Goal: Task Accomplishment & Management: Use online tool/utility

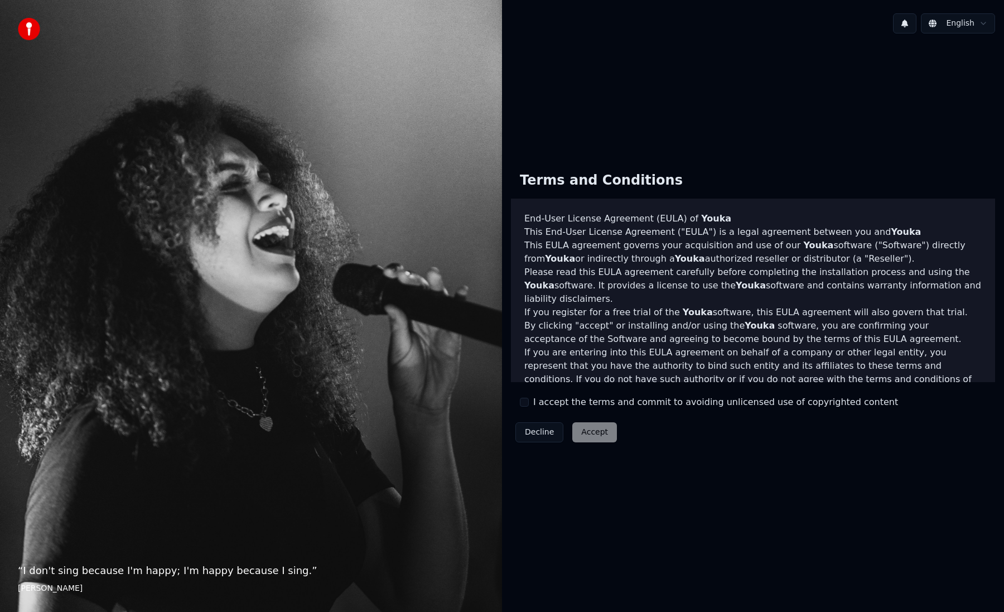
click at [524, 402] on button "I accept the terms and commit to avoiding unlicensed use of copyrighted content" at bounding box center [524, 402] width 9 height 9
click at [592, 432] on button "Accept" at bounding box center [595, 432] width 45 height 20
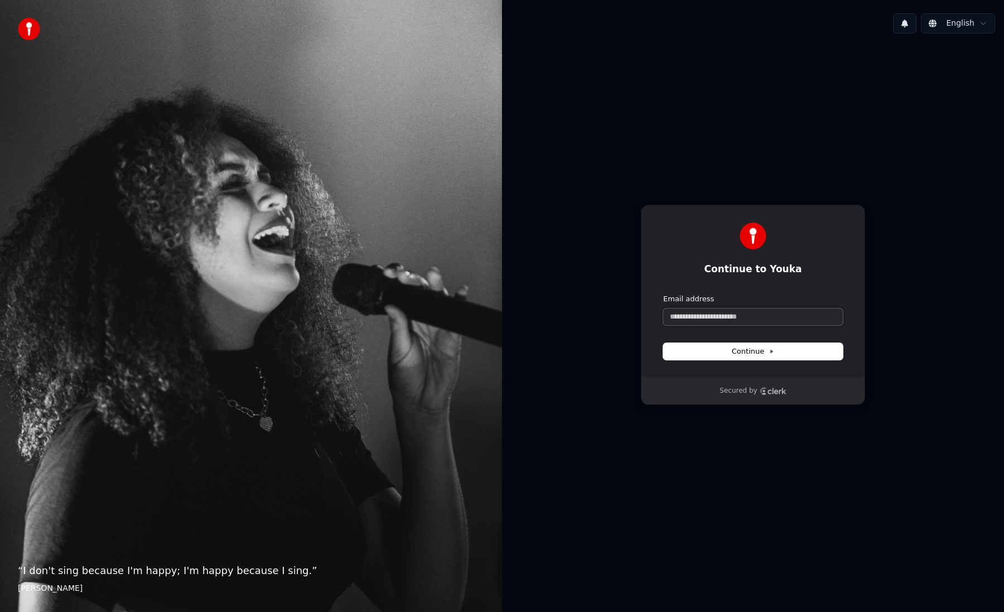
click at [711, 316] on input "Email address" at bounding box center [754, 317] width 180 height 17
click at [717, 318] on input "**********" at bounding box center [754, 317] width 180 height 17
click at [728, 354] on button "Continue" at bounding box center [754, 351] width 180 height 17
type input "**********"
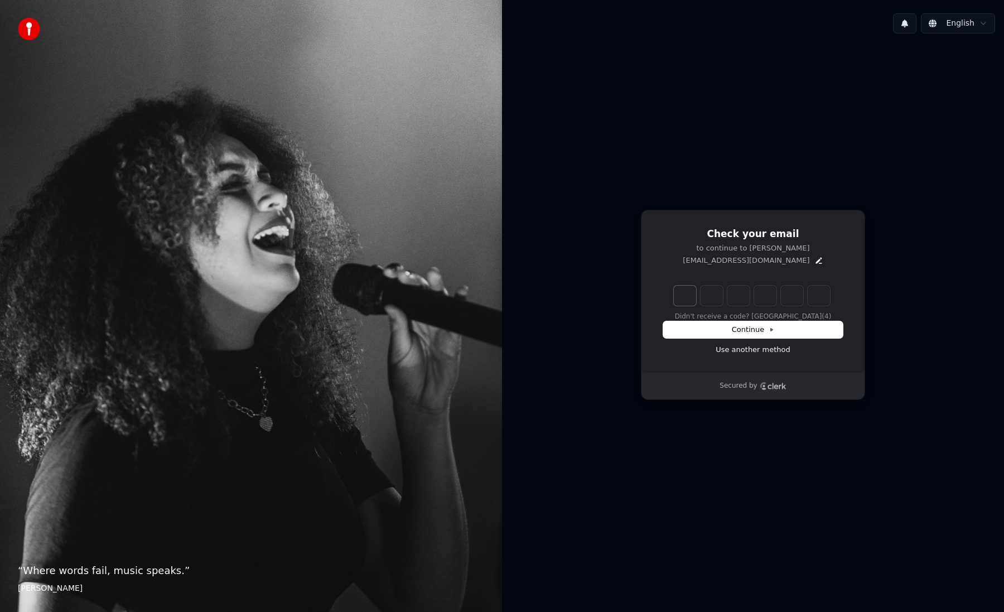
type input "******"
type input "*"
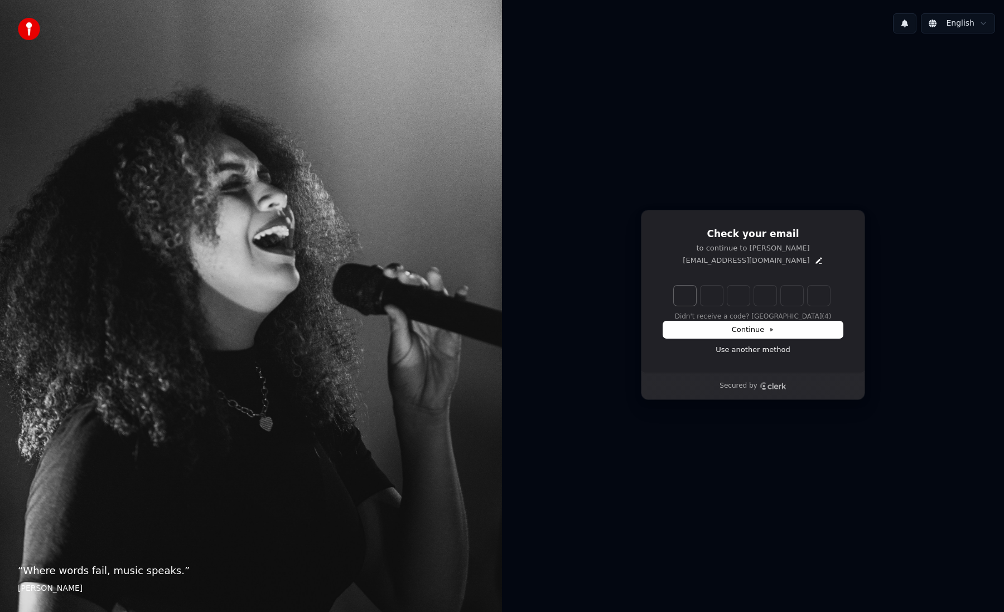
type input "*"
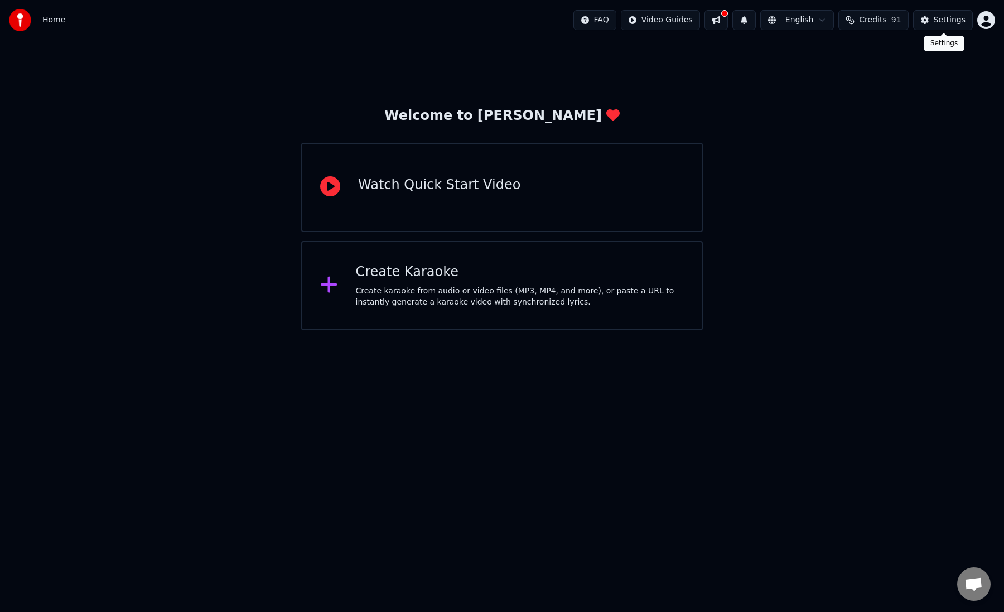
click at [945, 22] on div "Settings" at bounding box center [950, 20] width 32 height 11
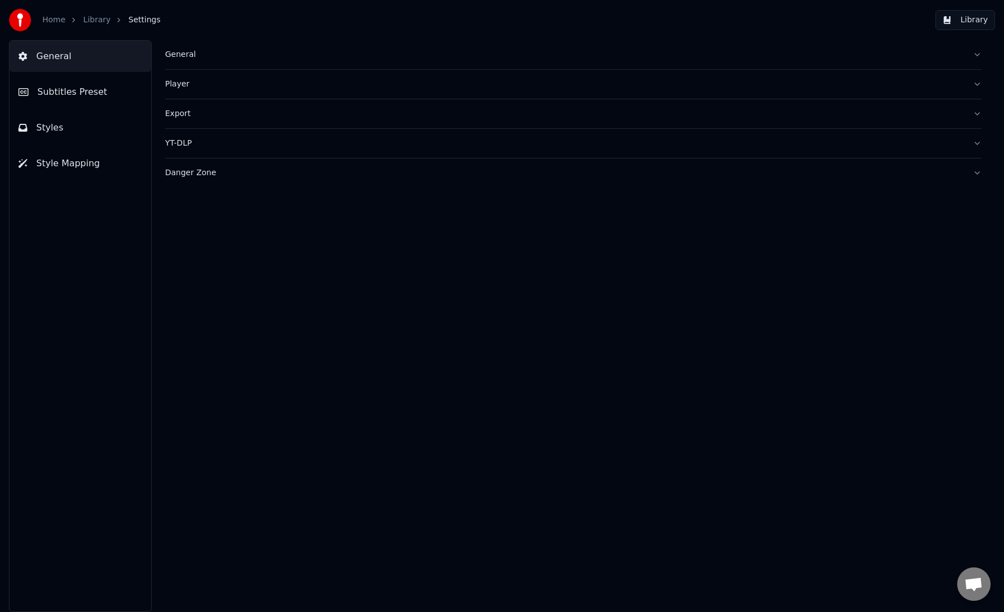
click at [92, 90] on span "Subtitles Preset" at bounding box center [72, 91] width 70 height 13
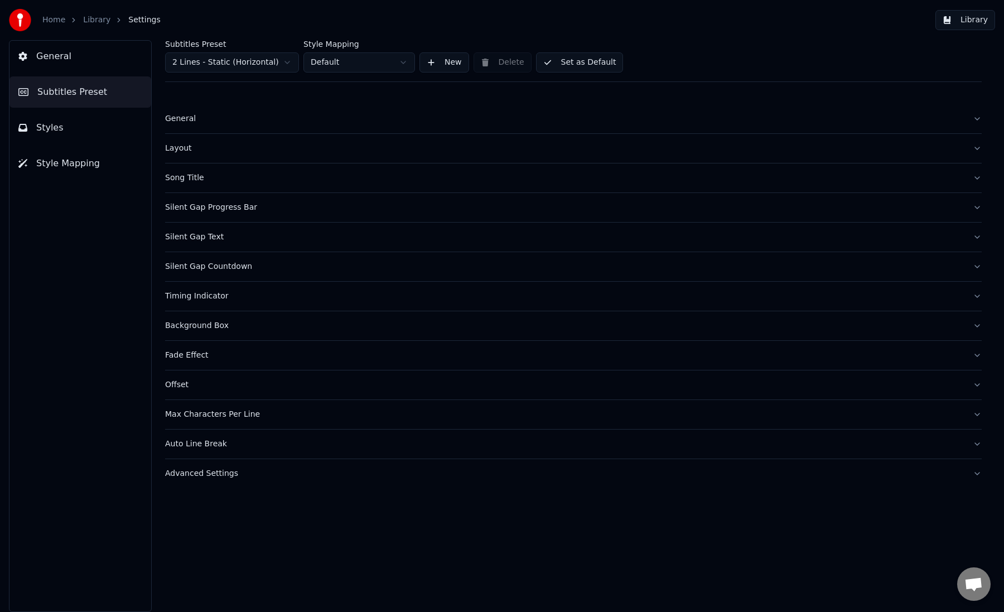
click at [67, 127] on button "Styles" at bounding box center [80, 127] width 142 height 31
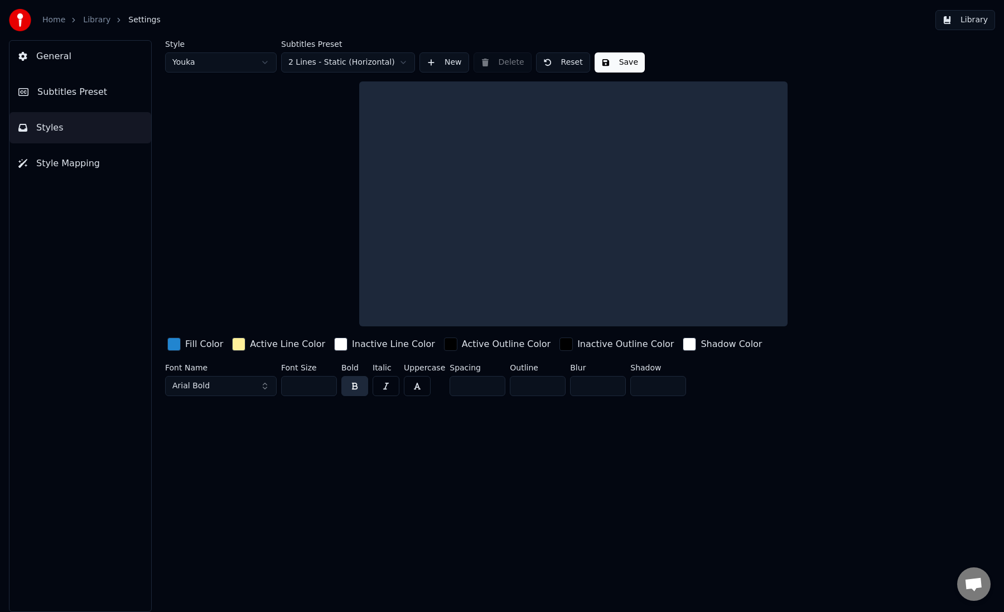
click at [66, 58] on span "General" at bounding box center [53, 56] width 35 height 13
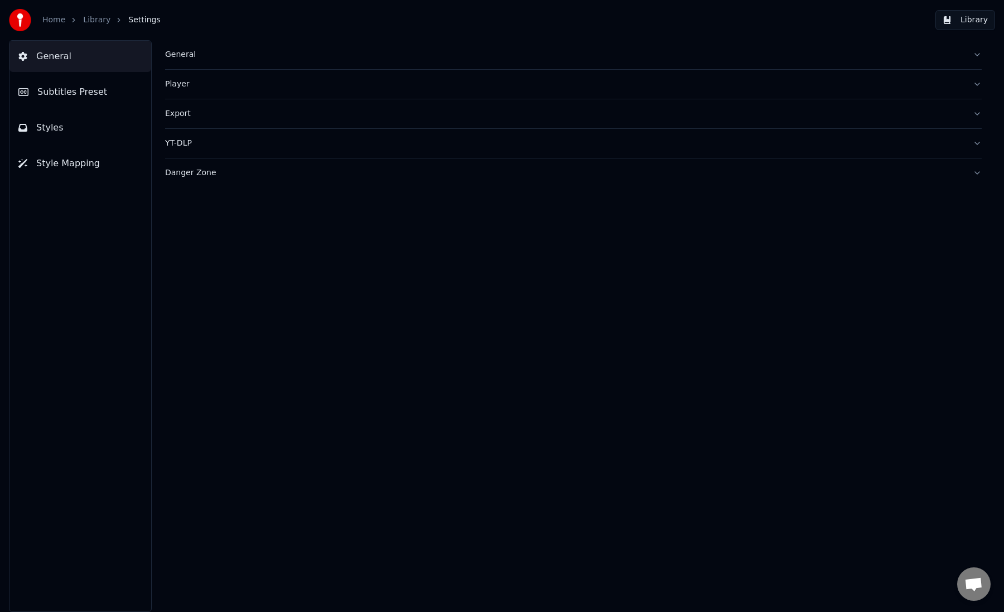
click at [94, 17] on link "Library" at bounding box center [96, 20] width 27 height 11
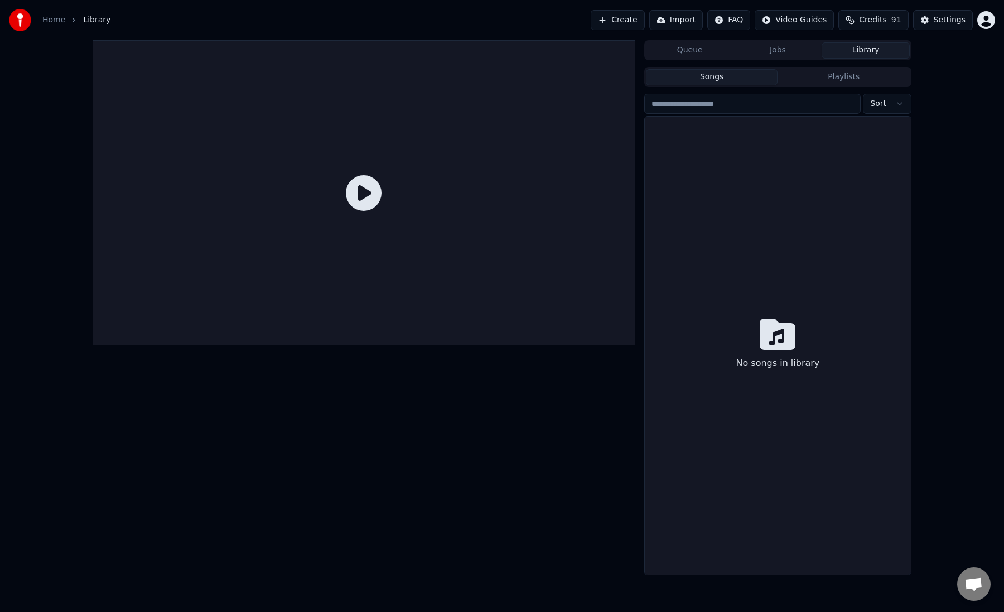
click at [53, 22] on link "Home" at bounding box center [53, 20] width 23 height 11
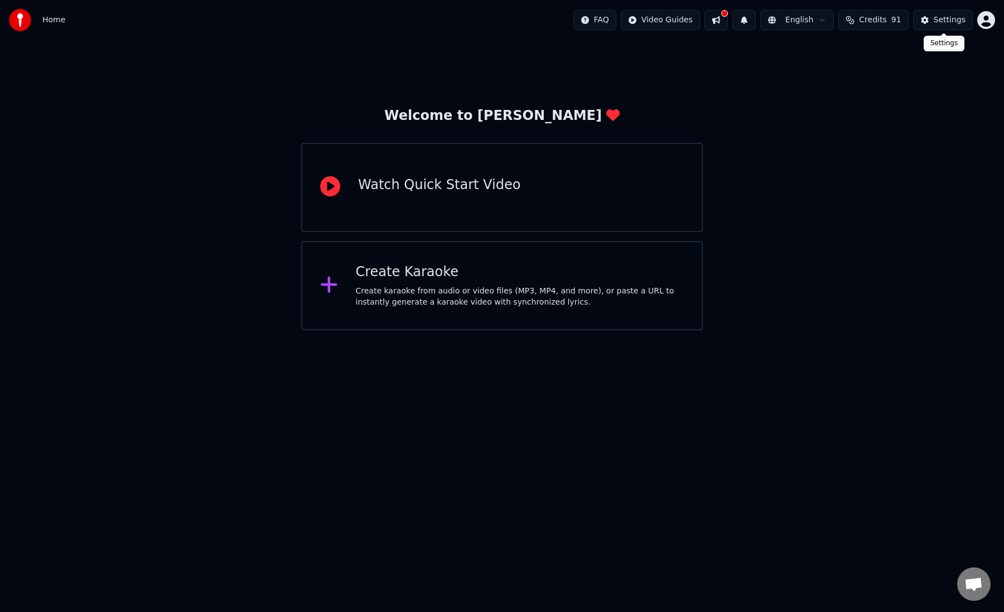
click at [939, 20] on div "Settings" at bounding box center [950, 20] width 32 height 11
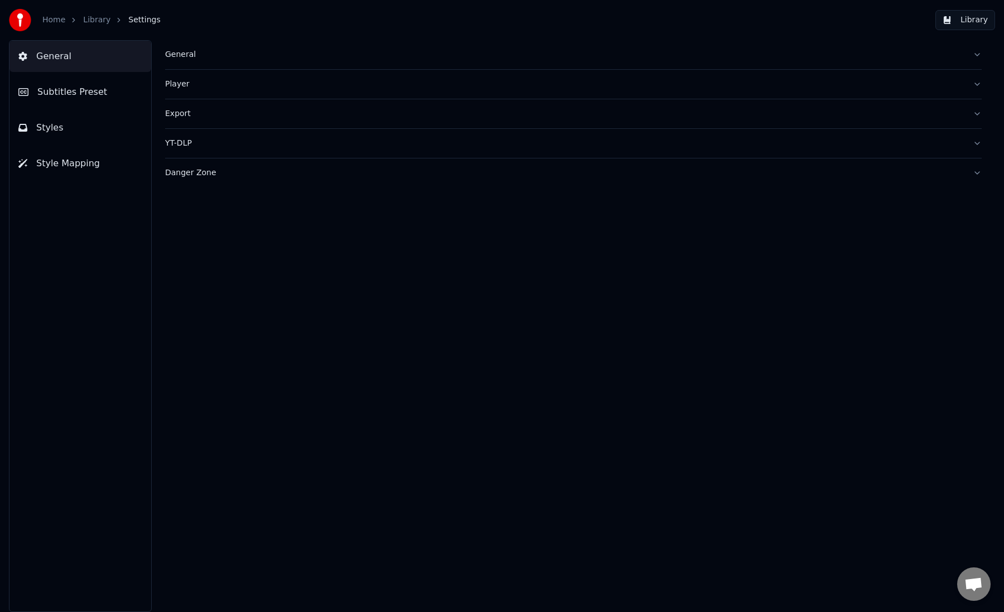
click at [85, 93] on span "Subtitles Preset" at bounding box center [72, 91] width 70 height 13
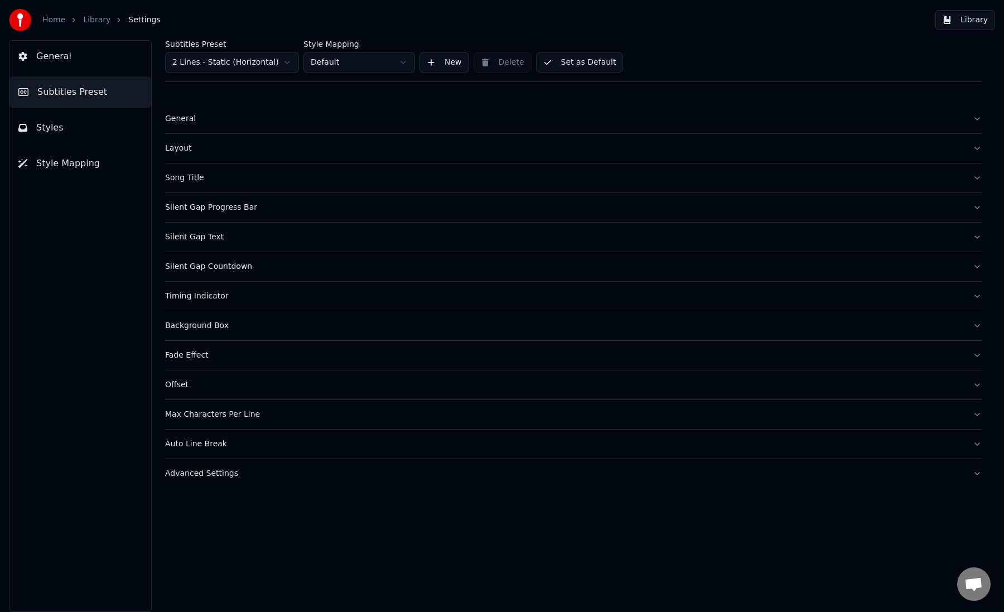
click at [63, 60] on span "General" at bounding box center [53, 56] width 35 height 13
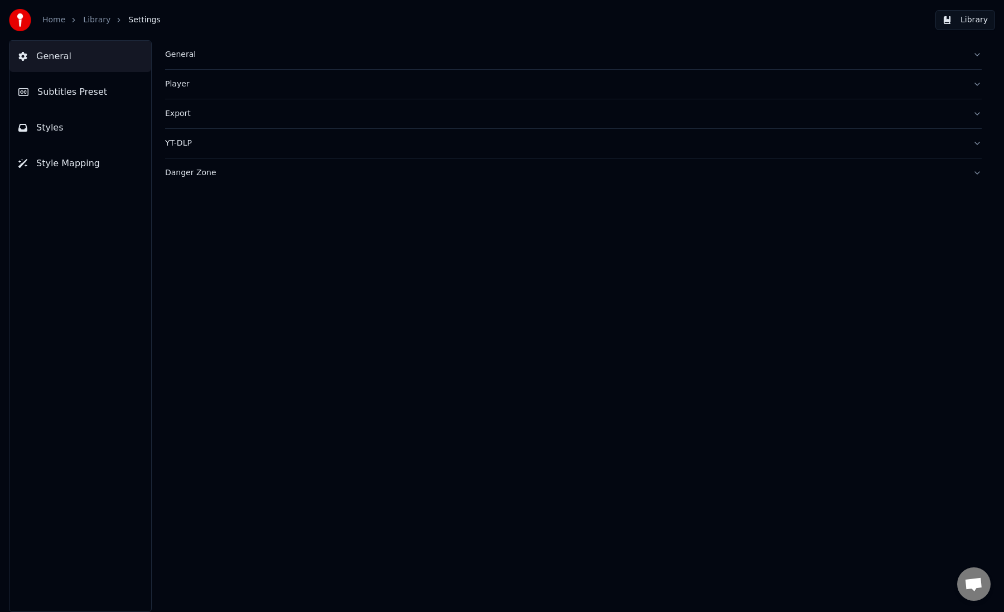
click at [292, 63] on button "General" at bounding box center [573, 54] width 817 height 29
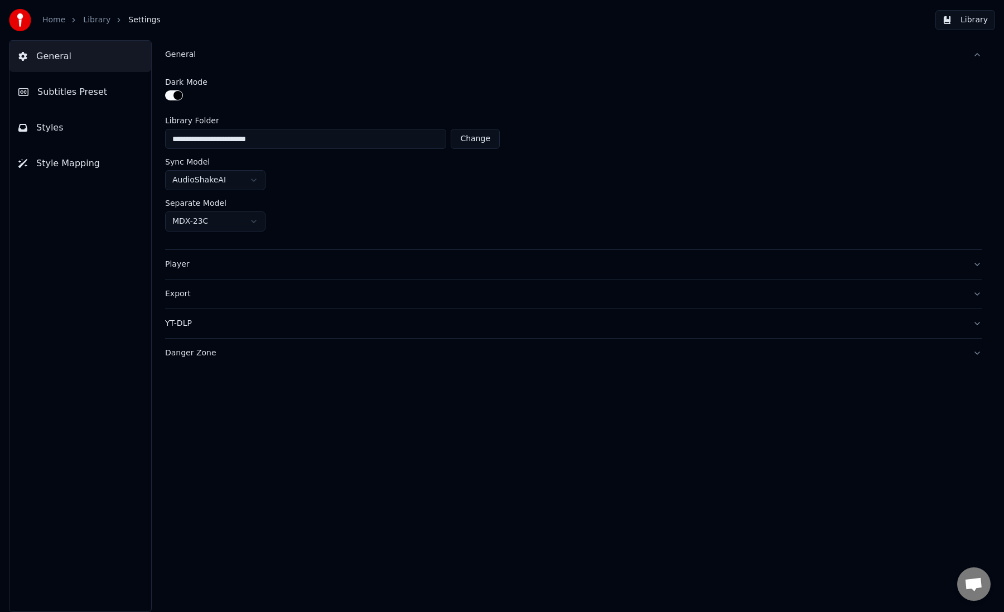
click at [474, 144] on button "Change" at bounding box center [475, 139] width 49 height 20
type input "**********"
click at [257, 180] on html "**********" at bounding box center [502, 306] width 1004 height 612
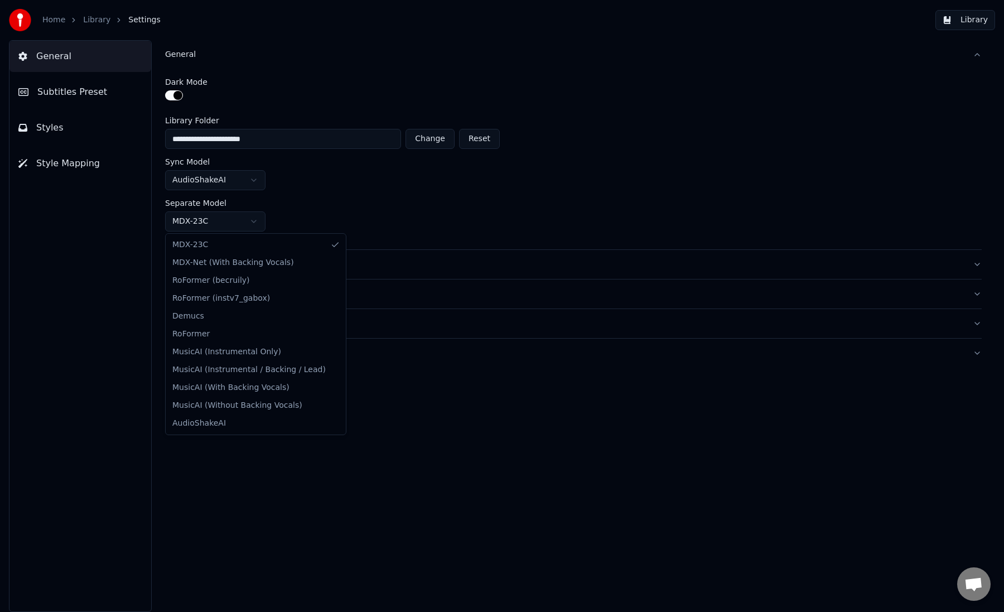
click at [247, 218] on html "**********" at bounding box center [502, 306] width 1004 height 612
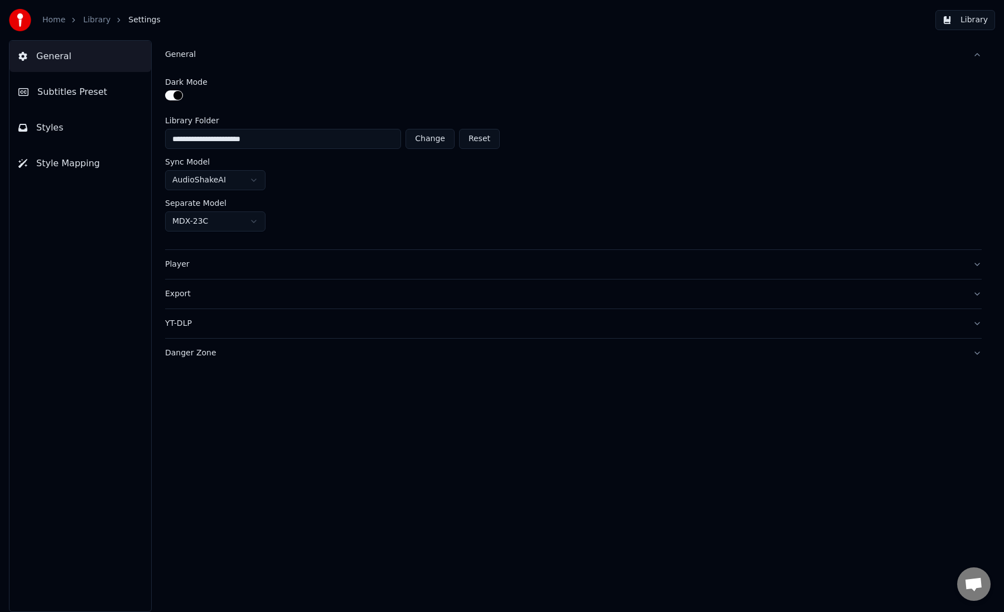
click at [244, 269] on div "Player" at bounding box center [564, 264] width 799 height 11
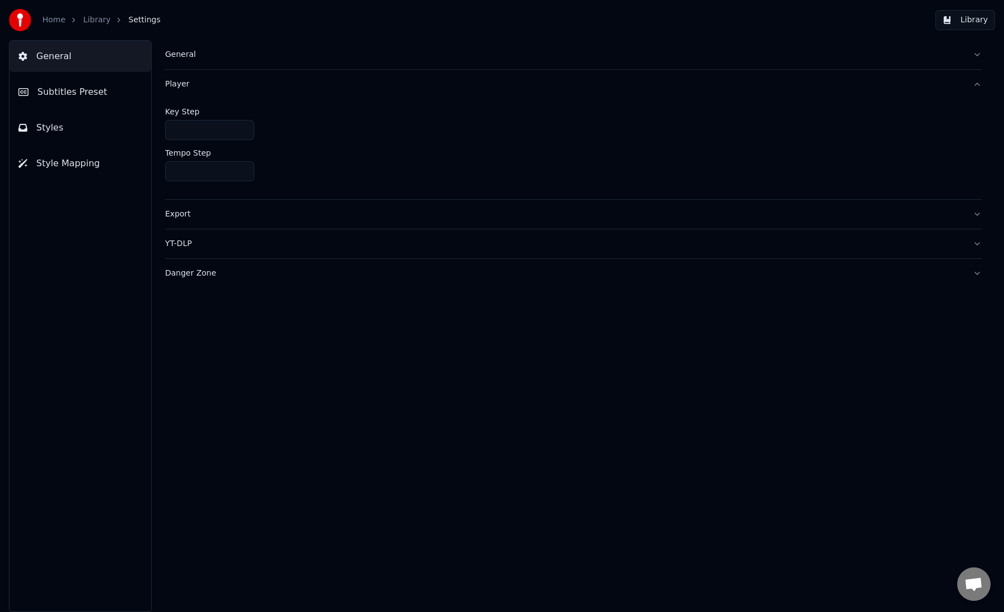
click at [246, 221] on button "Export" at bounding box center [573, 214] width 817 height 29
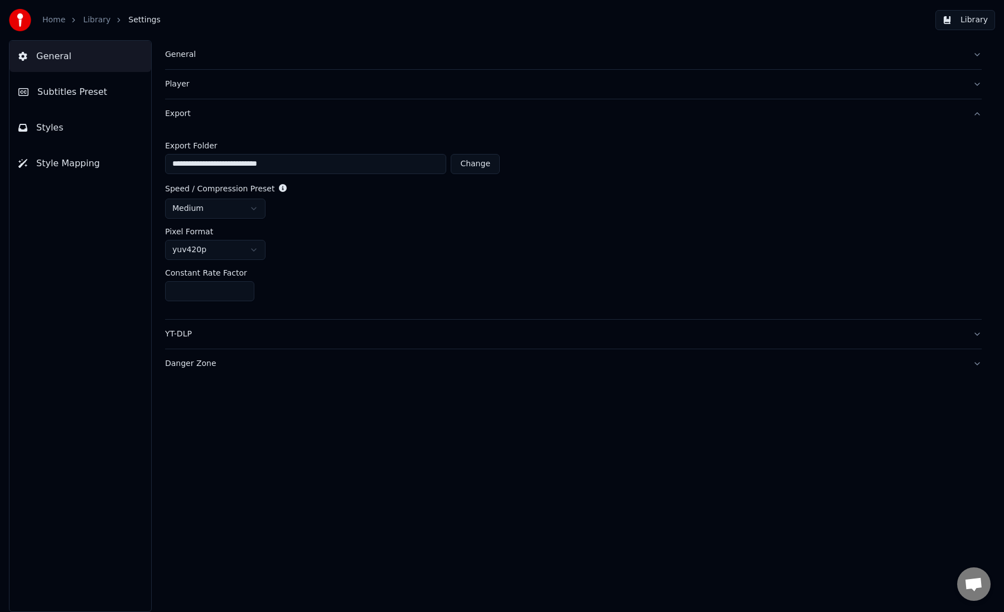
click at [203, 61] on button "General" at bounding box center [573, 54] width 817 height 29
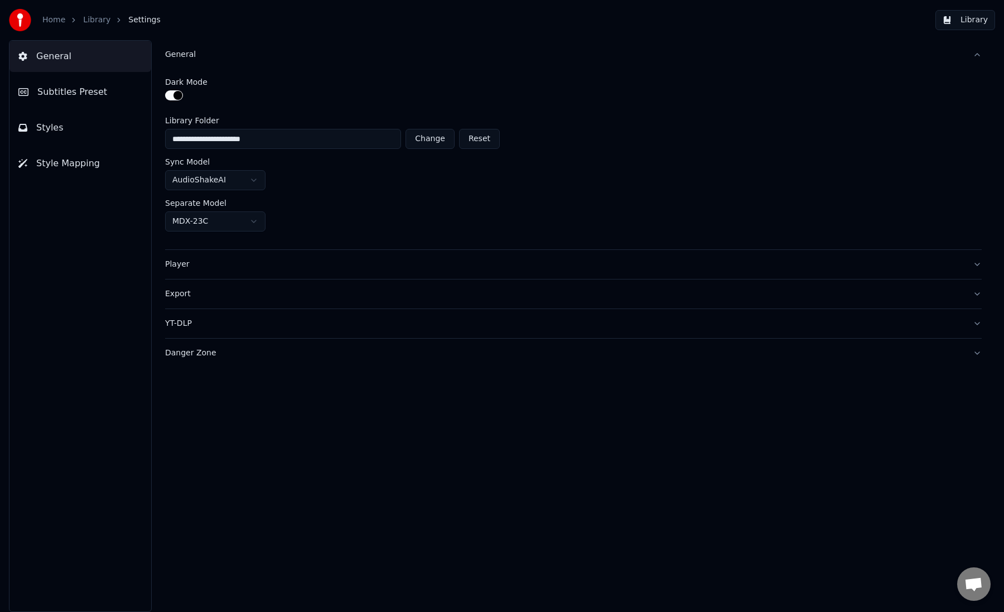
click at [478, 140] on button "Reset" at bounding box center [479, 139] width 41 height 20
type input "**********"
click at [188, 297] on div "Export" at bounding box center [564, 294] width 799 height 11
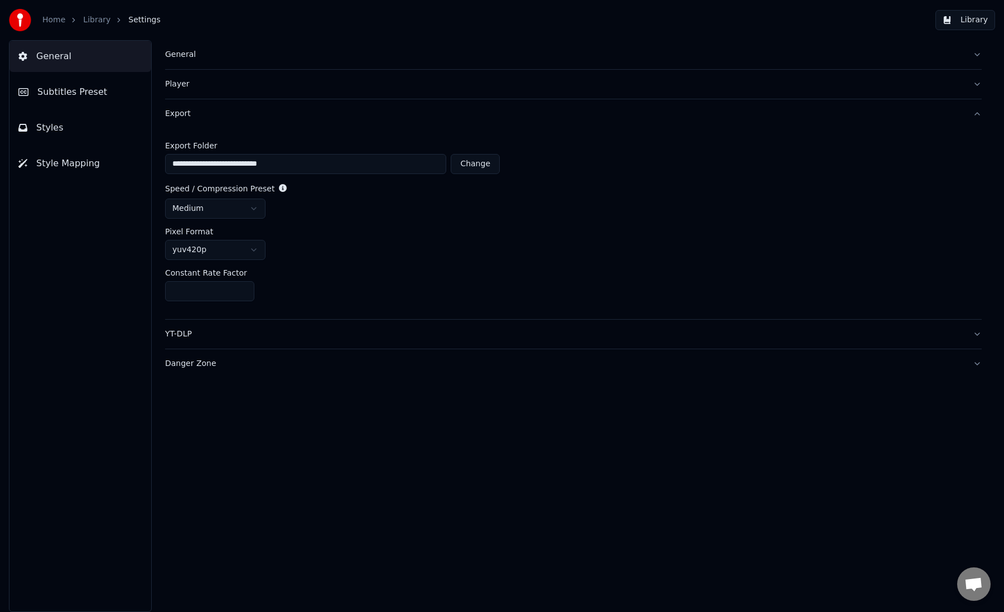
click at [364, 166] on input "**********" at bounding box center [305, 164] width 281 height 20
type input "**********"
click at [257, 211] on html "**********" at bounding box center [502, 306] width 1004 height 612
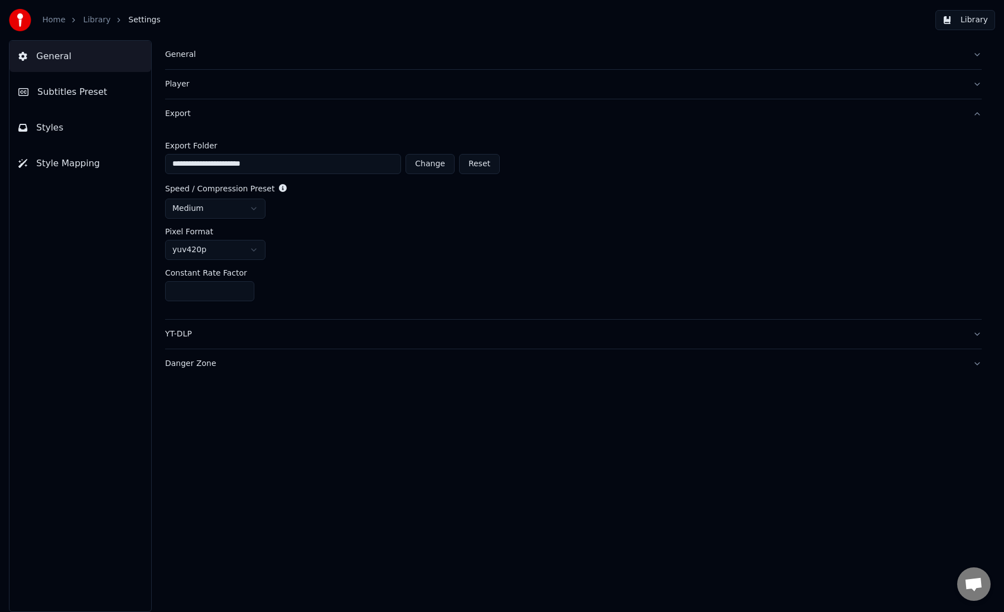
click at [278, 233] on div "Pixel Format" at bounding box center [573, 232] width 817 height 8
click at [306, 333] on div "YT-DLP" at bounding box center [564, 334] width 799 height 11
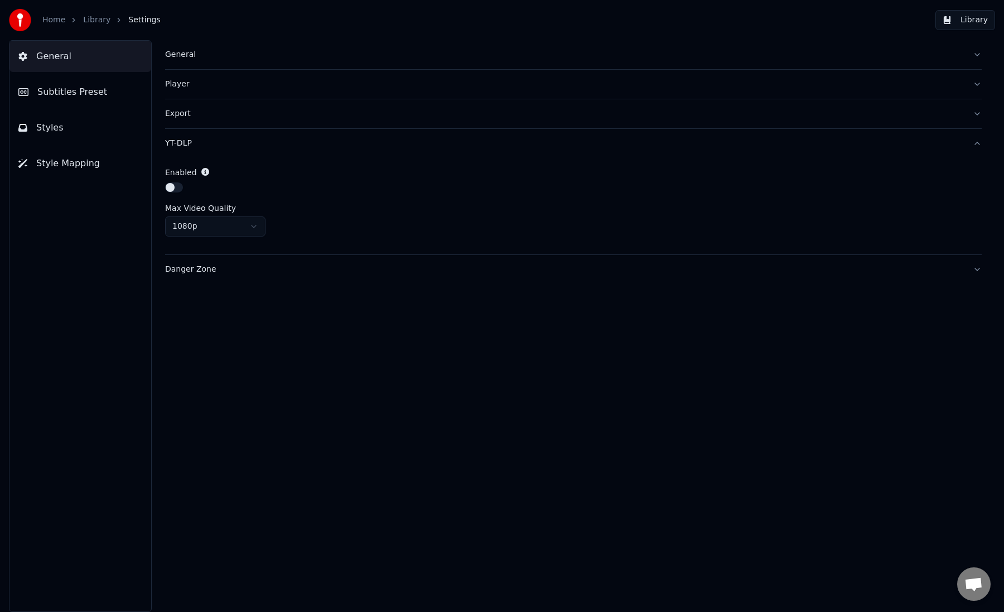
click at [318, 268] on div "Danger Zone" at bounding box center [564, 269] width 799 height 11
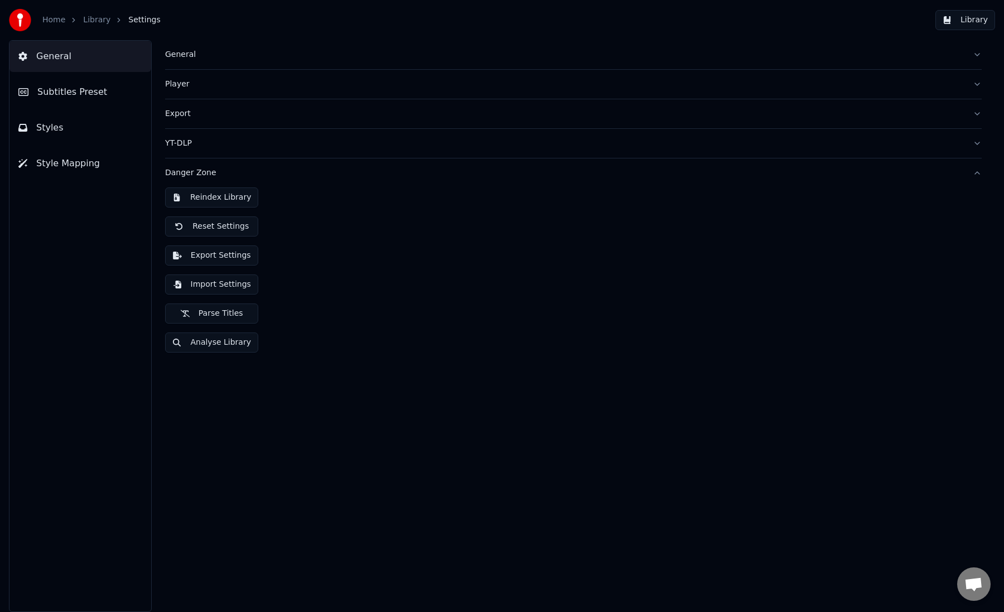
click at [345, 177] on div "Danger Zone" at bounding box center [564, 172] width 799 height 11
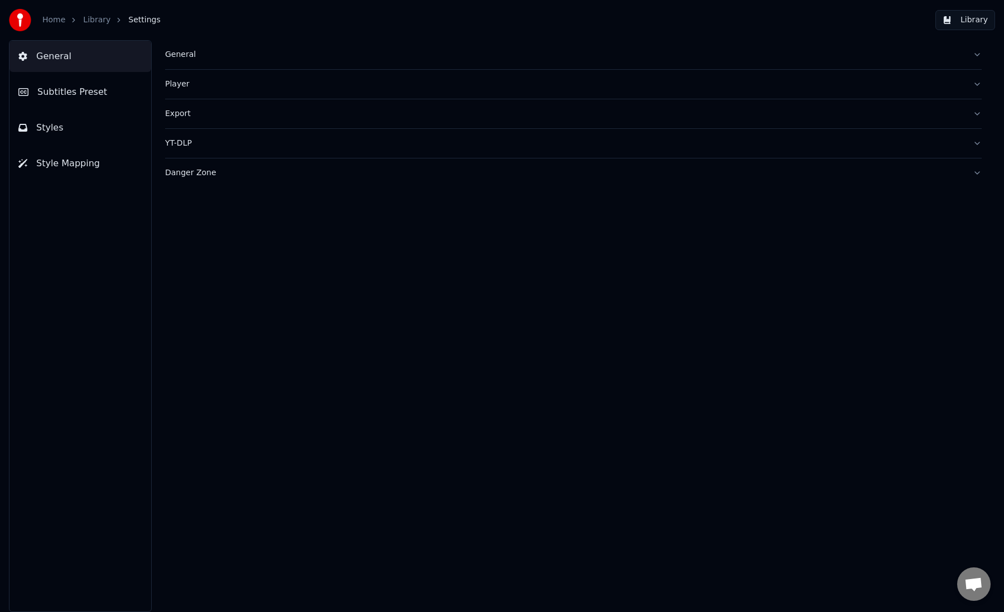
click at [88, 94] on span "Subtitles Preset" at bounding box center [72, 91] width 70 height 13
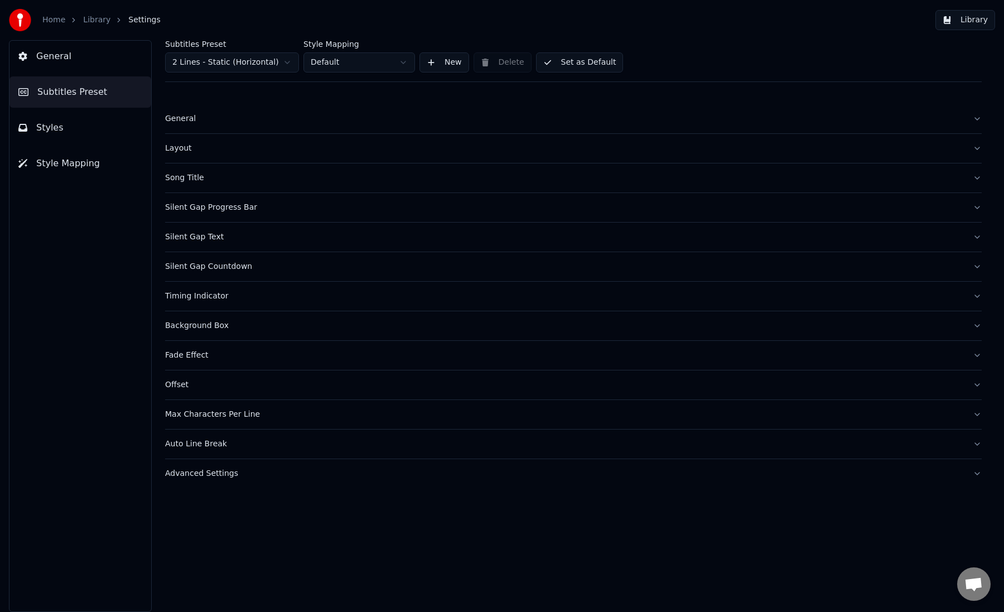
click at [251, 64] on html "Home Library Settings Library General Subtitles Preset Styles Style Mapping Sub…" at bounding box center [502, 306] width 1004 height 612
click at [340, 65] on html "Home Library Settings Library General Subtitles Preset Styles Style Mapping Sub…" at bounding box center [502, 306] width 1004 height 612
click at [562, 68] on button "Set as Default" at bounding box center [580, 62] width 88 height 20
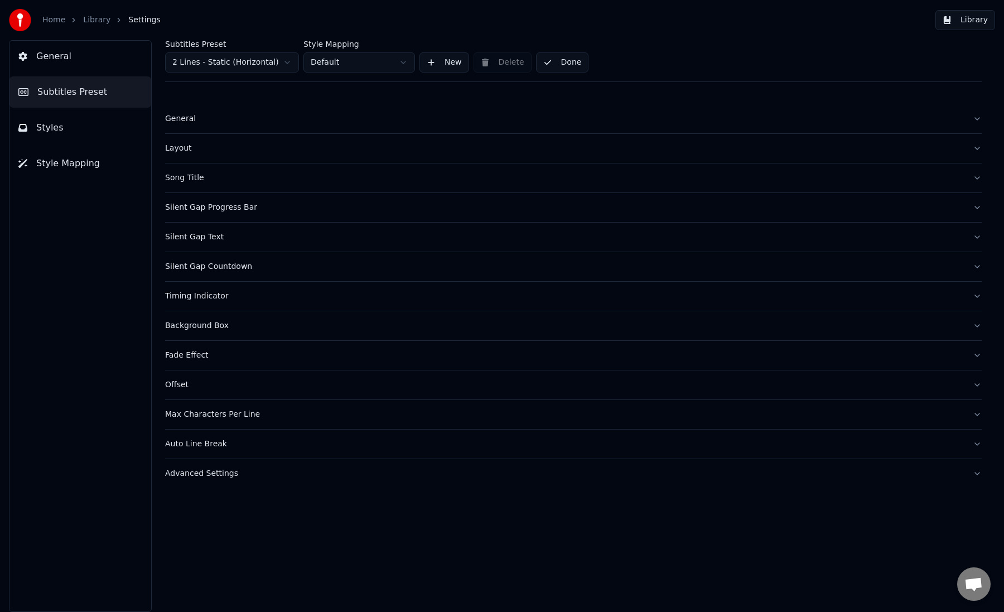
click at [562, 68] on button "Done" at bounding box center [562, 62] width 53 height 20
click at [221, 122] on div "General" at bounding box center [564, 118] width 799 height 11
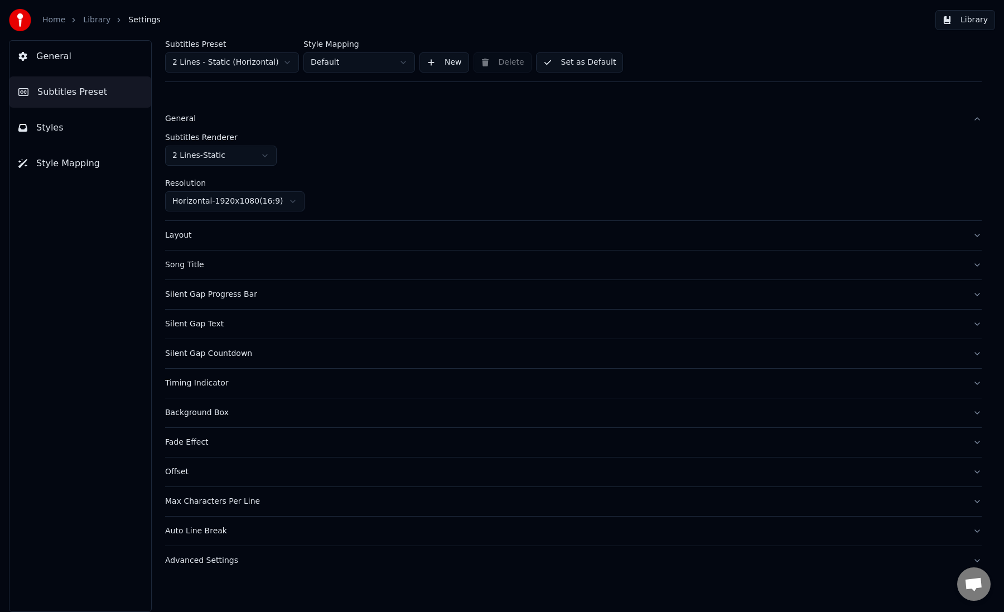
click at [292, 243] on button "Layout" at bounding box center [573, 235] width 817 height 29
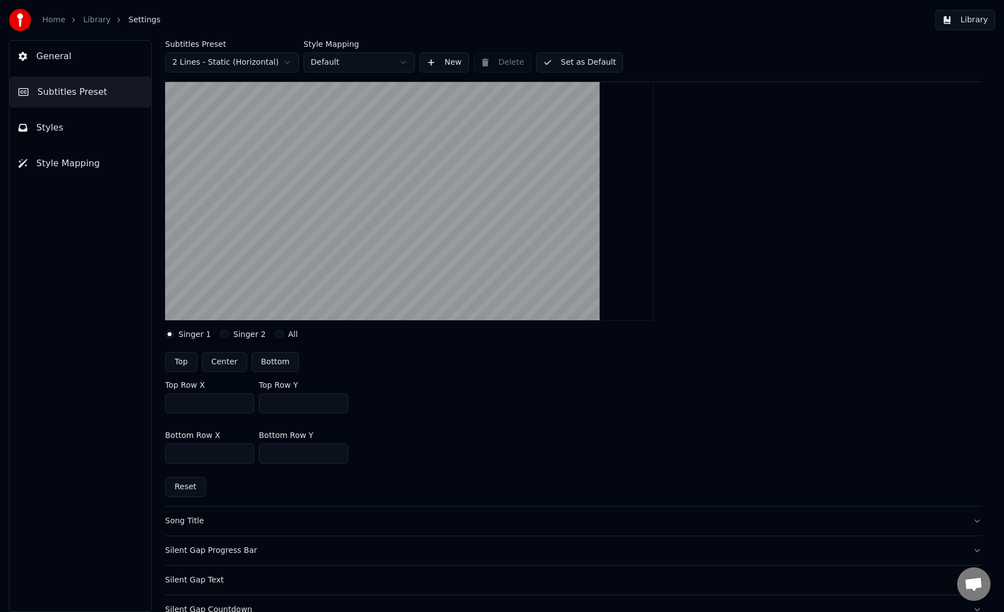
scroll to position [122, 0]
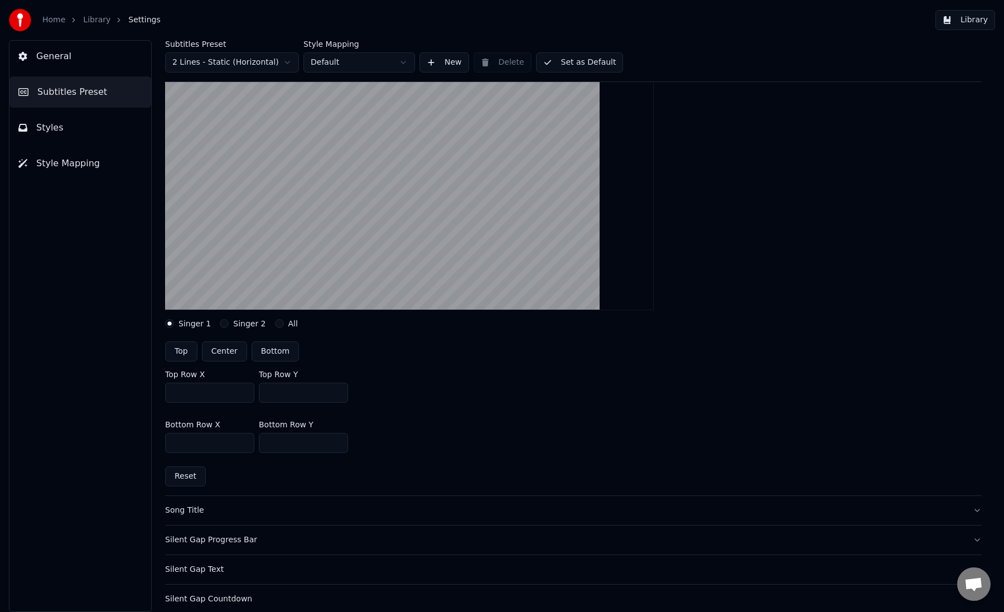
click at [219, 352] on button "Center" at bounding box center [224, 352] width 45 height 20
type input "***"
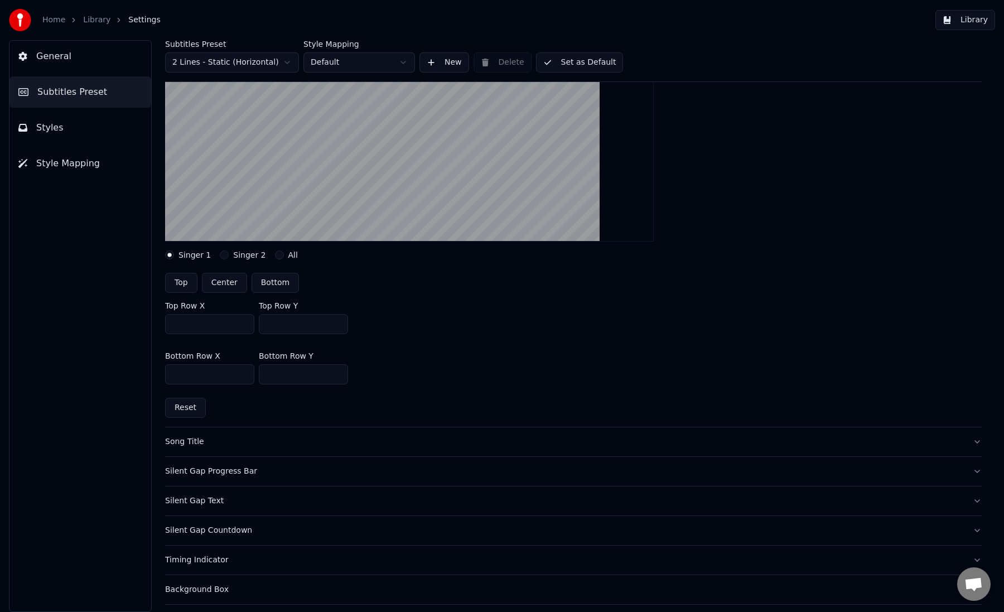
scroll to position [190, 0]
click at [365, 448] on button "Song Title" at bounding box center [573, 442] width 817 height 29
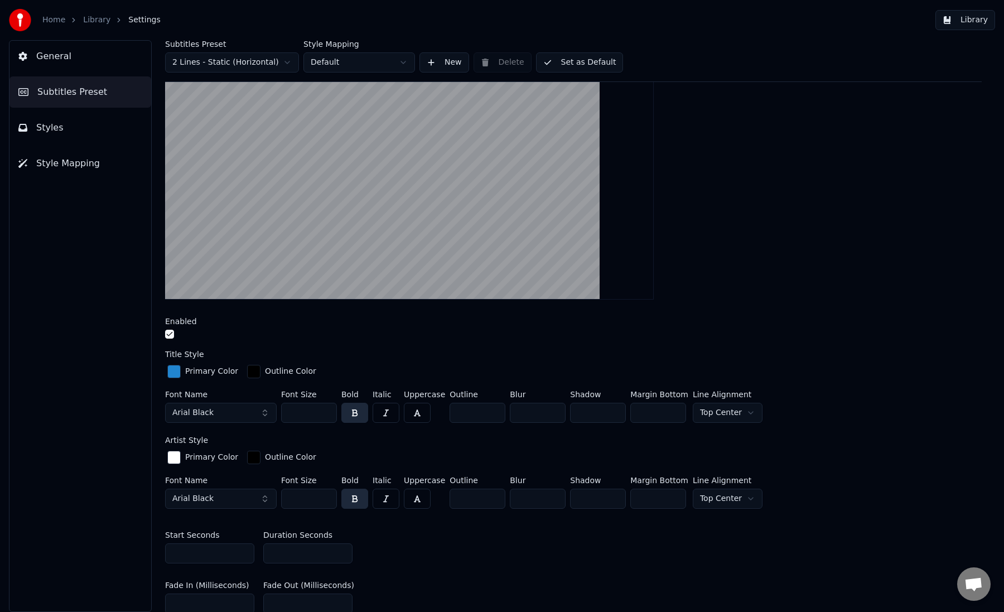
scroll to position [155, 0]
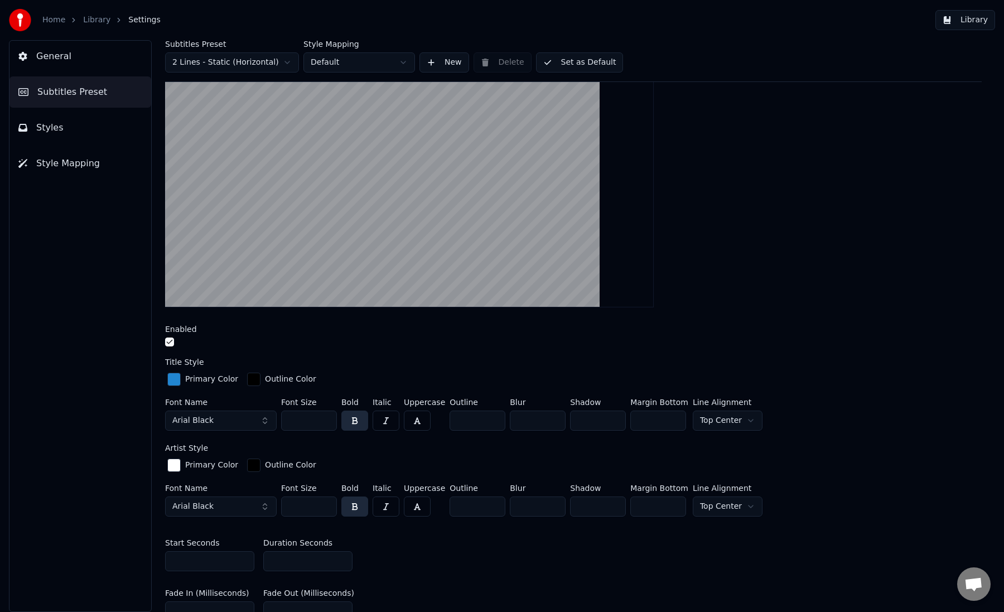
click at [168, 345] on button "button" at bounding box center [169, 342] width 9 height 9
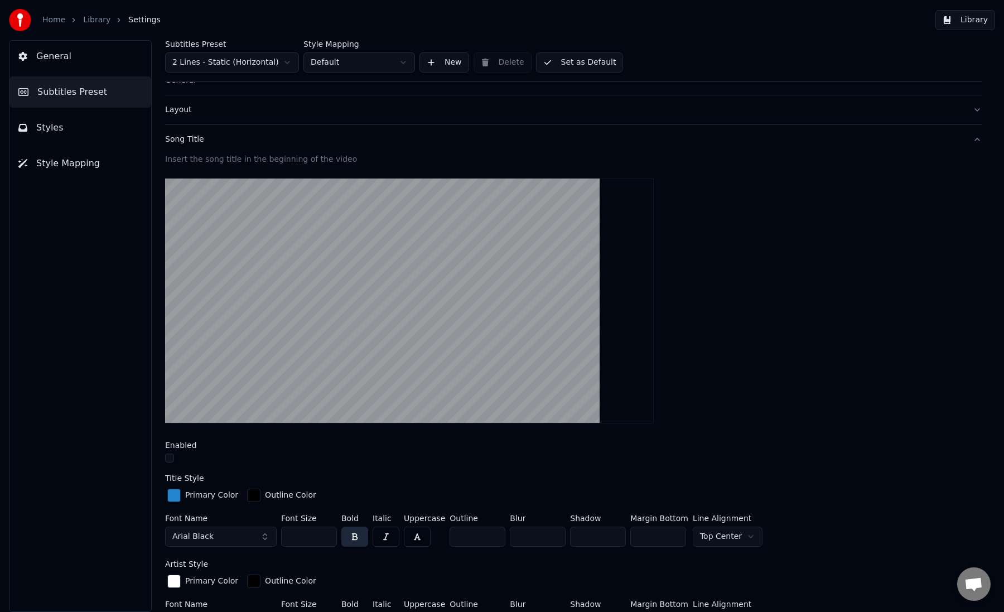
scroll to position [0, 0]
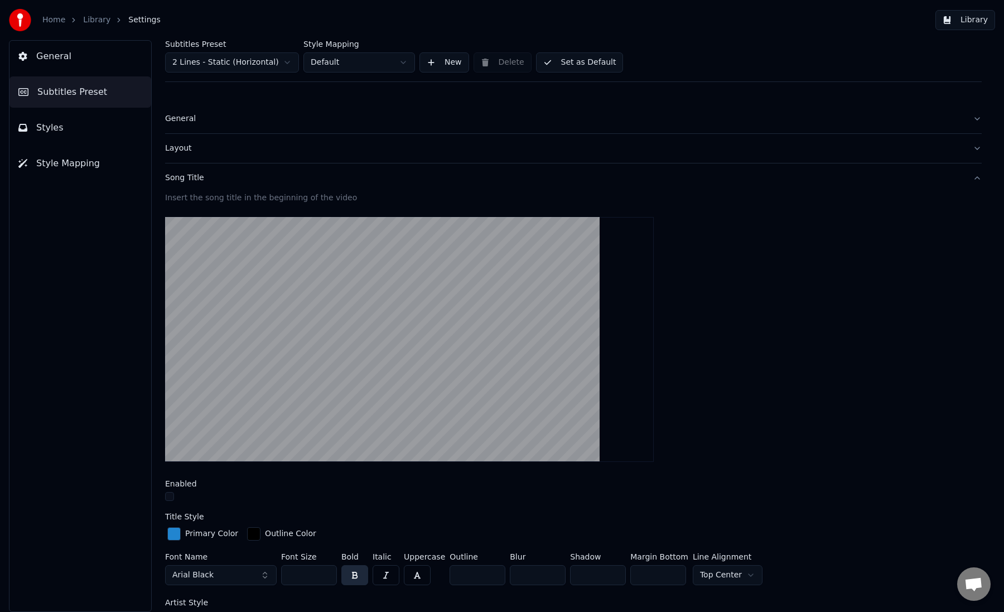
click at [203, 181] on div "Song Title" at bounding box center [564, 177] width 799 height 11
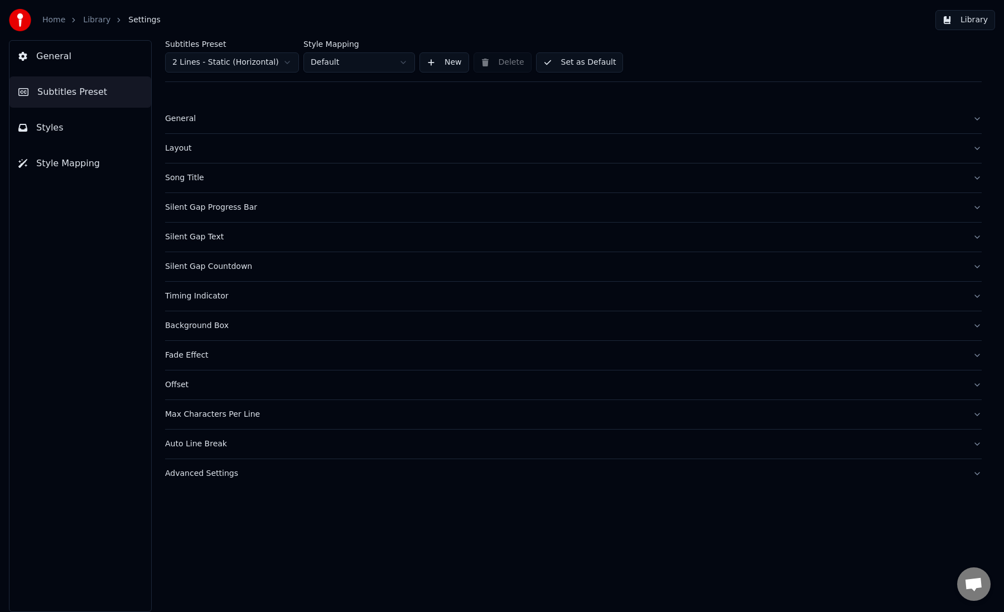
click at [206, 209] on div "Silent Gap Progress Bar" at bounding box center [564, 207] width 799 height 11
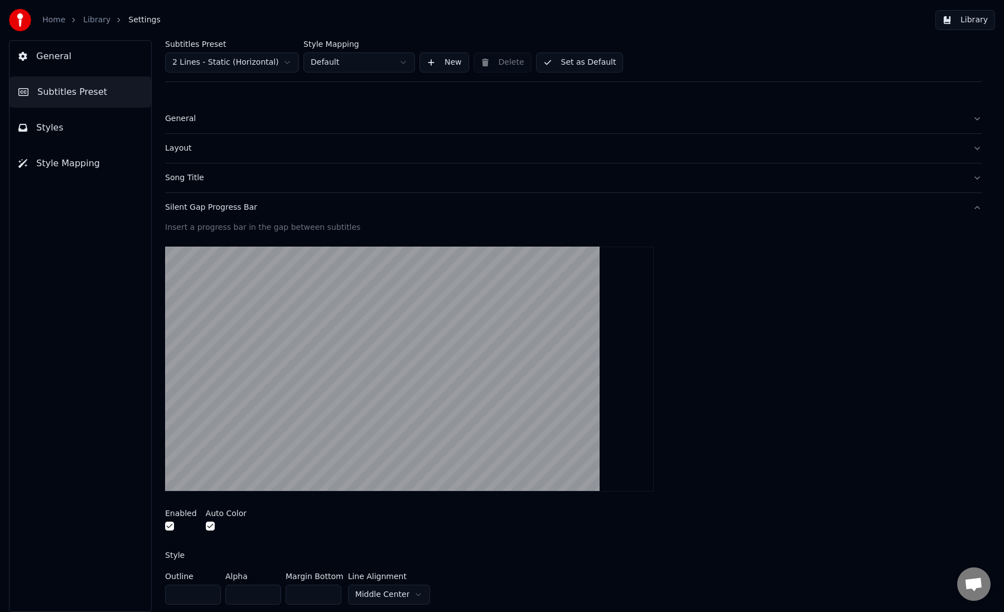
click at [172, 524] on button "button" at bounding box center [169, 526] width 9 height 9
click at [216, 213] on button "Silent Gap Progress Bar" at bounding box center [573, 207] width 817 height 29
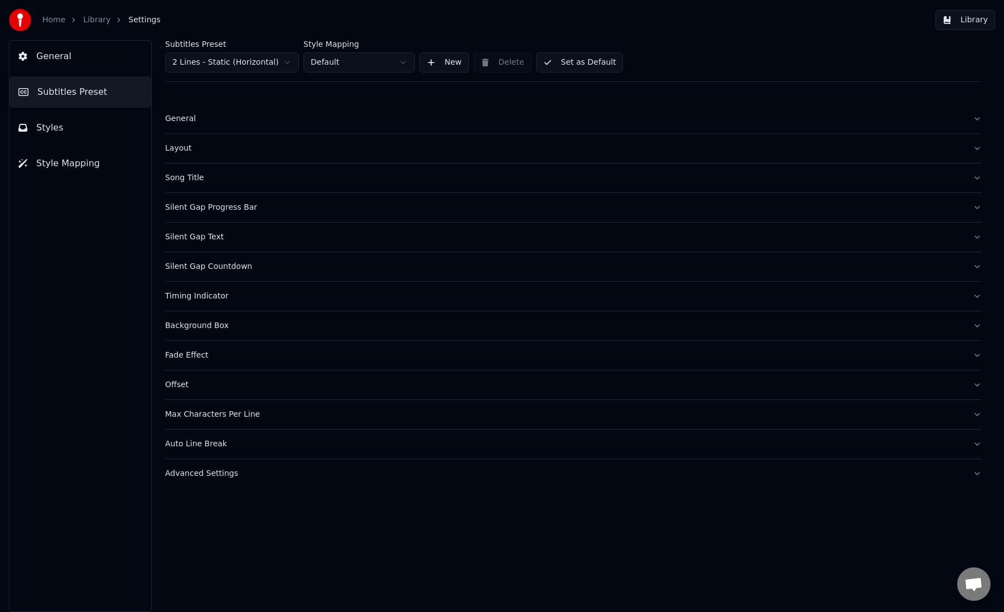
click at [209, 238] on div "Silent Gap Text" at bounding box center [564, 237] width 799 height 11
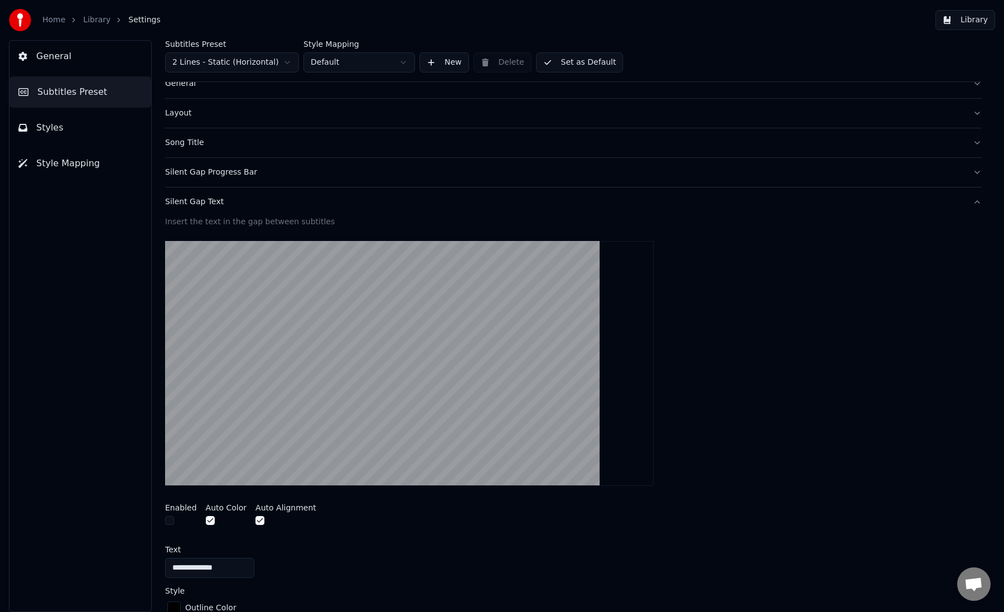
scroll to position [23, 0]
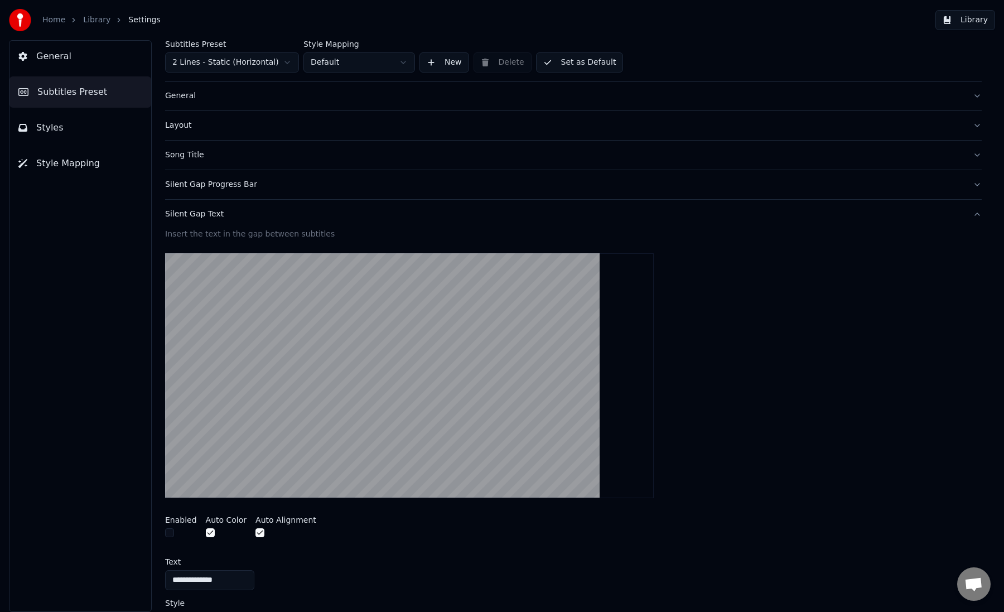
click at [211, 215] on div "Silent Gap Text" at bounding box center [564, 214] width 799 height 11
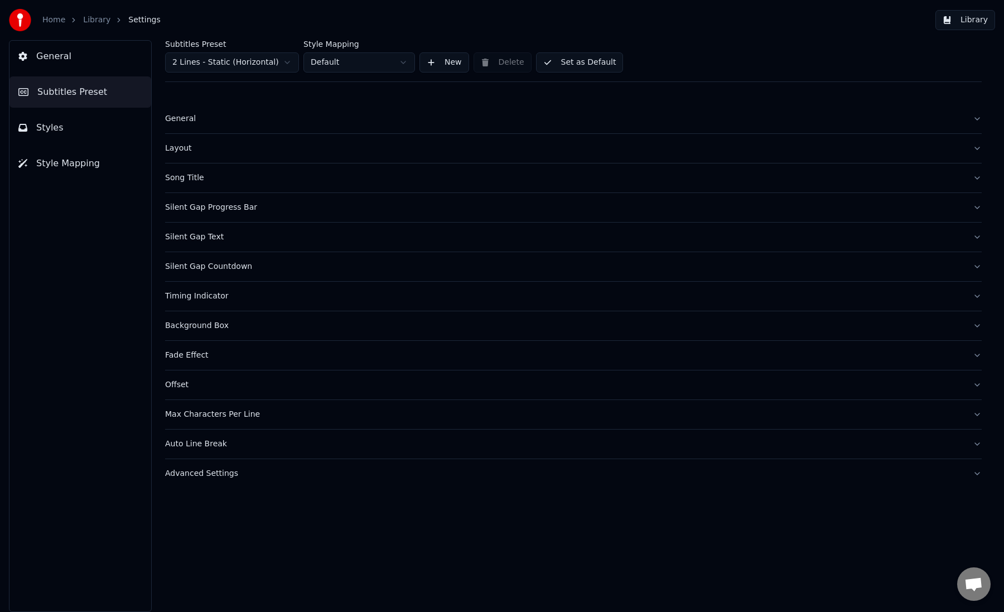
click at [208, 269] on div "Silent Gap Countdown" at bounding box center [564, 266] width 799 height 11
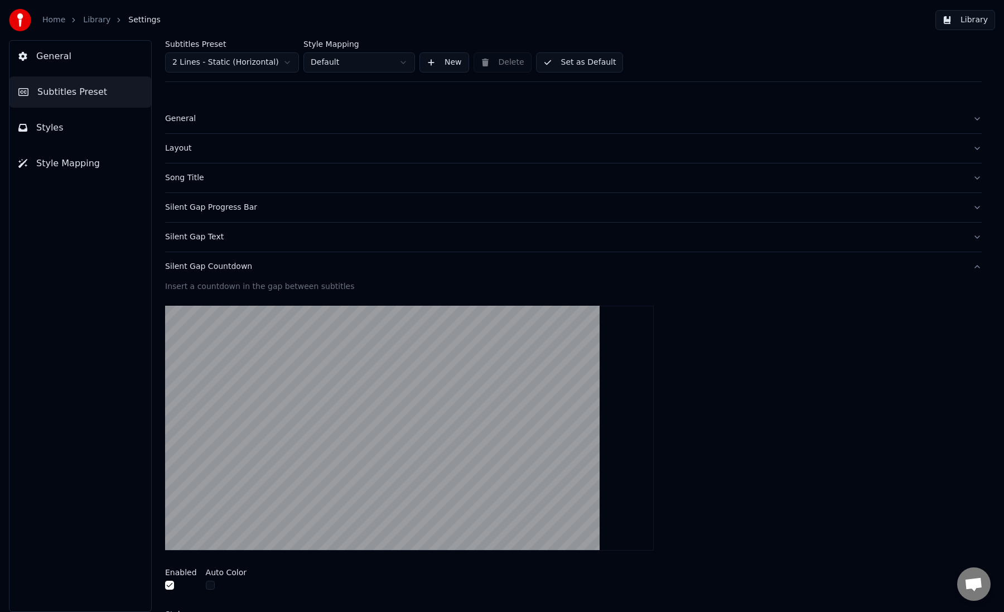
click at [173, 588] on button "button" at bounding box center [169, 585] width 9 height 9
click at [234, 269] on div "Silent Gap Countdown" at bounding box center [564, 266] width 799 height 11
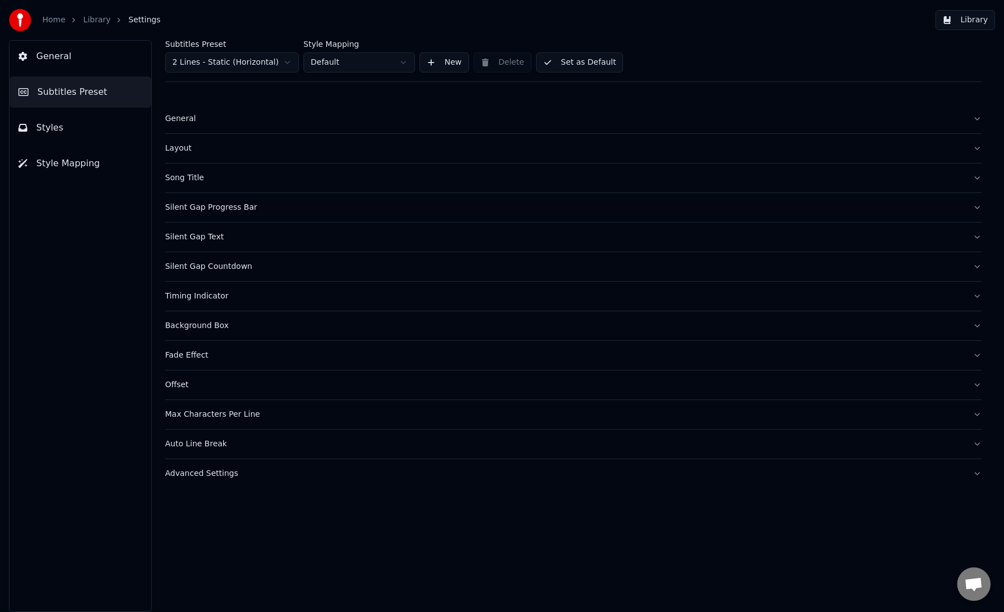
click at [223, 296] on div "Timing Indicator" at bounding box center [564, 296] width 799 height 11
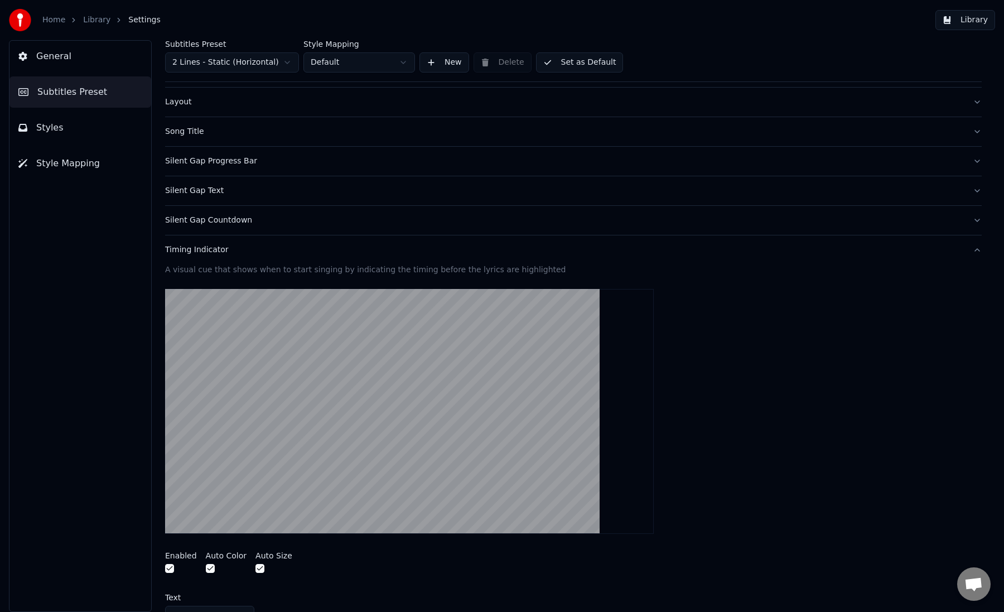
scroll to position [60, 0]
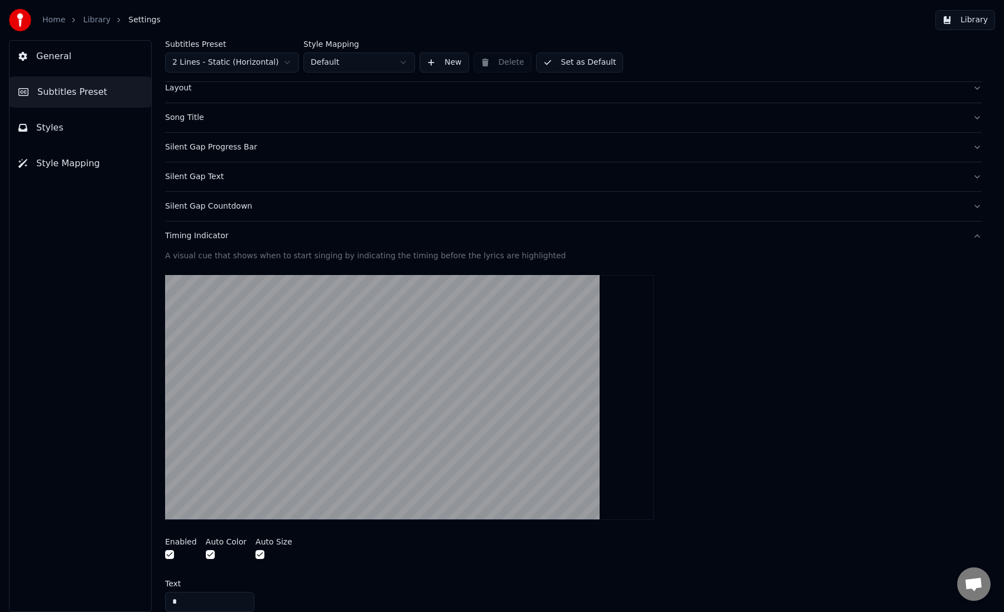
click at [174, 555] on button "button" at bounding box center [169, 554] width 9 height 9
click at [211, 232] on div "Timing Indicator" at bounding box center [564, 235] width 799 height 11
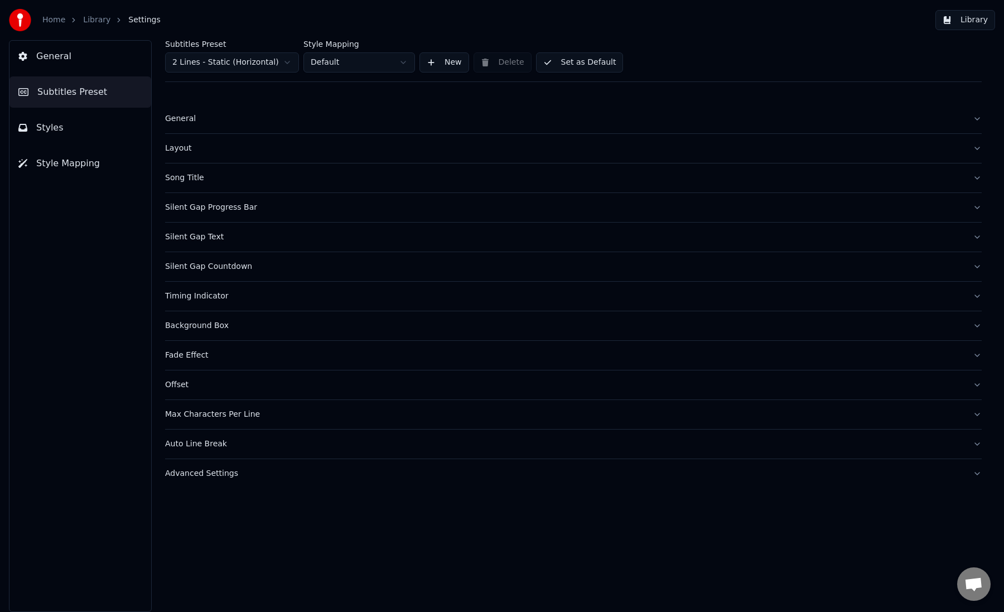
click at [209, 326] on div "Background Box" at bounding box center [564, 325] width 799 height 11
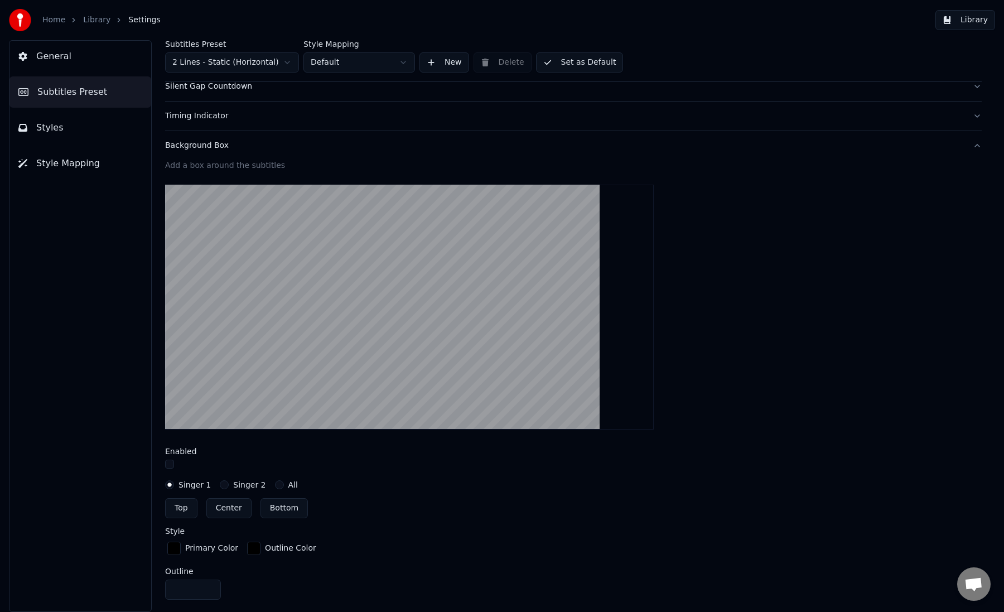
scroll to position [143, 0]
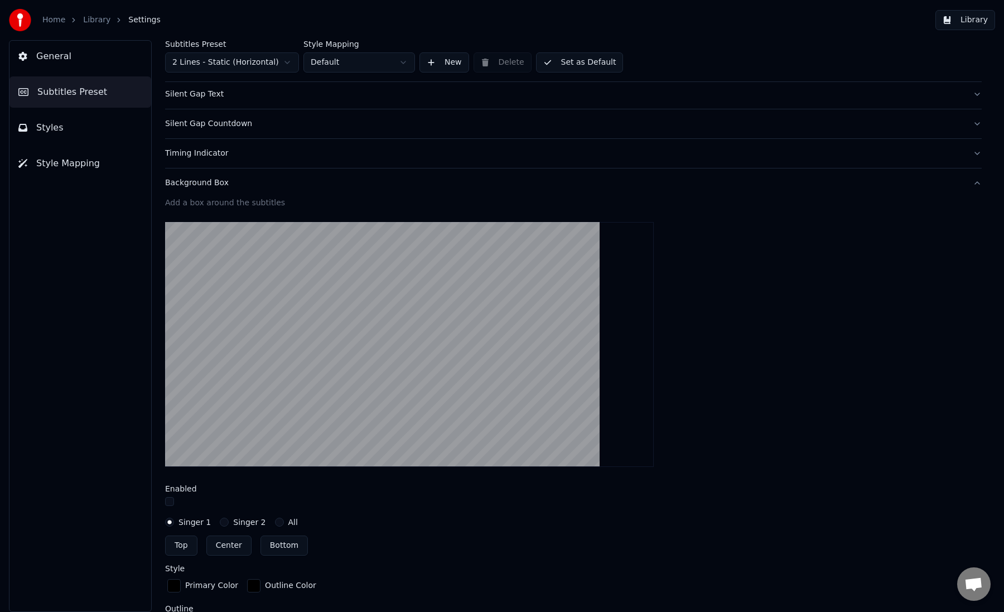
click at [209, 190] on button "Background Box" at bounding box center [573, 183] width 817 height 29
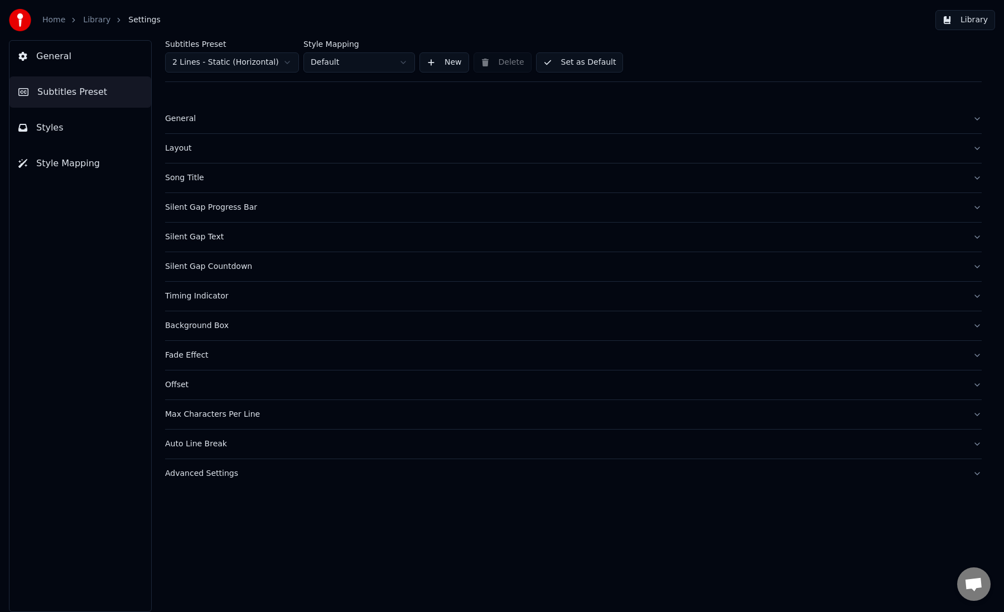
click at [200, 355] on div "Fade Effect" at bounding box center [564, 355] width 799 height 11
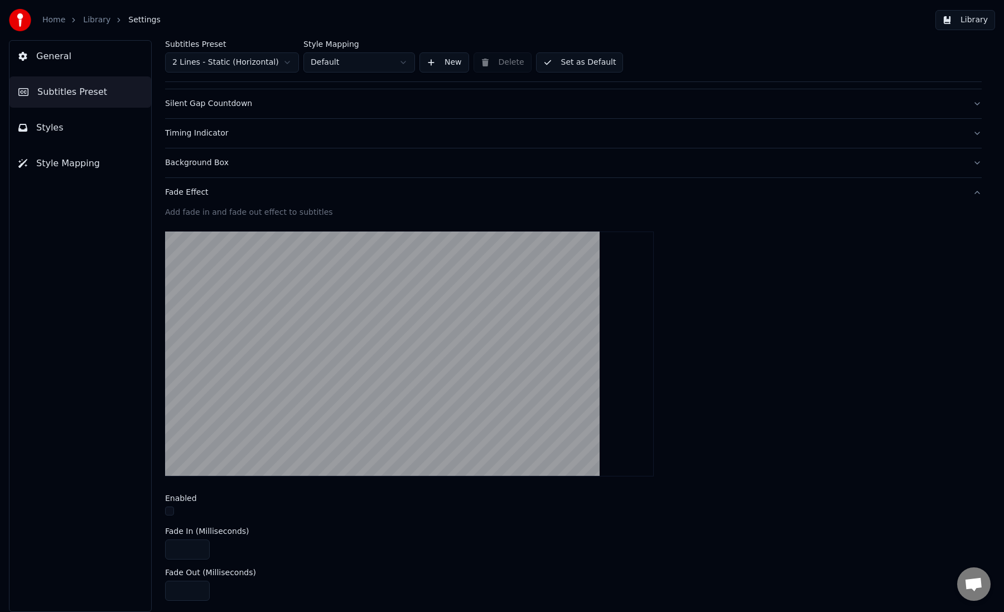
scroll to position [173, 0]
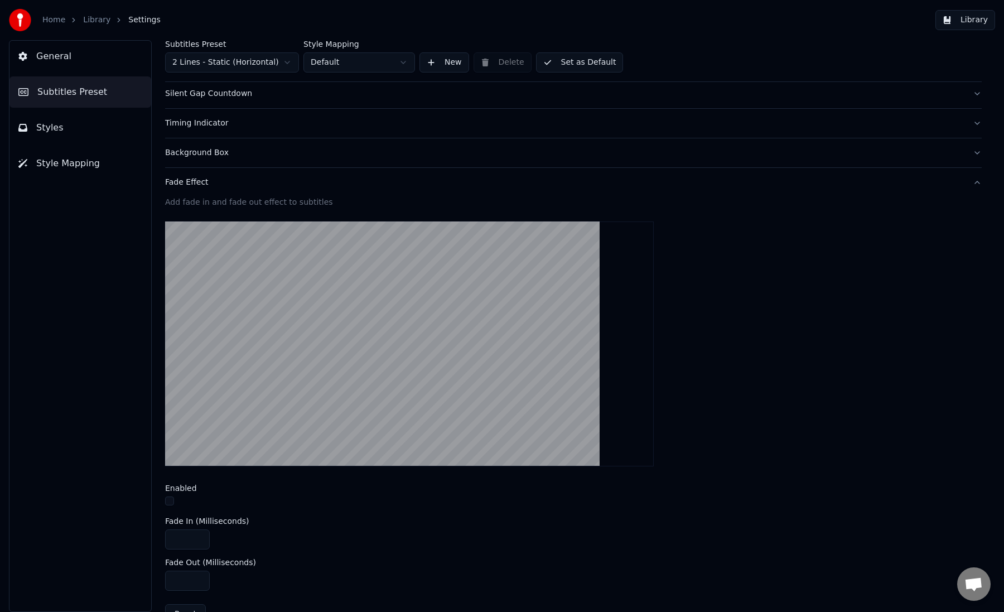
click at [191, 181] on div "Fade Effect" at bounding box center [564, 182] width 799 height 11
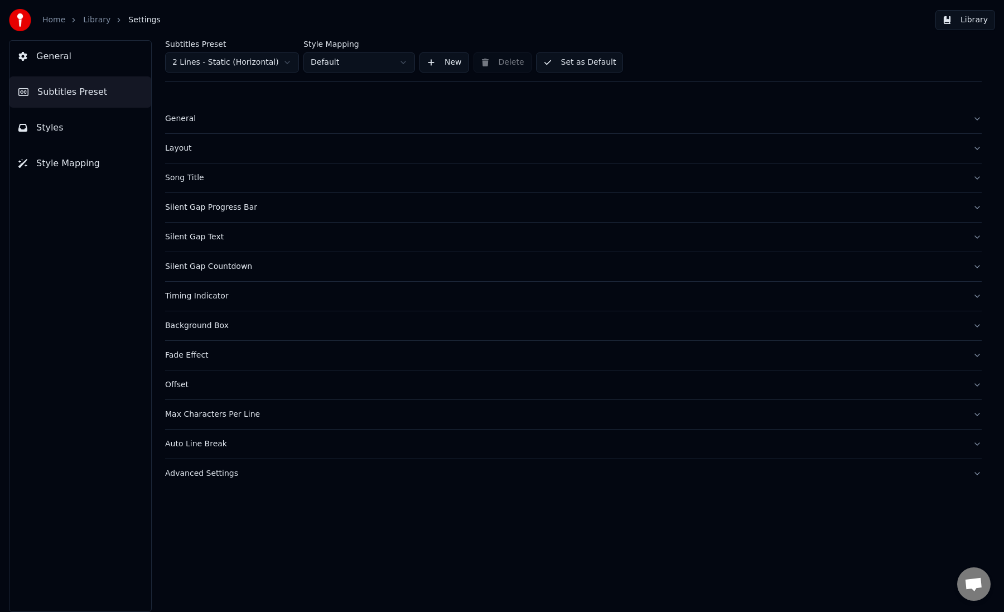
click at [184, 384] on div "Offset" at bounding box center [564, 384] width 799 height 11
click at [189, 417] on div "Max Characters Per Line" at bounding box center [564, 414] width 799 height 11
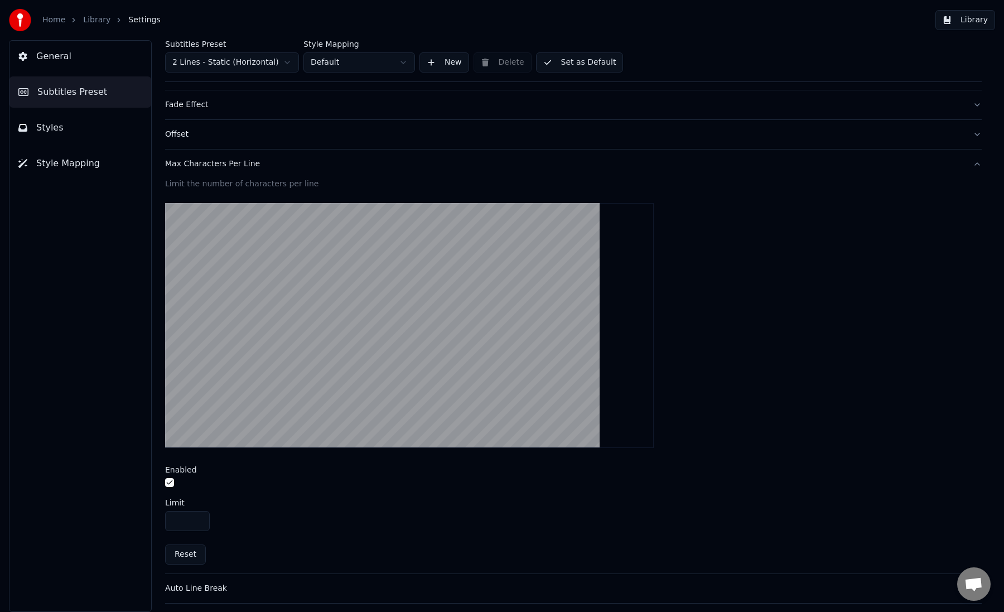
scroll to position [279, 0]
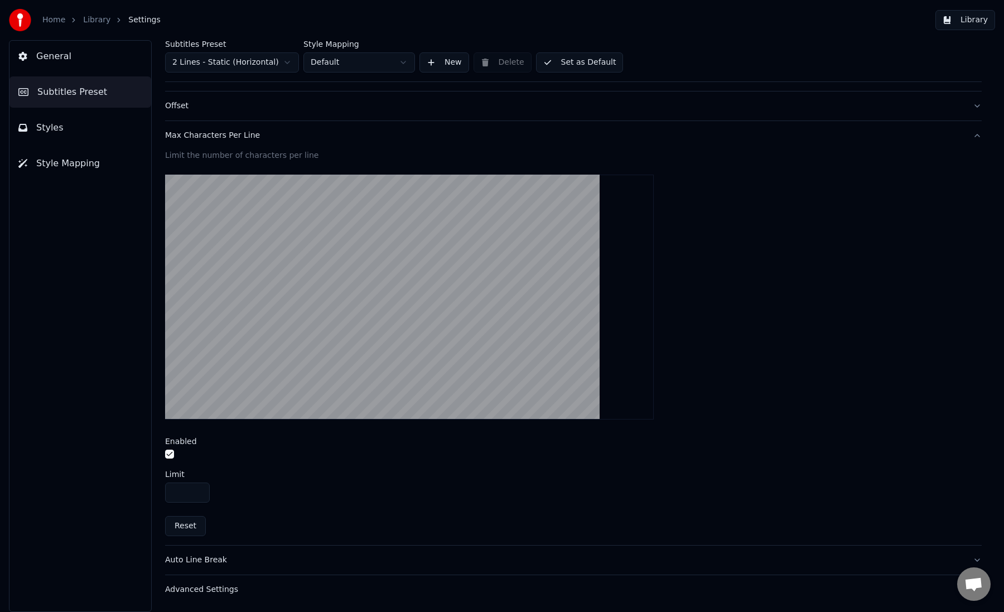
click at [200, 141] on button "Max Characters Per Line" at bounding box center [573, 135] width 817 height 29
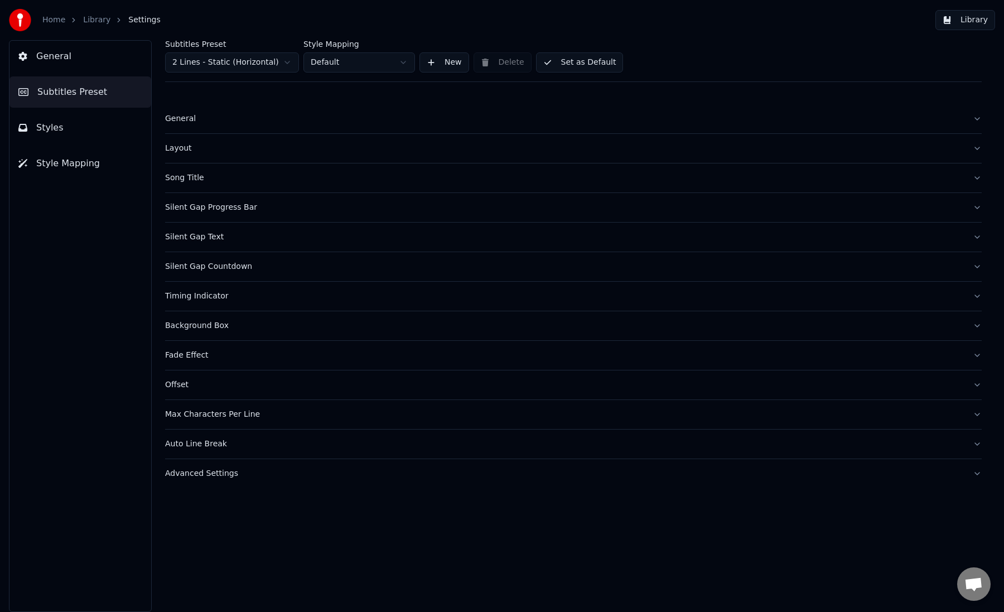
click at [184, 443] on div "Auto Line Break" at bounding box center [564, 444] width 799 height 11
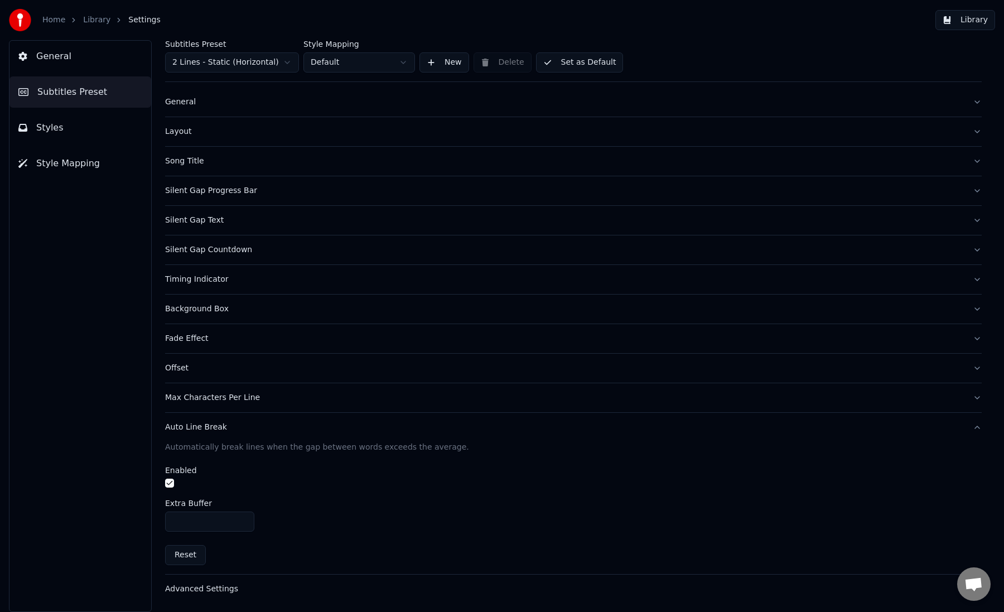
click at [195, 430] on div "Auto Line Break" at bounding box center [564, 427] width 799 height 11
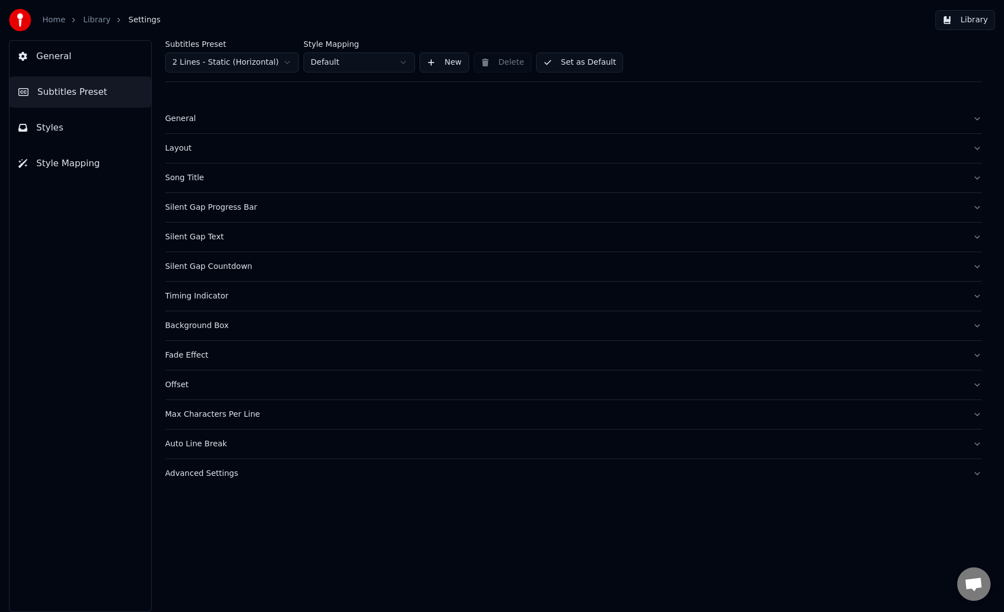
click at [194, 473] on div "Advanced Settings" at bounding box center [564, 473] width 799 height 11
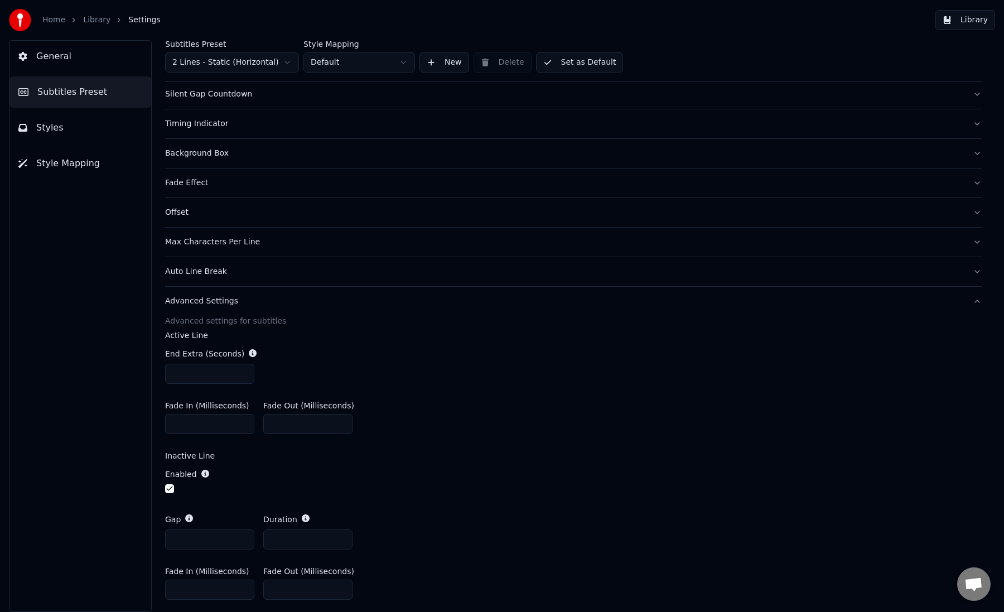
scroll to position [168, 0]
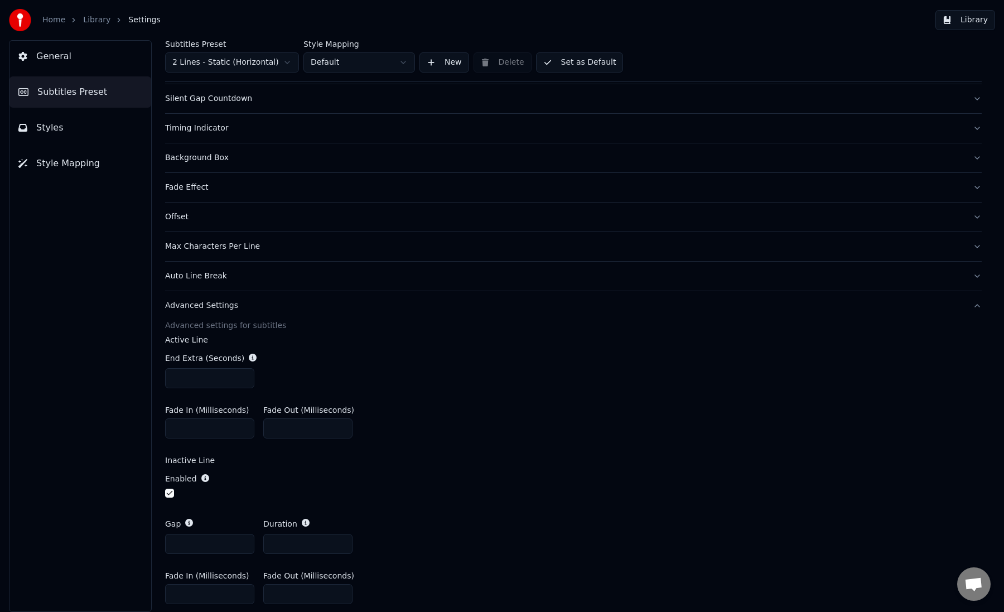
click at [226, 306] on div "Advanced Settings" at bounding box center [564, 305] width 799 height 11
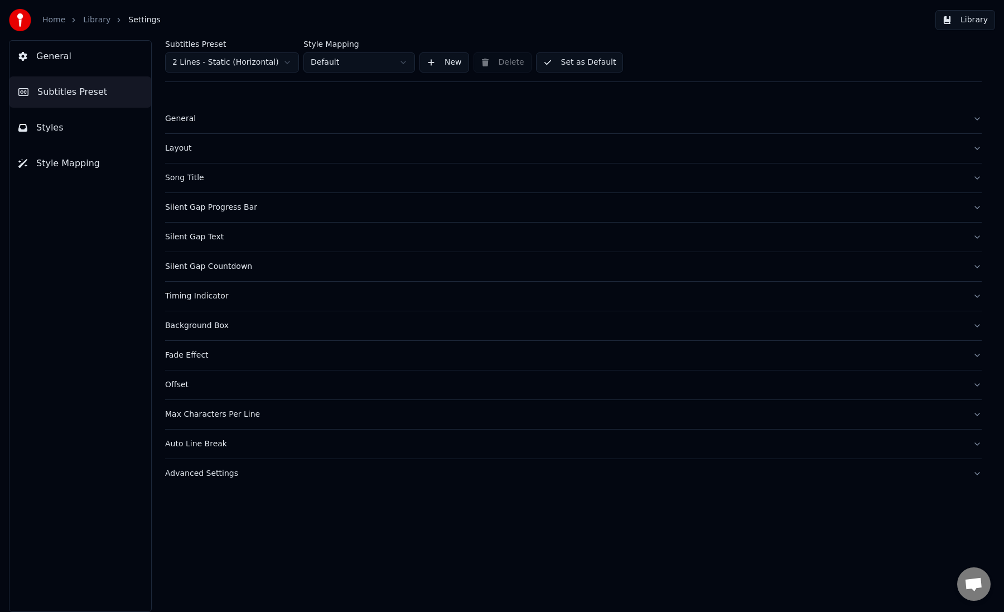
click at [194, 117] on div "General" at bounding box center [564, 118] width 799 height 11
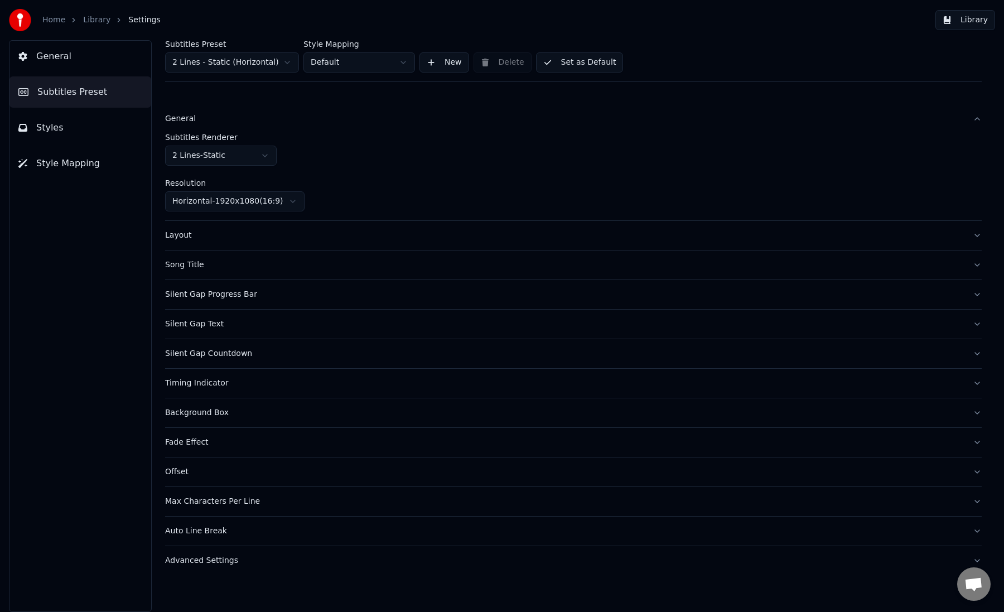
click at [193, 119] on div "General" at bounding box center [564, 118] width 799 height 11
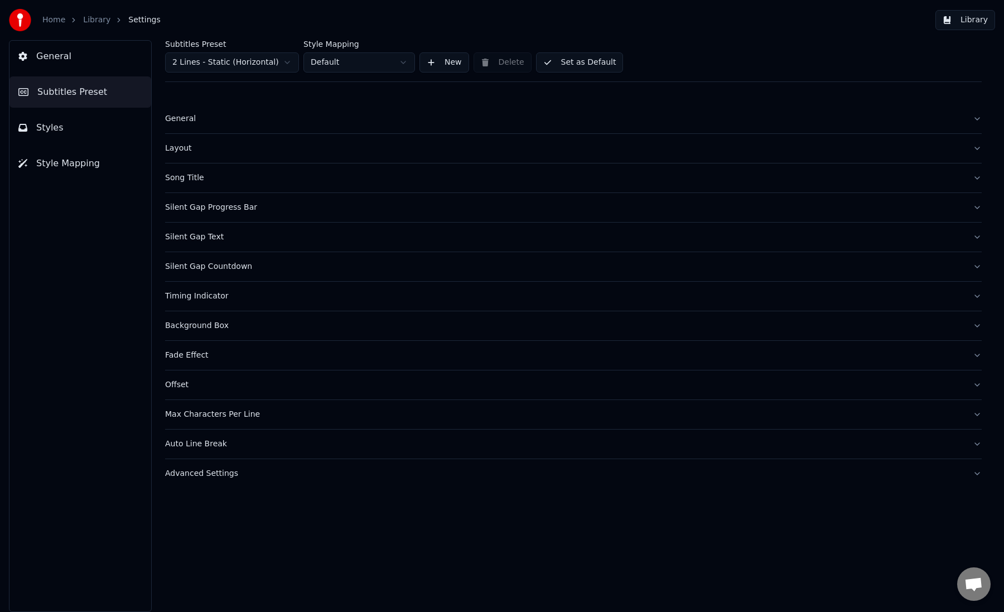
click at [56, 122] on span "Styles" at bounding box center [49, 127] width 27 height 13
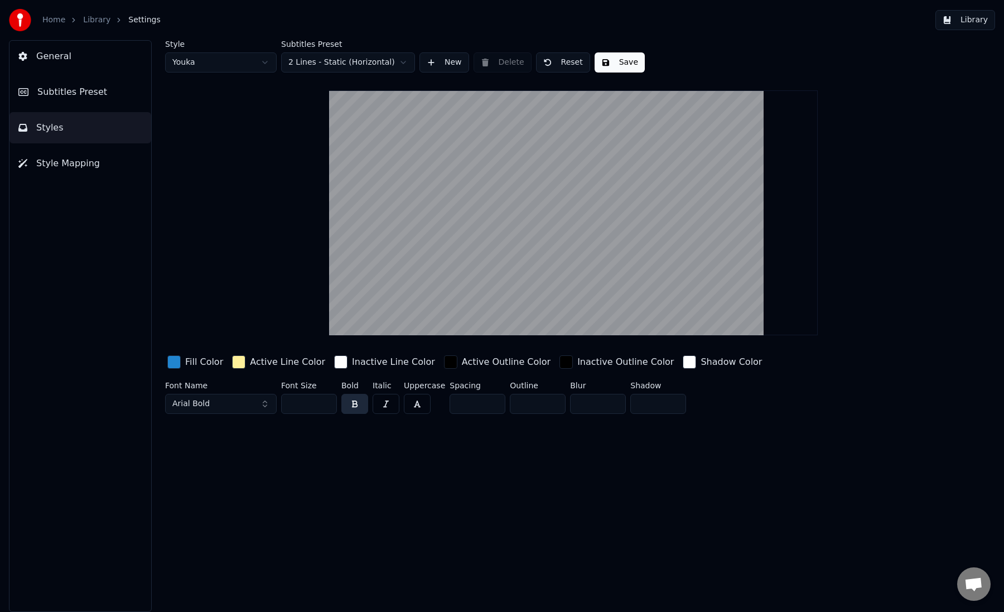
click at [263, 407] on button "Arial Bold" at bounding box center [221, 404] width 112 height 20
click at [263, 403] on button "Arial Bold" at bounding box center [221, 404] width 112 height 20
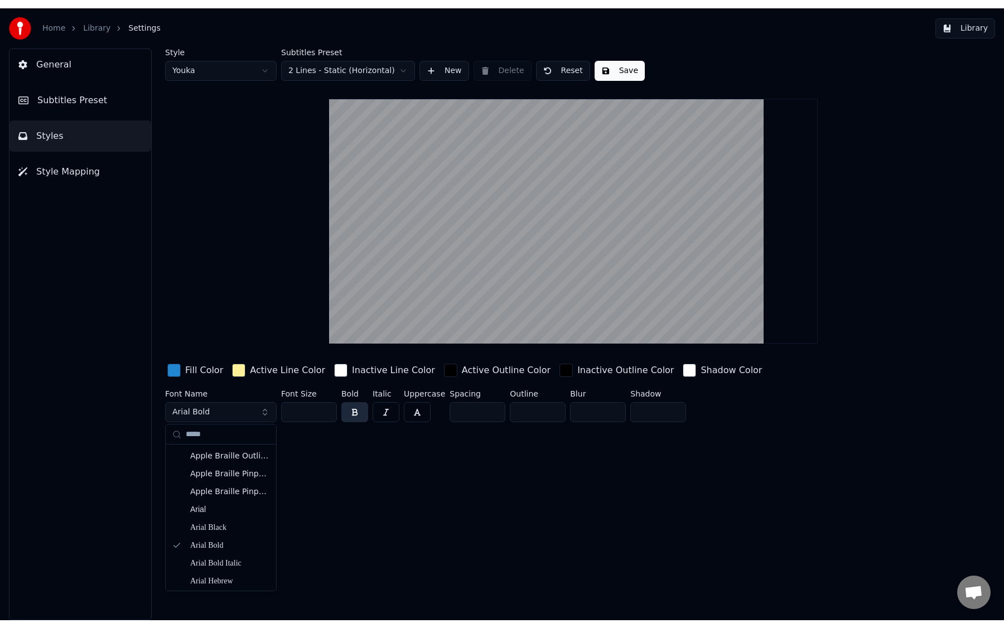
scroll to position [146, 0]
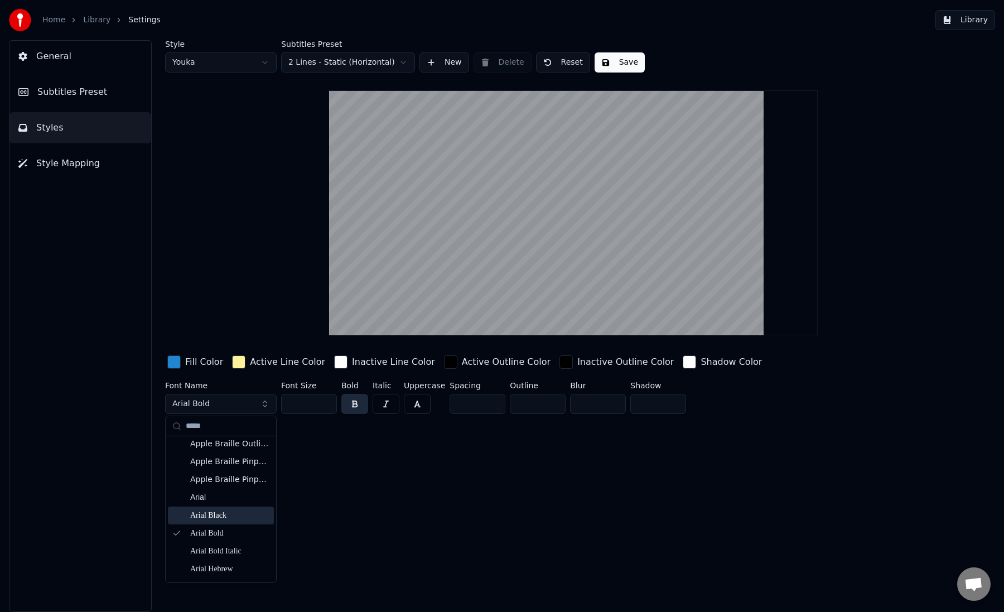
type input "*****"
click at [228, 518] on div "Arial Black" at bounding box center [229, 515] width 79 height 11
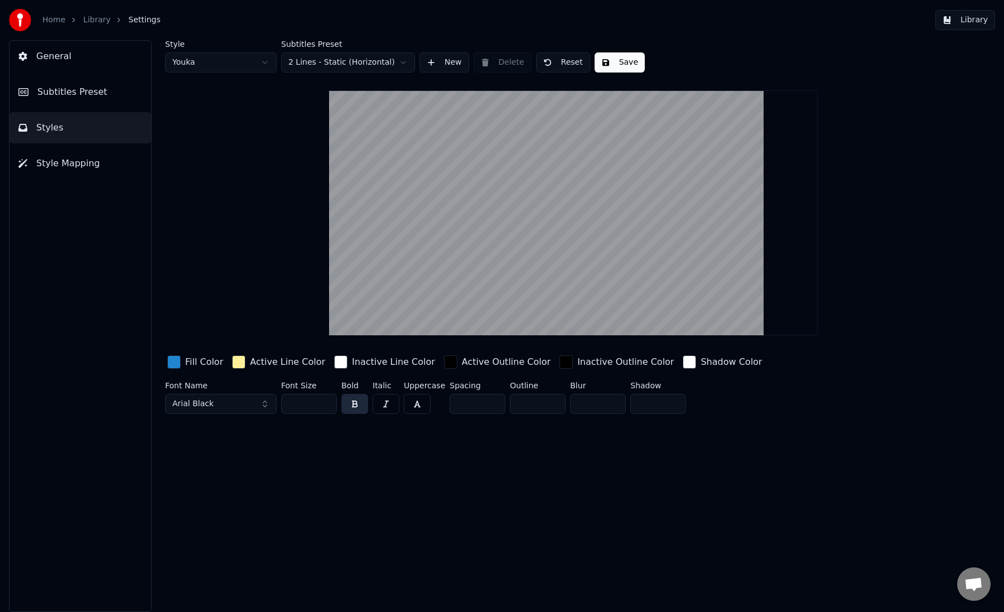
click at [308, 407] on input "**" at bounding box center [309, 404] width 56 height 20
click at [326, 402] on input "***" at bounding box center [309, 404] width 56 height 20
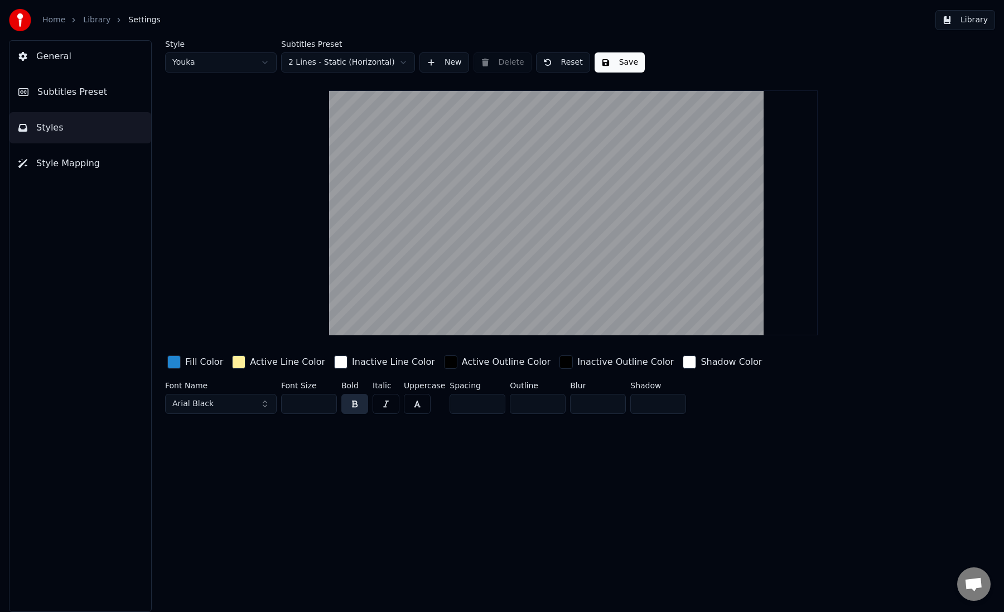
click at [326, 402] on input "***" at bounding box center [309, 404] width 56 height 20
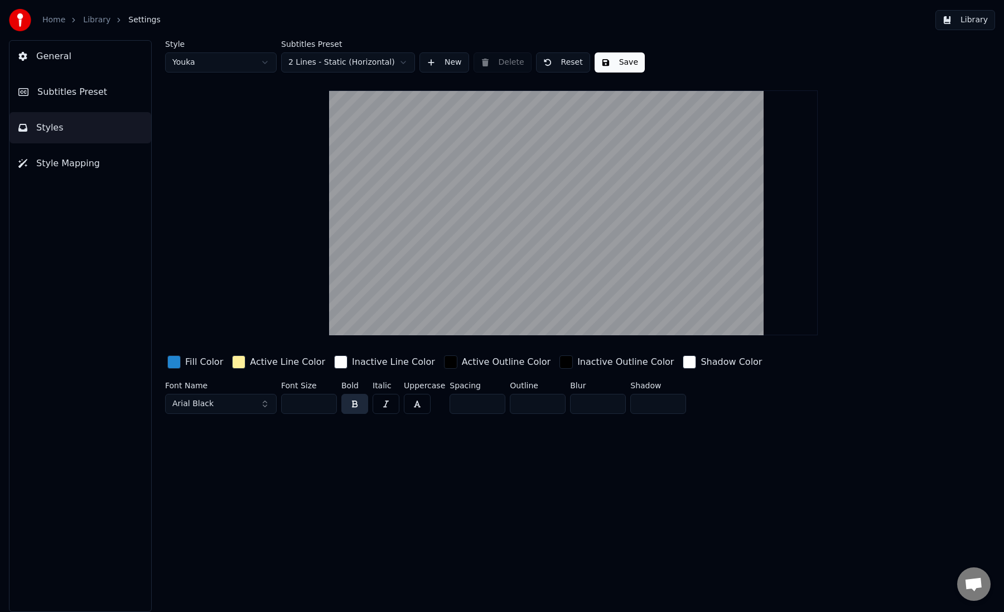
click at [326, 402] on input "***" at bounding box center [309, 404] width 56 height 20
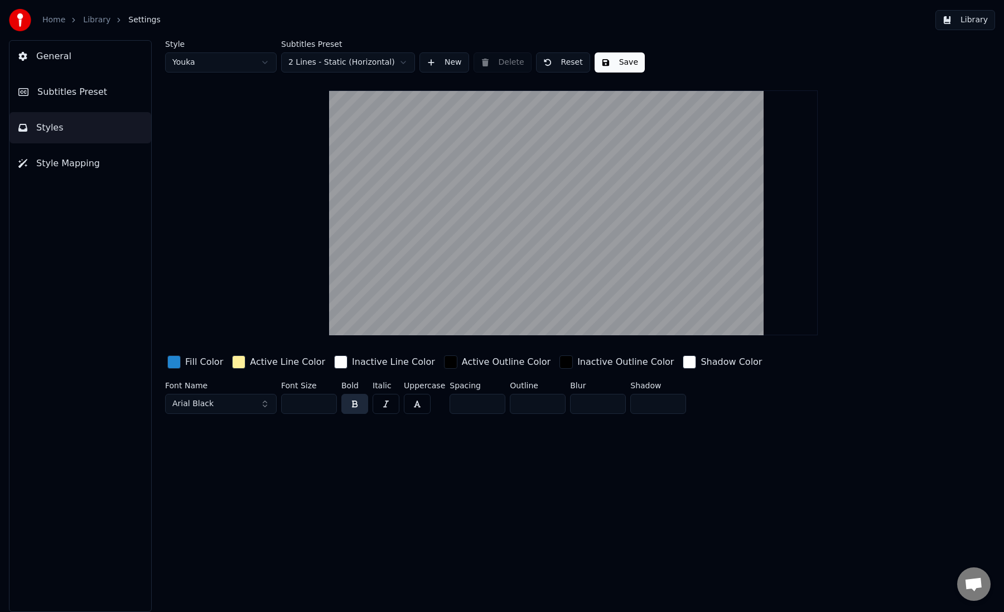
type input "***"
click at [326, 402] on input "***" at bounding box center [309, 404] width 56 height 20
click at [616, 60] on button "Save" at bounding box center [620, 62] width 50 height 20
click at [69, 93] on span "Subtitles Preset" at bounding box center [72, 91] width 70 height 13
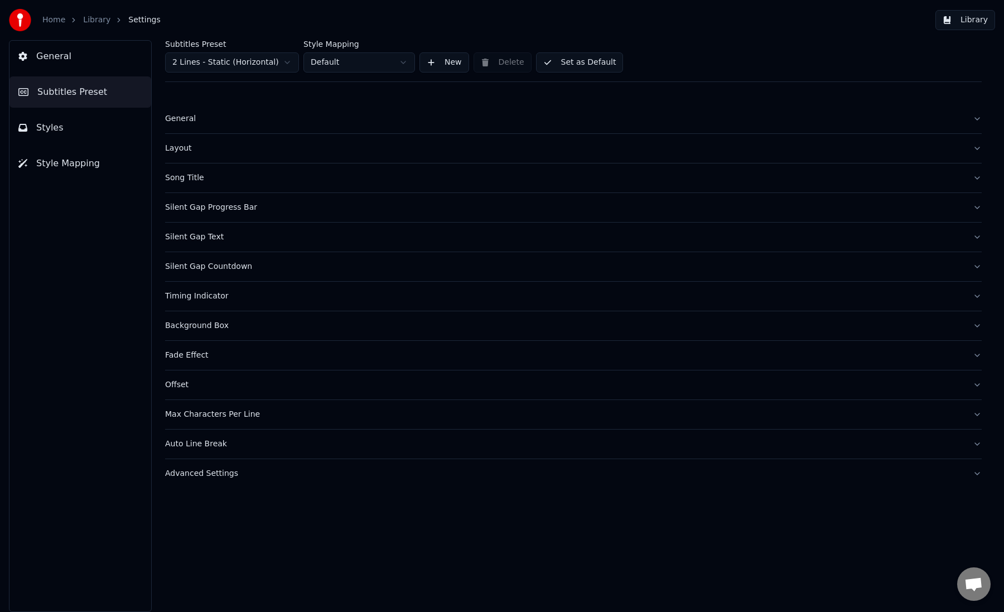
click at [66, 165] on span "Style Mapping" at bounding box center [68, 163] width 64 height 13
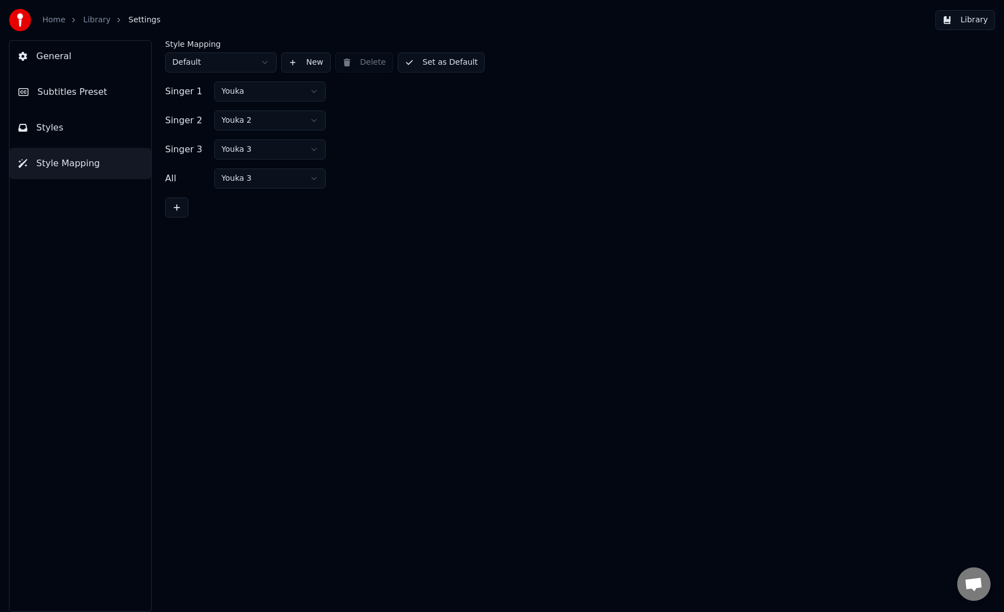
click at [75, 92] on span "Subtitles Preset" at bounding box center [72, 91] width 70 height 13
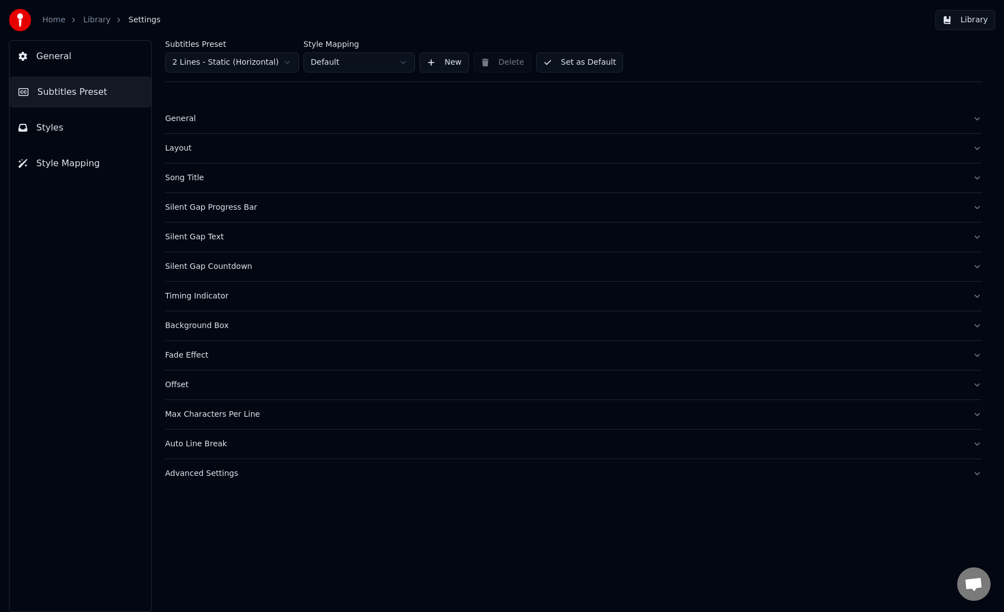
click at [62, 59] on span "General" at bounding box center [53, 56] width 35 height 13
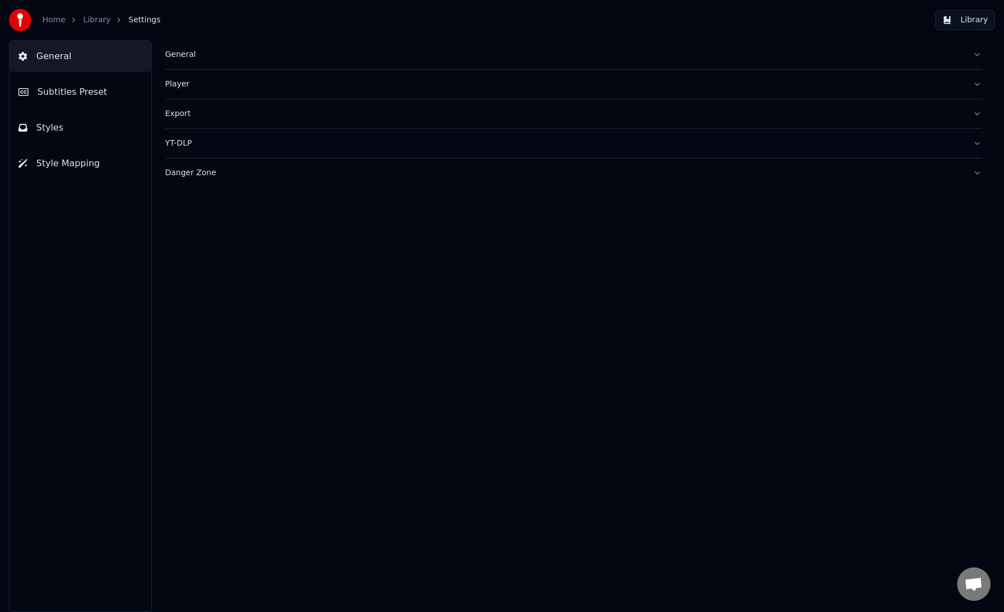
click at [79, 88] on span "Subtitles Preset" at bounding box center [72, 91] width 70 height 13
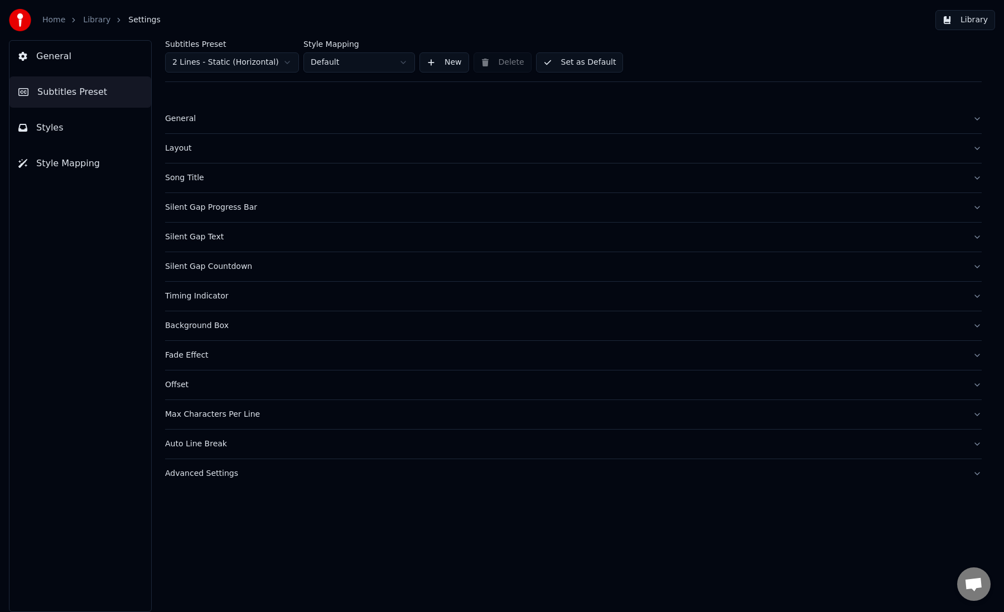
click at [559, 61] on button "Set as Default" at bounding box center [580, 62] width 88 height 20
click at [78, 125] on button "Styles" at bounding box center [80, 127] width 142 height 31
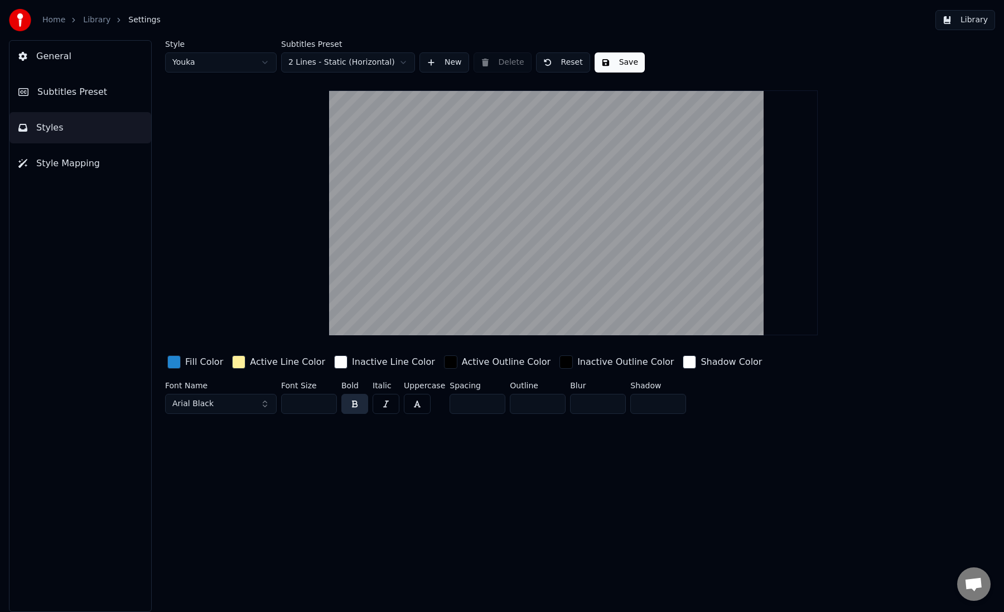
click at [605, 65] on button "Save" at bounding box center [620, 62] width 50 height 20
click at [90, 21] on link "Library" at bounding box center [96, 20] width 27 height 11
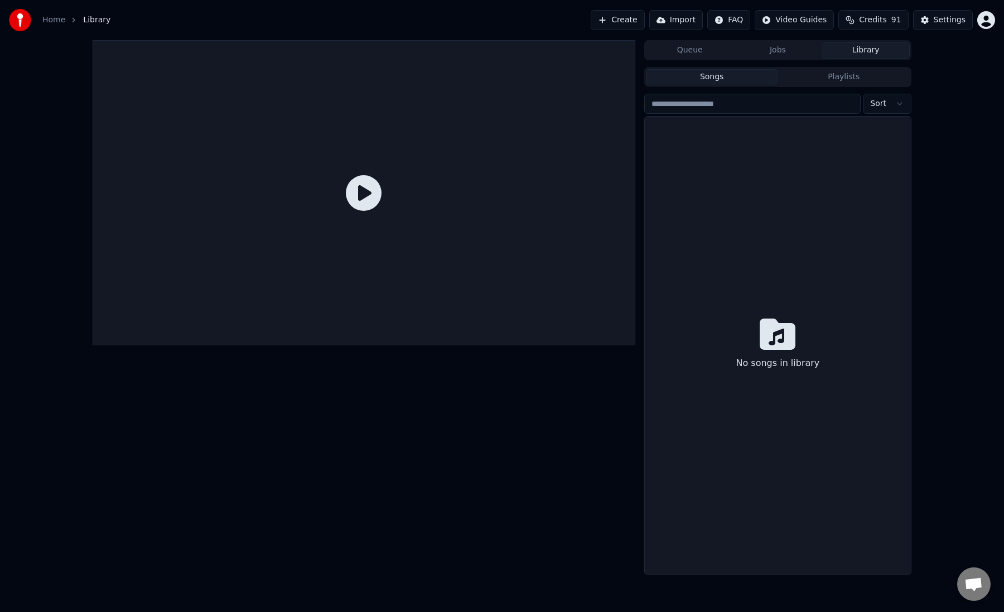
click at [626, 21] on button "Create" at bounding box center [618, 20] width 54 height 20
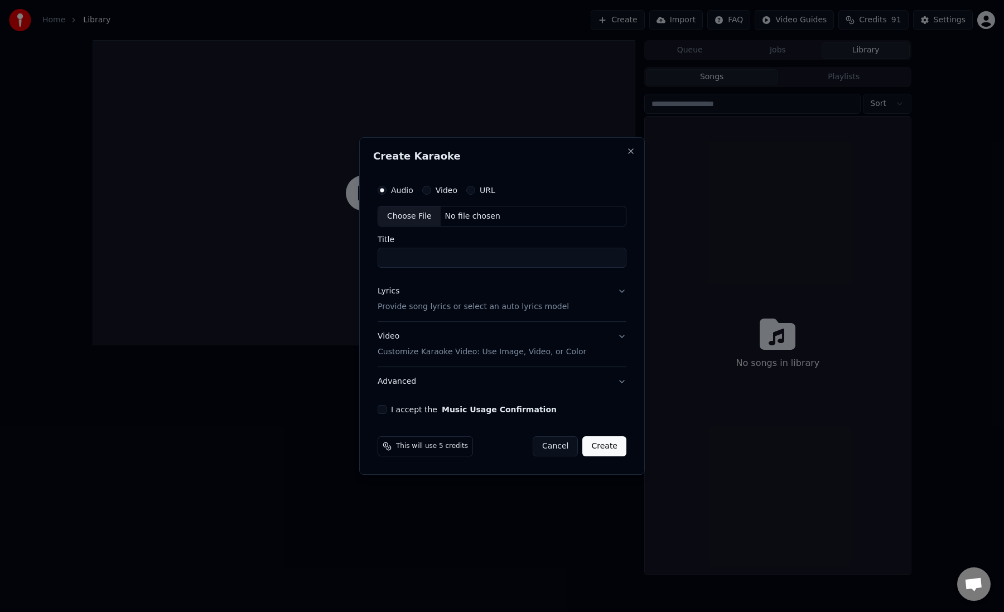
click at [415, 214] on div "Choose File" at bounding box center [409, 216] width 63 height 20
type input "**********"
click at [621, 291] on button "Lyrics Provide song lyrics or select an auto lyrics model" at bounding box center [502, 299] width 253 height 45
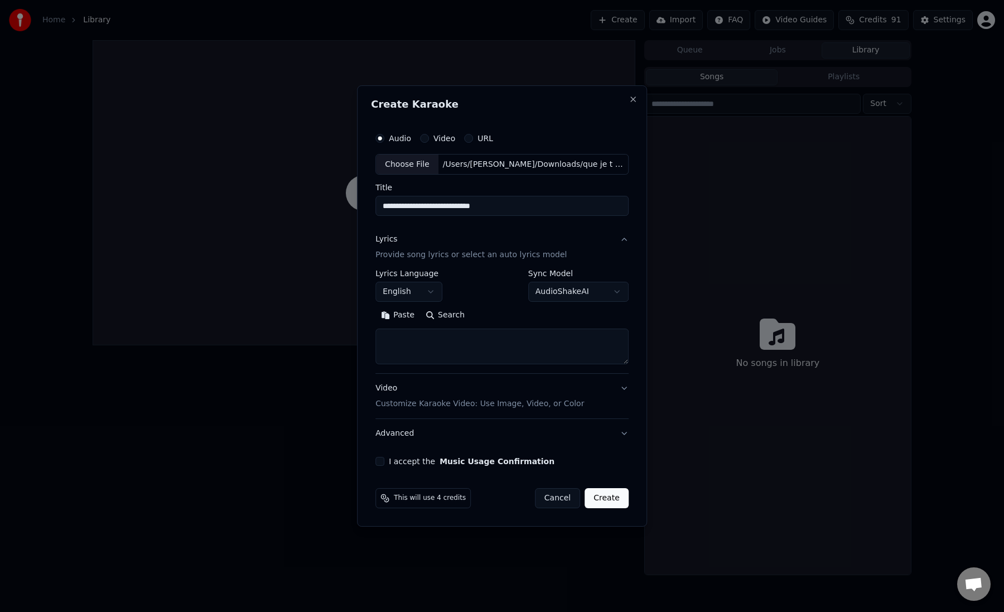
click at [431, 295] on body "**********" at bounding box center [502, 306] width 1004 height 612
click at [432, 294] on body "**********" at bounding box center [502, 306] width 1004 height 612
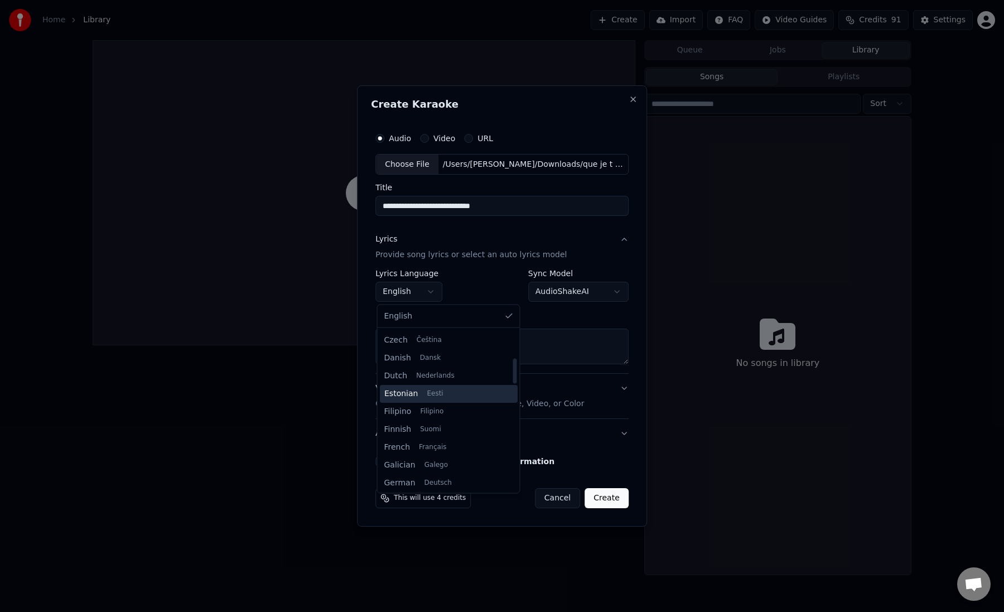
scroll to position [178, 0]
select select "**"
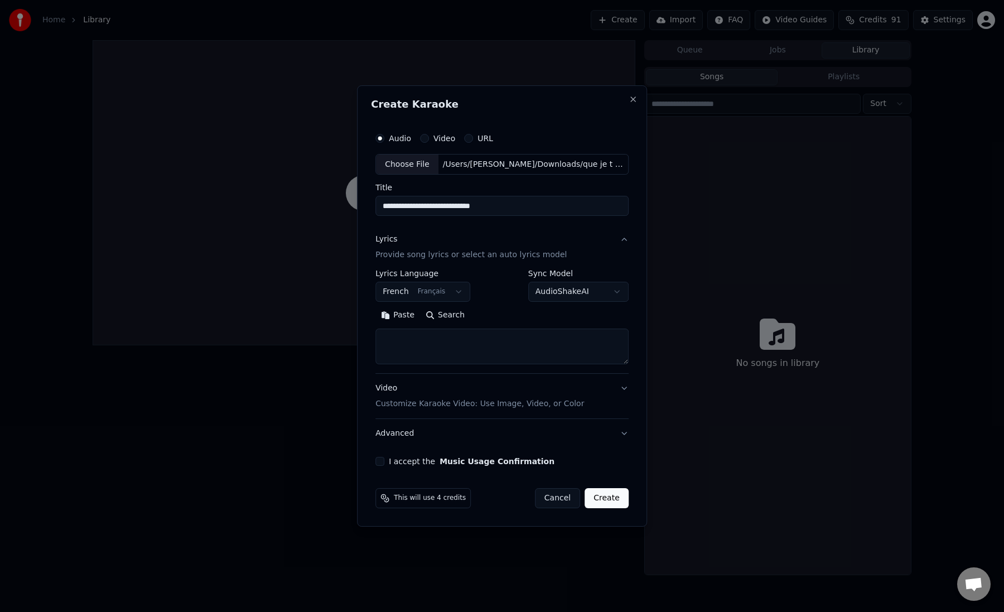
click at [498, 302] on div "**********" at bounding box center [502, 317] width 253 height 95
click at [546, 294] on body "**********" at bounding box center [502, 306] width 1004 height 612
click at [520, 296] on body "**********" at bounding box center [502, 306] width 1004 height 612
click at [453, 318] on button "Search" at bounding box center [445, 316] width 50 height 18
drag, startPoint x: 440, startPoint y: 207, endPoint x: 505, endPoint y: 211, distance: 65.4
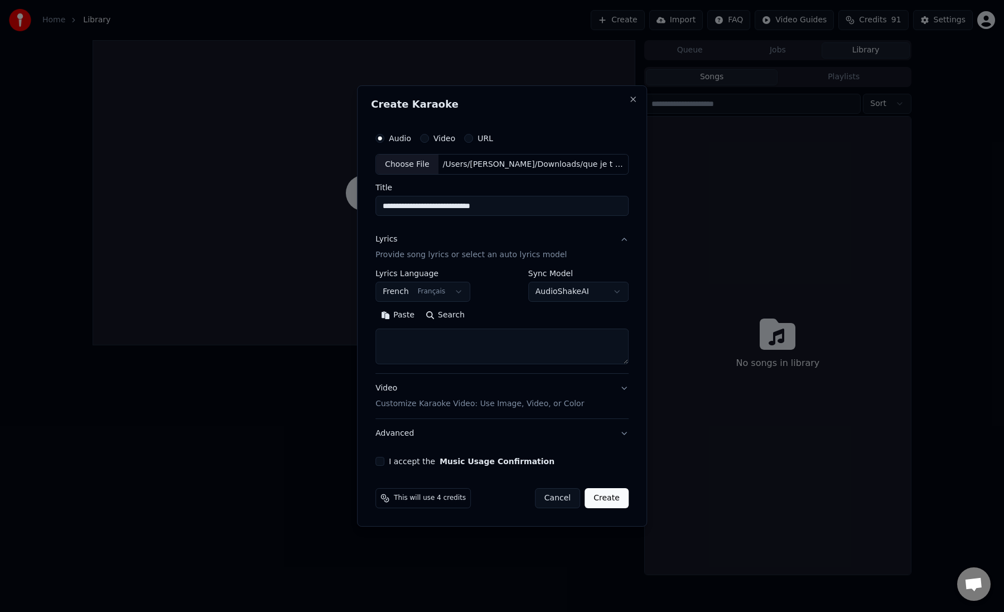
click at [505, 212] on input "**********" at bounding box center [502, 206] width 253 height 20
type input "**********"
click at [479, 310] on div "Paste Search" at bounding box center [502, 316] width 253 height 18
click at [454, 314] on button "Search" at bounding box center [445, 316] width 50 height 18
type textarea "**********"
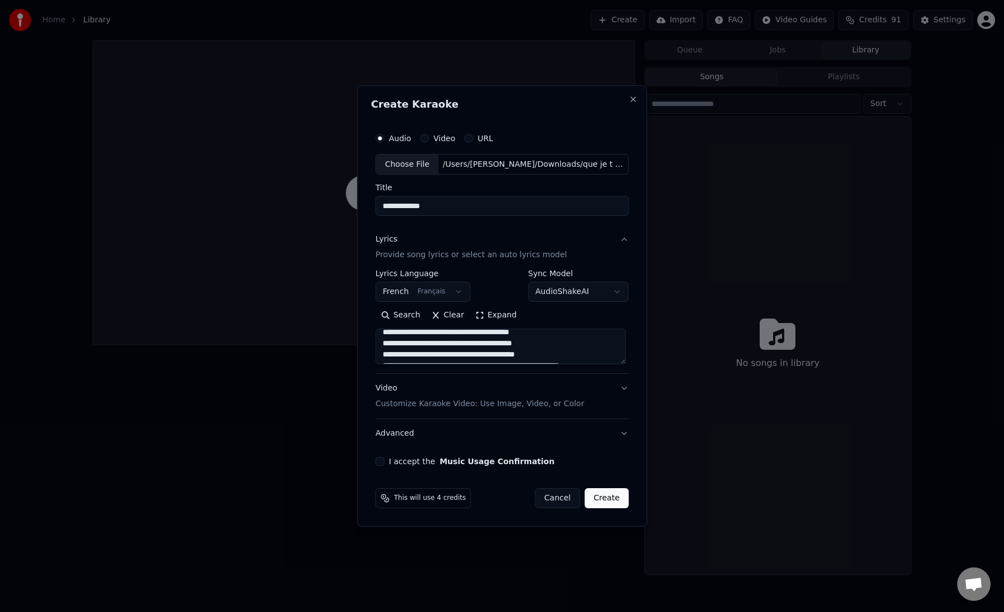
scroll to position [0, 0]
drag, startPoint x: 471, startPoint y: 355, endPoint x: 381, endPoint y: 283, distance: 114.8
click at [381, 283] on div "**********" at bounding box center [502, 317] width 253 height 95
click at [446, 344] on textarea at bounding box center [501, 347] width 251 height 36
paste textarea "**********"
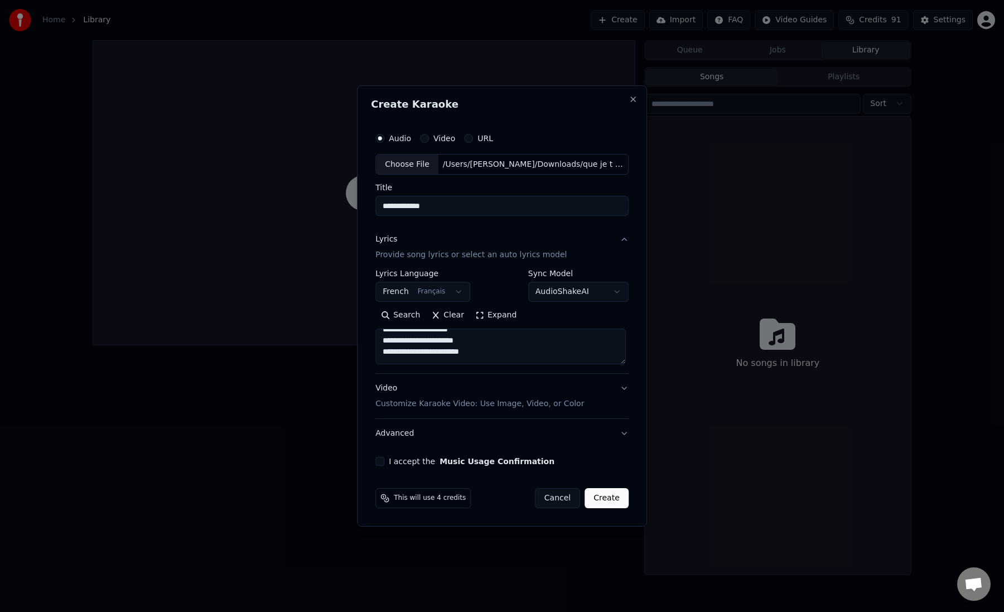
scroll to position [84, 0]
click at [478, 347] on textarea at bounding box center [501, 347] width 251 height 36
click at [493, 352] on textarea at bounding box center [501, 347] width 251 height 36
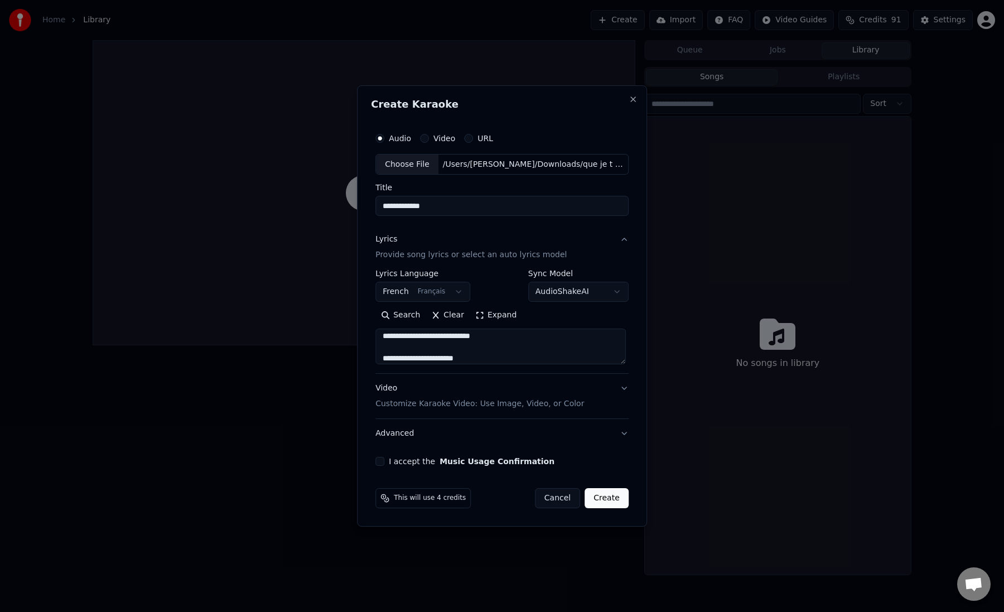
click at [386, 348] on textarea at bounding box center [501, 347] width 251 height 36
click at [493, 353] on textarea at bounding box center [501, 347] width 251 height 36
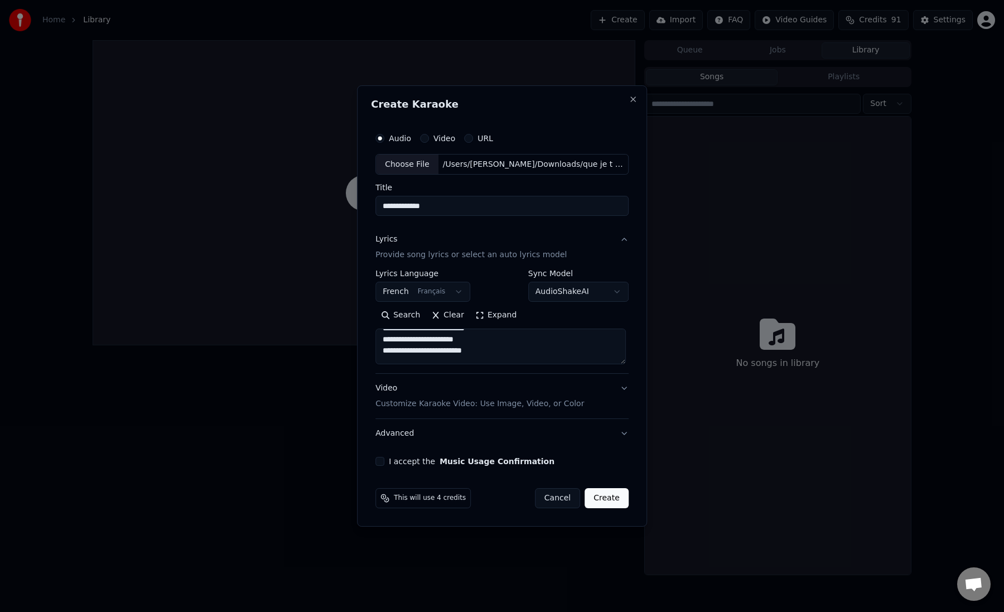
drag, startPoint x: 472, startPoint y: 352, endPoint x: 483, endPoint y: 352, distance: 11.7
click at [483, 352] on textarea at bounding box center [501, 347] width 251 height 36
type textarea "**********"
click at [621, 392] on button "Video Customize Karaoke Video: Use Image, Video, or Color" at bounding box center [502, 396] width 253 height 45
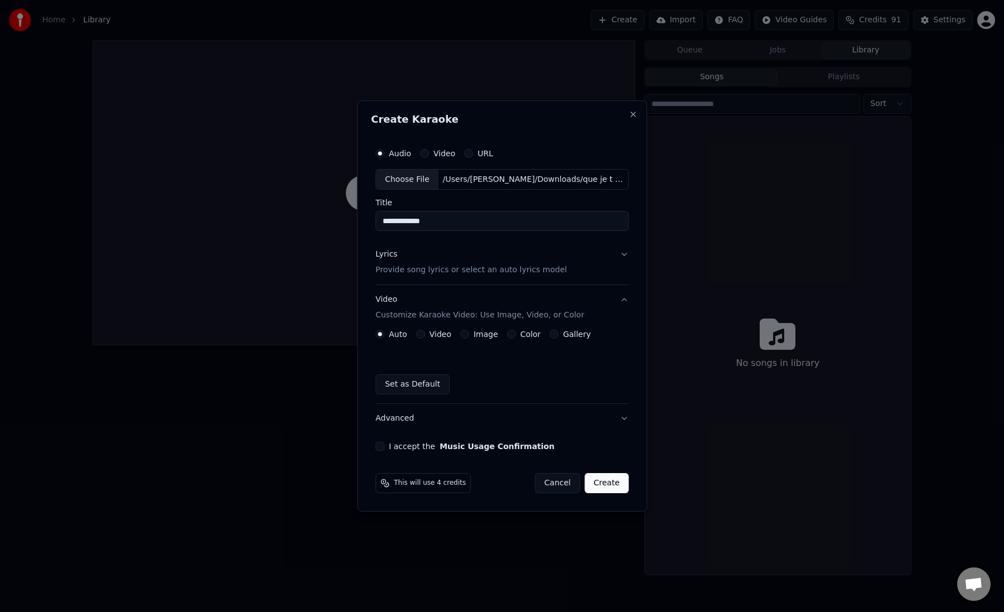
click at [512, 334] on button "Color" at bounding box center [511, 334] width 9 height 9
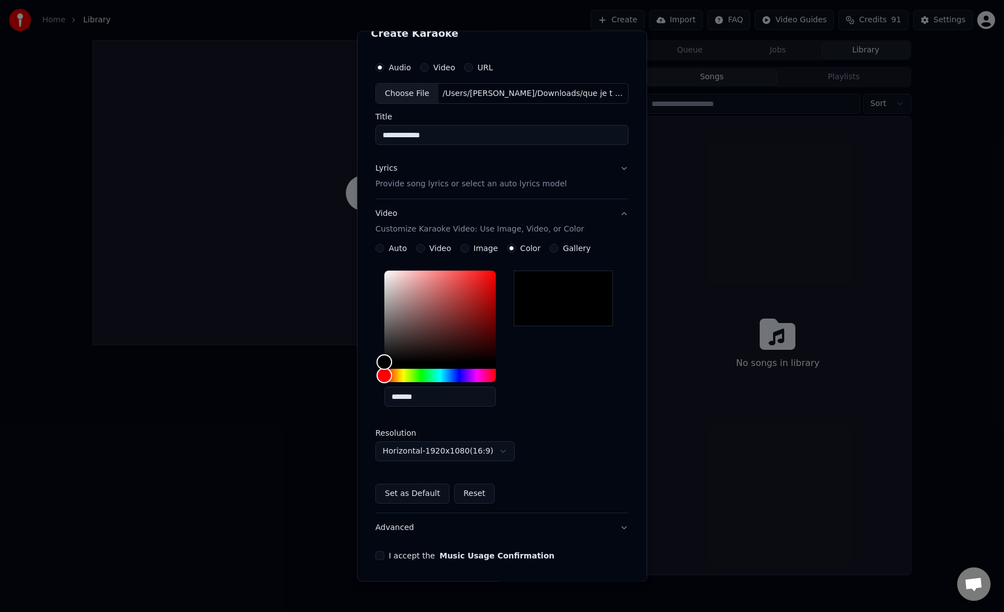
scroll to position [17, 0]
click at [420, 494] on button "Set as Default" at bounding box center [413, 494] width 74 height 20
click at [621, 214] on button "Video Customize Karaoke Video: Use Image, Video, or Color" at bounding box center [502, 221] width 253 height 45
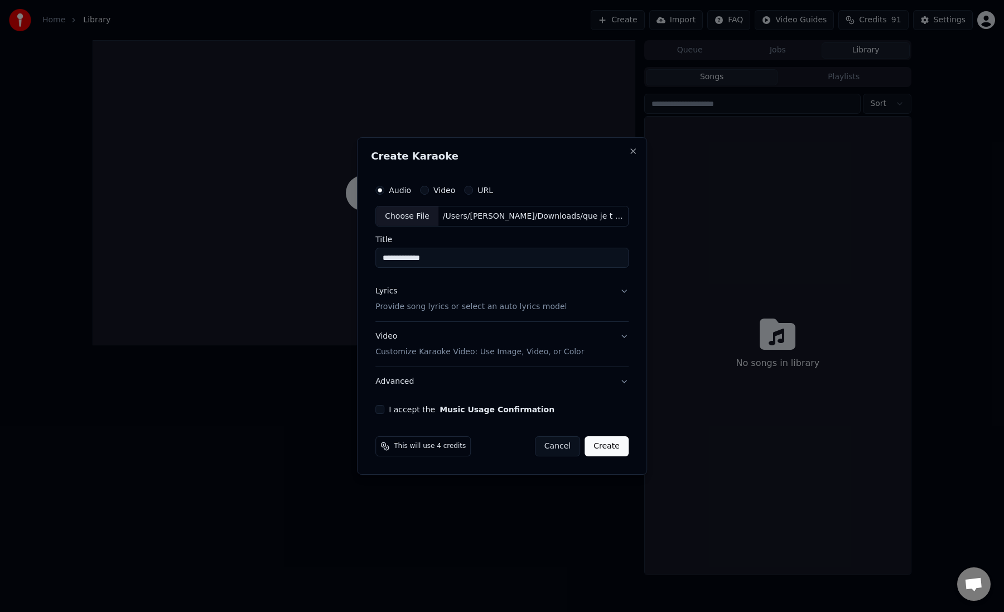
click at [623, 385] on button "Advanced" at bounding box center [502, 381] width 253 height 29
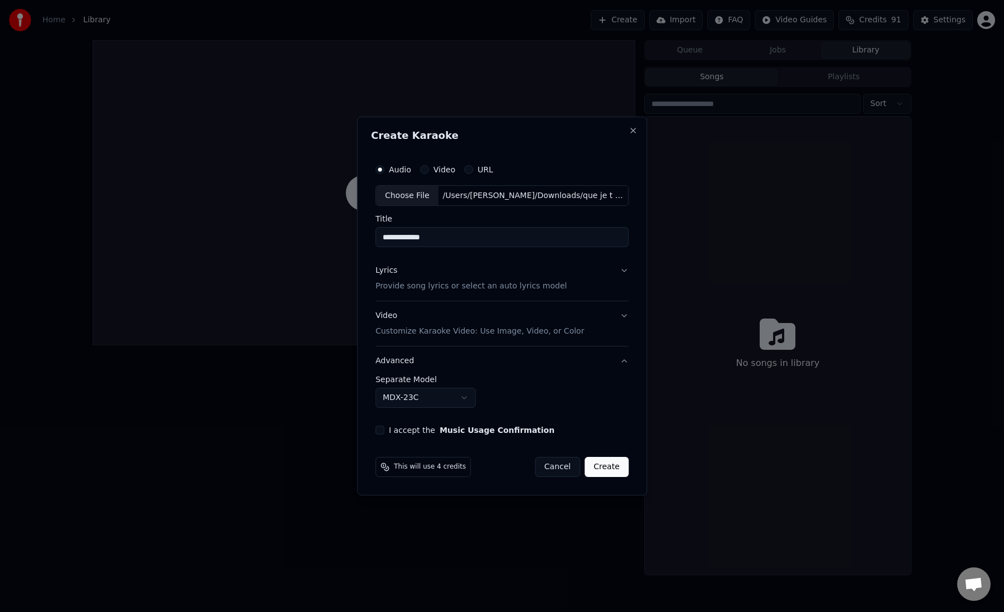
click at [619, 363] on button "Advanced" at bounding box center [502, 361] width 253 height 29
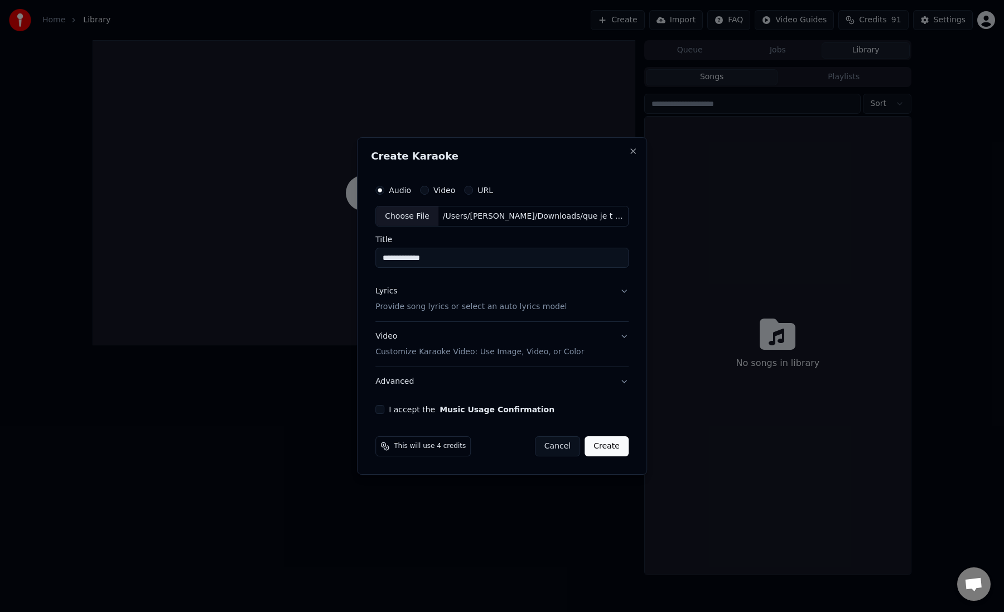
click at [381, 410] on button "I accept the Music Usage Confirmation" at bounding box center [380, 409] width 9 height 9
click at [610, 447] on button "Create" at bounding box center [607, 446] width 44 height 20
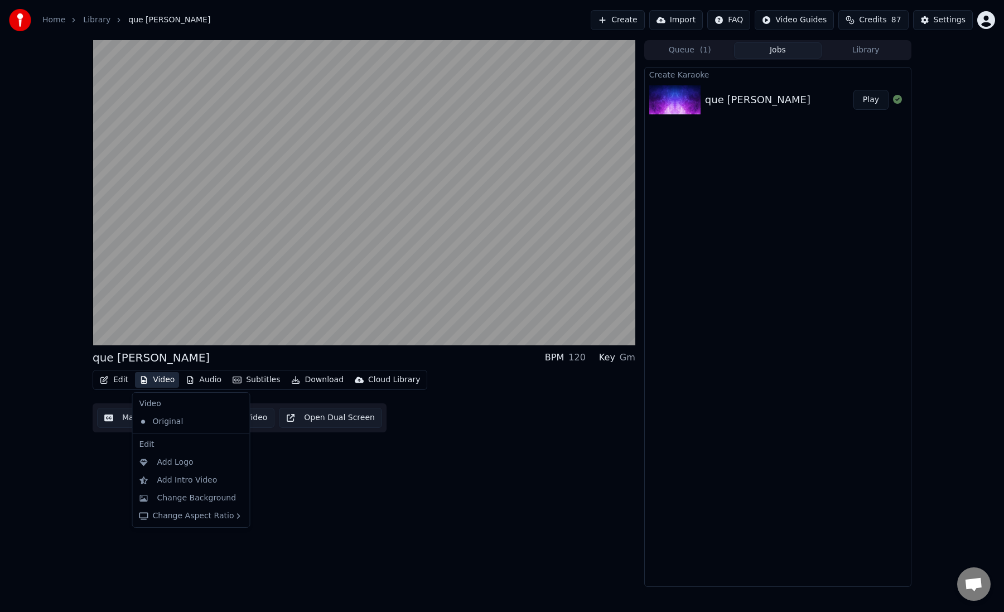
click at [157, 381] on button "Video" at bounding box center [157, 380] width 44 height 16
click at [104, 463] on div "que je t aime BPM 120 Key Gm Edit Video Audio Subtitles Download Cloud Library …" at bounding box center [364, 313] width 543 height 547
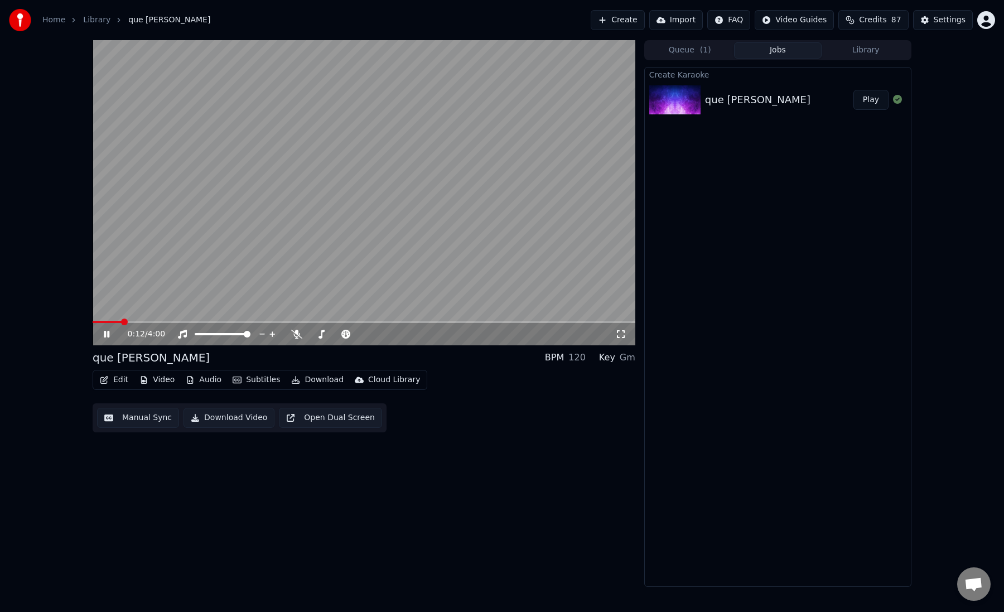
click at [154, 321] on span at bounding box center [364, 322] width 543 height 2
click at [203, 377] on button "Audio" at bounding box center [203, 380] width 45 height 16
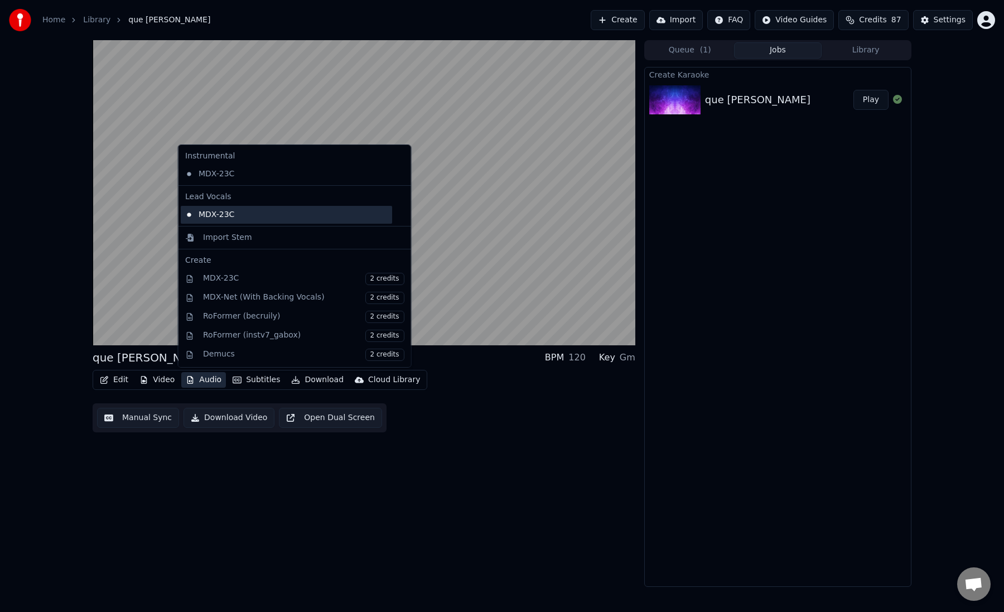
click at [225, 218] on div "MDX-23C" at bounding box center [286, 215] width 211 height 18
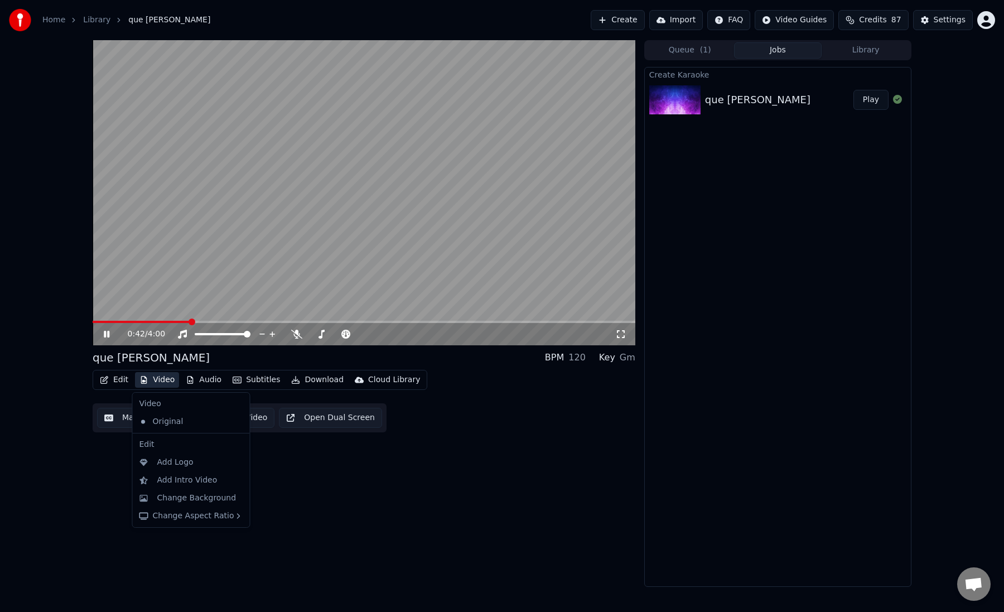
click at [158, 386] on button "Video" at bounding box center [157, 380] width 44 height 16
click at [160, 429] on div "Original" at bounding box center [183, 422] width 96 height 18
click at [160, 382] on button "Video" at bounding box center [157, 380] width 44 height 16
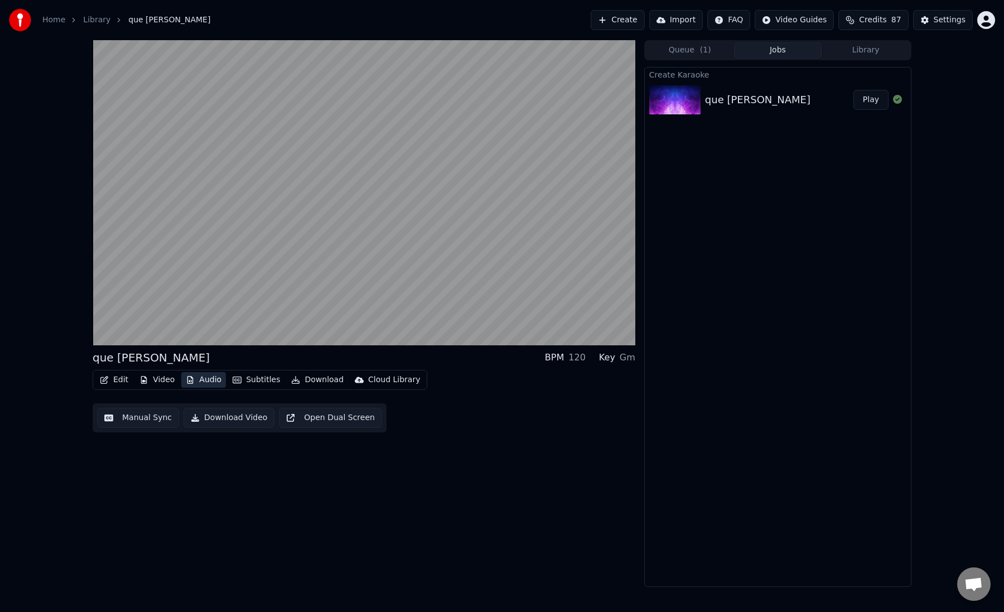
click at [196, 382] on button "Audio" at bounding box center [203, 380] width 45 height 16
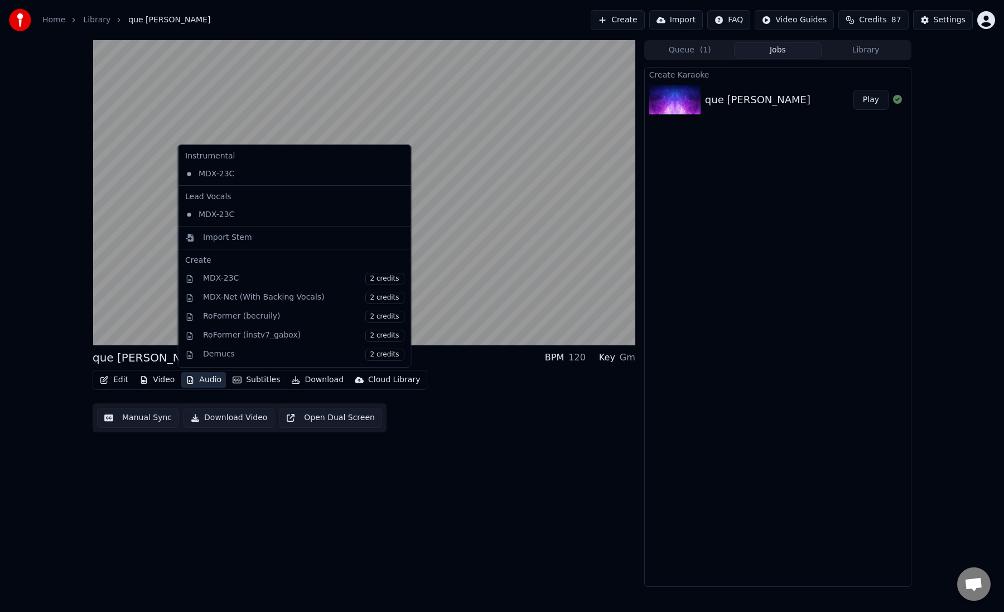
click at [396, 175] on icon at bounding box center [402, 174] width 12 height 9
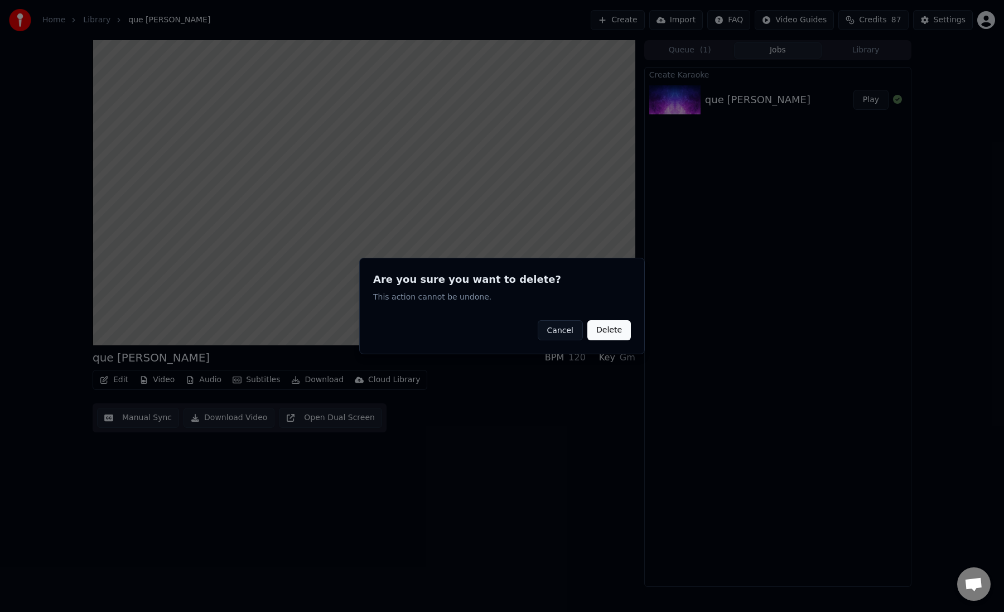
click at [612, 333] on button "Delete" at bounding box center [610, 330] width 44 height 20
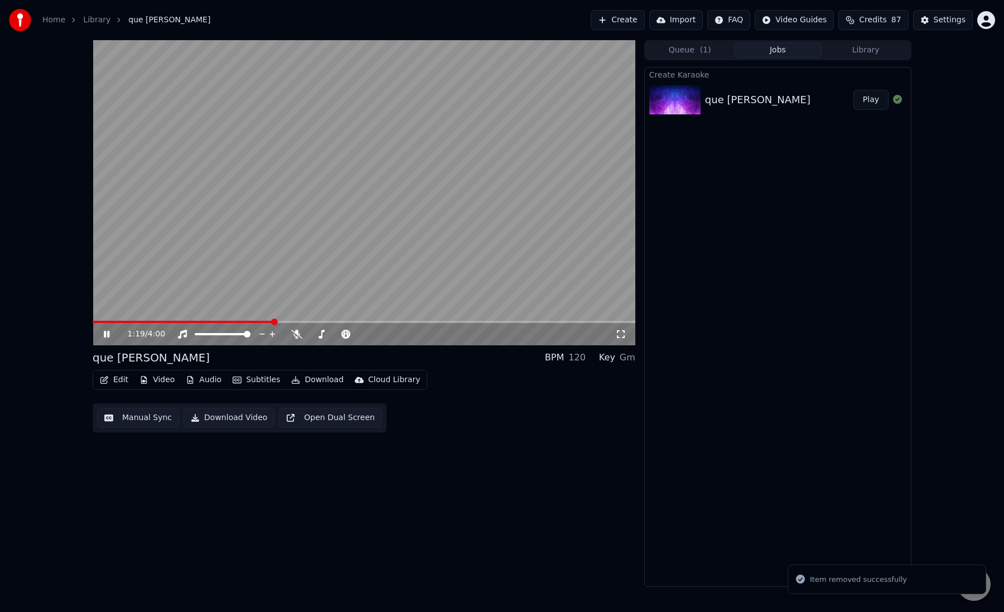
click at [205, 382] on button "Audio" at bounding box center [203, 380] width 45 height 16
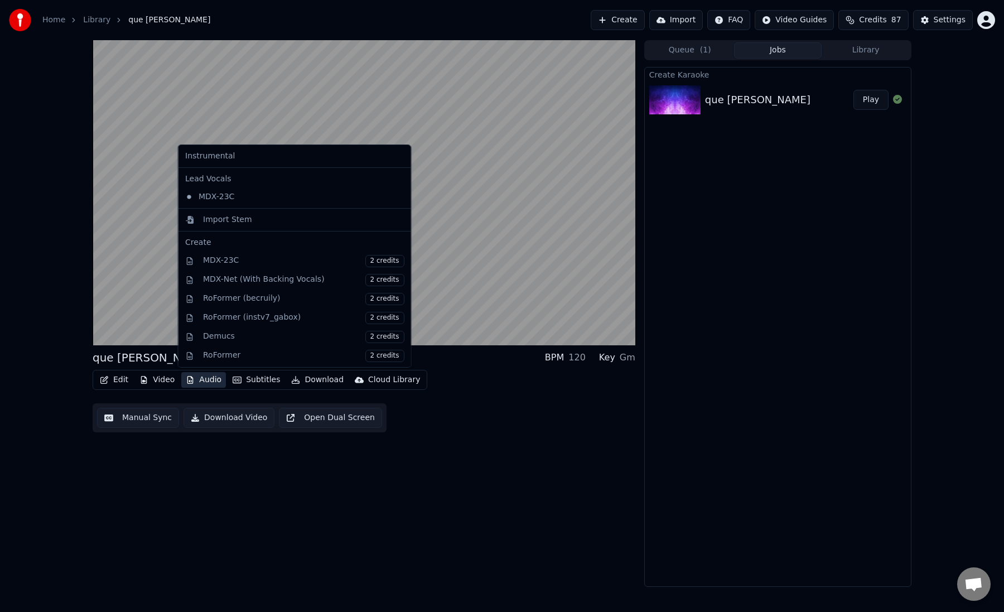
click at [396, 198] on icon at bounding box center [402, 197] width 12 height 9
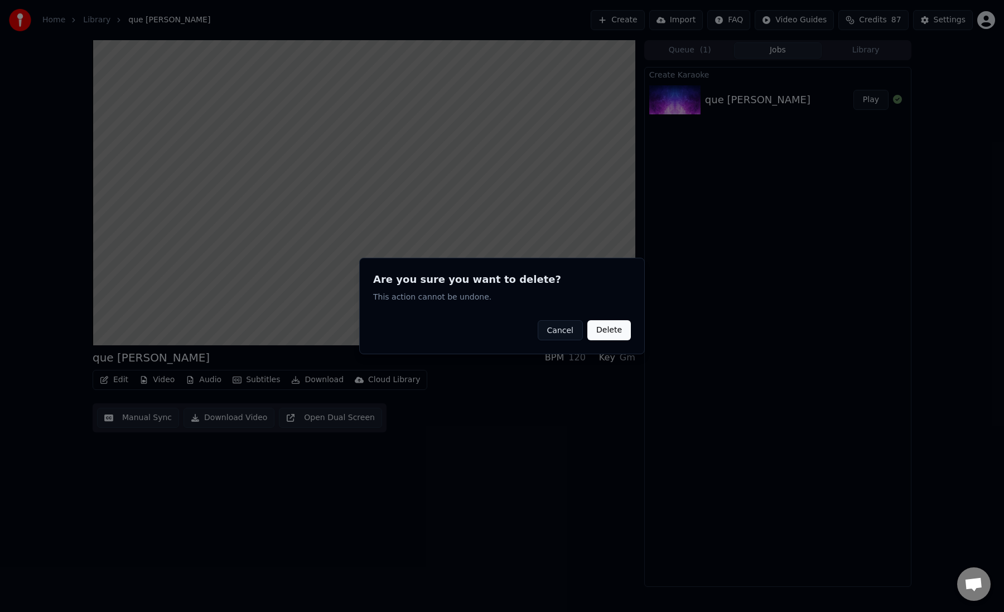
click at [612, 334] on button "Delete" at bounding box center [610, 330] width 44 height 20
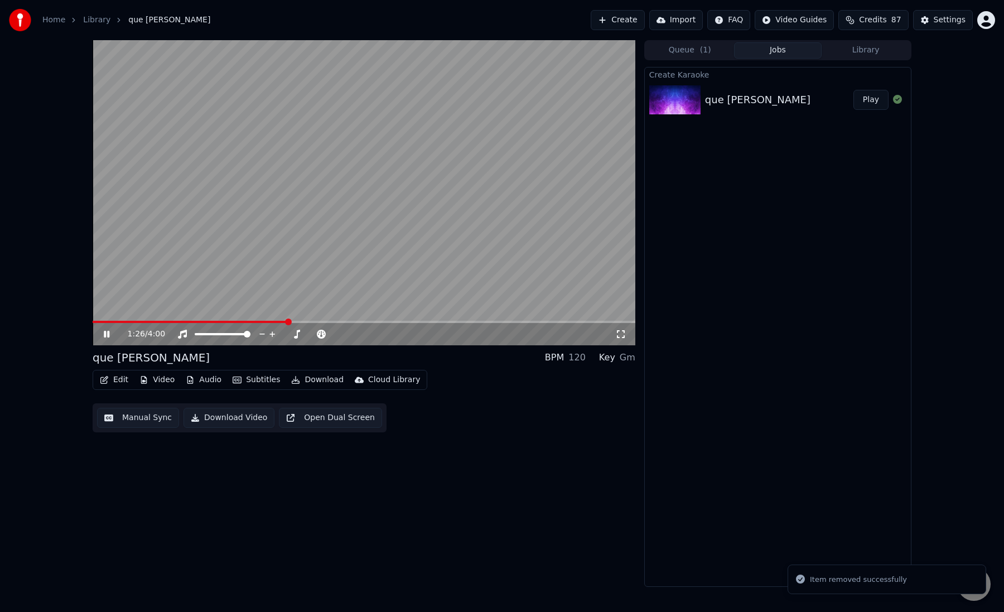
click at [232, 461] on div "1:26 / 4:00 que je t aime BPM 120 Key Gm Edit Video Audio Subtitles Download Cl…" at bounding box center [364, 313] width 543 height 547
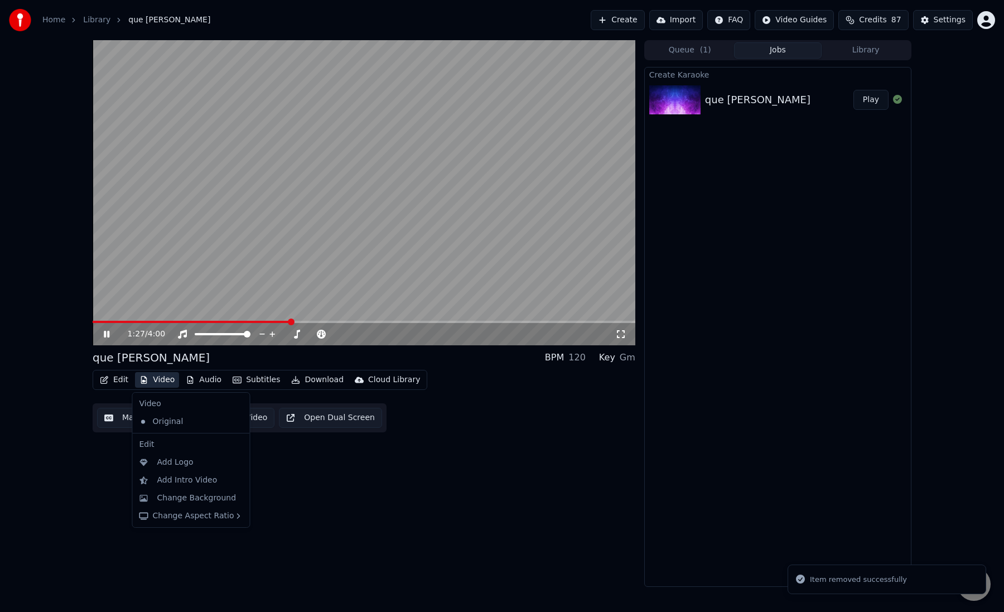
click at [156, 381] on button "Video" at bounding box center [157, 380] width 44 height 16
click at [164, 424] on div "Original" at bounding box center [183, 422] width 96 height 18
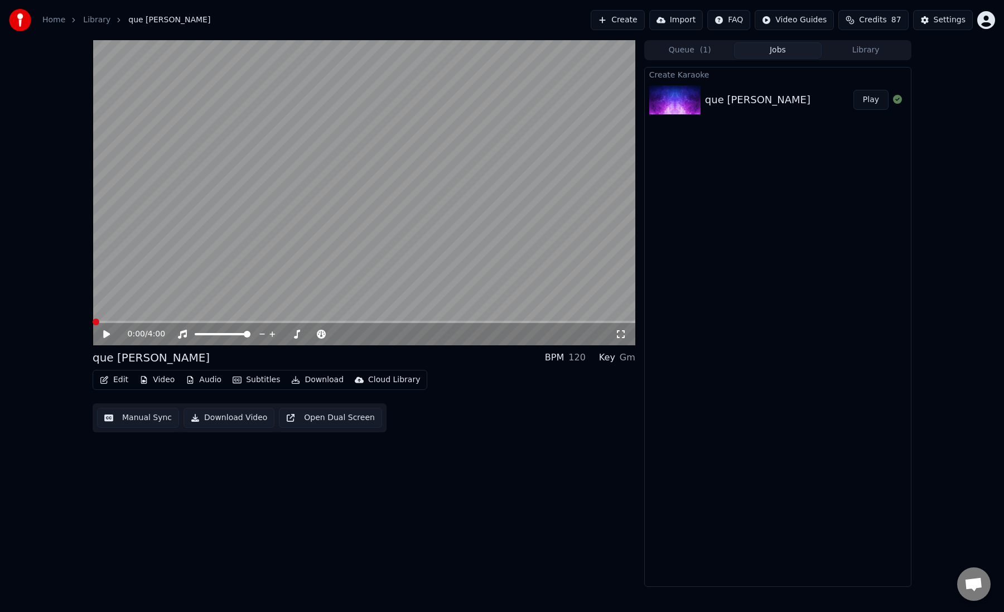
click at [181, 320] on video at bounding box center [364, 192] width 543 height 305
click at [188, 321] on span at bounding box center [364, 322] width 543 height 2
click at [118, 380] on button "Edit" at bounding box center [113, 380] width 37 height 16
click at [228, 499] on div "0:49 / 4:00 que je t aime BPM 120 Key Gm Edit Video Audio Subtitles Download Cl…" at bounding box center [364, 313] width 543 height 547
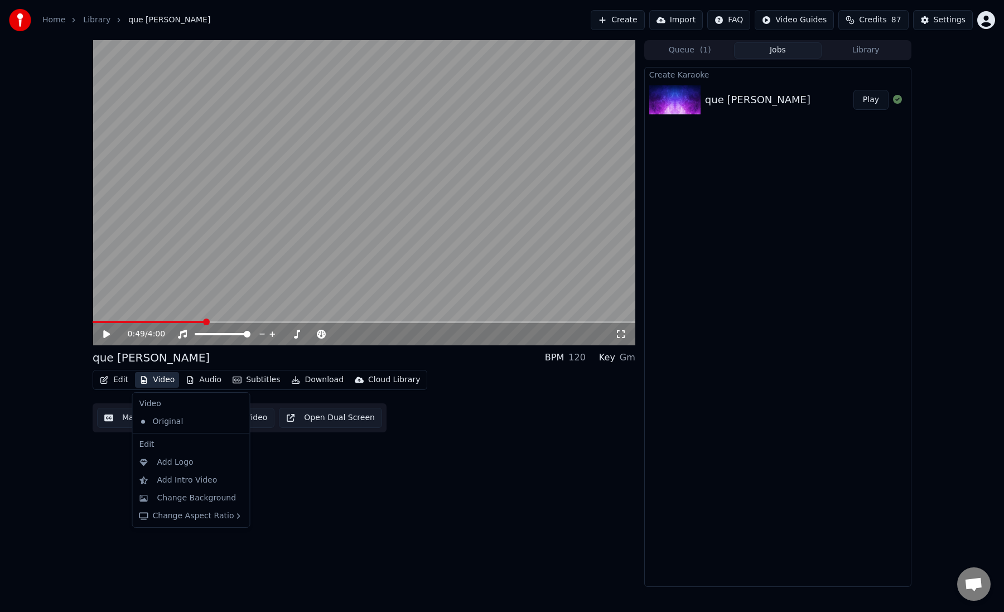
click at [158, 379] on button "Video" at bounding box center [157, 380] width 44 height 16
click at [166, 424] on div "Original" at bounding box center [183, 422] width 96 height 18
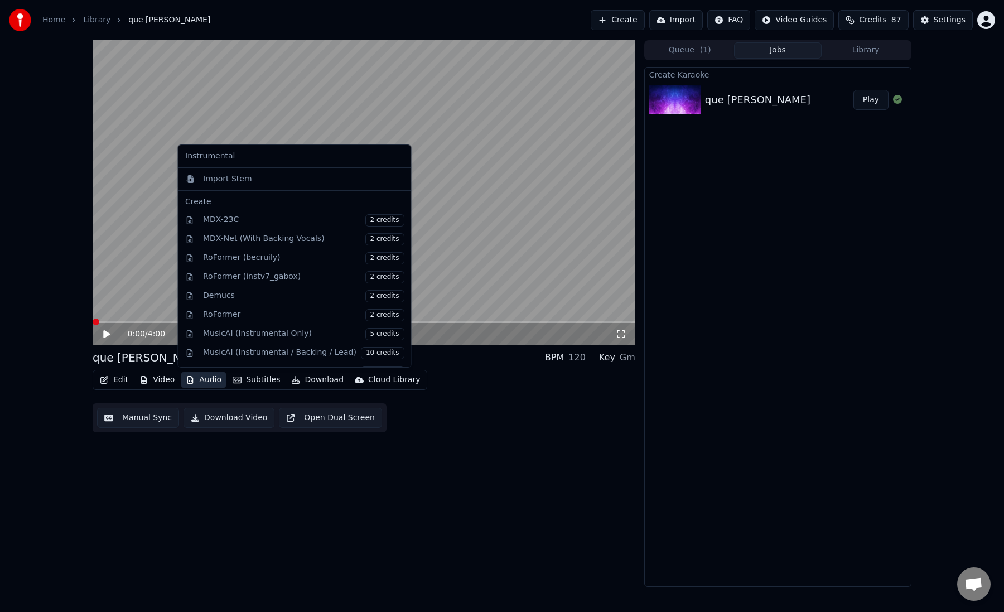
click at [206, 382] on button "Audio" at bounding box center [203, 380] width 45 height 16
click at [234, 159] on div "Instrumental" at bounding box center [295, 156] width 228 height 18
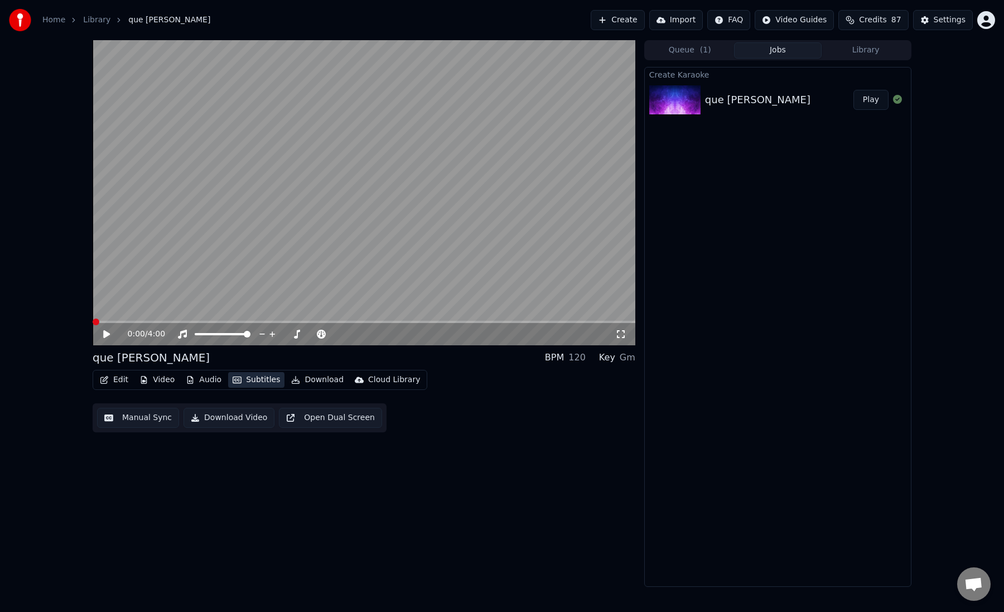
click at [250, 383] on button "Subtitles" at bounding box center [256, 380] width 56 height 16
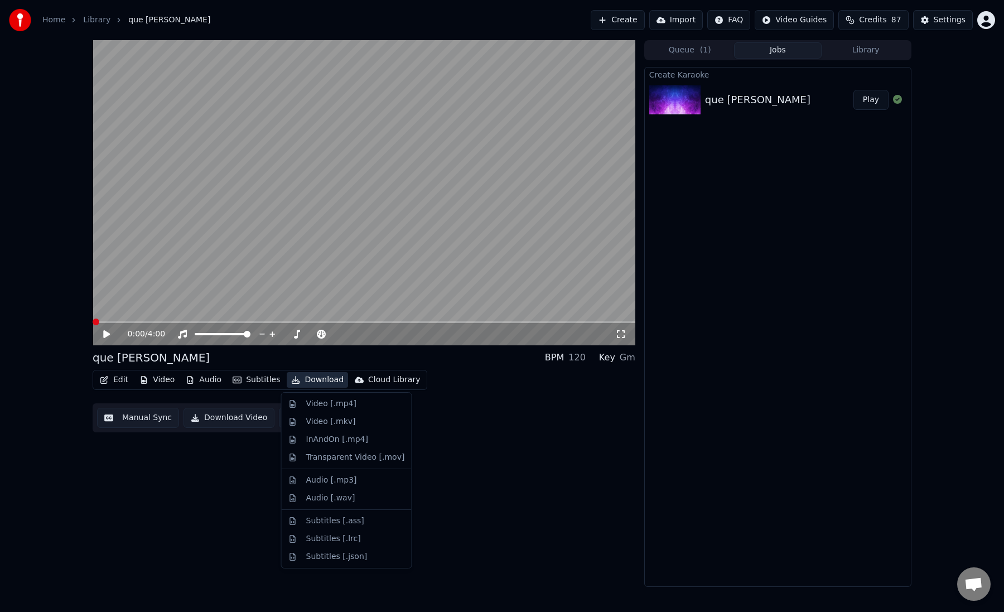
click at [306, 382] on button "Download" at bounding box center [317, 380] width 61 height 16
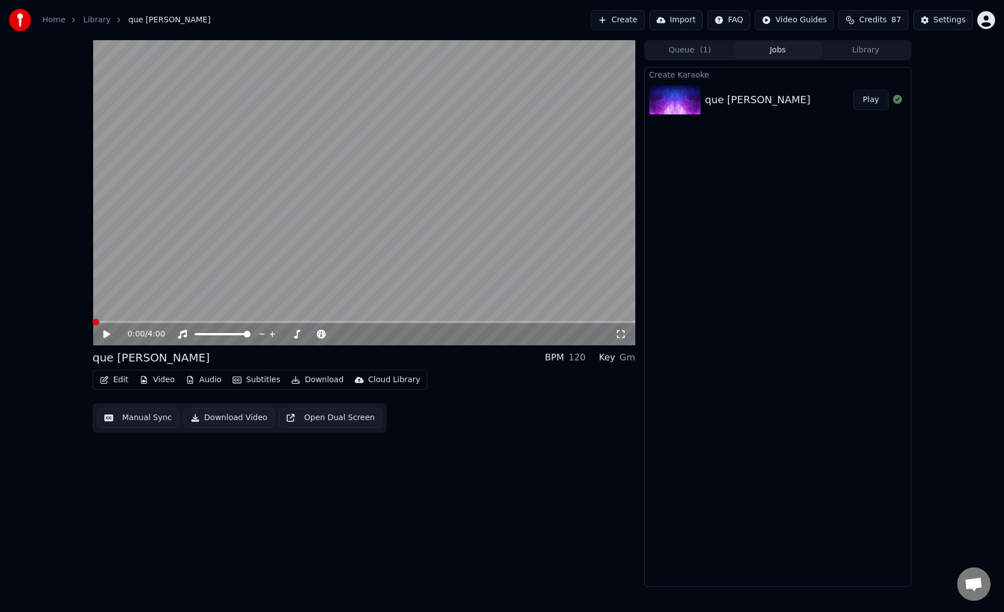
click at [433, 414] on div "Edit Video Audio Subtitles Download Cloud Library Manual Sync Download Video Op…" at bounding box center [364, 401] width 543 height 63
click at [677, 109] on img at bounding box center [675, 99] width 51 height 29
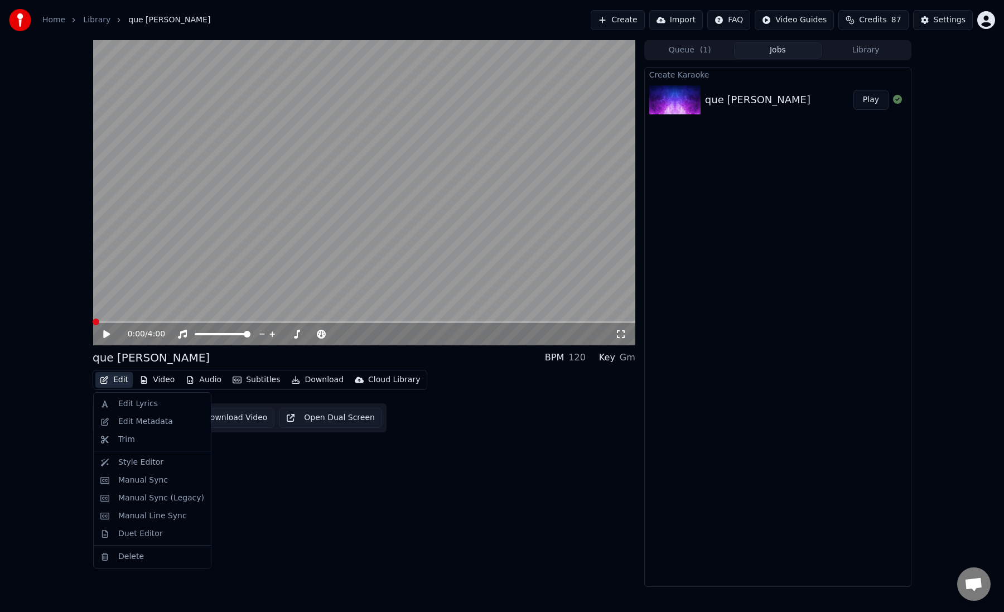
click at [116, 383] on button "Edit" at bounding box center [113, 380] width 37 height 16
click at [162, 464] on div "Style Editor" at bounding box center [161, 462] width 86 height 11
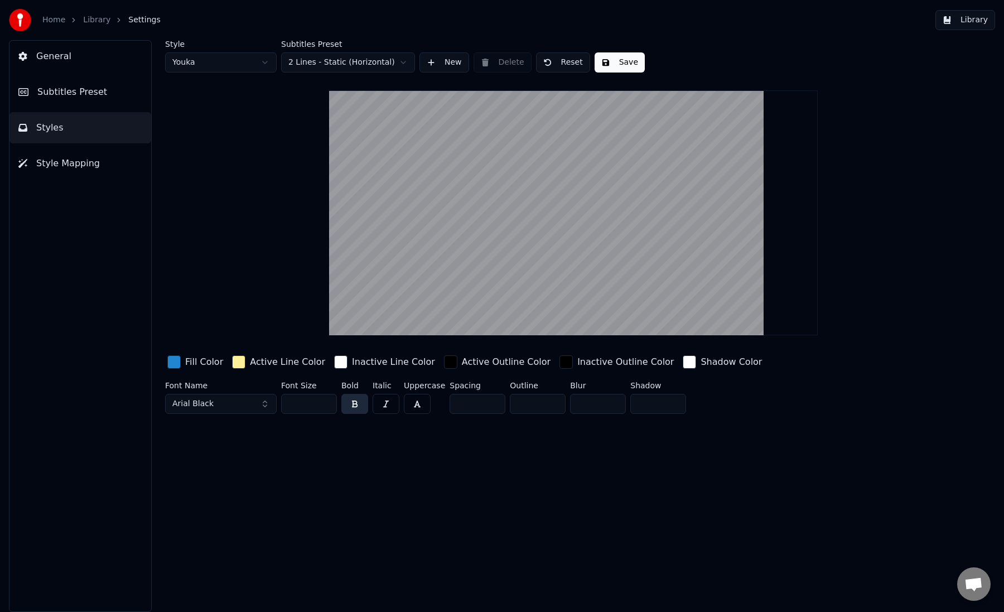
click at [97, 20] on link "Library" at bounding box center [96, 20] width 27 height 11
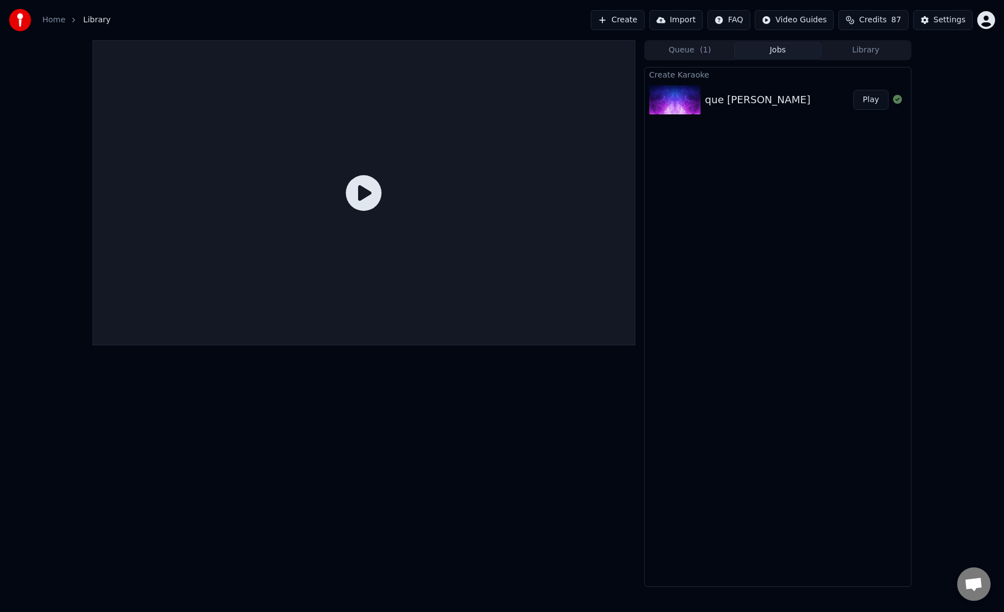
click at [743, 80] on div "Create Karaoke" at bounding box center [778, 74] width 266 height 13
click at [738, 98] on div "que je t aime" at bounding box center [757, 100] width 105 height 16
click at [366, 194] on icon at bounding box center [364, 193] width 36 height 36
click at [875, 99] on button "Play" at bounding box center [871, 100] width 35 height 20
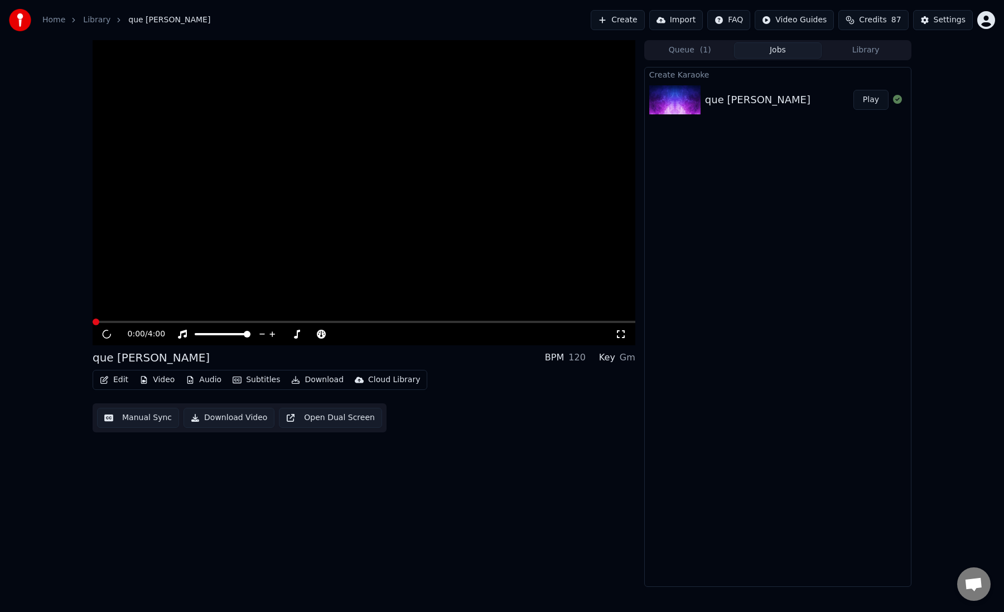
click at [147, 325] on div "0:00 / 4:00" at bounding box center [364, 334] width 543 height 22
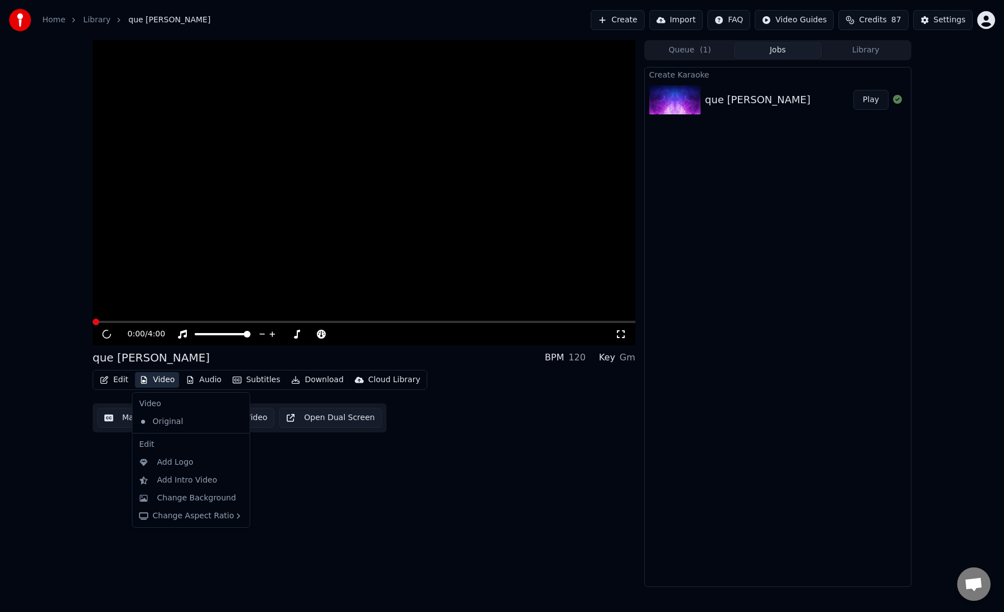
click at [157, 380] on button "Video" at bounding box center [157, 380] width 44 height 16
click at [166, 417] on div "Original" at bounding box center [183, 422] width 96 height 18
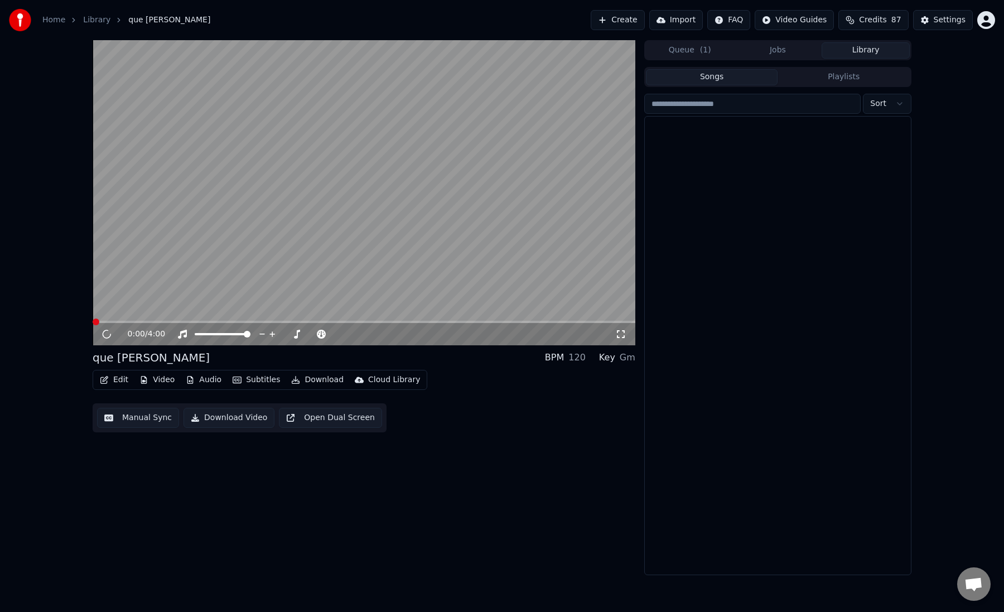
click at [870, 54] on button "Library" at bounding box center [866, 50] width 88 height 16
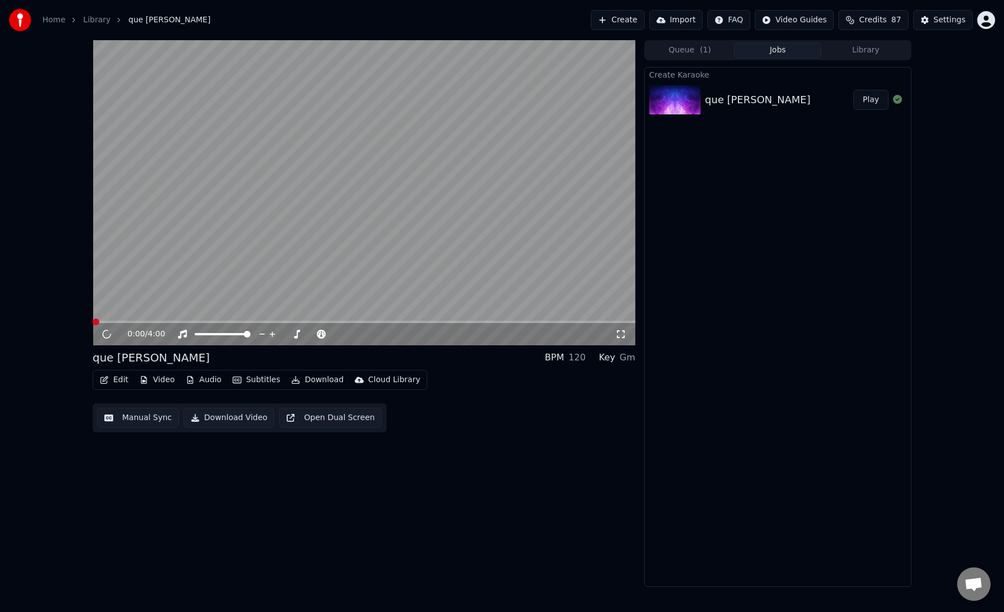
click at [784, 53] on button "Jobs" at bounding box center [778, 50] width 88 height 16
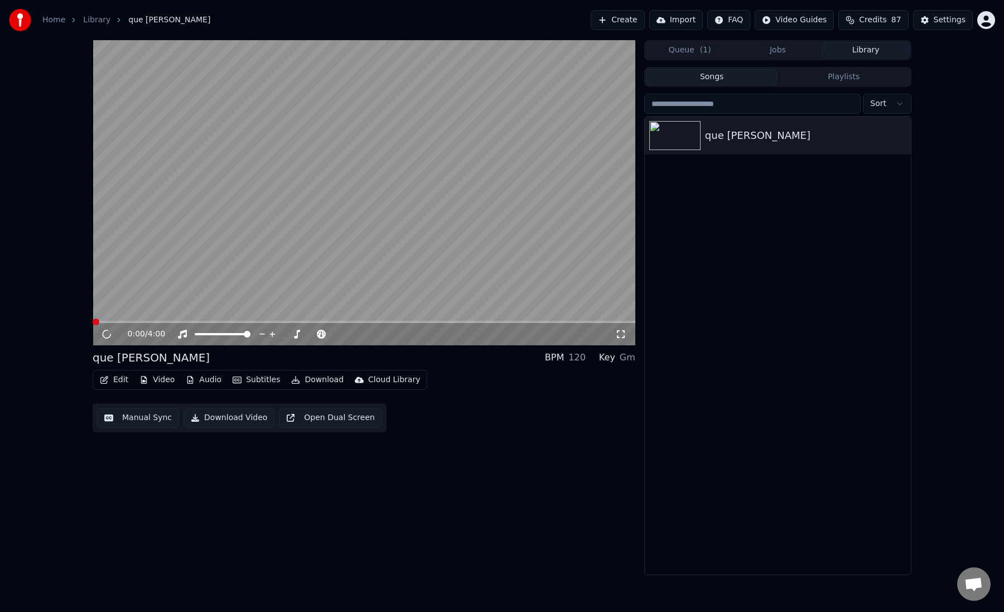
click at [857, 51] on button "Library" at bounding box center [866, 50] width 88 height 16
click at [728, 141] on div "que je t aime" at bounding box center [800, 136] width 190 height 16
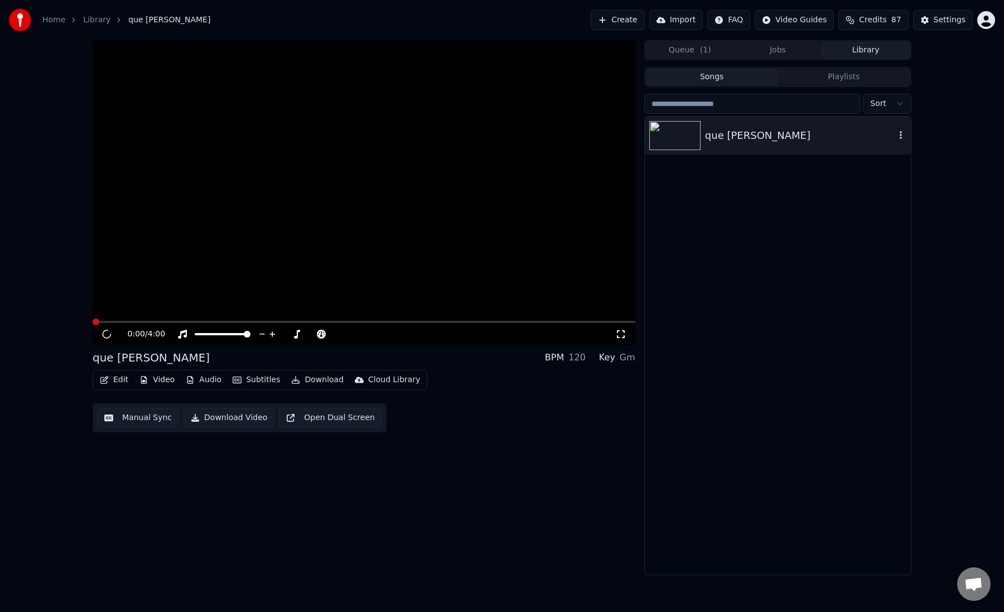
click at [669, 146] on img at bounding box center [675, 135] width 51 height 29
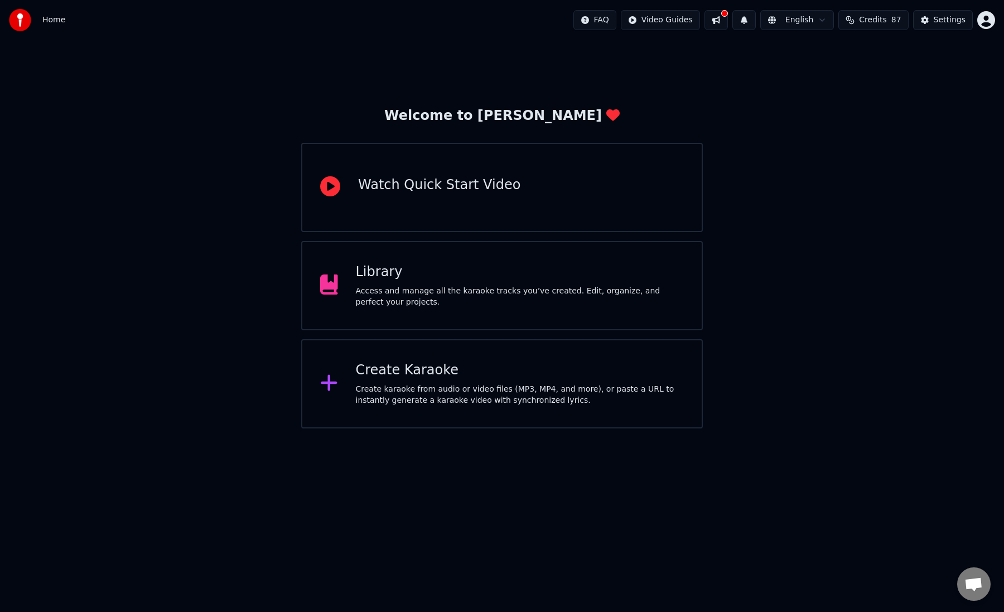
click at [434, 283] on div "Library Access and manage all the karaoke tracks you’ve created. Edit, organize…" at bounding box center [520, 285] width 329 height 45
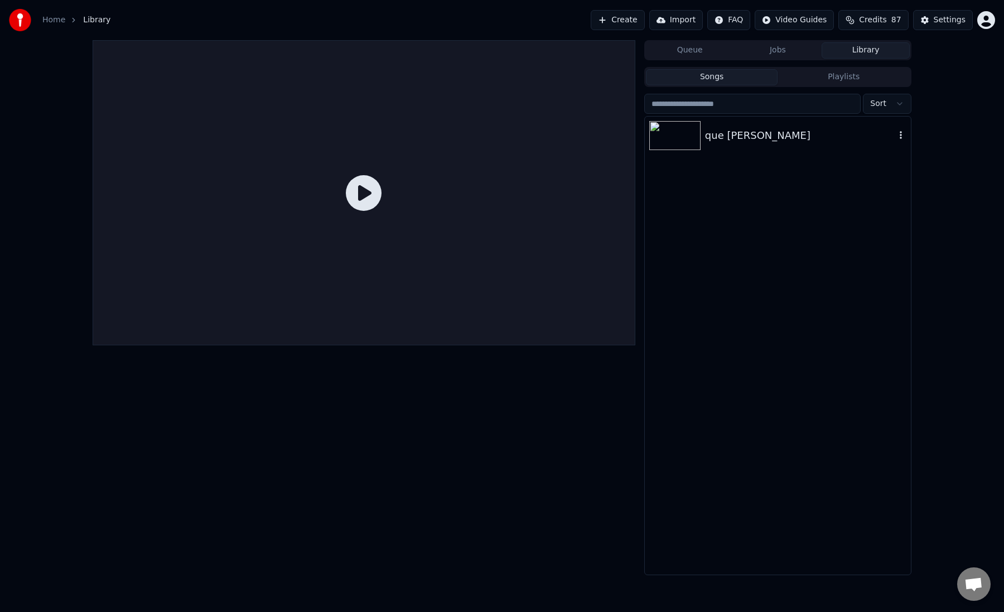
click at [707, 131] on div "que je t aime" at bounding box center [800, 136] width 190 height 16
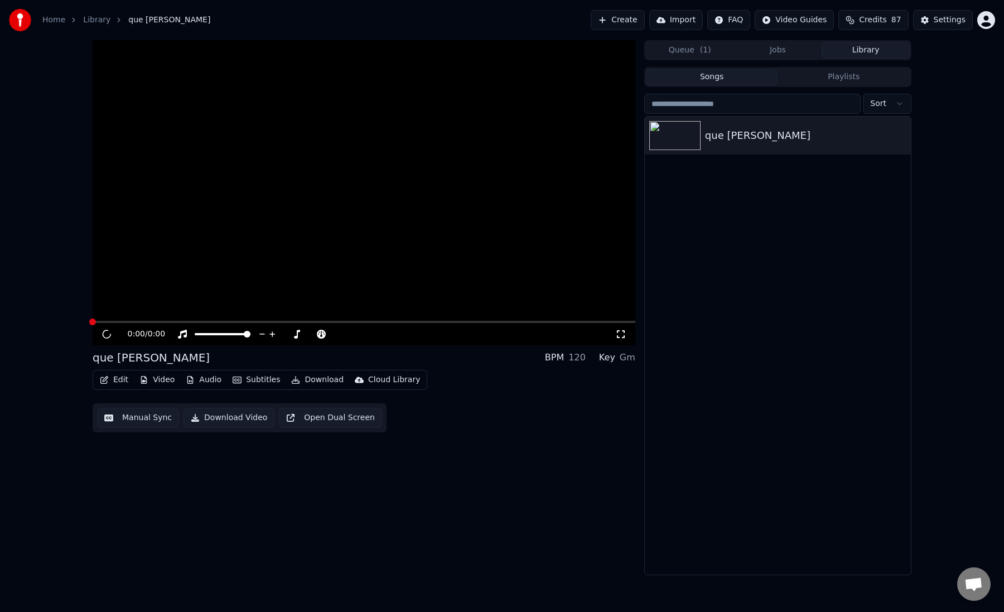
click at [169, 321] on span at bounding box center [364, 322] width 543 height 2
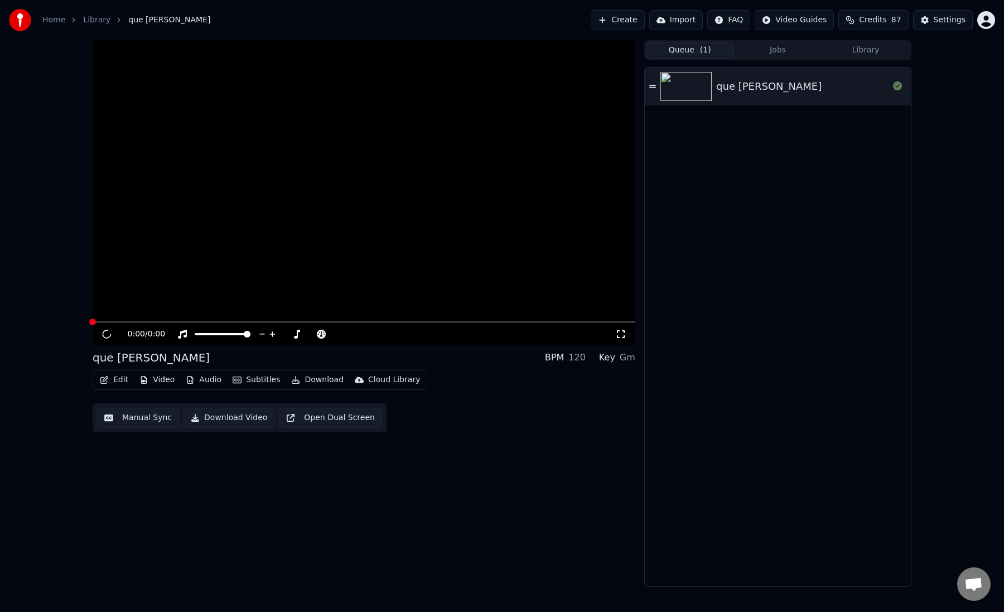
click at [700, 52] on span "( 1 )" at bounding box center [705, 50] width 11 height 11
click at [900, 86] on icon at bounding box center [897, 85] width 9 height 9
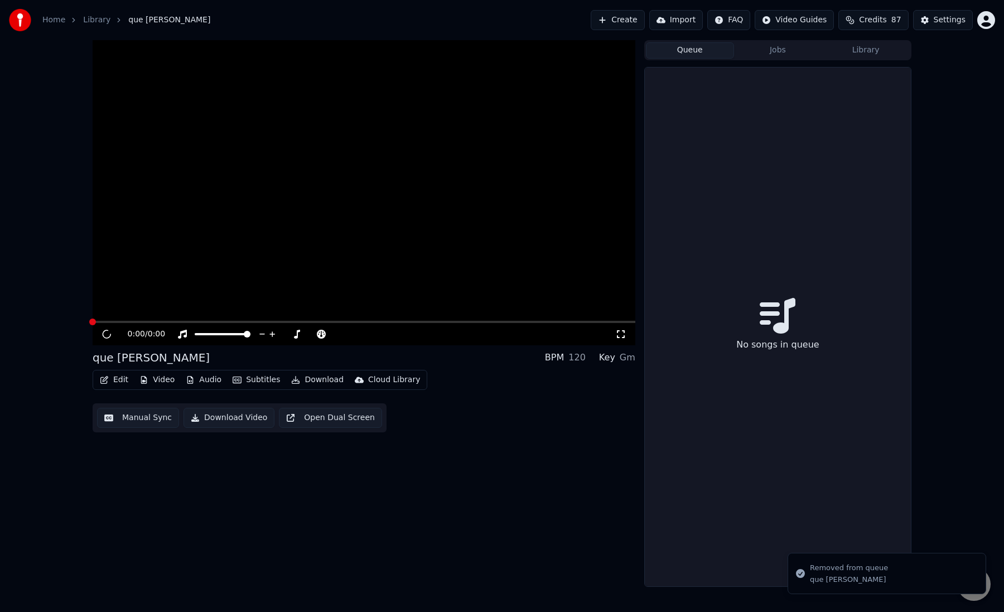
click at [777, 54] on button "Jobs" at bounding box center [778, 50] width 88 height 16
click at [859, 49] on button "Library" at bounding box center [866, 50] width 88 height 16
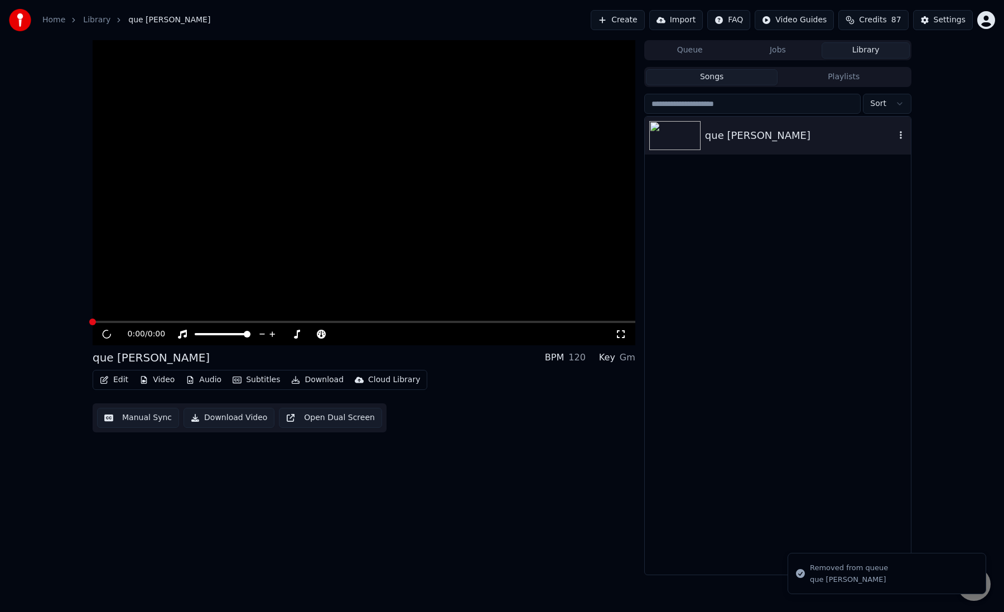
click at [722, 147] on div "que je t aime" at bounding box center [778, 136] width 266 height 38
click at [726, 137] on div "que je t aime" at bounding box center [800, 136] width 190 height 16
click at [900, 135] on icon "button" at bounding box center [901, 135] width 11 height 9
click at [797, 248] on div "que je t aime" at bounding box center [778, 346] width 266 height 458
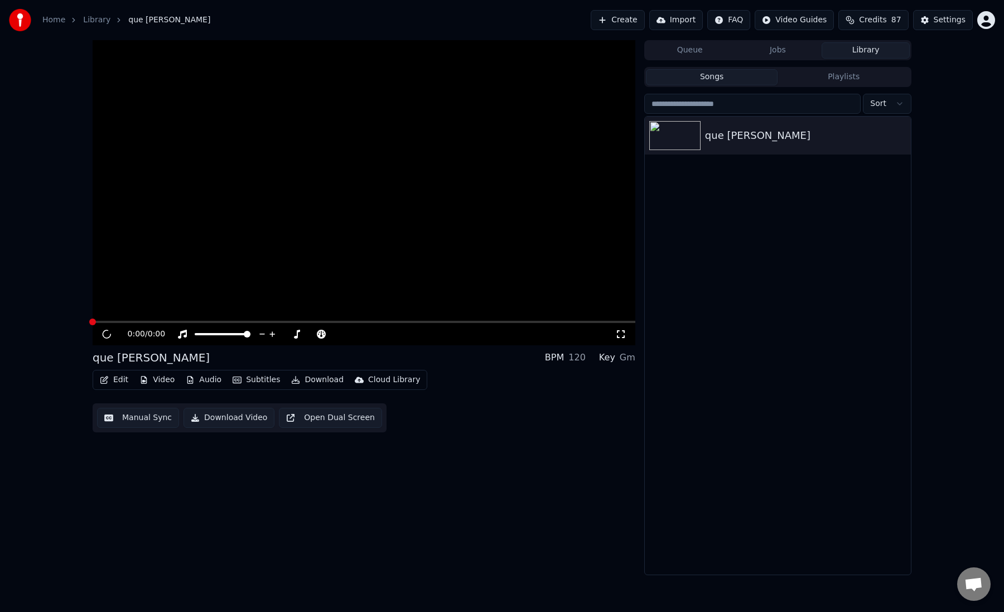
click at [115, 382] on button "Edit" at bounding box center [113, 380] width 37 height 16
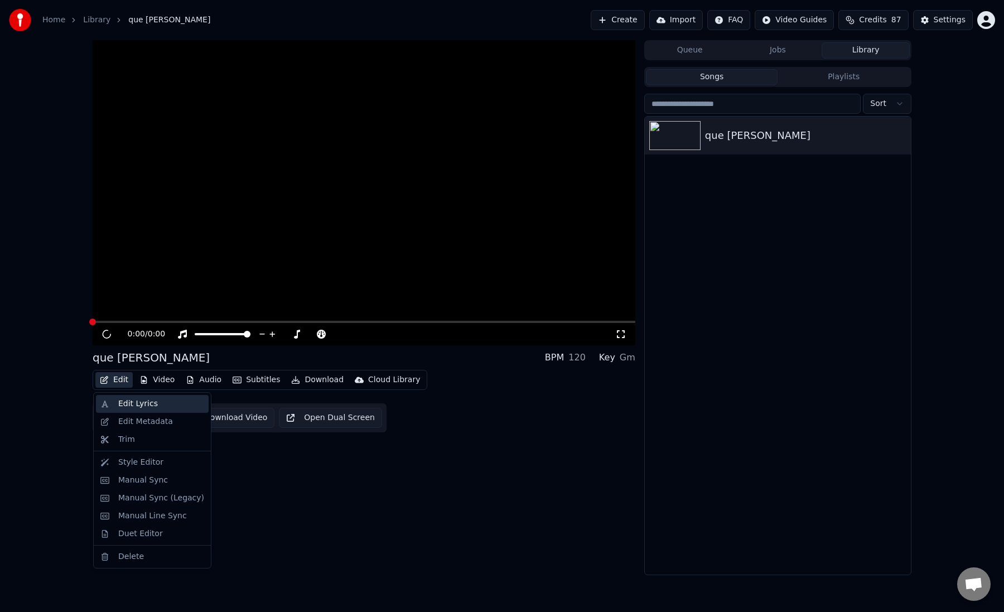
click at [139, 408] on div "Edit Lyrics" at bounding box center [138, 403] width 40 height 11
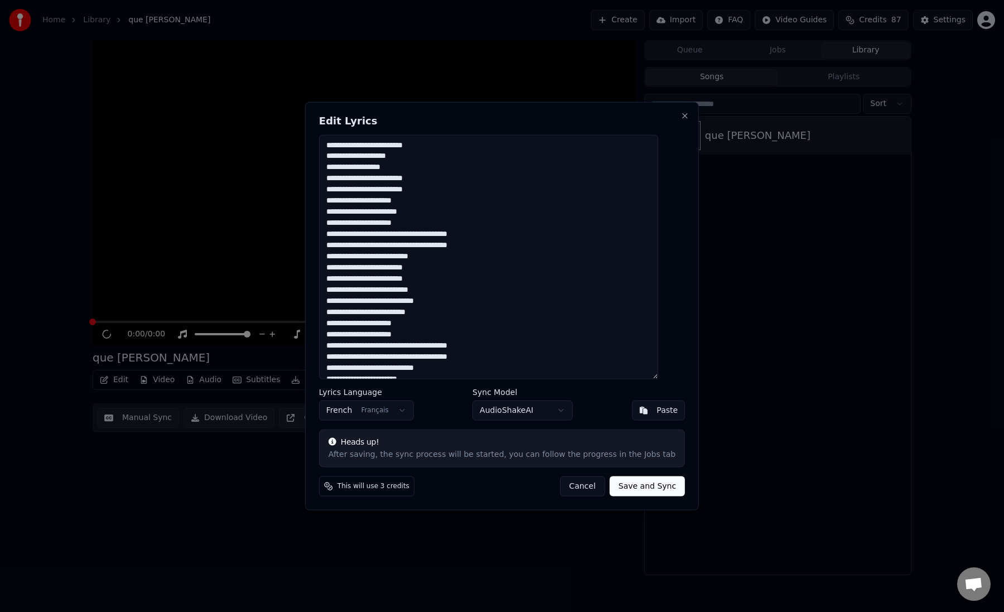
click at [576, 490] on button "Cancel" at bounding box center [582, 487] width 45 height 20
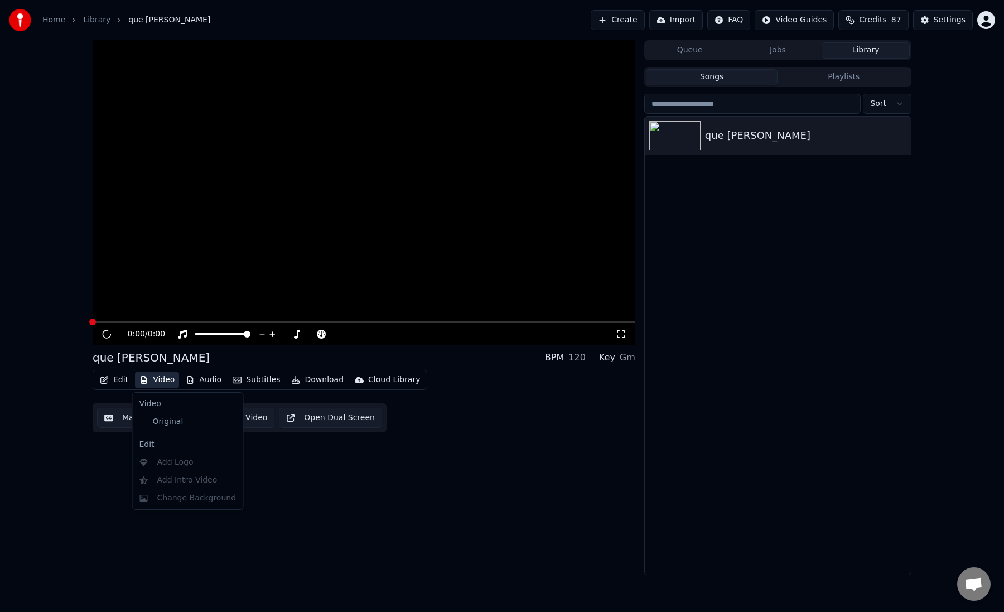
click at [157, 383] on button "Video" at bounding box center [157, 380] width 44 height 16
click at [170, 419] on div "Original" at bounding box center [179, 422] width 89 height 18
click at [159, 476] on div "0:00 / 0:00 que je t aime BPM 120 Key Gm Edit Video Audio Subtitles Download Cl…" at bounding box center [364, 307] width 543 height 535
click at [165, 325] on div "0:00 / 0:00" at bounding box center [364, 334] width 543 height 22
click at [172, 323] on span at bounding box center [364, 322] width 543 height 2
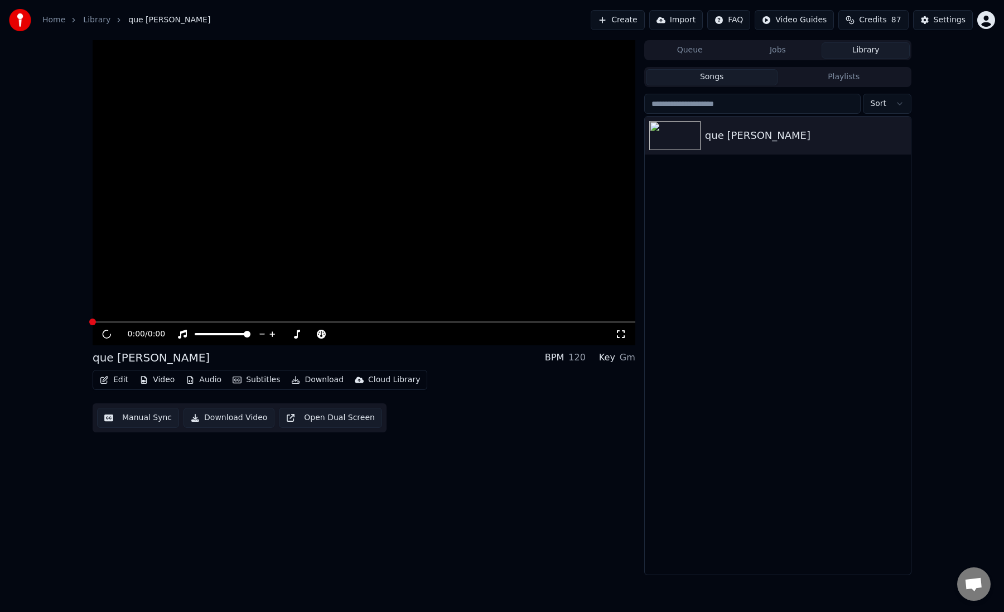
click at [96, 20] on link "Library" at bounding box center [96, 20] width 27 height 11
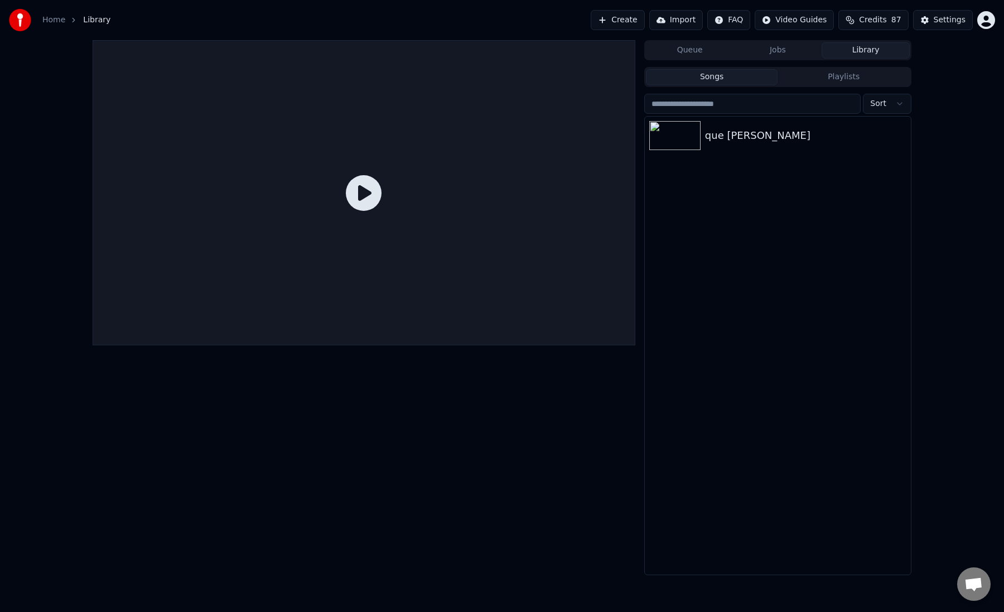
click at [367, 189] on icon at bounding box center [364, 193] width 36 height 36
click at [50, 21] on link "Home" at bounding box center [53, 20] width 23 height 11
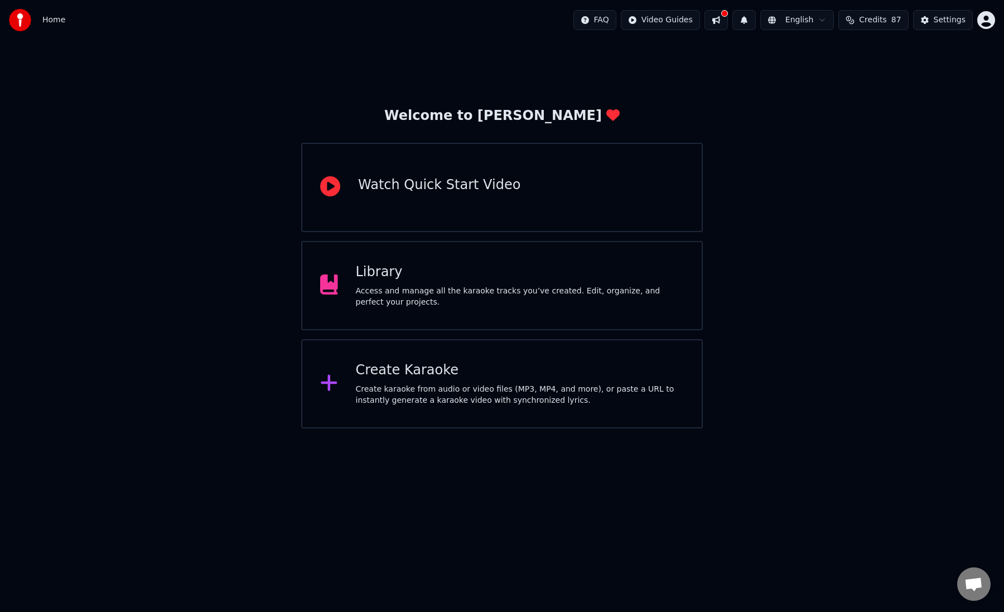
click at [386, 286] on div "Access and manage all the karaoke tracks you’ve created. Edit, organize, and pe…" at bounding box center [520, 297] width 329 height 22
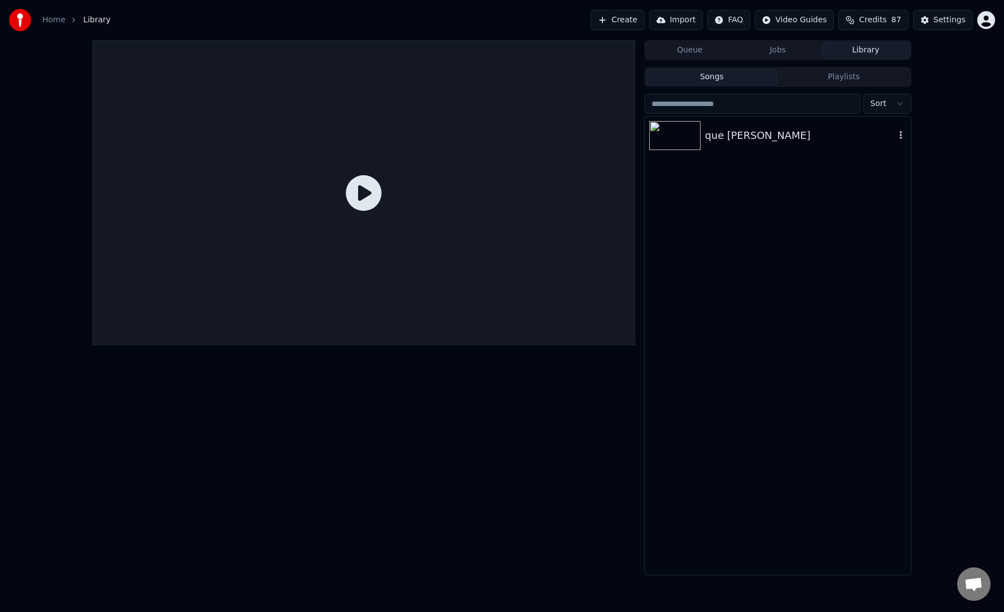
click at [714, 144] on div "que je t aime" at bounding box center [778, 136] width 266 height 38
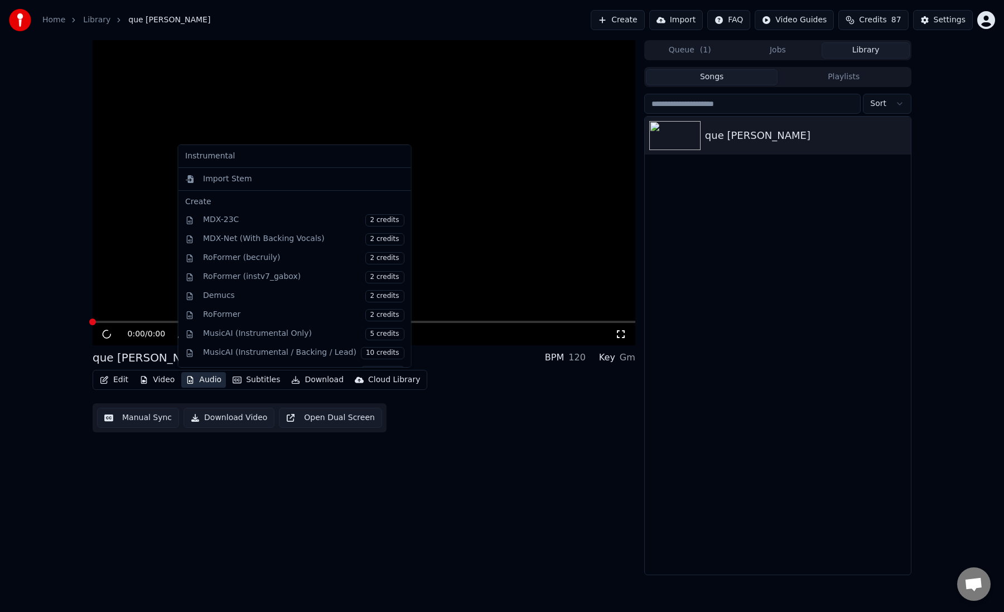
click at [206, 382] on button "Audio" at bounding box center [203, 380] width 45 height 16
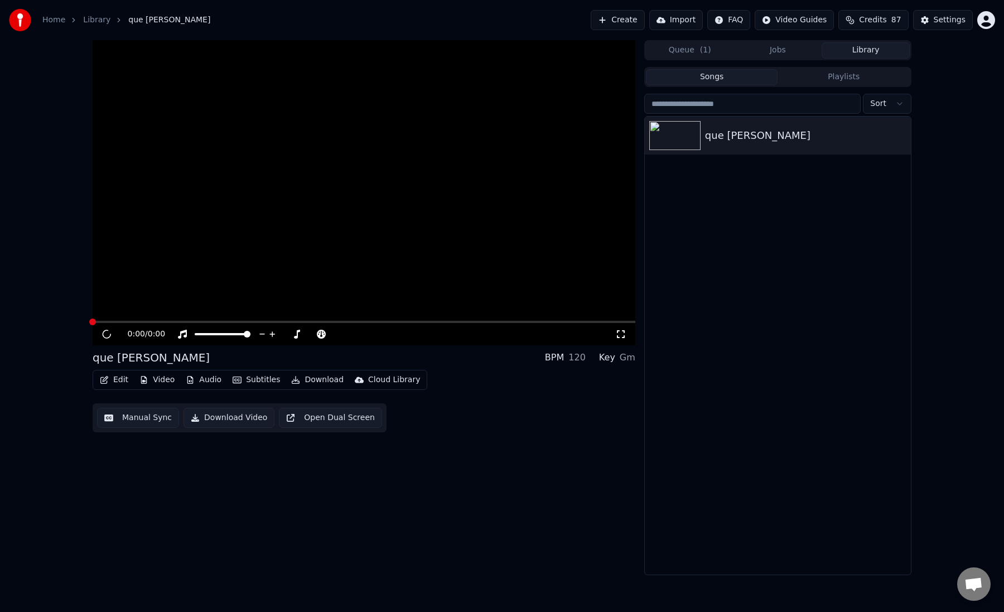
click at [156, 383] on button "Video" at bounding box center [157, 380] width 44 height 16
click at [902, 138] on icon "button" at bounding box center [901, 135] width 11 height 9
click at [893, 229] on div "Delete" at bounding box center [903, 228] width 86 height 18
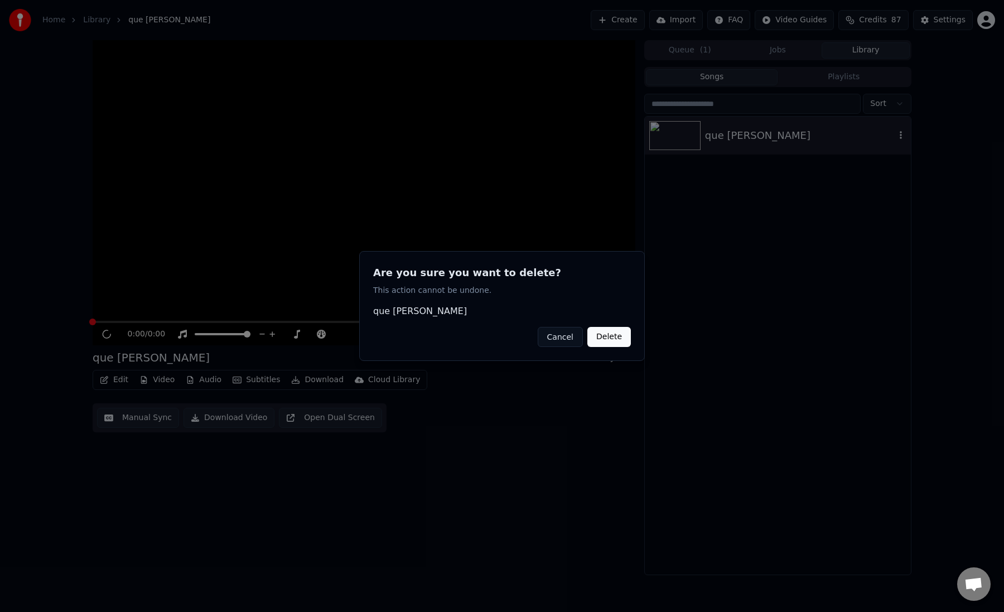
click at [605, 340] on button "Delete" at bounding box center [610, 337] width 44 height 20
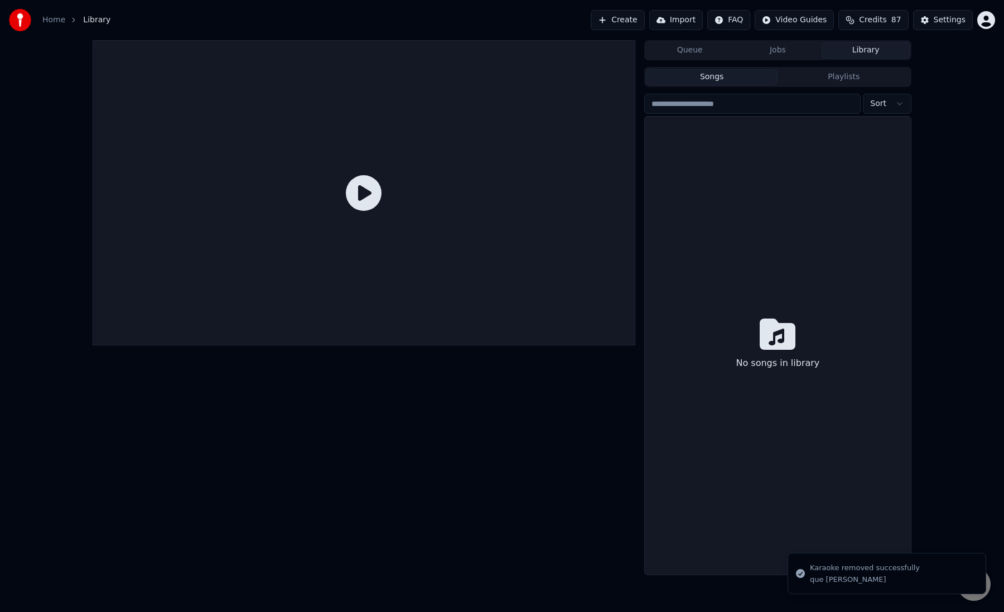
click at [628, 23] on button "Create" at bounding box center [618, 20] width 54 height 20
click at [57, 23] on link "Home" at bounding box center [53, 20] width 23 height 11
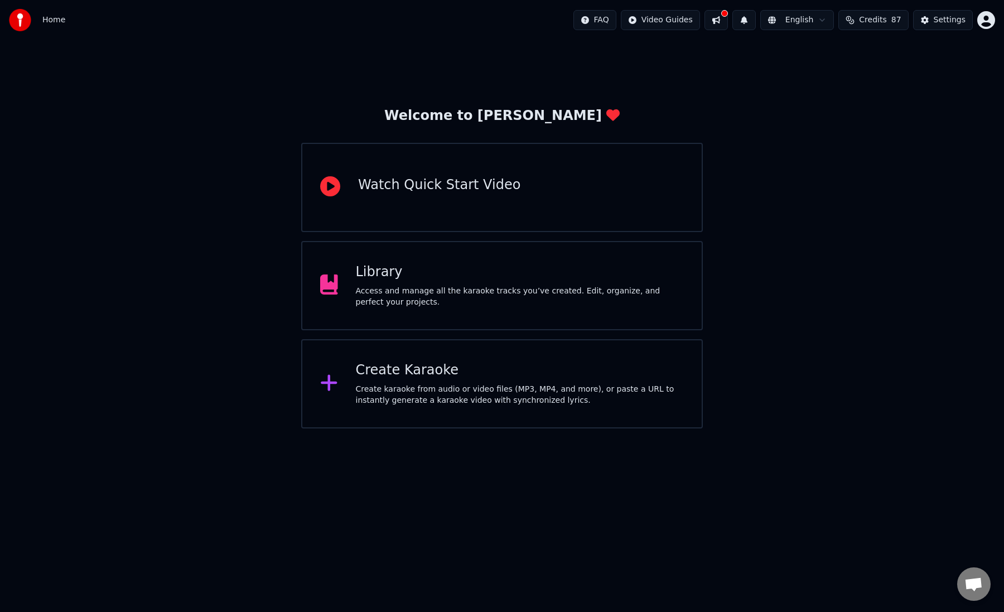
click at [390, 377] on div "Create Karaoke" at bounding box center [520, 371] width 329 height 18
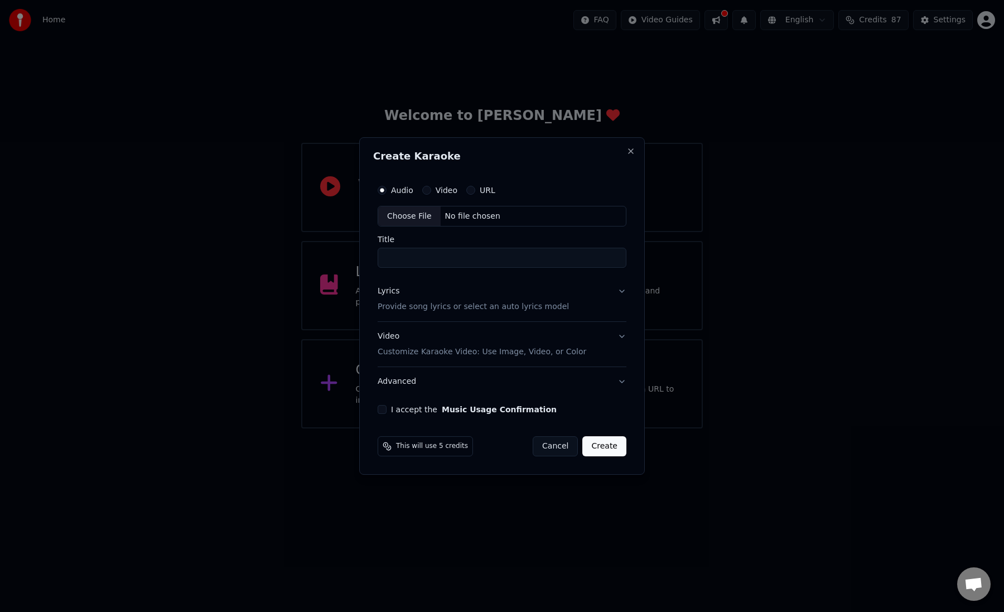
click at [463, 217] on div "No file chosen" at bounding box center [473, 216] width 64 height 11
drag, startPoint x: 439, startPoint y: 261, endPoint x: 530, endPoint y: 257, distance: 91.1
click at [530, 257] on input "**********" at bounding box center [502, 258] width 253 height 20
type input "**********"
click at [619, 296] on button "Lyrics Provide song lyrics or select an auto lyrics model" at bounding box center [502, 299] width 253 height 45
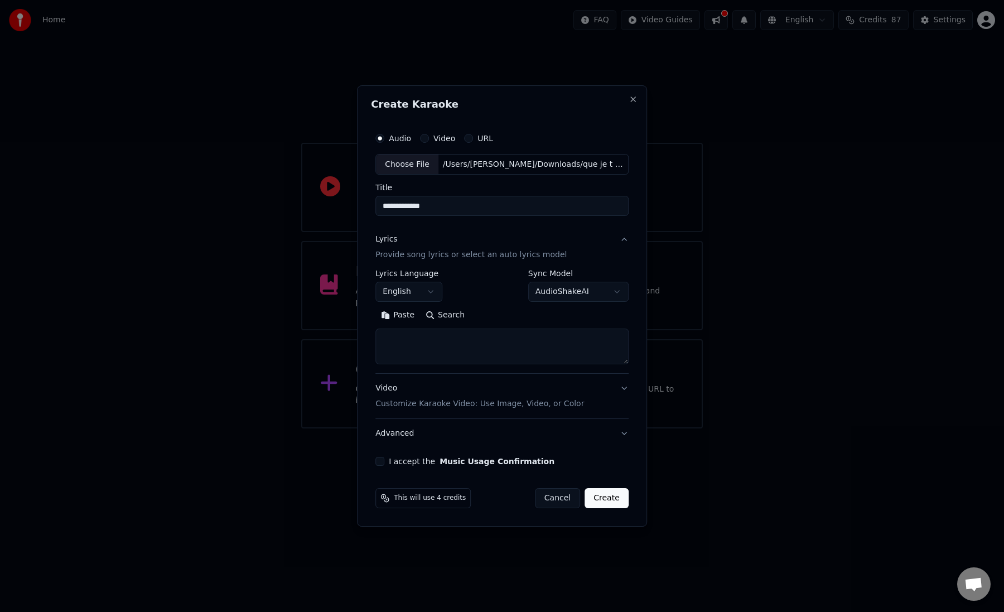
click at [429, 292] on body "**********" at bounding box center [502, 214] width 1004 height 429
select select "**"
click at [442, 346] on textarea at bounding box center [502, 347] width 253 height 36
paste textarea "**********"
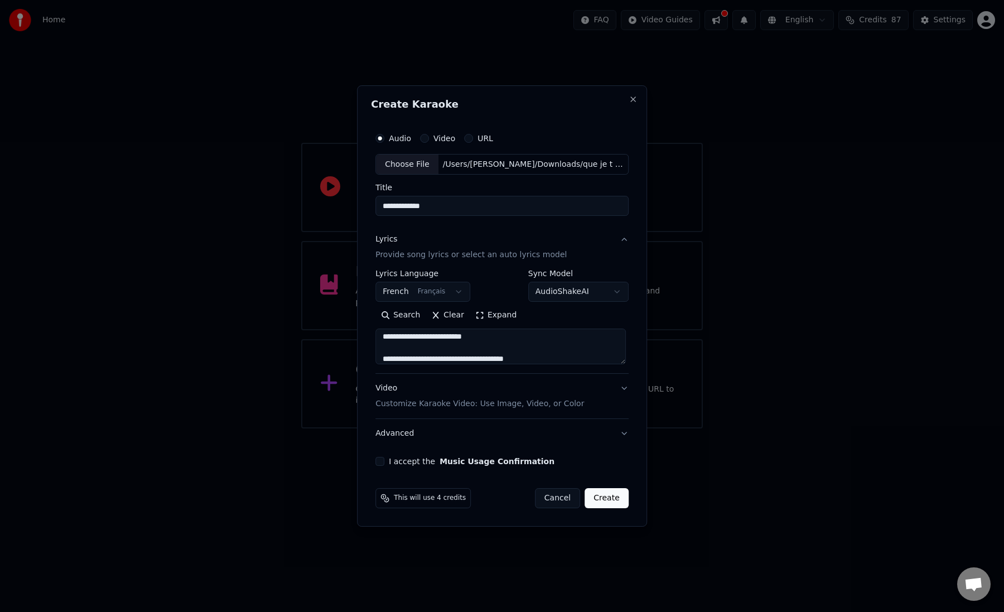
scroll to position [529, 0]
click at [480, 347] on textarea at bounding box center [501, 347] width 251 height 36
click at [489, 348] on textarea at bounding box center [501, 347] width 251 height 36
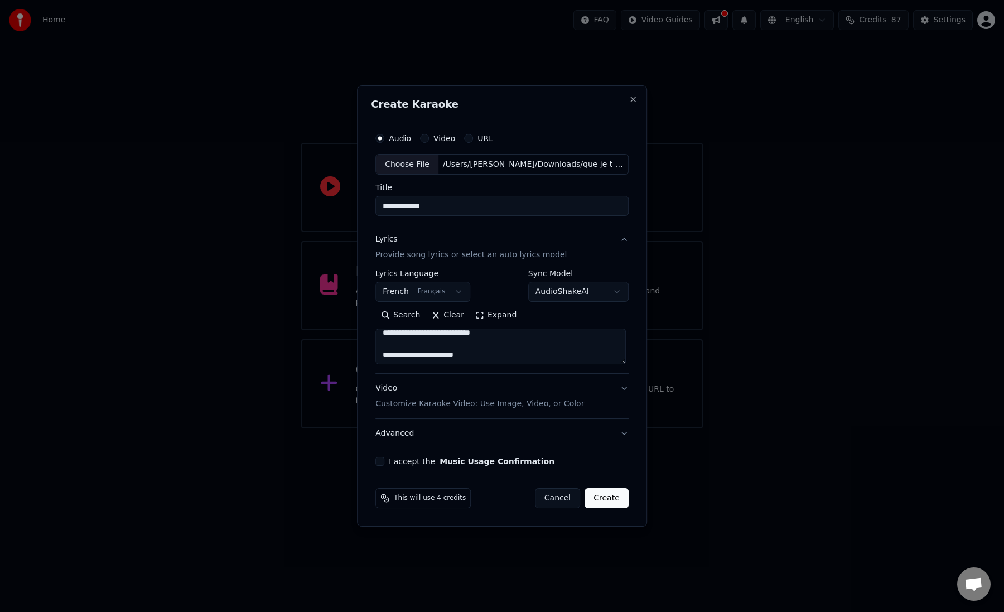
click at [384, 357] on textarea at bounding box center [501, 347] width 251 height 36
click at [472, 347] on textarea at bounding box center [501, 347] width 251 height 36
click at [472, 354] on textarea at bounding box center [501, 347] width 251 height 36
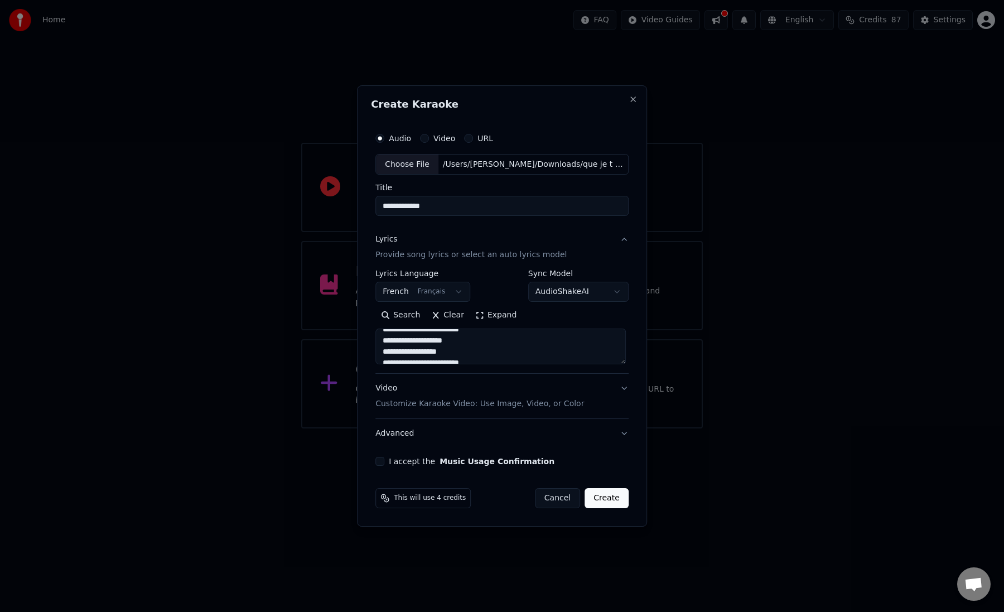
scroll to position [0, 0]
type textarea "**********"
click at [594, 397] on button "Video Customize Karaoke Video: Use Image, Video, or Color" at bounding box center [502, 396] width 253 height 45
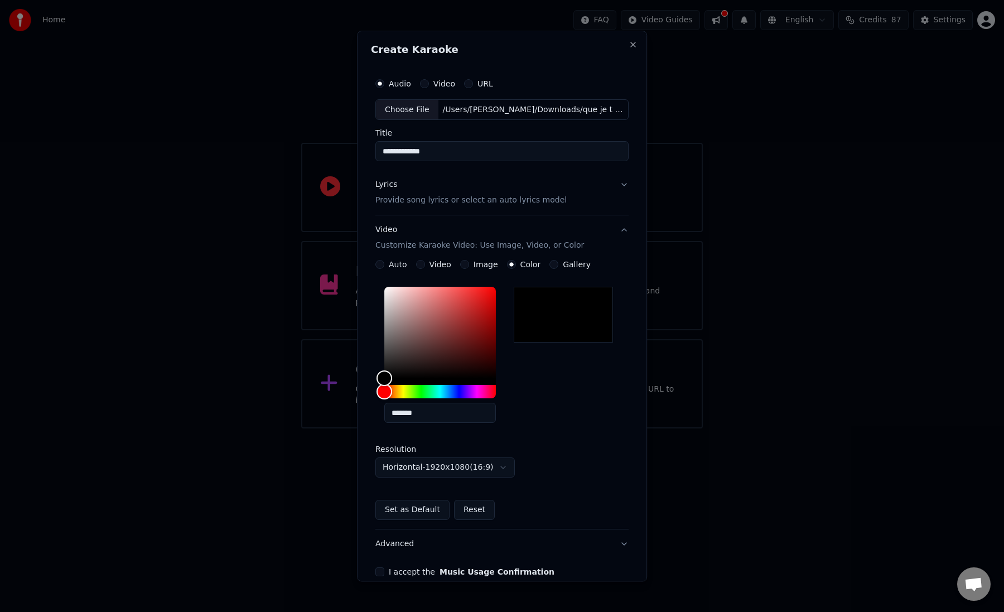
click at [619, 234] on button "Video Customize Karaoke Video: Use Image, Video, or Color" at bounding box center [502, 238] width 253 height 45
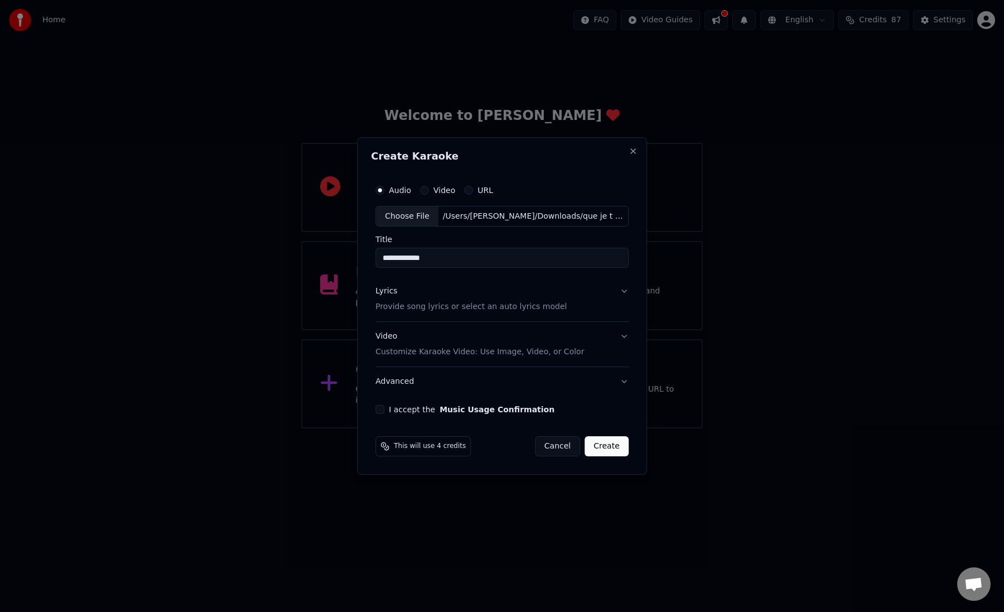
click at [381, 412] on button "I accept the Music Usage Confirmation" at bounding box center [380, 409] width 9 height 9
click at [605, 448] on button "Create" at bounding box center [607, 446] width 44 height 20
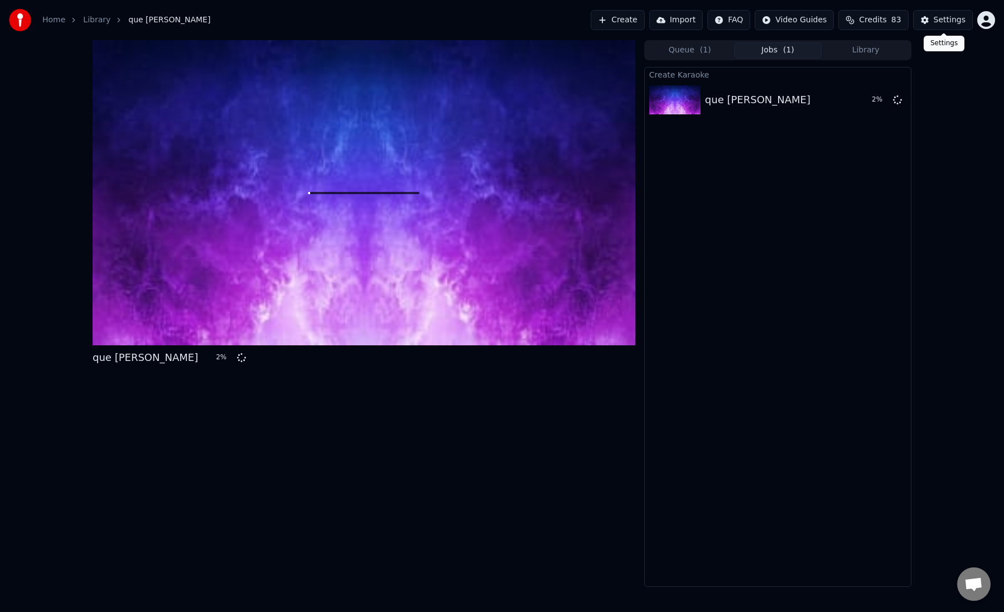
click at [939, 20] on div "Settings" at bounding box center [950, 20] width 32 height 11
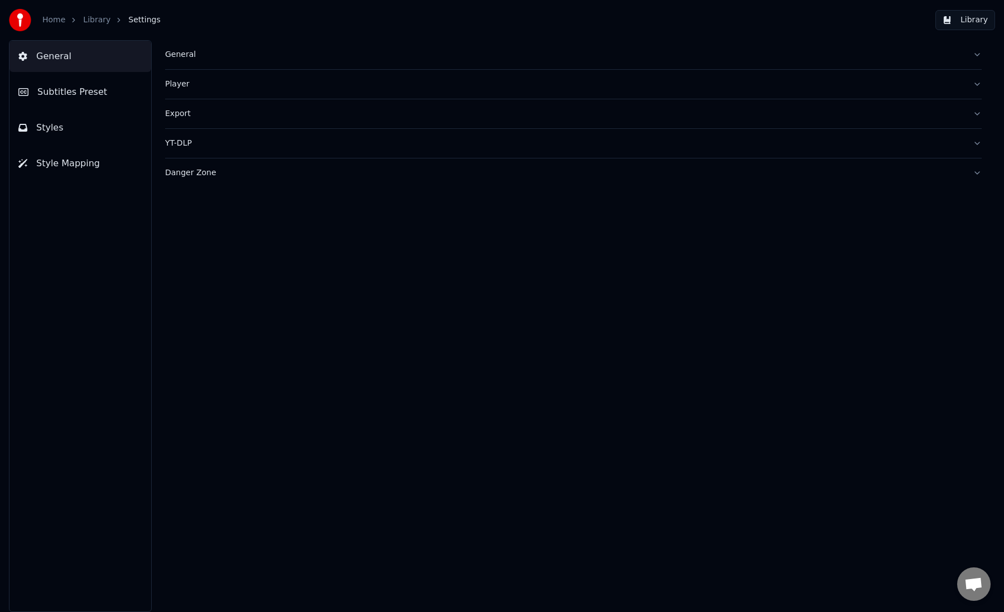
click at [234, 112] on div "Export" at bounding box center [564, 113] width 799 height 11
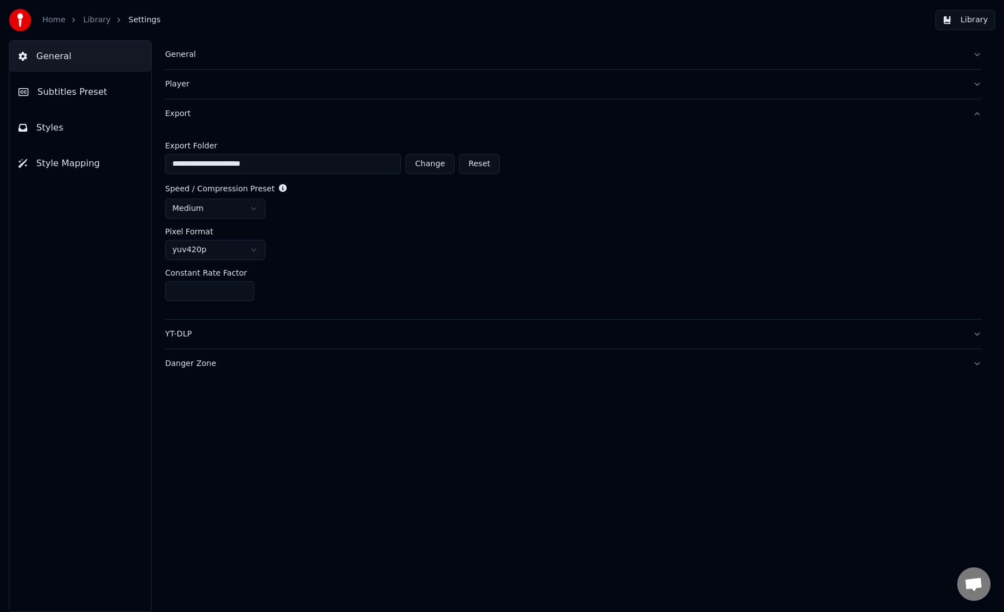
click at [234, 112] on div "Export" at bounding box center [564, 113] width 799 height 11
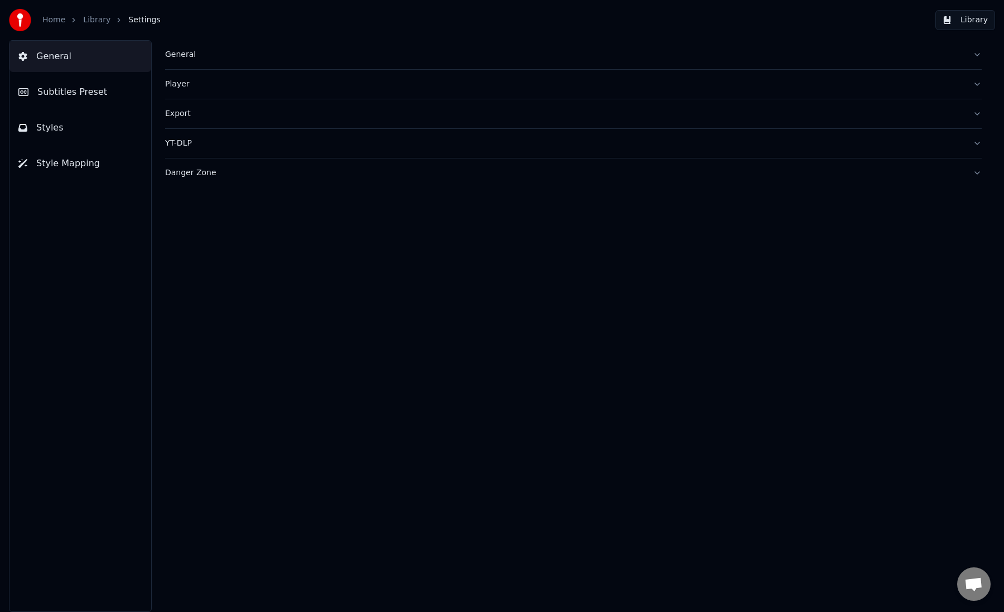
click at [235, 86] on div "Player" at bounding box center [564, 84] width 799 height 11
click at [66, 92] on span "Subtitles Preset" at bounding box center [72, 91] width 70 height 13
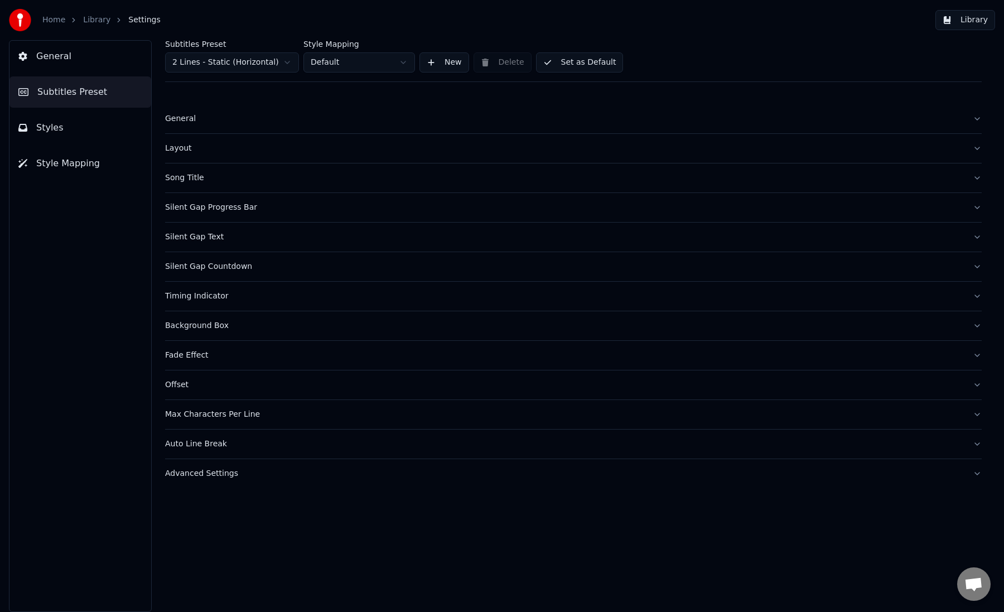
click at [88, 131] on button "Styles" at bounding box center [80, 127] width 142 height 31
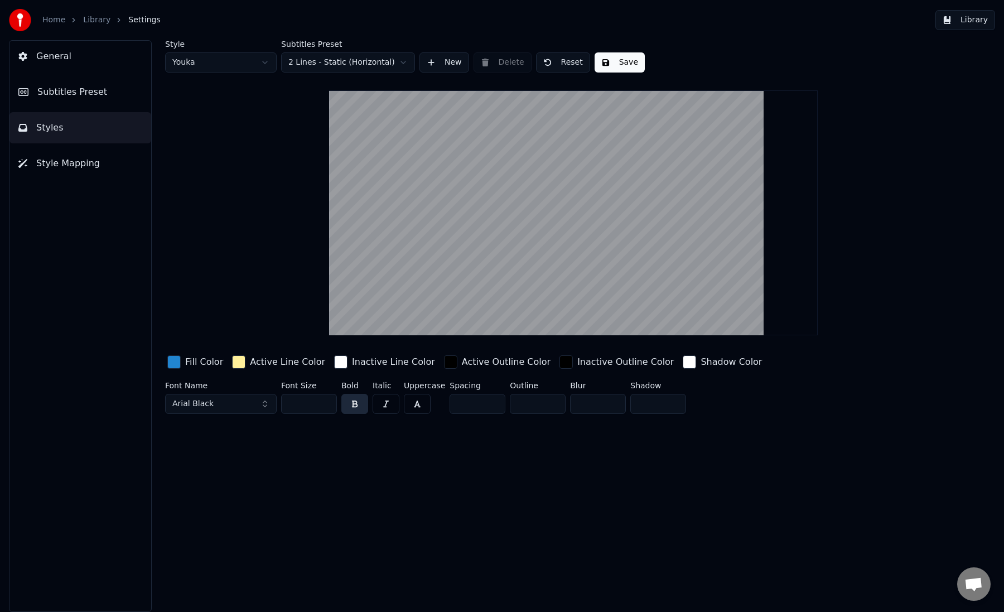
click at [85, 160] on span "Style Mapping" at bounding box center [68, 163] width 64 height 13
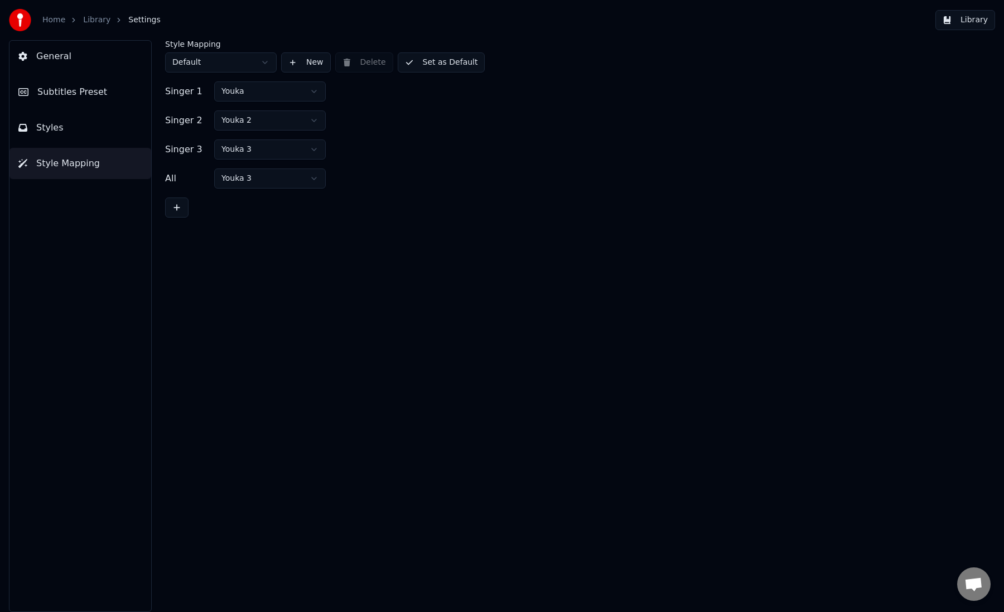
click at [81, 56] on button "General" at bounding box center [80, 56] width 142 height 31
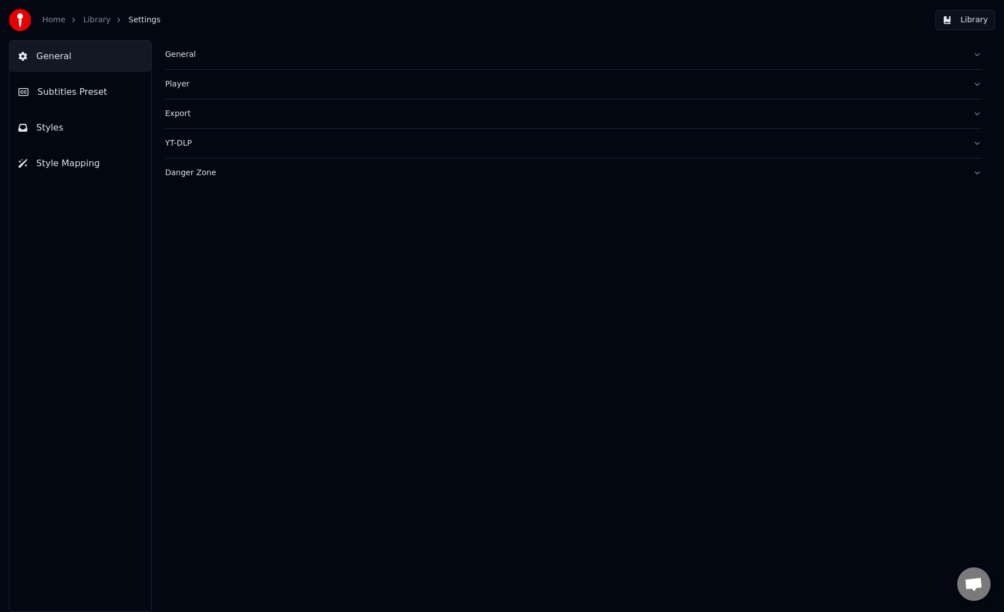
click at [191, 54] on div "General" at bounding box center [564, 54] width 799 height 11
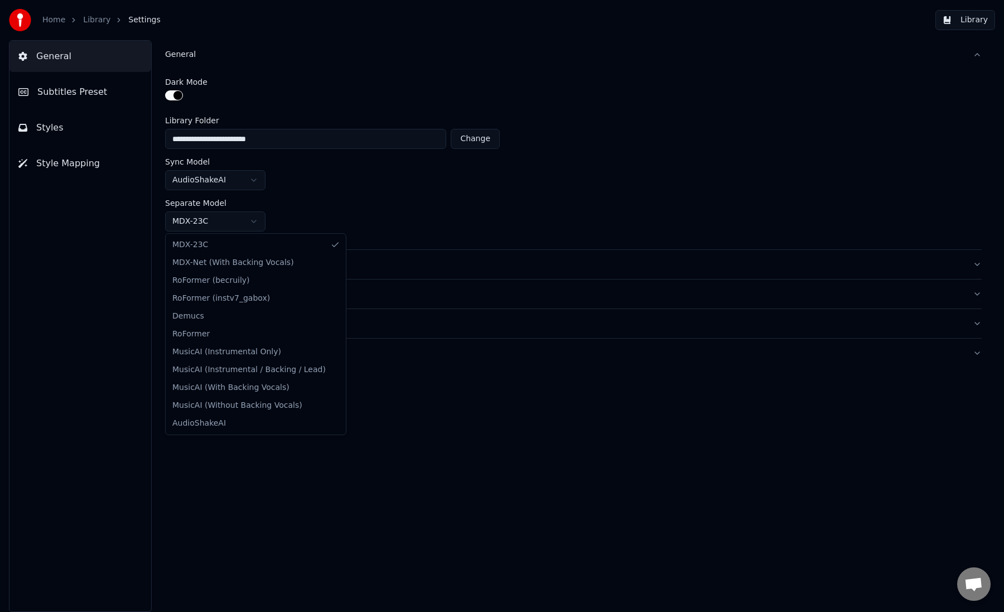
click at [251, 219] on html "**********" at bounding box center [502, 306] width 1004 height 612
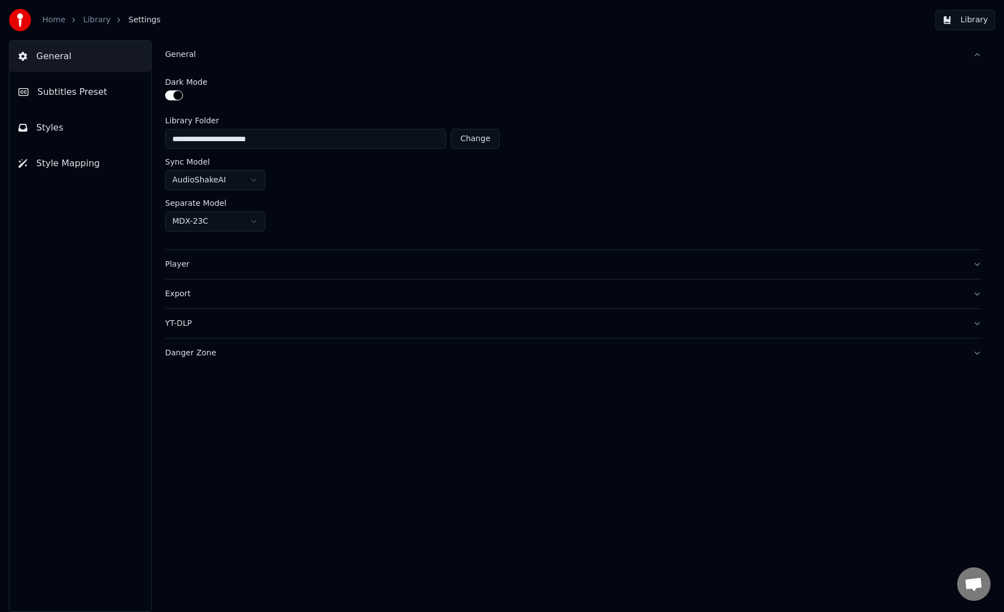
click at [251, 219] on html "**********" at bounding box center [502, 306] width 1004 height 612
click at [92, 23] on link "Library" at bounding box center [96, 20] width 27 height 11
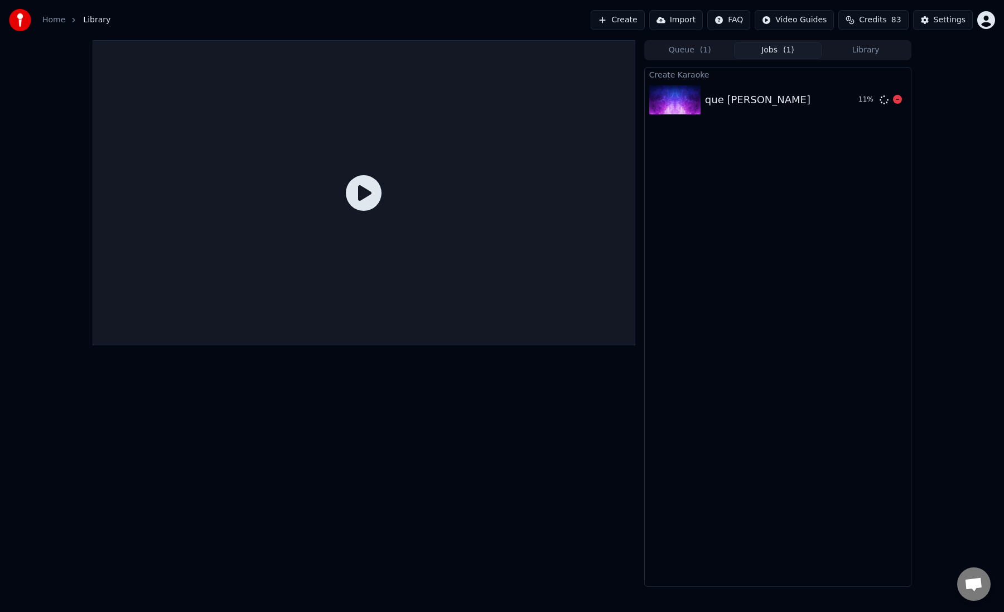
click at [727, 100] on div "que je t aime" at bounding box center [757, 100] width 105 height 16
click at [670, 93] on img at bounding box center [675, 99] width 51 height 29
click at [688, 51] on button "Queue ( 1 )" at bounding box center [690, 50] width 88 height 16
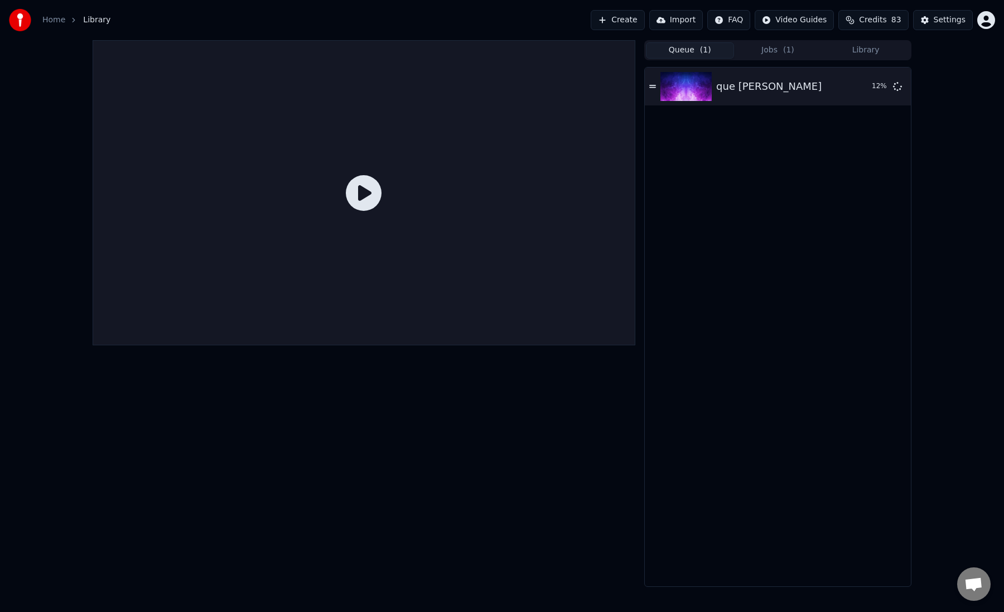
click at [777, 54] on button "Jobs ( 1 )" at bounding box center [778, 50] width 88 height 16
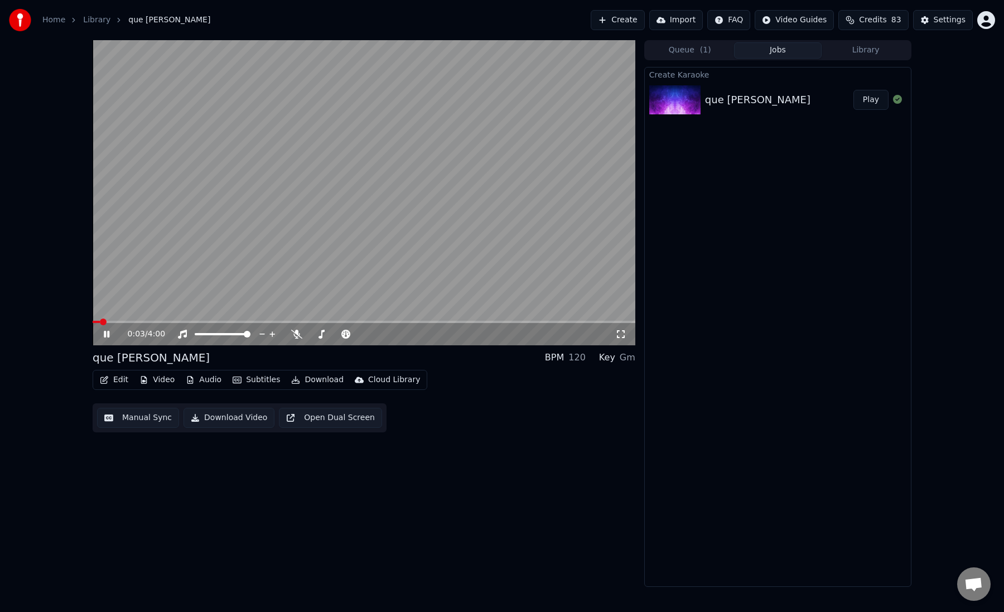
click at [156, 321] on span at bounding box center [364, 322] width 543 height 2
click at [296, 339] on icon at bounding box center [296, 334] width 11 height 9
click at [116, 378] on button "Edit" at bounding box center [113, 380] width 37 height 16
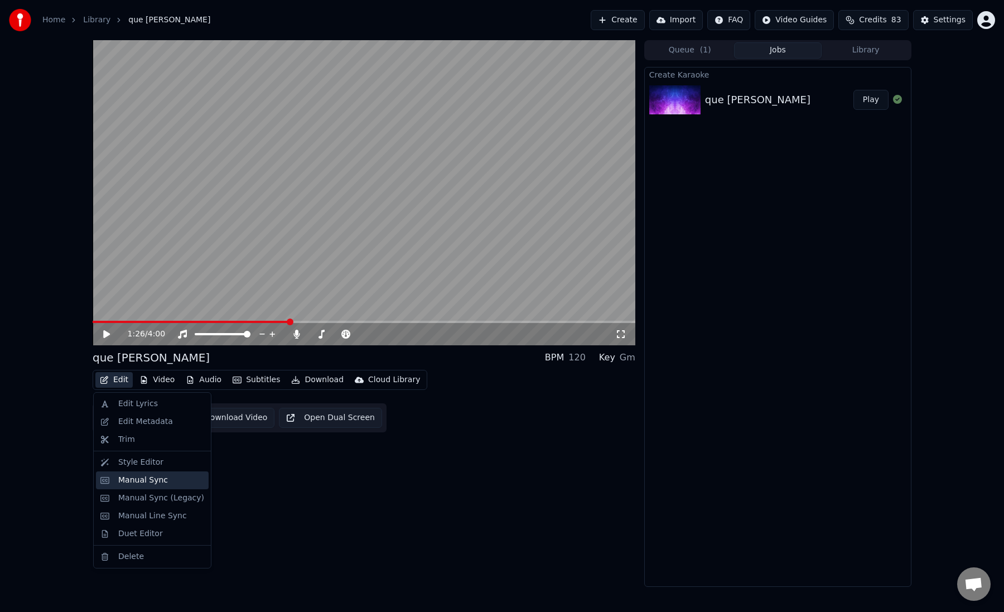
click at [142, 479] on div "Manual Sync" at bounding box center [143, 480] width 50 height 11
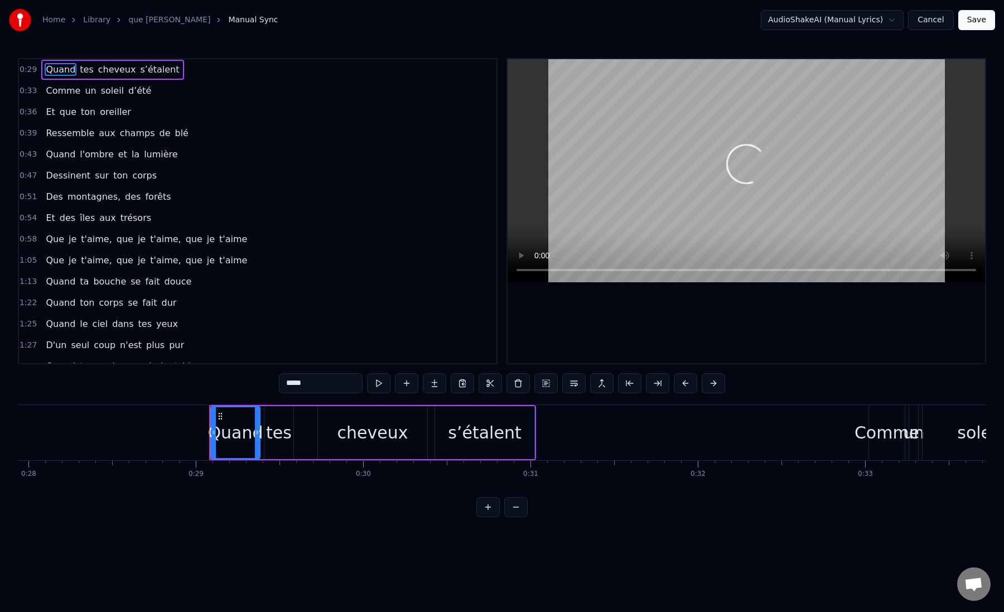
scroll to position [0, 4813]
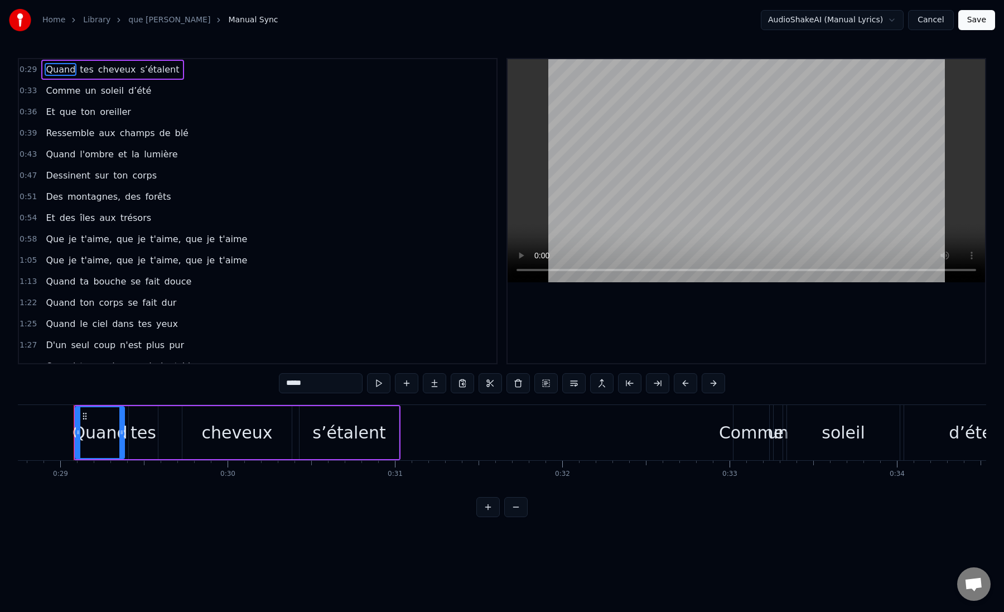
click at [155, 23] on link "que je t aime" at bounding box center [169, 20] width 82 height 11
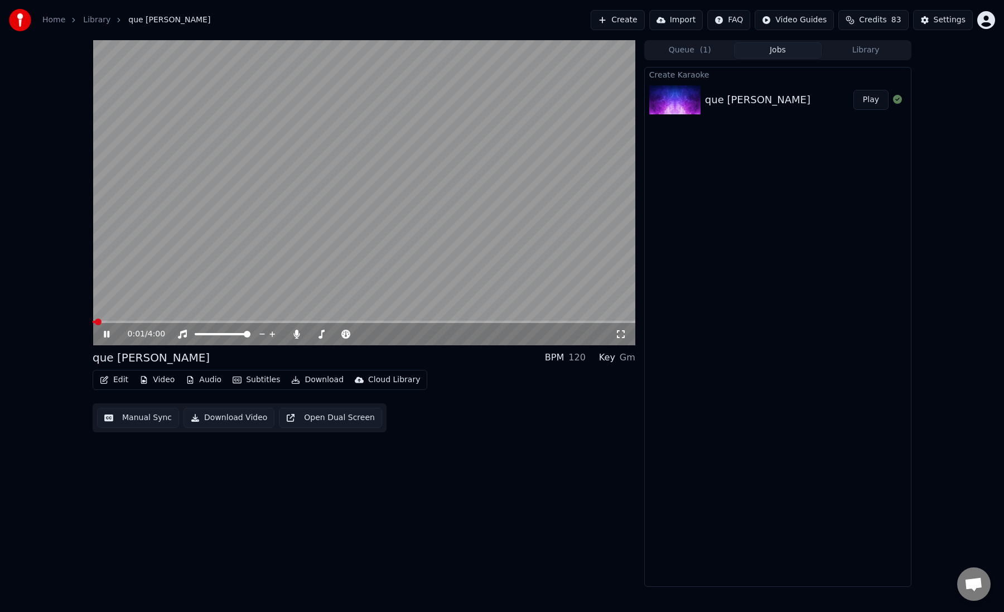
click at [119, 382] on button "Edit" at bounding box center [113, 380] width 37 height 16
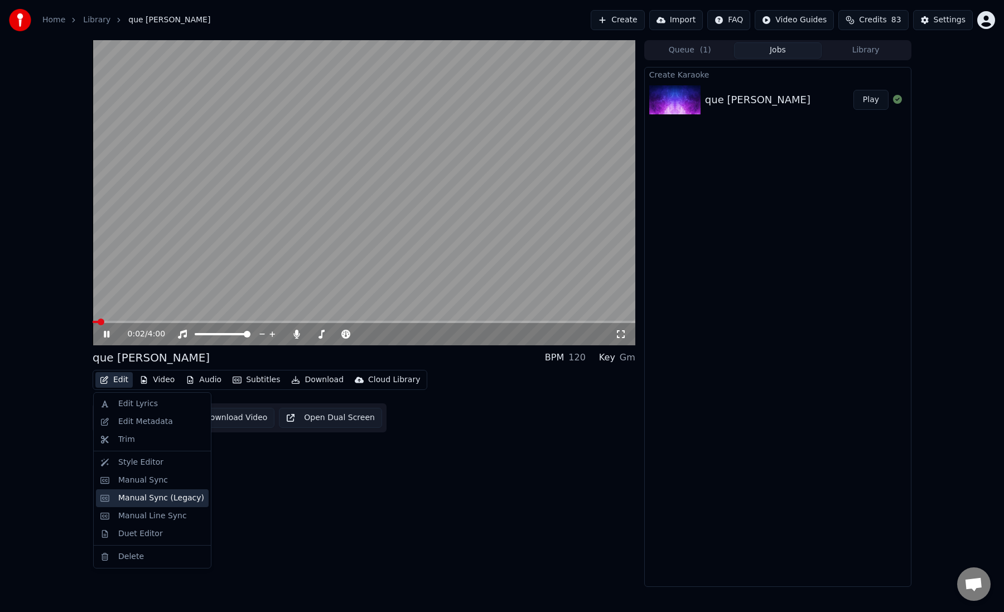
click at [140, 496] on div "Manual Sync (Legacy)" at bounding box center [161, 498] width 86 height 11
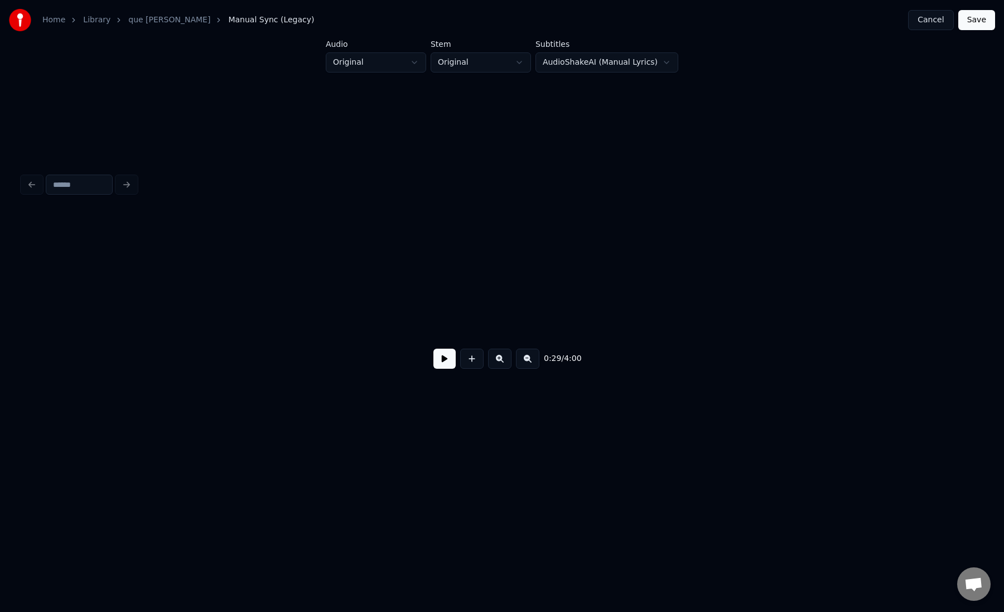
scroll to position [0, 3246]
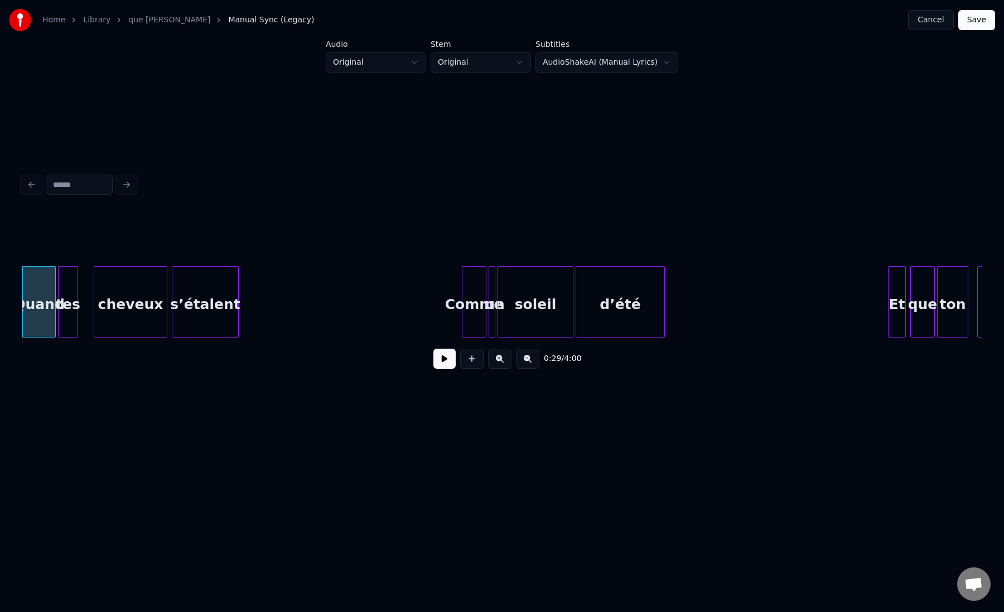
click at [150, 20] on link "que je t aime" at bounding box center [169, 20] width 82 height 11
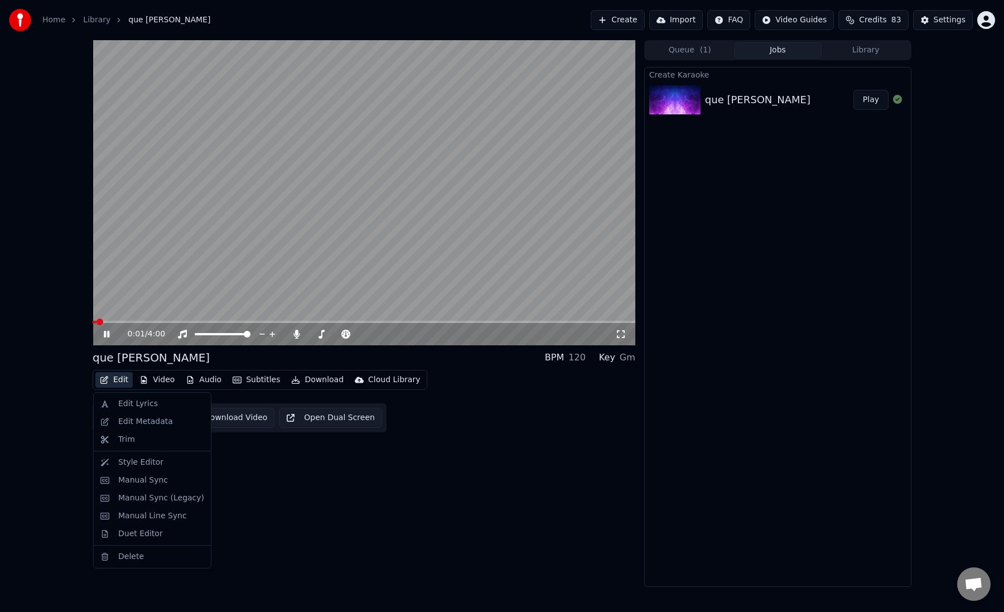
click at [119, 380] on button "Edit" at bounding box center [113, 380] width 37 height 16
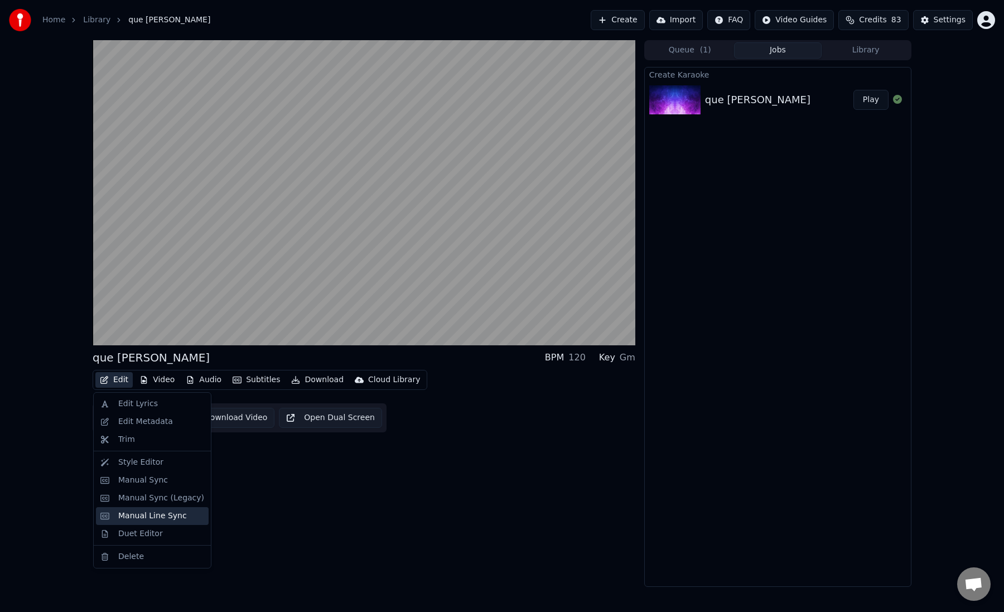
click at [160, 516] on div "Manual Line Sync" at bounding box center [152, 516] width 69 height 11
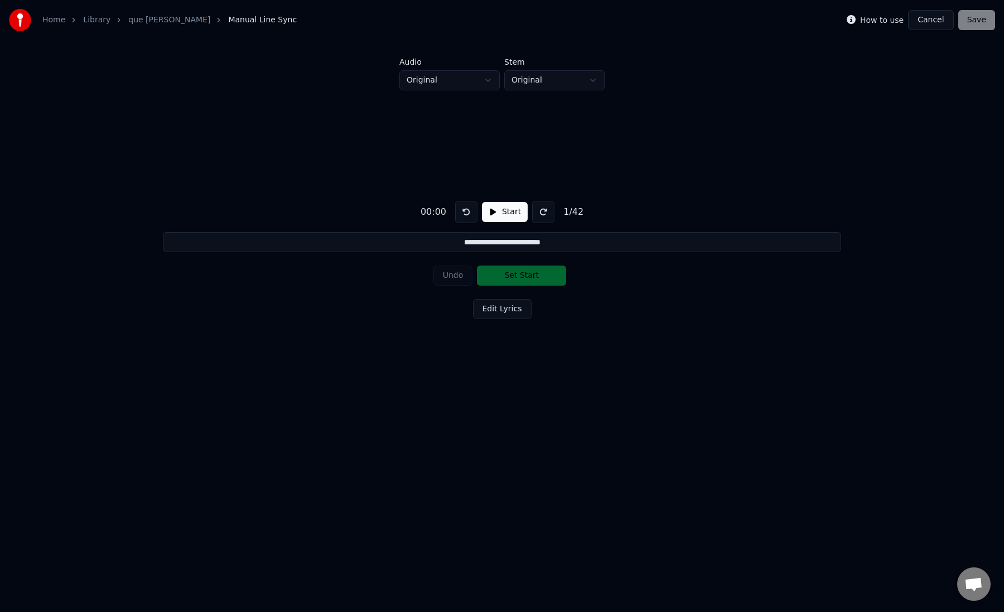
click at [153, 23] on link "que je t aime" at bounding box center [169, 20] width 82 height 11
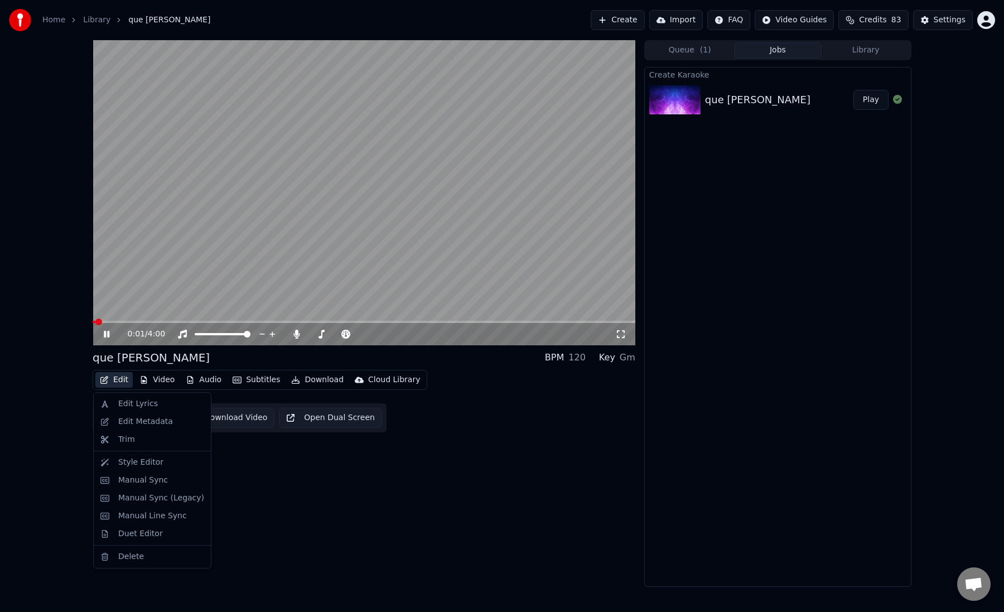
click at [115, 378] on button "Edit" at bounding box center [113, 380] width 37 height 16
click at [131, 484] on div "Manual Sync" at bounding box center [143, 480] width 50 height 11
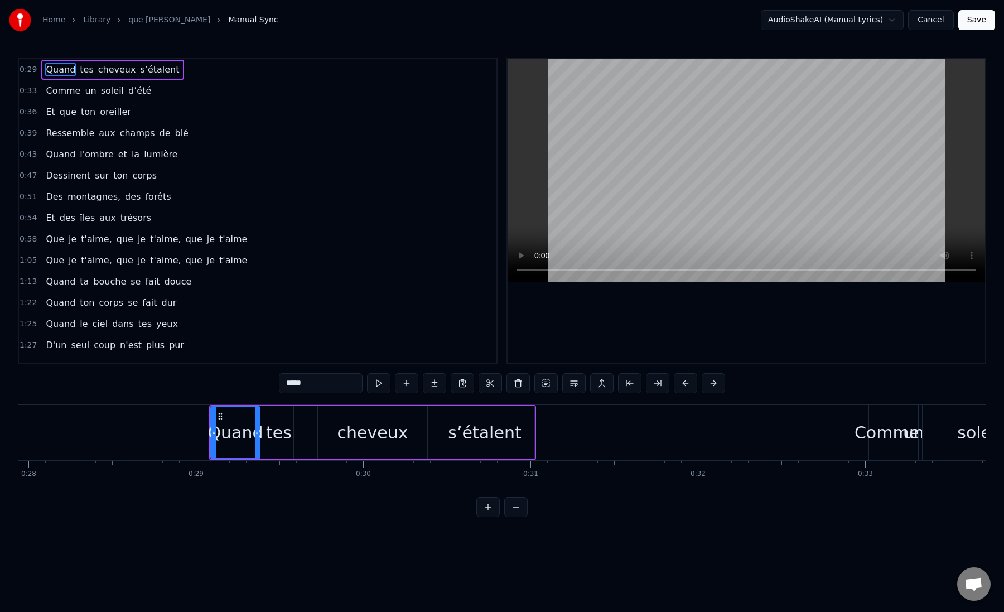
scroll to position [0, 4813]
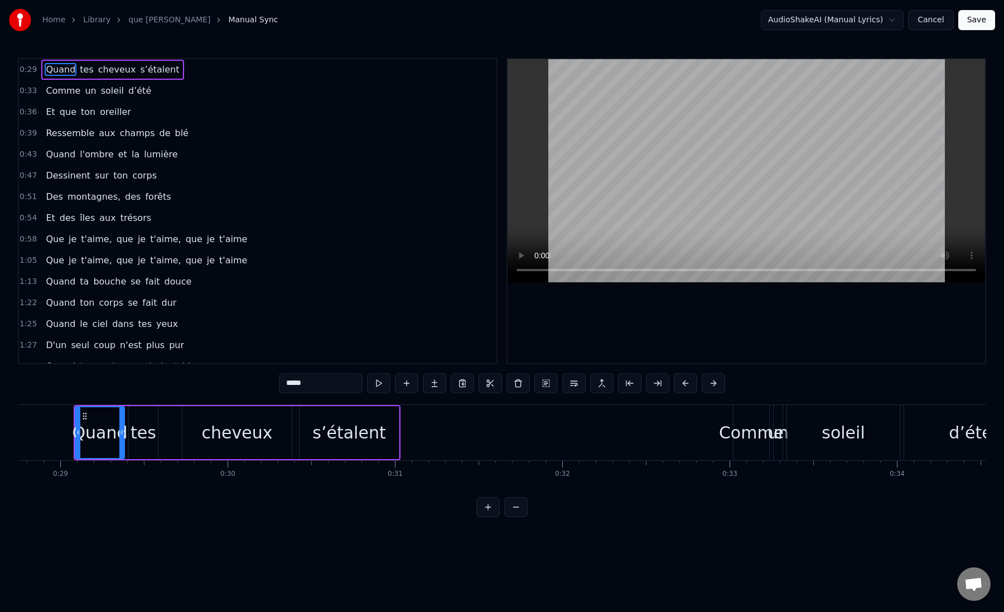
click at [250, 389] on div "0:29 Quand tes cheveux s’étalent 0:33 Comme un soleil d’été 0:36 Et que ton ore…" at bounding box center [502, 287] width 969 height 459
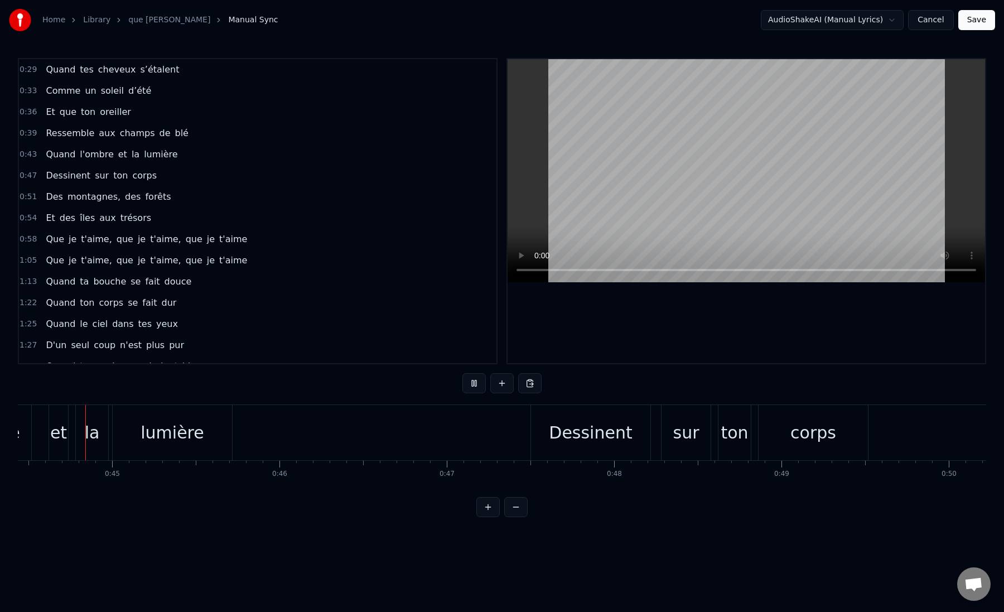
scroll to position [0, 7432]
click at [81, 217] on span "îles" at bounding box center [87, 217] width 17 height 13
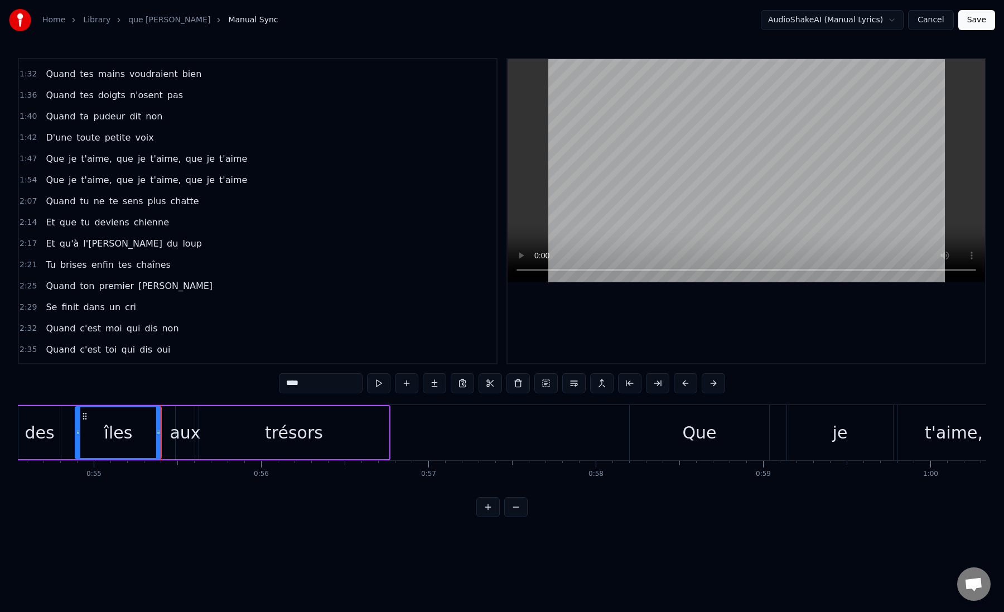
scroll to position [585, 0]
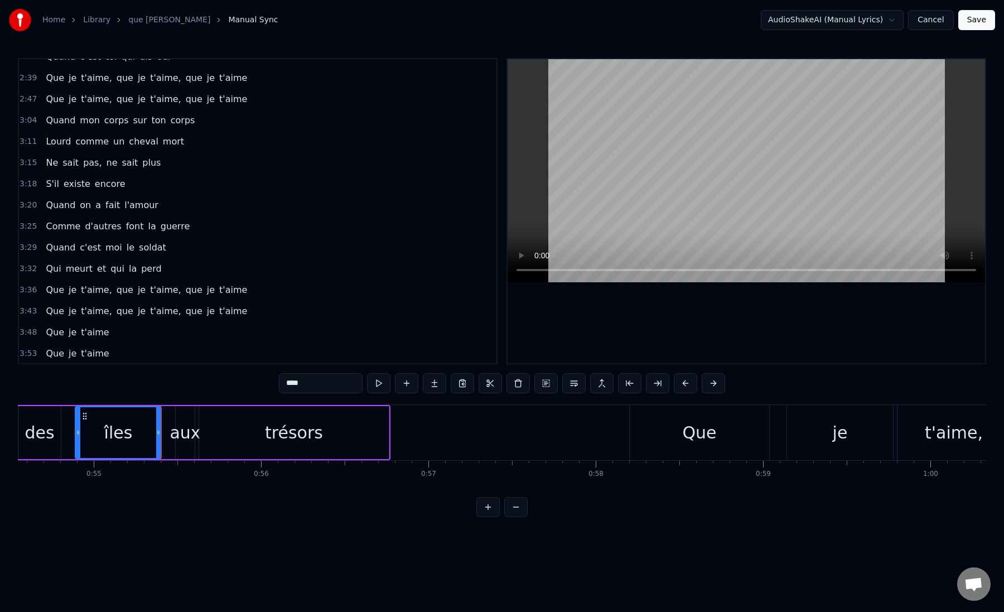
click at [28, 162] on span "3:15" at bounding box center [28, 162] width 17 height 11
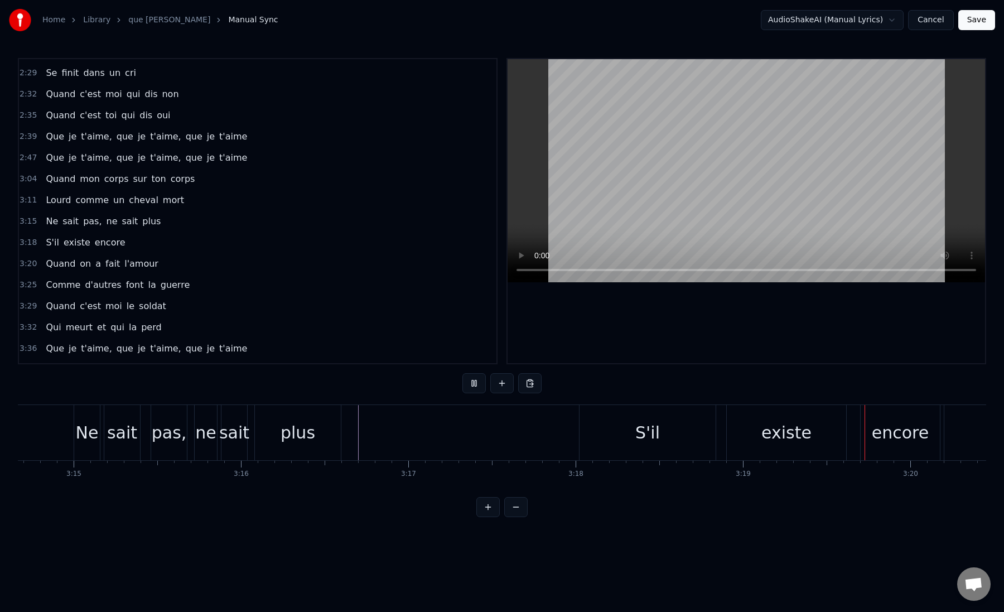
scroll to position [523, 0]
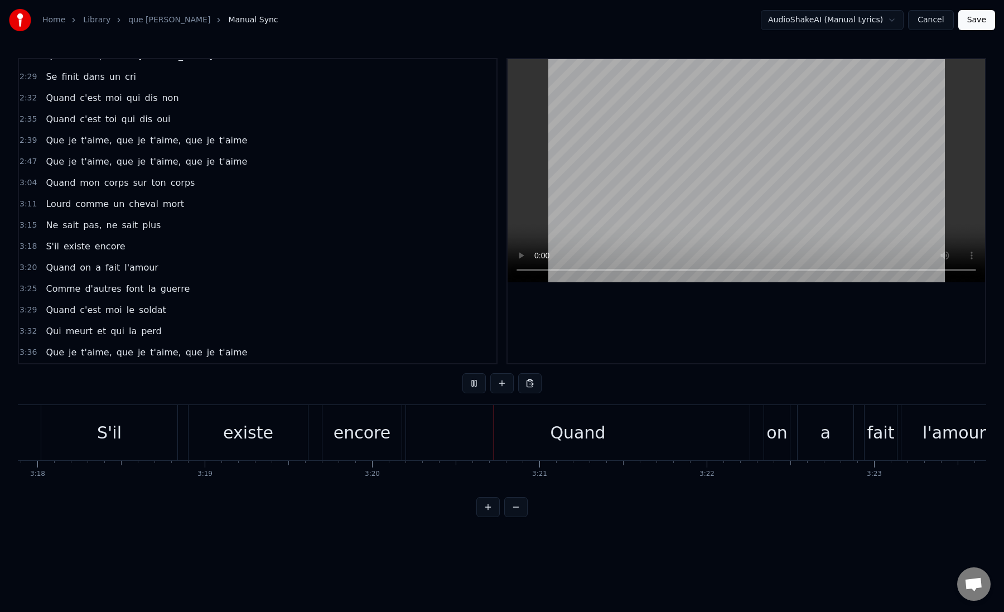
click at [23, 140] on span "2:39" at bounding box center [28, 140] width 17 height 11
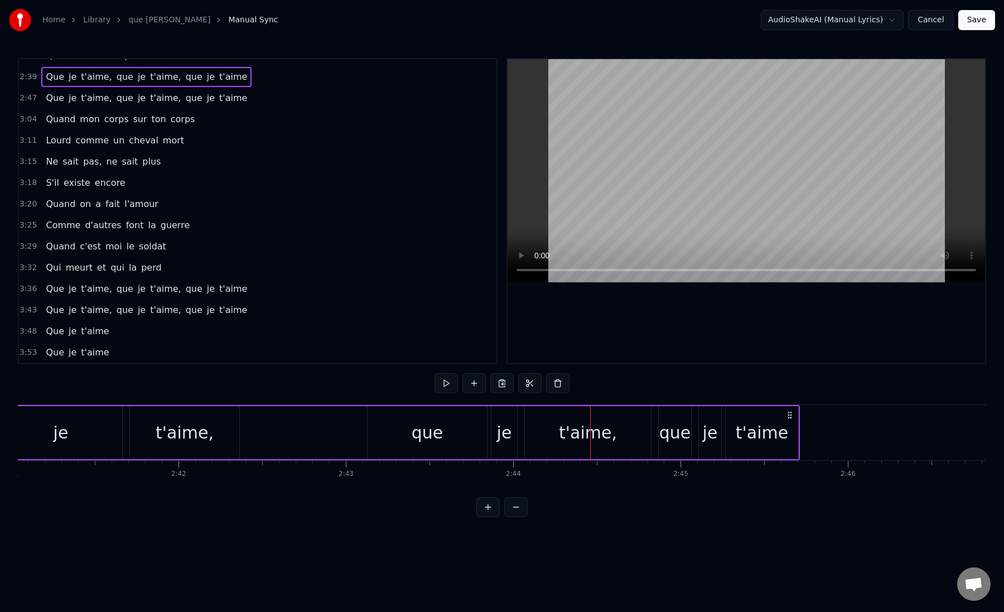
scroll to position [0, 26913]
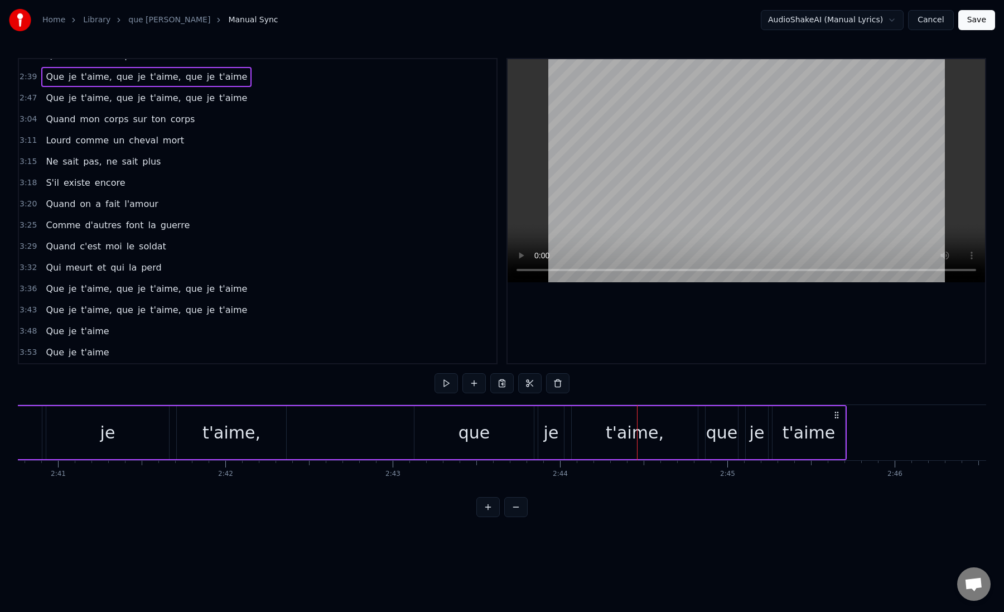
click at [221, 438] on div "t'aime," at bounding box center [232, 432] width 58 height 25
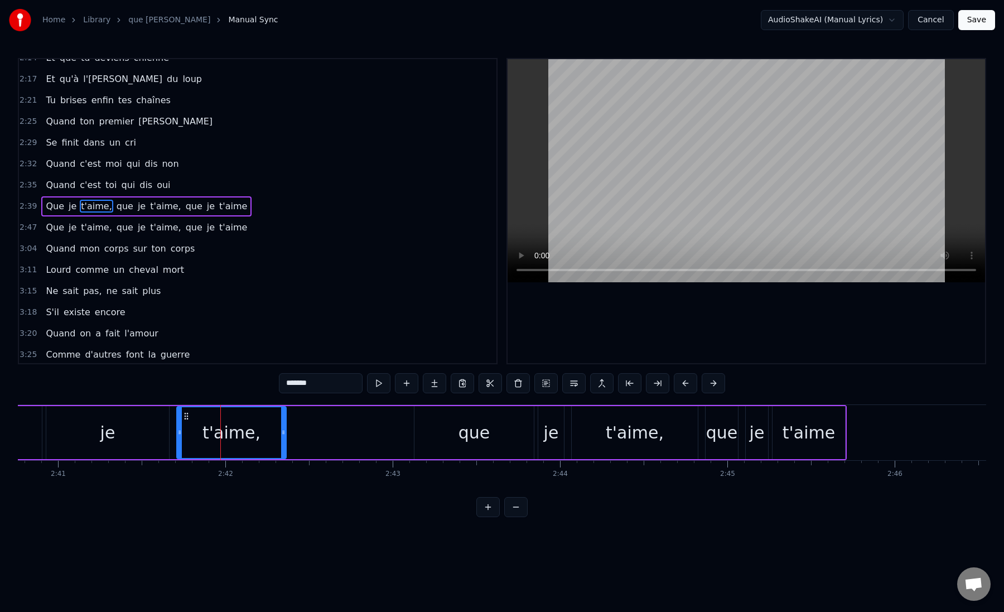
scroll to position [453, 0]
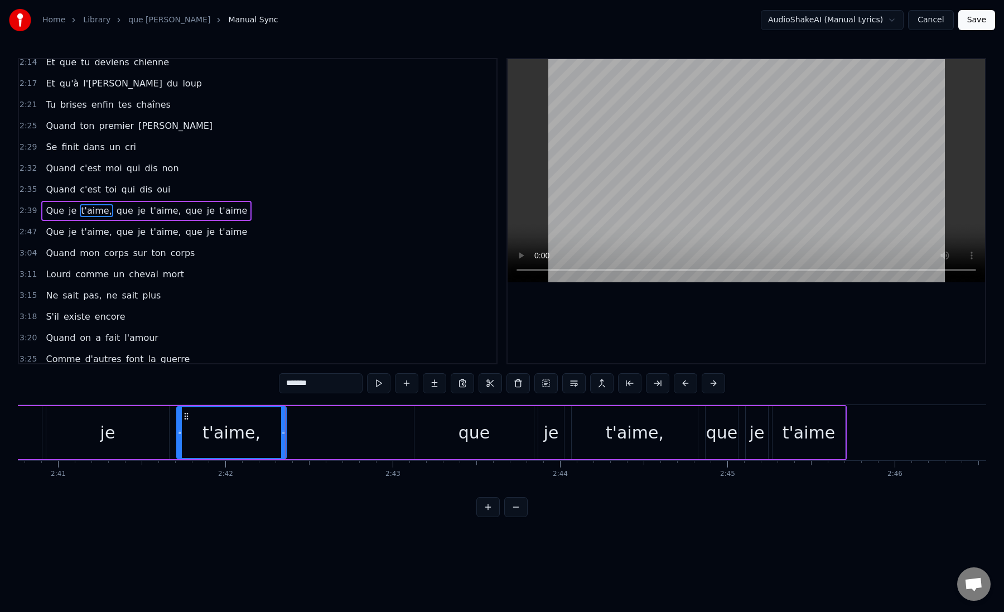
click at [329, 431] on div "Que je t'aime, que je t'aime, que je t'aime" at bounding box center [365, 432] width 963 height 55
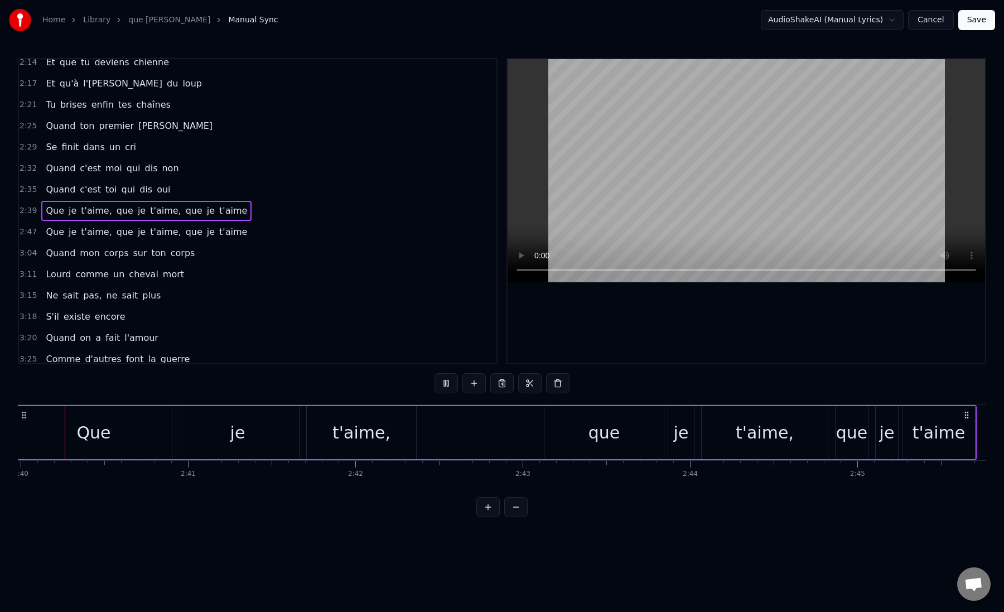
scroll to position [0, 26755]
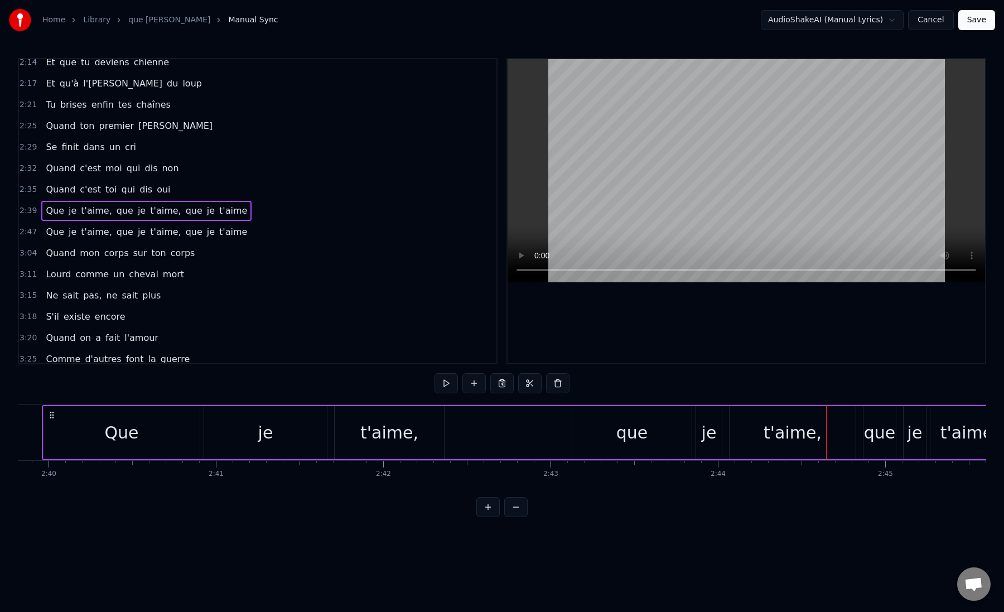
click at [499, 432] on div "Que je t'aime, que je t'aime, que je t'aime" at bounding box center [523, 432] width 963 height 55
click at [520, 434] on div "Que je t'aime, que je t'aime, que je t'aime" at bounding box center [523, 432] width 963 height 55
click at [593, 441] on div "que" at bounding box center [632, 432] width 119 height 53
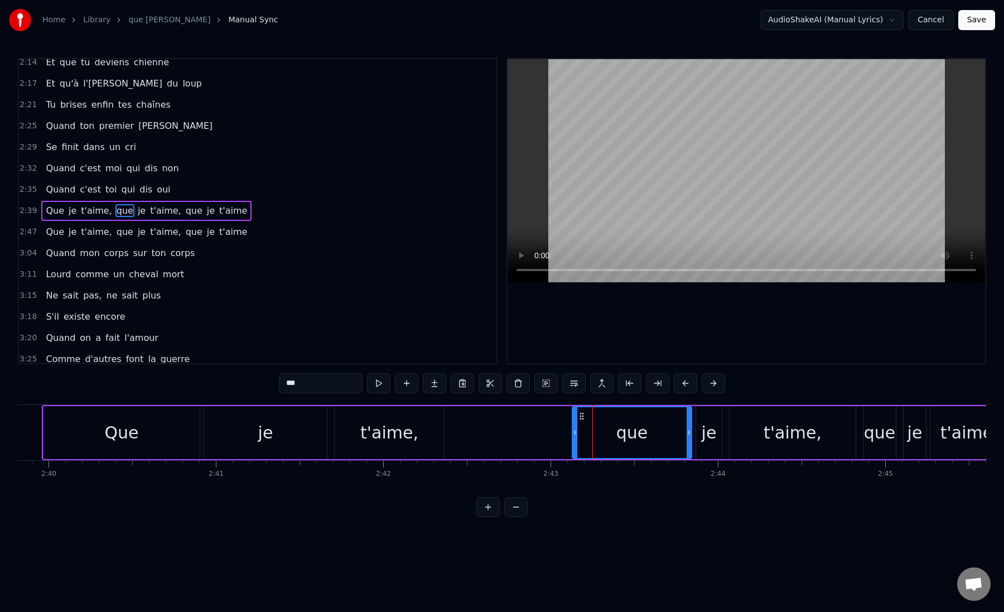
click at [712, 439] on div "je" at bounding box center [709, 432] width 15 height 25
click at [768, 438] on div "t'aime," at bounding box center [793, 432] width 58 height 25
type input "*******"
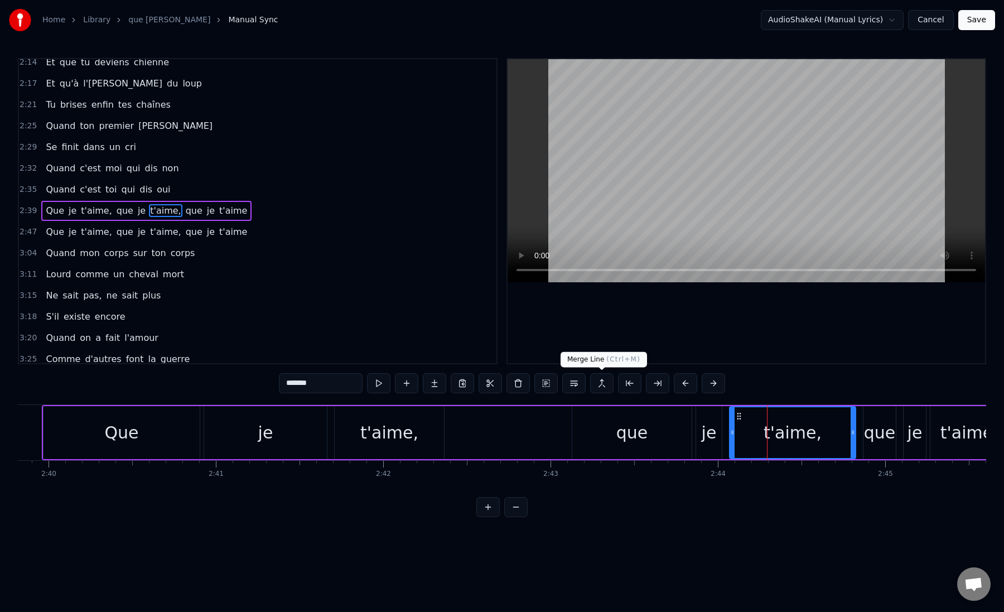
click at [599, 386] on button at bounding box center [601, 383] width 23 height 20
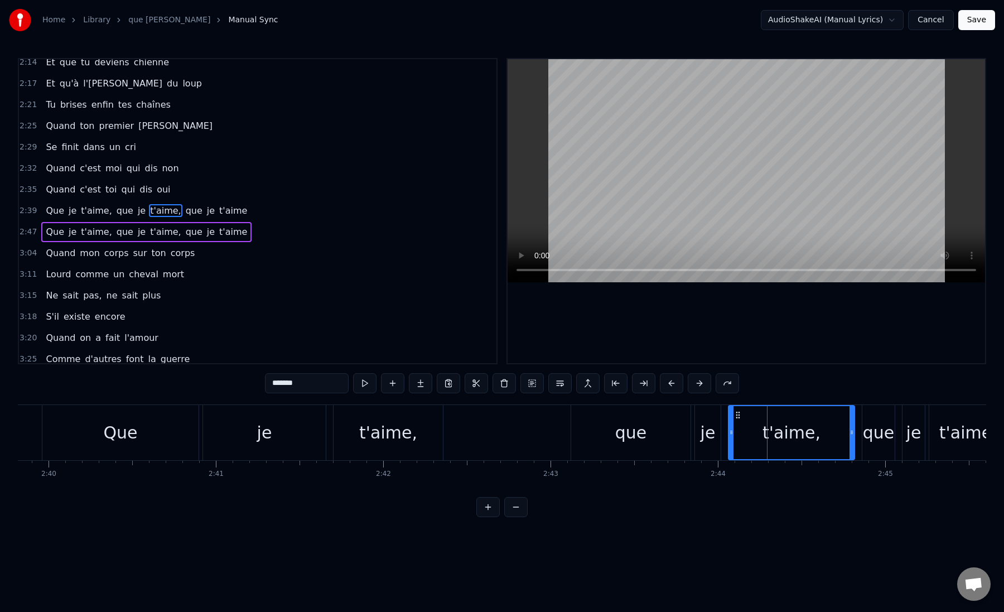
click at [218, 213] on span "t'aime" at bounding box center [233, 210] width 30 height 13
type input "******"
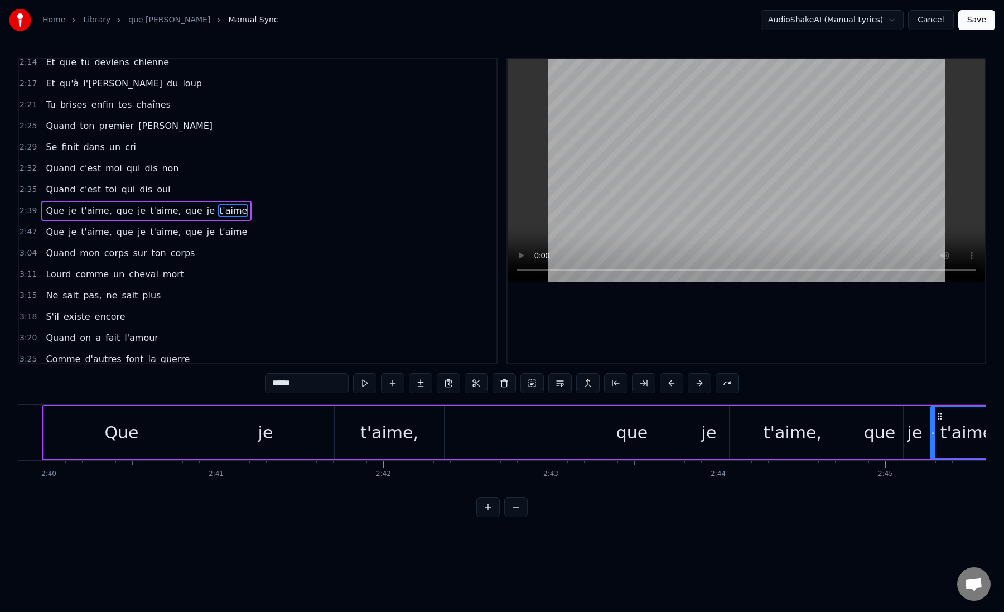
click at [492, 437] on div "Que je t'aime, que je t'aime, que je t'aime" at bounding box center [523, 432] width 963 height 55
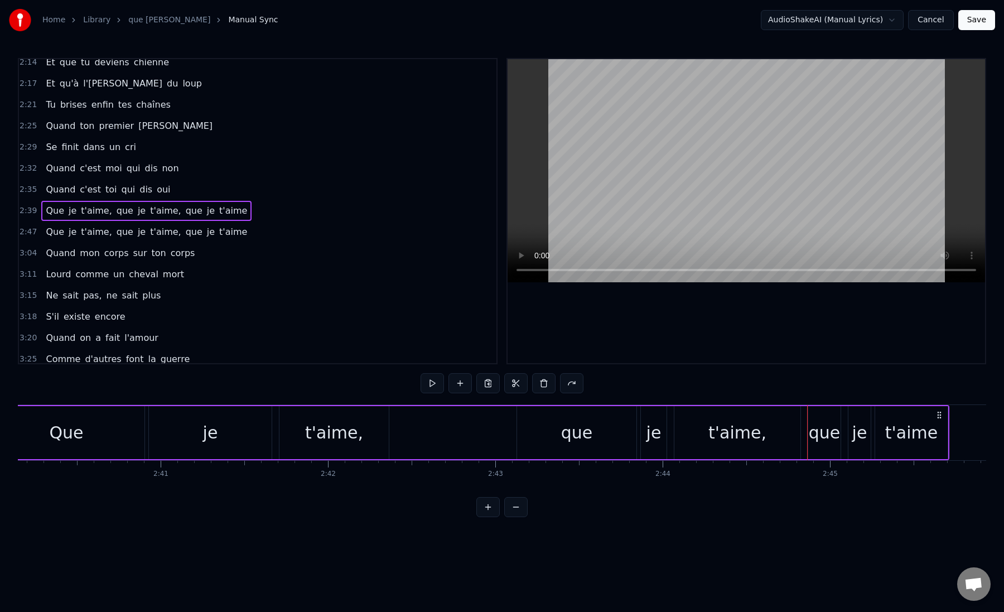
scroll to position [0, 26844]
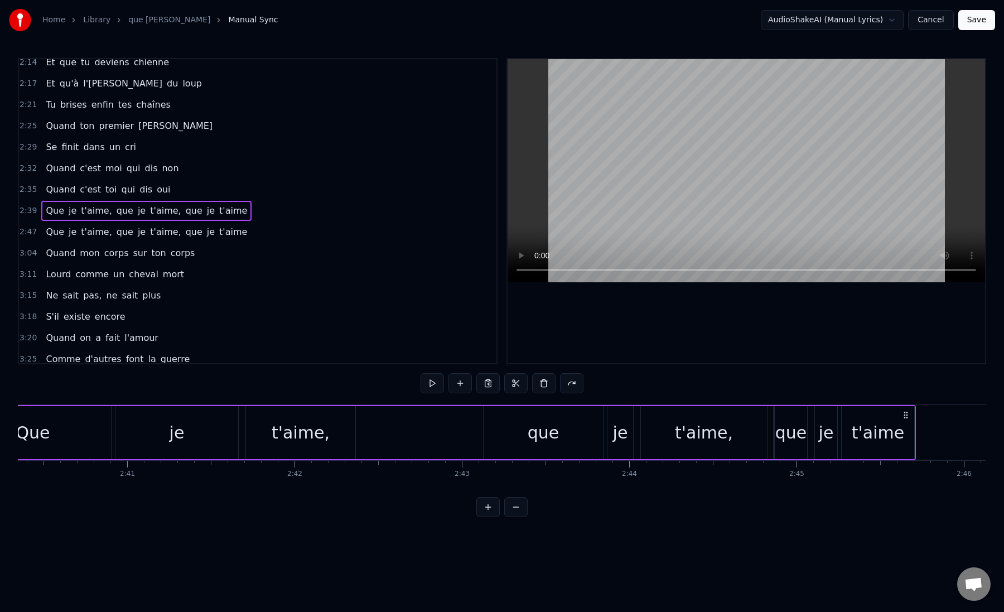
click at [689, 438] on div "t'aime," at bounding box center [704, 432] width 58 height 25
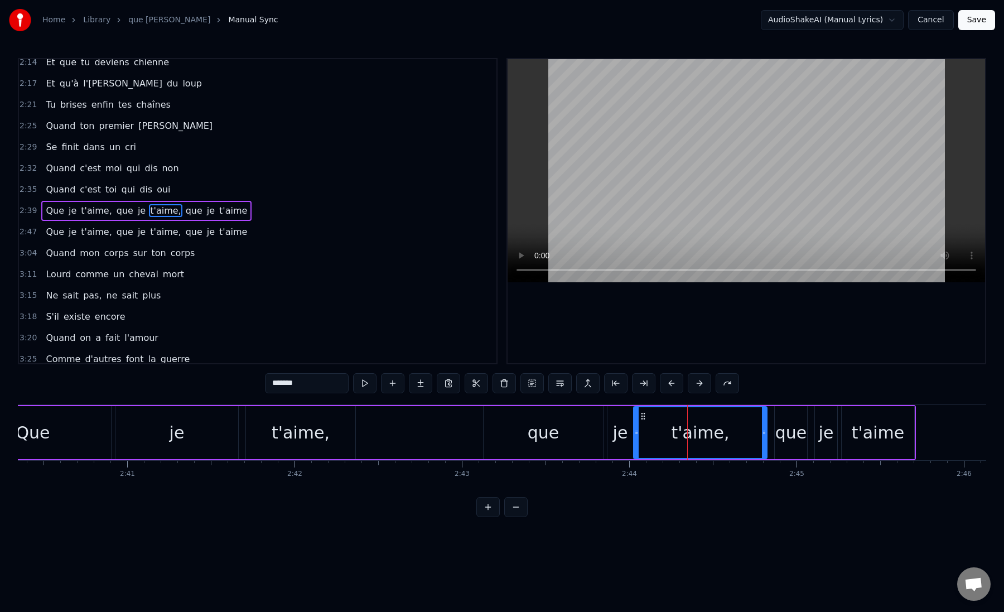
drag, startPoint x: 642, startPoint y: 436, endPoint x: 635, endPoint y: 438, distance: 6.9
click at [635, 438] on div at bounding box center [636, 432] width 4 height 51
click at [441, 435] on div "Que je t'aime, que je t'aime, que je t'aime" at bounding box center [434, 432] width 963 height 55
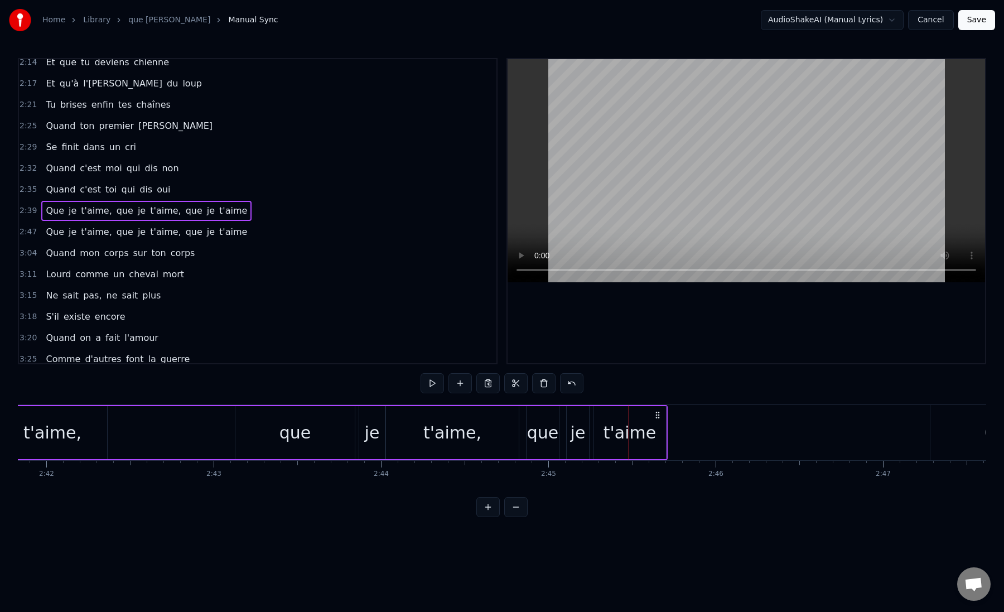
scroll to position [0, 27055]
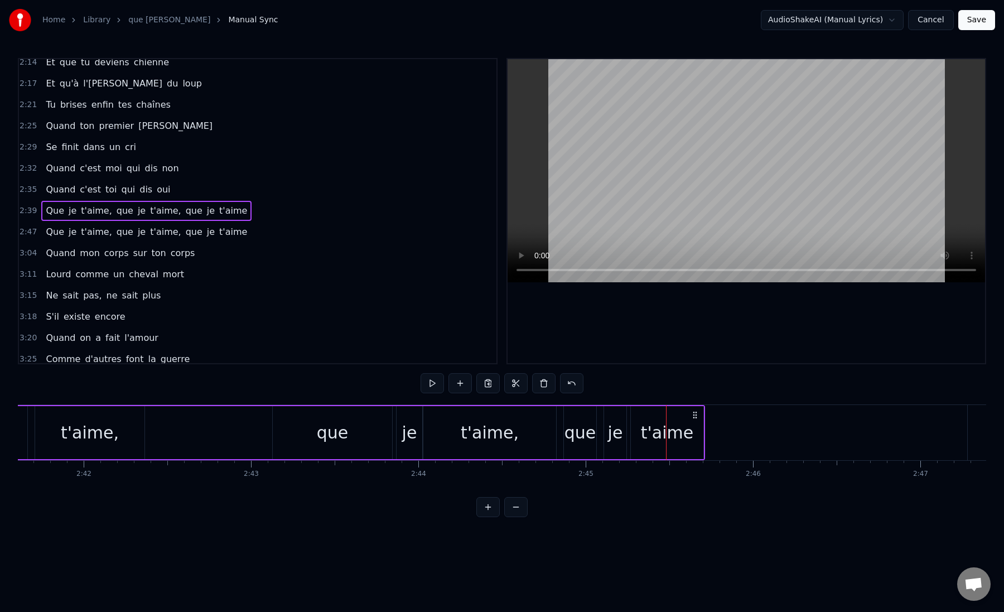
click at [301, 436] on div "que" at bounding box center [332, 432] width 119 height 53
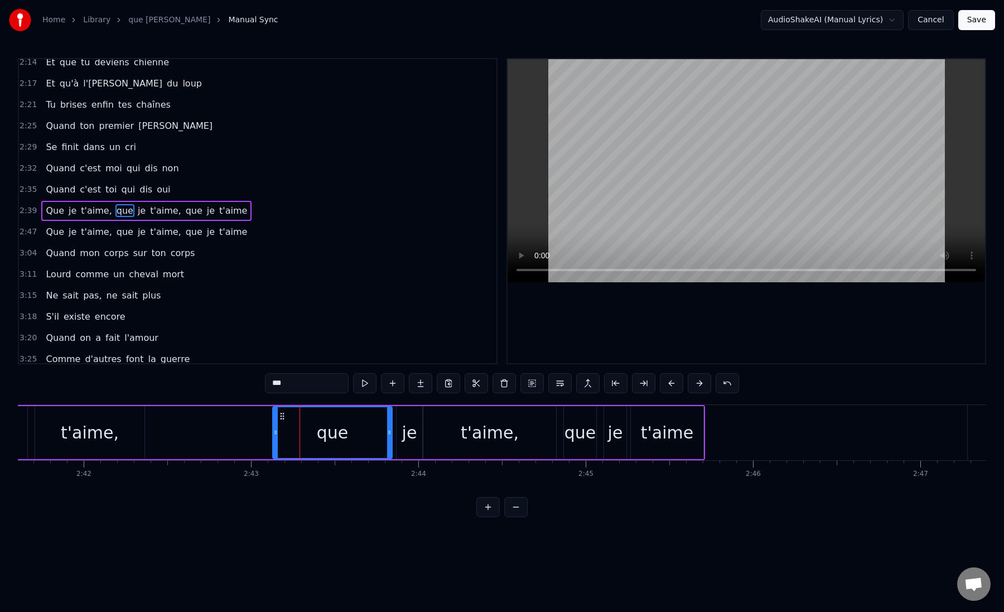
click at [406, 444] on div "je" at bounding box center [409, 432] width 15 height 25
click at [457, 440] on div "t'aime," at bounding box center [490, 432] width 133 height 53
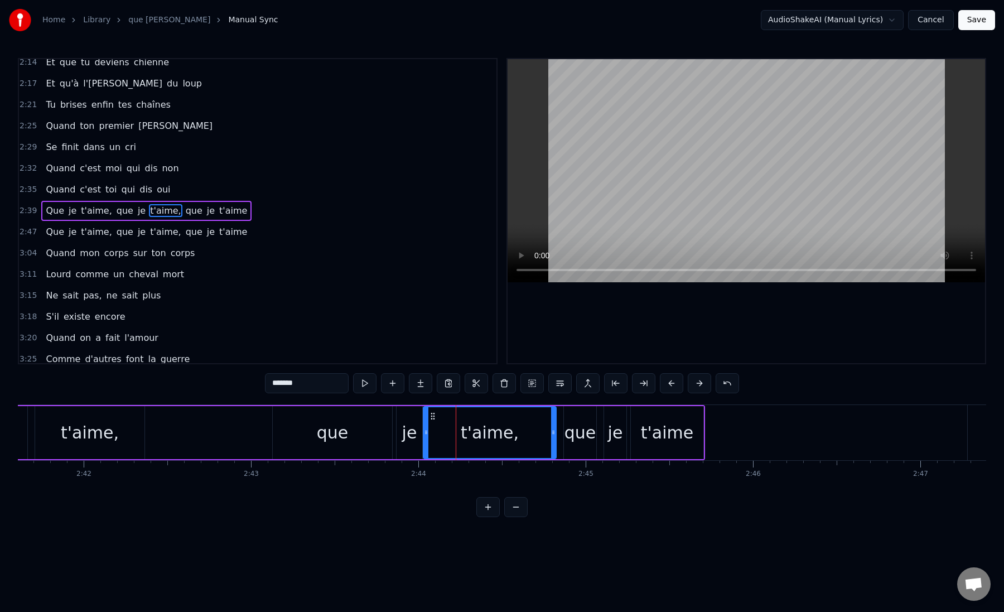
click at [434, 416] on circle at bounding box center [434, 416] width 1 height 1
click at [366, 383] on button at bounding box center [364, 383] width 23 height 20
click at [613, 384] on button at bounding box center [615, 383] width 23 height 20
click at [301, 433] on div "que" at bounding box center [332, 432] width 119 height 53
type input "***"
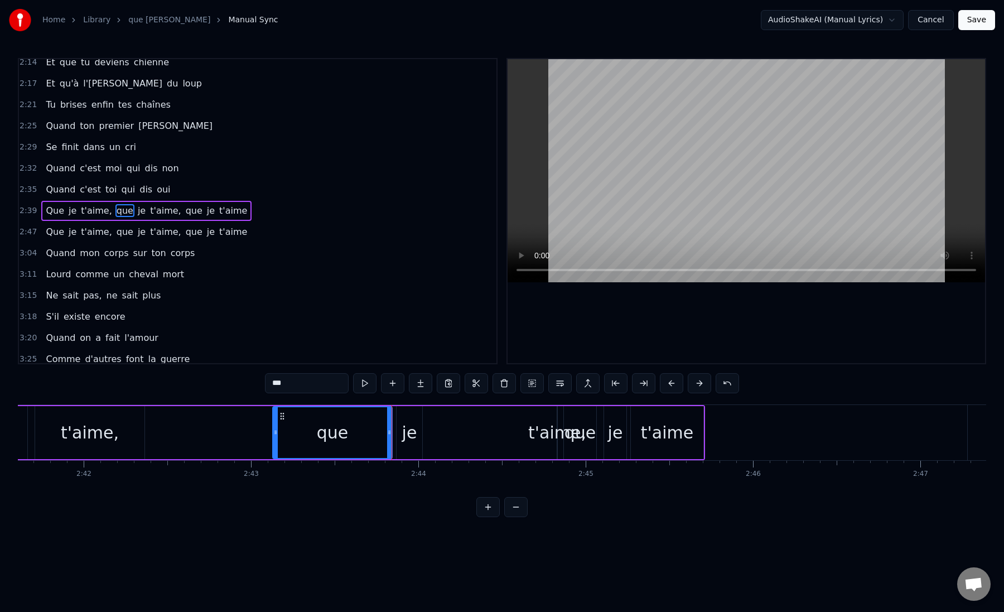
click at [427, 436] on div "Que je t'aime, que je t'aime, que je t'aime" at bounding box center [223, 432] width 963 height 55
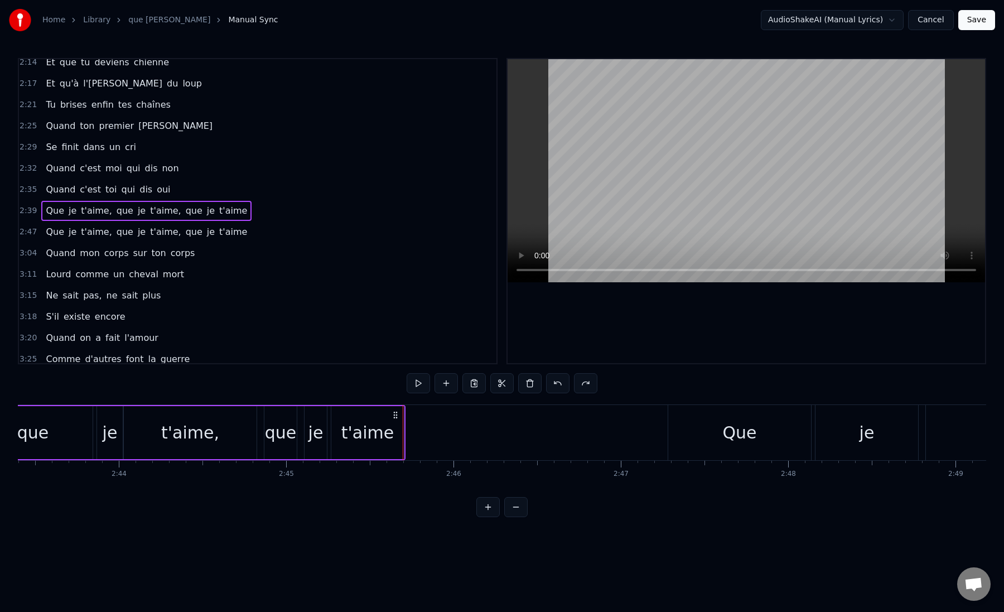
scroll to position [0, 27352]
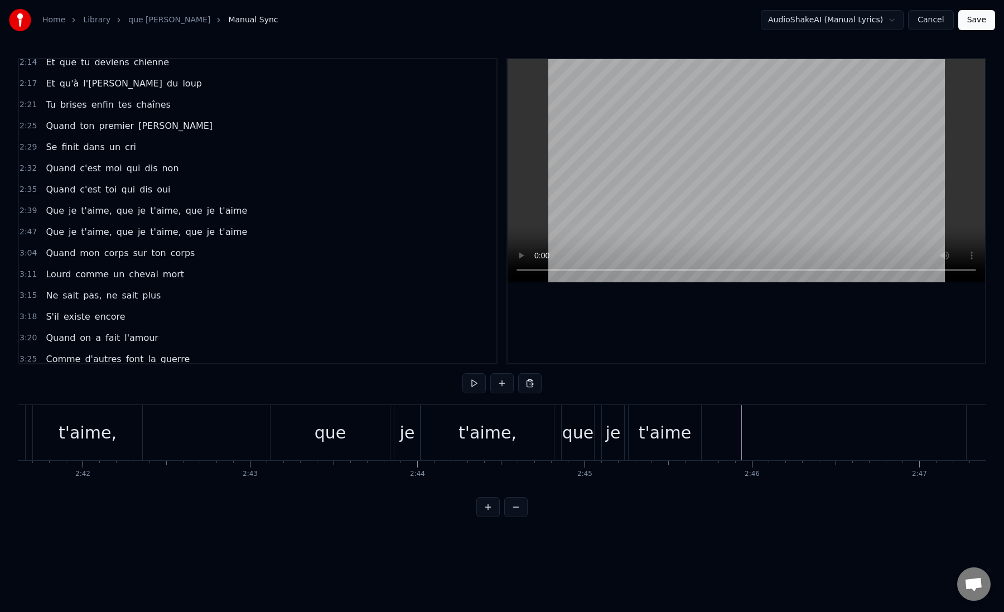
click at [200, 431] on div "Que je t'aime, que je t'aime, que je t'aime" at bounding box center [222, 432] width 963 height 55
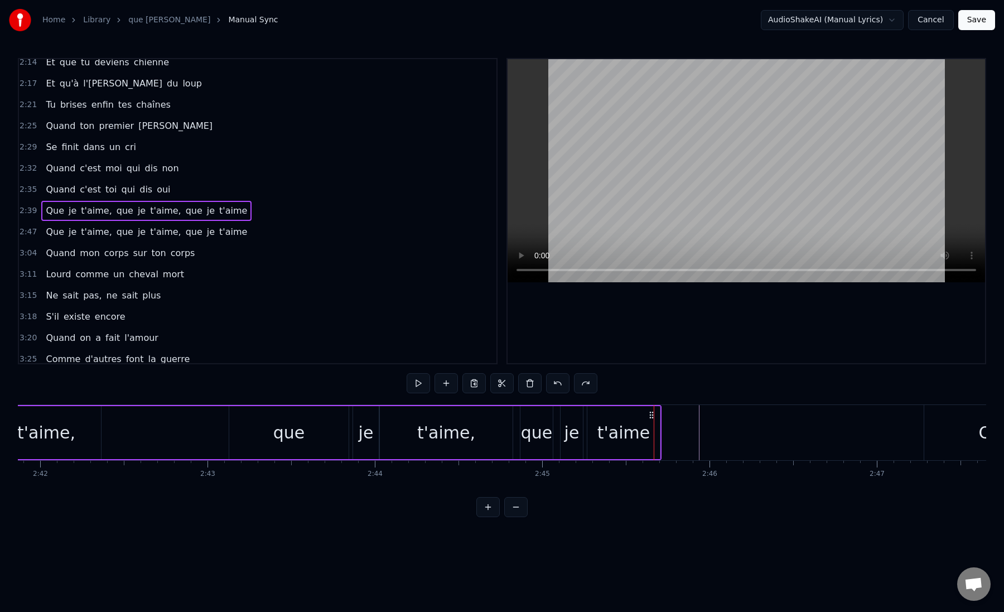
scroll to position [0, 27089]
click at [222, 433] on div "Que je t'aime, que je t'aime, que je t'aime" at bounding box center [189, 432] width 963 height 55
click at [265, 435] on div "que" at bounding box center [297, 432] width 119 height 53
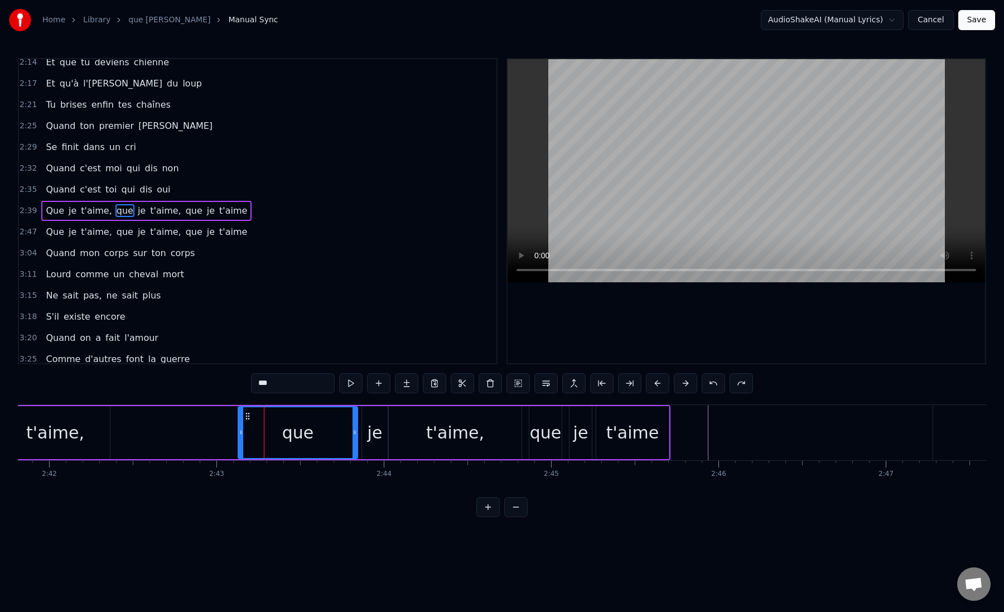
click at [368, 438] on div "je" at bounding box center [375, 432] width 15 height 25
click at [421, 436] on div "t'aime," at bounding box center [455, 432] width 133 height 53
type input "*******"
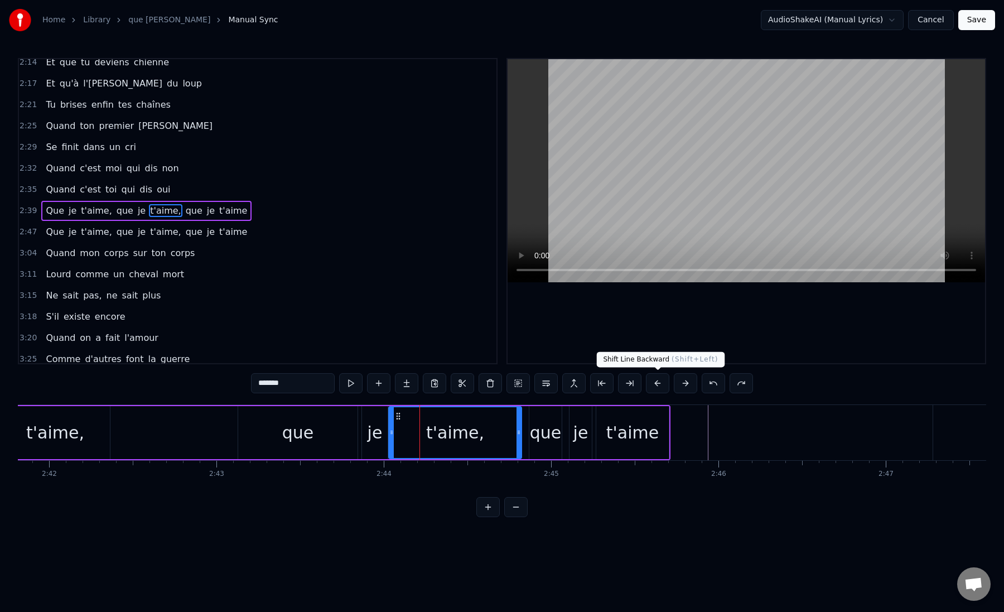
click at [657, 383] on button at bounding box center [657, 383] width 23 height 20
click at [427, 431] on div "t'aime," at bounding box center [456, 432] width 132 height 51
click at [374, 437] on div "je" at bounding box center [375, 432] width 15 height 25
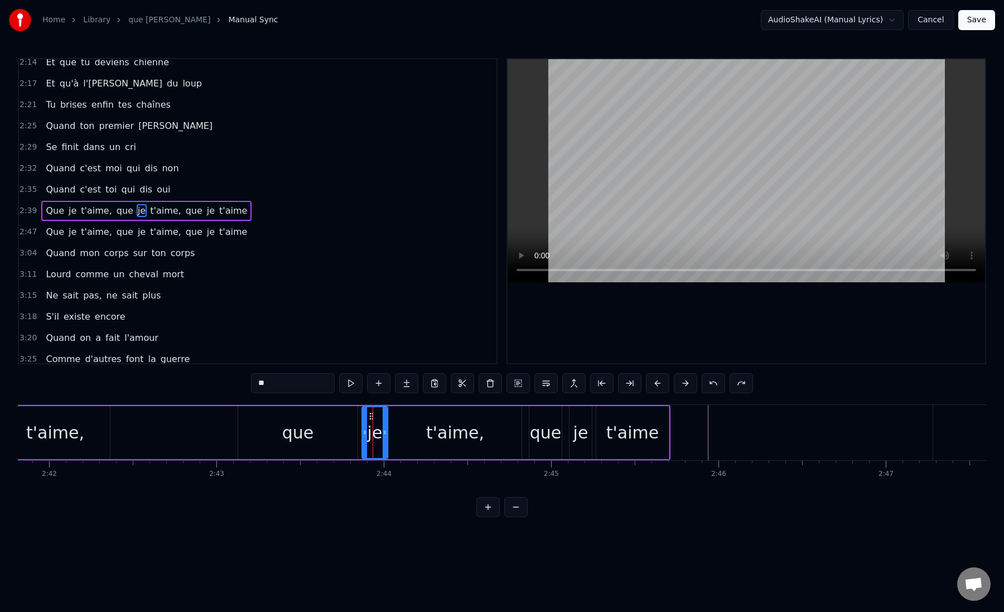
click at [323, 437] on div "que" at bounding box center [297, 432] width 119 height 53
click at [372, 442] on div "je" at bounding box center [375, 432] width 15 height 25
click at [415, 442] on div "t'aime," at bounding box center [455, 432] width 133 height 53
click at [546, 443] on div "que" at bounding box center [546, 432] width 32 height 25
click at [456, 441] on div "t'aime," at bounding box center [455, 432] width 58 height 25
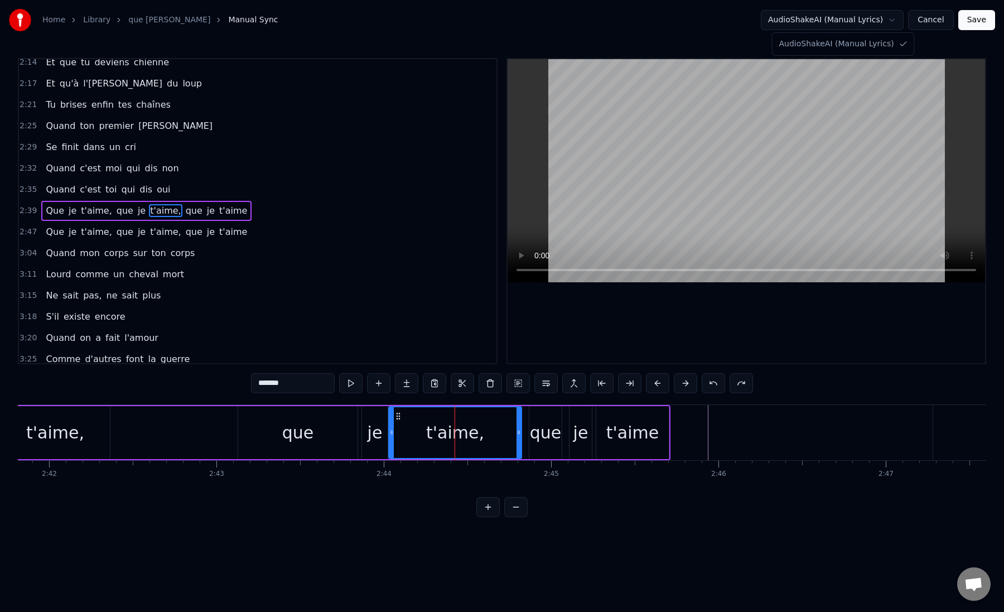
click at [893, 22] on html "Home Library que je t aime Manual Sync AudioShakeAI (Manual Lyrics) Cancel Save…" at bounding box center [502, 267] width 1004 height 535
click at [324, 387] on input "*******" at bounding box center [293, 383] width 84 height 20
click at [550, 382] on button at bounding box center [546, 383] width 23 height 20
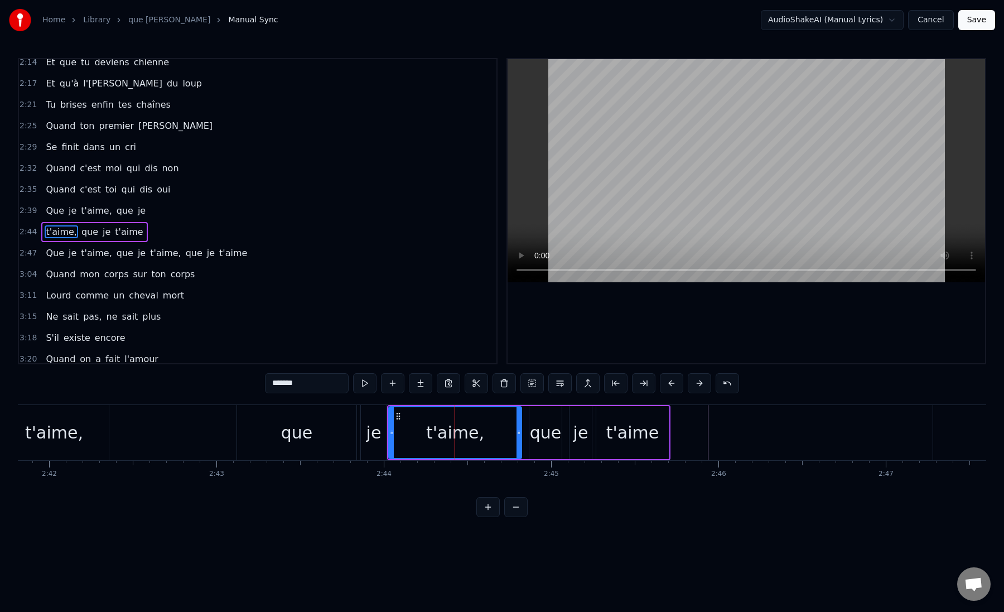
scroll to position [474, 0]
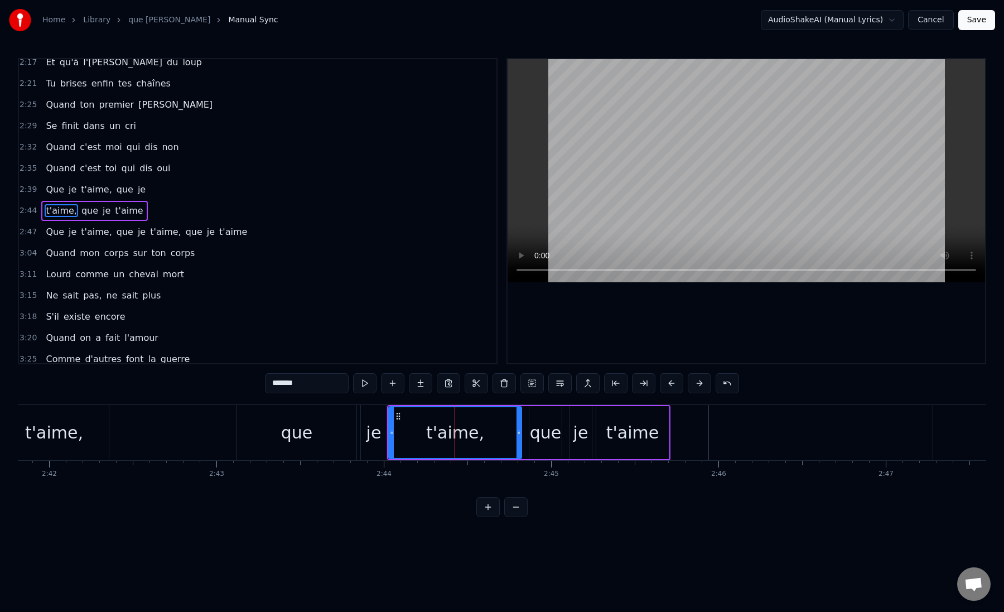
click at [297, 440] on div "que" at bounding box center [297, 432] width 32 height 25
type input "***"
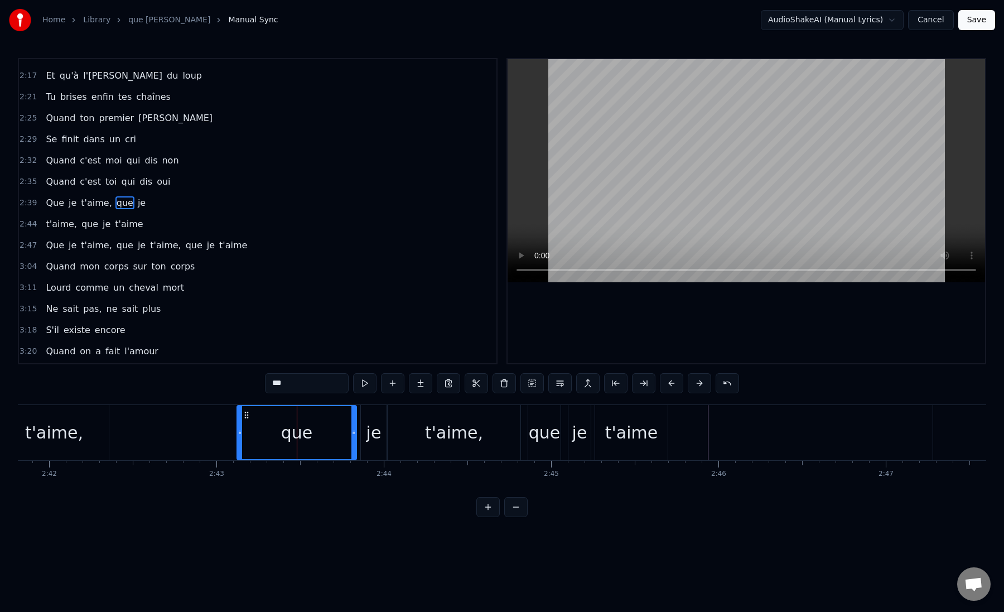
scroll to position [453, 0]
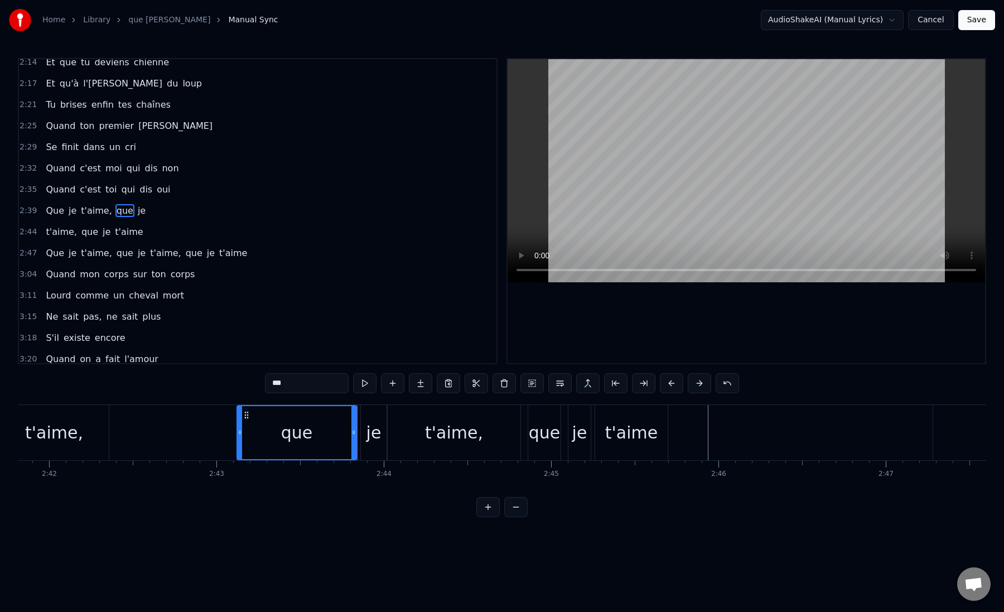
click at [223, 439] on div "Que je t'aime, que je" at bounding box center [49, 432] width 682 height 55
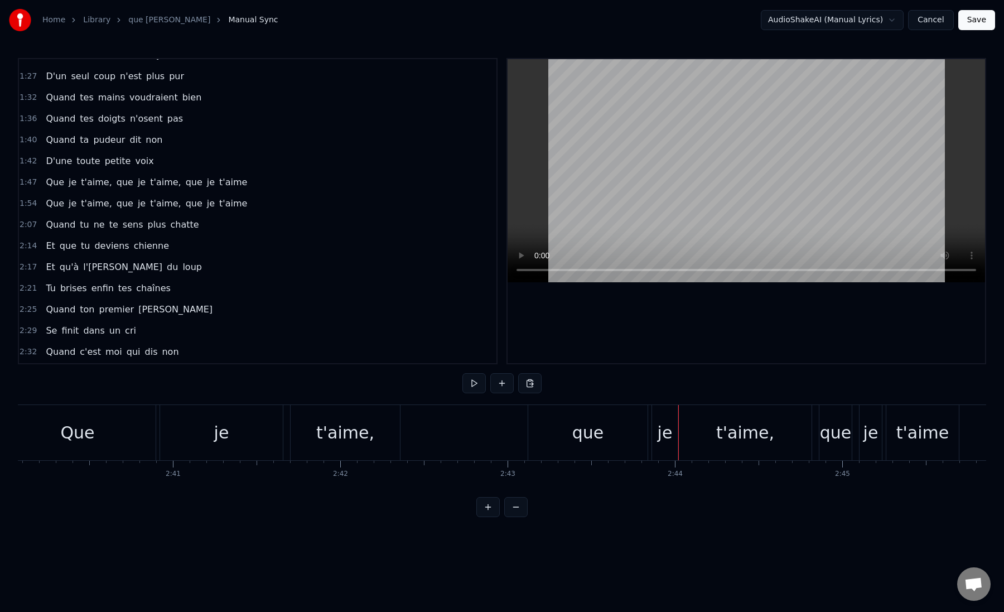
scroll to position [0, 0]
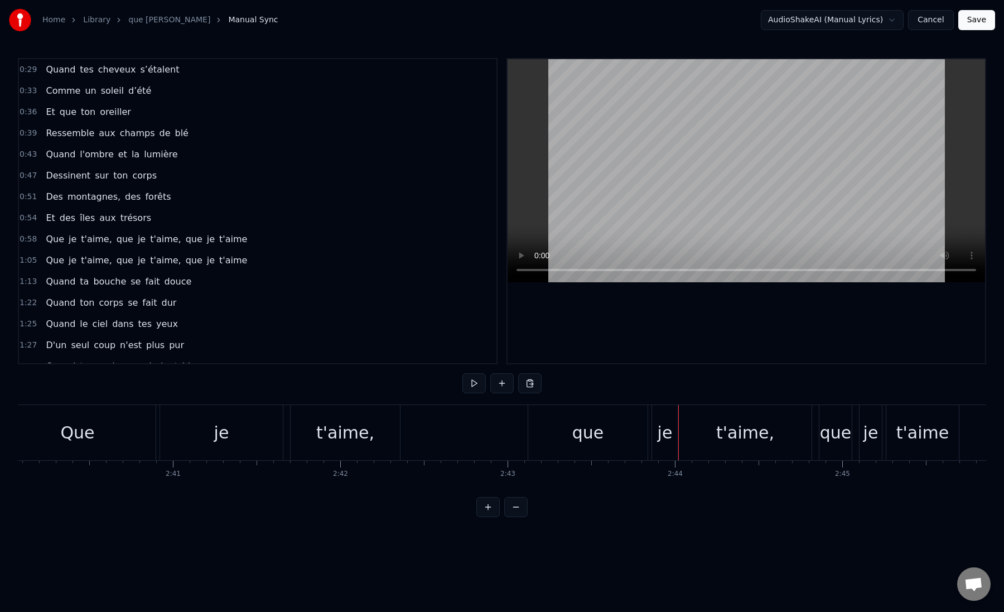
click at [152, 18] on link "que je t aime" at bounding box center [169, 20] width 82 height 11
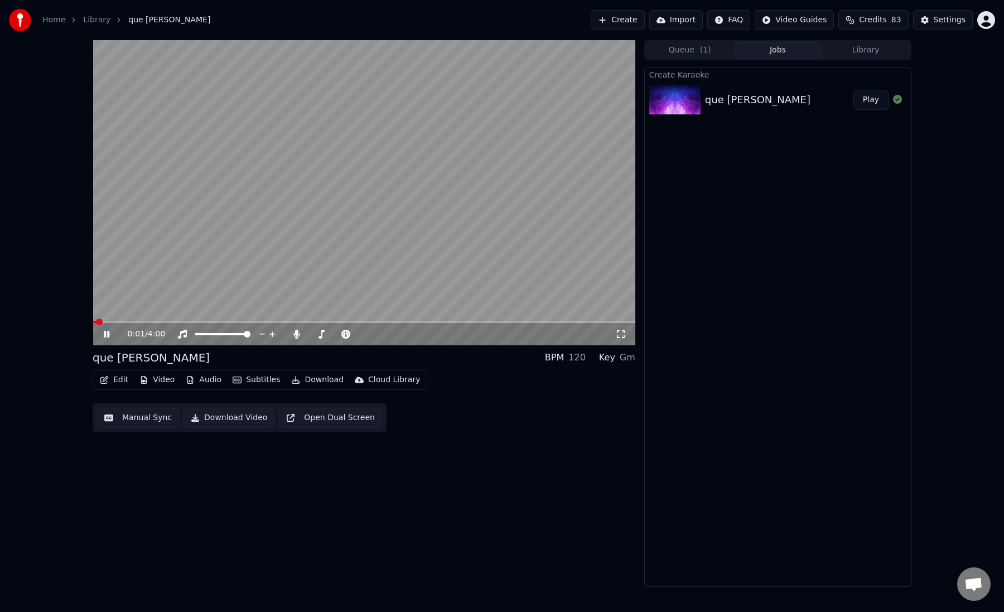
click at [105, 333] on icon at bounding box center [107, 334] width 6 height 7
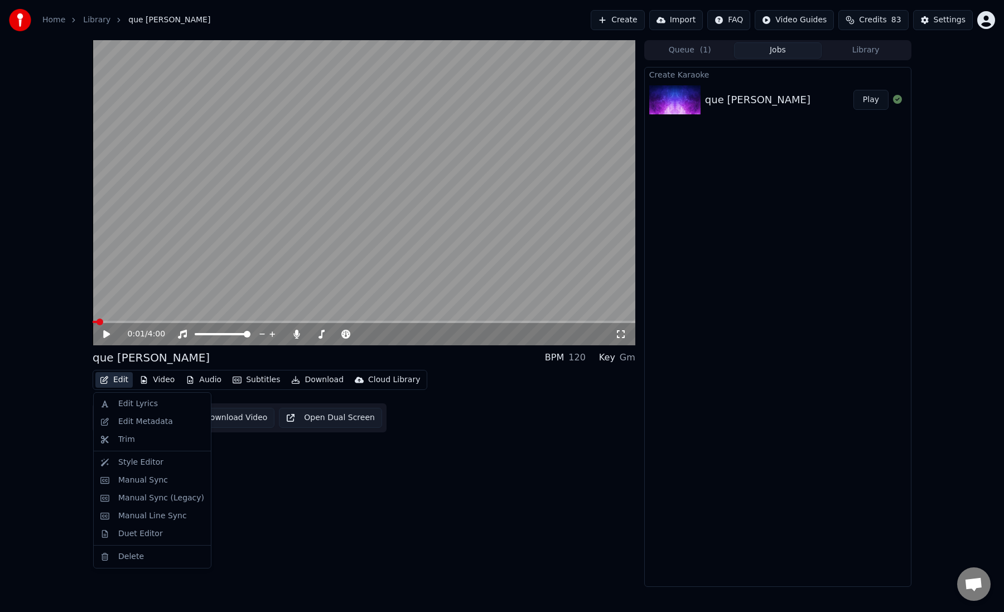
click at [117, 382] on button "Edit" at bounding box center [113, 380] width 37 height 16
click at [129, 405] on div "Edit Lyrics" at bounding box center [138, 403] width 40 height 11
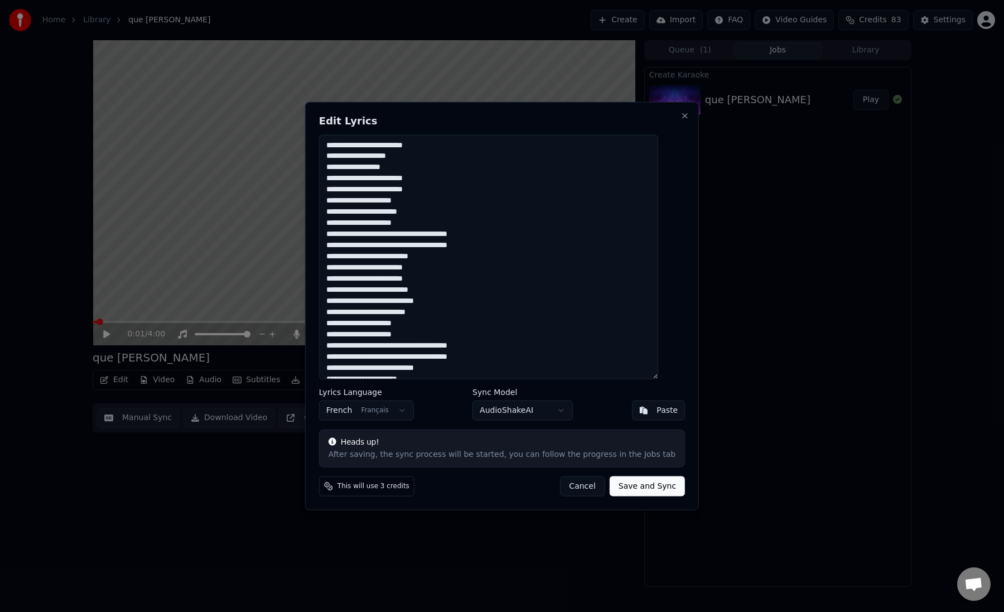
click at [392, 236] on textarea at bounding box center [488, 256] width 339 height 245
click at [391, 248] on textarea at bounding box center [488, 256] width 339 height 245
click at [392, 270] on textarea at bounding box center [488, 256] width 339 height 245
click at [390, 282] on textarea at bounding box center [488, 256] width 339 height 245
click at [397, 293] on textarea at bounding box center [488, 256] width 339 height 245
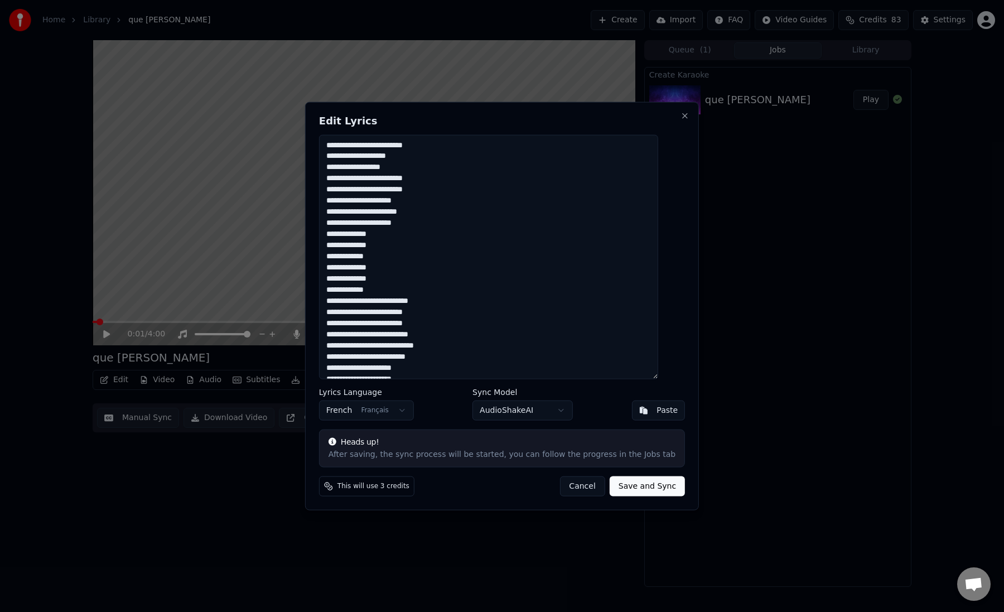
drag, startPoint x: 392, startPoint y: 290, endPoint x: 340, endPoint y: 233, distance: 76.6
click at [340, 233] on textarea at bounding box center [488, 256] width 339 height 245
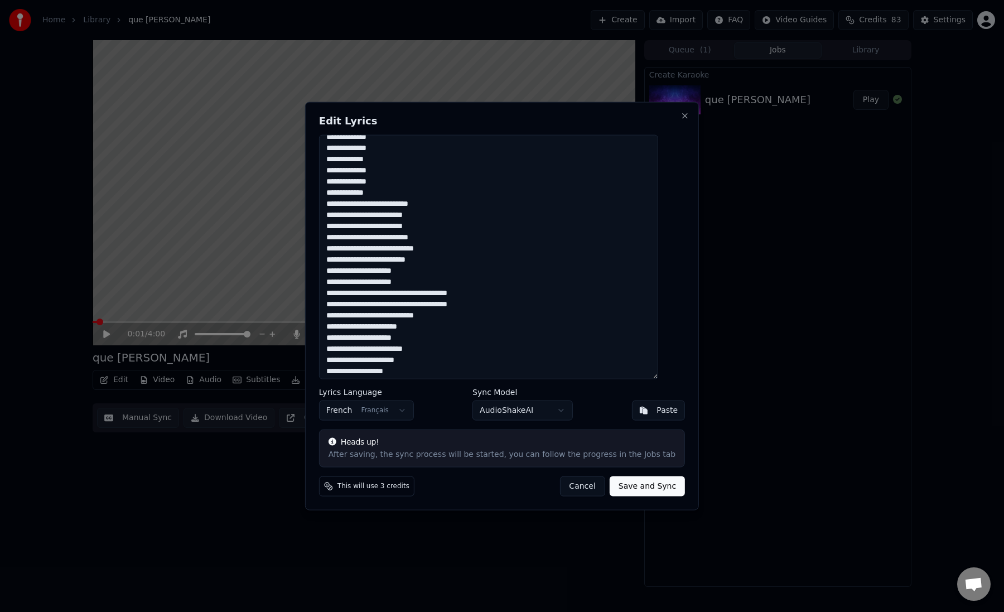
scroll to position [104, 0]
drag, startPoint x: 340, startPoint y: 289, endPoint x: 501, endPoint y: 297, distance: 160.9
click at [501, 297] on textarea at bounding box center [488, 256] width 339 height 245
drag, startPoint x: 340, startPoint y: 289, endPoint x: 513, endPoint y: 300, distance: 173.4
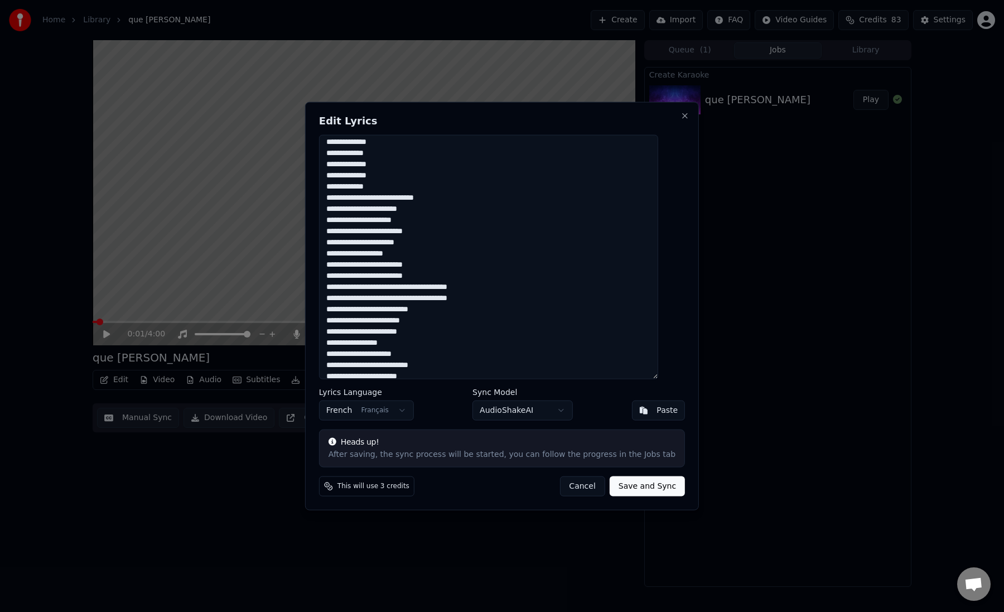
click at [513, 300] on textarea at bounding box center [488, 256] width 339 height 245
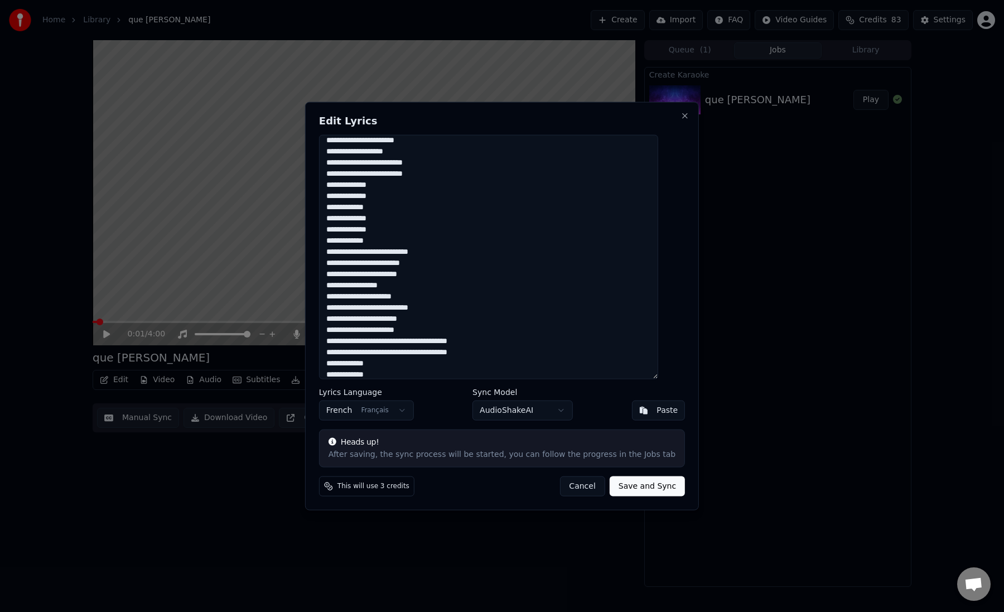
scroll to position [367, 0]
drag, startPoint x: 340, startPoint y: 336, endPoint x: 493, endPoint y: 345, distance: 153.7
click at [493, 345] on textarea at bounding box center [488, 256] width 339 height 245
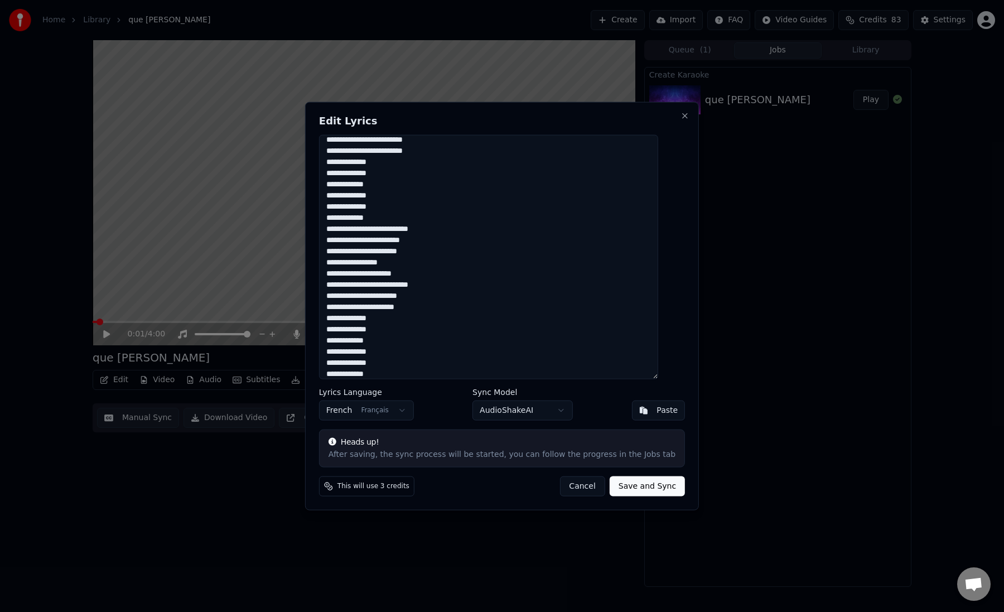
type textarea "**********"
click at [633, 487] on button "Save and Sync" at bounding box center [647, 487] width 75 height 20
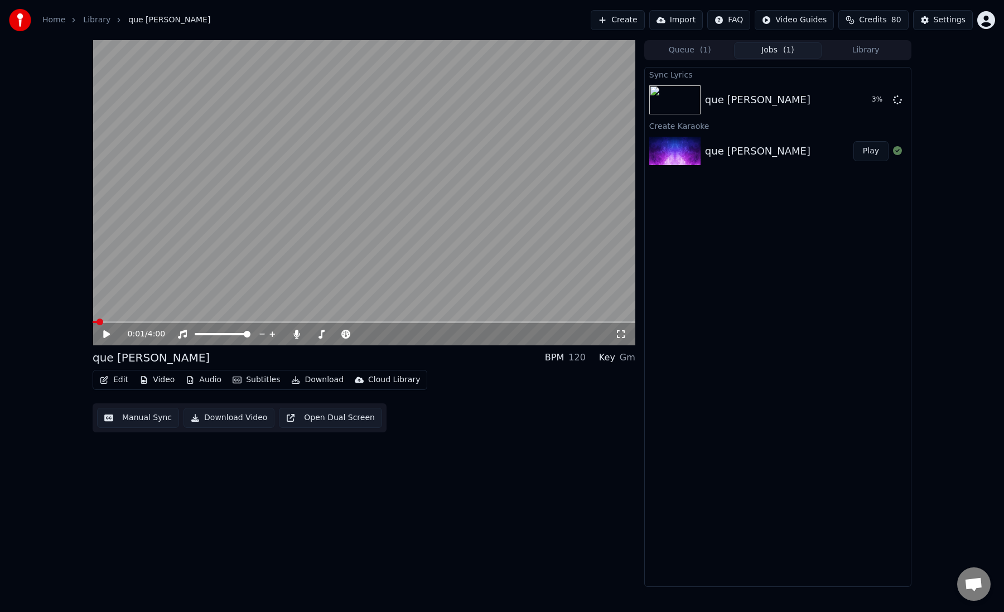
click at [768, 147] on div "que je t aime" at bounding box center [779, 151] width 148 height 16
click at [116, 382] on button "Edit" at bounding box center [113, 380] width 37 height 16
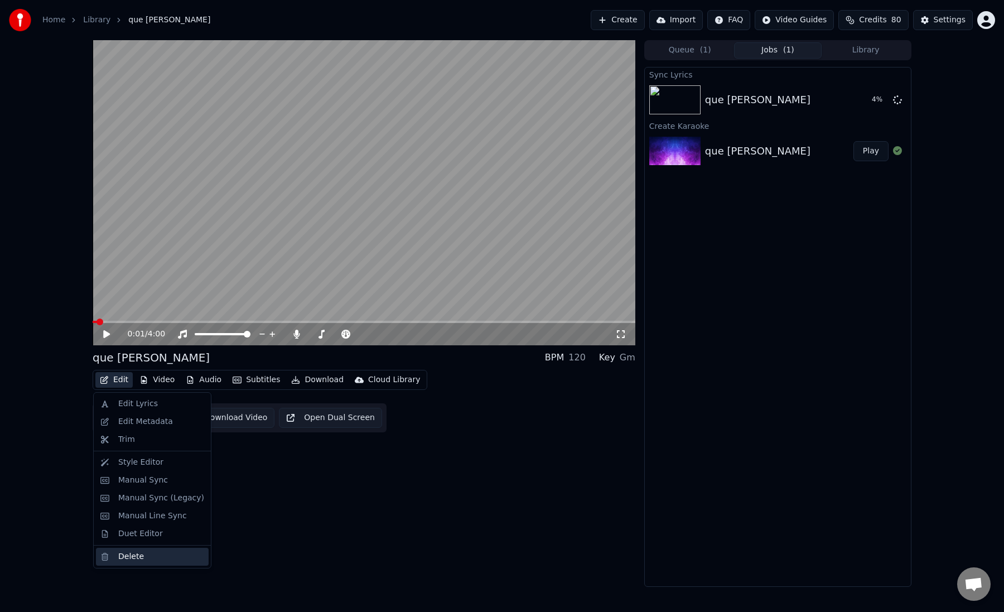
click at [142, 553] on div "Delete" at bounding box center [161, 556] width 86 height 11
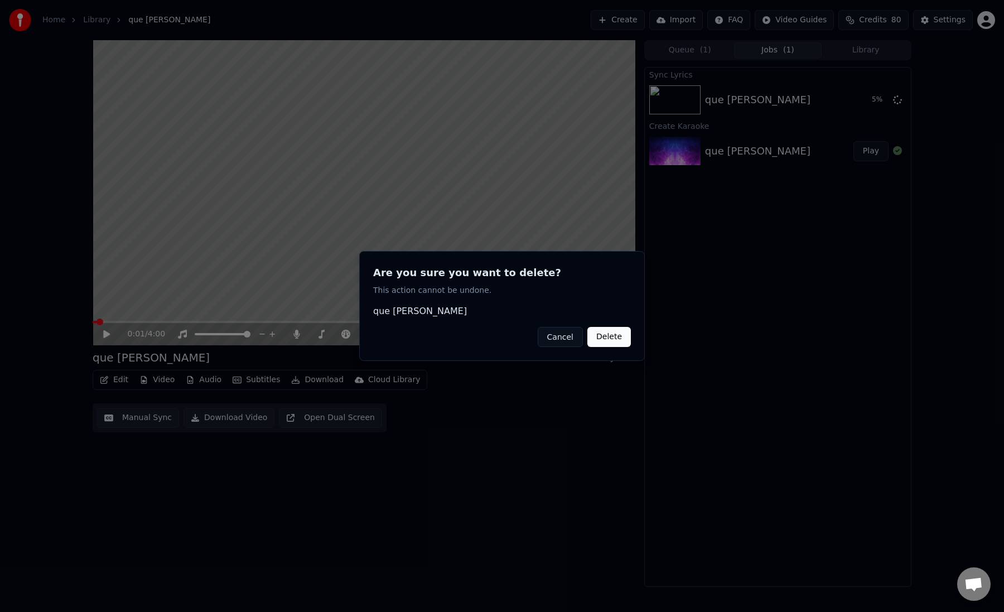
click at [610, 340] on button "Delete" at bounding box center [610, 337] width 44 height 20
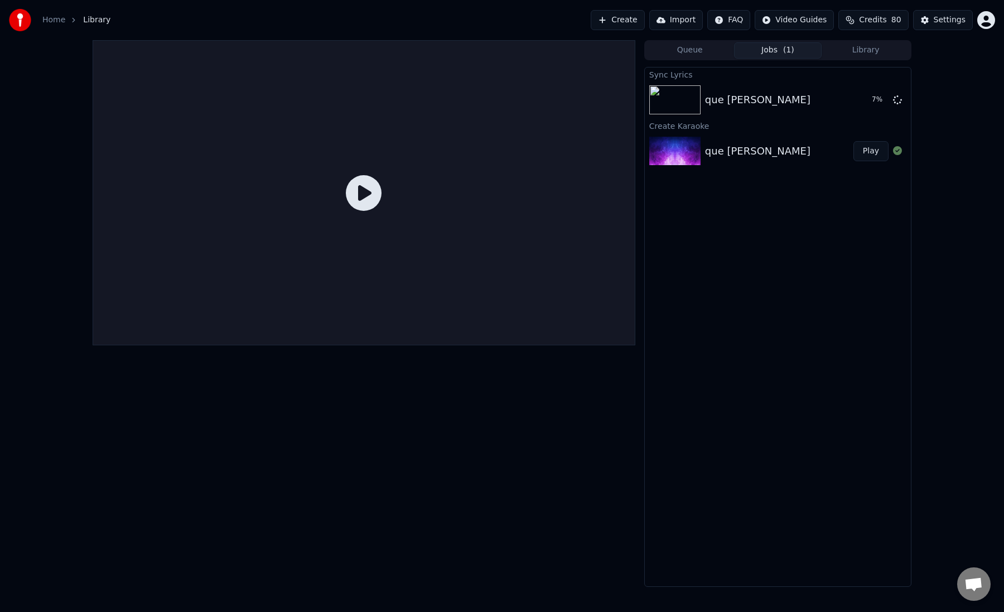
click at [704, 55] on button "Queue" at bounding box center [690, 50] width 88 height 16
click at [773, 56] on button "Jobs ( 1 )" at bounding box center [778, 50] width 88 height 16
click at [762, 100] on div "que je t aime" at bounding box center [777, 100] width 145 height 16
click at [744, 152] on div "que je t aime" at bounding box center [757, 151] width 105 height 16
click at [741, 105] on div "que je t aime" at bounding box center [757, 100] width 105 height 16
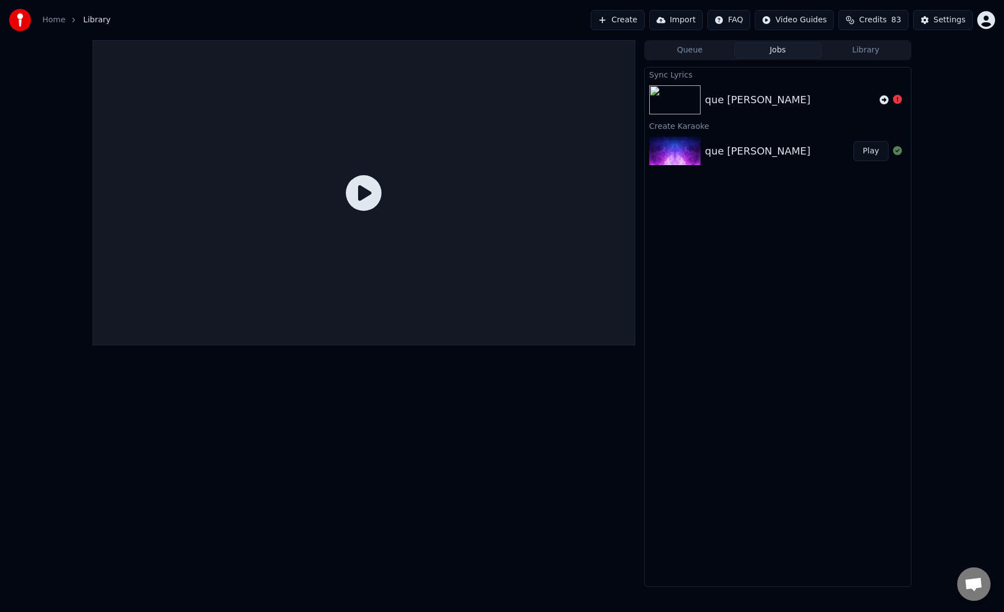
click at [744, 103] on div "que je t aime" at bounding box center [757, 100] width 105 height 16
click at [736, 140] on div "que je t aime Play" at bounding box center [778, 151] width 266 height 38
click at [732, 201] on div "Sync Lyrics que je t aime Create Karaoke que je t aime Play" at bounding box center [778, 327] width 267 height 520
click at [883, 100] on icon at bounding box center [884, 99] width 9 height 9
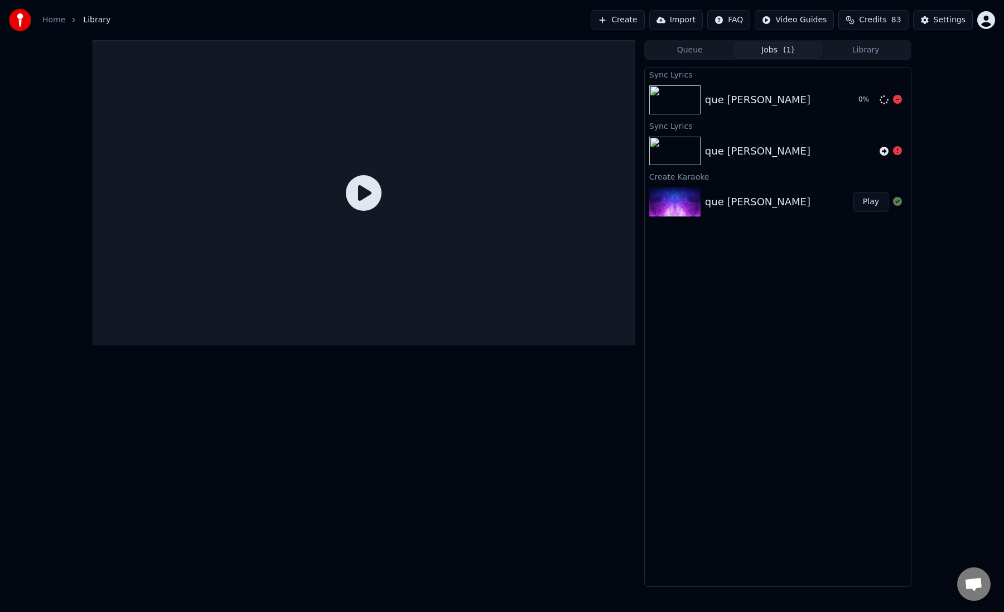
click at [893, 100] on icon at bounding box center [897, 99] width 9 height 9
click at [790, 205] on div "que je t aime" at bounding box center [779, 202] width 148 height 16
click at [868, 204] on button "Play" at bounding box center [871, 202] width 35 height 20
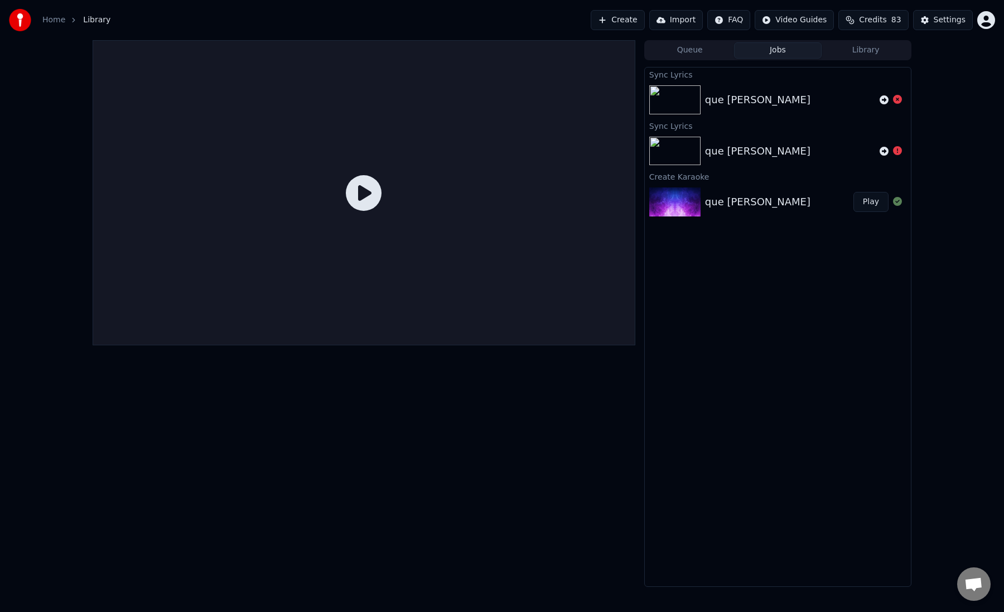
click at [868, 204] on button "Play" at bounding box center [871, 202] width 35 height 20
click at [757, 202] on div "que je t aime" at bounding box center [757, 202] width 105 height 16
click at [754, 145] on div "que je t aime" at bounding box center [757, 151] width 105 height 16
click at [758, 102] on div "que je t aime" at bounding box center [757, 100] width 105 height 16
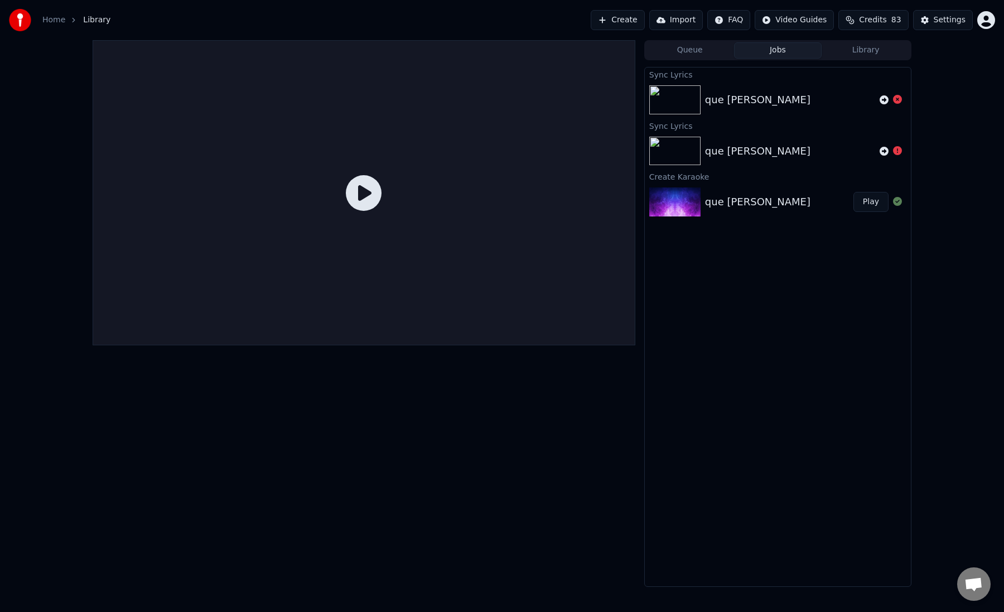
click at [755, 252] on div "Sync Lyrics que je t aime Sync Lyrics que je t aime Create Karaoke que je t aim…" at bounding box center [778, 327] width 267 height 520
click at [866, 42] on button "Library" at bounding box center [866, 50] width 88 height 16
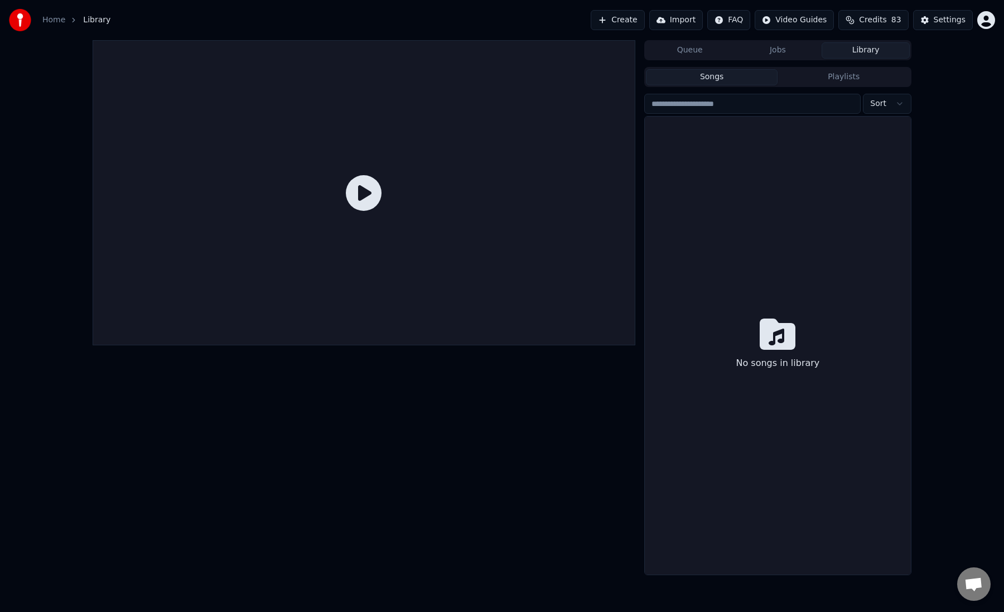
click at [782, 54] on button "Jobs" at bounding box center [778, 50] width 88 height 16
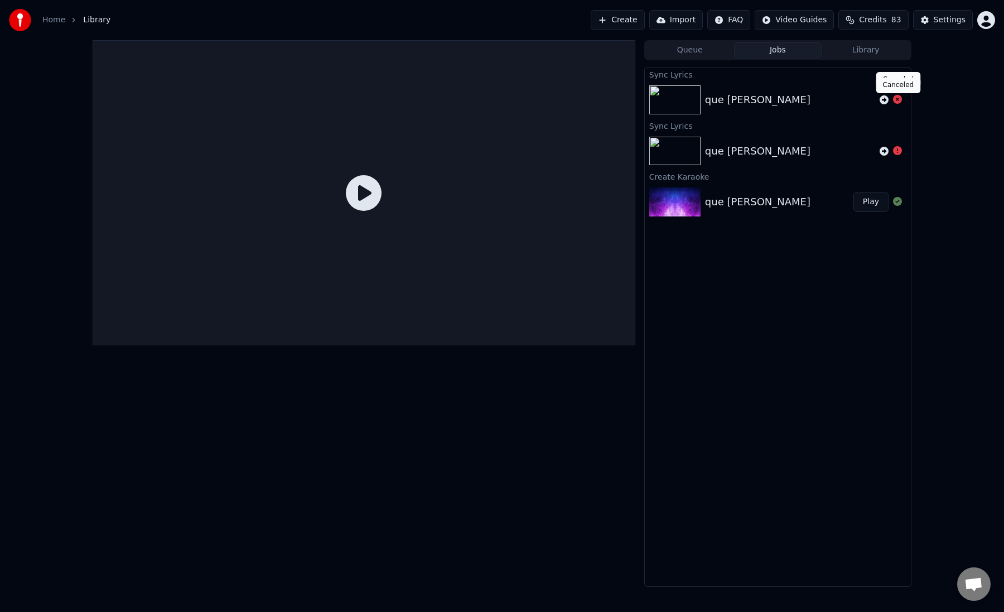
click at [900, 102] on icon at bounding box center [897, 99] width 9 height 9
click at [897, 102] on icon at bounding box center [897, 99] width 9 height 9
click at [776, 147] on div "que je t aime" at bounding box center [790, 151] width 170 height 16
click at [766, 191] on div "que je t aime Play" at bounding box center [778, 202] width 266 height 38
click at [833, 257] on div "Sync Lyrics que je t aime Sync Lyrics que je t aime Create Karaoke que je t aim…" at bounding box center [778, 327] width 267 height 520
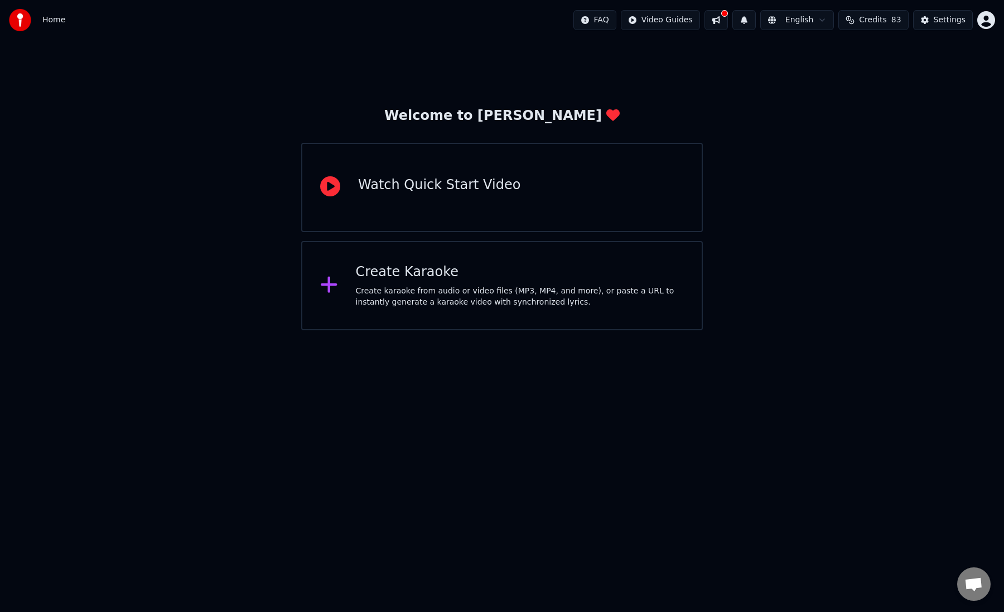
click at [418, 276] on div "Create Karaoke" at bounding box center [520, 272] width 329 height 18
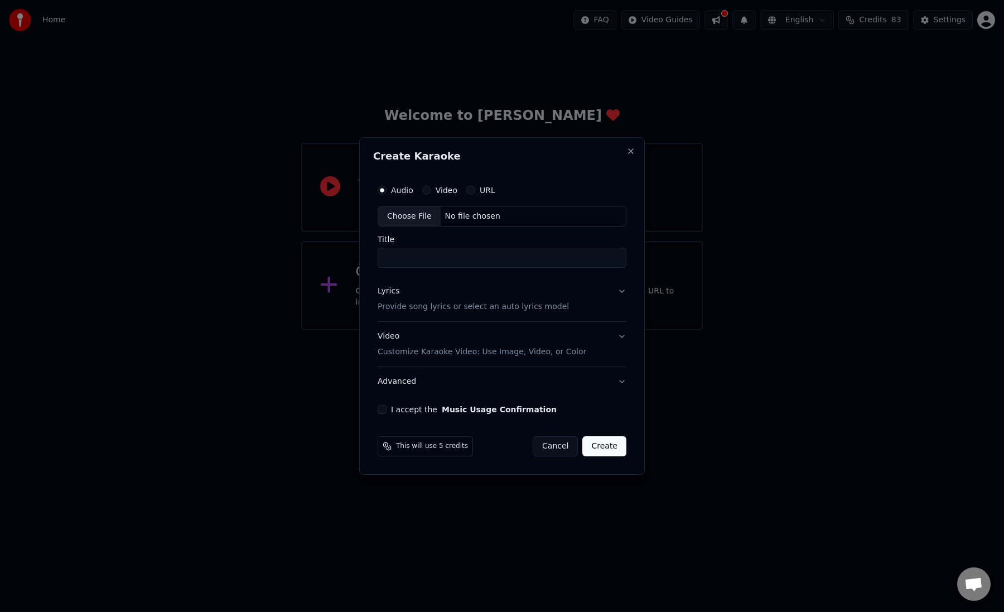
click at [623, 296] on button "Lyrics Provide song lyrics or select an auto lyrics model" at bounding box center [502, 299] width 249 height 45
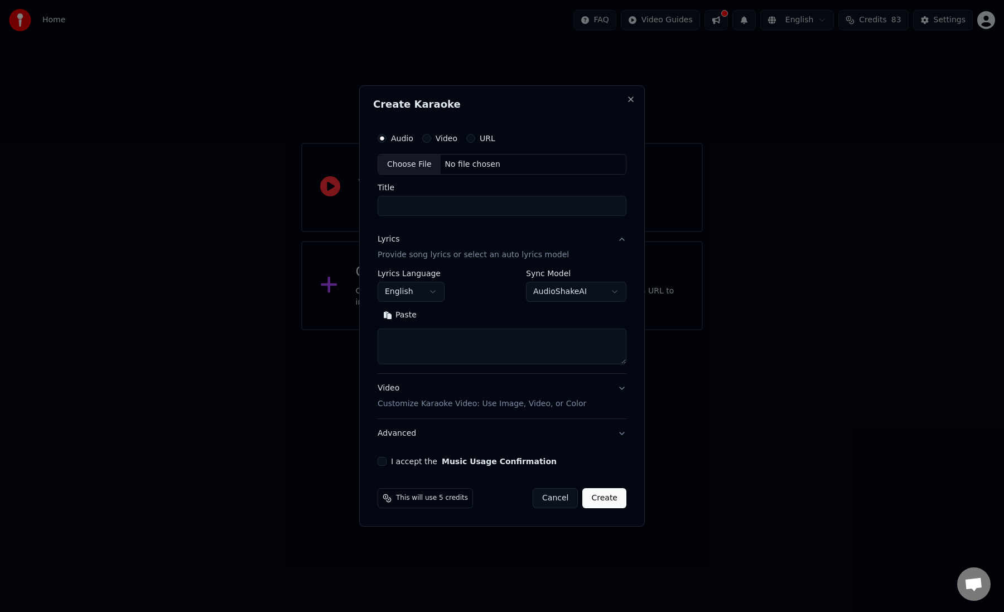
click at [434, 292] on body "**********" at bounding box center [502, 165] width 1004 height 330
select select "**"
click at [436, 348] on textarea at bounding box center [502, 347] width 249 height 36
paste textarea "**********"
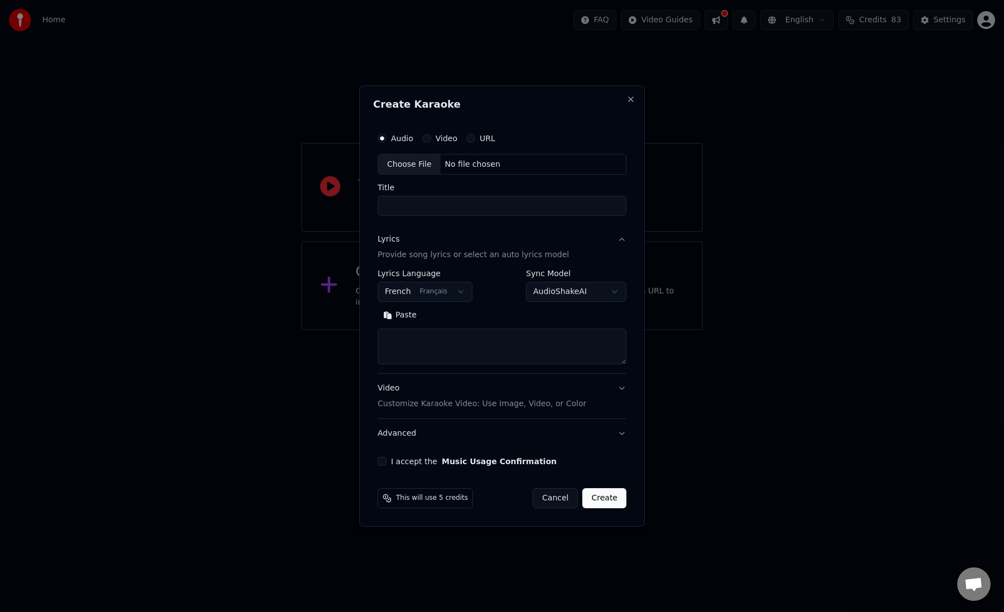
type textarea "**********"
drag, startPoint x: 436, startPoint y: 352, endPoint x: 387, endPoint y: 295, distance: 75.6
click at [387, 295] on div "**********" at bounding box center [502, 317] width 249 height 95
click at [418, 165] on div "Choose File" at bounding box center [409, 165] width 63 height 20
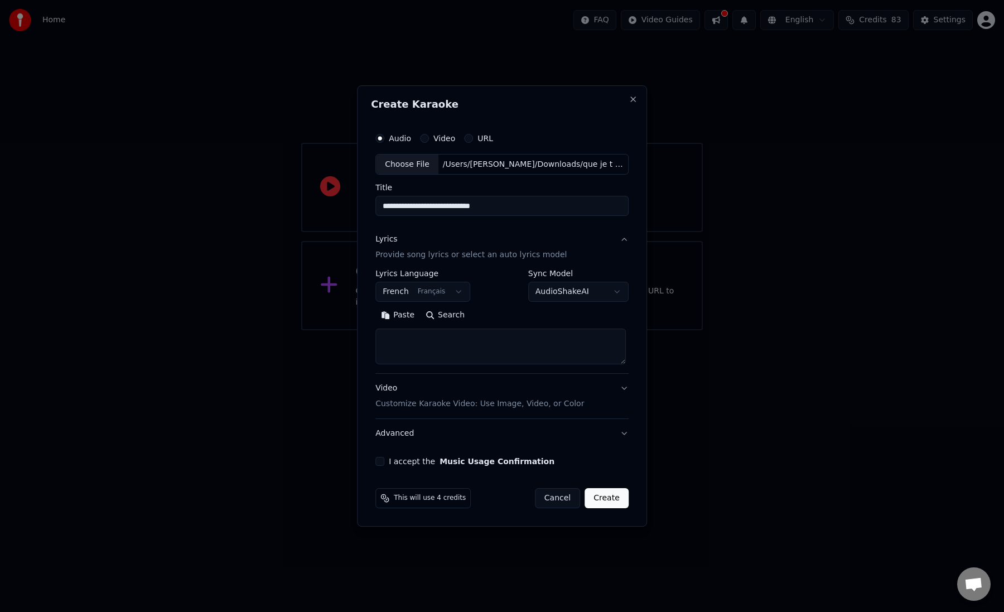
drag, startPoint x: 423, startPoint y: 207, endPoint x: 578, endPoint y: 224, distance: 155.5
click at [578, 224] on div "**********" at bounding box center [502, 297] width 262 height 348
type input "**********"
click at [465, 342] on textarea at bounding box center [501, 347] width 251 height 36
paste textarea "**********"
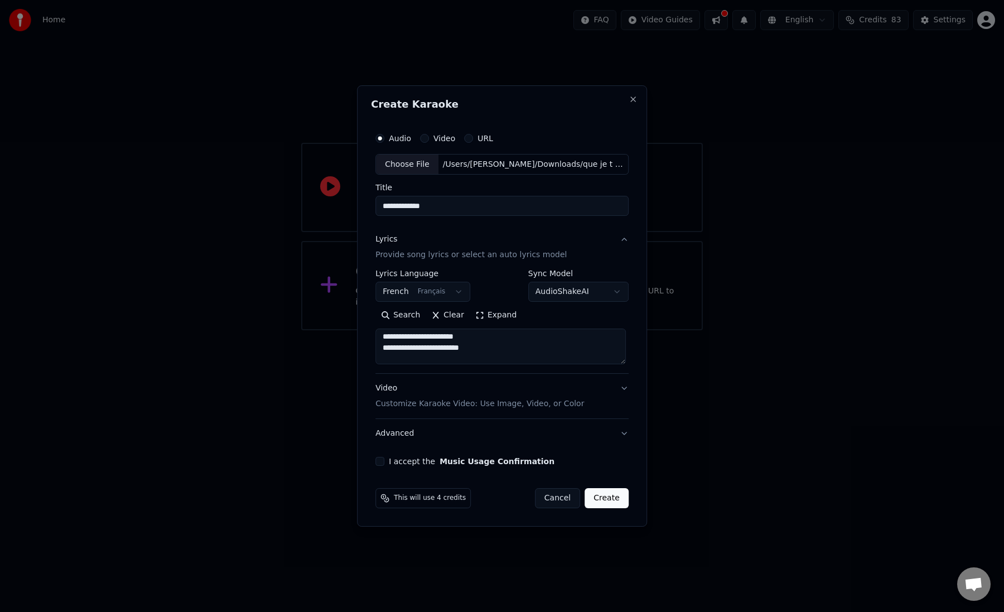
scroll to position [85, 0]
click at [477, 345] on textarea at bounding box center [501, 347] width 251 height 36
click at [437, 345] on textarea at bounding box center [501, 347] width 251 height 36
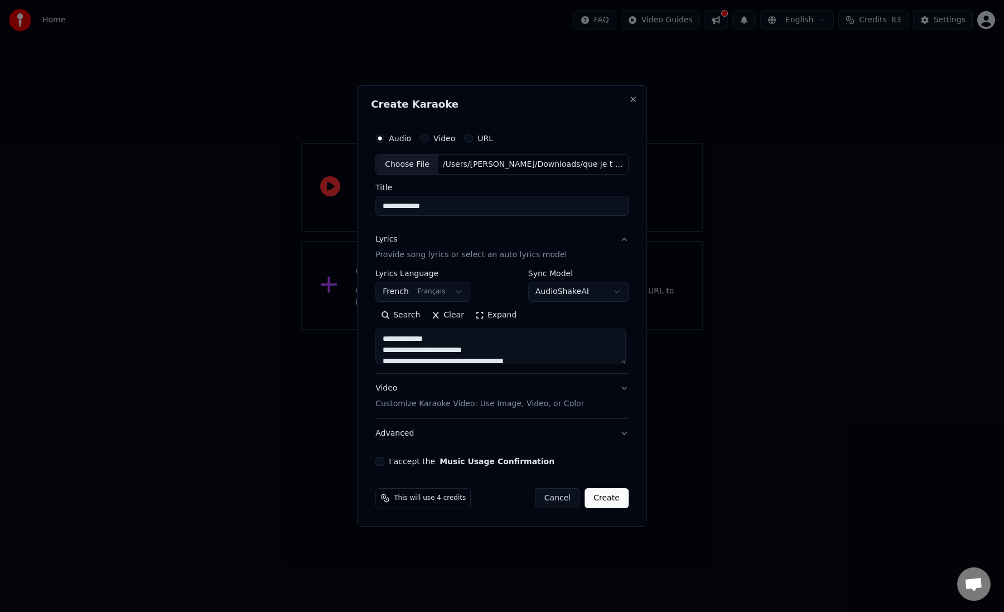
click at [435, 351] on textarea at bounding box center [501, 347] width 251 height 36
click at [504, 315] on button "Expand" at bounding box center [496, 316] width 52 height 18
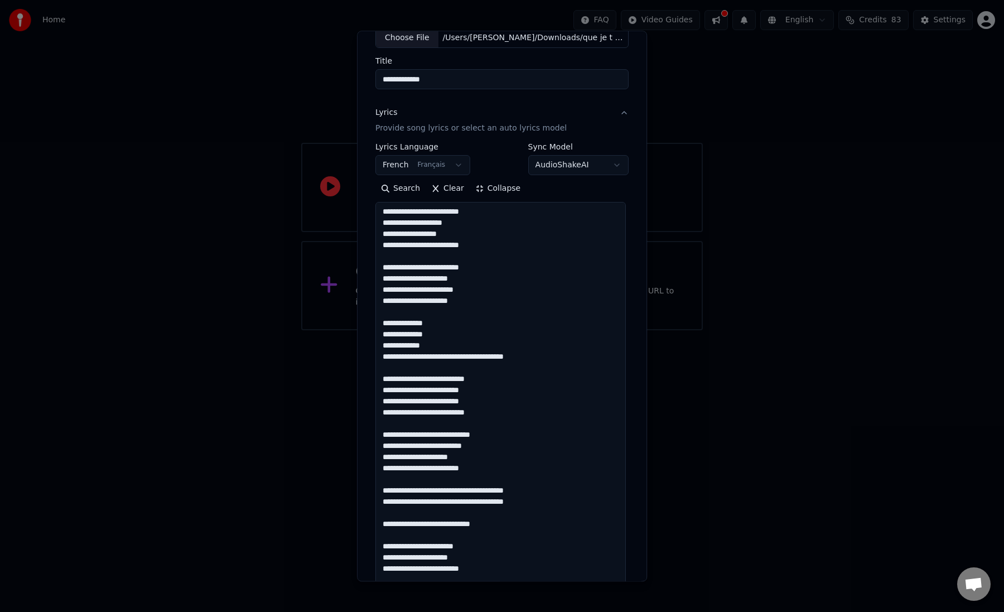
scroll to position [72, 0]
click at [435, 358] on textarea at bounding box center [501, 525] width 251 height 645
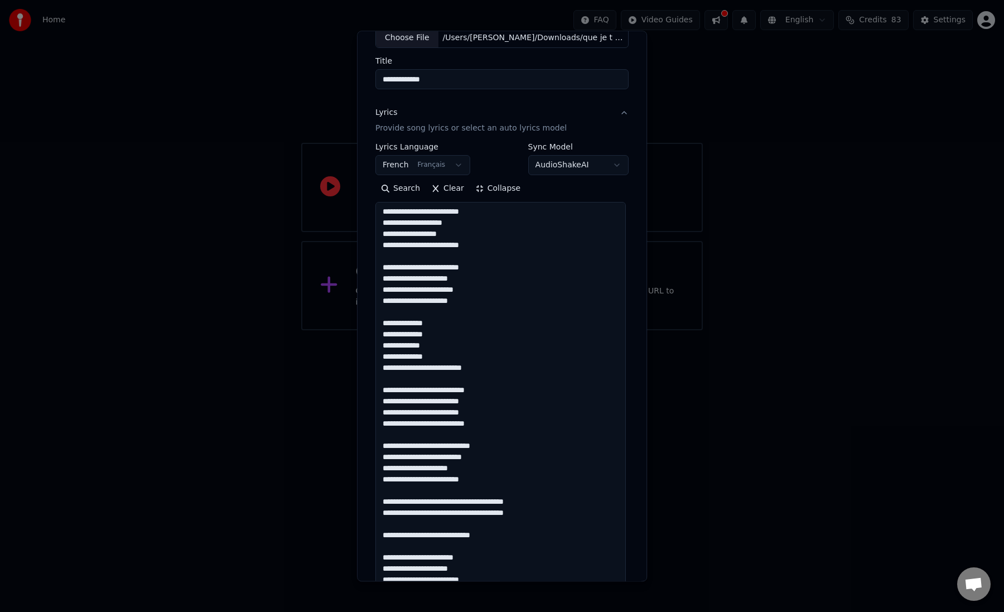
click at [434, 371] on textarea at bounding box center [501, 525] width 251 height 645
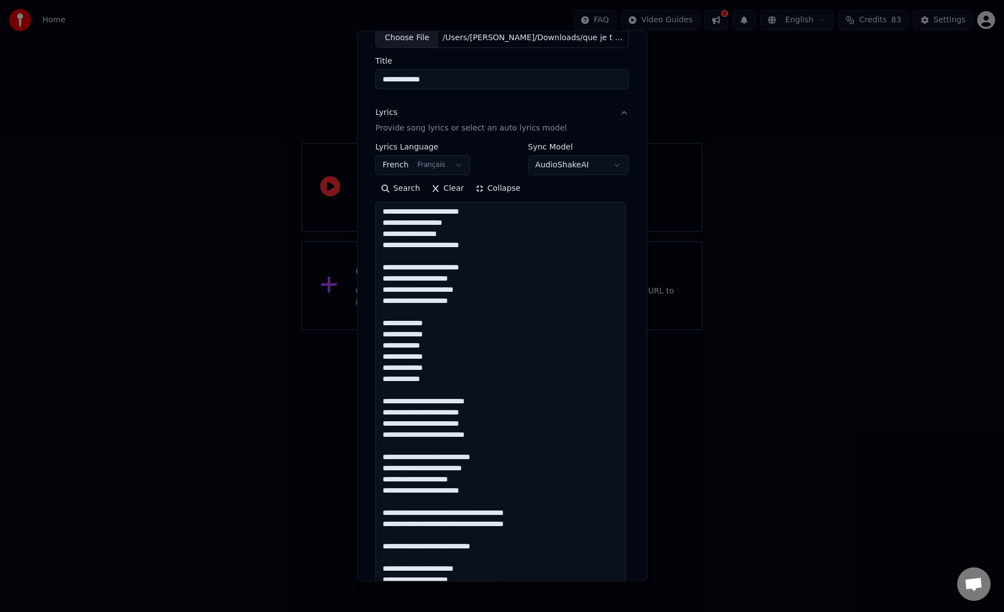
drag, startPoint x: 435, startPoint y: 383, endPoint x: 381, endPoint y: 319, distance: 83.9
click at [381, 319] on textarea at bounding box center [501, 525] width 251 height 645
click at [511, 384] on textarea at bounding box center [501, 525] width 251 height 645
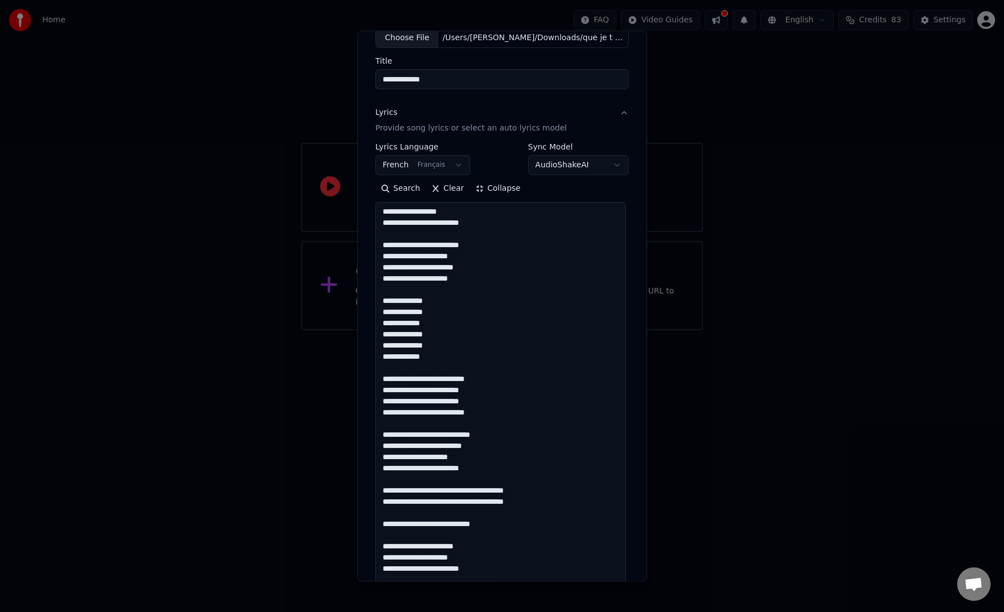
scroll to position [22, 0]
click at [480, 469] on textarea at bounding box center [501, 525] width 251 height 645
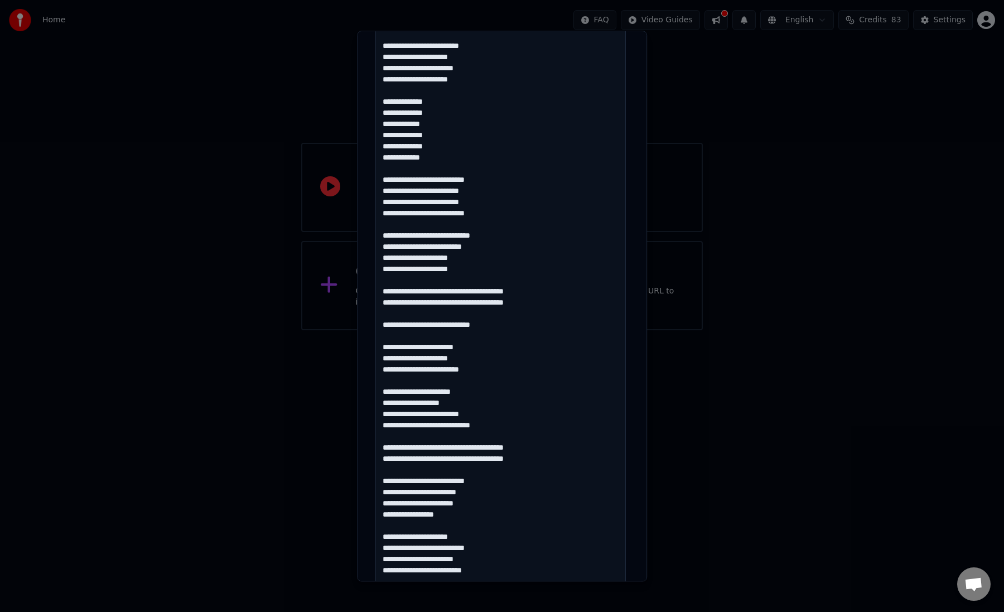
scroll to position [272, 0]
drag, startPoint x: 535, startPoint y: 304, endPoint x: 383, endPoint y: 291, distance: 152.3
click at [383, 291] on textarea at bounding box center [501, 325] width 251 height 645
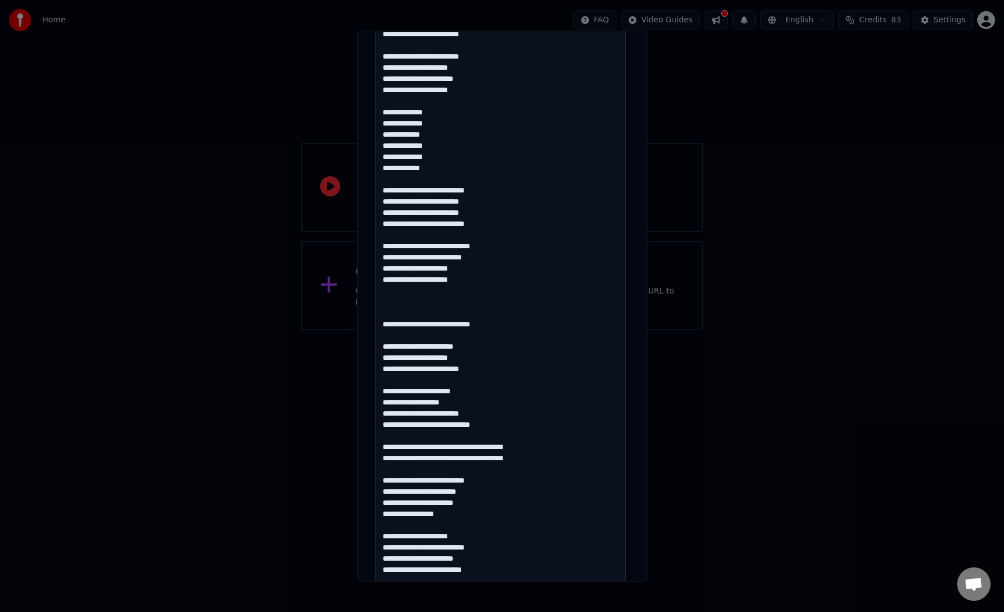
scroll to position [283, 0]
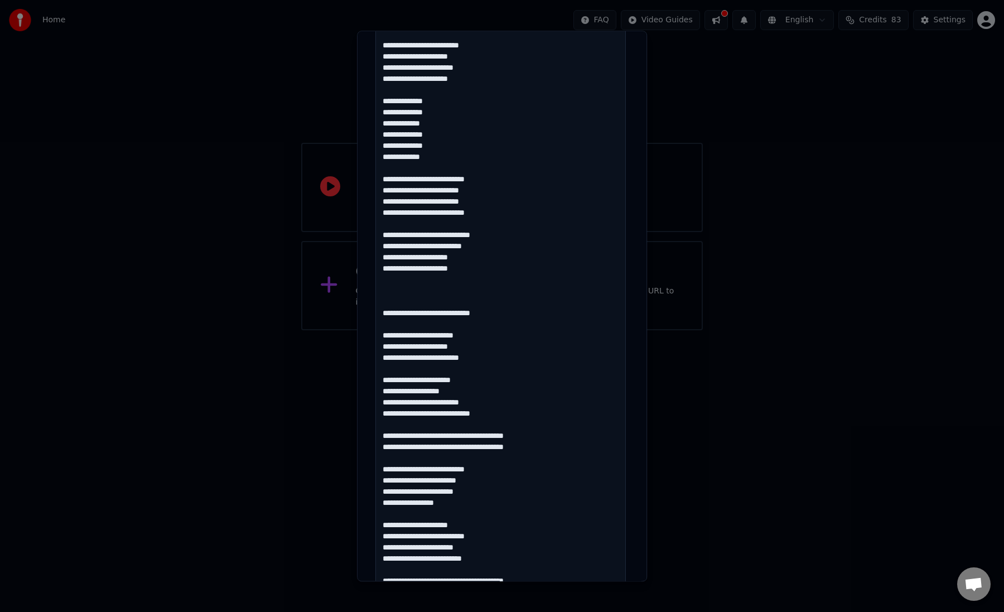
paste textarea "**********"
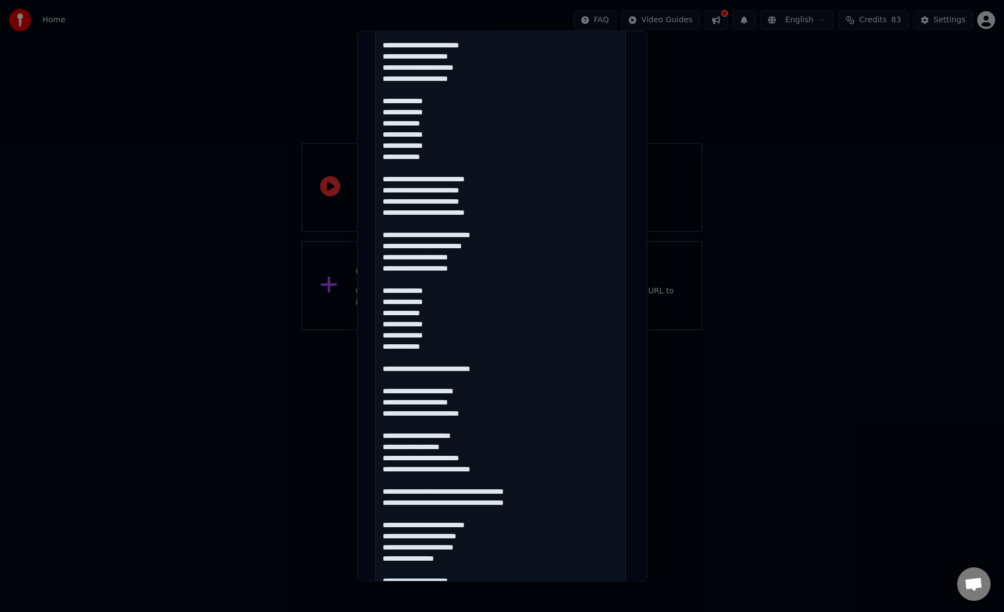
scroll to position [23, 0]
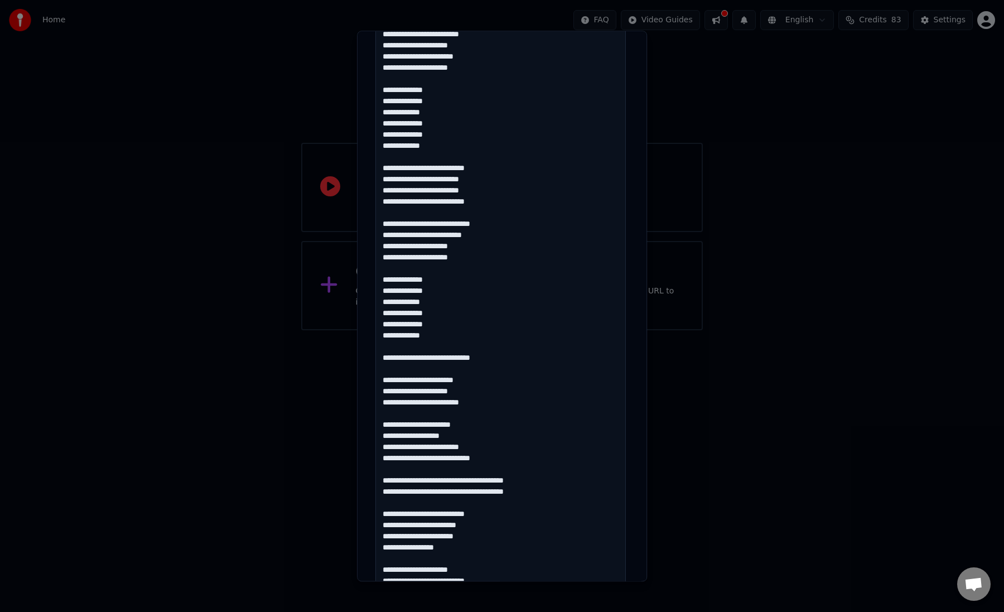
click at [386, 379] on textarea at bounding box center [501, 314] width 251 height 645
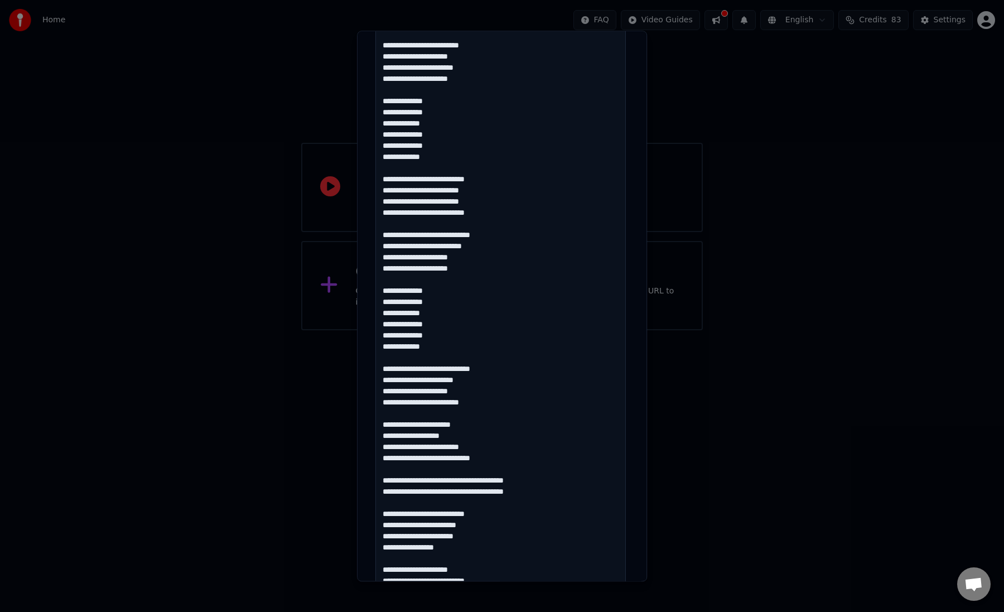
scroll to position [56, 0]
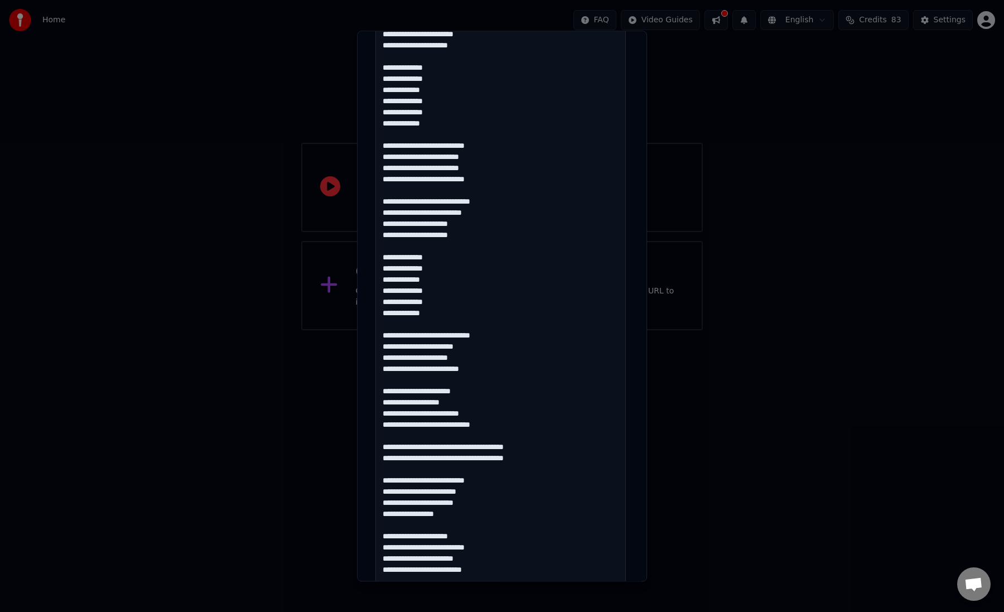
click at [489, 424] on textarea at bounding box center [501, 325] width 251 height 645
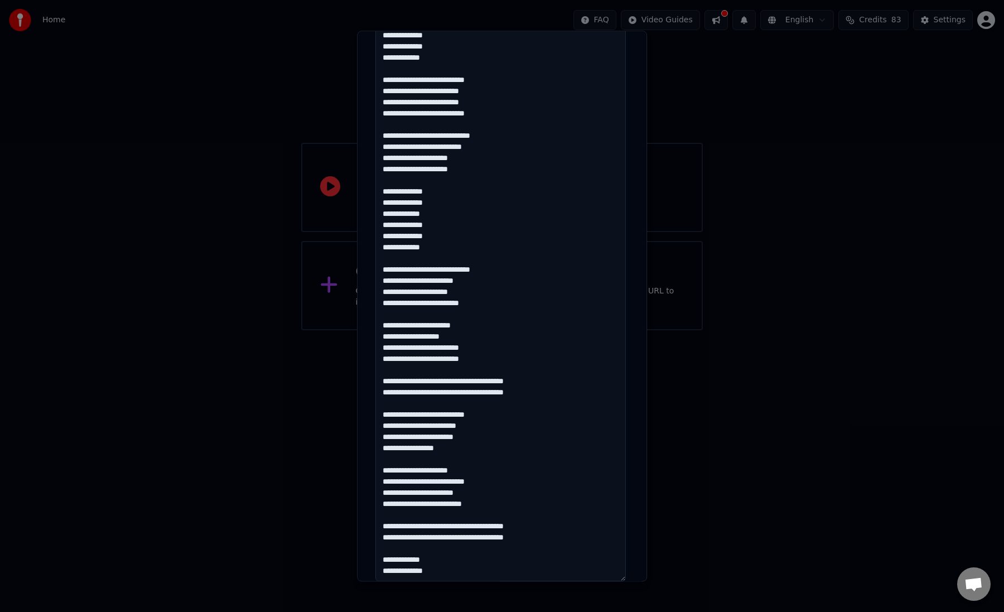
scroll to position [342, 0]
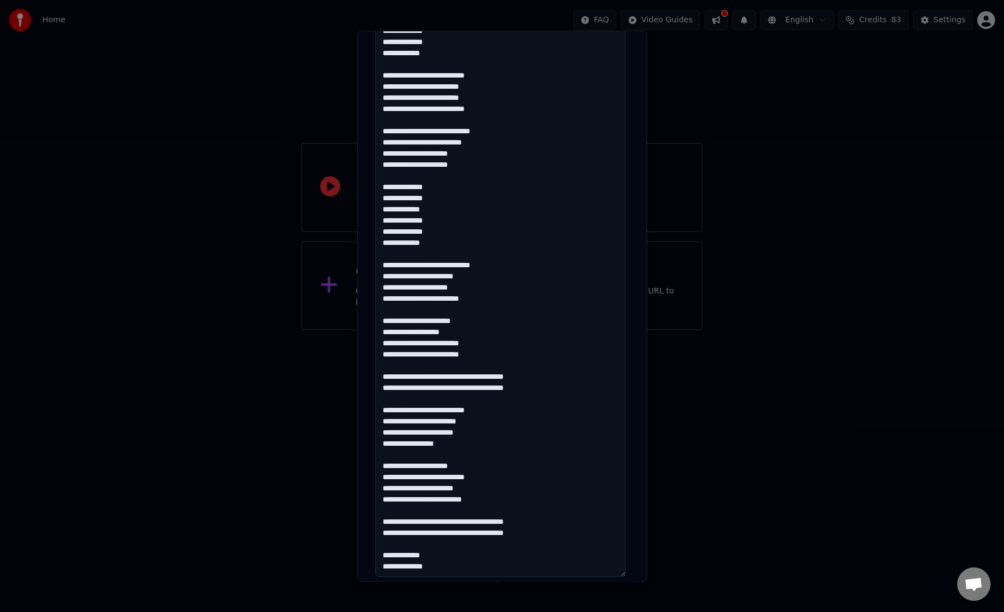
drag, startPoint x: 543, startPoint y: 392, endPoint x: 378, endPoint y: 377, distance: 165.9
click at [378, 377] on textarea at bounding box center [501, 254] width 251 height 645
paste textarea "**********"
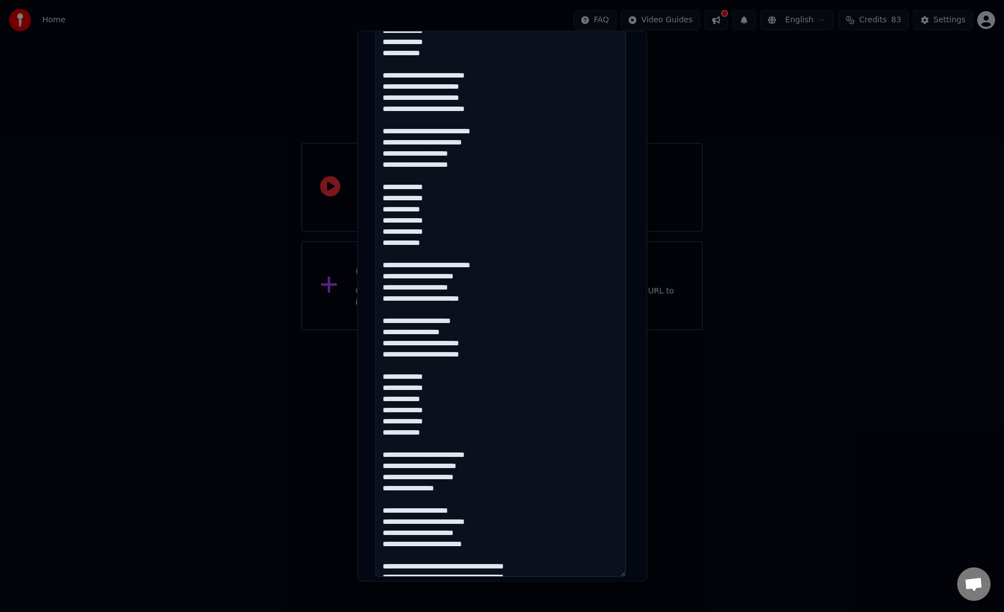
scroll to position [101, 0]
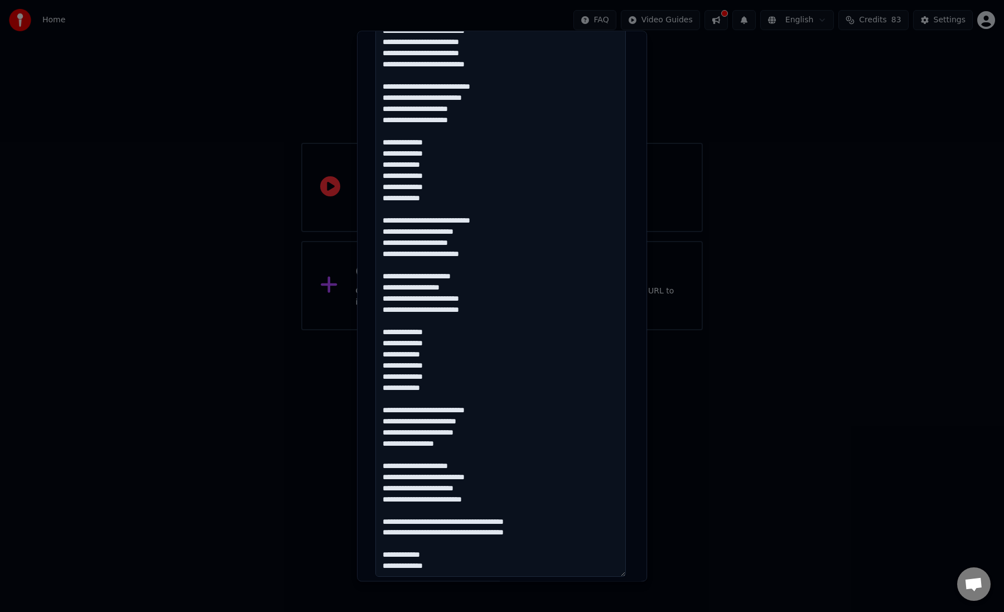
click at [483, 502] on textarea at bounding box center [501, 254] width 251 height 645
drag, startPoint x: 542, startPoint y: 539, endPoint x: 373, endPoint y: 516, distance: 170.1
click at [373, 516] on div "**********" at bounding box center [502, 205] width 262 height 958
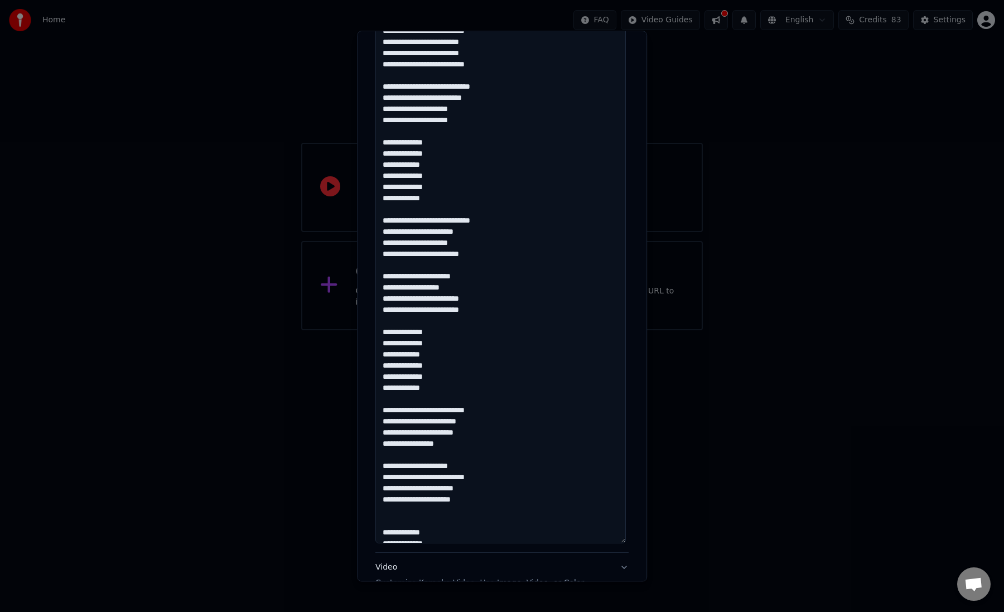
scroll to position [79, 0]
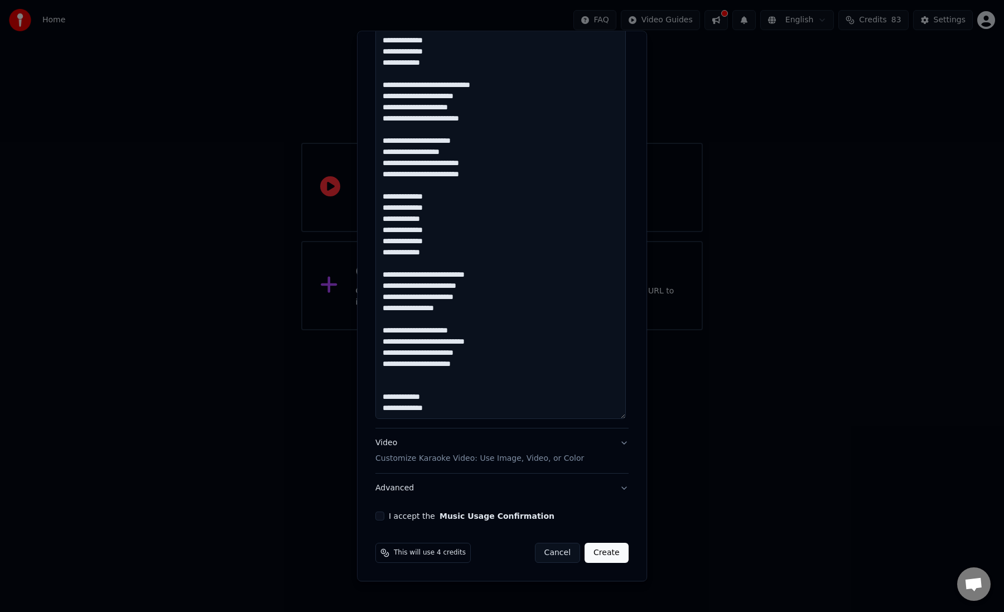
paste textarea "**********"
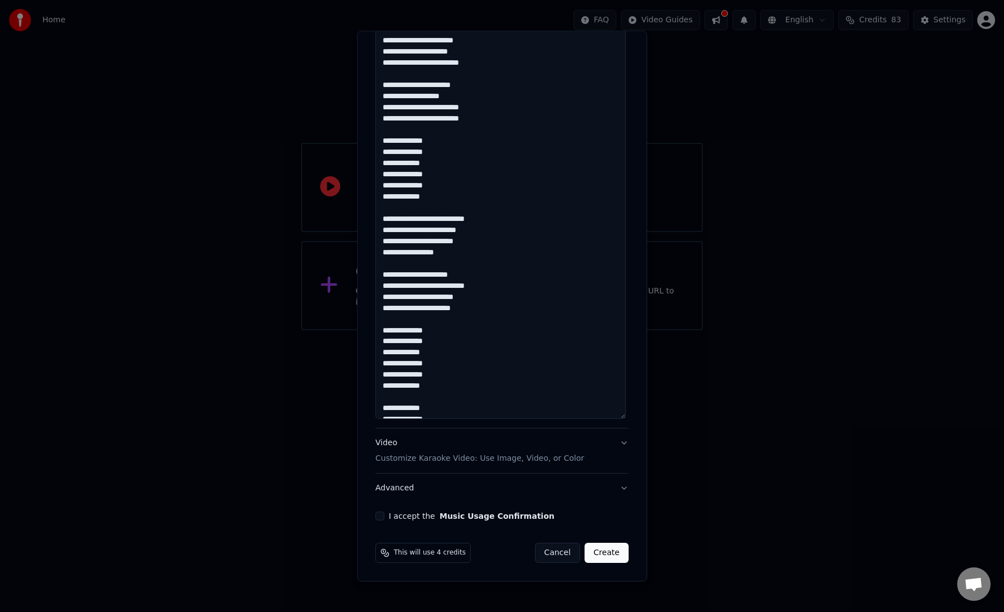
scroll to position [146, 0]
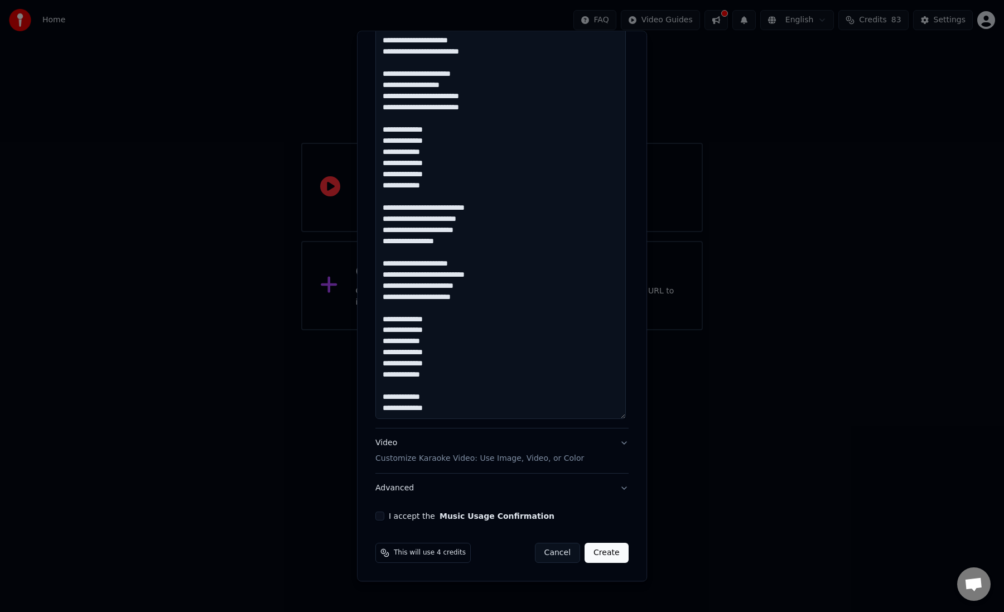
type textarea "**********"
click at [618, 448] on button "Video Customize Karaoke Video: Use Image, Video, or Color" at bounding box center [502, 451] width 253 height 45
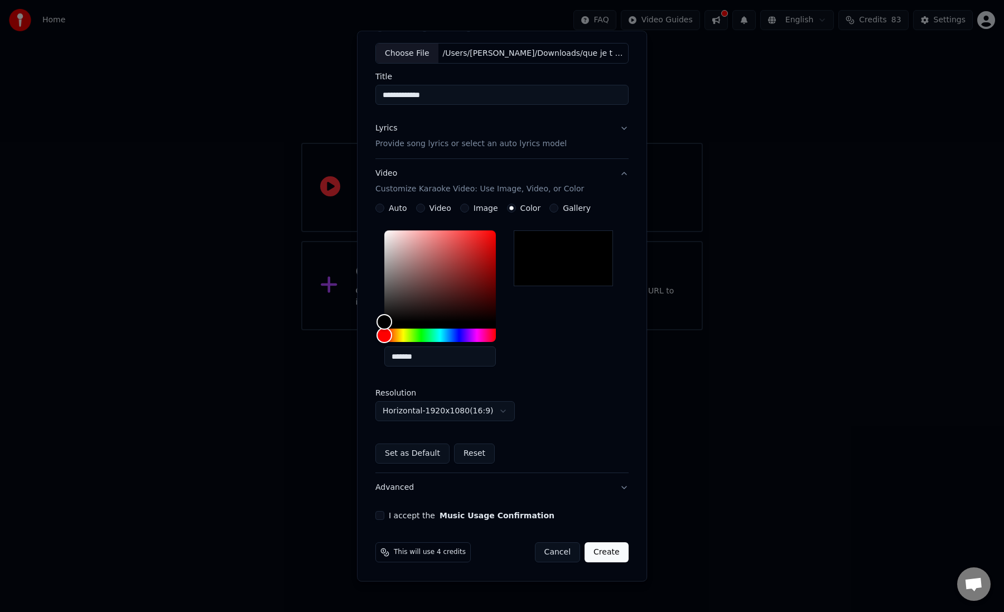
scroll to position [56, 0]
click at [382, 516] on button "I accept the Music Usage Confirmation" at bounding box center [380, 516] width 9 height 9
click at [604, 554] on button "Create" at bounding box center [607, 554] width 44 height 20
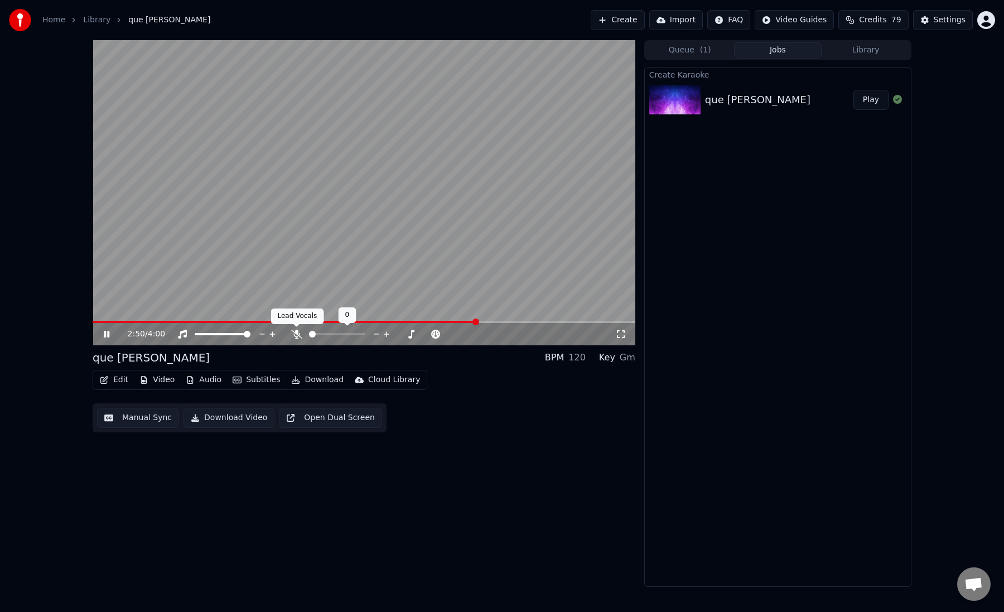
click at [298, 336] on icon at bounding box center [296, 334] width 11 height 9
click at [118, 318] on video at bounding box center [364, 192] width 543 height 305
click at [110, 323] on div "2:53 / 4:00" at bounding box center [364, 334] width 543 height 22
click at [112, 378] on button "Edit" at bounding box center [113, 380] width 37 height 16
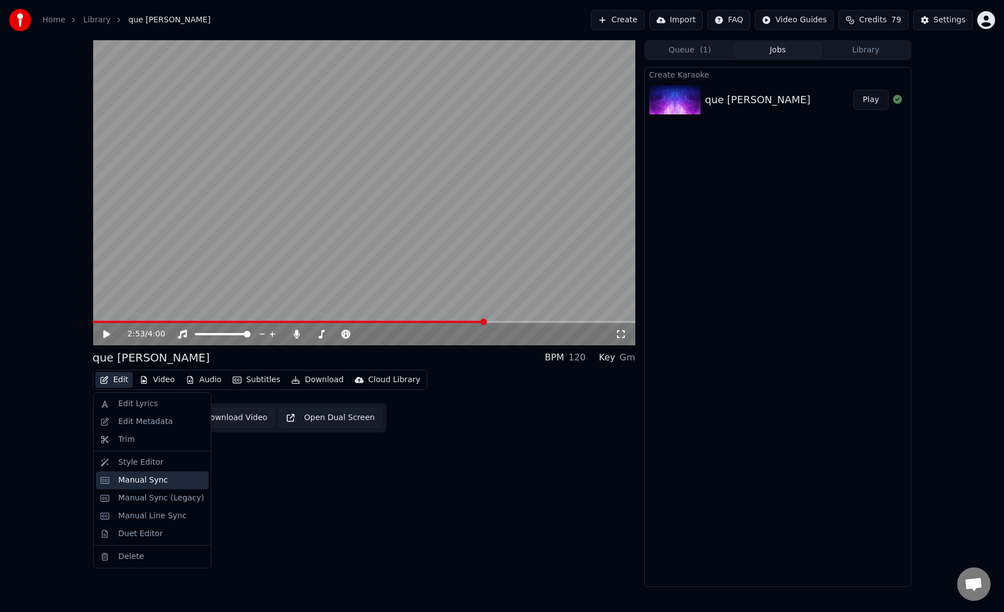
click at [145, 480] on div "Manual Sync" at bounding box center [143, 480] width 50 height 11
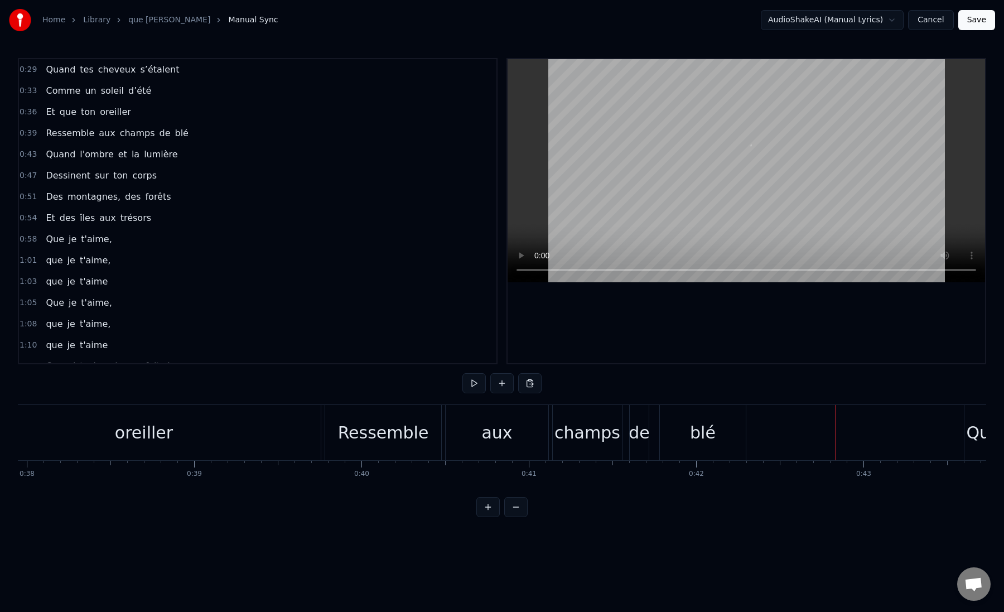
scroll to position [0, 6277]
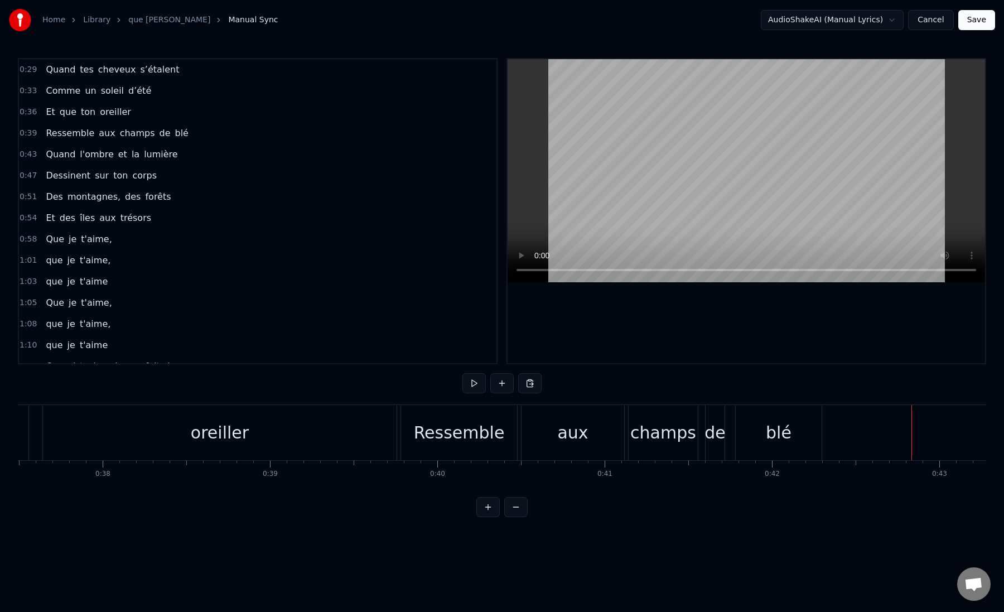
click at [316, 435] on div "oreiller" at bounding box center [220, 432] width 354 height 55
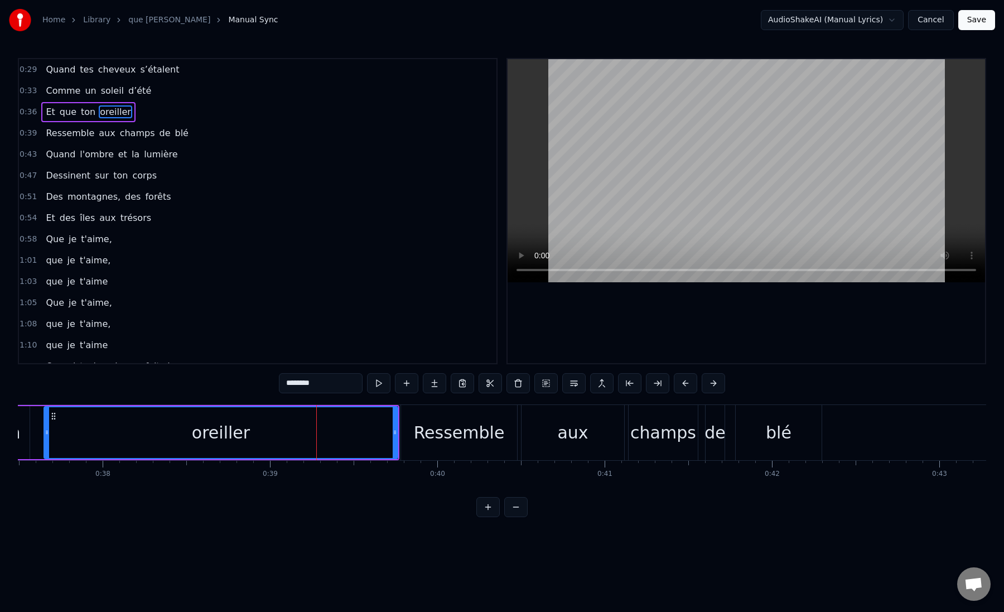
click at [223, 438] on div "oreiller" at bounding box center [221, 432] width 58 height 25
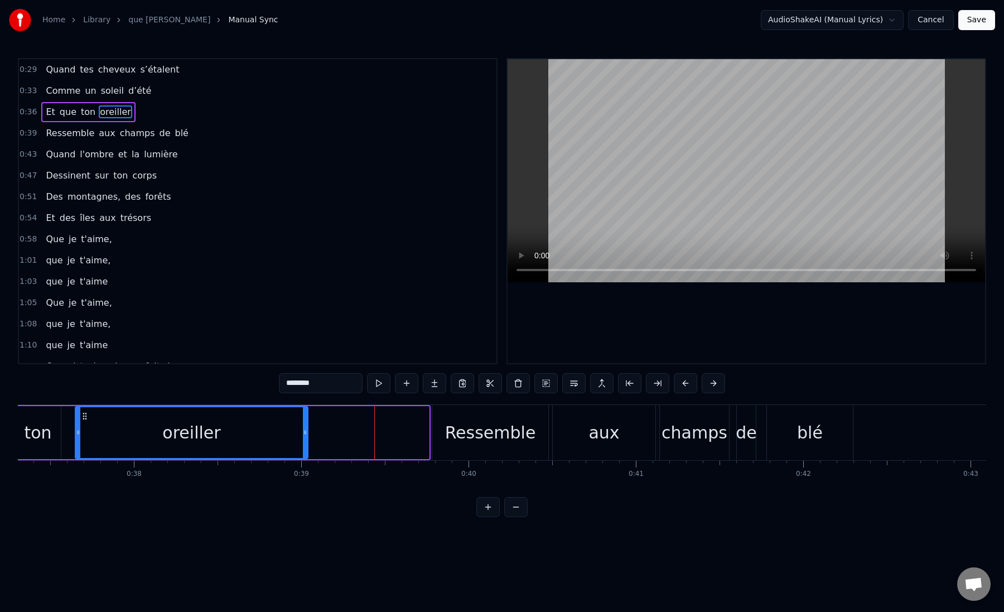
drag, startPoint x: 426, startPoint y: 436, endPoint x: 305, endPoint y: 448, distance: 121.7
click at [305, 448] on div at bounding box center [305, 432] width 4 height 51
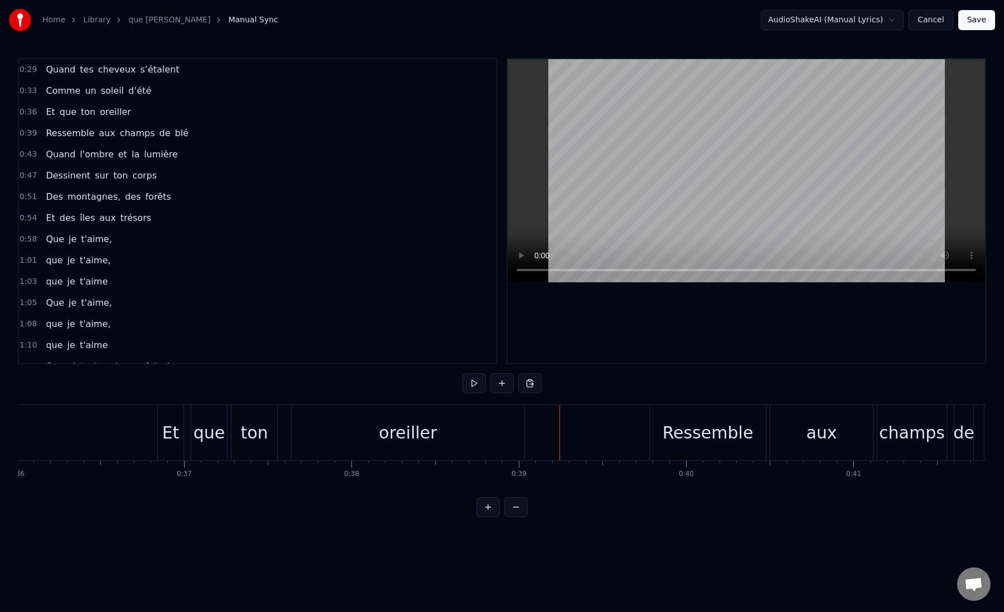
scroll to position [0, 6010]
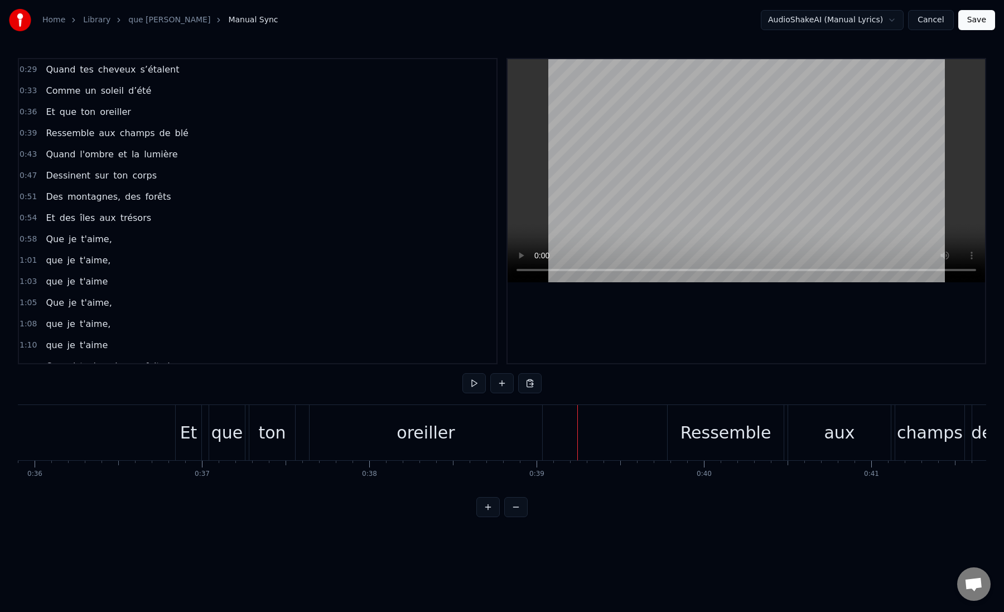
click at [402, 435] on div "oreiller" at bounding box center [426, 432] width 58 height 25
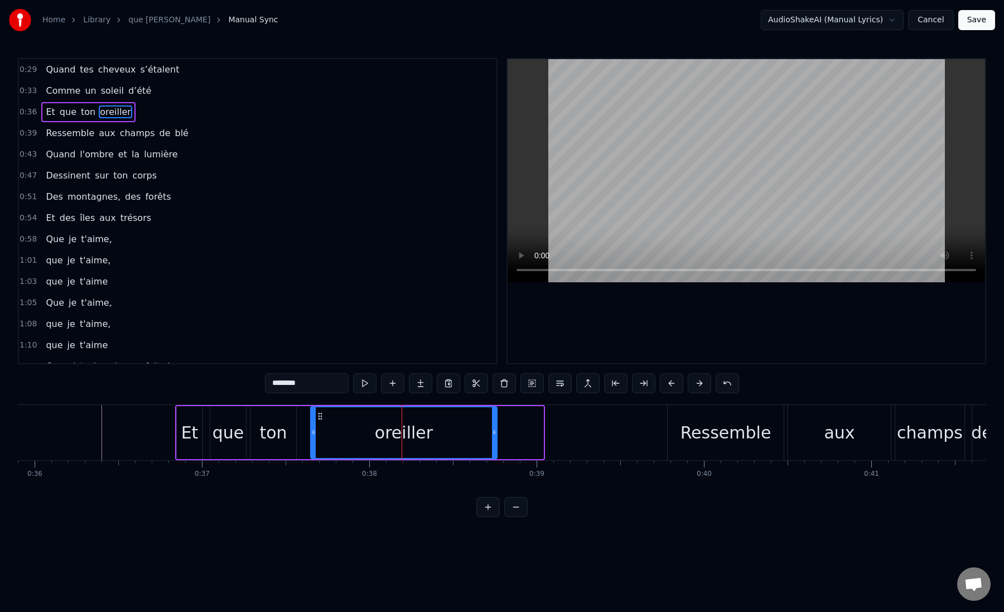
drag, startPoint x: 539, startPoint y: 436, endPoint x: 493, endPoint y: 436, distance: 46.3
click at [493, 436] on icon at bounding box center [494, 432] width 4 height 9
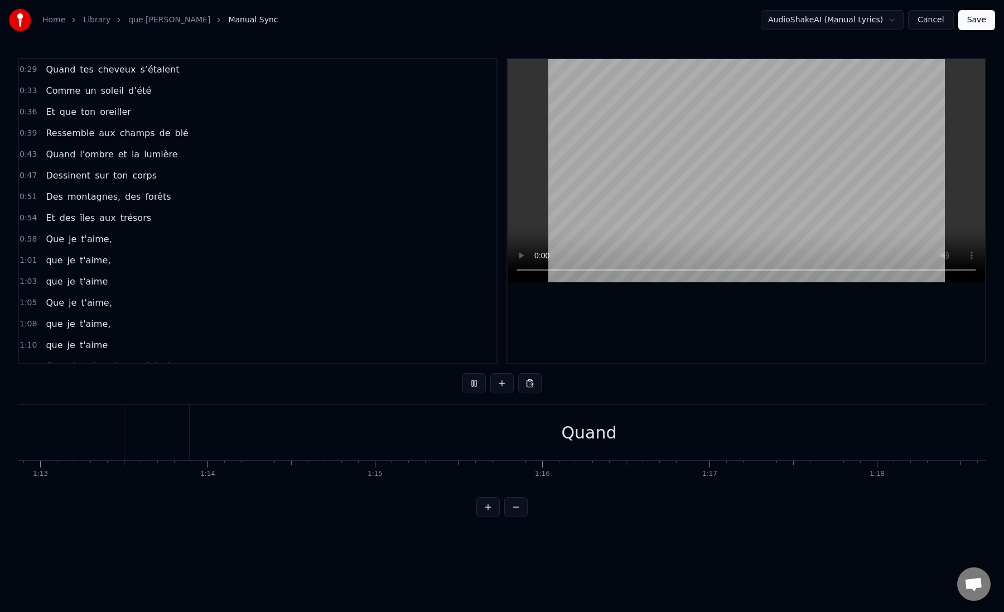
scroll to position [0, 12204]
click at [517, 507] on button at bounding box center [515, 507] width 23 height 20
click at [36, 430] on div "Quand" at bounding box center [414, 432] width 775 height 55
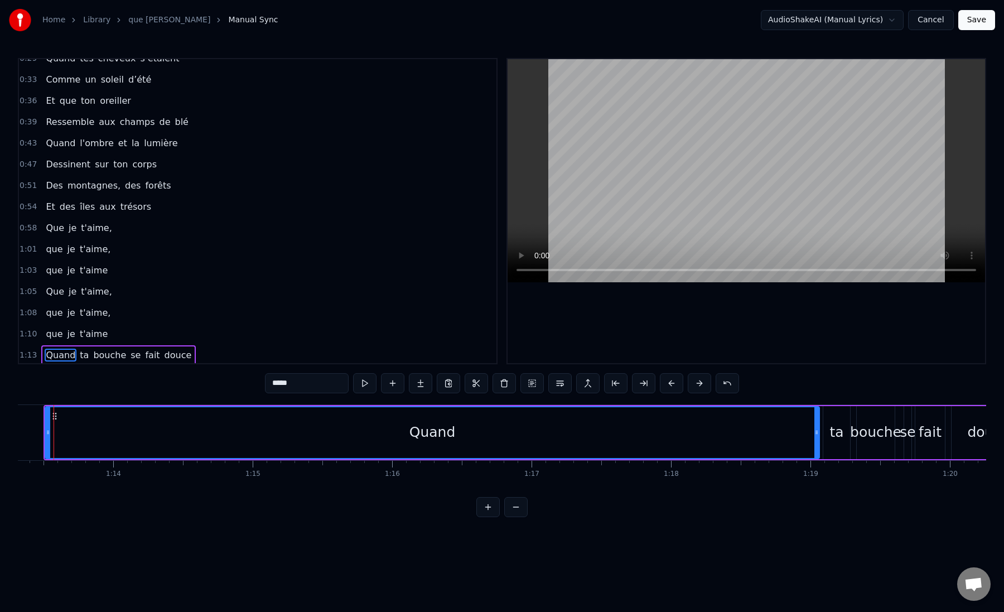
scroll to position [0, 10208]
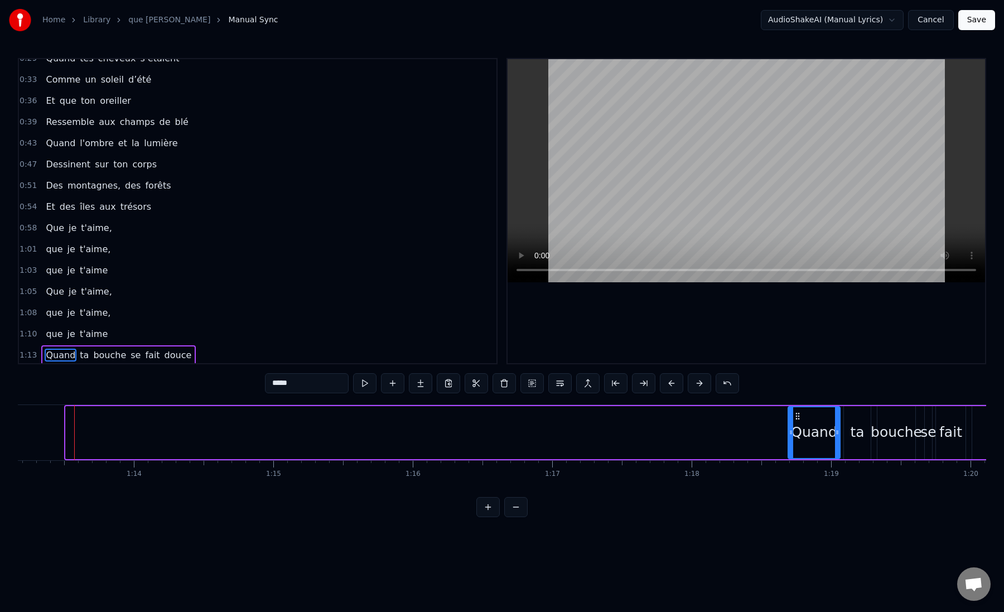
drag, startPoint x: 68, startPoint y: 430, endPoint x: 791, endPoint y: 412, distance: 722.9
click at [791, 412] on div at bounding box center [791, 432] width 4 height 51
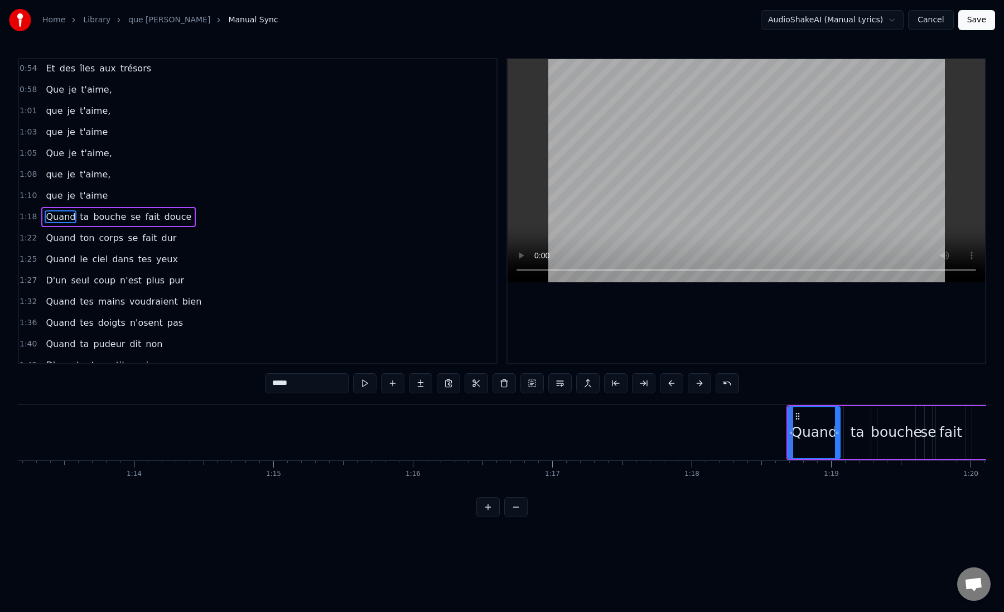
scroll to position [156, 0]
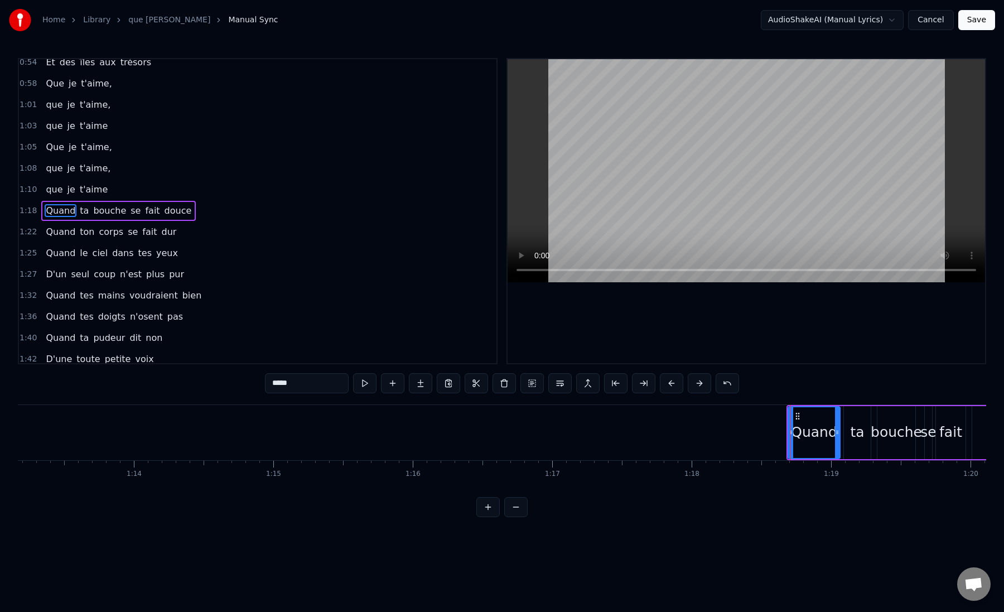
click at [969, 22] on button "Save" at bounding box center [977, 20] width 37 height 20
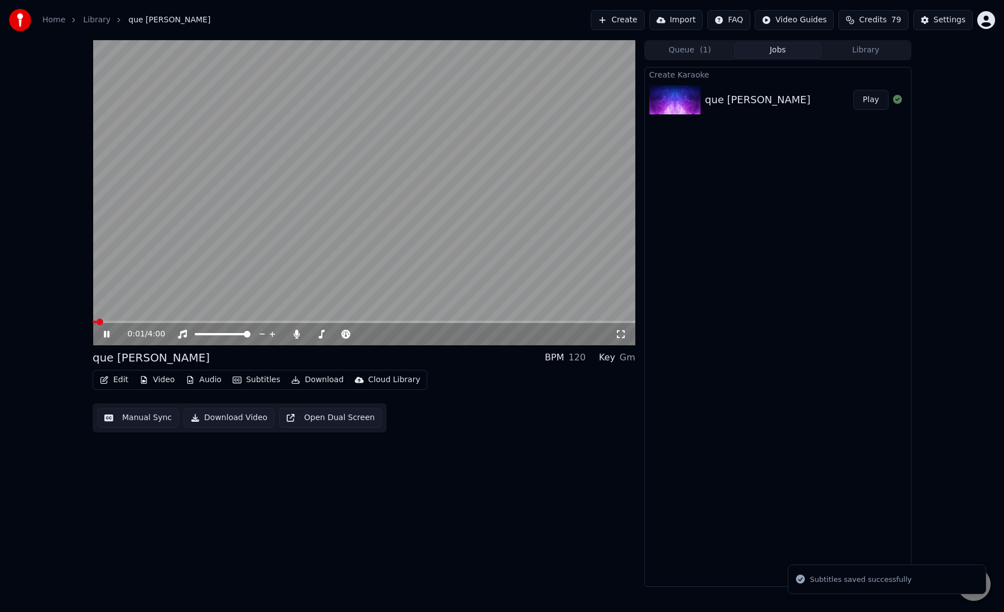
click at [113, 382] on button "Edit" at bounding box center [113, 380] width 37 height 16
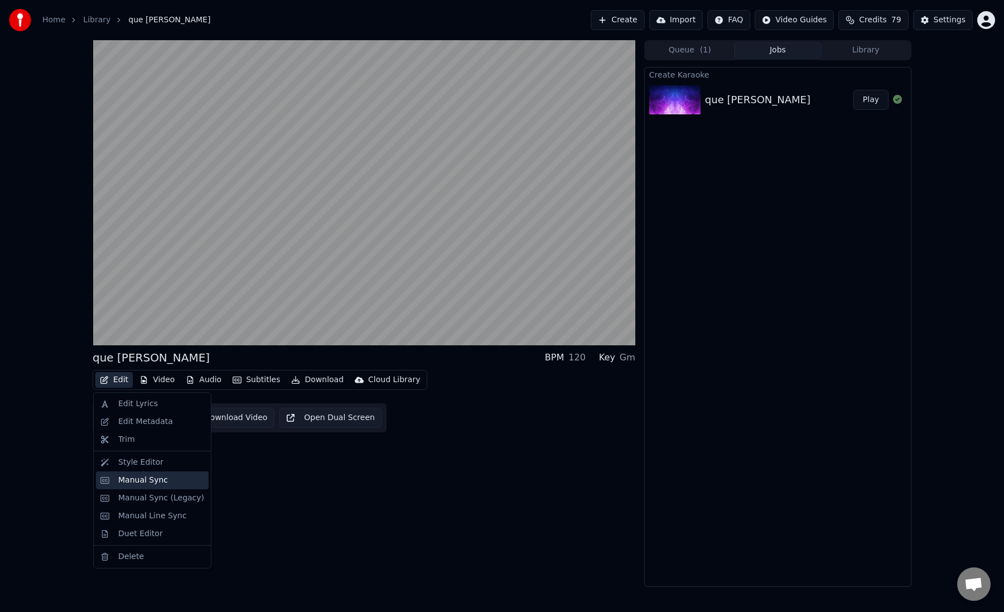
click at [140, 477] on div "Manual Sync" at bounding box center [143, 480] width 50 height 11
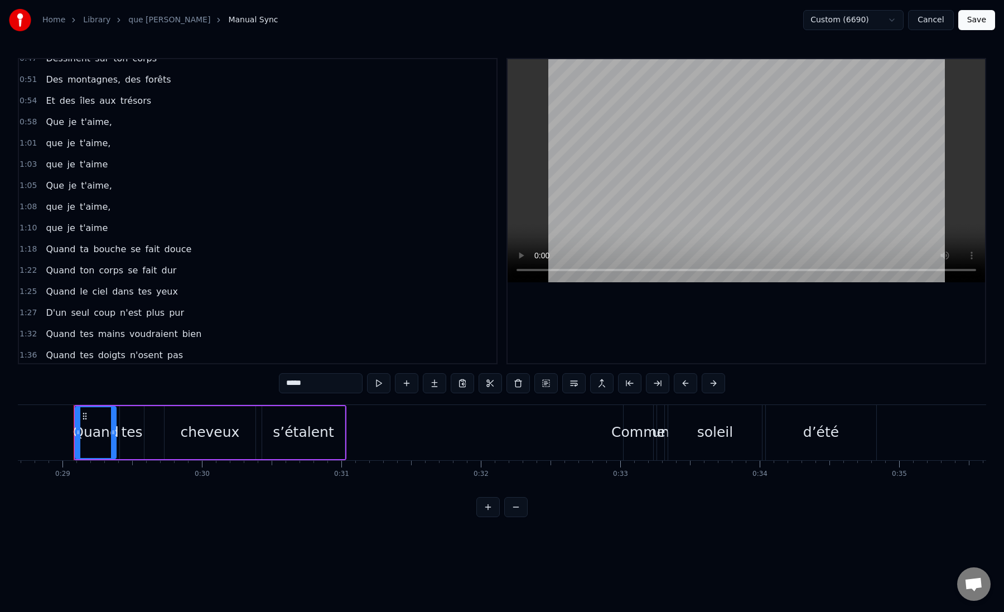
scroll to position [130, 0]
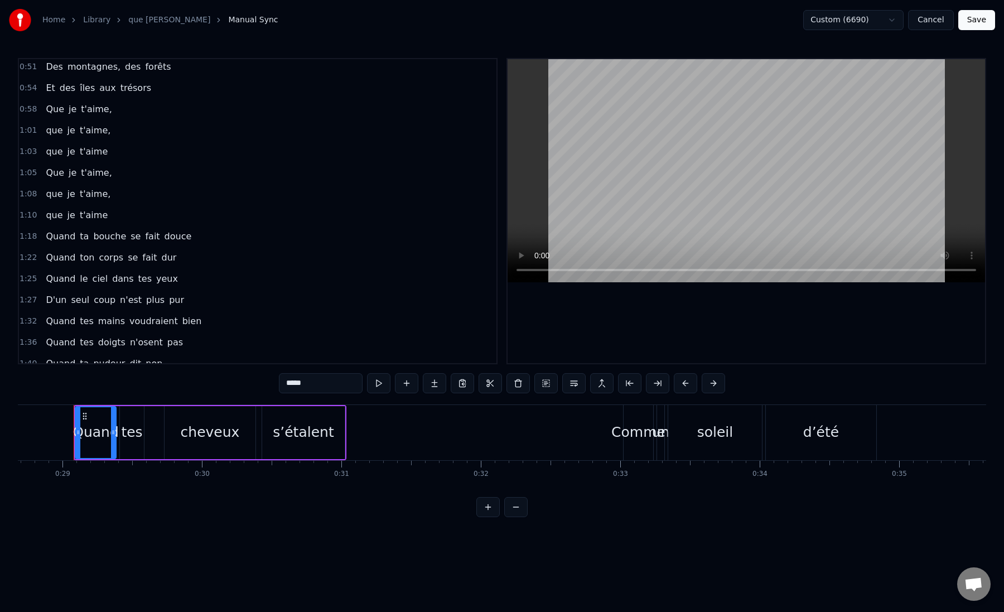
click at [26, 235] on span "1:18" at bounding box center [28, 236] width 17 height 11
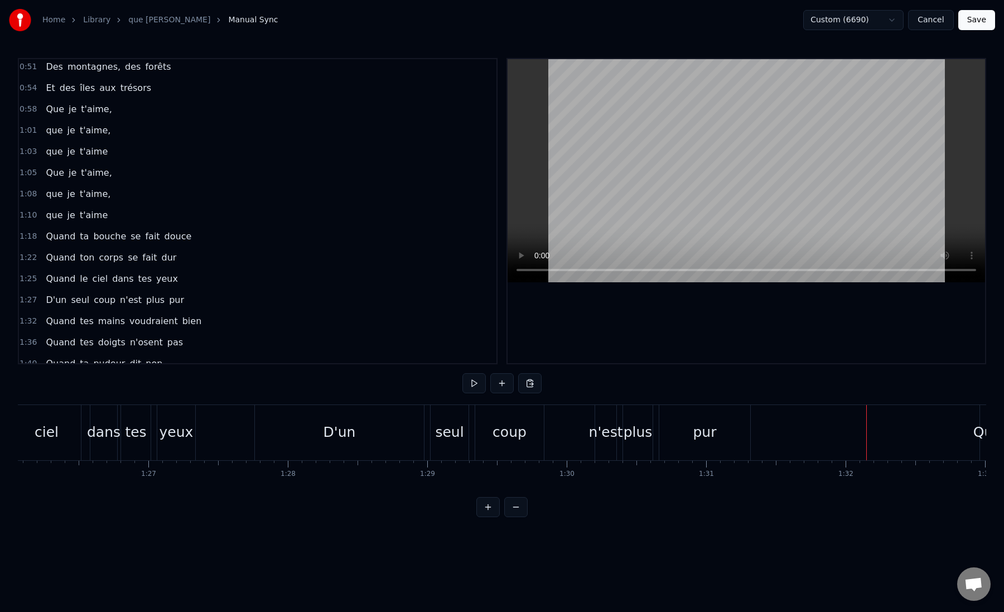
scroll to position [0, 11996]
click at [284, 438] on div "D'un" at bounding box center [350, 432] width 169 height 55
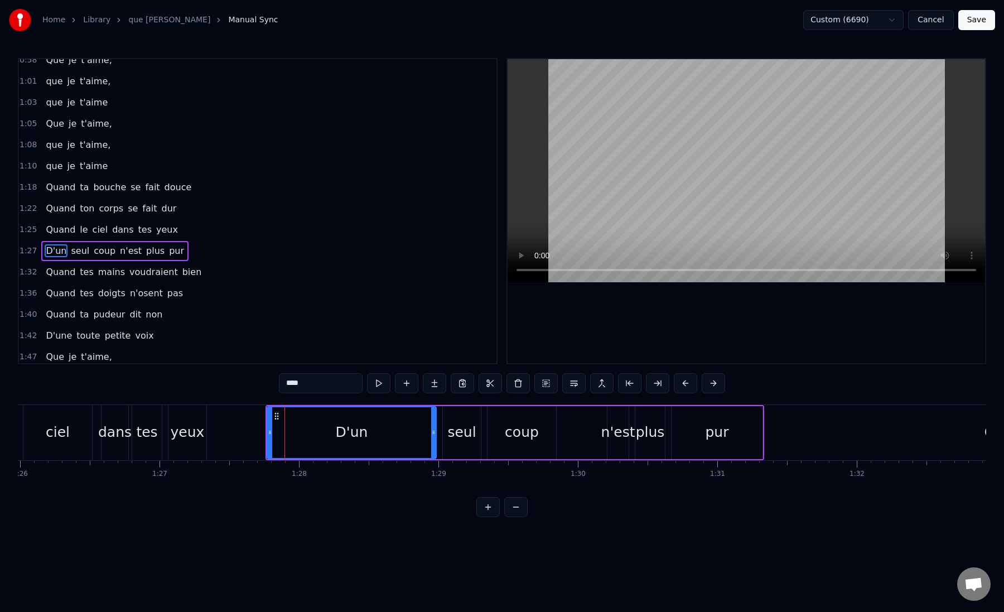
scroll to position [219, 0]
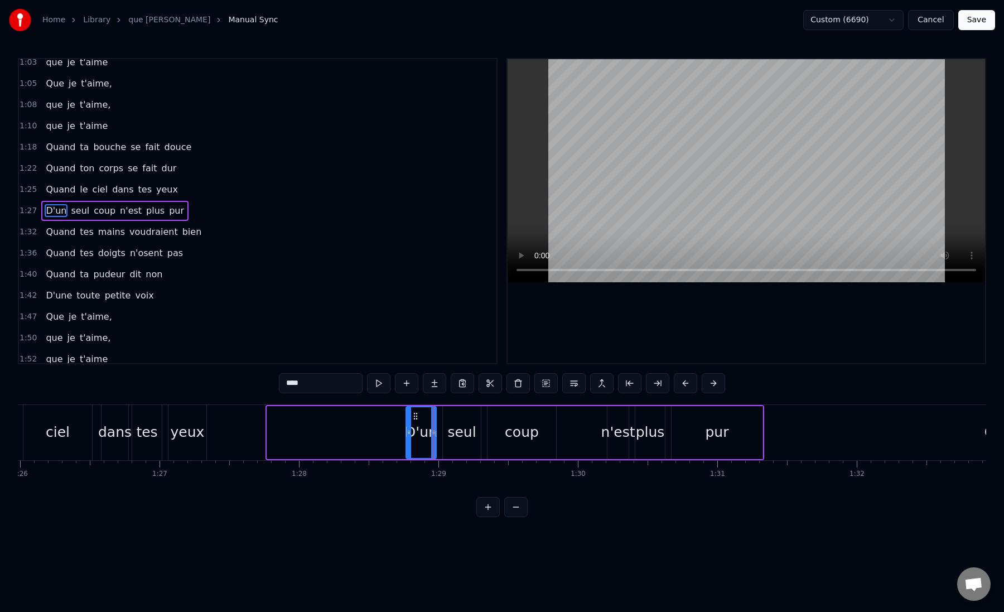
drag, startPoint x: 269, startPoint y: 432, endPoint x: 408, endPoint y: 448, distance: 139.8
click at [408, 448] on div at bounding box center [409, 432] width 4 height 51
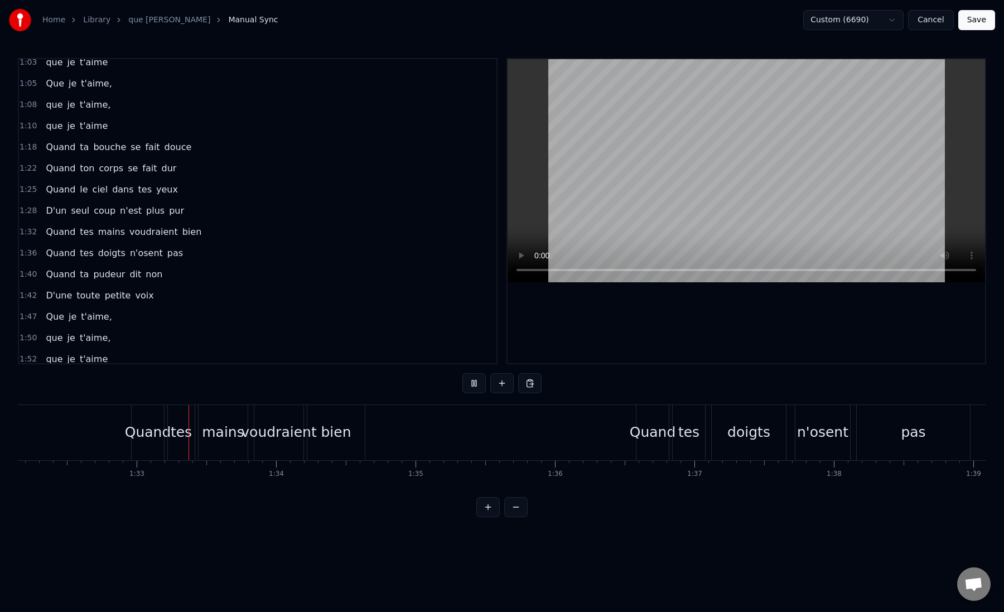
scroll to position [0, 12881]
click at [322, 432] on div "bien" at bounding box center [311, 432] width 30 height 21
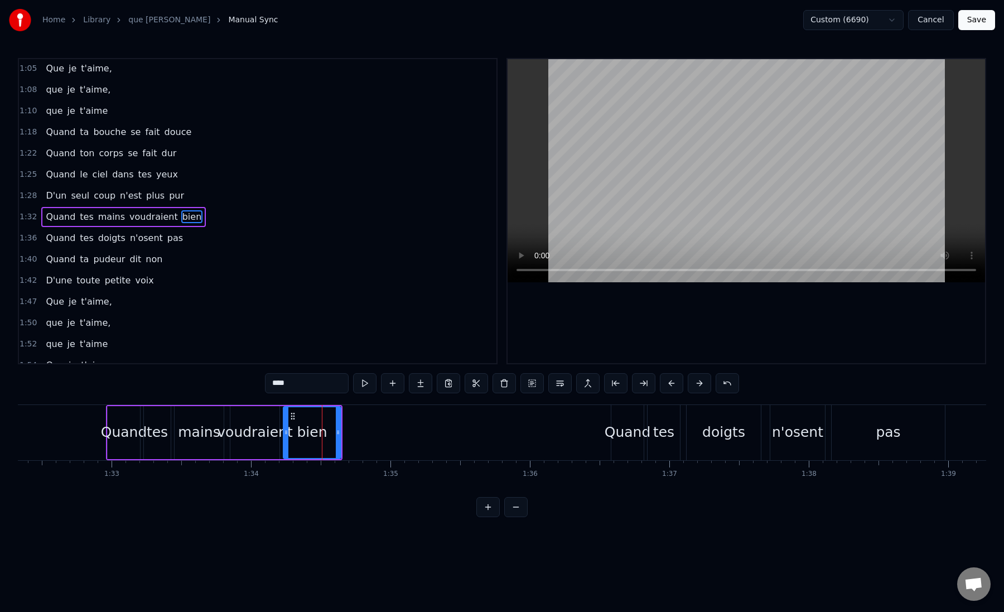
scroll to position [241, 0]
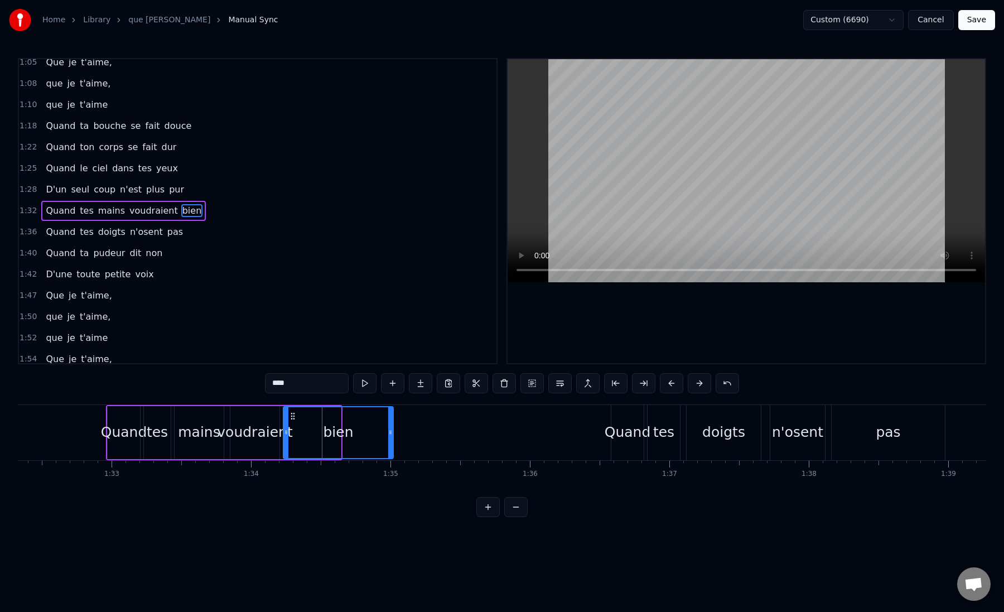
drag, startPoint x: 338, startPoint y: 432, endPoint x: 390, endPoint y: 434, distance: 52.5
click at [390, 434] on icon at bounding box center [390, 432] width 4 height 9
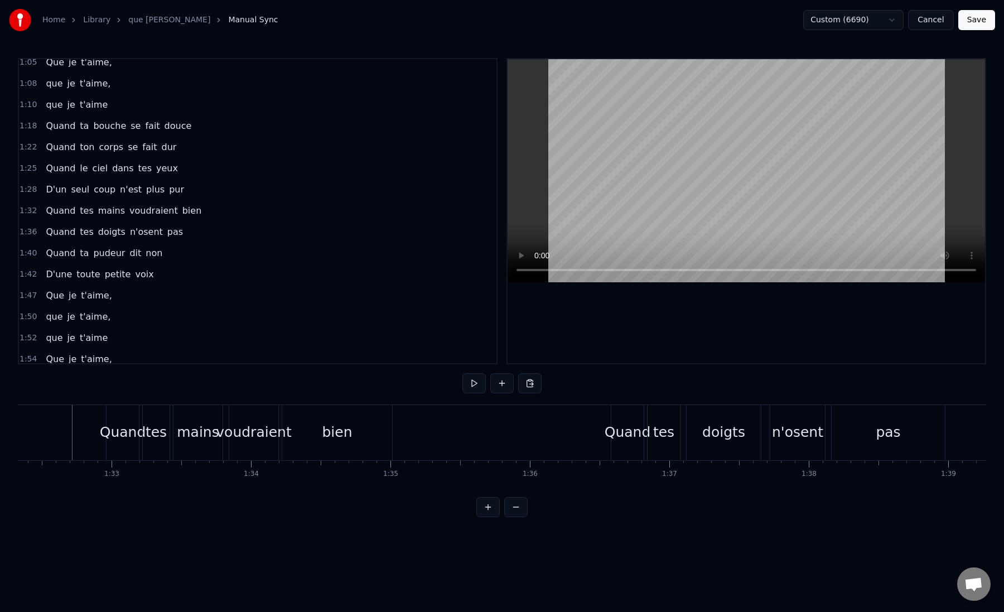
scroll to position [0, 12879]
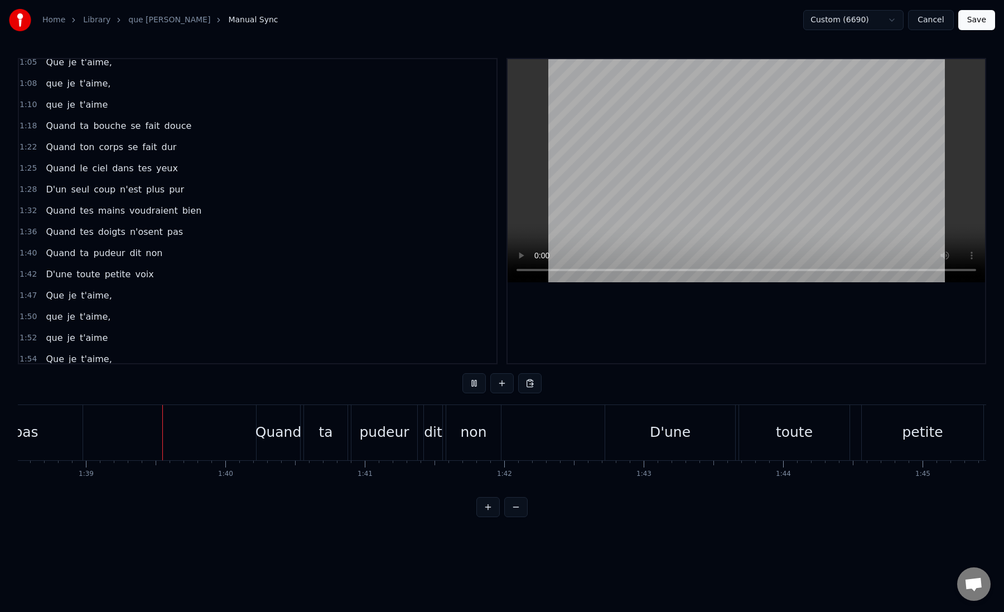
scroll to position [0, 13755]
click at [638, 432] on div "D'une" at bounding box center [659, 432] width 130 height 55
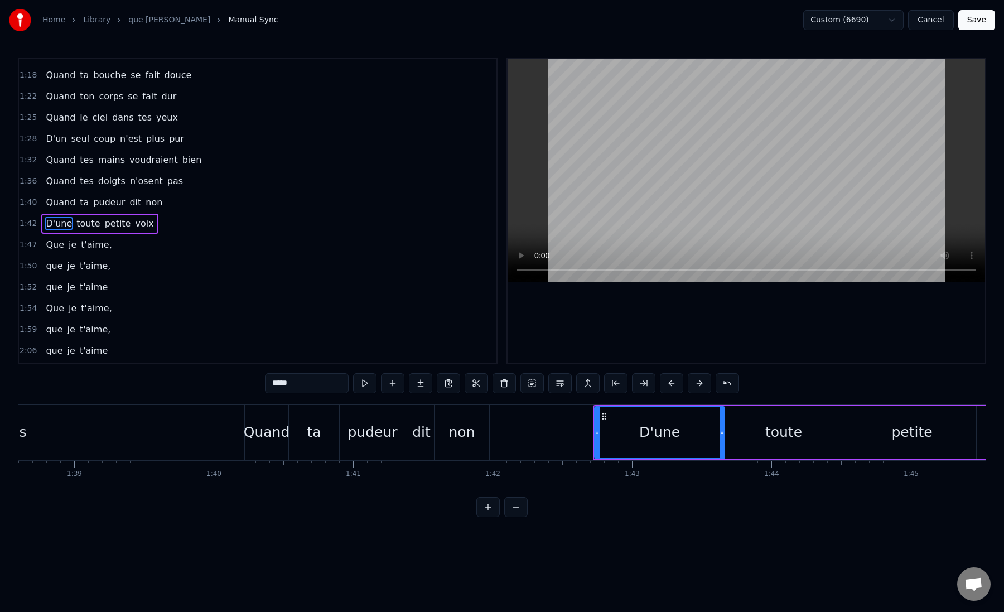
scroll to position [304, 0]
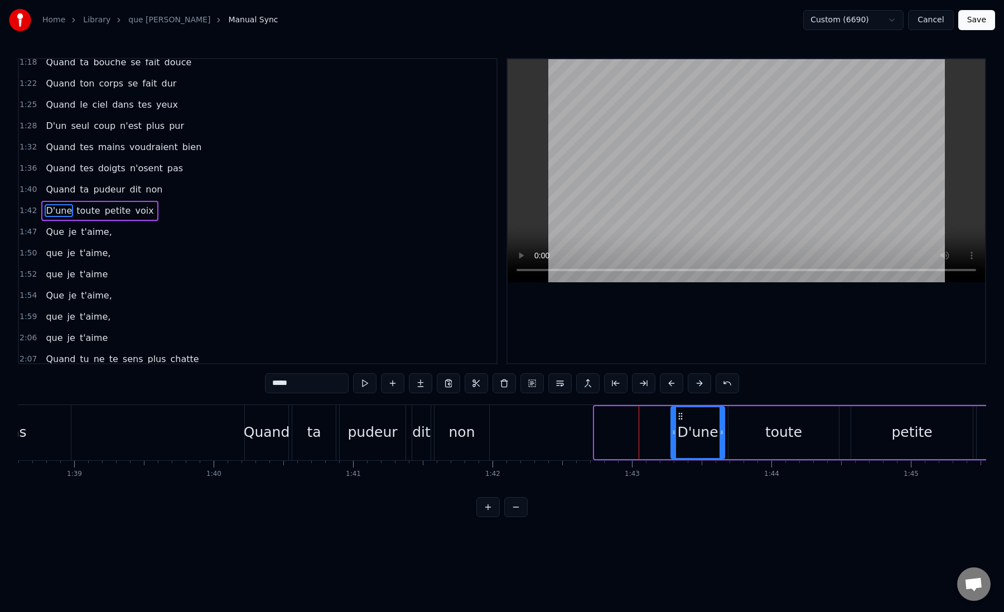
drag, startPoint x: 598, startPoint y: 432, endPoint x: 675, endPoint y: 435, distance: 76.5
click at [675, 435] on icon at bounding box center [674, 432] width 4 height 9
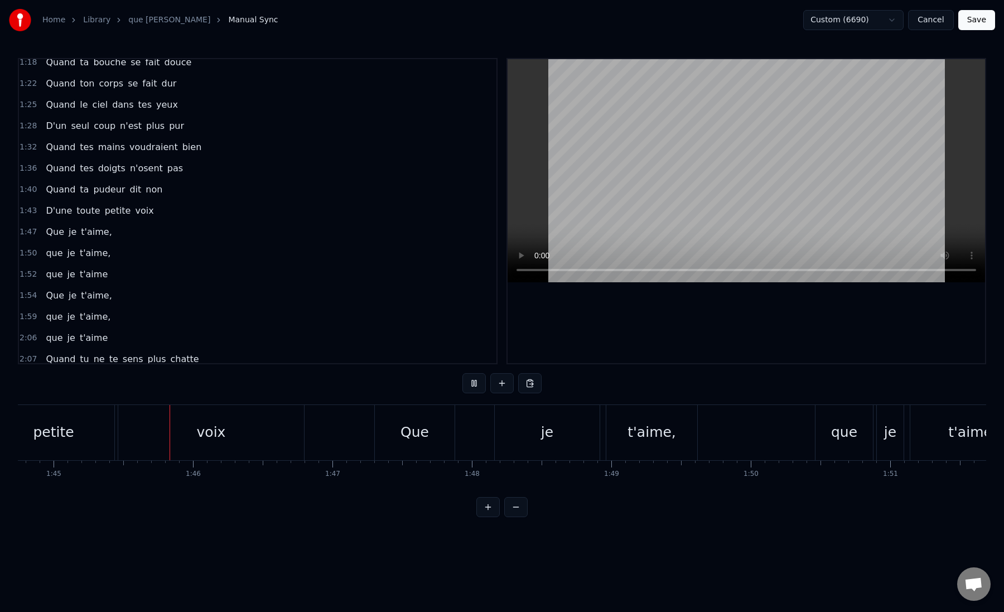
scroll to position [0, 14619]
click at [257, 432] on div "voix" at bounding box center [205, 432] width 186 height 55
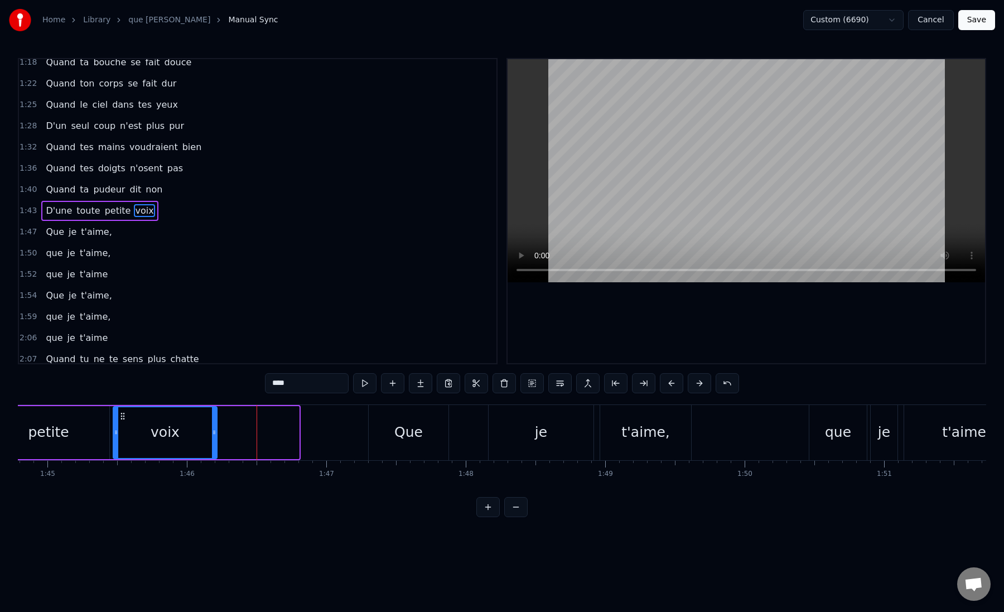
drag, startPoint x: 297, startPoint y: 436, endPoint x: 215, endPoint y: 443, distance: 82.3
click at [215, 443] on div at bounding box center [214, 432] width 4 height 51
click at [170, 442] on div "voix" at bounding box center [165, 432] width 29 height 21
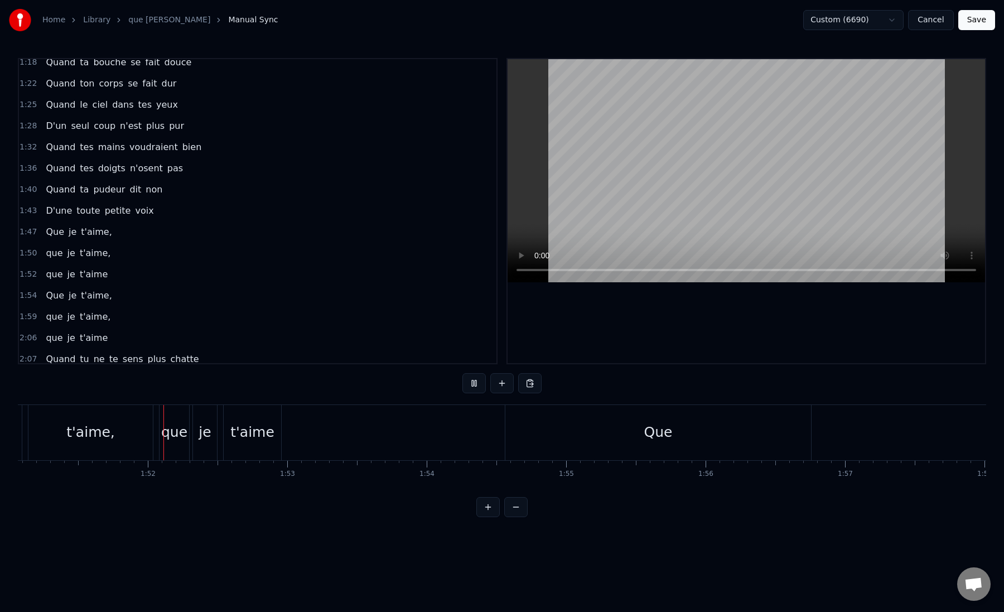
scroll to position [0, 15504]
click at [614, 447] on div "Que" at bounding box center [650, 432] width 306 height 55
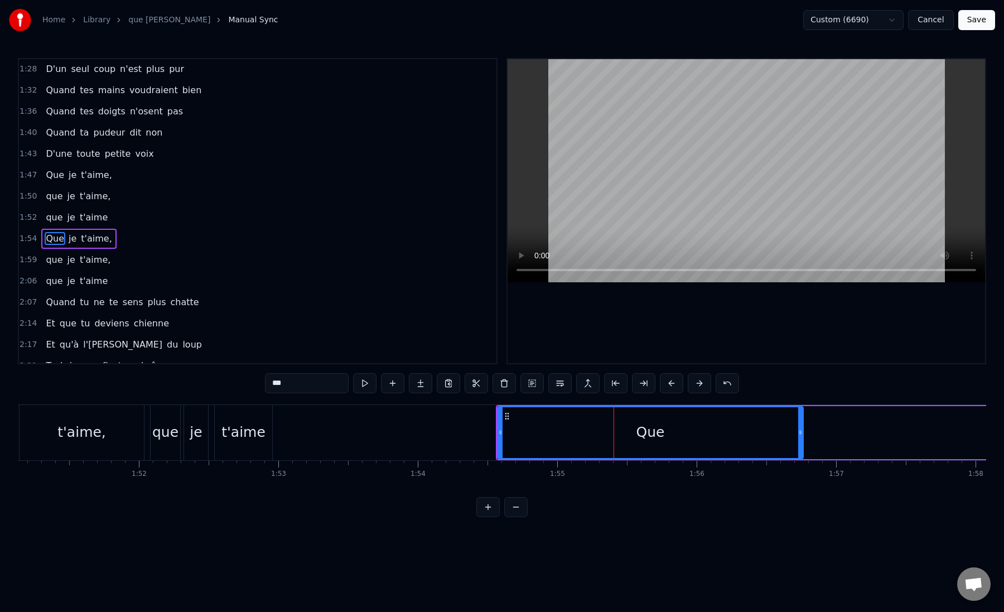
scroll to position [389, 0]
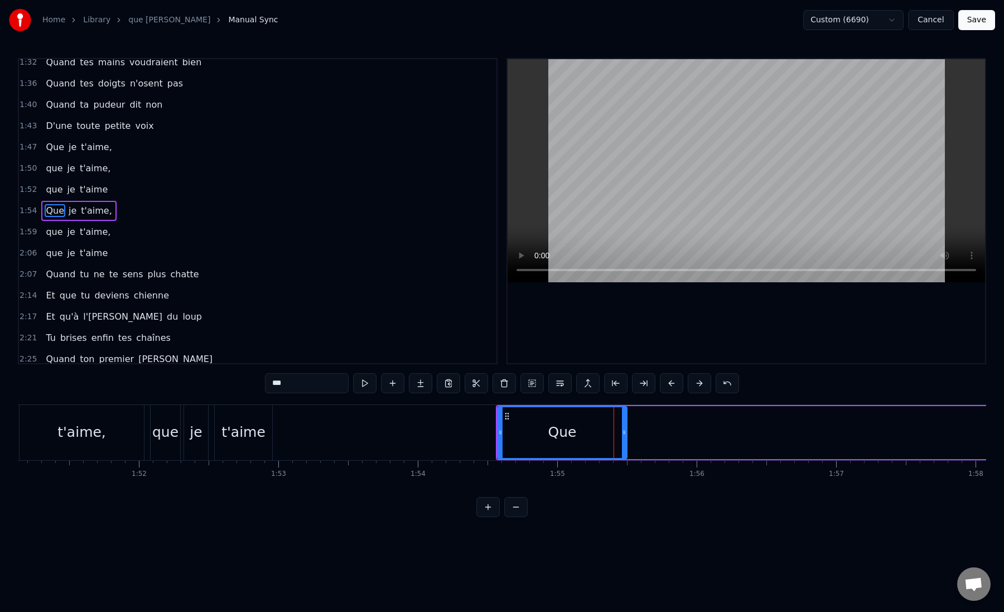
drag, startPoint x: 802, startPoint y: 436, endPoint x: 626, endPoint y: 430, distance: 176.4
click at [626, 430] on icon at bounding box center [624, 432] width 4 height 9
click at [550, 439] on div "Que" at bounding box center [563, 432] width 28 height 21
drag, startPoint x: 623, startPoint y: 436, endPoint x: 604, endPoint y: 437, distance: 19.6
click at [604, 437] on div at bounding box center [605, 432] width 4 height 51
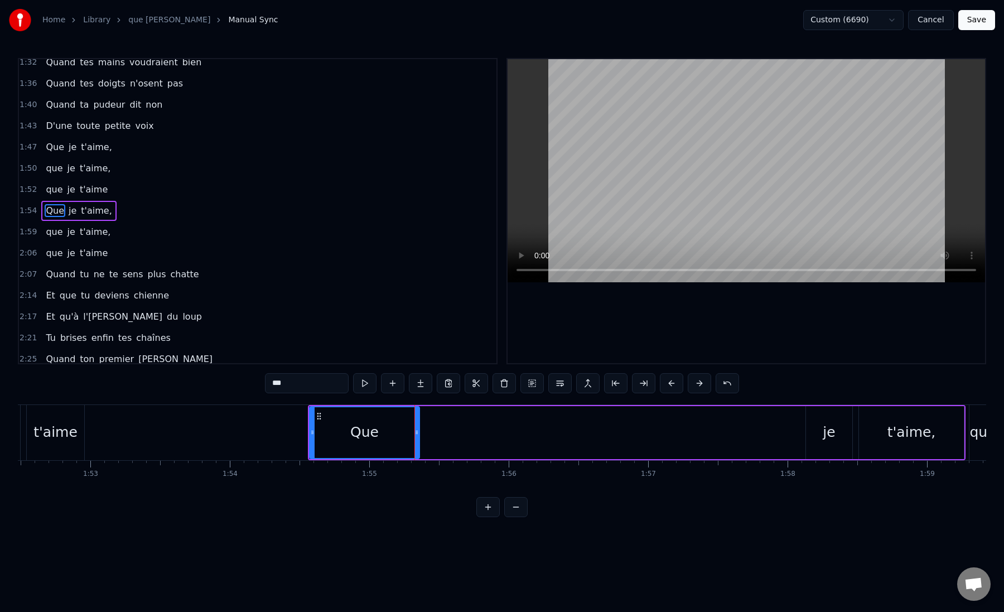
scroll to position [0, 15694]
click at [821, 431] on div "je" at bounding box center [828, 432] width 46 height 53
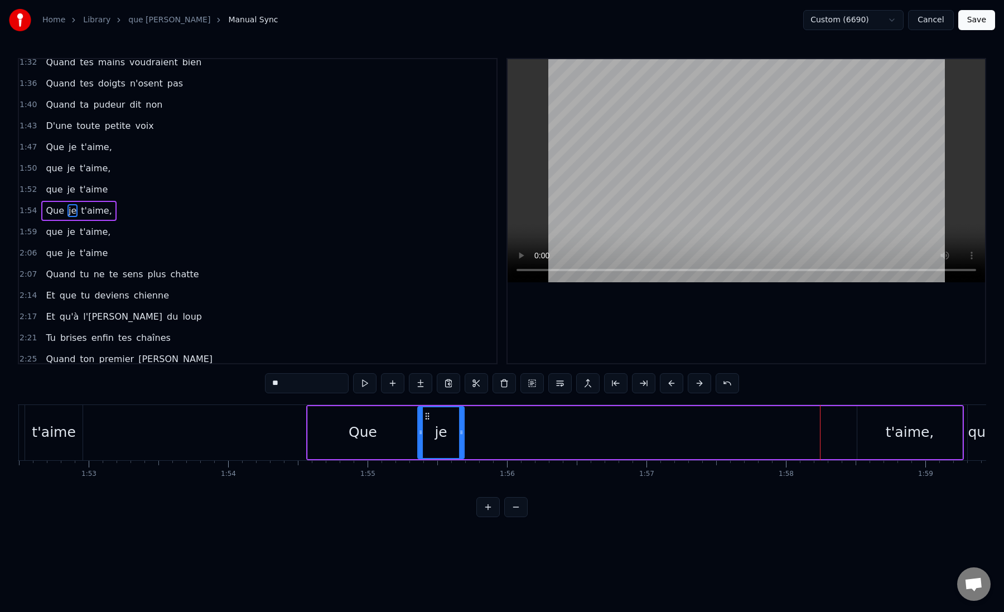
drag, startPoint x: 814, startPoint y: 416, endPoint x: 427, endPoint y: 450, distance: 387.7
click at [427, 450] on div "je" at bounding box center [441, 432] width 45 height 51
drag, startPoint x: 462, startPoint y: 437, endPoint x: 439, endPoint y: 440, distance: 23.0
click at [439, 440] on div at bounding box center [438, 432] width 4 height 51
click at [892, 436] on div "t'aime," at bounding box center [910, 432] width 49 height 21
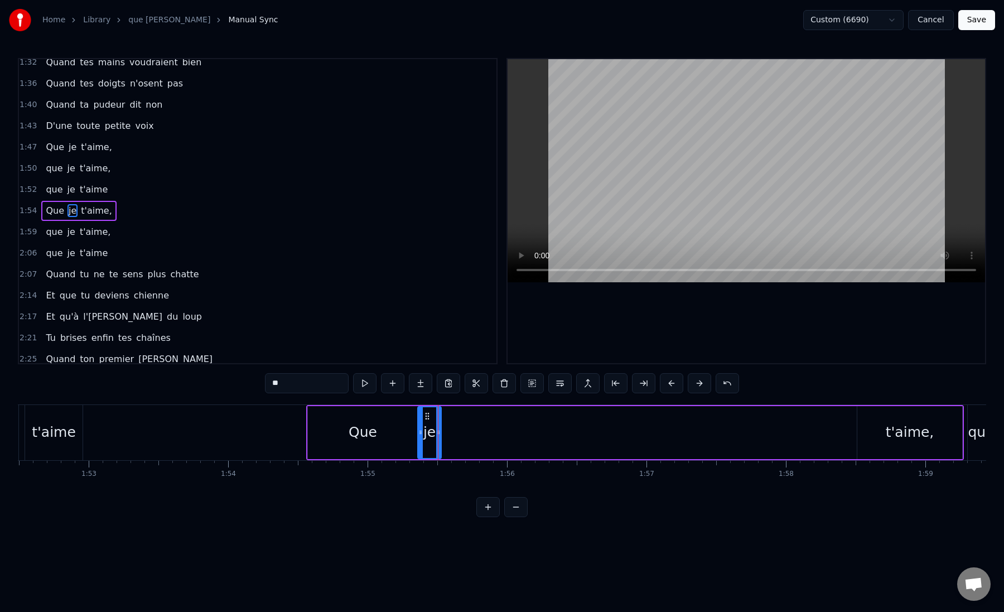
type input "*******"
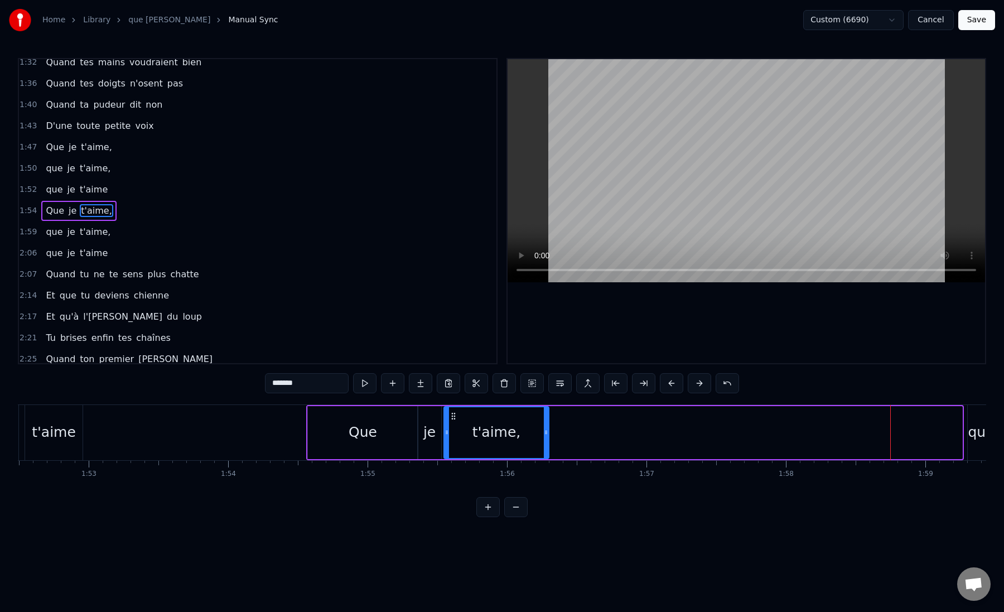
drag, startPoint x: 867, startPoint y: 416, endPoint x: 454, endPoint y: 434, distance: 413.9
click at [454, 434] on div "t'aime," at bounding box center [497, 432] width 104 height 51
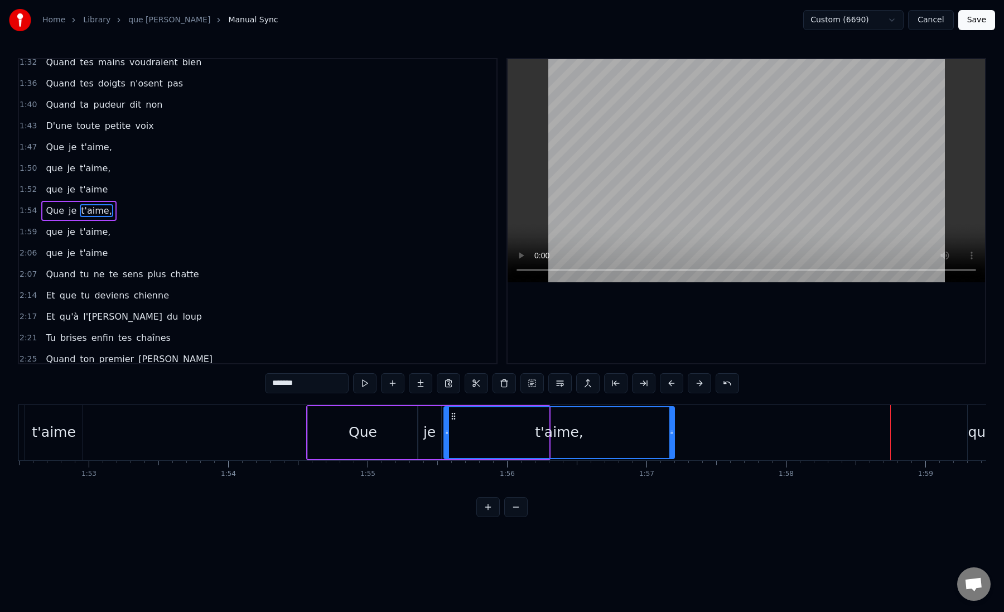
drag, startPoint x: 546, startPoint y: 432, endPoint x: 672, endPoint y: 438, distance: 125.7
click at [672, 438] on div at bounding box center [672, 432] width 4 height 51
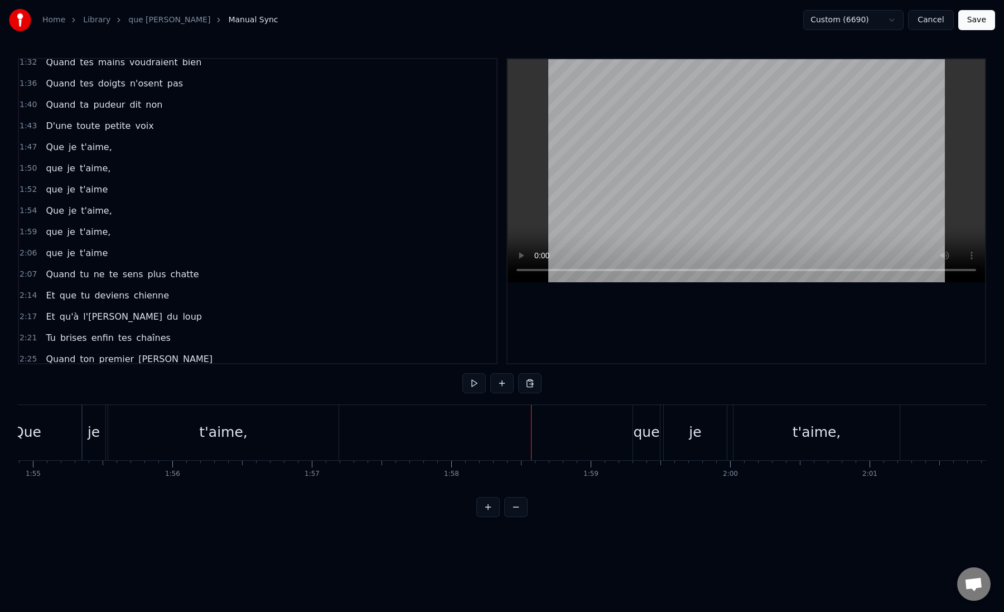
scroll to position [0, 16055]
click at [617, 434] on div "que" at bounding box center [620, 432] width 26 height 21
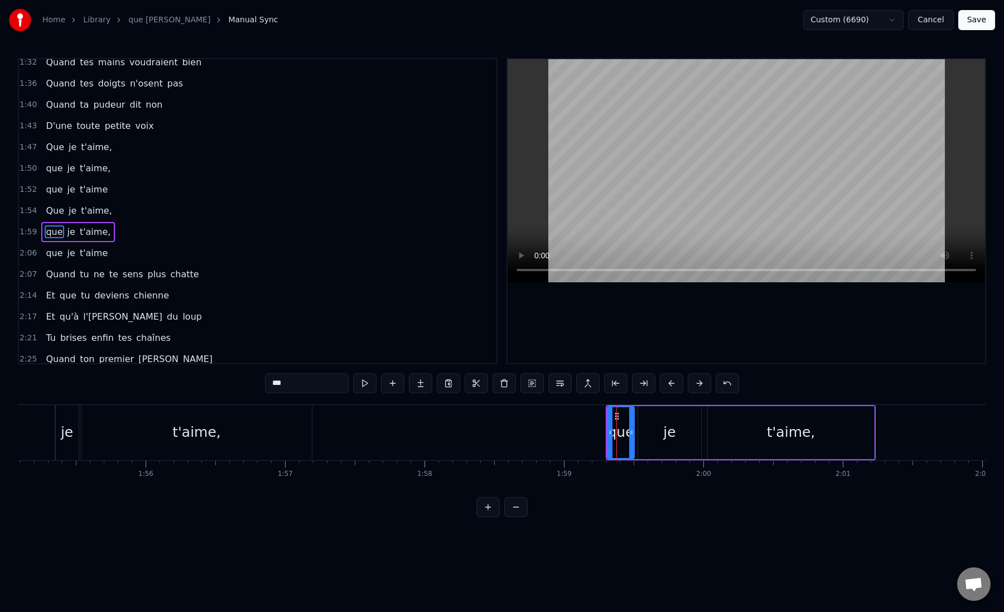
scroll to position [410, 0]
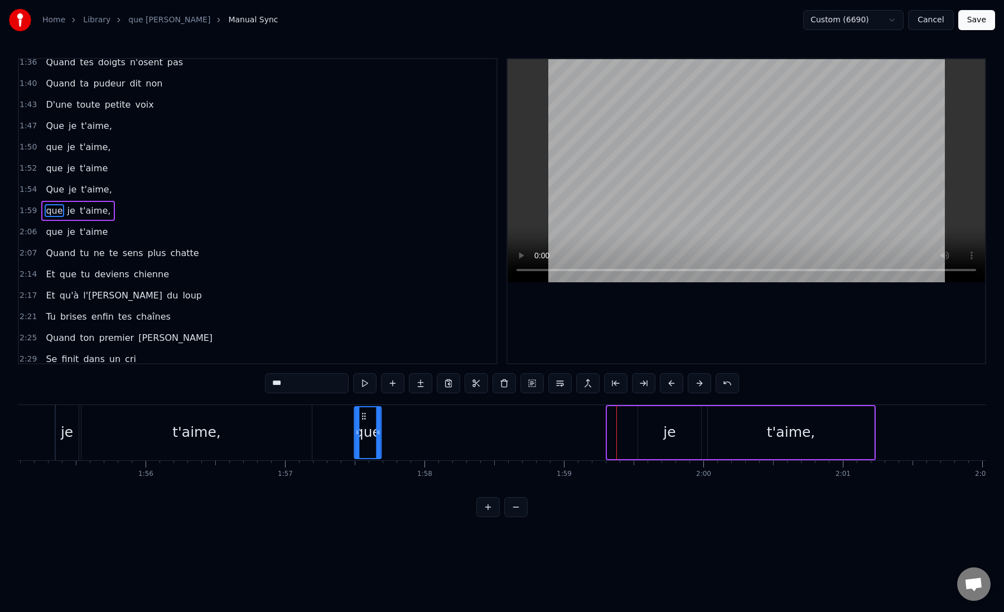
drag, startPoint x: 616, startPoint y: 417, endPoint x: 363, endPoint y: 433, distance: 253.3
click at [363, 433] on div "que" at bounding box center [368, 432] width 26 height 51
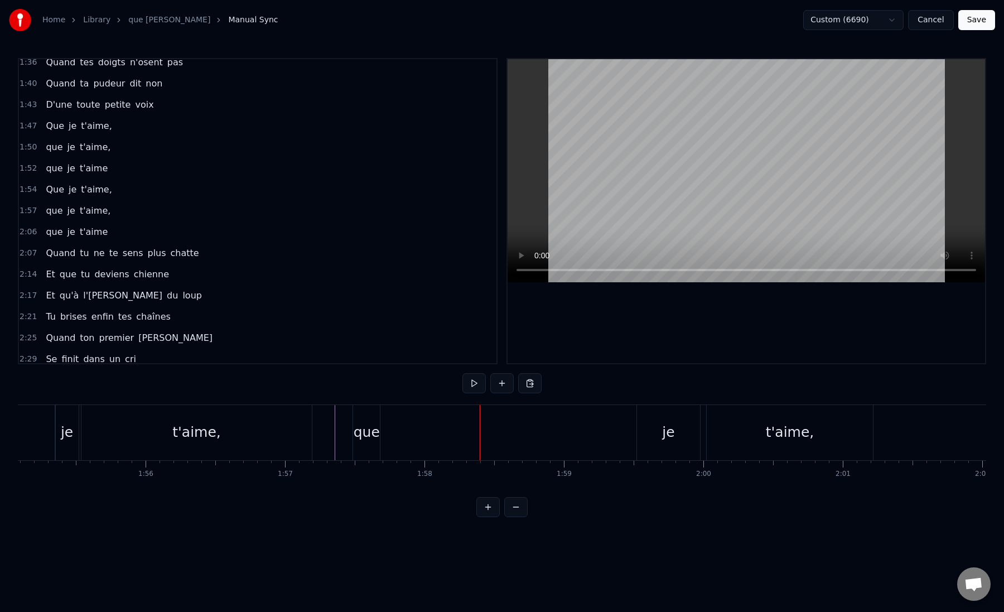
click at [374, 438] on div "que" at bounding box center [367, 432] width 26 height 21
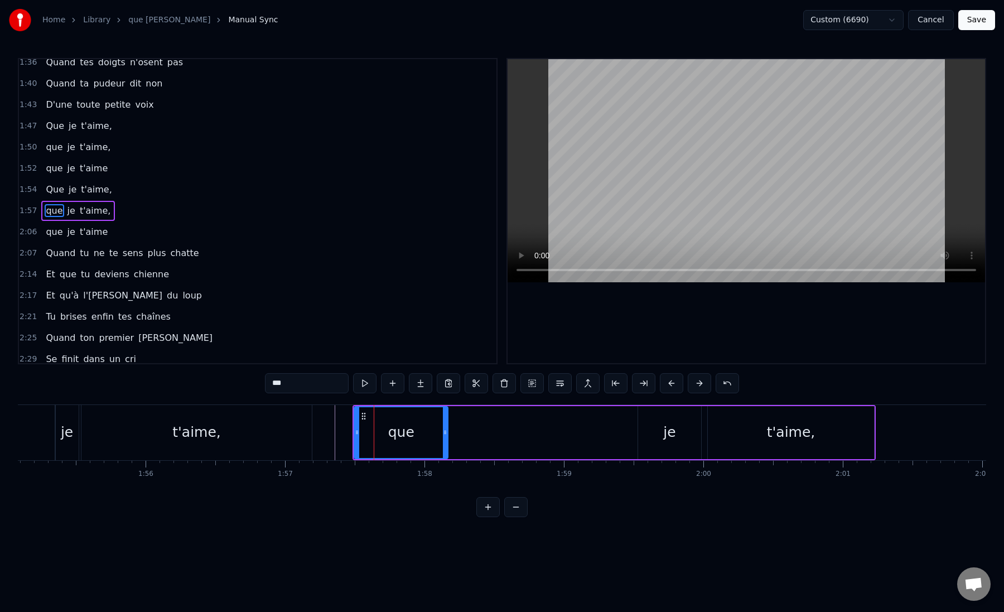
drag, startPoint x: 378, startPoint y: 430, endPoint x: 445, endPoint y: 431, distance: 67.0
click at [445, 431] on icon at bounding box center [445, 432] width 4 height 9
click at [676, 427] on div "je" at bounding box center [669, 432] width 63 height 53
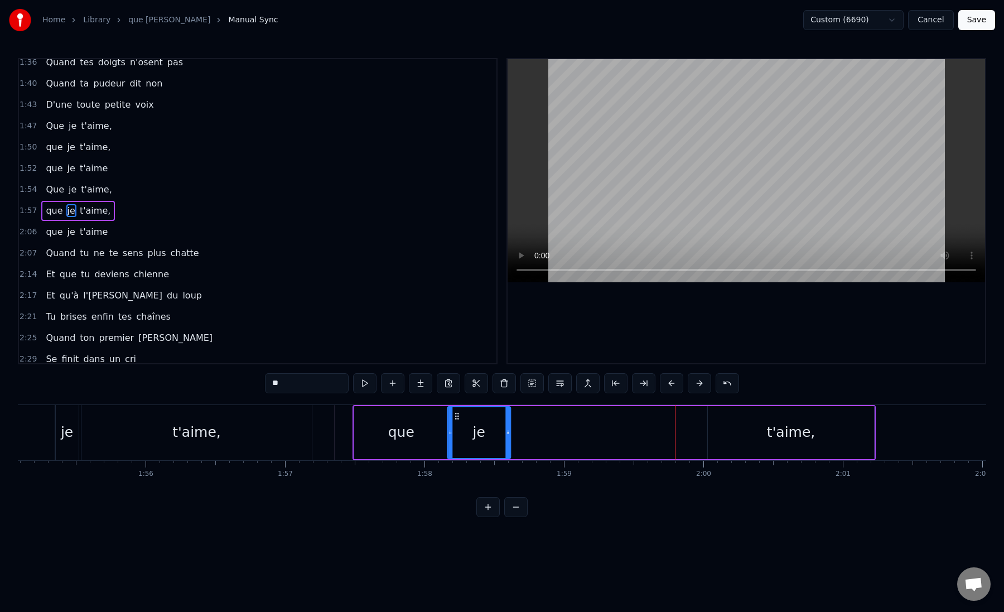
drag, startPoint x: 647, startPoint y: 417, endPoint x: 456, endPoint y: 426, distance: 191.1
click at [456, 426] on div "je" at bounding box center [479, 432] width 62 height 51
drag, startPoint x: 507, startPoint y: 434, endPoint x: 490, endPoint y: 435, distance: 16.8
click at [490, 435] on icon at bounding box center [491, 432] width 4 height 9
click at [785, 422] on div "t'aime," at bounding box center [791, 432] width 49 height 21
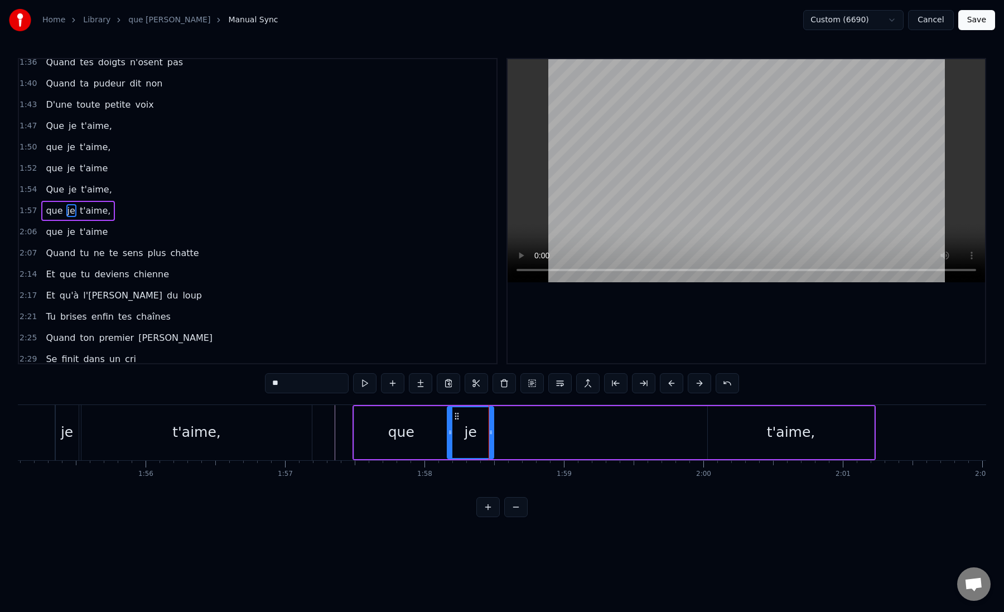
type input "*******"
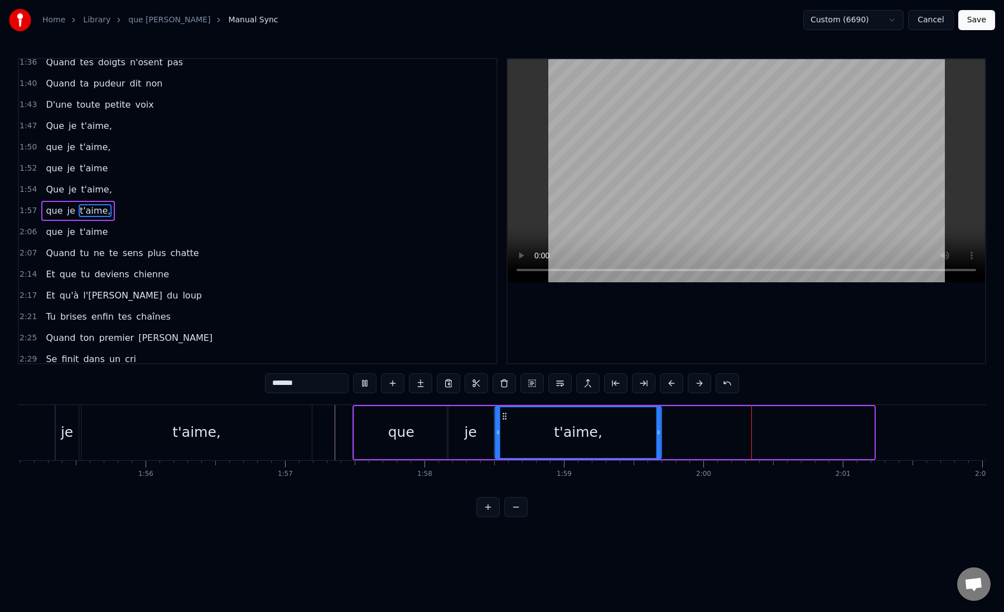
drag, startPoint x: 718, startPoint y: 416, endPoint x: 505, endPoint y: 433, distance: 213.3
click at [505, 433] on div "t'aime," at bounding box center [578, 432] width 165 height 51
click at [331, 436] on div at bounding box center [703, 432] width 33482 height 55
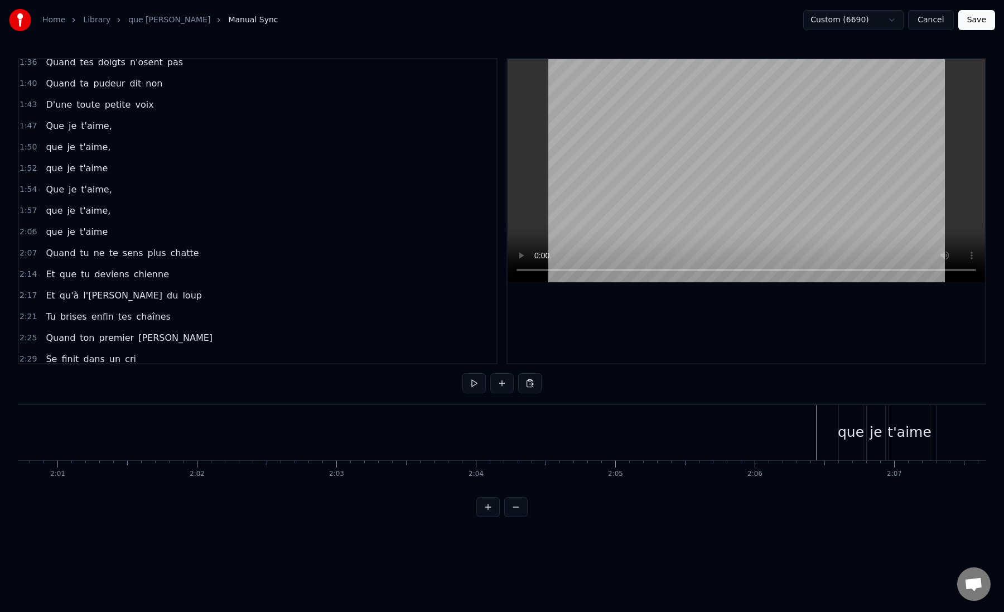
scroll to position [0, 16842]
click at [849, 429] on div "que" at bounding box center [850, 432] width 26 height 21
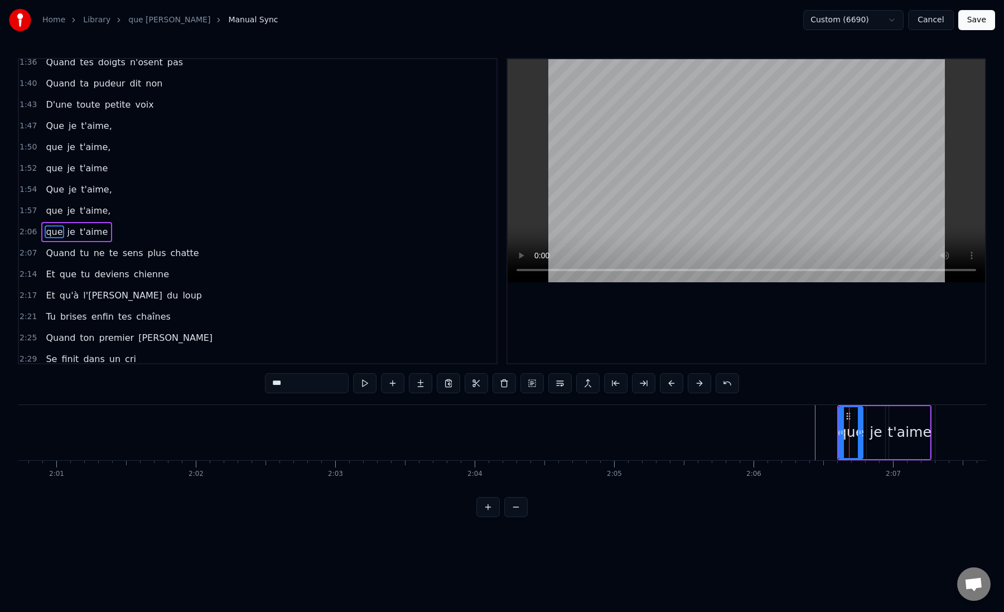
scroll to position [431, 0]
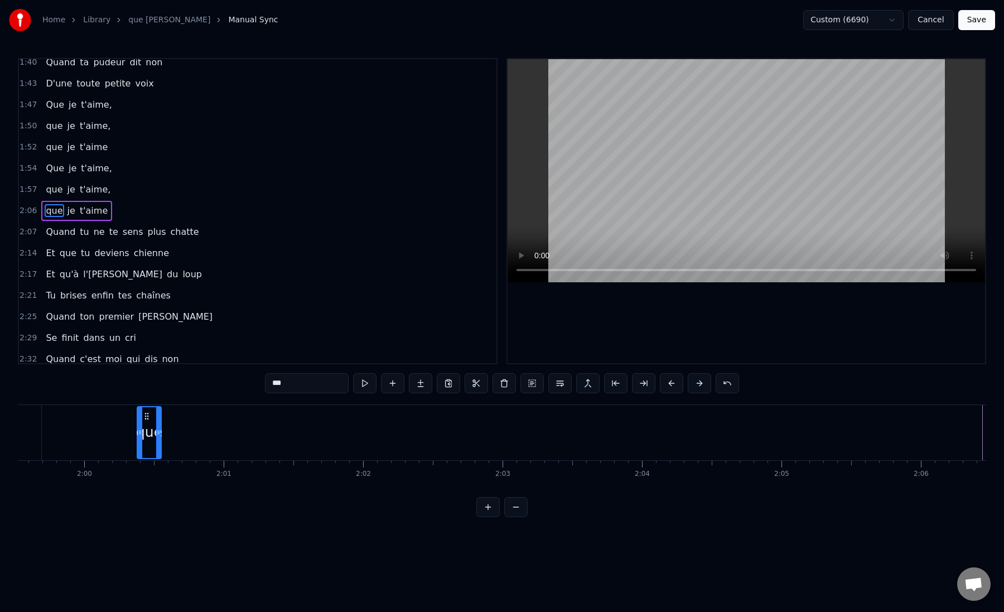
drag, startPoint x: 848, startPoint y: 415, endPoint x: 95, endPoint y: 445, distance: 752.8
click at [138, 445] on div "que" at bounding box center [149, 432] width 23 height 51
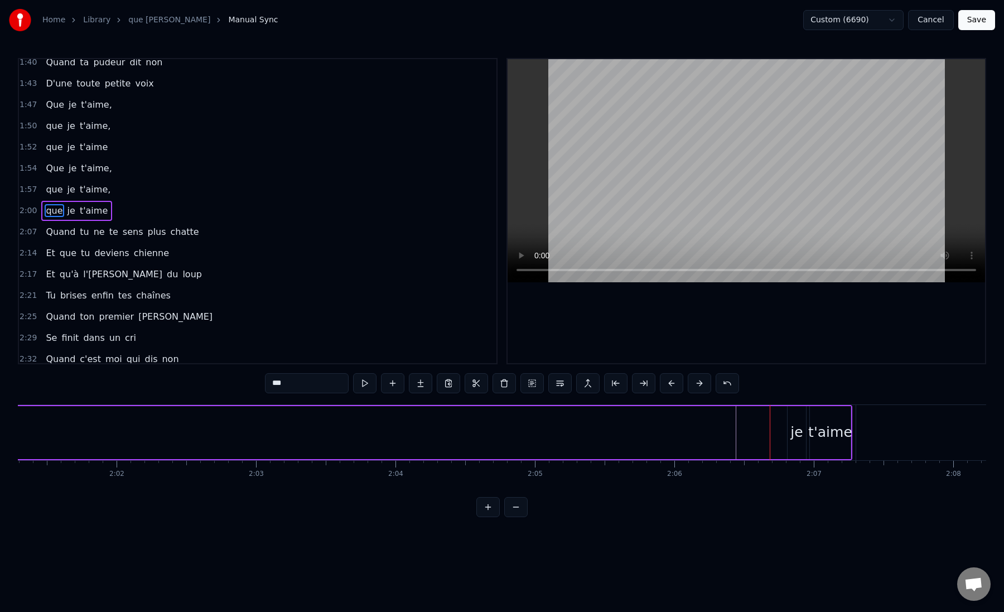
scroll to position [0, 16996]
click at [721, 421] on div "je" at bounding box center [722, 432] width 18 height 53
type input "**"
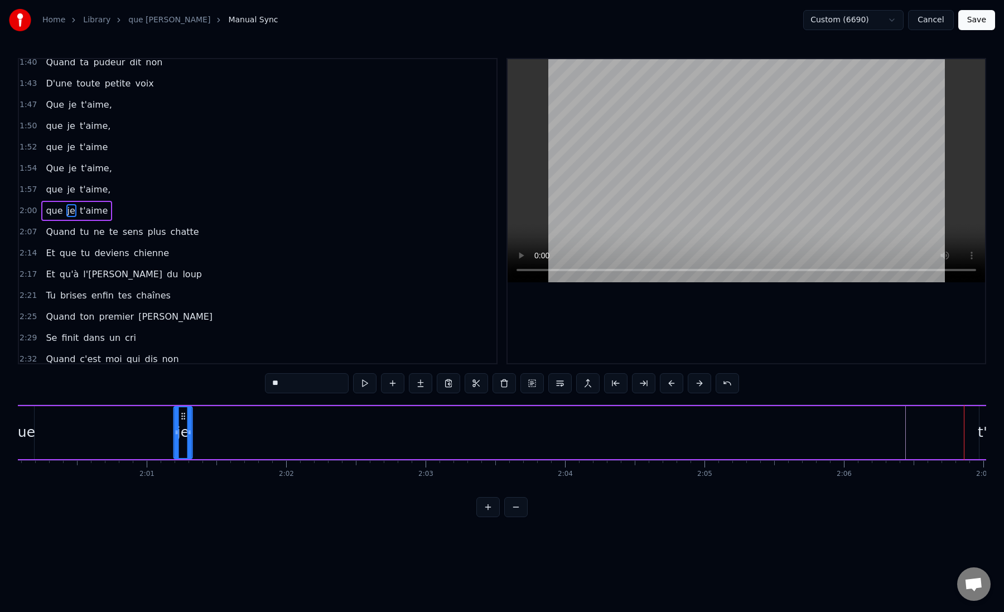
drag, startPoint x: 721, startPoint y: 415, endPoint x: 50, endPoint y: 440, distance: 671.2
click at [50, 440] on div "que je t'aime" at bounding box center [515, 432] width 1014 height 55
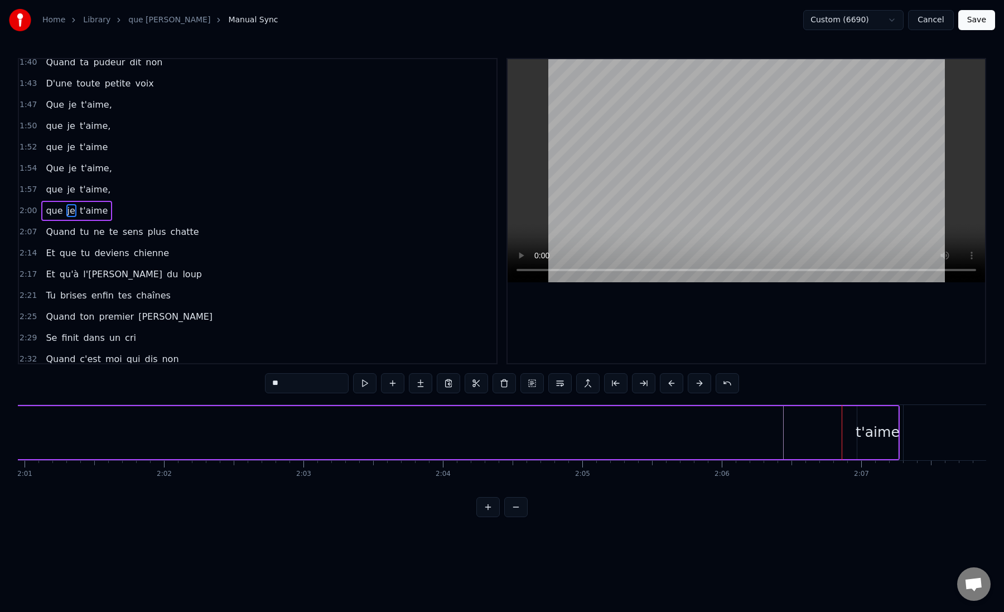
scroll to position [0, 16913]
click at [811, 431] on div "que je t'aime" at bounding box center [354, 432] width 1014 height 55
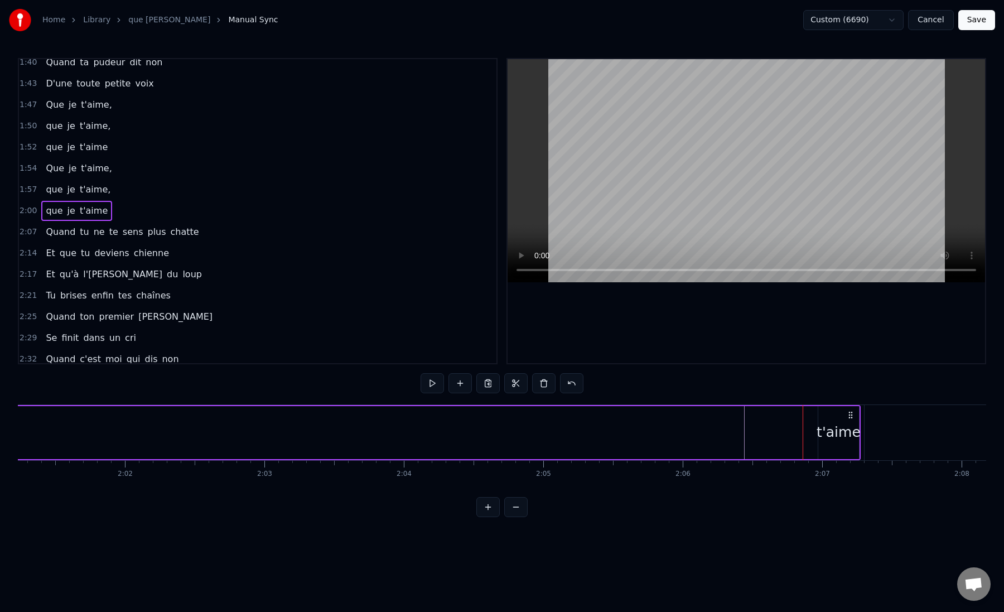
click at [839, 422] on div "t'aime" at bounding box center [839, 432] width 44 height 21
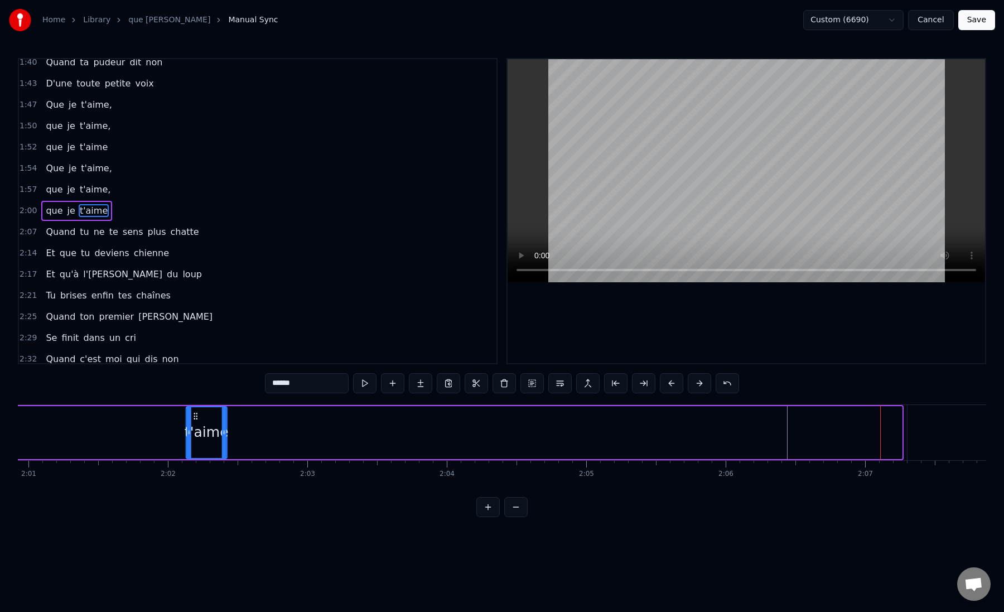
drag, startPoint x: 829, startPoint y: 417, endPoint x: 161, endPoint y: 443, distance: 668.5
click at [187, 443] on div "t'aime" at bounding box center [207, 432] width 40 height 51
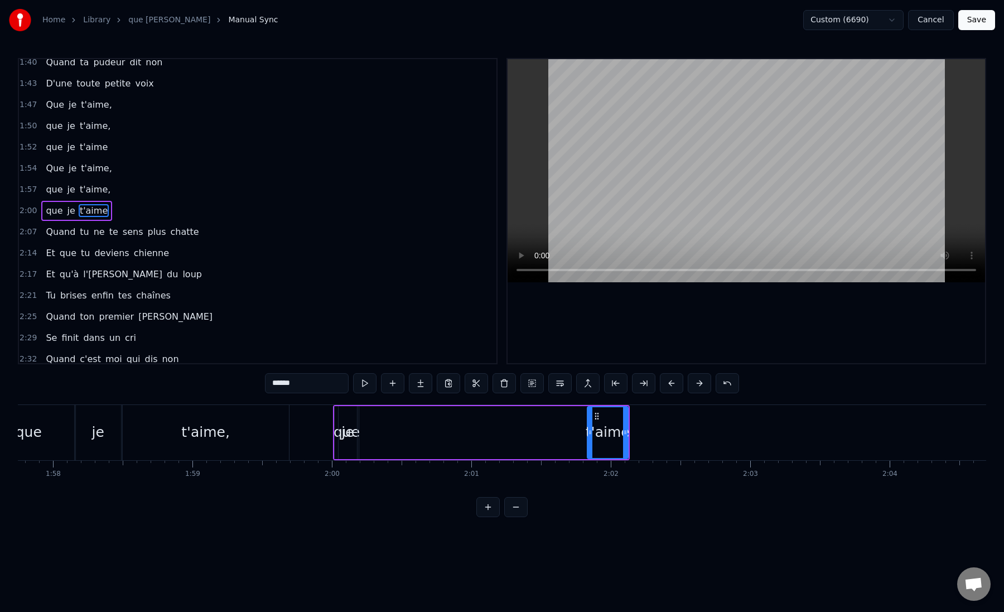
scroll to position [0, 16405]
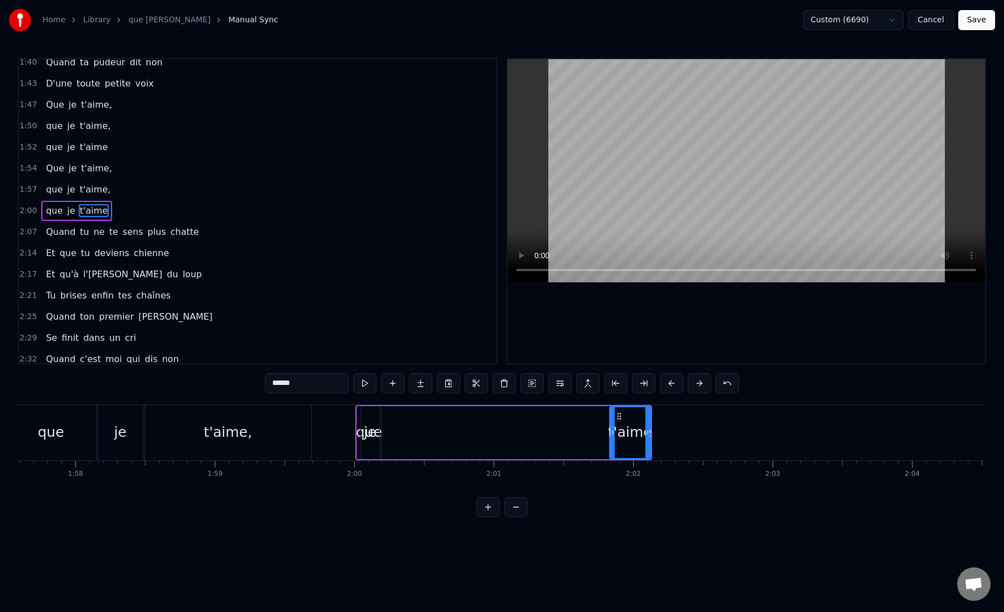
click at [244, 440] on div "t'aime," at bounding box center [228, 432] width 49 height 21
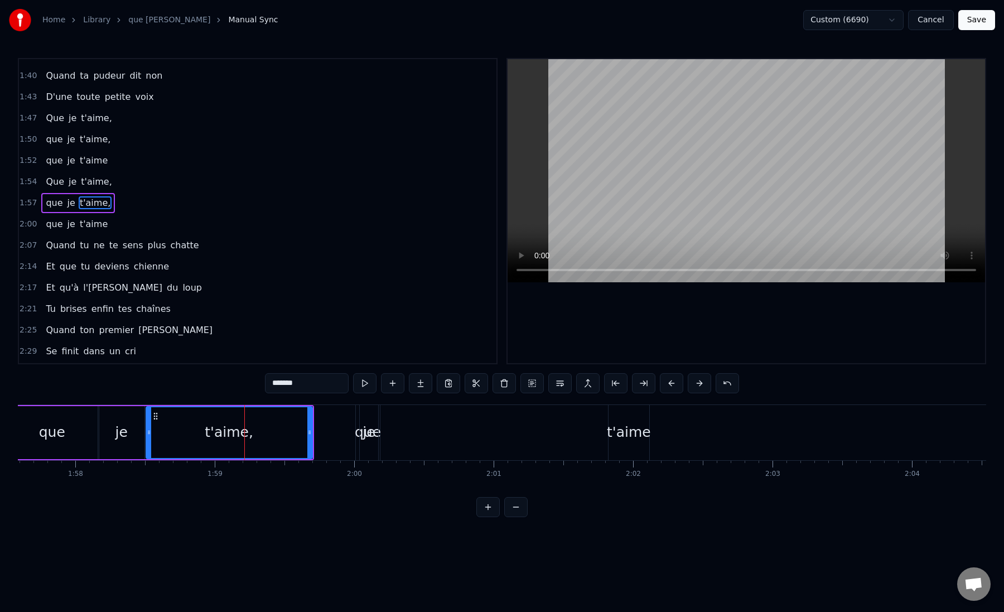
scroll to position [410, 0]
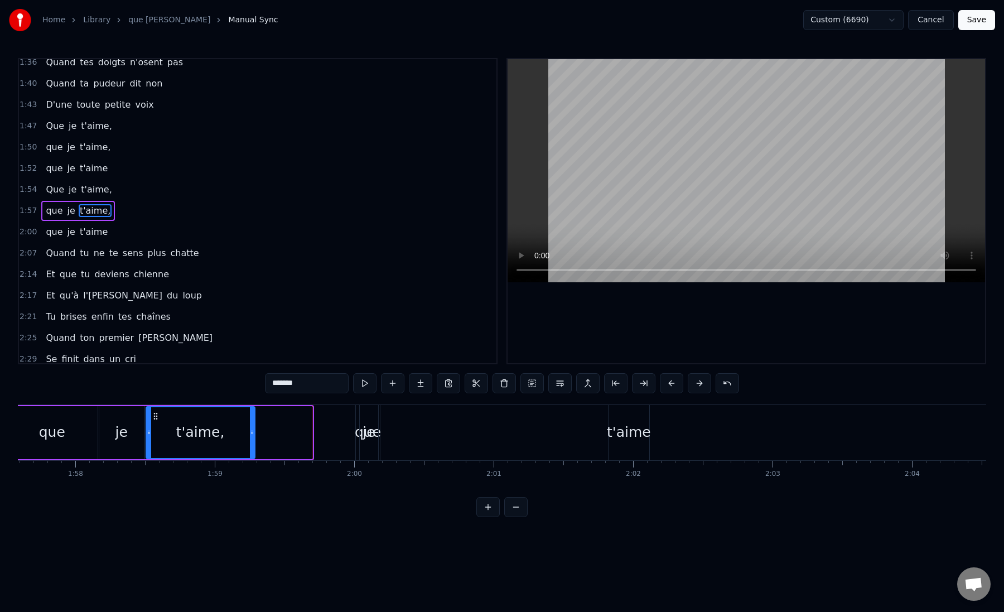
drag, startPoint x: 309, startPoint y: 434, endPoint x: 252, endPoint y: 440, distance: 57.8
click at [252, 440] on div at bounding box center [252, 432] width 4 height 51
click at [362, 438] on div "je" at bounding box center [369, 432] width 18 height 55
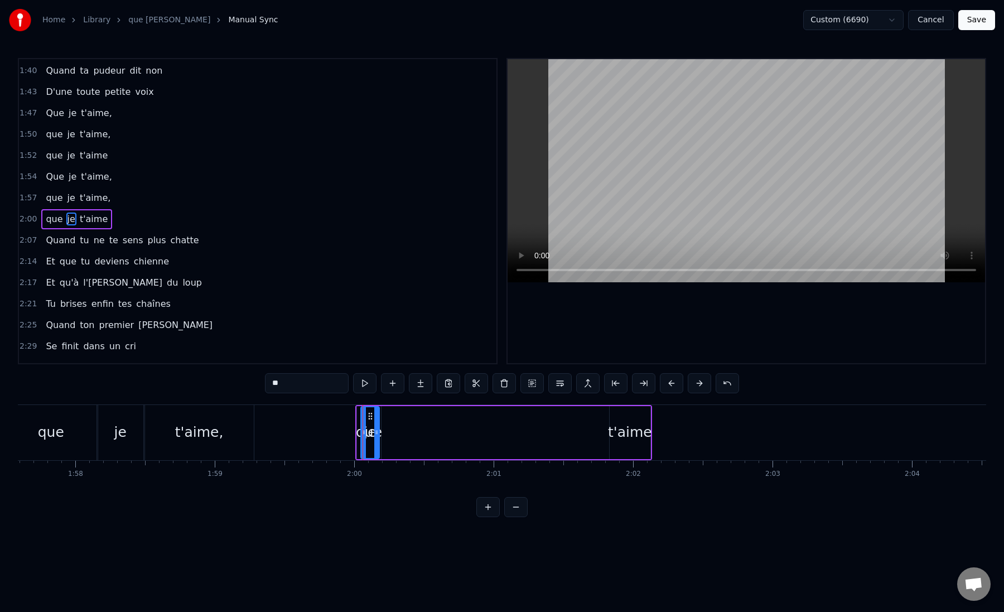
scroll to position [431, 0]
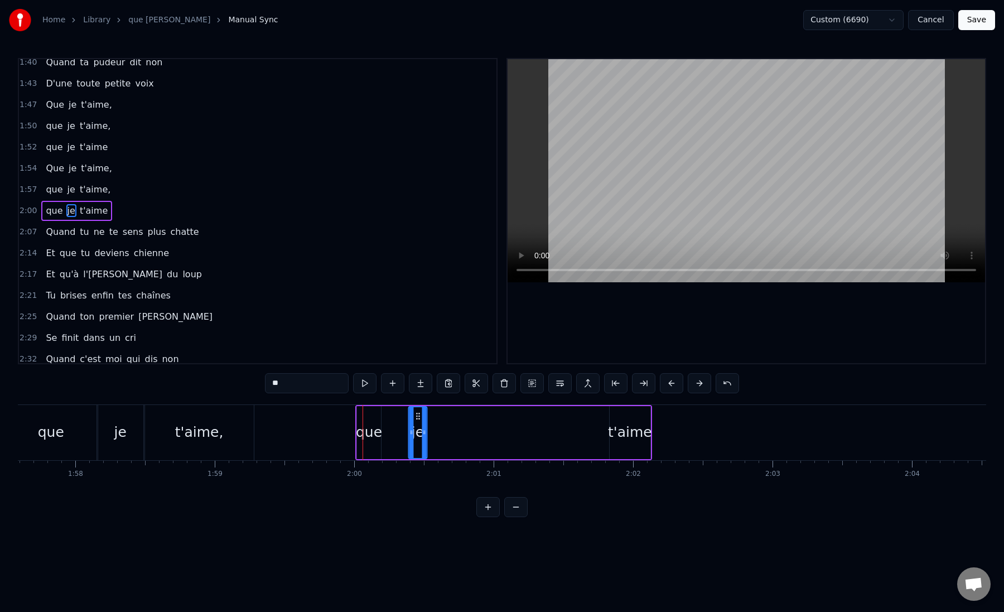
drag, startPoint x: 370, startPoint y: 417, endPoint x: 423, endPoint y: 418, distance: 53.0
click at [422, 418] on icon at bounding box center [418, 416] width 9 height 9
click at [364, 416] on div "que" at bounding box center [369, 432] width 24 height 53
drag, startPoint x: 366, startPoint y: 415, endPoint x: 262, endPoint y: 426, distance: 104.3
click at [262, 426] on div "que" at bounding box center [265, 432] width 23 height 51
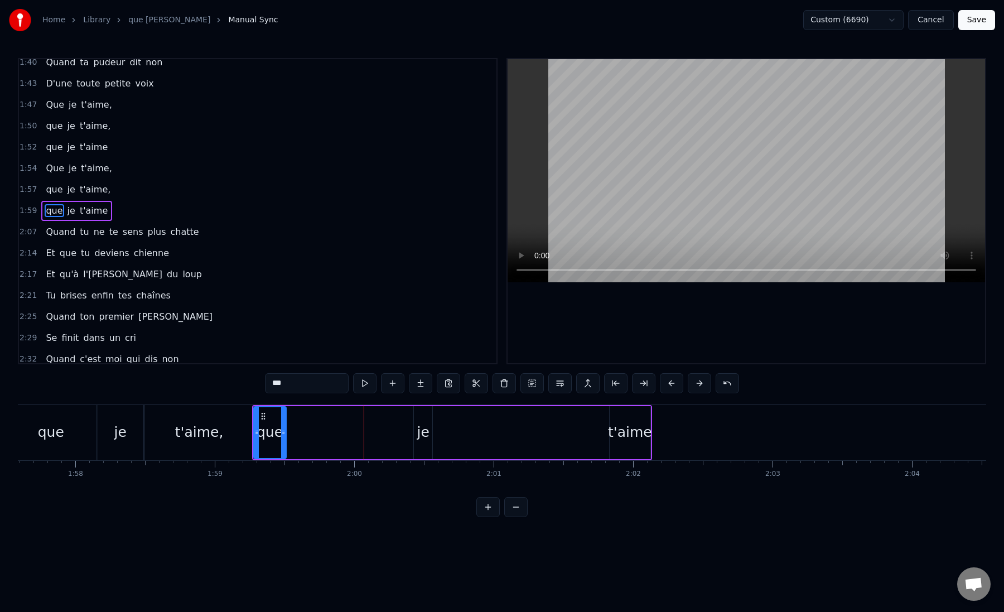
drag, startPoint x: 276, startPoint y: 428, endPoint x: 284, endPoint y: 430, distance: 8.5
click at [284, 430] on icon at bounding box center [283, 432] width 4 height 9
click at [423, 426] on div "je" at bounding box center [423, 432] width 12 height 21
drag, startPoint x: 424, startPoint y: 415, endPoint x: 295, endPoint y: 427, distance: 130.0
click at [295, 427] on div "je" at bounding box center [293, 432] width 17 height 51
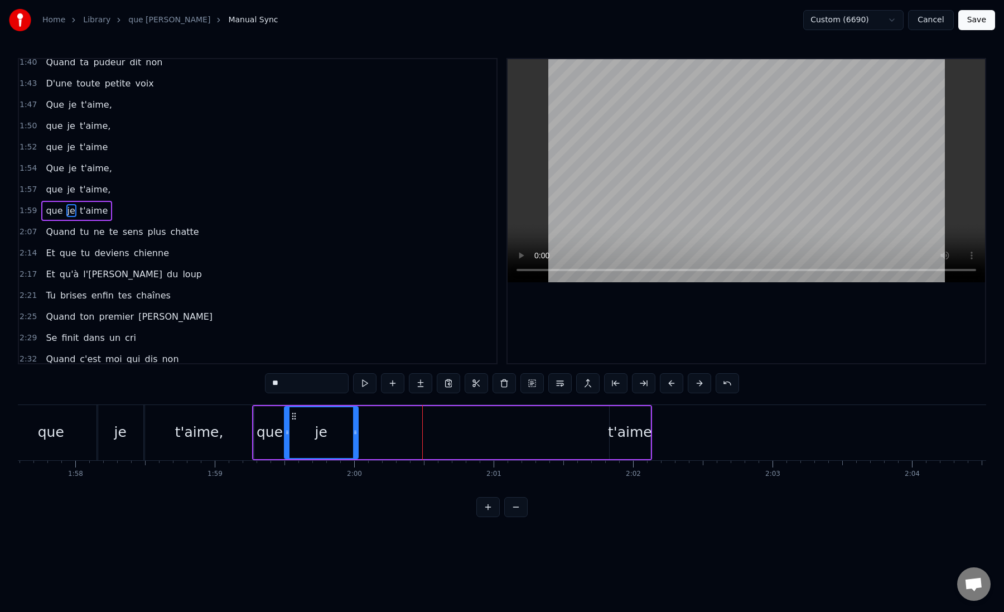
drag, startPoint x: 301, startPoint y: 433, endPoint x: 356, endPoint y: 433, distance: 55.2
click at [356, 433] on icon at bounding box center [355, 432] width 4 height 9
click at [307, 436] on div "je" at bounding box center [321, 432] width 73 height 51
drag, startPoint x: 354, startPoint y: 435, endPoint x: 344, endPoint y: 435, distance: 10.0
click at [344, 435] on icon at bounding box center [345, 432] width 4 height 9
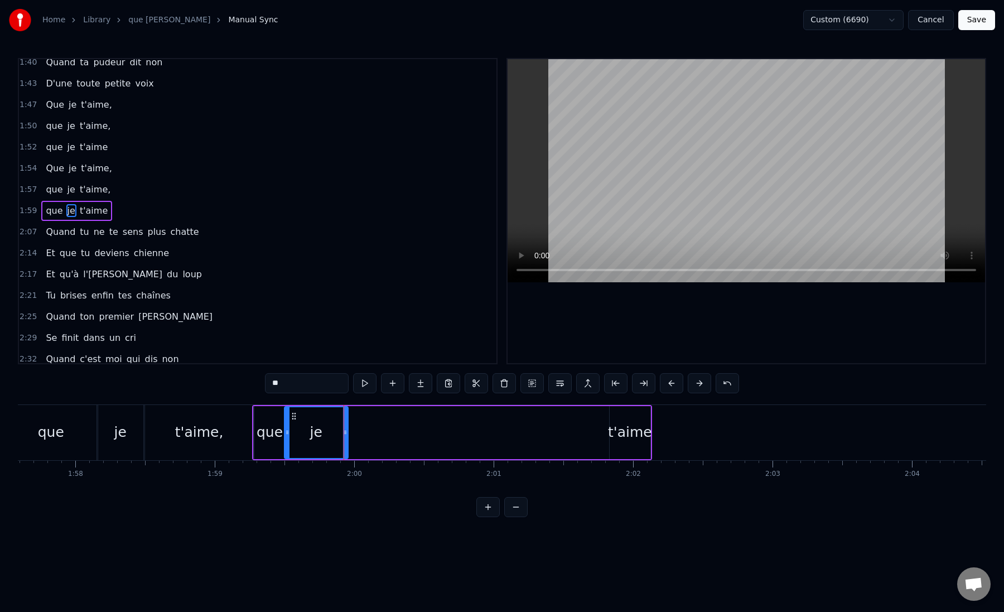
click at [622, 430] on div "t'aime" at bounding box center [630, 432] width 44 height 21
drag, startPoint x: 618, startPoint y: 417, endPoint x: 357, endPoint y: 430, distance: 261.5
click at [357, 430] on div "t'aime" at bounding box center [369, 432] width 40 height 51
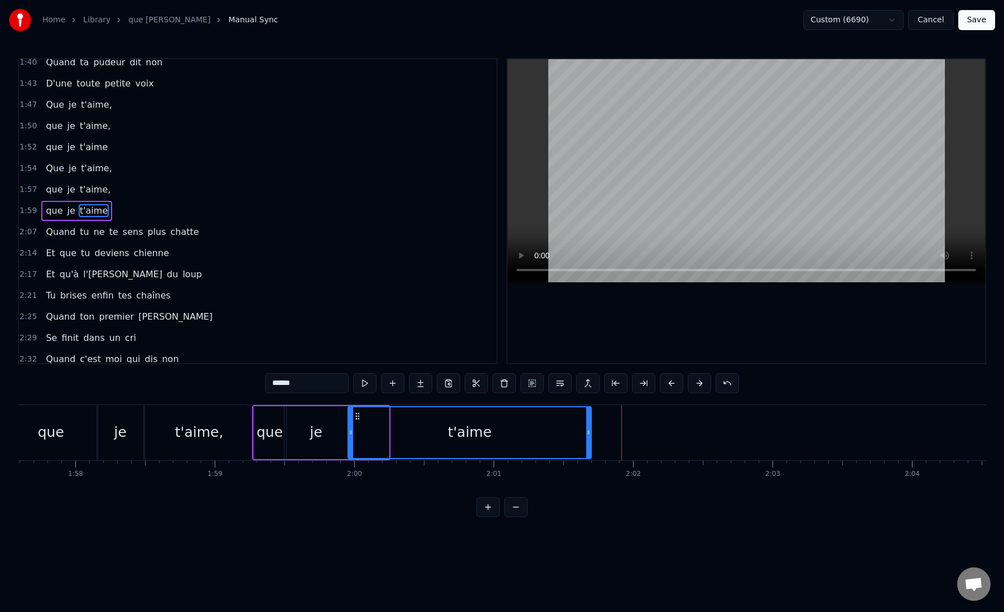
drag, startPoint x: 386, startPoint y: 434, endPoint x: 588, endPoint y: 436, distance: 201.5
click at [588, 436] on icon at bounding box center [588, 432] width 4 height 9
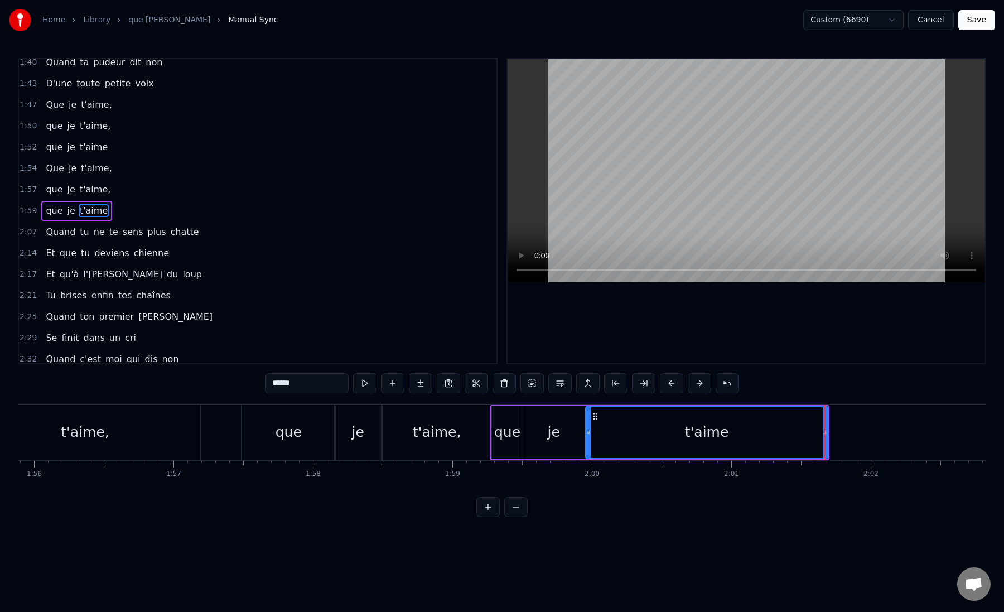
scroll to position [0, 16115]
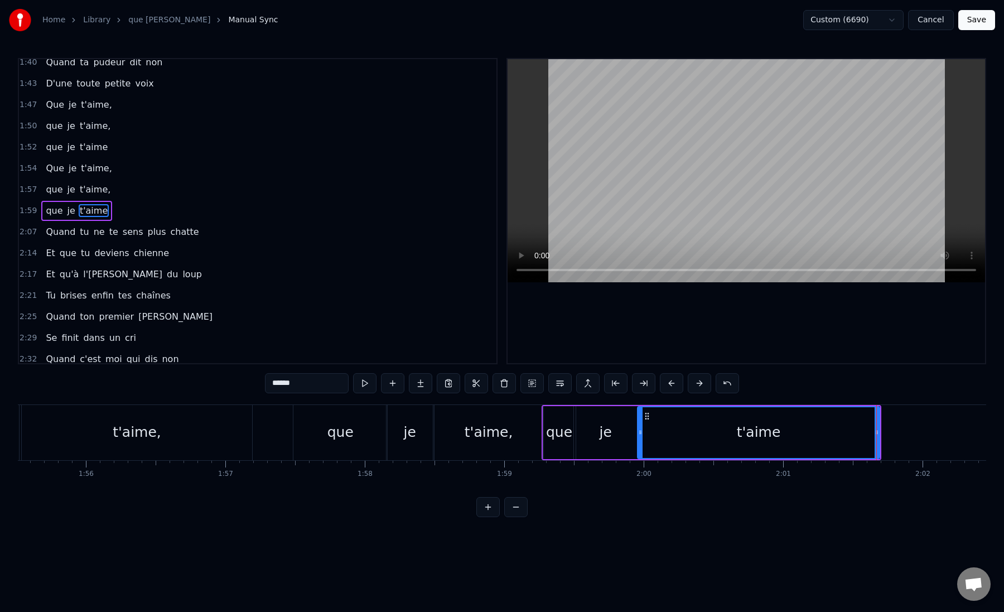
click at [212, 441] on div "t'aime," at bounding box center [137, 432] width 230 height 55
type input "*******"
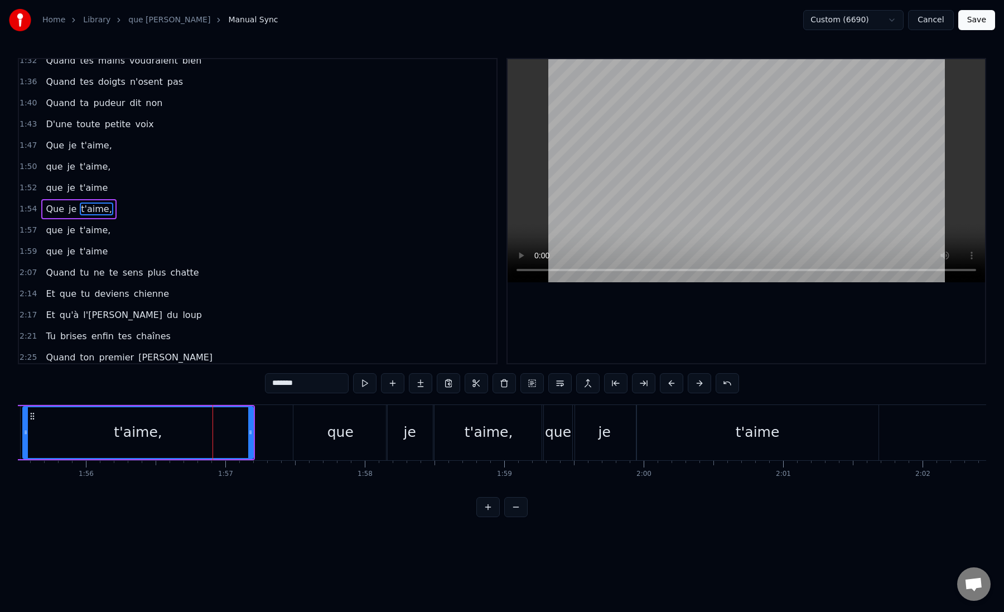
scroll to position [389, 0]
click at [274, 435] on div at bounding box center [644, 432] width 33482 height 55
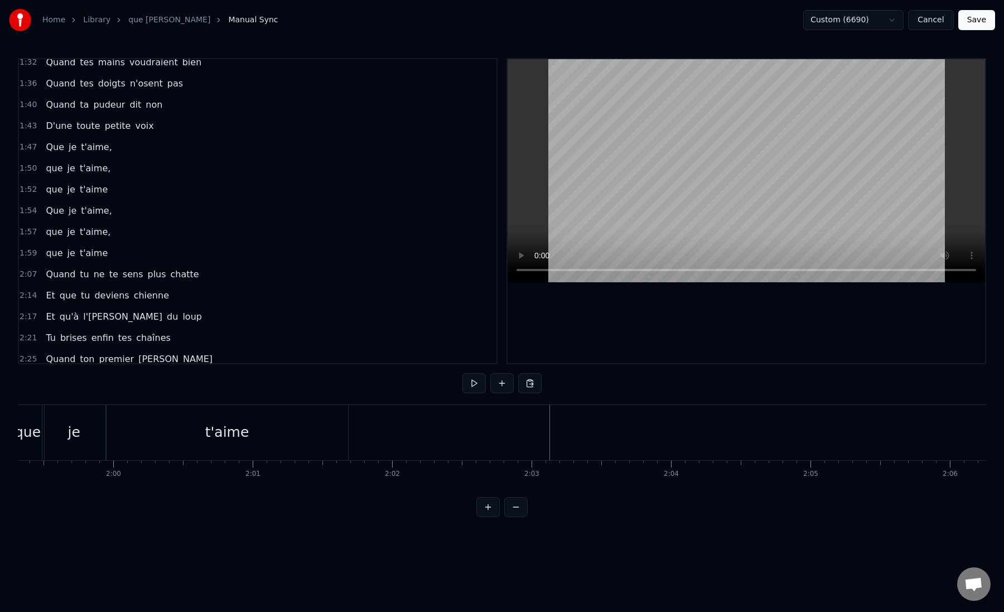
scroll to position [0, 16600]
click at [388, 428] on div "t'aime" at bounding box center [273, 432] width 242 height 55
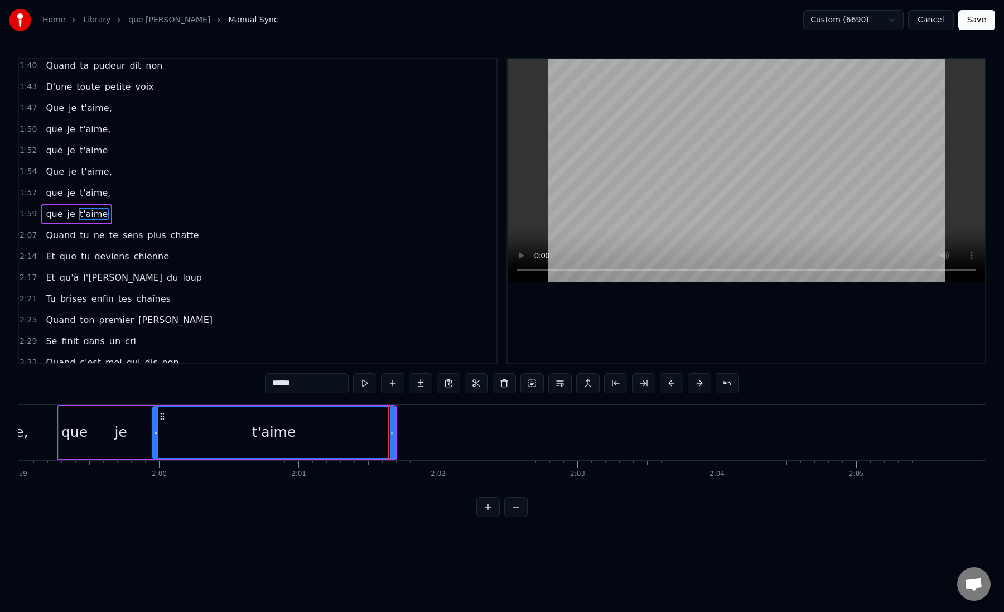
scroll to position [431, 0]
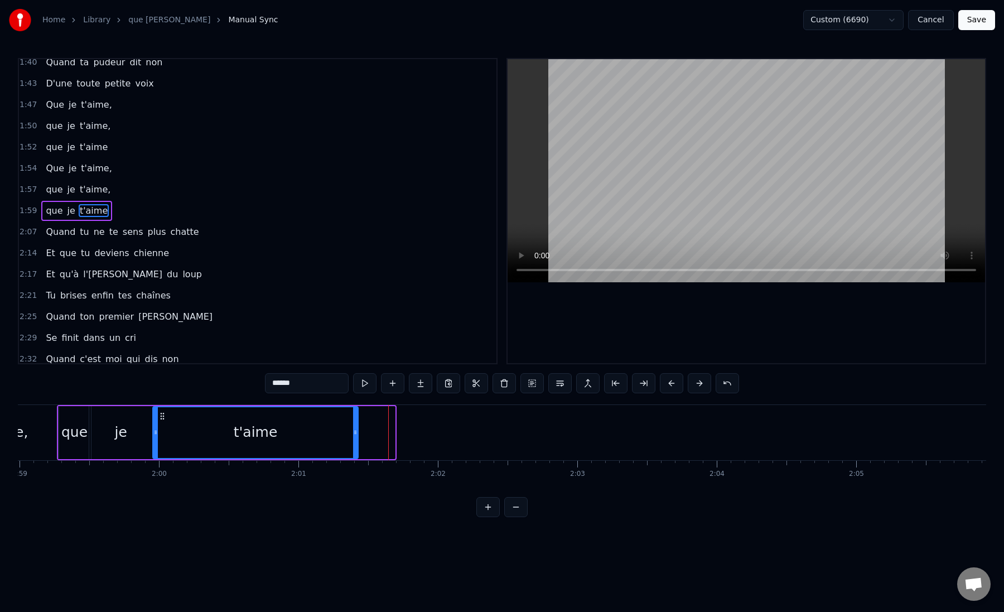
drag, startPoint x: 391, startPoint y: 430, endPoint x: 354, endPoint y: 430, distance: 36.8
click at [354, 430] on icon at bounding box center [355, 432] width 4 height 9
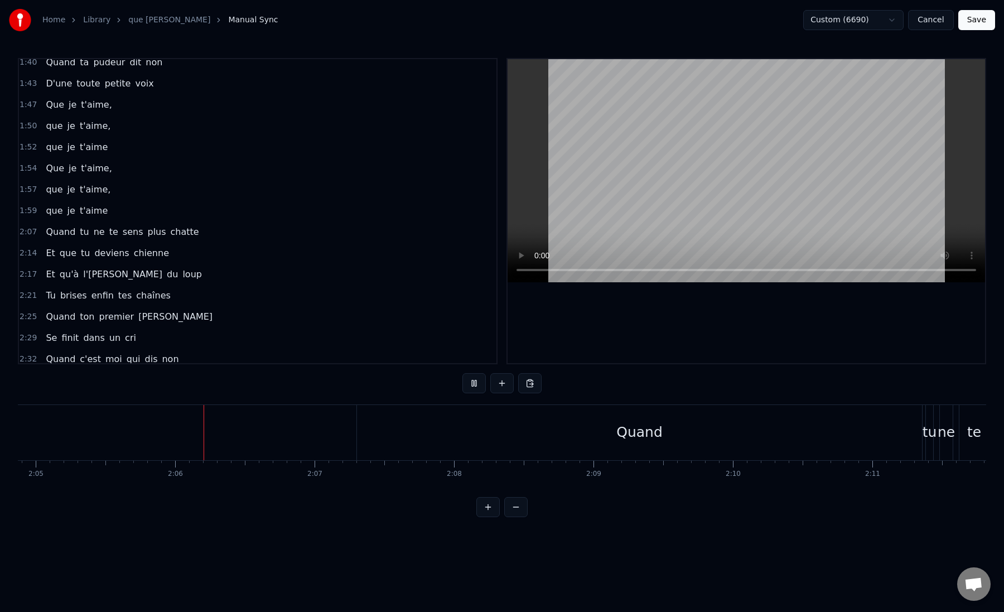
scroll to position [0, 17421]
click at [376, 430] on div "Quand" at bounding box center [639, 432] width 565 height 55
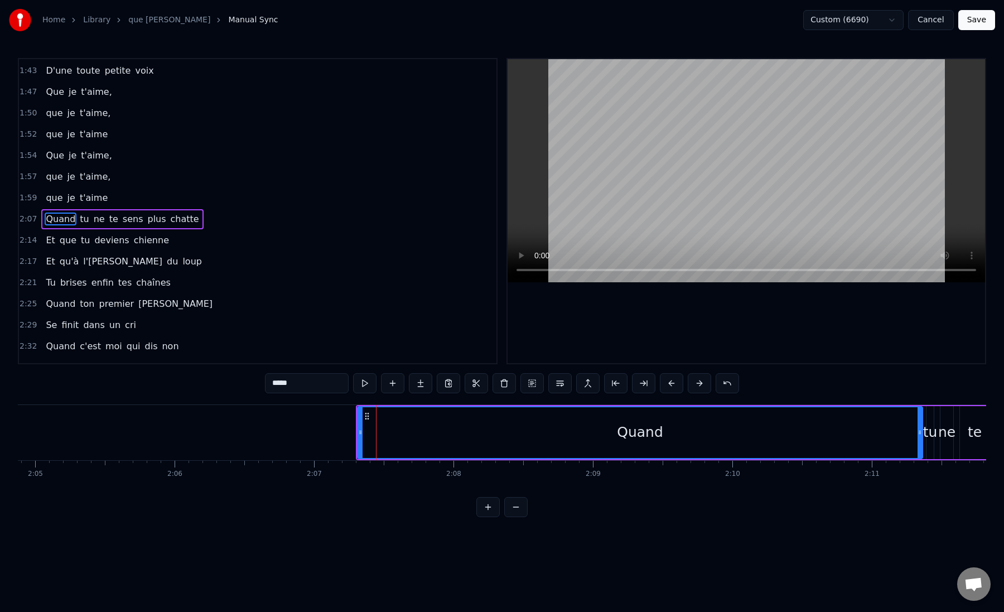
scroll to position [453, 0]
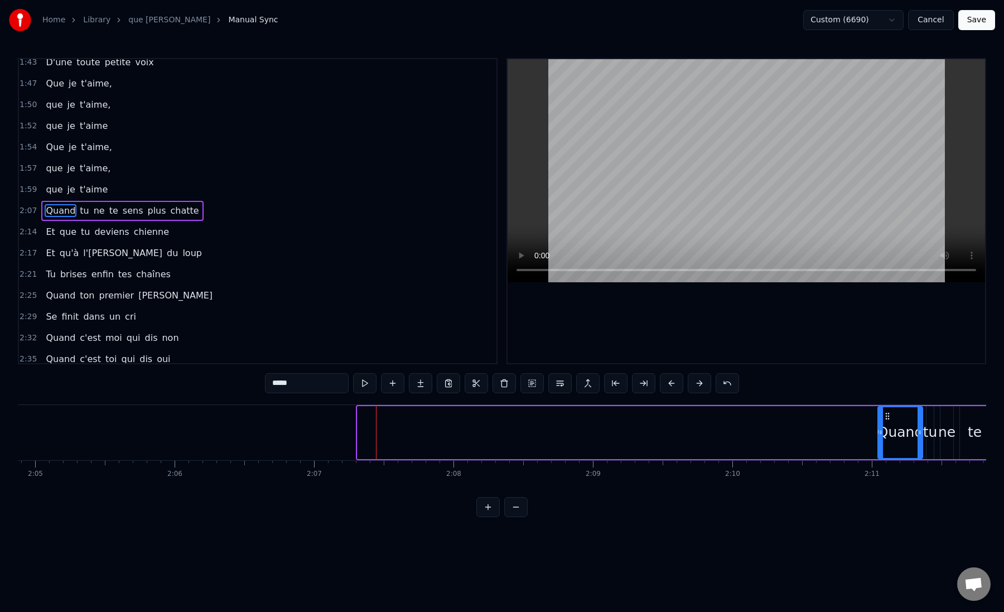
drag, startPoint x: 360, startPoint y: 429, endPoint x: 881, endPoint y: 436, distance: 520.7
click at [881, 436] on icon at bounding box center [881, 432] width 4 height 9
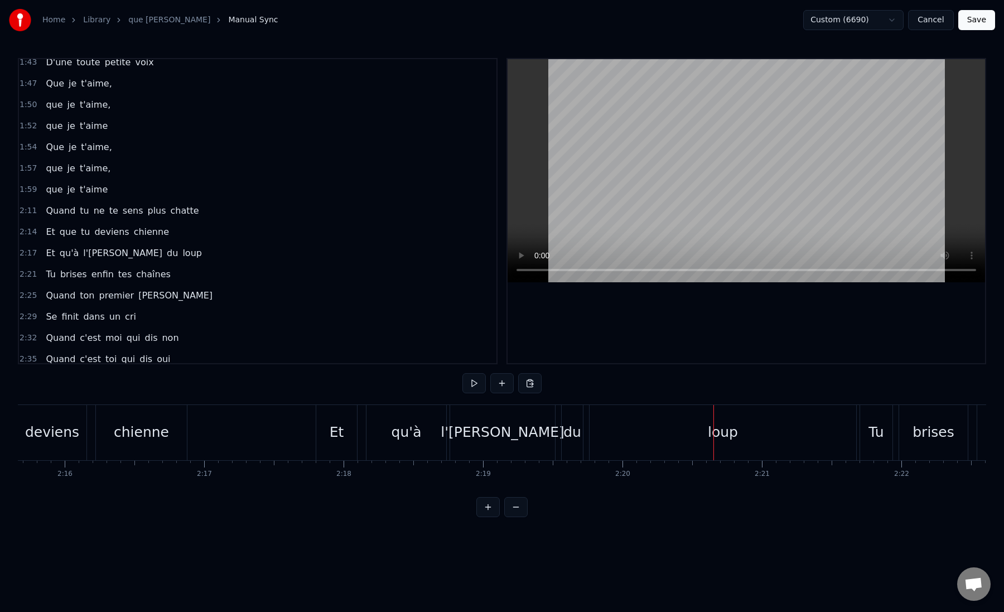
scroll to position [0, 18922]
click at [391, 428] on div "qu'à" at bounding box center [411, 432] width 80 height 55
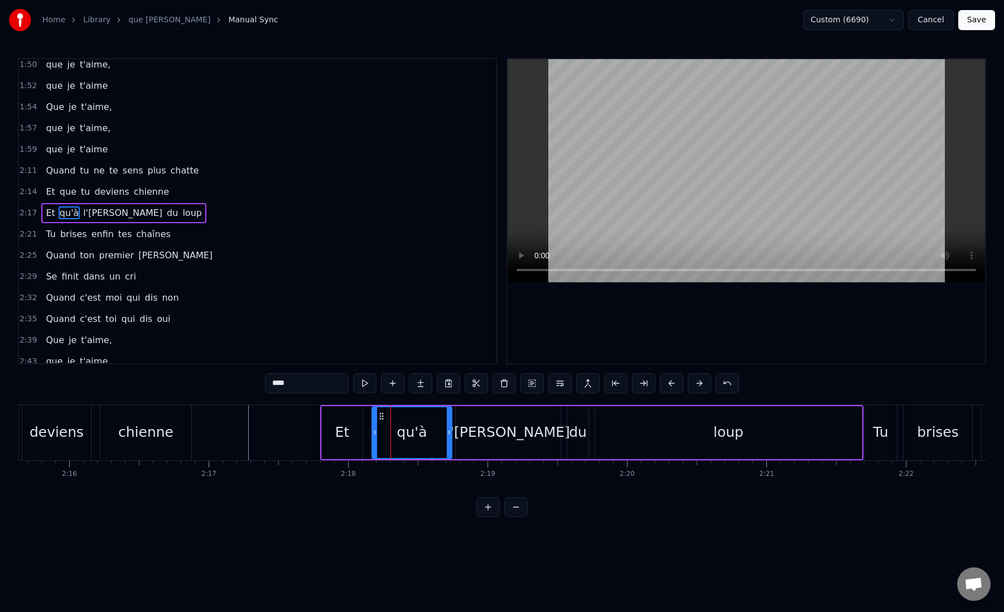
scroll to position [495, 0]
drag, startPoint x: 377, startPoint y: 430, endPoint x: 442, endPoint y: 434, distance: 65.4
click at [442, 434] on icon at bounding box center [440, 432] width 4 height 9
click at [480, 439] on div "l'appel" at bounding box center [508, 432] width 105 height 53
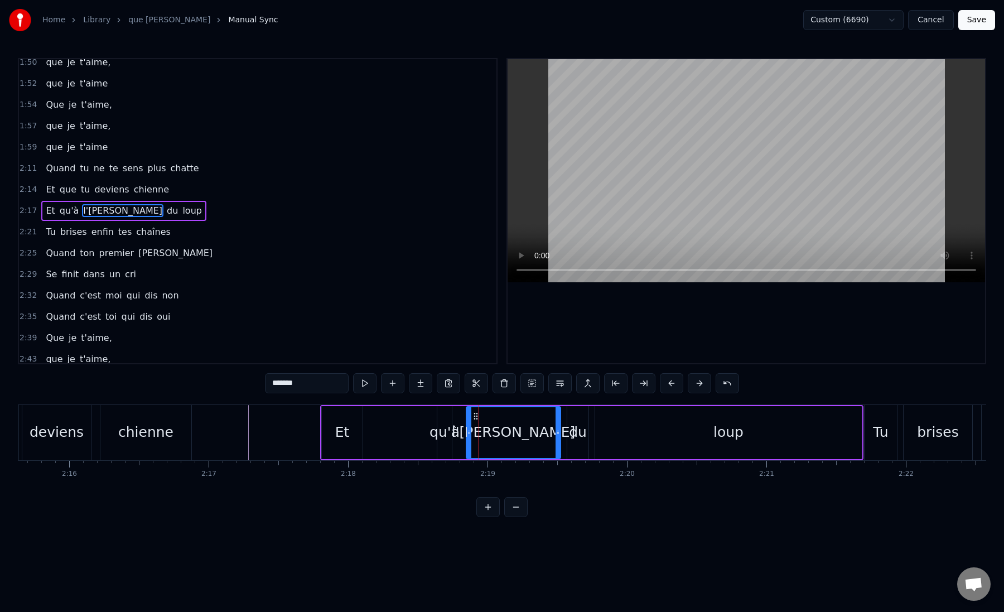
drag, startPoint x: 458, startPoint y: 432, endPoint x: 469, endPoint y: 432, distance: 10.6
click at [469, 432] on circle at bounding box center [469, 432] width 1 height 1
click at [443, 434] on div "qu'à" at bounding box center [445, 432] width 30 height 21
drag, startPoint x: 444, startPoint y: 416, endPoint x: 457, endPoint y: 418, distance: 13.6
click at [457, 418] on icon at bounding box center [460, 416] width 9 height 9
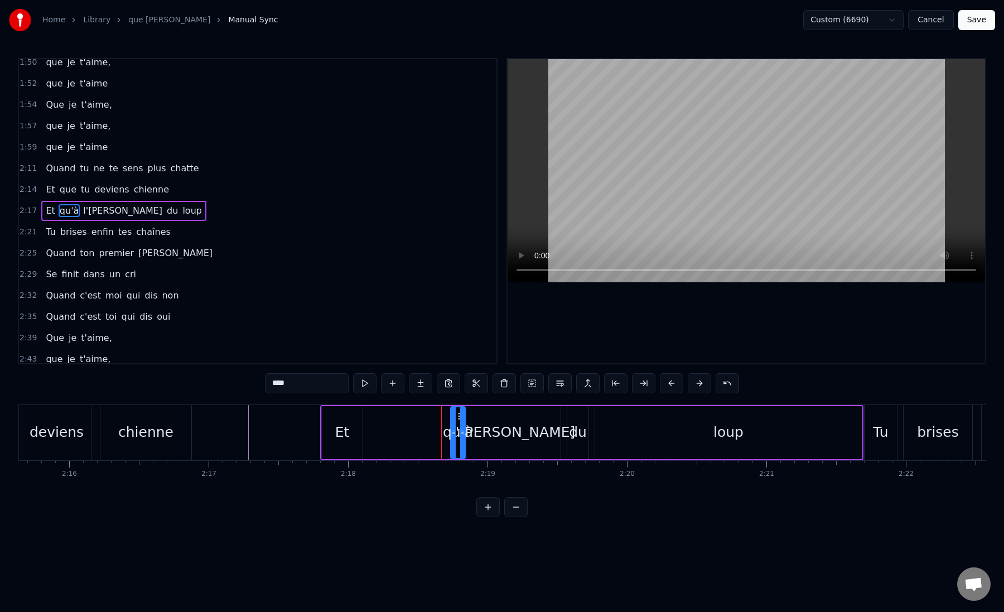
click at [354, 432] on div "Et" at bounding box center [342, 432] width 41 height 53
type input "**"
drag, startPoint x: 360, startPoint y: 434, endPoint x: 342, endPoint y: 435, distance: 17.9
click at [342, 435] on icon at bounding box center [342, 432] width 4 height 9
drag, startPoint x: 330, startPoint y: 417, endPoint x: 436, endPoint y: 419, distance: 106.0
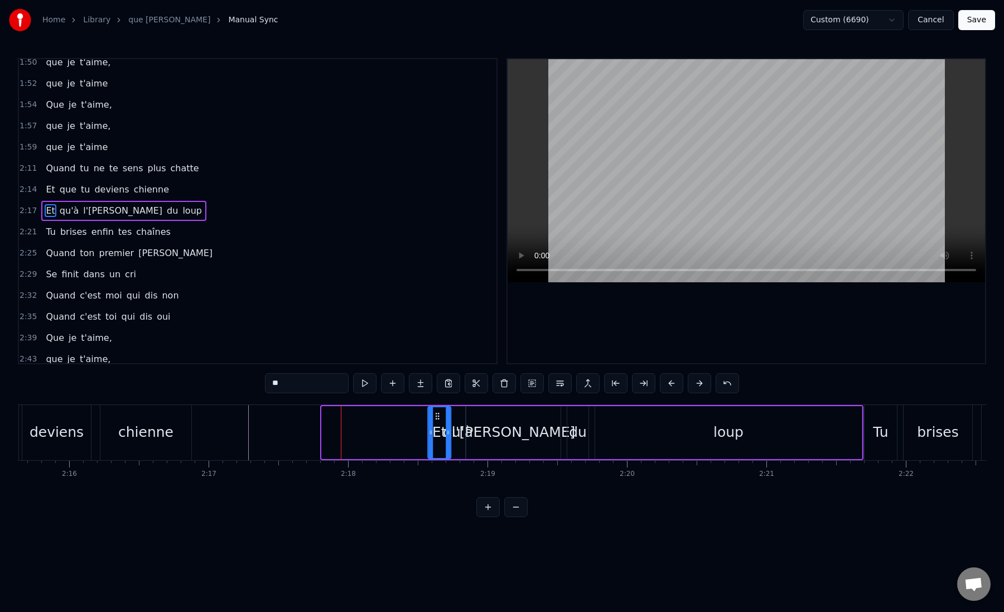
click at [436, 419] on icon at bounding box center [437, 416] width 9 height 9
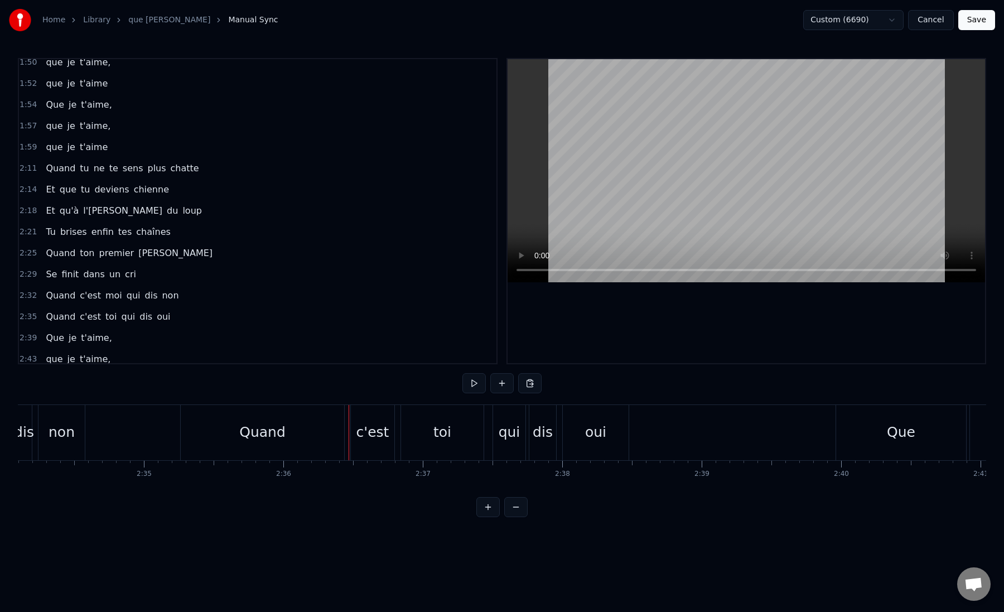
scroll to position [0, 21490]
click at [237, 439] on div "Quand" at bounding box center [271, 432] width 164 height 55
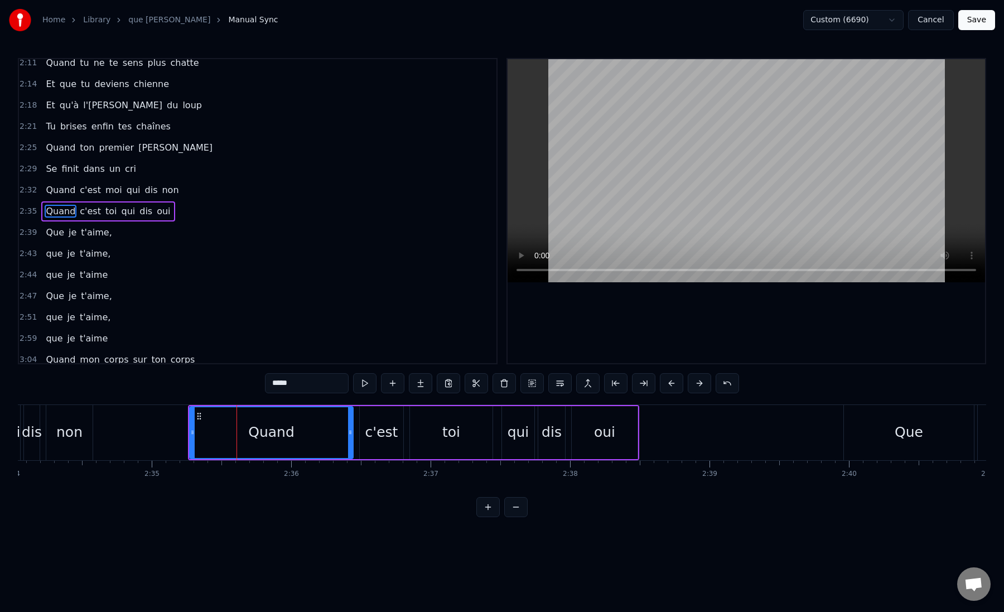
scroll to position [601, 0]
drag, startPoint x: 193, startPoint y: 430, endPoint x: 300, endPoint y: 431, distance: 106.6
click at [300, 431] on icon at bounding box center [299, 432] width 4 height 9
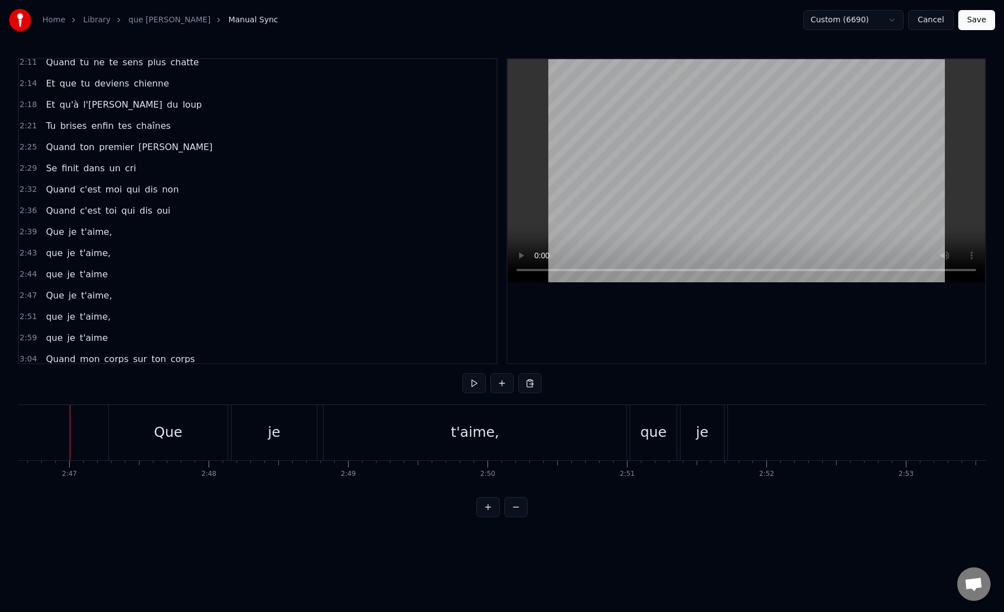
scroll to position [0, 23243]
click at [379, 443] on div "t'aime," at bounding box center [479, 432] width 303 height 55
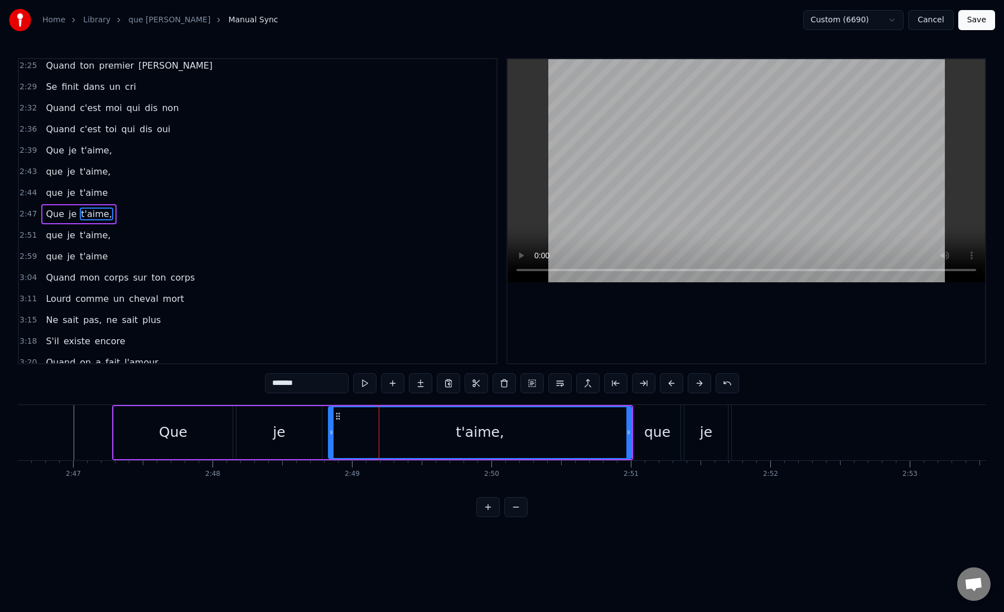
scroll to position [686, 0]
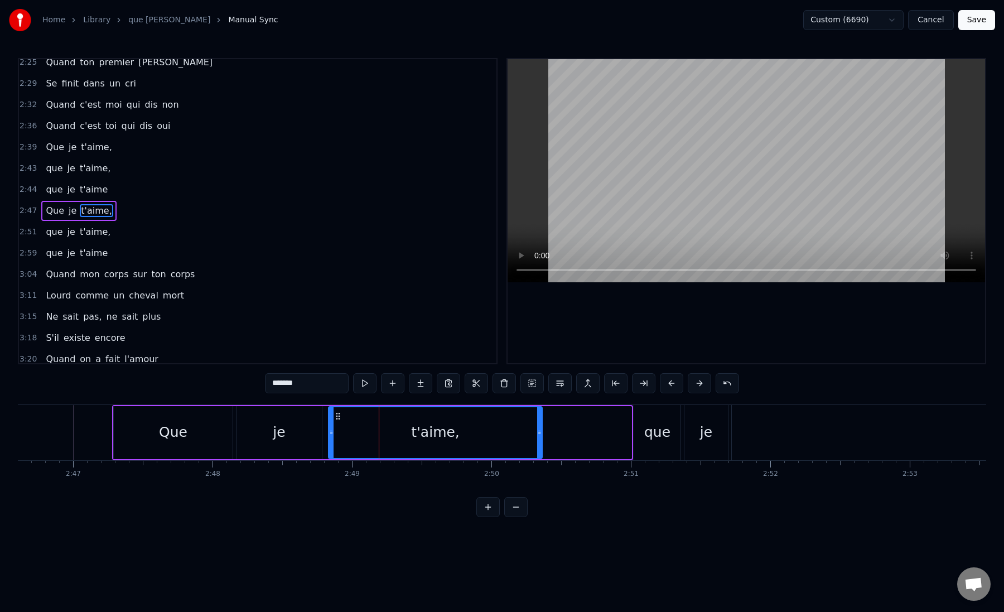
drag, startPoint x: 628, startPoint y: 431, endPoint x: 539, endPoint y: 435, distance: 89.4
click at [539, 435] on icon at bounding box center [539, 432] width 4 height 9
click at [647, 435] on div "que" at bounding box center [658, 432] width 26 height 21
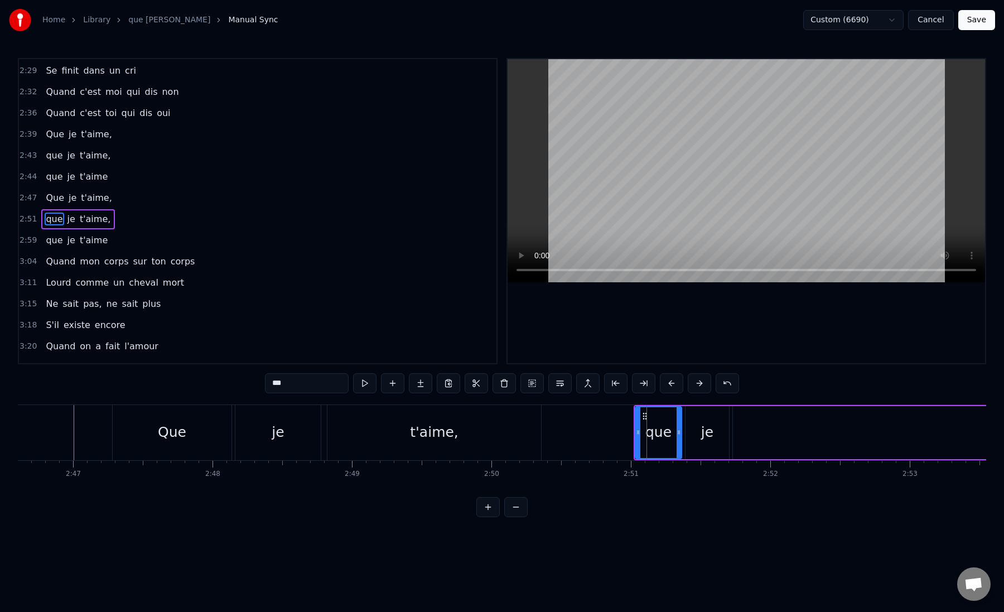
scroll to position [707, 0]
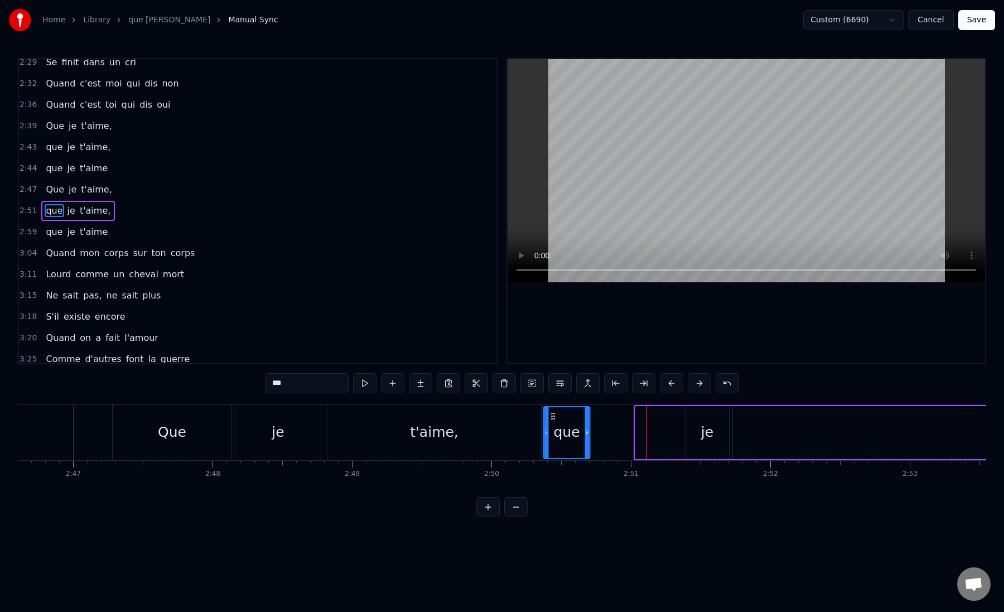
drag, startPoint x: 645, startPoint y: 416, endPoint x: 553, endPoint y: 418, distance: 91.5
click at [553, 418] on icon at bounding box center [553, 416] width 9 height 9
click at [528, 429] on div "t'aime," at bounding box center [435, 432] width 214 height 55
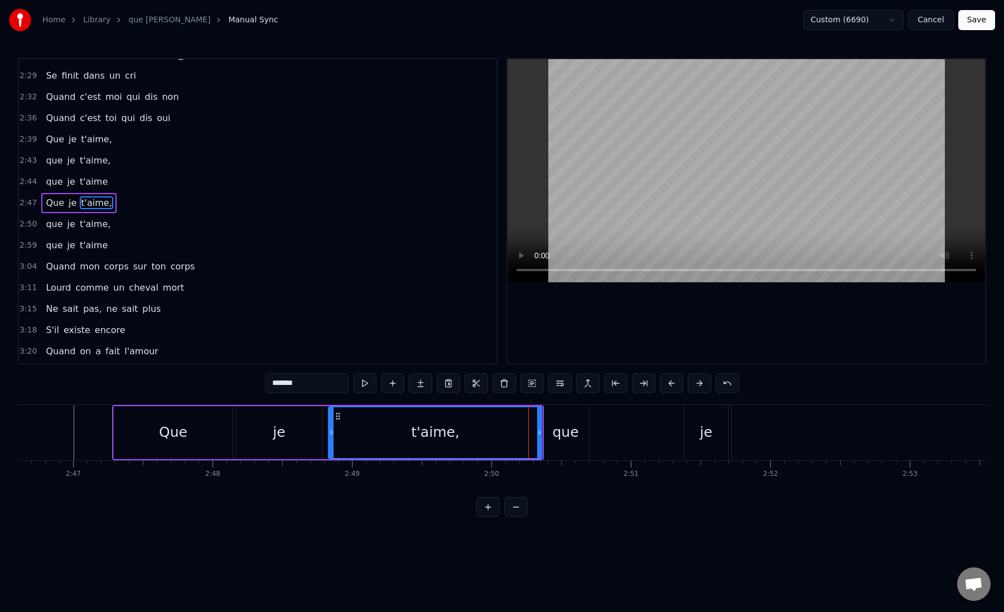
scroll to position [686, 0]
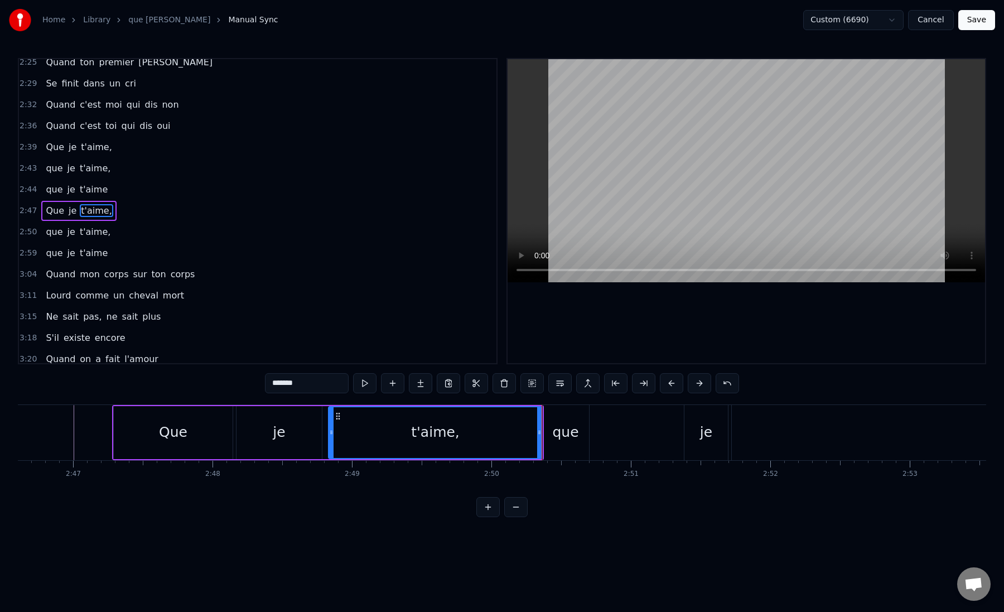
click at [559, 434] on div "que" at bounding box center [565, 432] width 26 height 21
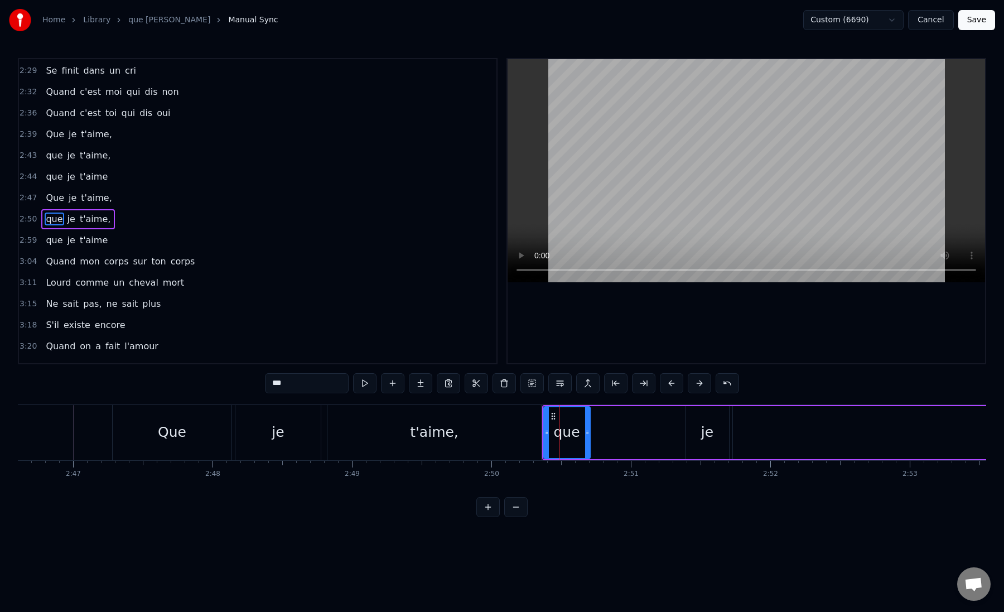
scroll to position [707, 0]
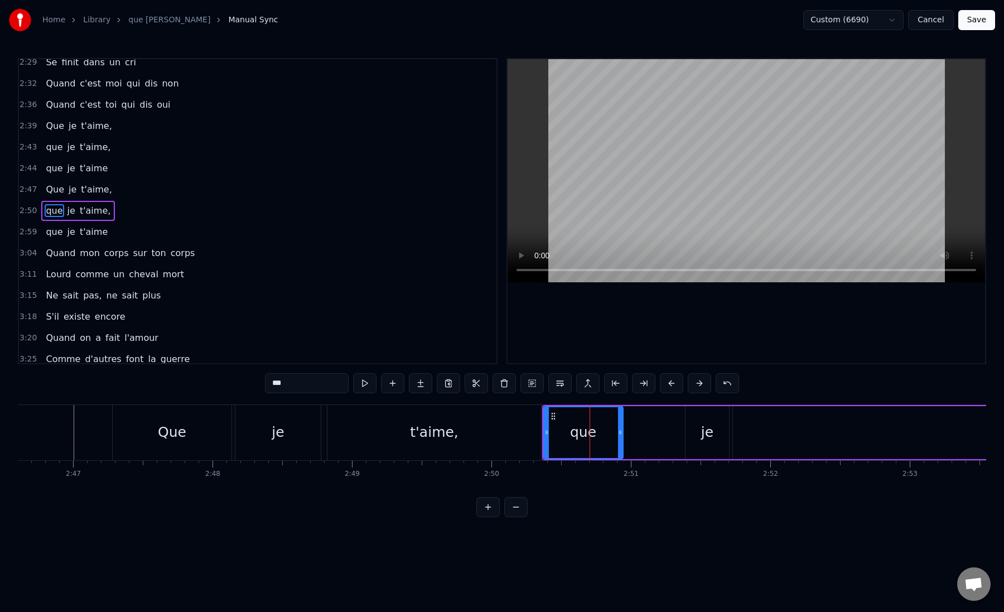
drag, startPoint x: 587, startPoint y: 432, endPoint x: 620, endPoint y: 432, distance: 32.9
click at [620, 432] on icon at bounding box center [620, 432] width 4 height 9
click at [578, 433] on div "que" at bounding box center [583, 432] width 26 height 21
drag, startPoint x: 619, startPoint y: 431, endPoint x: 637, endPoint y: 431, distance: 17.3
click at [637, 431] on icon at bounding box center [638, 432] width 4 height 9
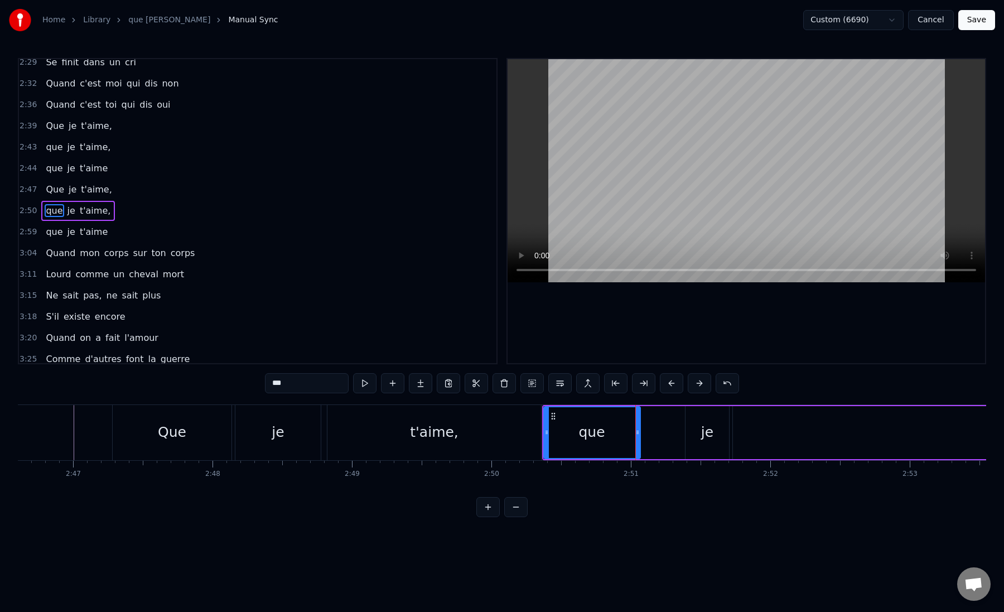
click at [580, 434] on div "que" at bounding box center [592, 432] width 95 height 51
drag, startPoint x: 638, startPoint y: 432, endPoint x: 623, endPoint y: 433, distance: 15.1
click at [623, 433] on icon at bounding box center [623, 432] width 4 height 9
click at [710, 433] on div "je" at bounding box center [707, 432] width 12 height 21
drag, startPoint x: 695, startPoint y: 416, endPoint x: 636, endPoint y: 417, distance: 58.6
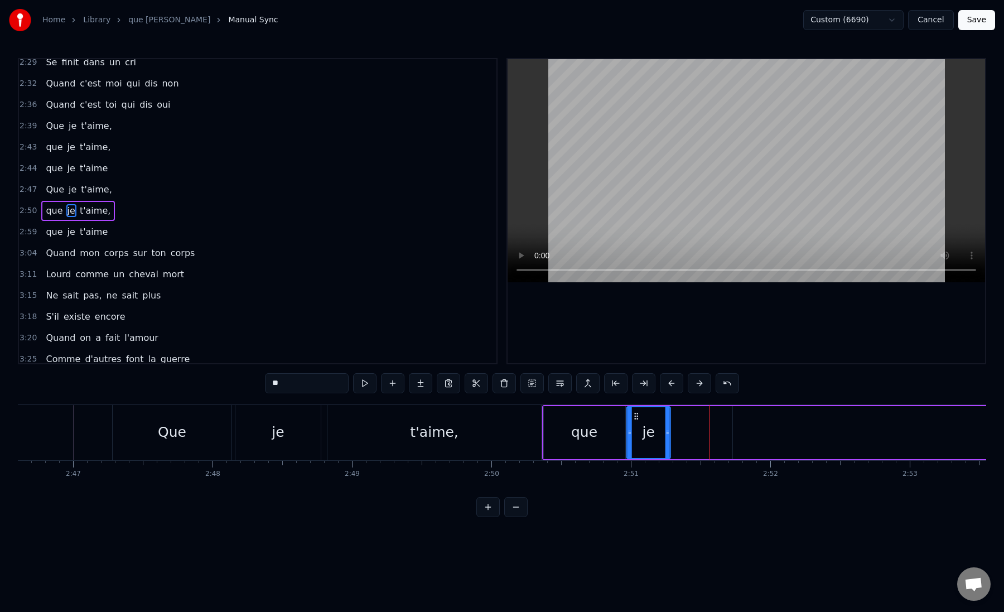
click at [636, 417] on icon at bounding box center [636, 416] width 9 height 9
click at [506, 436] on div "t'aime," at bounding box center [435, 432] width 214 height 55
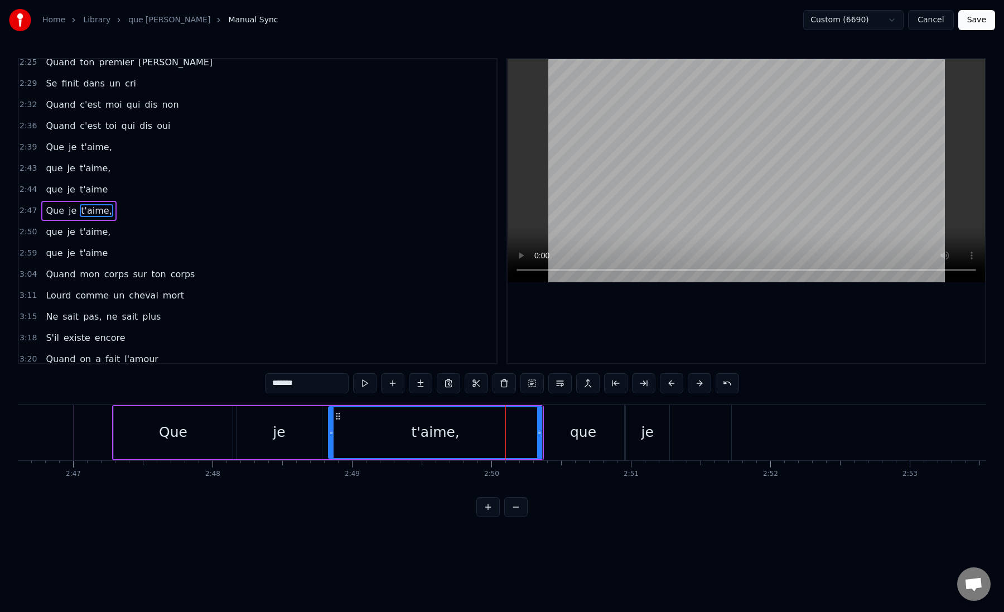
click at [554, 436] on div "que" at bounding box center [583, 432] width 81 height 55
type input "***"
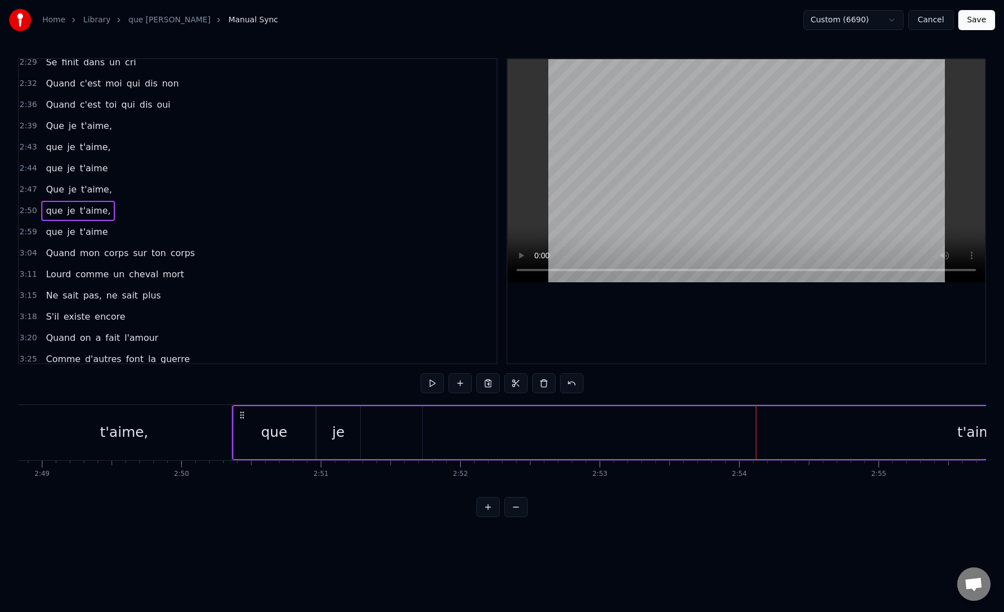
scroll to position [0, 23578]
click at [583, 436] on div "t'aime," at bounding box center [957, 432] width 1118 height 53
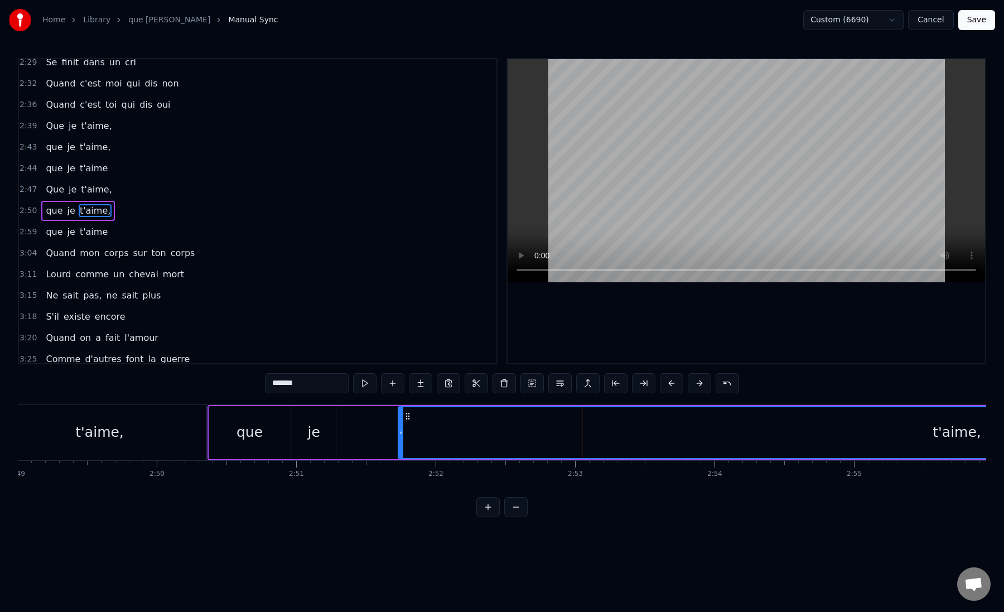
click at [445, 438] on div "t'aime," at bounding box center [957, 432] width 1117 height 51
click at [938, 434] on div "t'aime," at bounding box center [957, 432] width 49 height 21
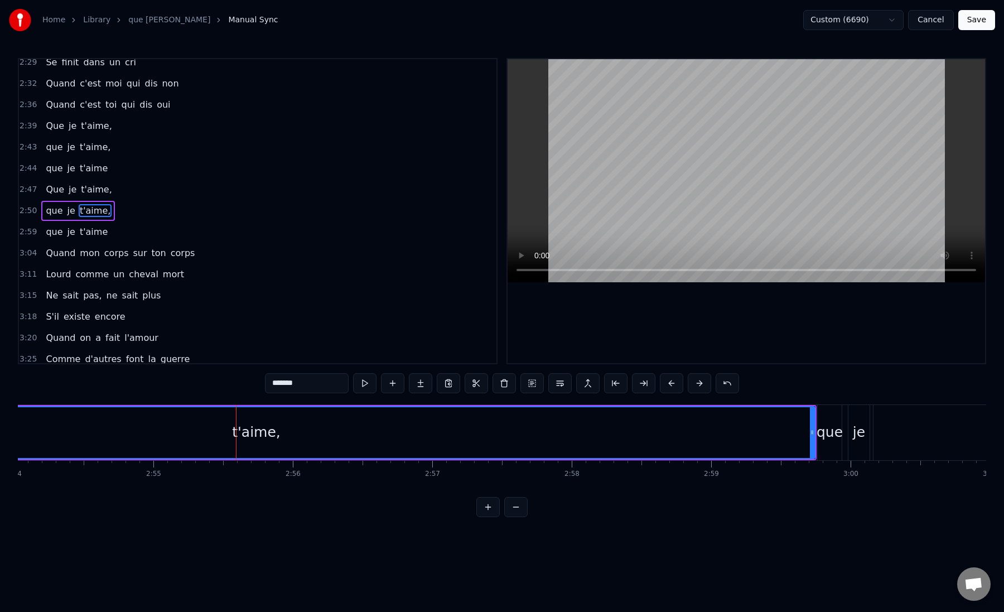
scroll to position [0, 24266]
click at [270, 432] on div "t'aime," at bounding box center [269, 432] width 49 height 21
click at [280, 431] on div "t'aime," at bounding box center [269, 432] width 49 height 21
drag, startPoint x: 280, startPoint y: 431, endPoint x: 272, endPoint y: 431, distance: 7.3
click at [272, 431] on div "t'aime," at bounding box center [269, 432] width 49 height 21
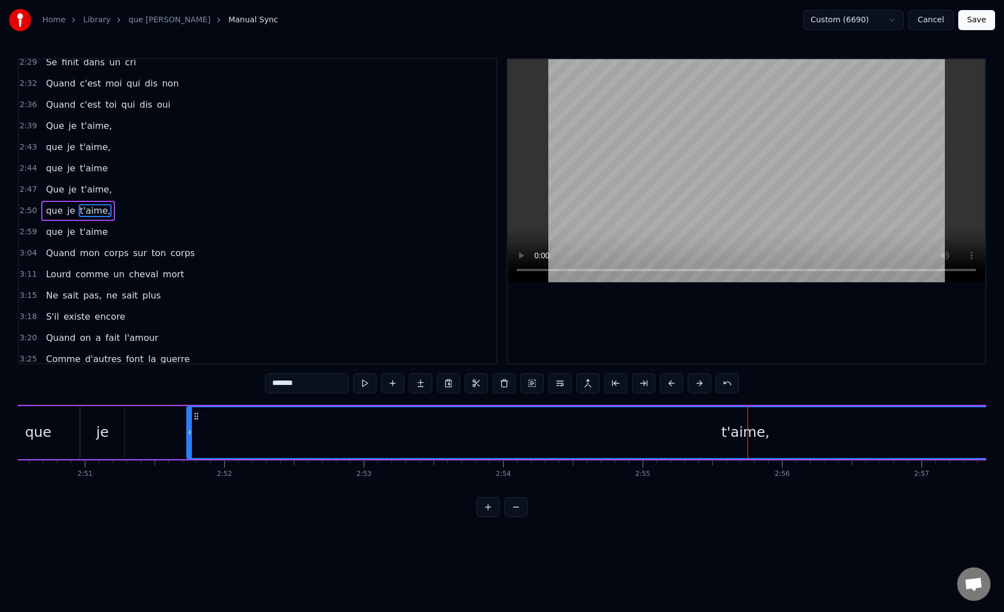
scroll to position [0, 23738]
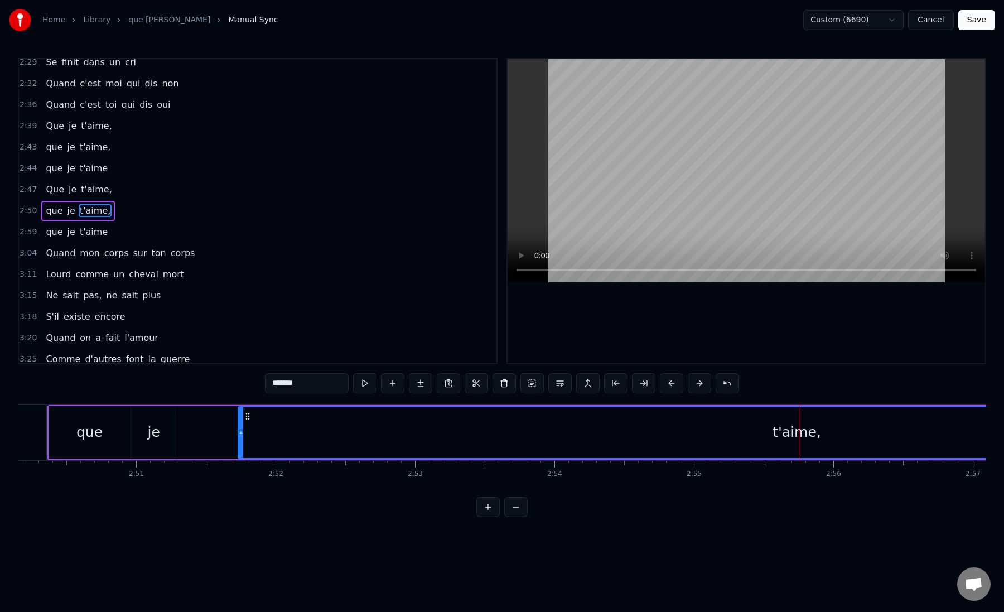
click at [221, 429] on div "que je t'aime," at bounding box center [702, 432] width 1310 height 55
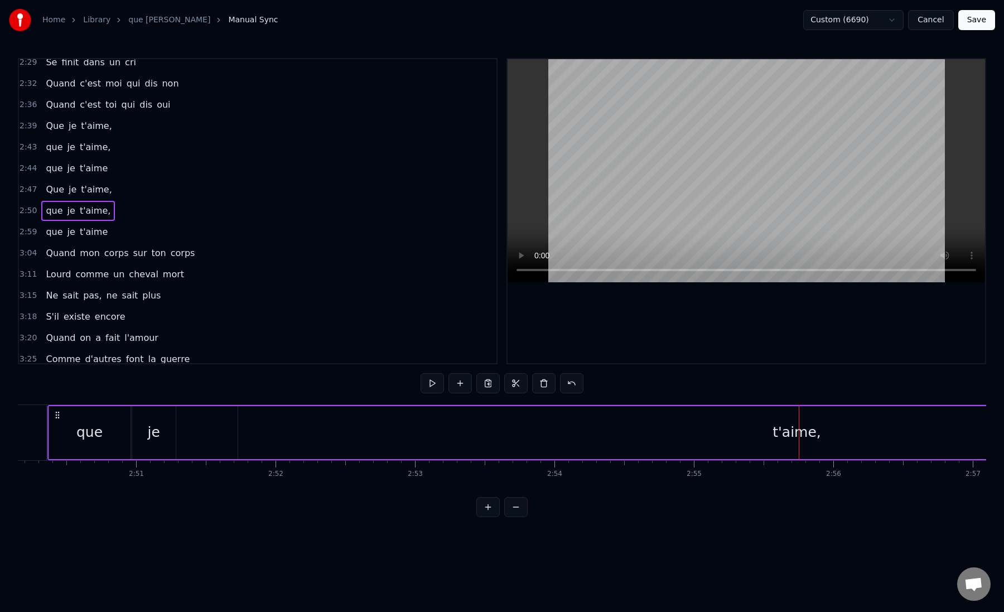
click at [196, 431] on div "que je t'aime," at bounding box center [702, 432] width 1310 height 55
click at [153, 430] on div "je" at bounding box center [154, 432] width 12 height 21
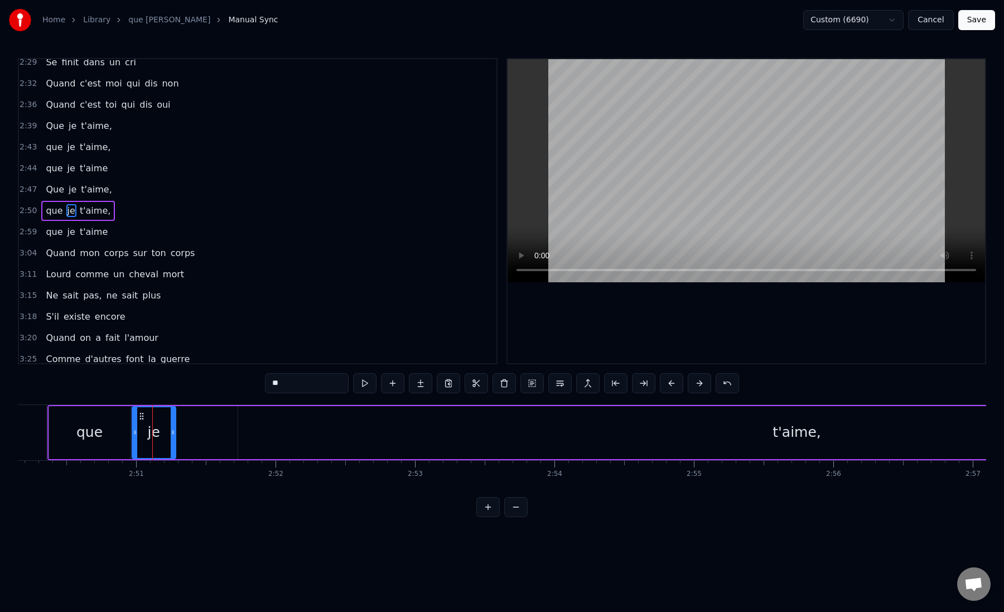
click at [211, 427] on div "que je t'aime," at bounding box center [702, 432] width 1310 height 55
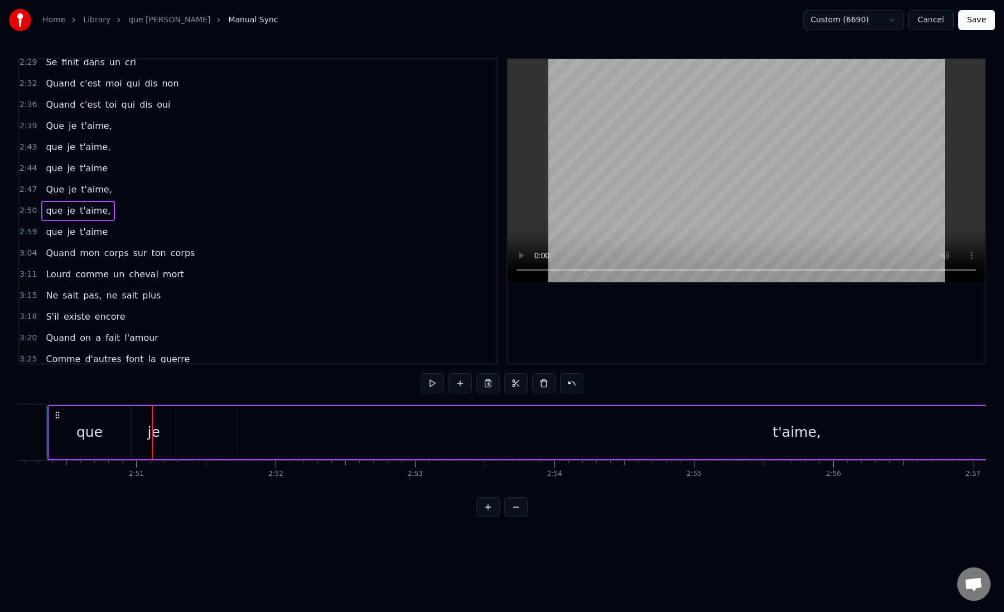
click at [254, 425] on div "t'aime," at bounding box center [797, 432] width 1118 height 53
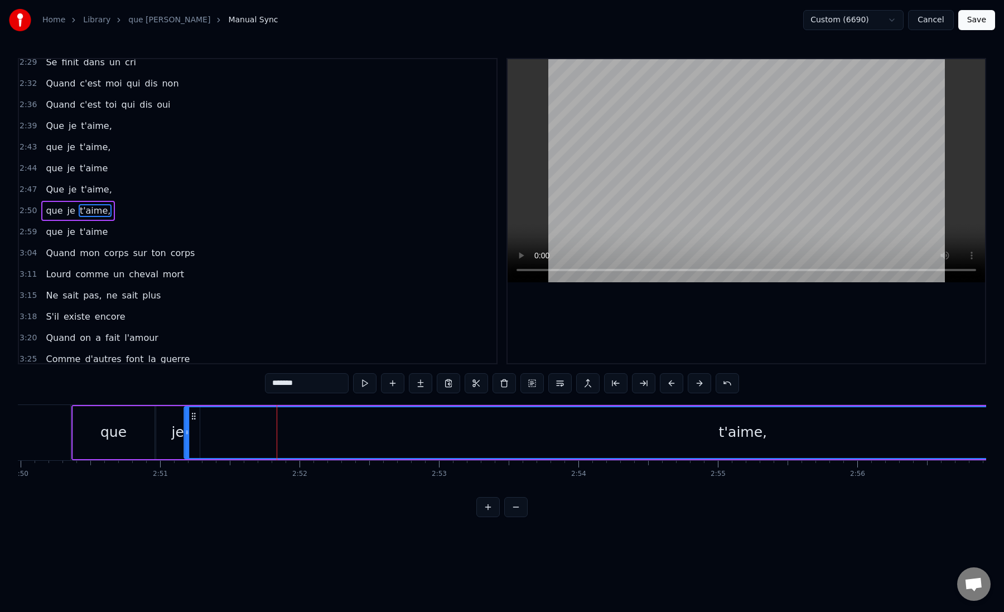
scroll to position [0, 23704]
drag, startPoint x: 248, startPoint y: 417, endPoint x: 222, endPoint y: 417, distance: 26.2
click at [222, 417] on icon at bounding box center [221, 416] width 9 height 9
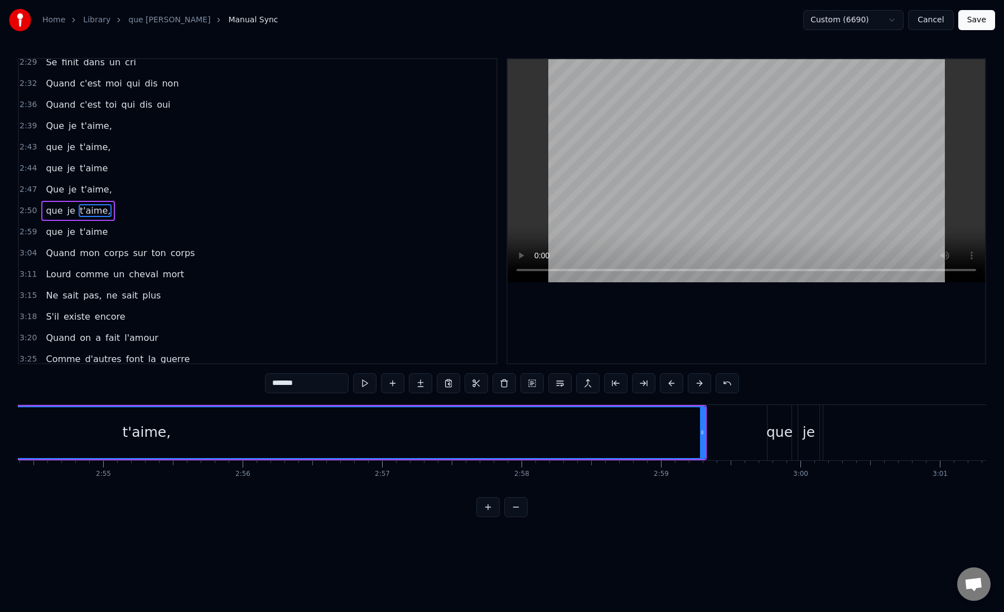
scroll to position [0, 24387]
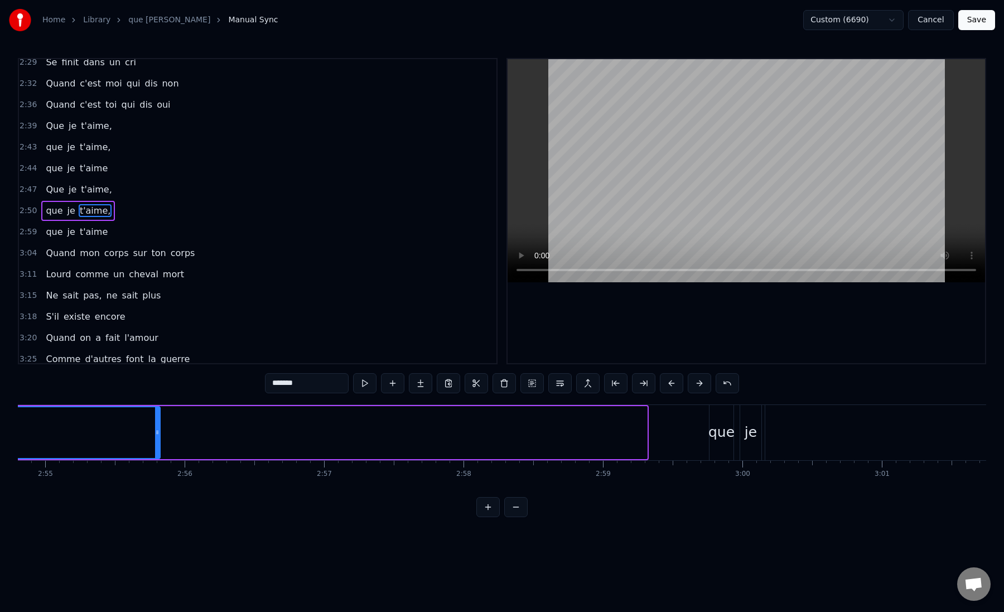
drag, startPoint x: 643, startPoint y: 434, endPoint x: 156, endPoint y: 447, distance: 487.4
click at [156, 447] on div at bounding box center [157, 432] width 4 height 51
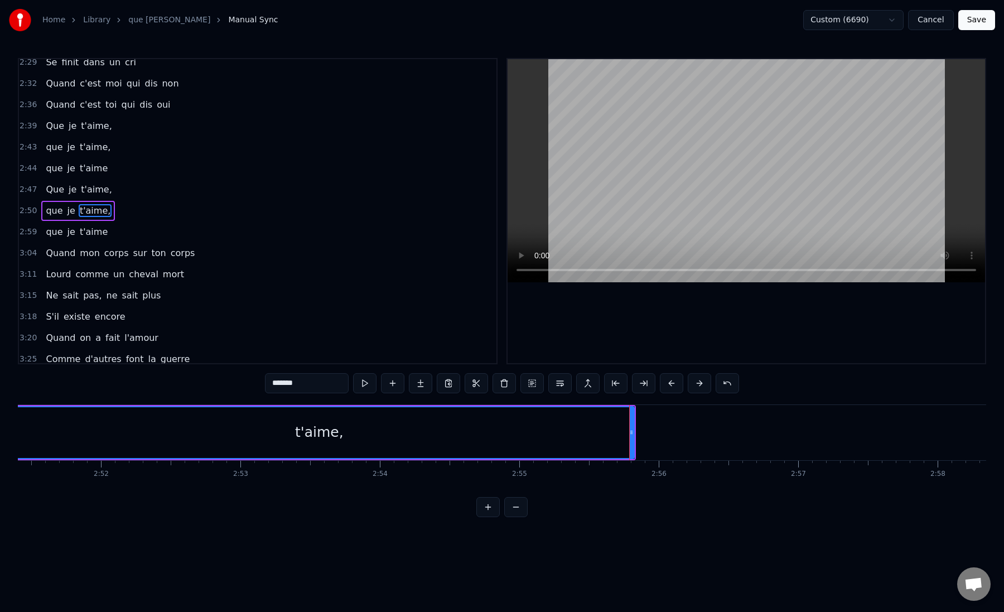
scroll to position [0, 23837]
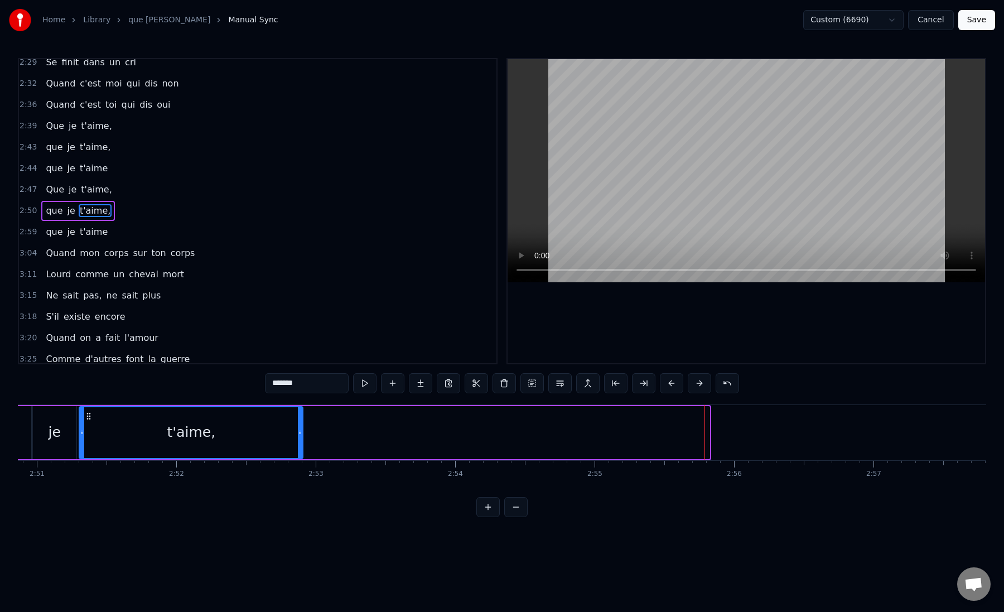
drag, startPoint x: 708, startPoint y: 435, endPoint x: 302, endPoint y: 438, distance: 406.3
click at [302, 438] on div at bounding box center [300, 432] width 4 height 51
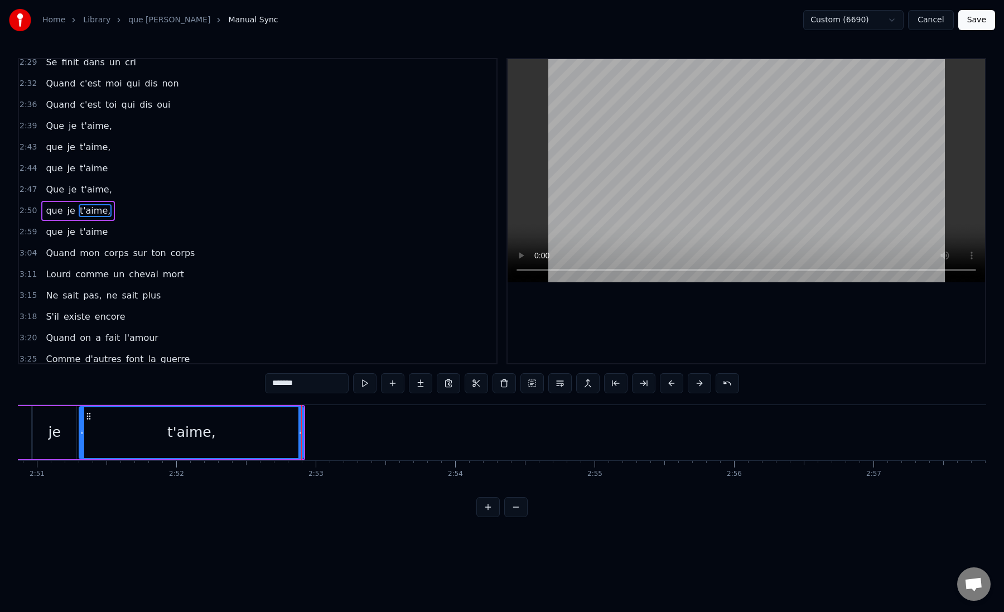
click at [102, 439] on div "t'aime," at bounding box center [191, 432] width 223 height 51
drag, startPoint x: 299, startPoint y: 432, endPoint x: 172, endPoint y: 439, distance: 126.9
click at [172, 439] on div at bounding box center [174, 432] width 4 height 51
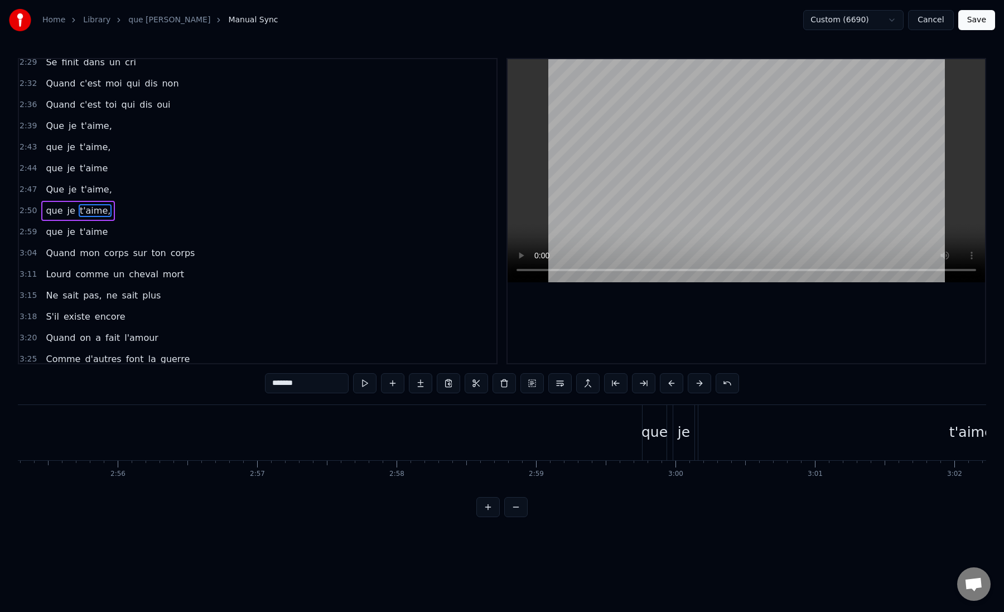
scroll to position [0, 24469]
click at [637, 432] on div "que" at bounding box center [639, 432] width 26 height 21
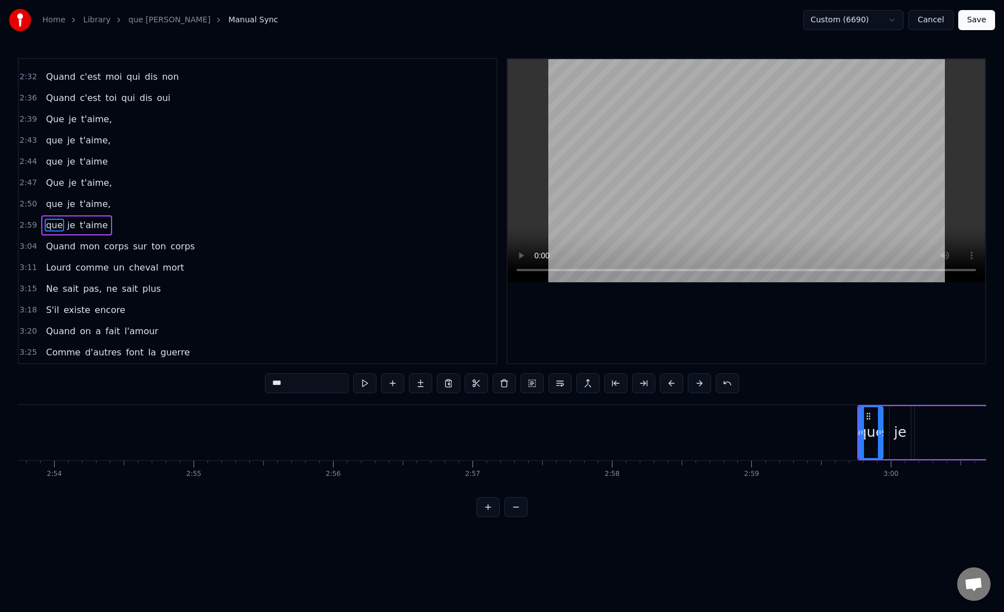
scroll to position [0, 24243]
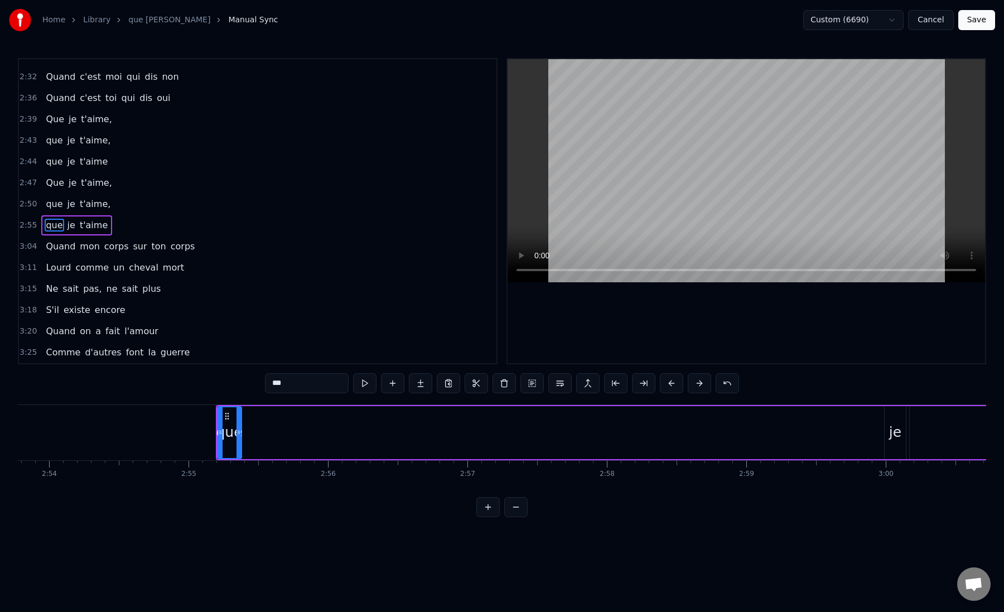
click at [898, 432] on div "je" at bounding box center [896, 432] width 12 height 21
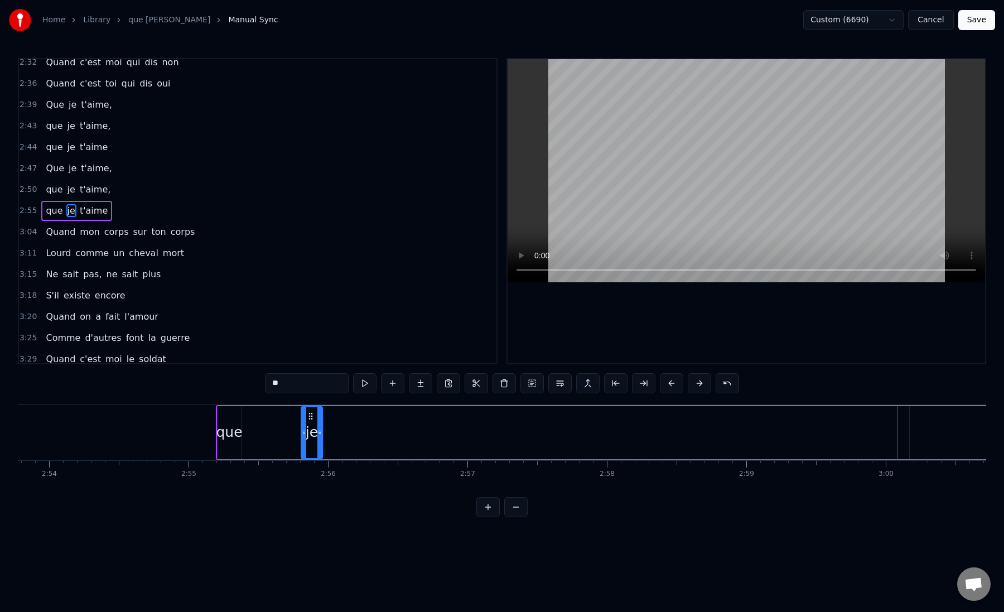
drag, startPoint x: 893, startPoint y: 415, endPoint x: 305, endPoint y: 442, distance: 588.8
click at [305, 442] on div "je" at bounding box center [312, 432] width 20 height 51
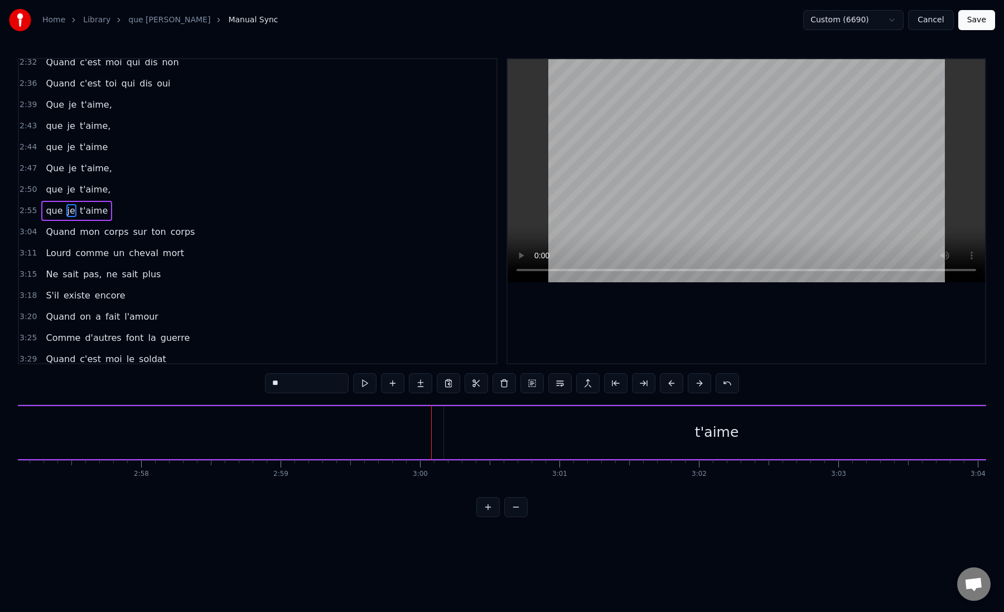
scroll to position [0, 24724]
click at [671, 426] on div "t'aime" at bounding box center [703, 432] width 546 height 53
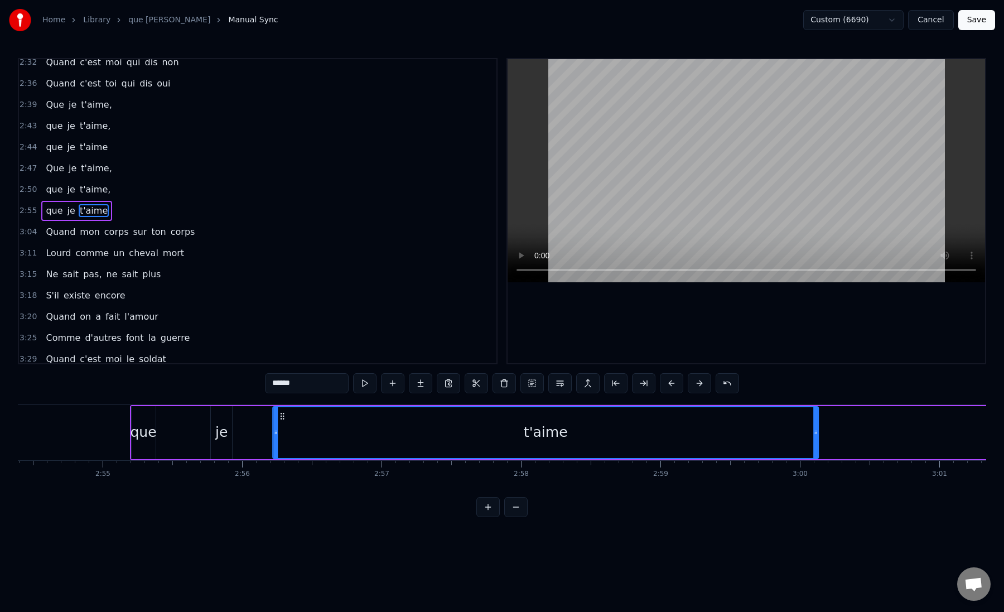
drag, startPoint x: 439, startPoint y: 417, endPoint x: 282, endPoint y: 439, distance: 157.8
click at [282, 439] on div "t'aime" at bounding box center [545, 432] width 545 height 51
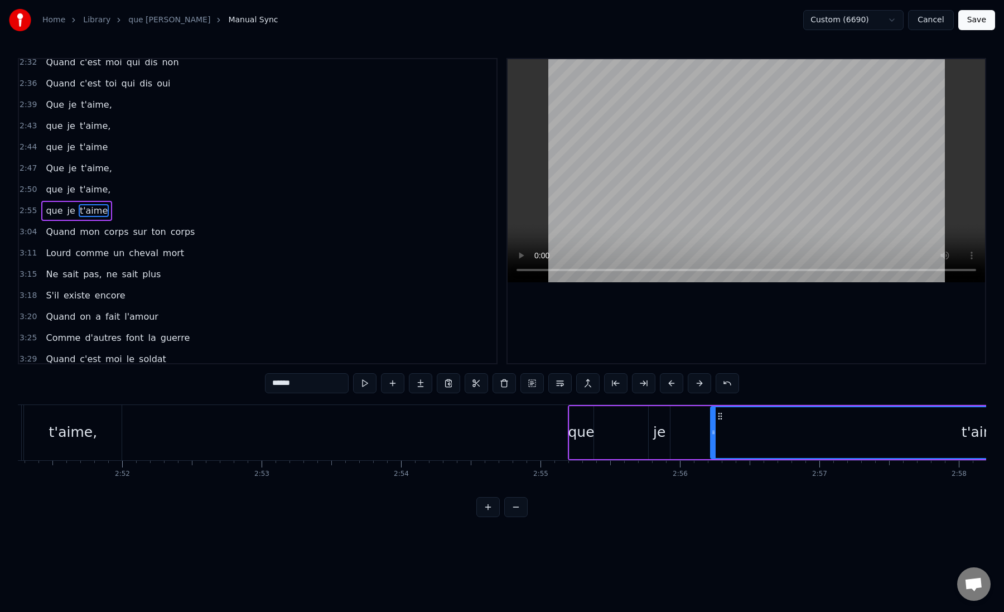
scroll to position [0, 23877]
click at [590, 430] on div "que" at bounding box center [595, 432] width 26 height 21
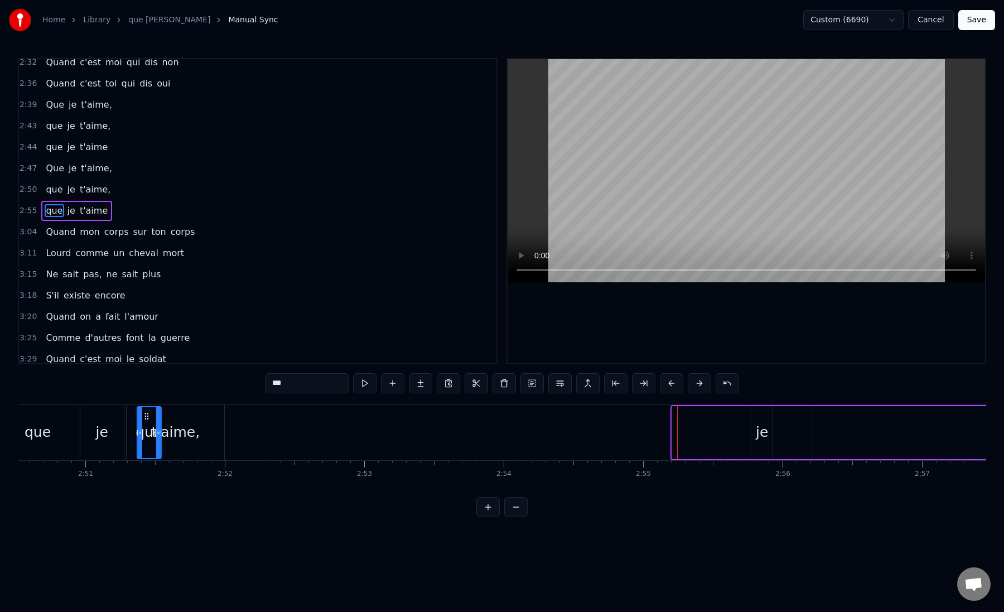
scroll to position [0, 23765]
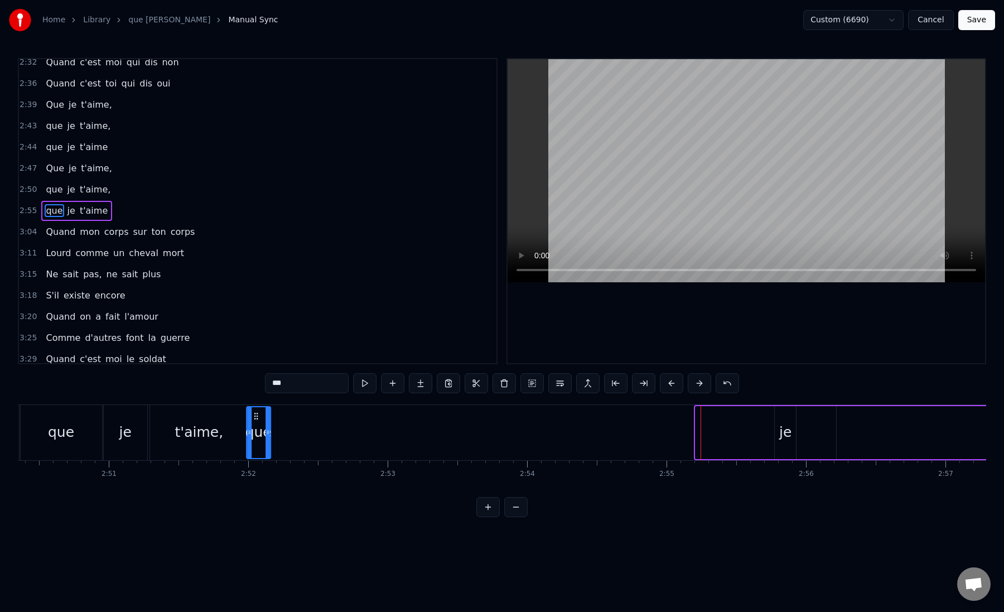
drag, startPoint x: 591, startPoint y: 417, endPoint x: 254, endPoint y: 428, distance: 337.2
click at [254, 428] on div "que" at bounding box center [258, 432] width 23 height 51
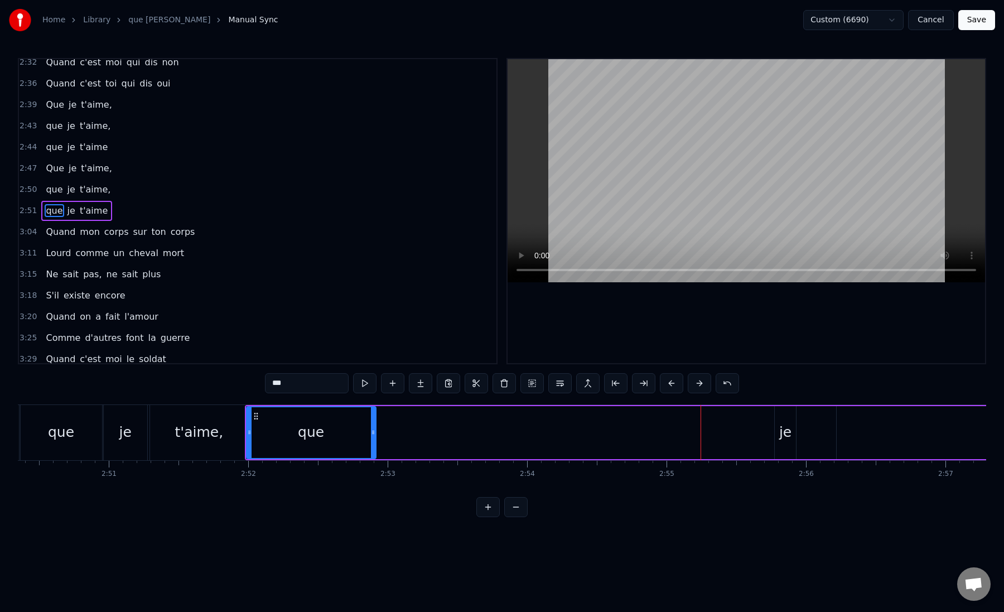
drag, startPoint x: 268, startPoint y: 433, endPoint x: 374, endPoint y: 434, distance: 105.5
click at [374, 434] on icon at bounding box center [373, 432] width 4 height 9
click at [258, 439] on div "que" at bounding box center [311, 432] width 128 height 51
drag, startPoint x: 372, startPoint y: 433, endPoint x: 272, endPoint y: 436, distance: 99.4
click at [272, 436] on icon at bounding box center [274, 432] width 4 height 9
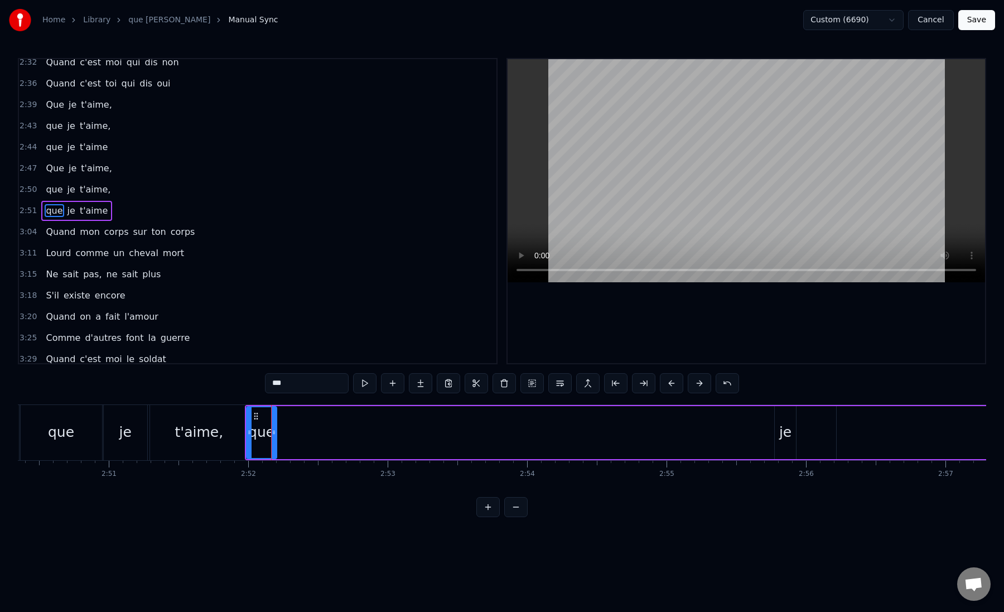
click at [789, 434] on div "je" at bounding box center [786, 432] width 12 height 21
type input "**"
drag, startPoint x: 783, startPoint y: 414, endPoint x: 285, endPoint y: 455, distance: 500.6
click at [285, 455] on div "je" at bounding box center [287, 432] width 20 height 51
click at [295, 434] on icon at bounding box center [294, 432] width 4 height 9
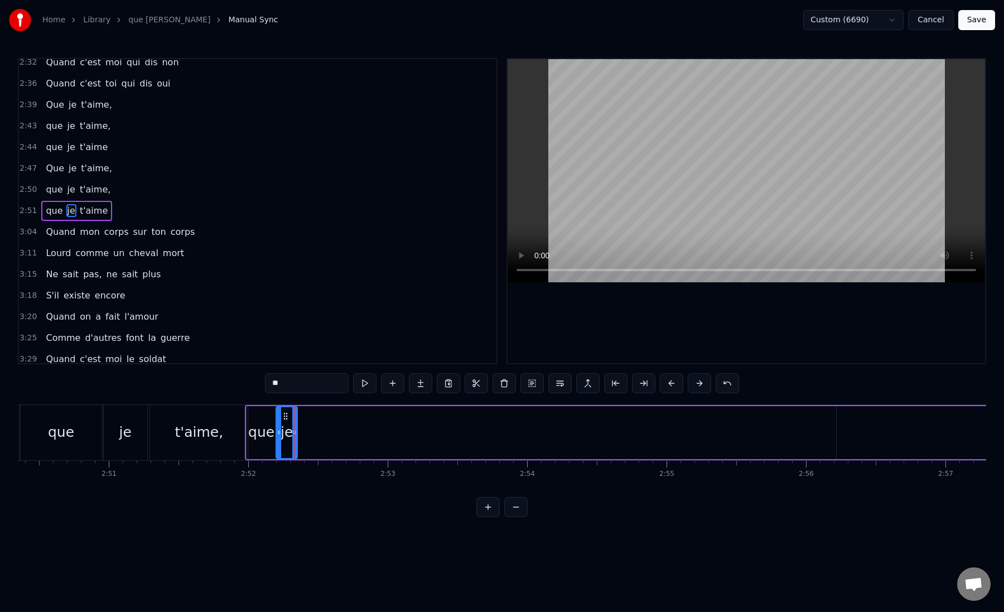
click at [299, 435] on div "que je t'aime" at bounding box center [815, 432] width 1140 height 55
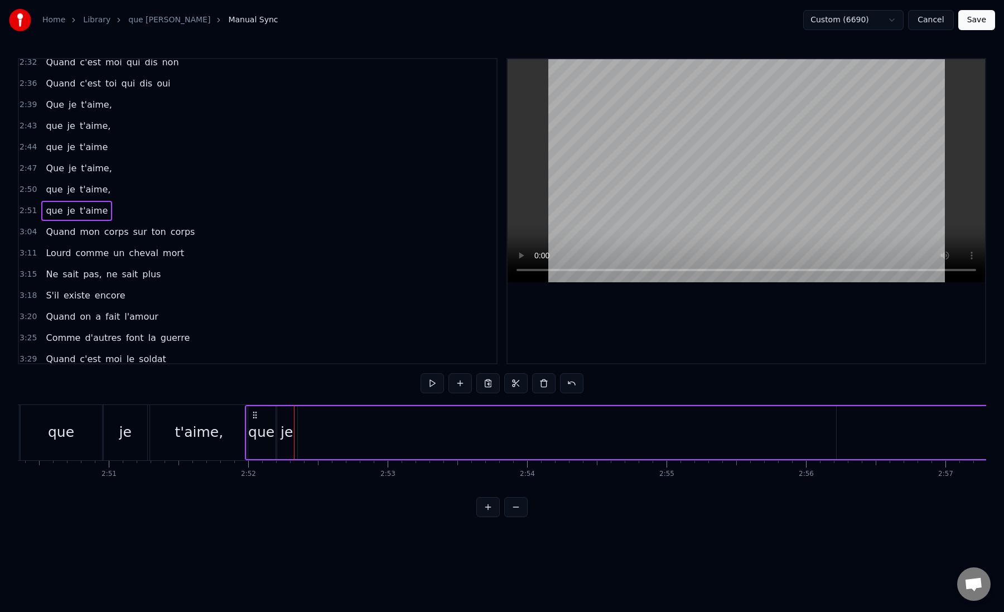
click at [302, 435] on div "que je t'aime" at bounding box center [815, 432] width 1140 height 55
click at [290, 431] on div "je" at bounding box center [287, 432] width 12 height 21
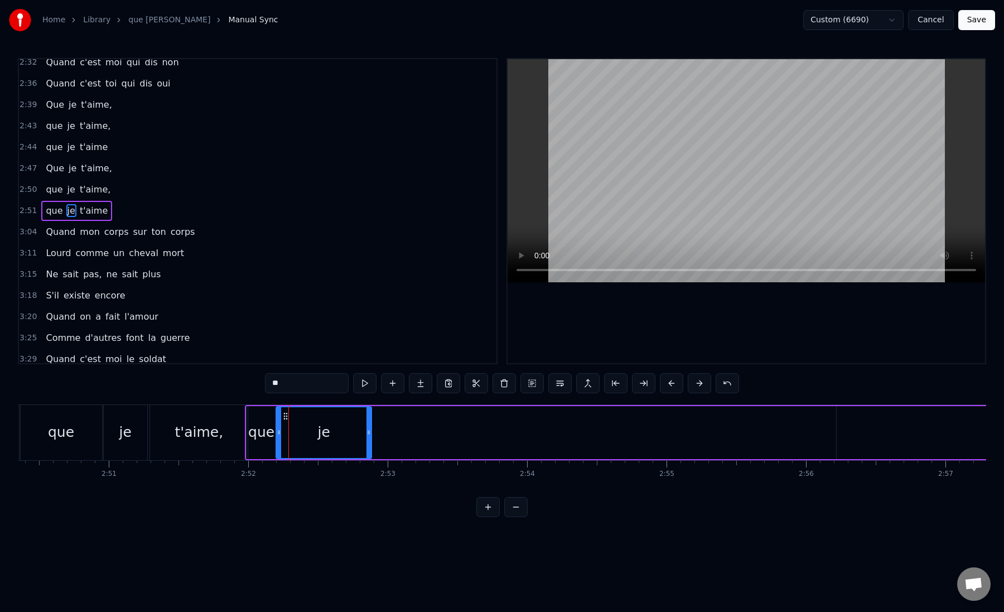
drag, startPoint x: 295, startPoint y: 431, endPoint x: 368, endPoint y: 433, distance: 73.7
click at [368, 433] on icon at bounding box center [369, 432] width 4 height 9
click at [261, 434] on div "que" at bounding box center [261, 432] width 26 height 21
click at [280, 435] on div "je" at bounding box center [323, 432] width 95 height 53
drag, startPoint x: 280, startPoint y: 435, endPoint x: 286, endPoint y: 436, distance: 6.2
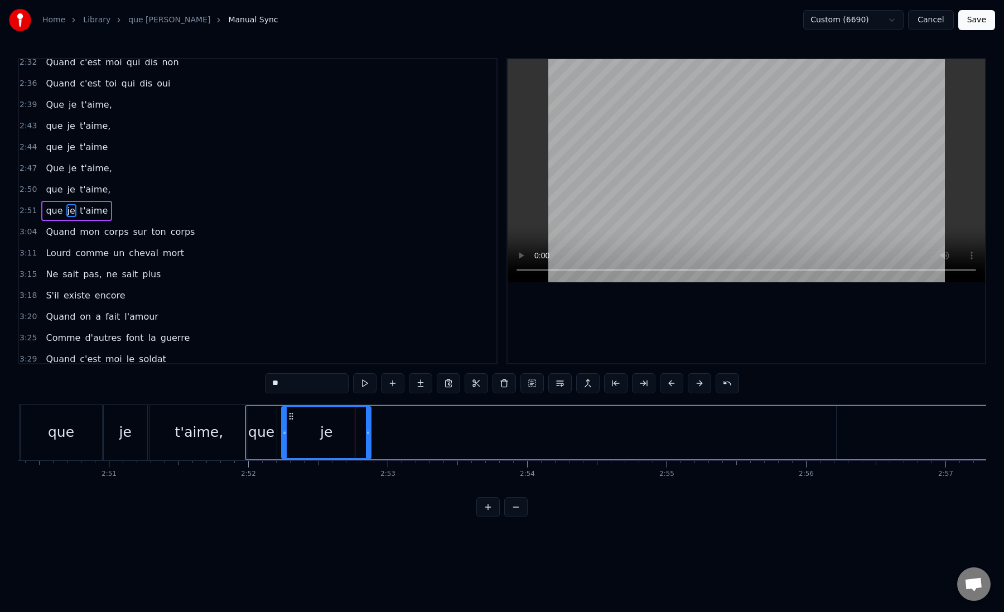
click at [286, 436] on icon at bounding box center [284, 432] width 4 height 9
click at [265, 434] on div "que" at bounding box center [261, 432] width 26 height 21
click at [280, 434] on icon at bounding box center [279, 432] width 4 height 9
click at [306, 434] on div "je" at bounding box center [326, 432] width 89 height 53
type input "**"
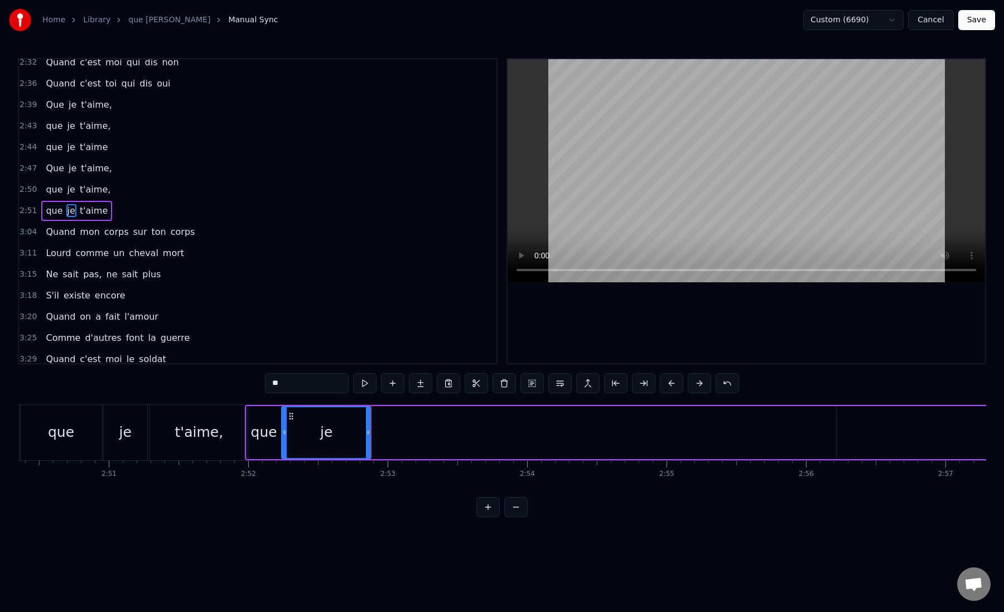
click at [374, 433] on div "que je t'aime" at bounding box center [815, 432] width 1140 height 55
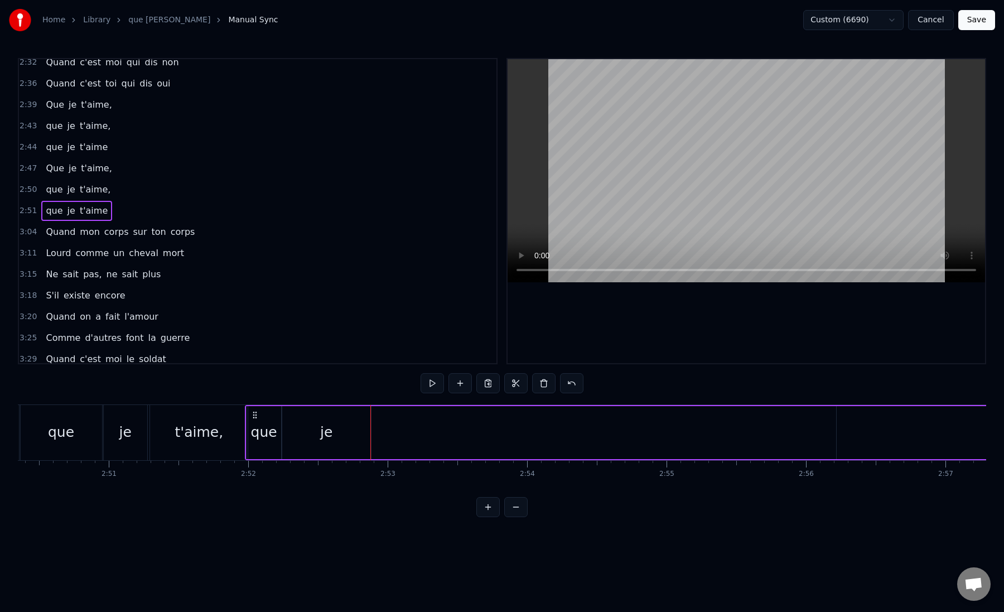
click at [354, 432] on div "je" at bounding box center [326, 432] width 89 height 53
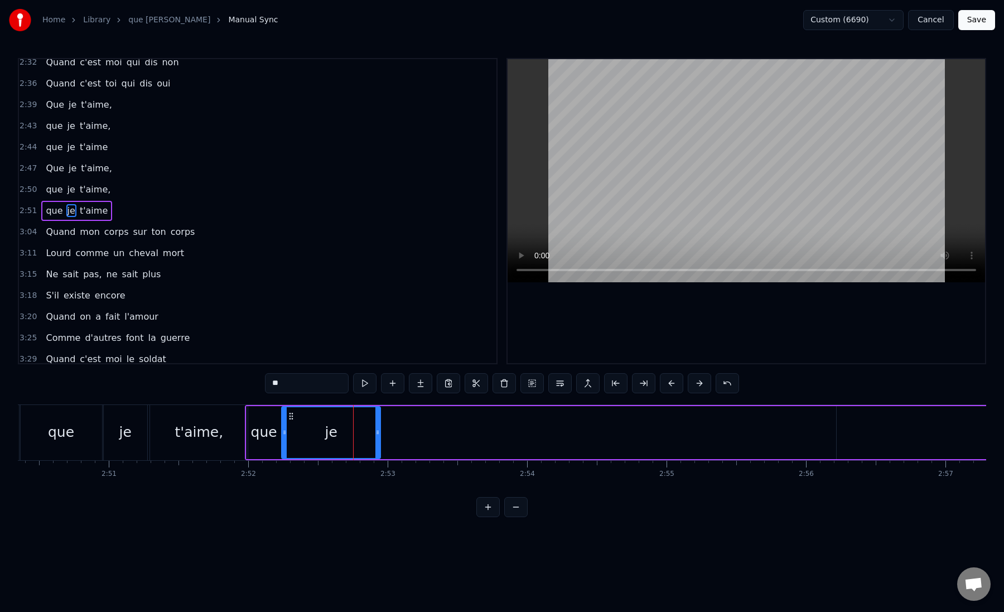
drag, startPoint x: 369, startPoint y: 432, endPoint x: 377, endPoint y: 432, distance: 8.4
click at [377, 432] on icon at bounding box center [378, 432] width 4 height 9
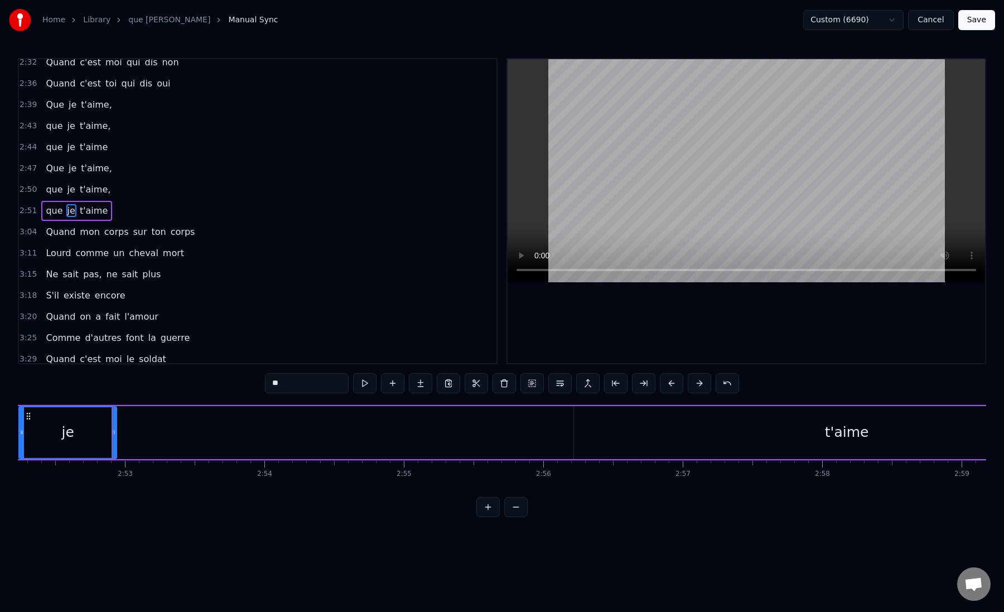
scroll to position [0, 24050]
click at [771, 428] on div "t'aime" at bounding box center [825, 432] width 546 height 53
type input "******"
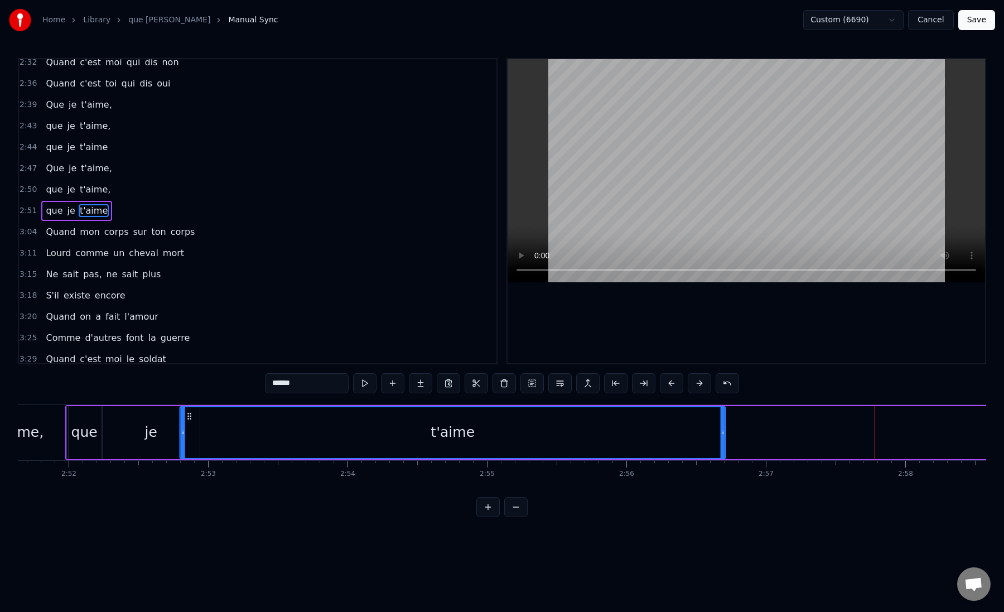
scroll to position [0, 23935]
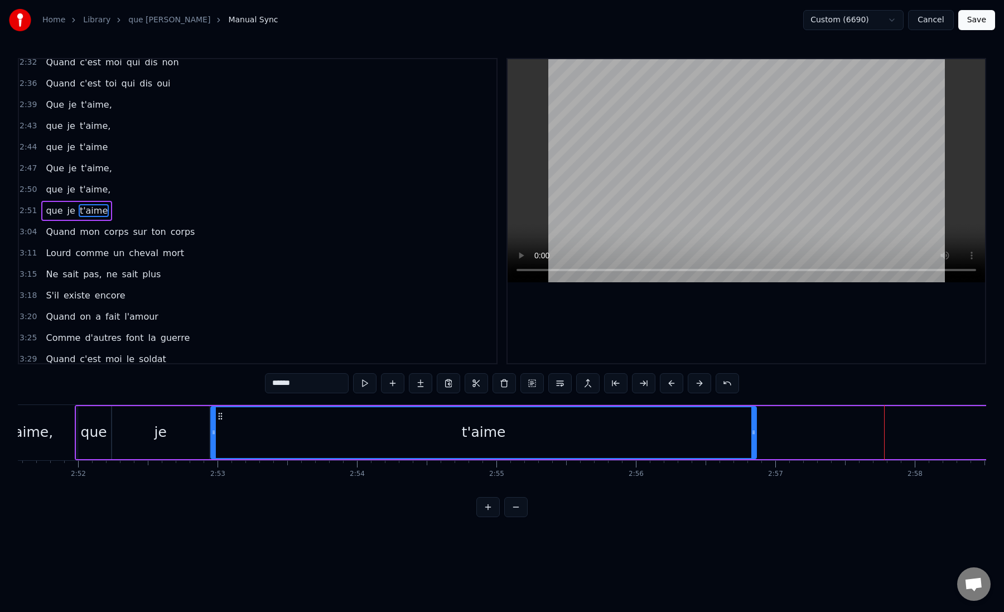
drag, startPoint x: 562, startPoint y: 415, endPoint x: 221, endPoint y: 442, distance: 342.0
click at [221, 442] on div "t'aime" at bounding box center [483, 432] width 545 height 51
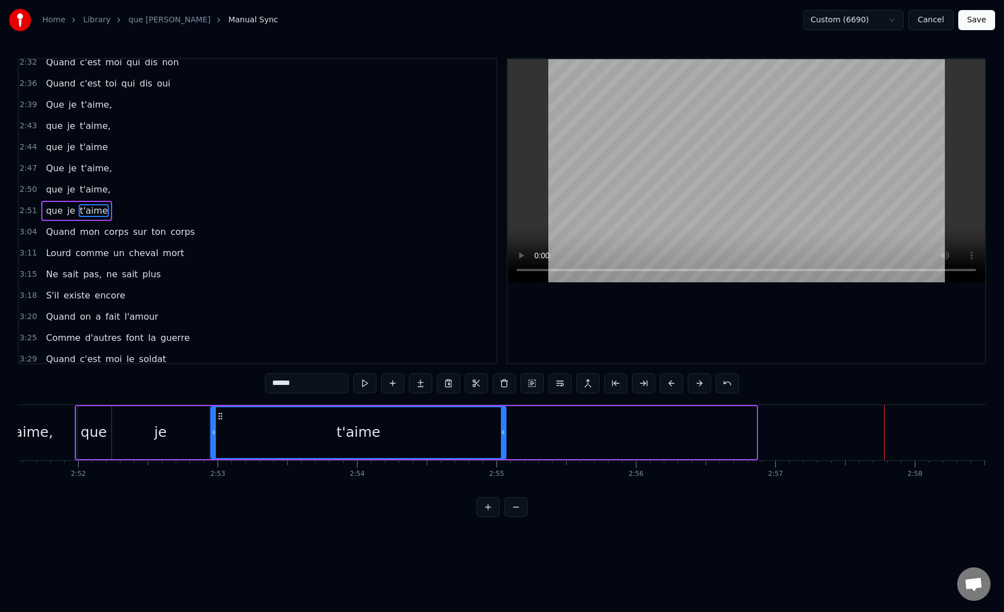
drag, startPoint x: 753, startPoint y: 432, endPoint x: 502, endPoint y: 438, distance: 250.6
click at [502, 438] on div at bounding box center [503, 432] width 4 height 51
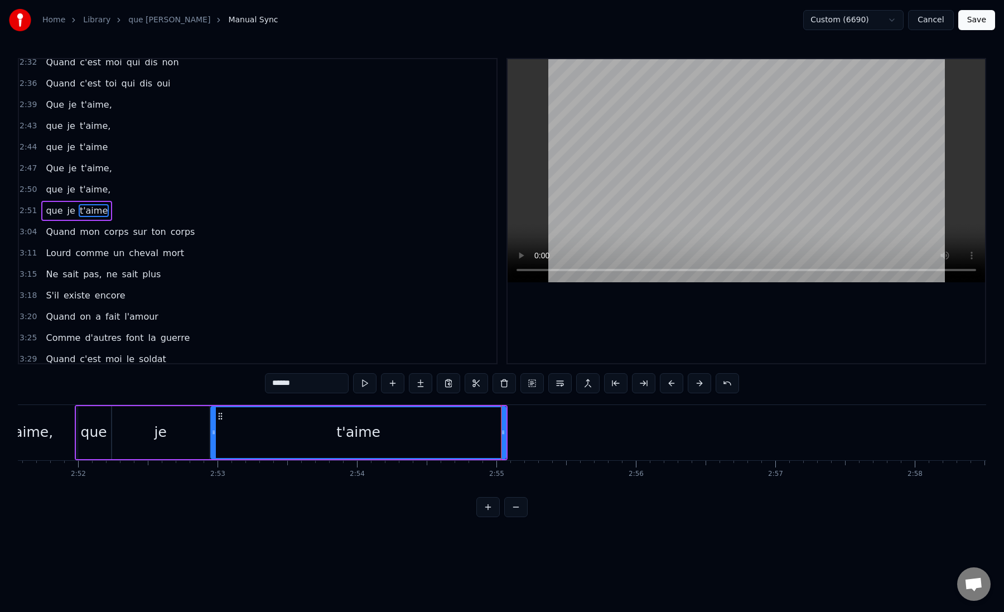
click at [227, 433] on div "t'aime" at bounding box center [358, 432] width 294 height 51
drag, startPoint x: 504, startPoint y: 434, endPoint x: 538, endPoint y: 435, distance: 33.5
click at [538, 435] on icon at bounding box center [535, 432] width 4 height 9
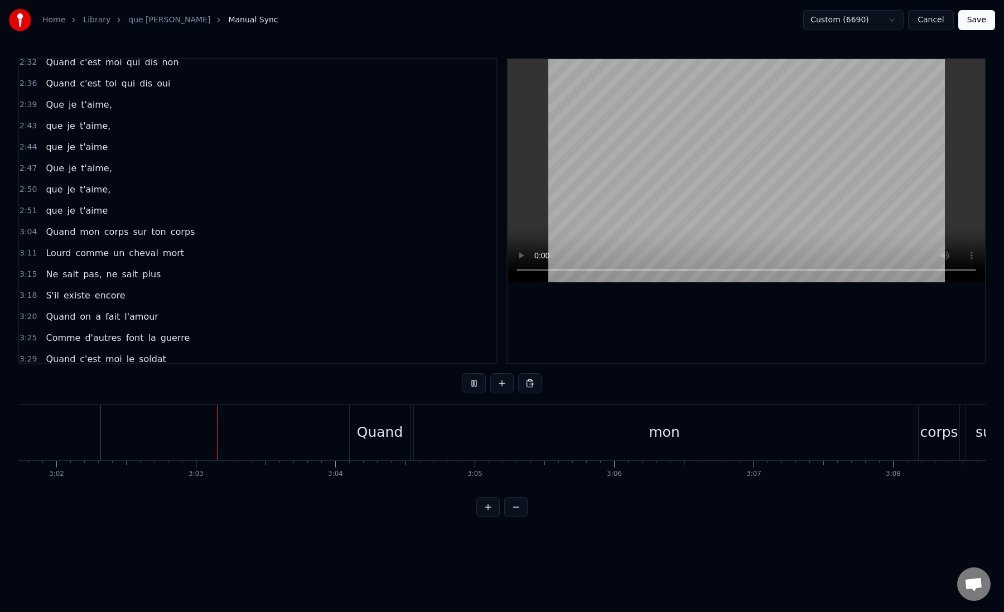
scroll to position [0, 25363]
click at [422, 428] on div "mon" at bounding box center [653, 432] width 501 height 55
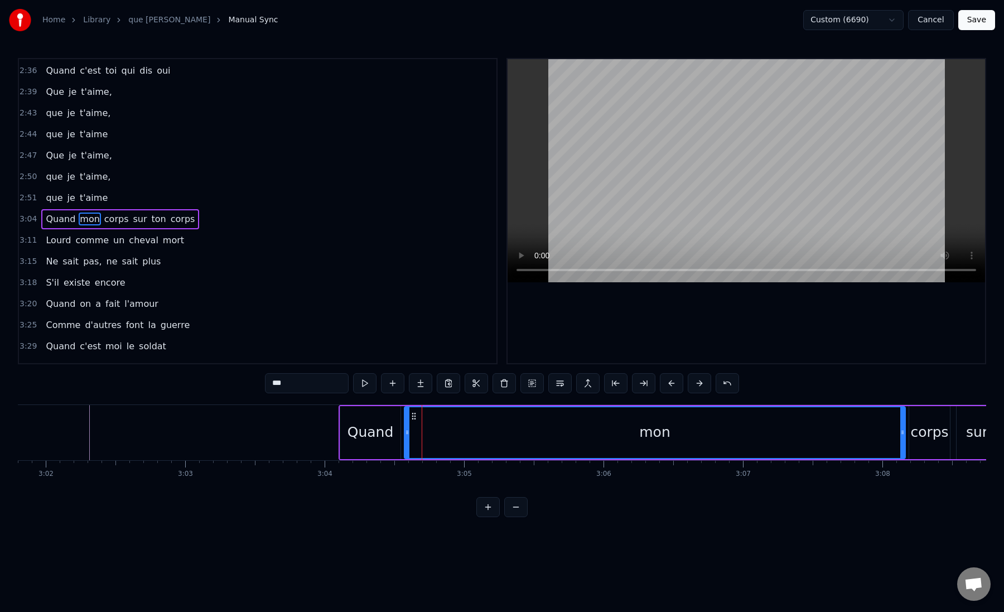
scroll to position [749, 0]
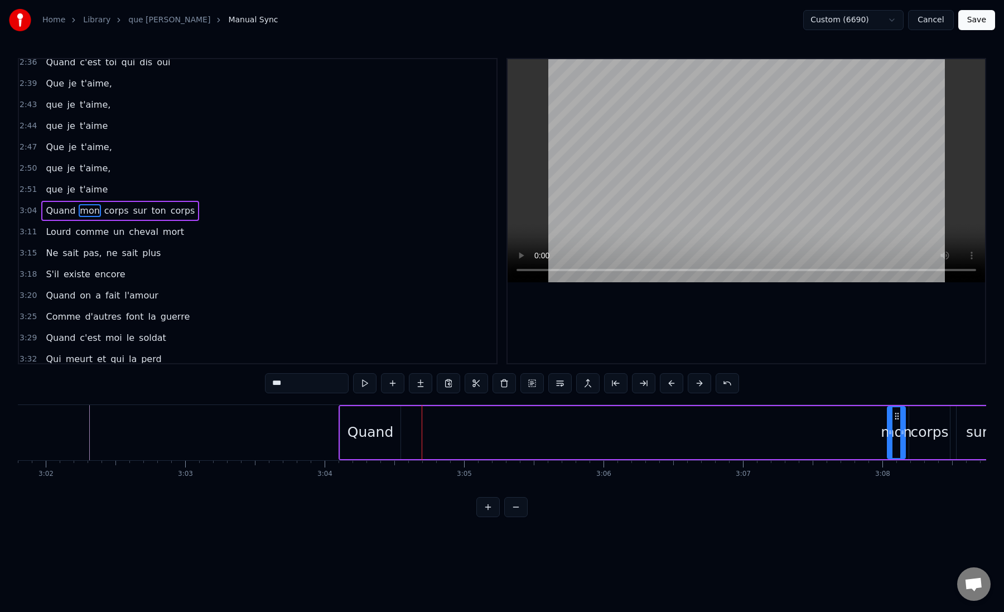
drag, startPoint x: 408, startPoint y: 433, endPoint x: 891, endPoint y: 444, distance: 483.4
click at [891, 444] on div at bounding box center [890, 432] width 4 height 51
click at [377, 426] on div "Quand" at bounding box center [371, 432] width 46 height 21
type input "*****"
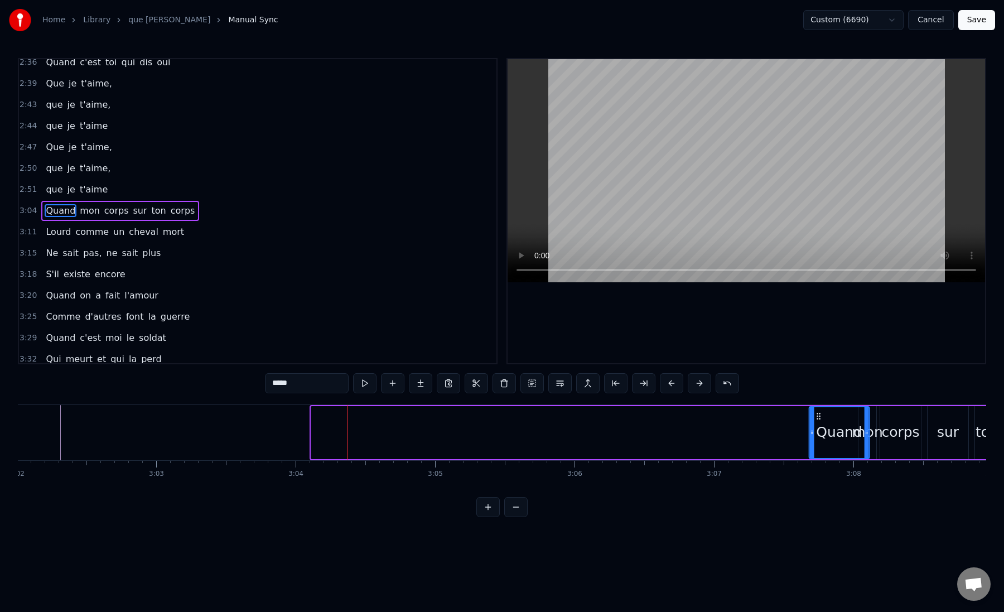
scroll to position [0, 25398]
drag, startPoint x: 349, startPoint y: 417, endPoint x: 799, endPoint y: 442, distance: 450.4
click at [799, 442] on div "Quand" at bounding box center [820, 432] width 59 height 51
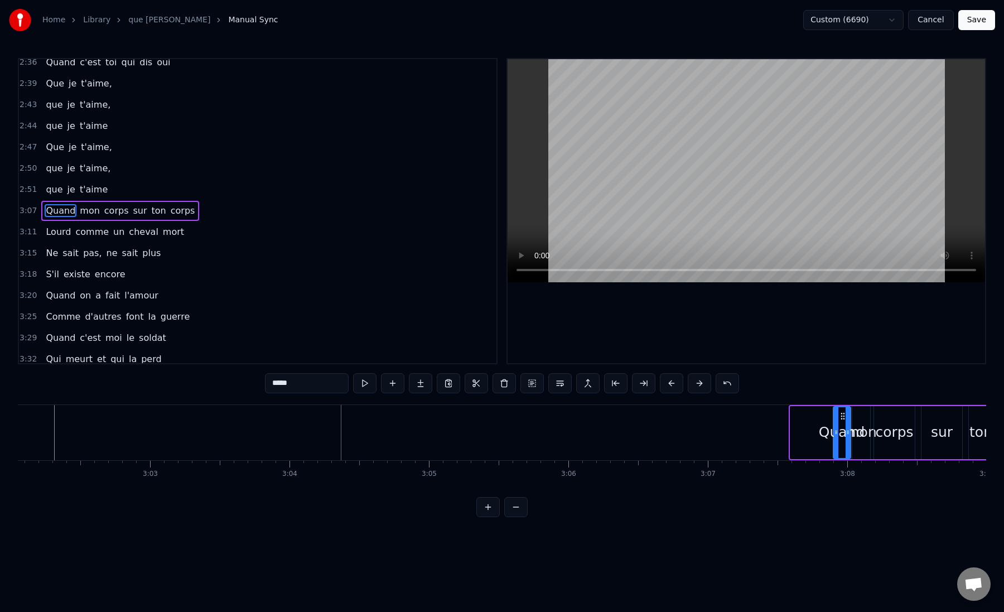
drag, startPoint x: 793, startPoint y: 432, endPoint x: 836, endPoint y: 437, distance: 43.2
click at [836, 437] on div at bounding box center [836, 432] width 4 height 51
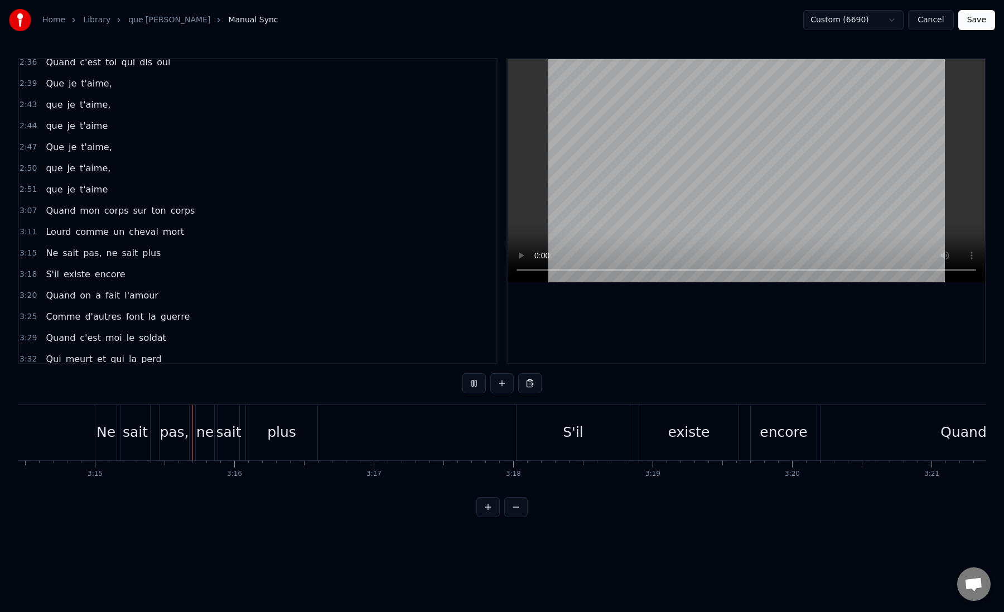
scroll to position [0, 27148]
click at [564, 433] on div "S'il" at bounding box center [552, 432] width 113 height 55
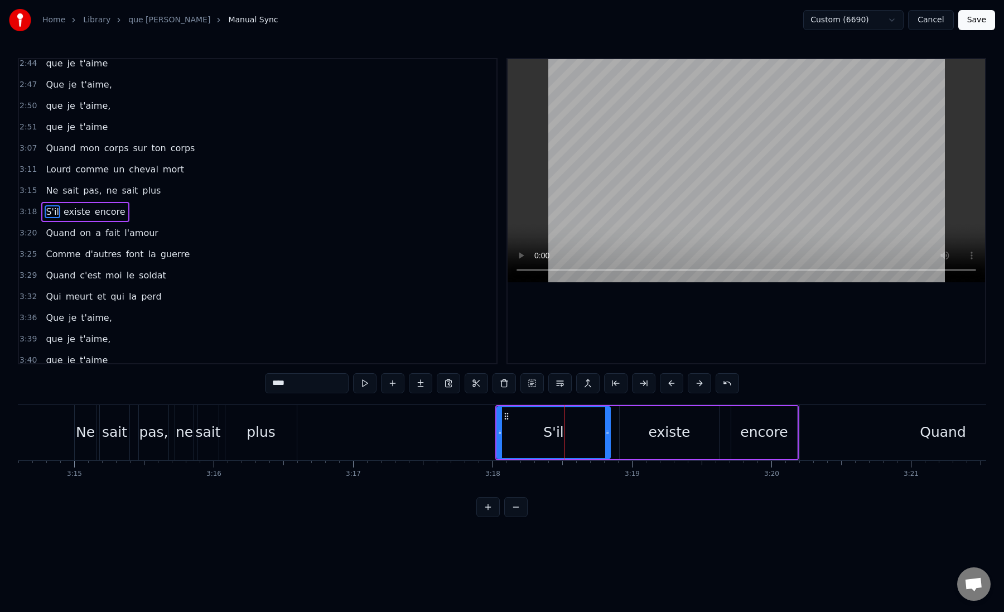
scroll to position [813, 0]
click at [290, 382] on input "****" at bounding box center [307, 383] width 84 height 20
type input "*****"
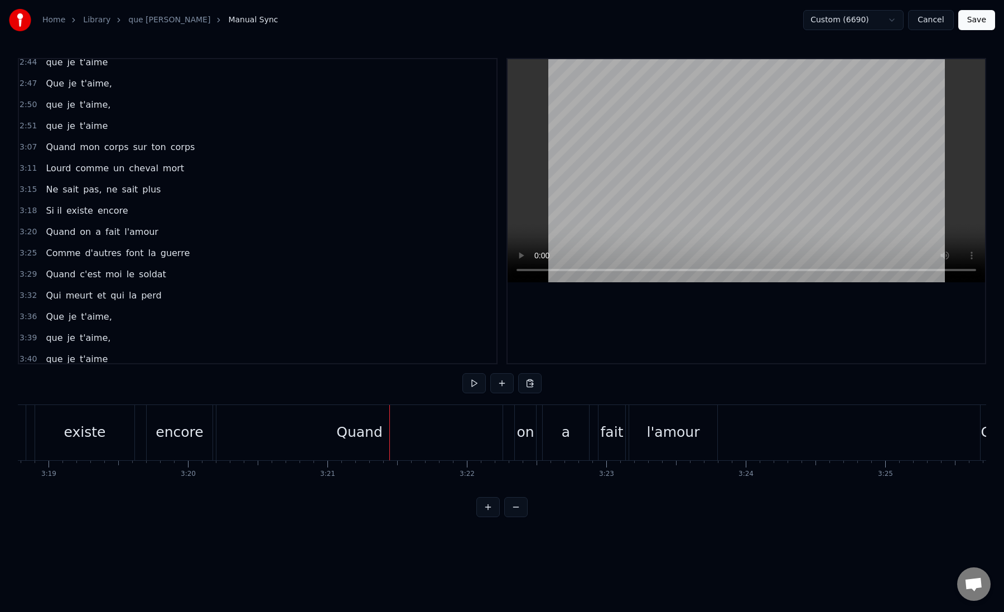
scroll to position [0, 27612]
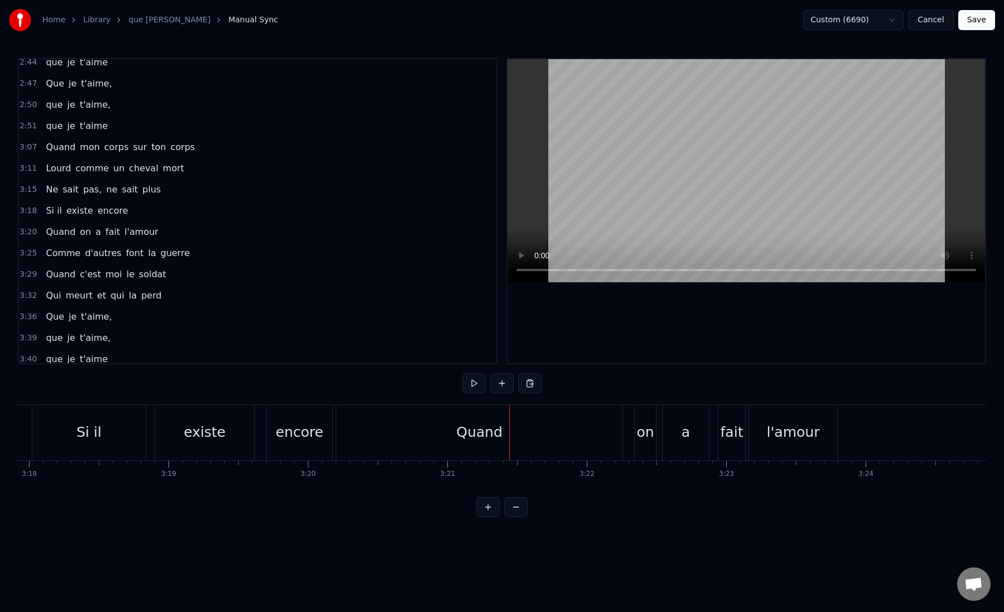
click at [299, 434] on div "encore" at bounding box center [299, 432] width 47 height 21
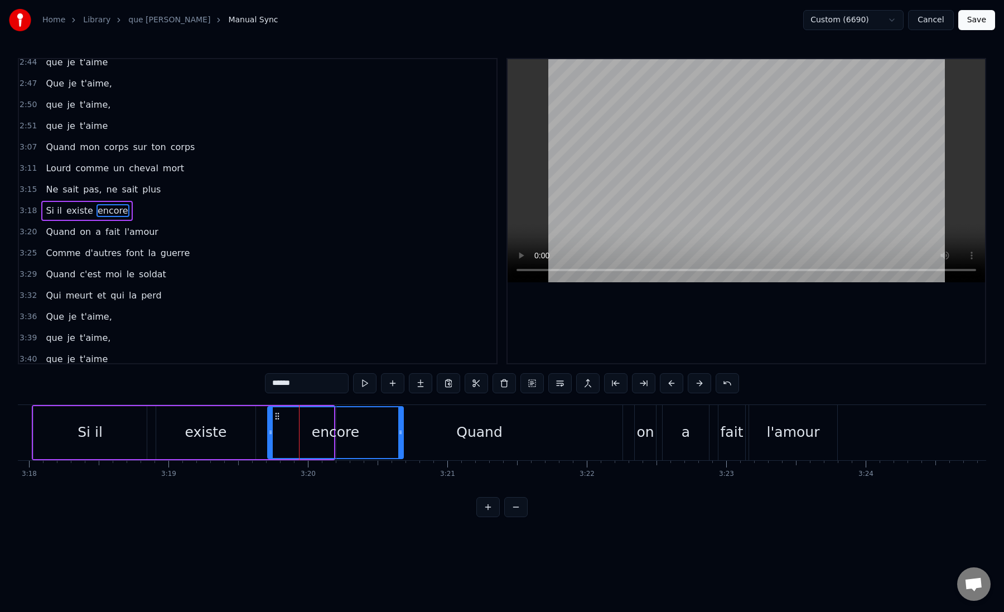
drag, startPoint x: 330, startPoint y: 436, endPoint x: 400, endPoint y: 438, distance: 69.8
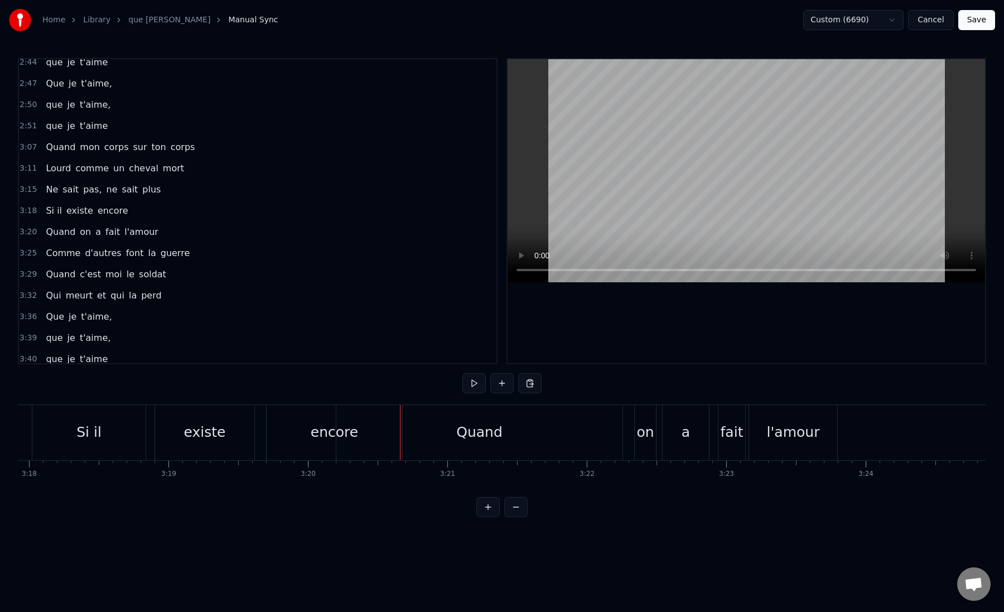
click at [436, 434] on div "Quand" at bounding box center [479, 432] width 286 height 55
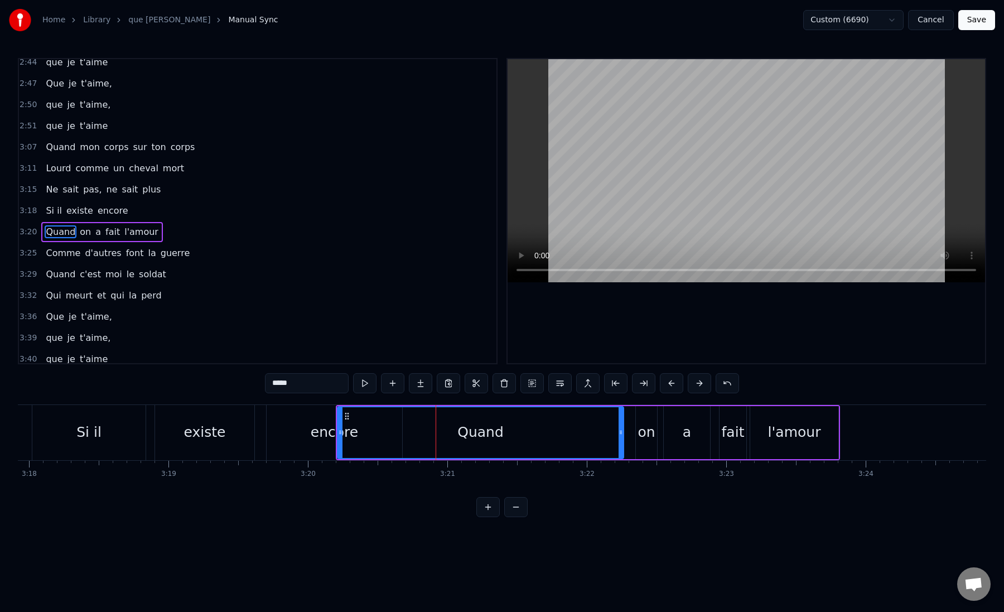
scroll to position [834, 0]
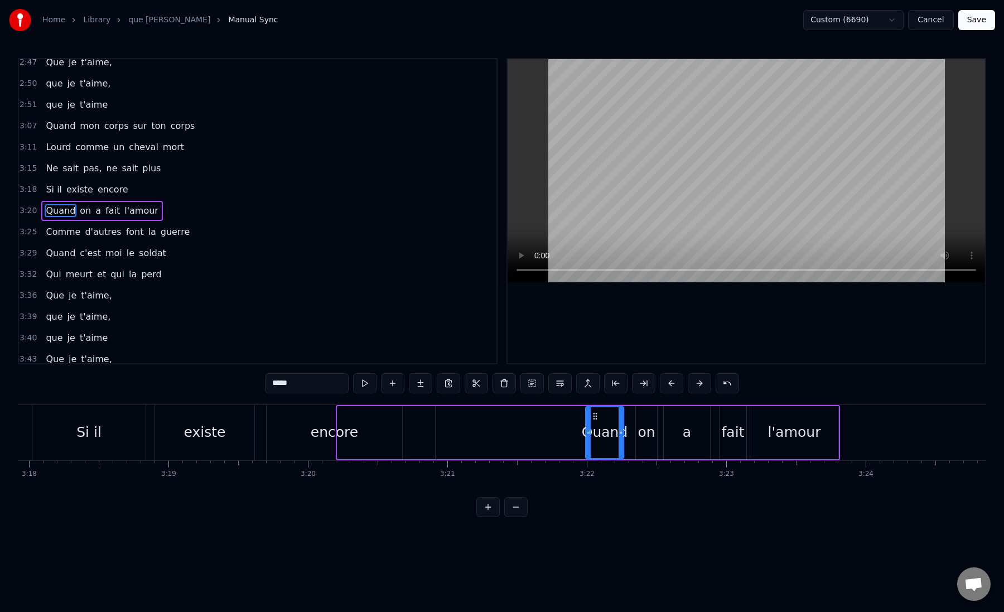
drag, startPoint x: 340, startPoint y: 434, endPoint x: 588, endPoint y: 432, distance: 248.3
click at [588, 432] on icon at bounding box center [588, 432] width 4 height 9
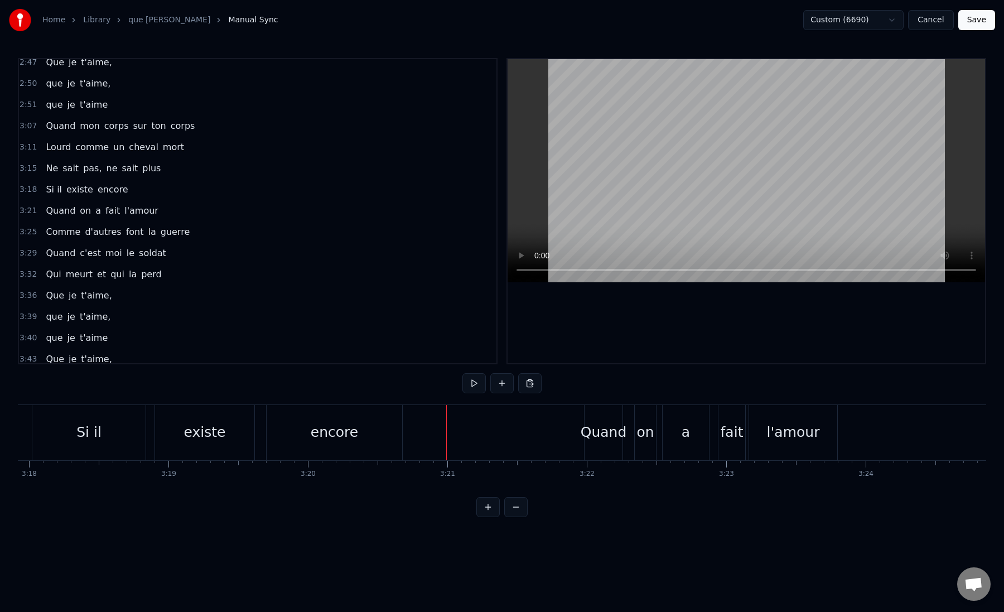
click at [320, 436] on div "encore" at bounding box center [334, 432] width 47 height 21
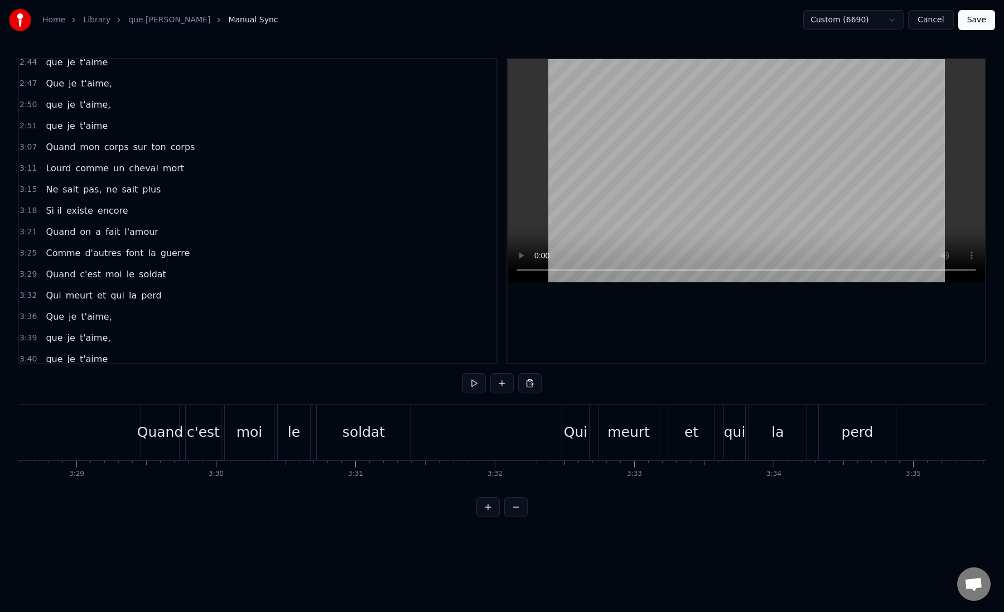
scroll to position [0, 29083]
click at [165, 431] on div "Quand" at bounding box center [176, 432] width 46 height 21
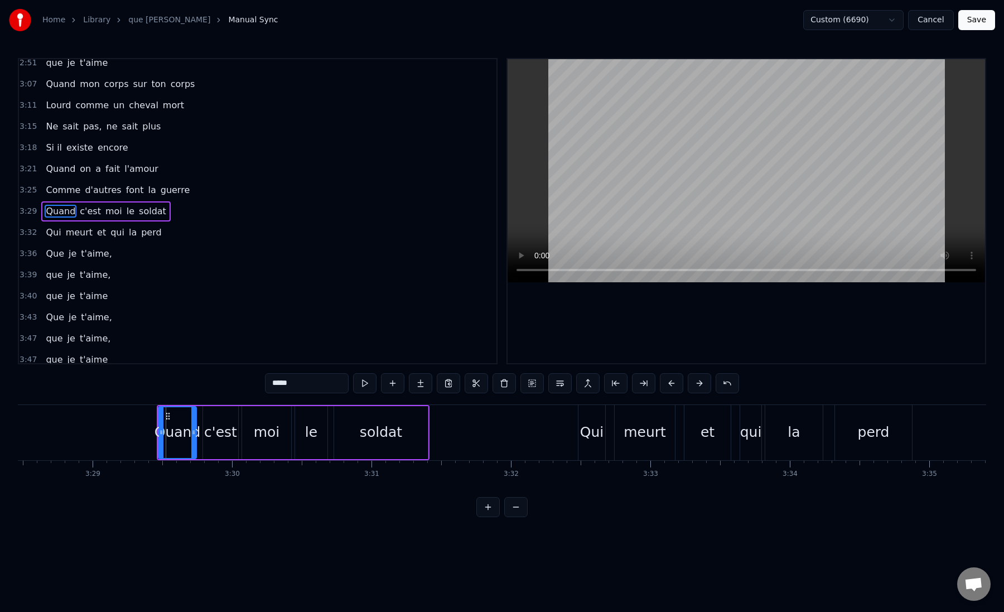
scroll to position [877, 0]
drag, startPoint x: 160, startPoint y: 430, endPoint x: 151, endPoint y: 430, distance: 8.4
click at [151, 430] on icon at bounding box center [152, 432] width 4 height 9
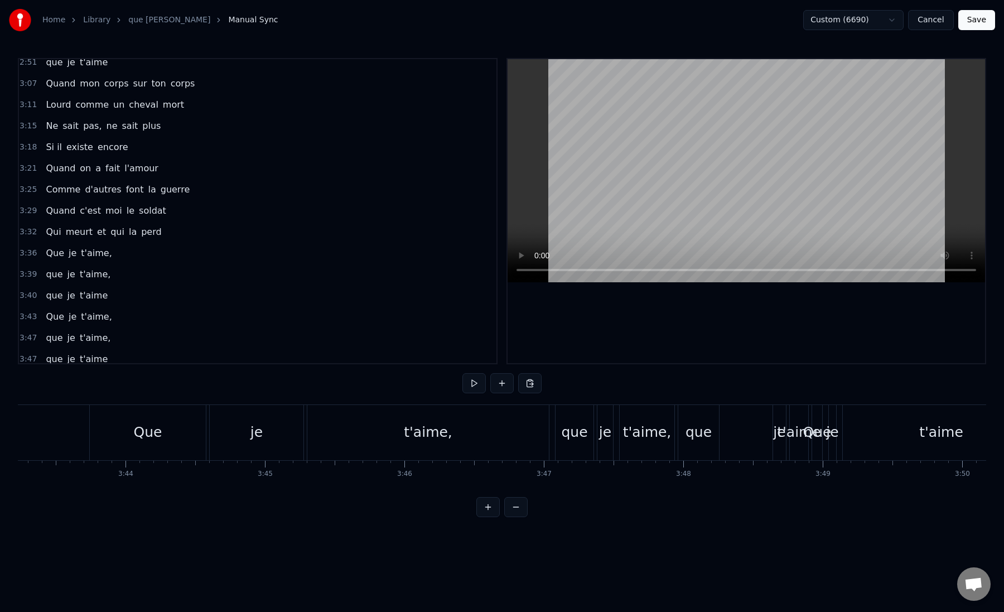
scroll to position [0, 31114]
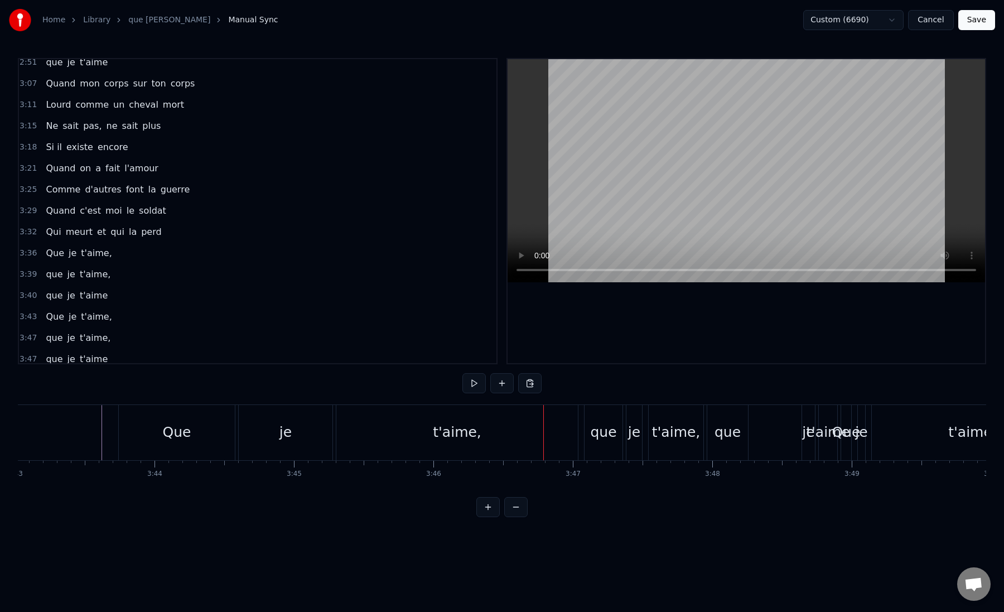
click at [419, 440] on div "t'aime," at bounding box center [457, 432] width 242 height 55
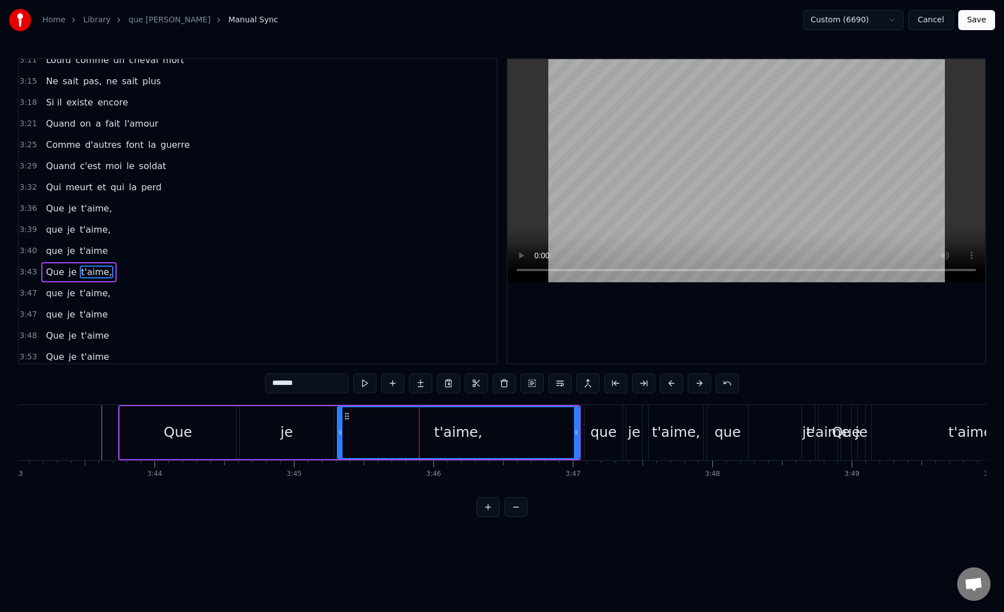
scroll to position [926, 0]
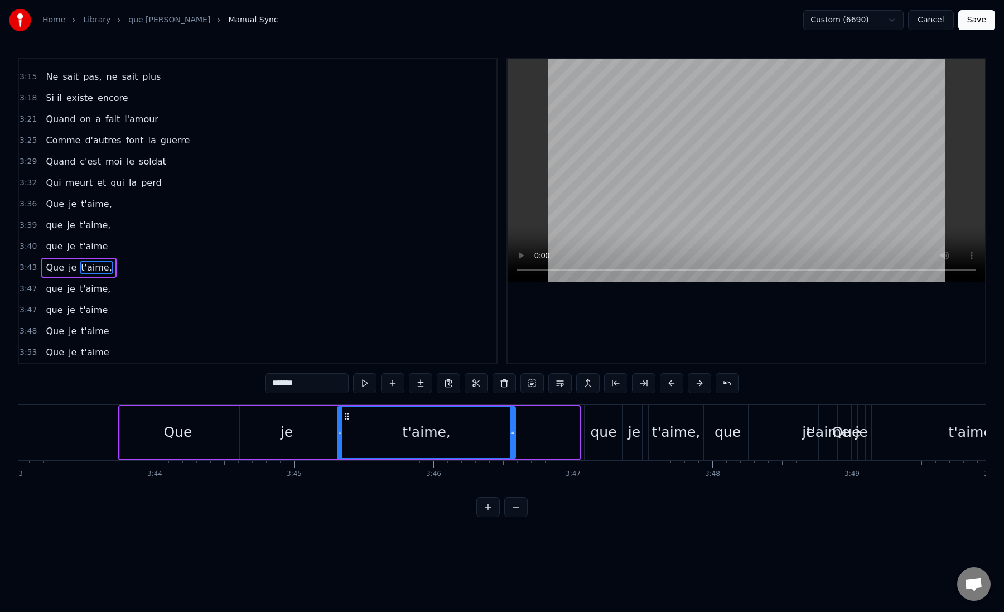
drag, startPoint x: 574, startPoint y: 431, endPoint x: 513, endPoint y: 435, distance: 61.5
click at [513, 435] on icon at bounding box center [513, 432] width 4 height 9
click at [597, 435] on div "que" at bounding box center [603, 432] width 26 height 21
type input "***"
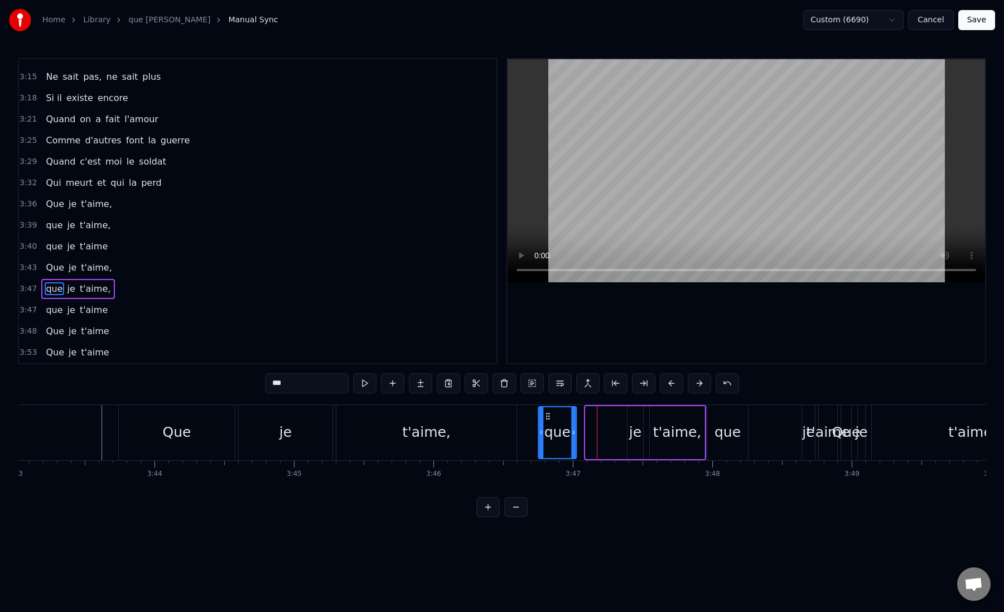
drag, startPoint x: 594, startPoint y: 415, endPoint x: 546, endPoint y: 420, distance: 47.6
click at [546, 420] on icon at bounding box center [548, 416] width 9 height 9
click at [552, 430] on div "que" at bounding box center [558, 432] width 26 height 21
drag, startPoint x: 575, startPoint y: 433, endPoint x: 596, endPoint y: 433, distance: 20.6
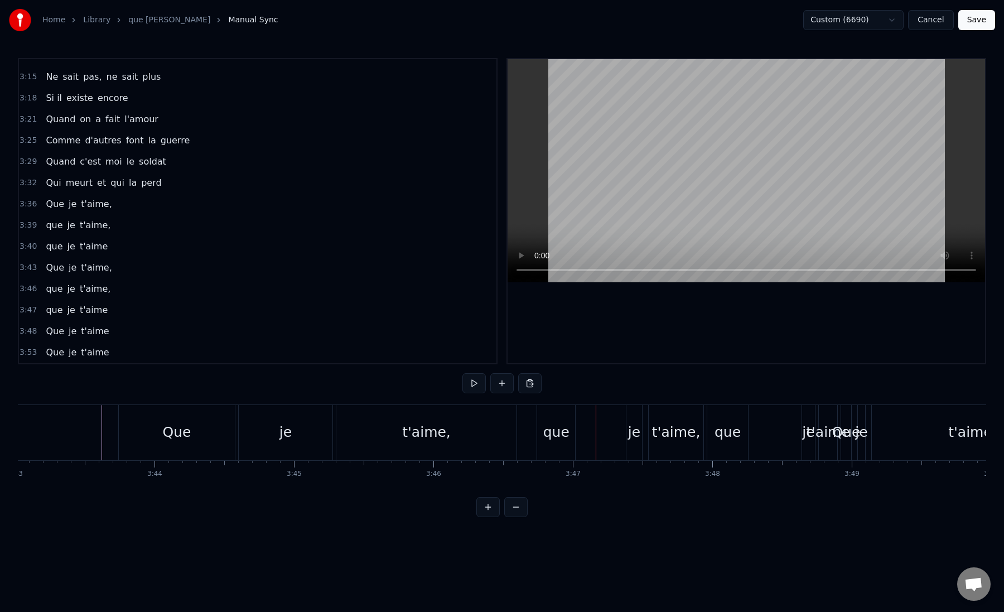
click at [557, 433] on div "que" at bounding box center [557, 432] width 26 height 21
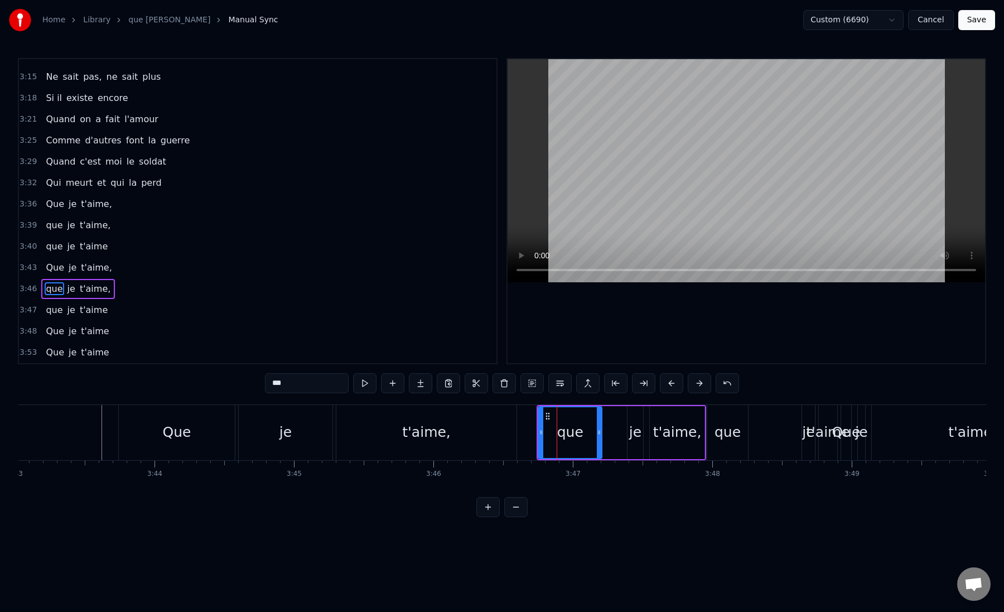
drag, startPoint x: 574, startPoint y: 432, endPoint x: 600, endPoint y: 431, distance: 26.2
click at [600, 431] on icon at bounding box center [599, 432] width 4 height 9
click at [575, 432] on div "que" at bounding box center [570, 432] width 26 height 21
drag, startPoint x: 599, startPoint y: 434, endPoint x: 618, endPoint y: 432, distance: 19.0
click at [618, 432] on icon at bounding box center [619, 432] width 4 height 9
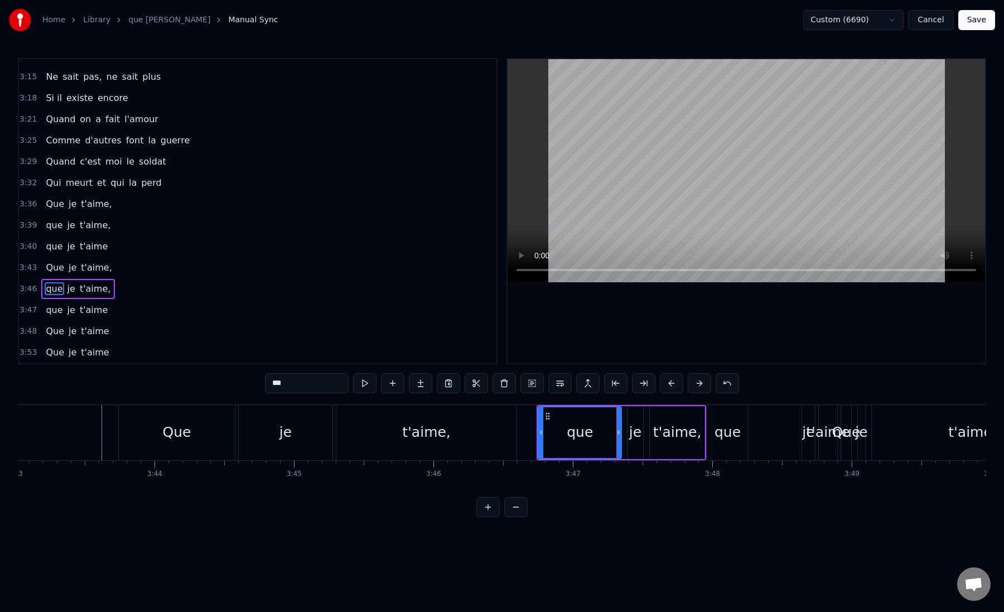
click at [568, 432] on div "que" at bounding box center [580, 432] width 82 height 51
click at [564, 431] on div "que" at bounding box center [580, 432] width 82 height 51
click at [517, 432] on div "t'aime," at bounding box center [426, 432] width 181 height 55
type input "*******"
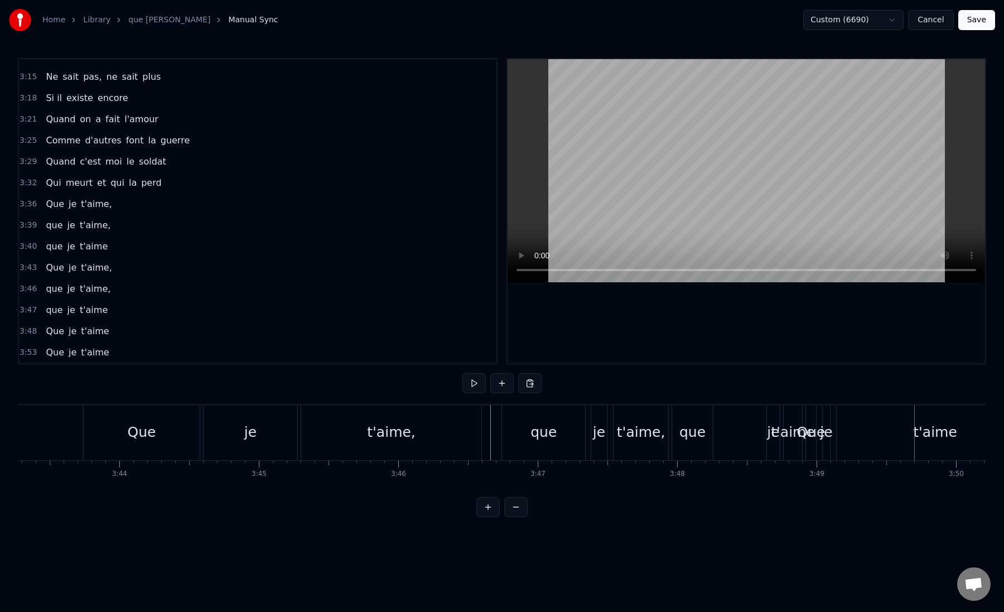
scroll to position [0, 31141]
click at [343, 435] on div "t'aime," at bounding box center [399, 432] width 180 height 55
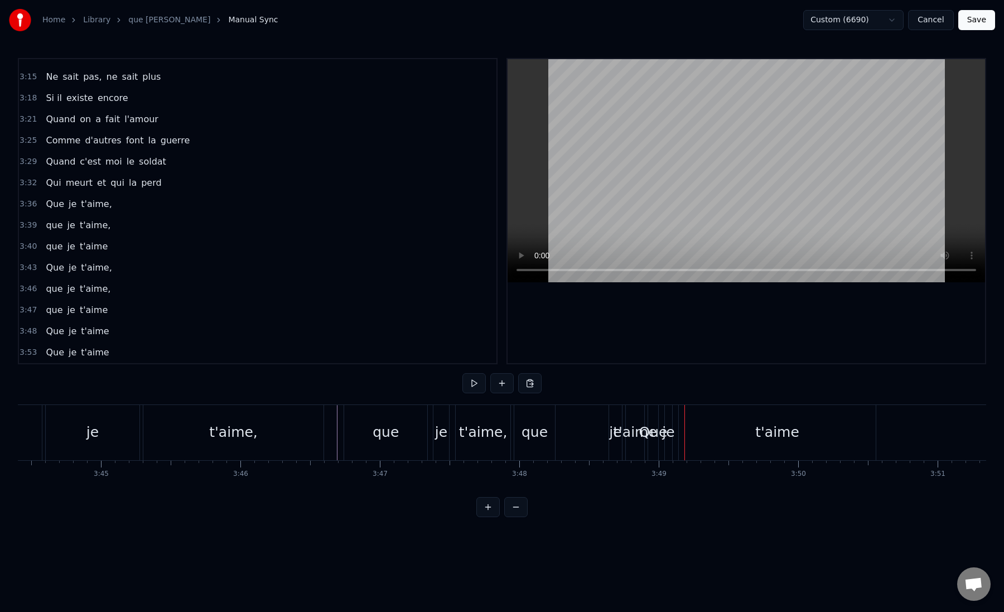
click at [544, 432] on div "que" at bounding box center [535, 432] width 26 height 21
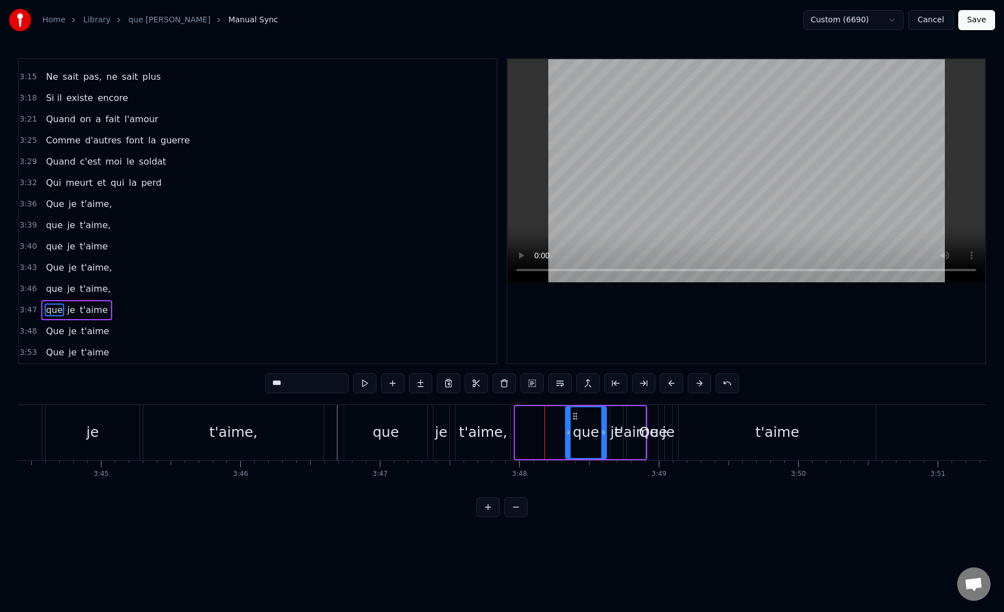
drag, startPoint x: 525, startPoint y: 419, endPoint x: 575, endPoint y: 425, distance: 50.7
click at [575, 425] on div "que" at bounding box center [586, 432] width 40 height 51
click at [497, 431] on div "t'aime," at bounding box center [483, 432] width 49 height 21
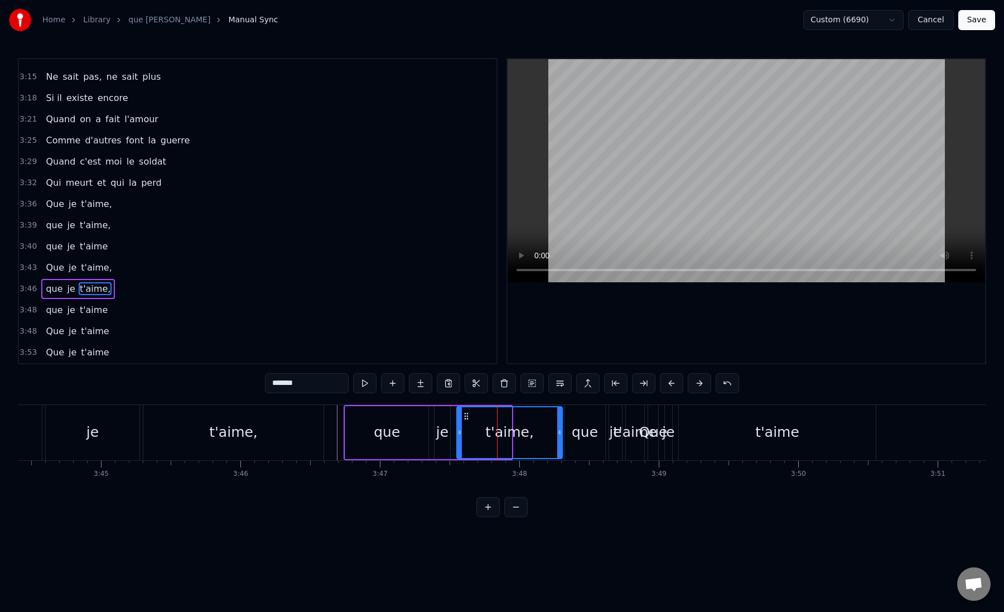
drag, startPoint x: 508, startPoint y: 432, endPoint x: 559, endPoint y: 435, distance: 50.9
click at [559, 435] on icon at bounding box center [559, 432] width 4 height 9
click at [575, 434] on div "que" at bounding box center [585, 432] width 26 height 21
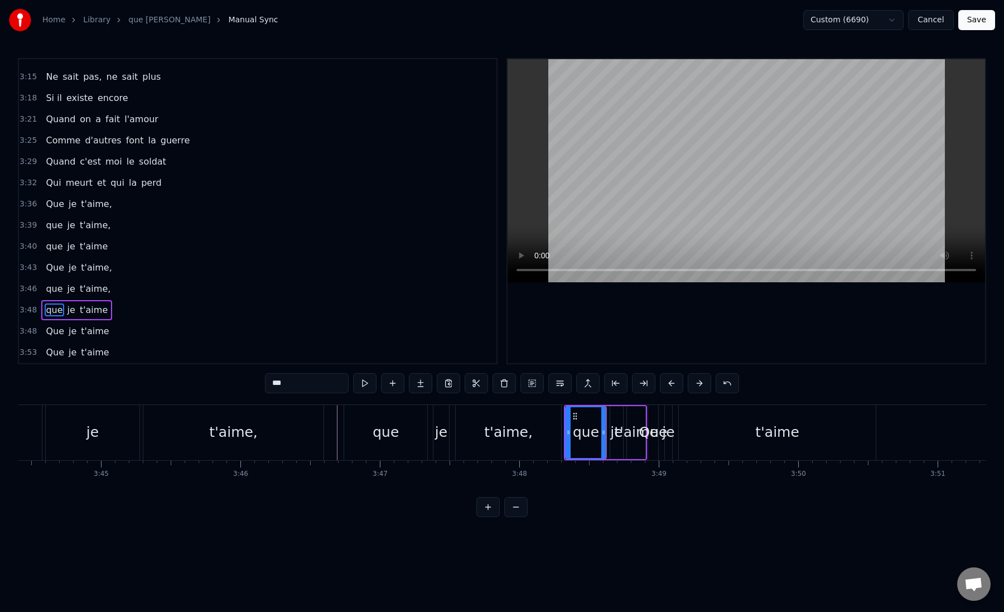
click at [518, 506] on button at bounding box center [515, 507] width 23 height 20
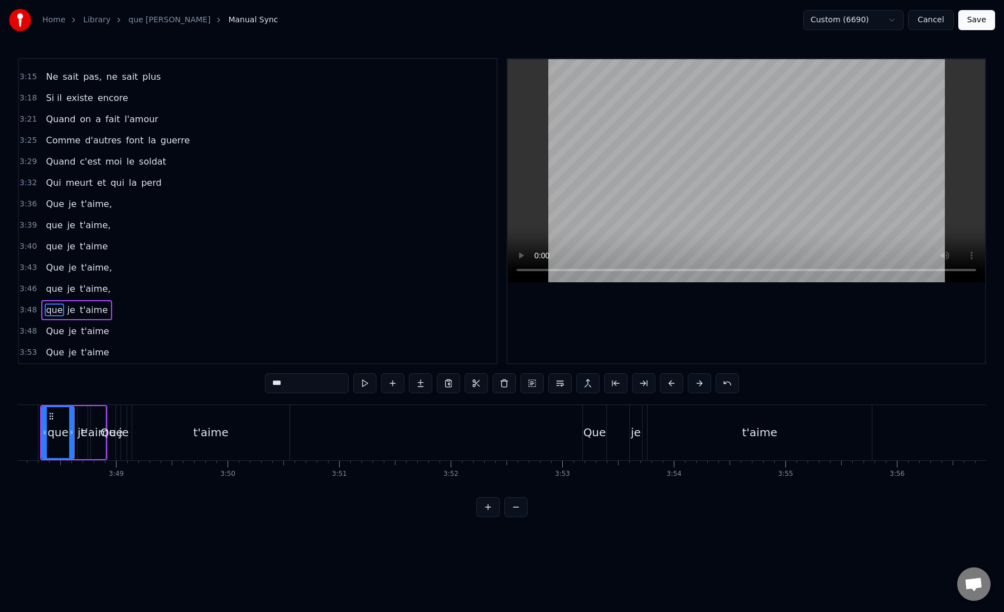
click at [494, 506] on button at bounding box center [488, 507] width 23 height 20
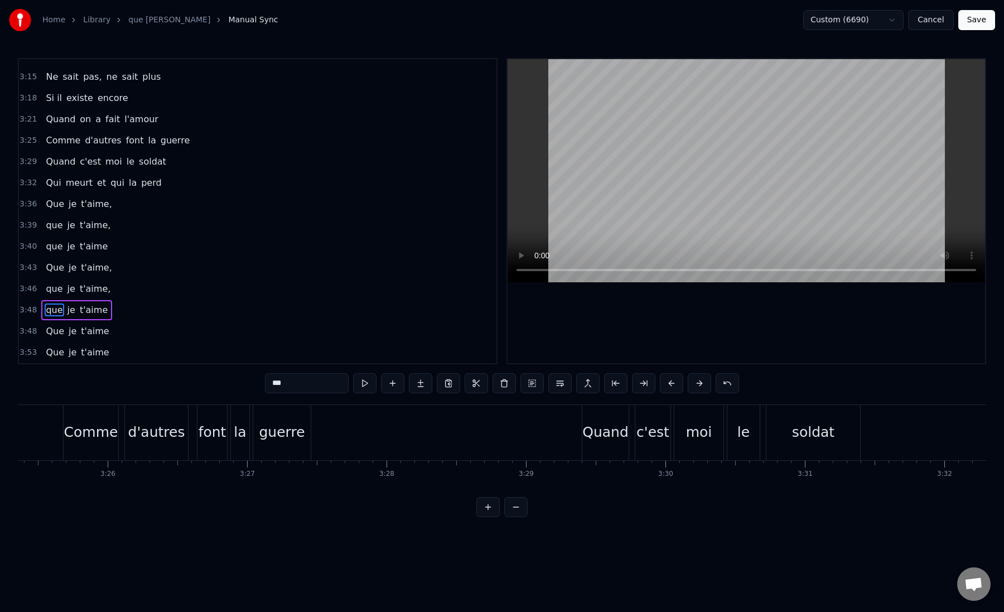
click at [494, 506] on button at bounding box center [488, 507] width 23 height 20
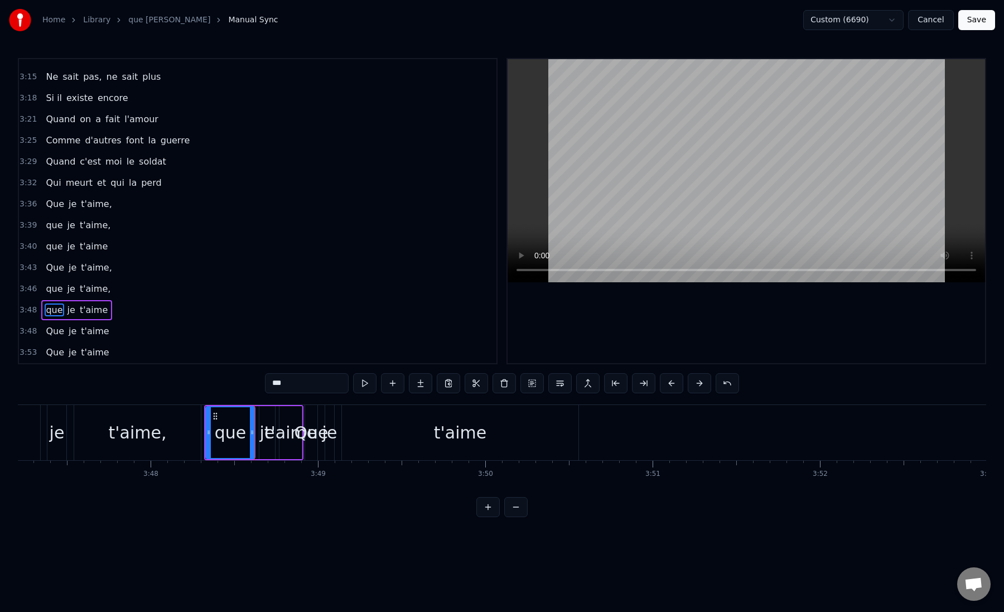
scroll to position [0, 38022]
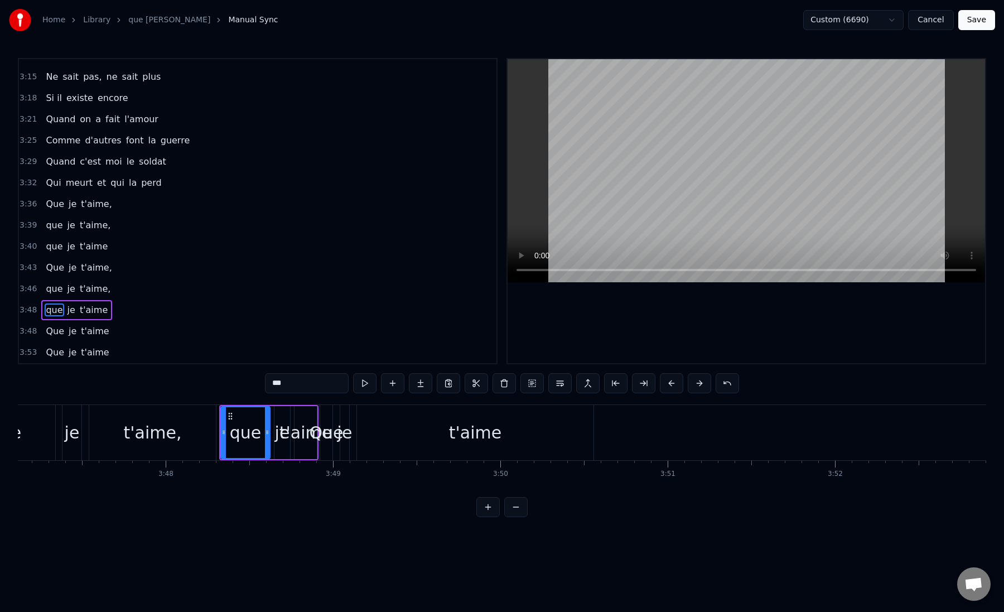
click at [376, 432] on div "t'aime" at bounding box center [475, 432] width 237 height 55
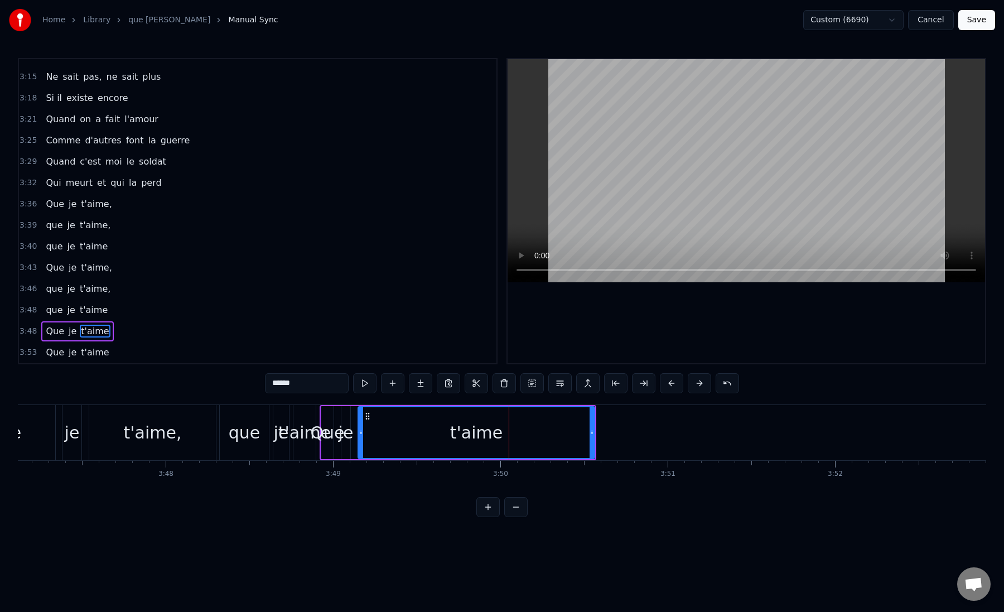
click at [227, 438] on div "que" at bounding box center [244, 432] width 49 height 55
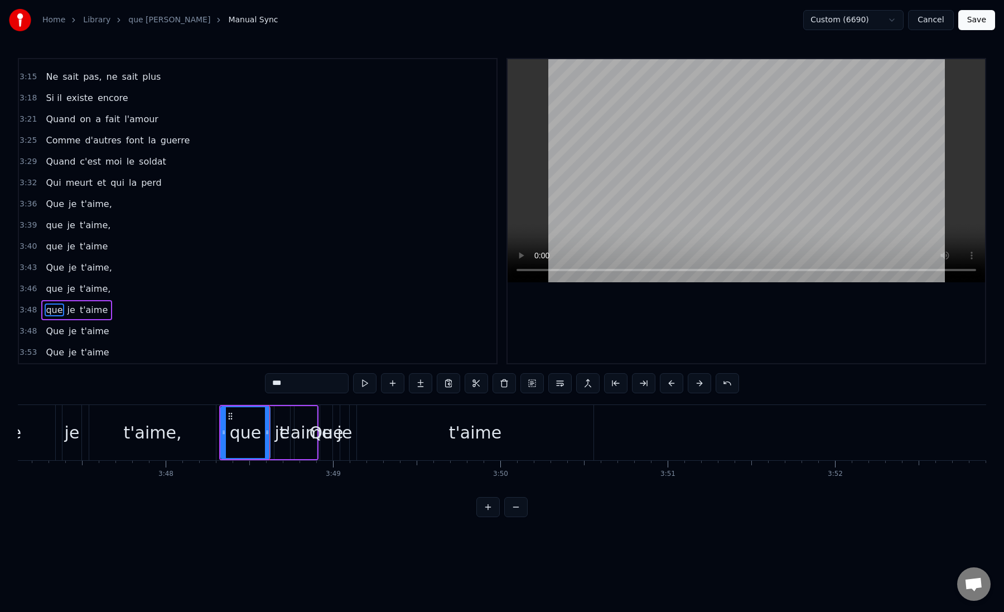
click at [134, 436] on div "t'aime," at bounding box center [153, 432] width 58 height 25
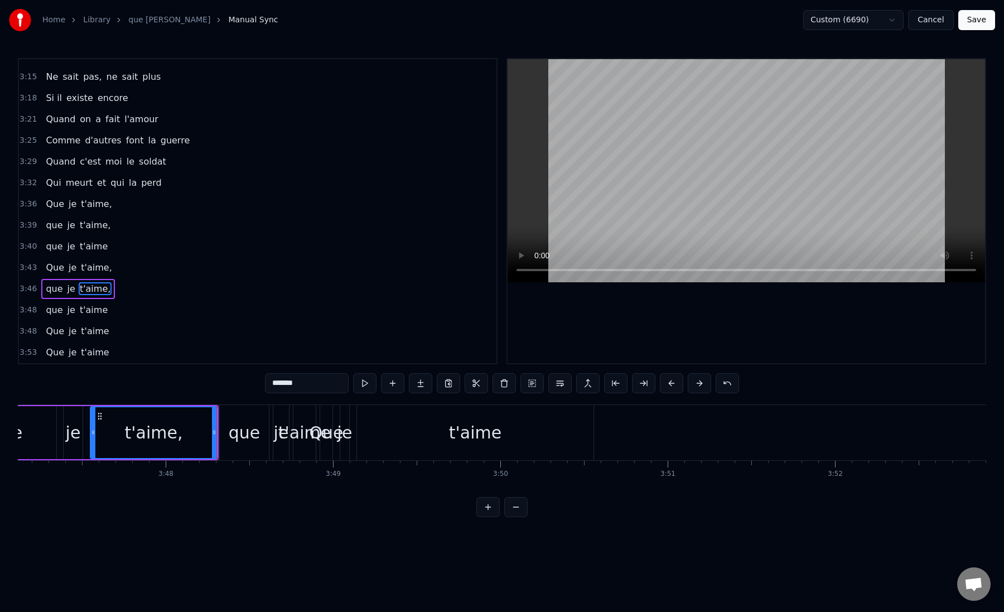
click at [231, 434] on div "que" at bounding box center [245, 432] width 32 height 25
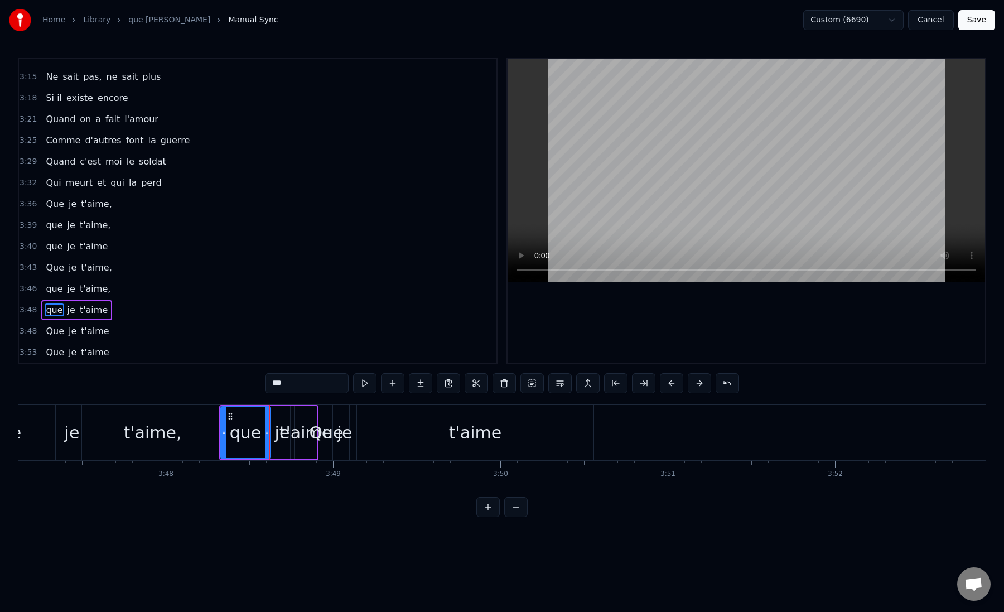
click at [280, 439] on div "je" at bounding box center [282, 432] width 15 height 25
click at [300, 438] on div "t'aime" at bounding box center [306, 432] width 52 height 25
click at [323, 438] on div "Que" at bounding box center [326, 432] width 34 height 25
type input "***"
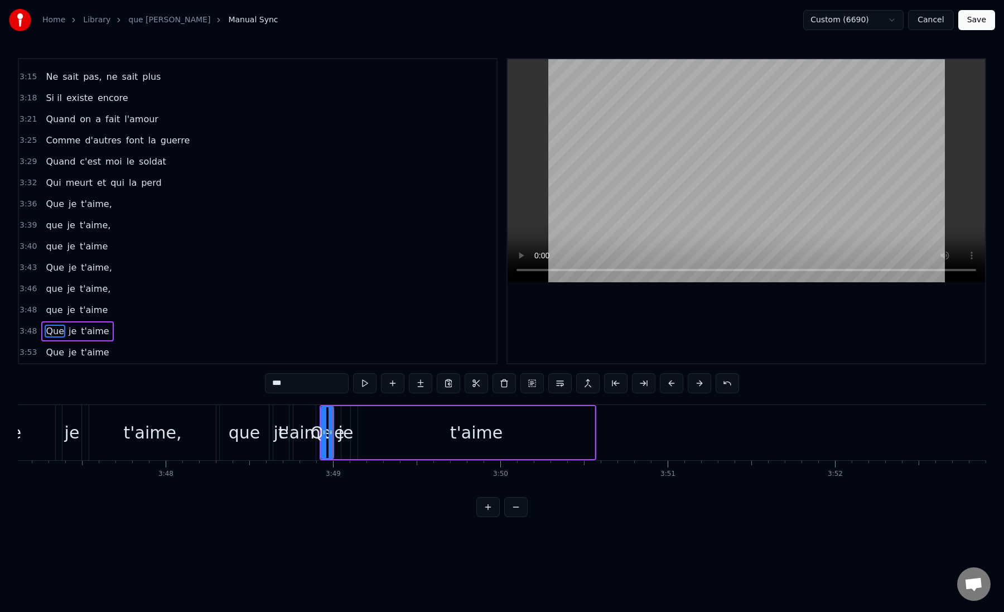
click at [354, 436] on div "Que je t'aime" at bounding box center [458, 432] width 277 height 55
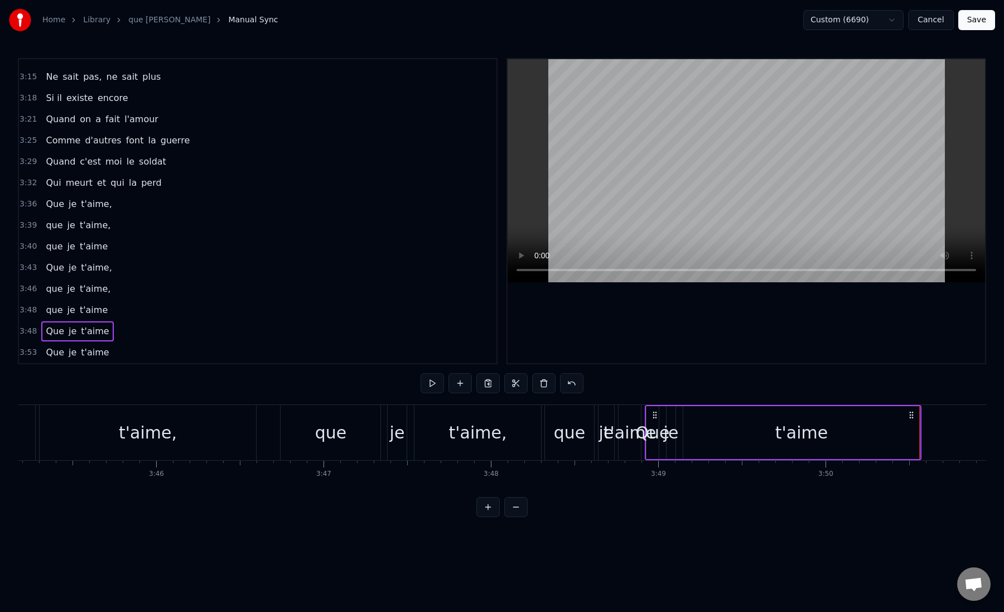
click at [228, 439] on div "t'aime," at bounding box center [148, 432] width 217 height 55
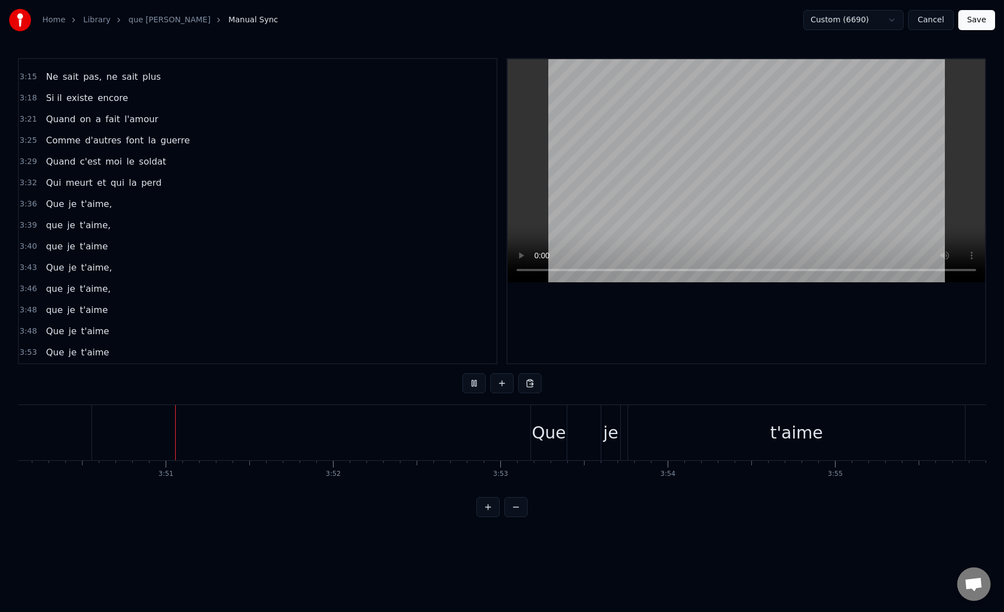
scroll to position [0, 38530]
click at [89, 351] on span "t'aime" at bounding box center [95, 352] width 30 height 13
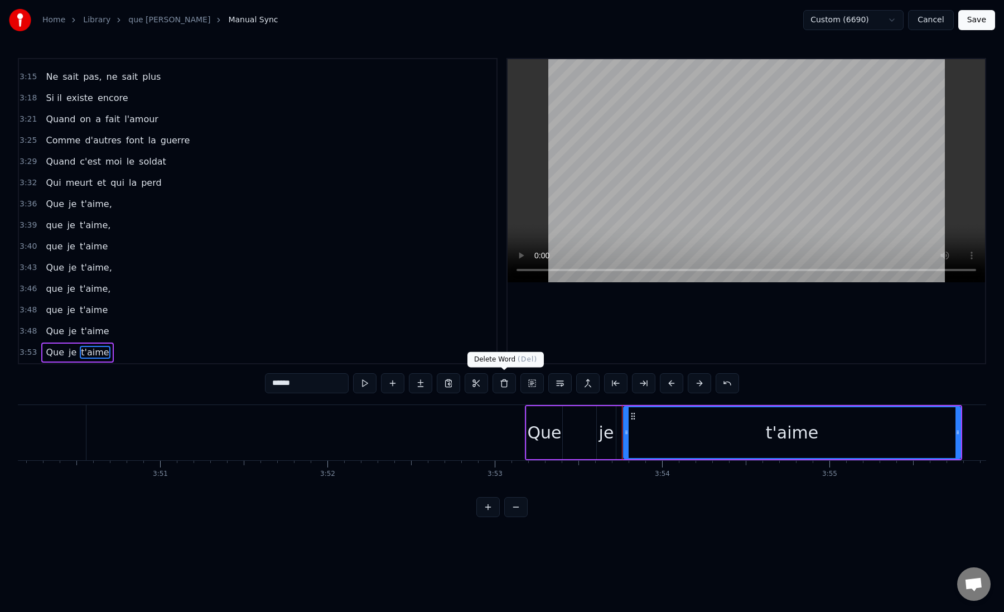
click at [503, 384] on button at bounding box center [504, 383] width 23 height 20
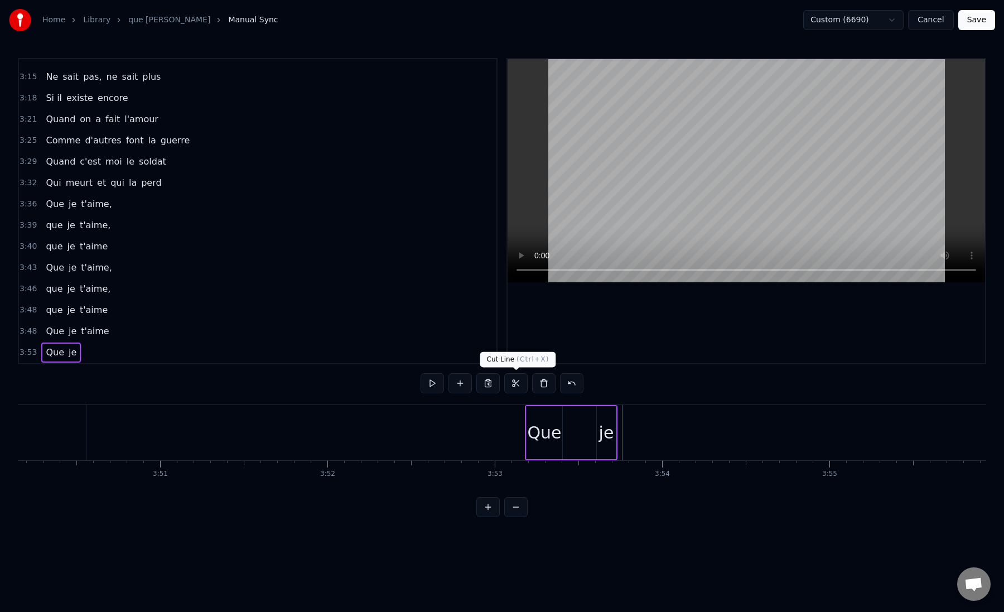
click at [513, 385] on button at bounding box center [515, 383] width 23 height 20
click at [545, 384] on button at bounding box center [543, 383] width 23 height 20
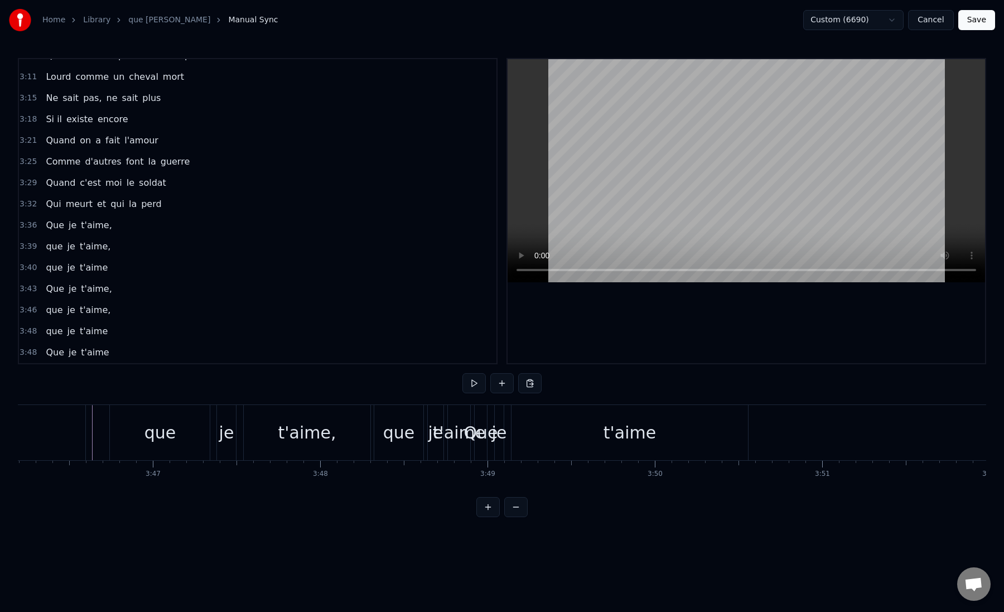
scroll to position [0, 37867]
click at [117, 349] on div "3:48 Que je t'aime" at bounding box center [258, 352] width 478 height 21
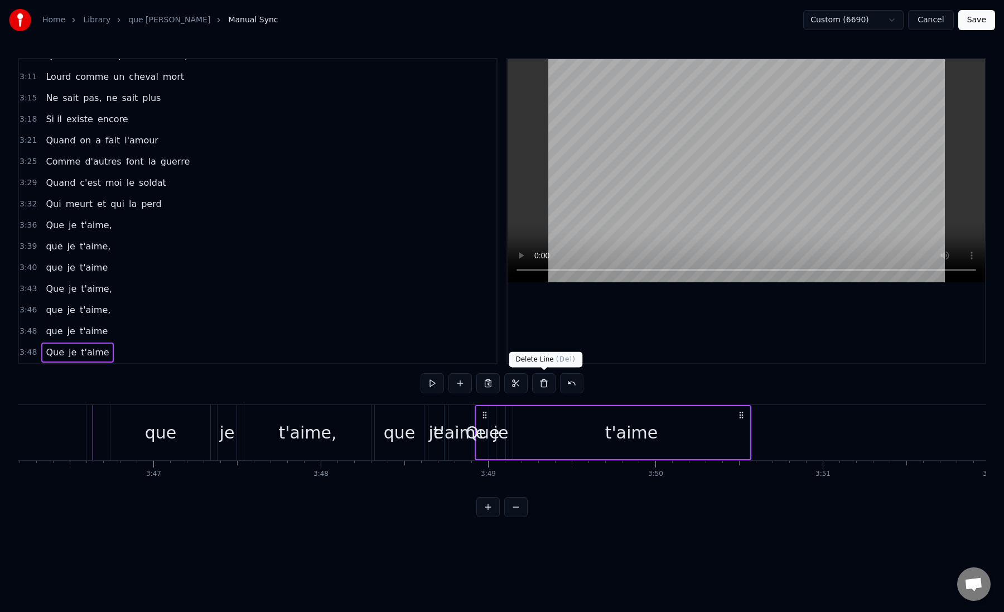
click at [542, 387] on button at bounding box center [543, 383] width 23 height 20
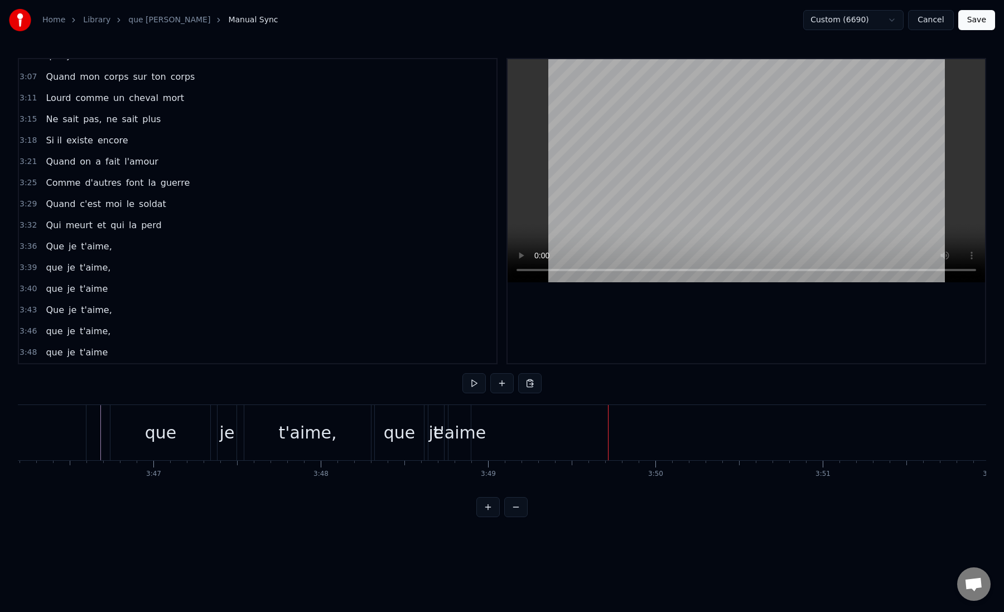
click at [464, 429] on div "t'aime" at bounding box center [460, 432] width 52 height 25
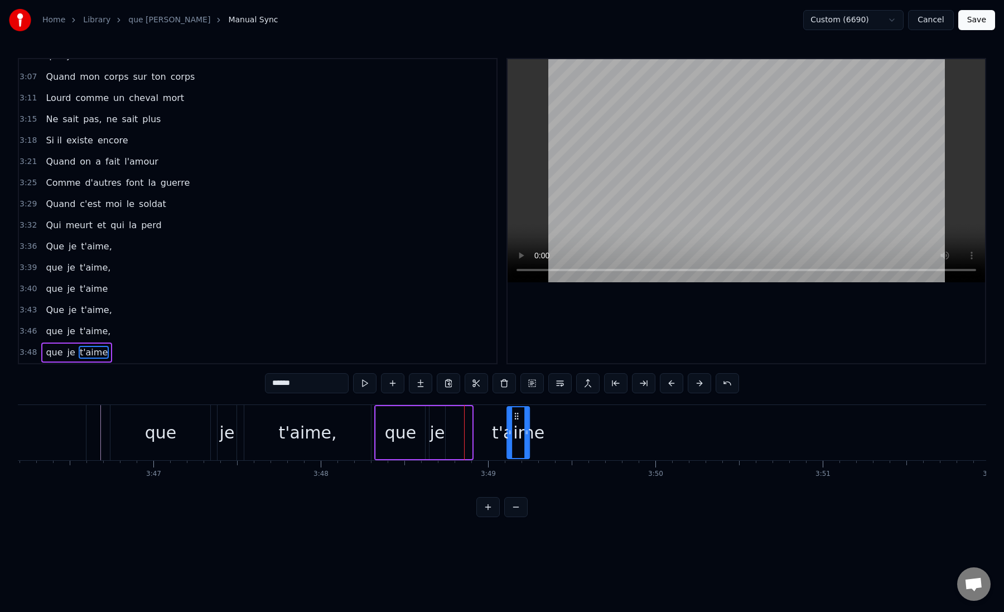
drag, startPoint x: 459, startPoint y: 415, endPoint x: 517, endPoint y: 421, distance: 57.7
click at [517, 421] on div "t'aime" at bounding box center [518, 432] width 21 height 51
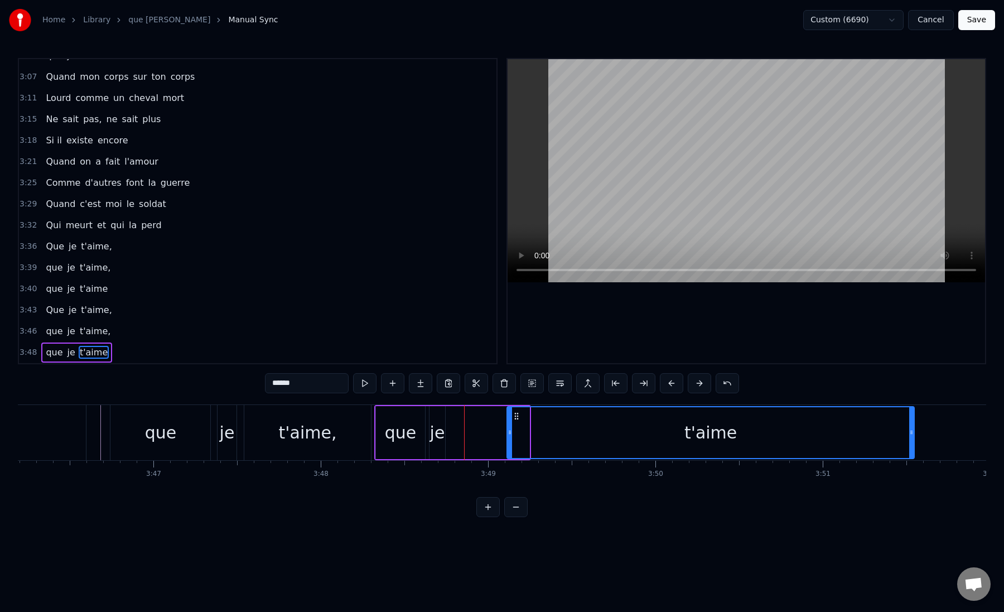
drag, startPoint x: 525, startPoint y: 431, endPoint x: 910, endPoint y: 446, distance: 385.3
click at [910, 446] on div at bounding box center [912, 432] width 4 height 51
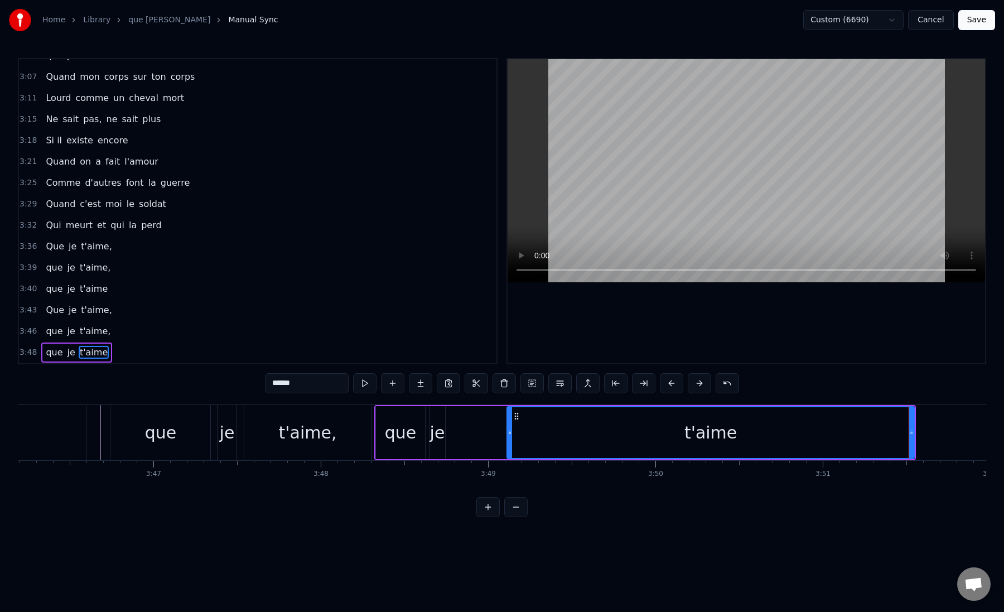
click at [471, 426] on div "que je t'aime" at bounding box center [645, 432] width 542 height 55
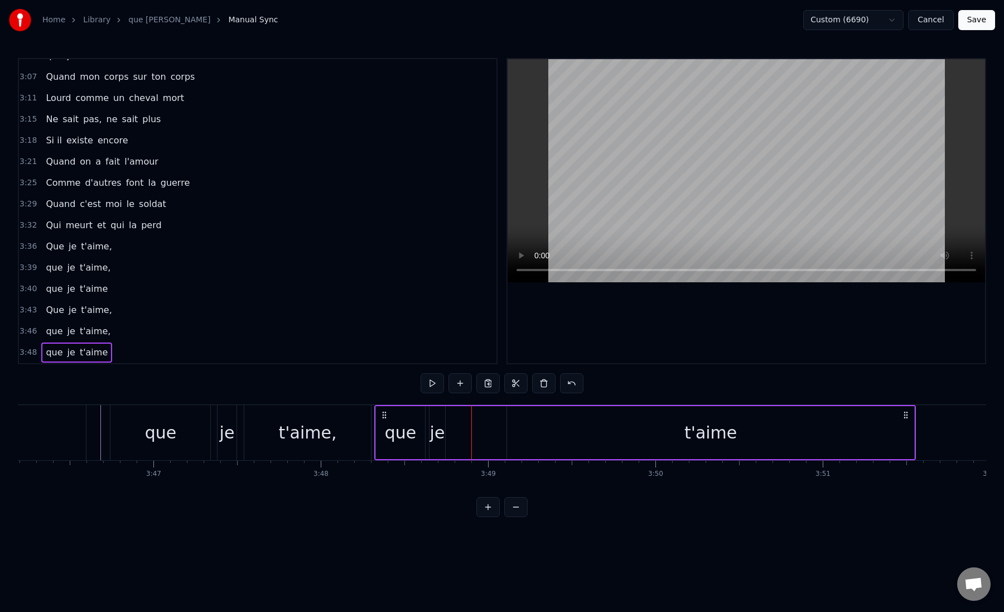
click at [438, 431] on div "je" at bounding box center [437, 432] width 15 height 25
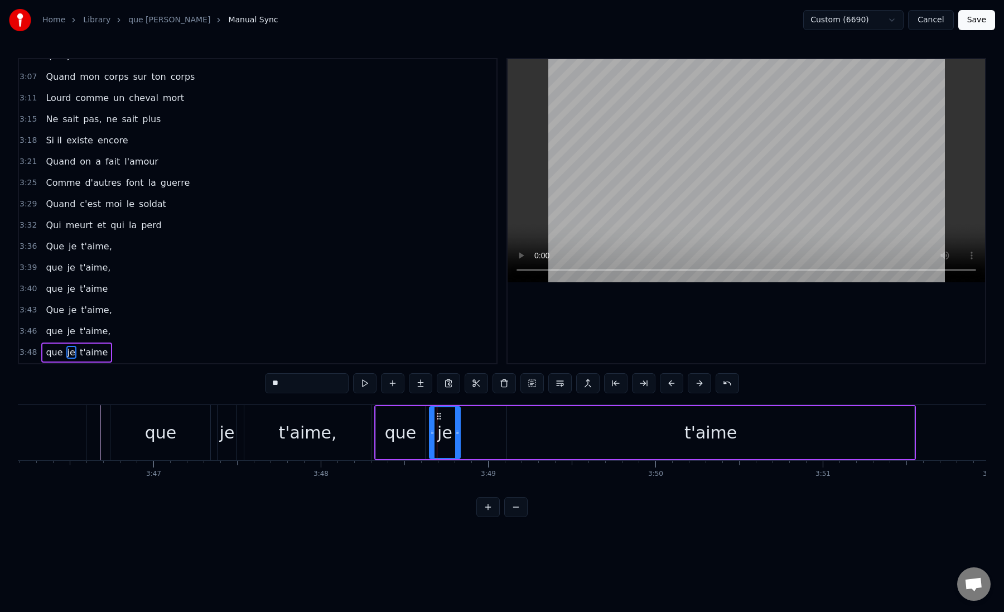
drag, startPoint x: 443, startPoint y: 434, endPoint x: 459, endPoint y: 435, distance: 15.6
click at [459, 435] on icon at bounding box center [457, 432] width 4 height 9
click at [438, 436] on div "je" at bounding box center [445, 432] width 30 height 51
drag, startPoint x: 439, startPoint y: 414, endPoint x: 454, endPoint y: 418, distance: 15.6
click at [454, 418] on icon at bounding box center [454, 416] width 9 height 9
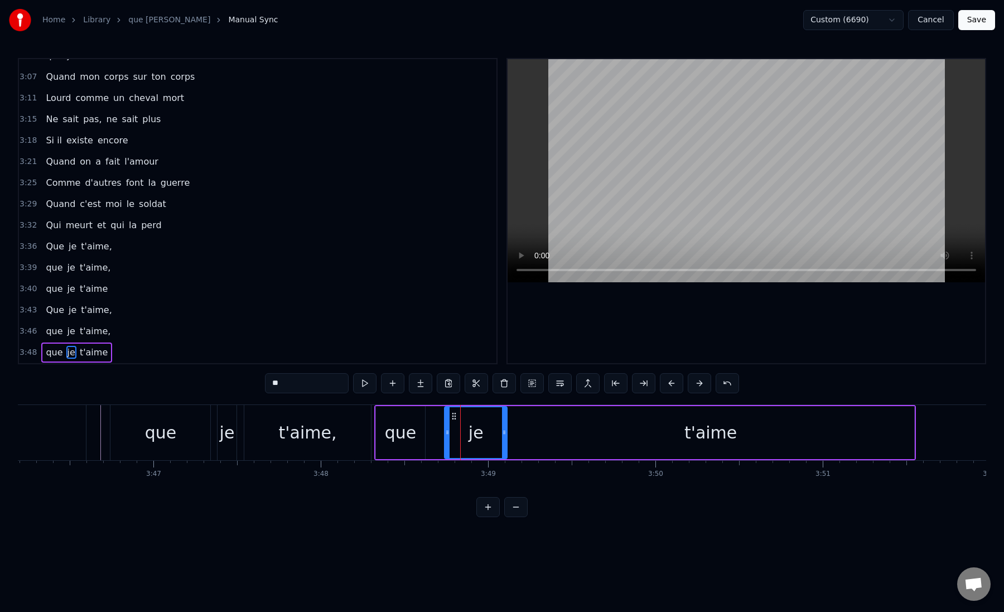
drag, startPoint x: 473, startPoint y: 432, endPoint x: 504, endPoint y: 435, distance: 31.4
click at [504, 435] on icon at bounding box center [504, 432] width 4 height 9
click at [426, 435] on div "que je t'aime" at bounding box center [645, 432] width 542 height 55
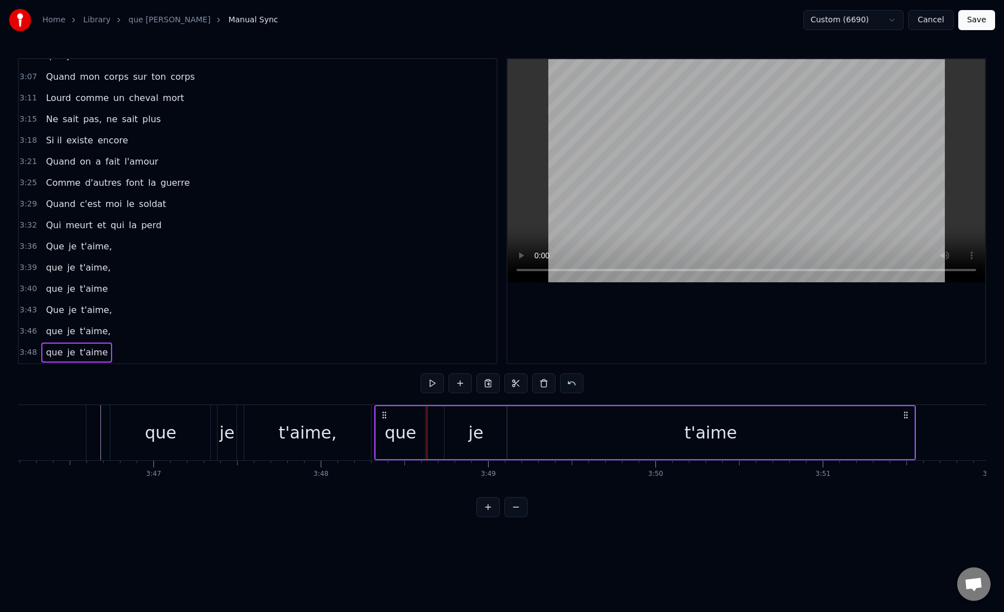
click at [395, 430] on div "que" at bounding box center [401, 432] width 32 height 25
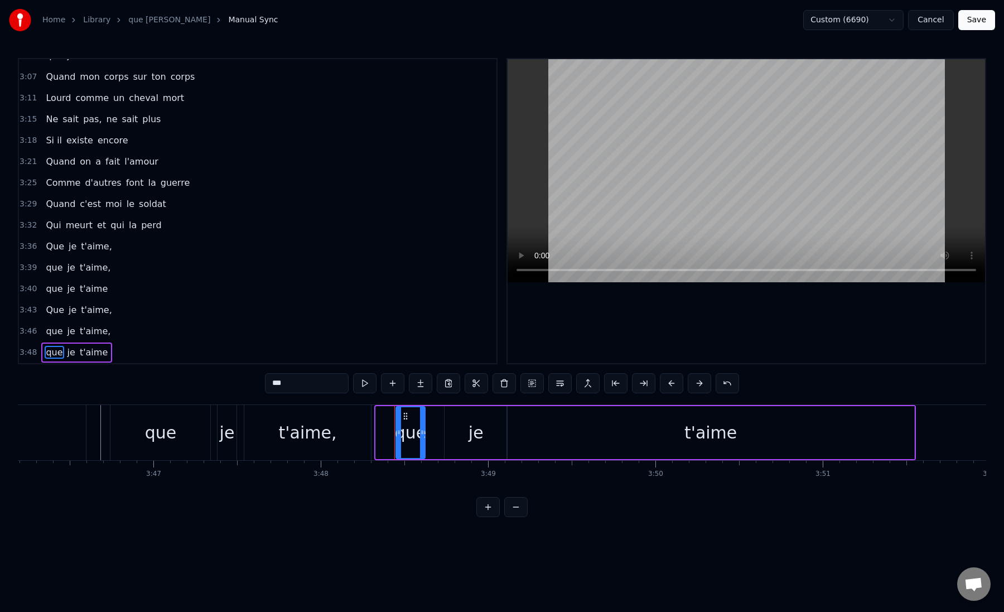
drag, startPoint x: 379, startPoint y: 431, endPoint x: 400, endPoint y: 432, distance: 20.1
click at [400, 432] on icon at bounding box center [399, 432] width 4 height 9
drag, startPoint x: 404, startPoint y: 416, endPoint x: 422, endPoint y: 417, distance: 18.4
click at [422, 417] on icon at bounding box center [424, 416] width 9 height 9
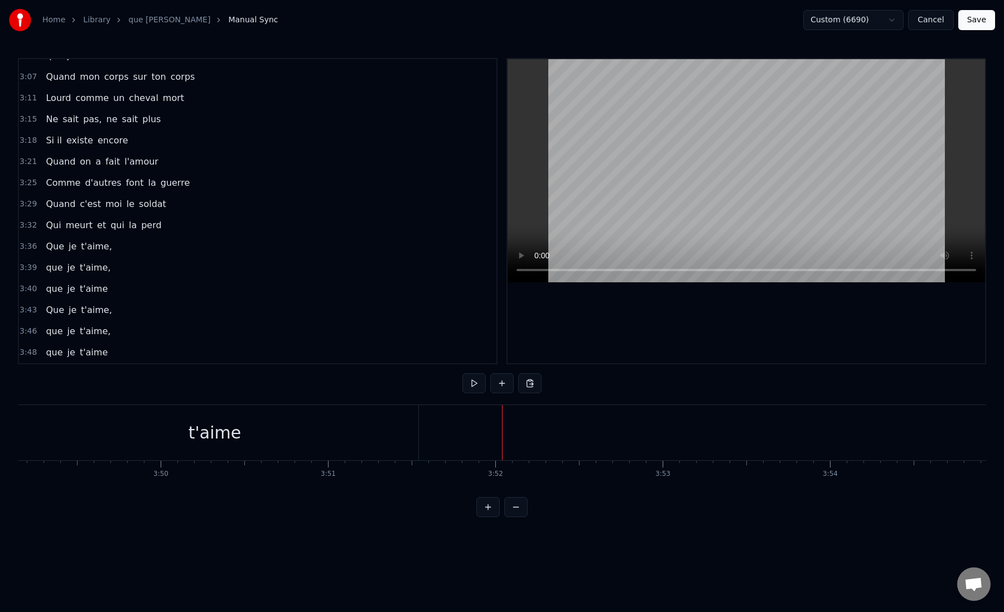
scroll to position [0, 38330]
click at [452, 422] on div "que je t'aime" at bounding box center [202, 432] width 503 height 55
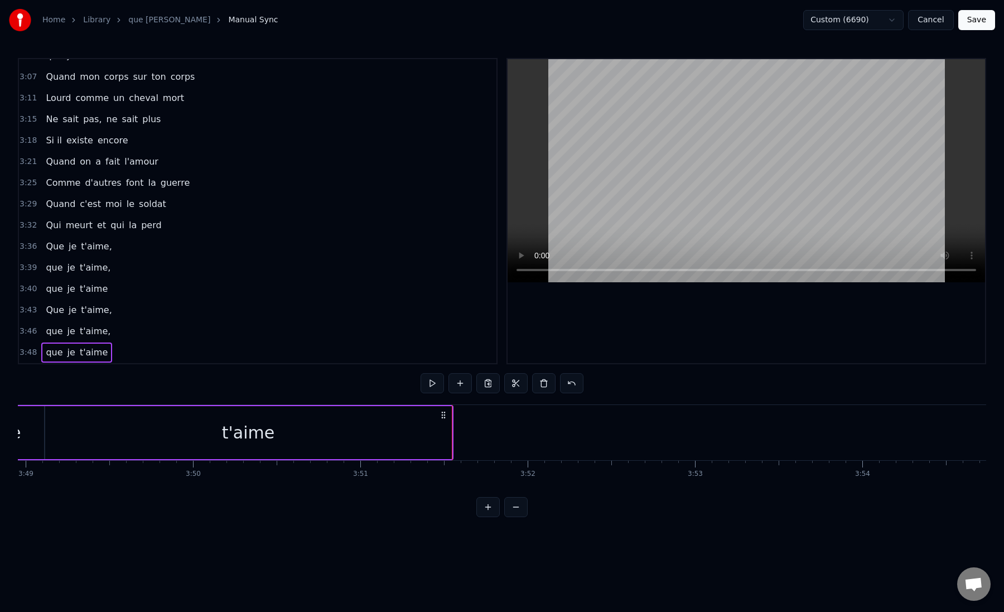
drag, startPoint x: 450, startPoint y: 427, endPoint x: 421, endPoint y: 427, distance: 29.6
click at [421, 427] on div "t'aime" at bounding box center [248, 432] width 407 height 53
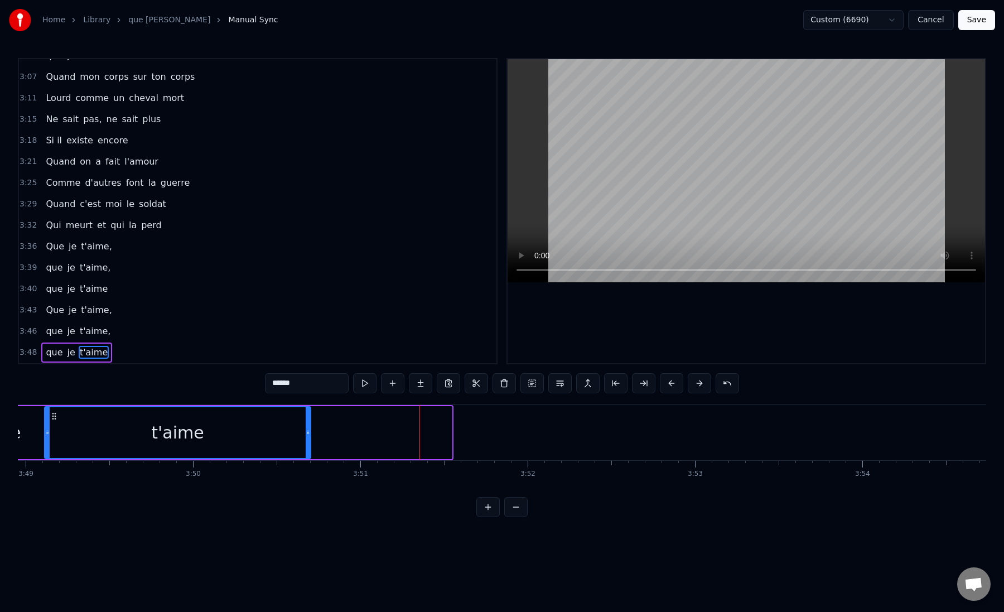
drag, startPoint x: 450, startPoint y: 434, endPoint x: 309, endPoint y: 440, distance: 141.3
click at [309, 440] on div at bounding box center [308, 432] width 4 height 51
click at [236, 445] on div "t'aime" at bounding box center [177, 432] width 265 height 51
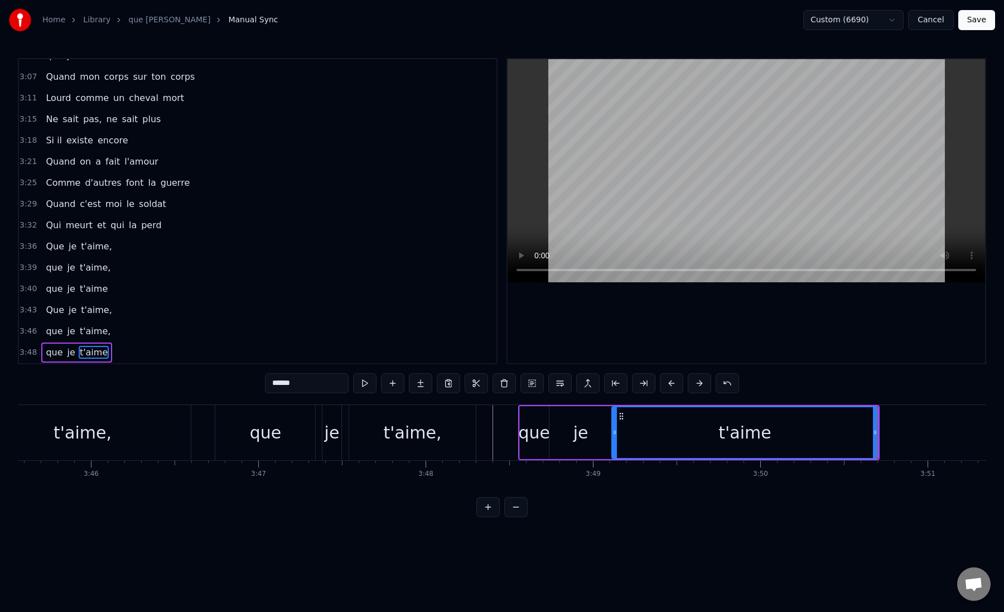
scroll to position [0, 37759]
click at [191, 436] on div "t'aime," at bounding box center [86, 432] width 217 height 55
type input "*******"
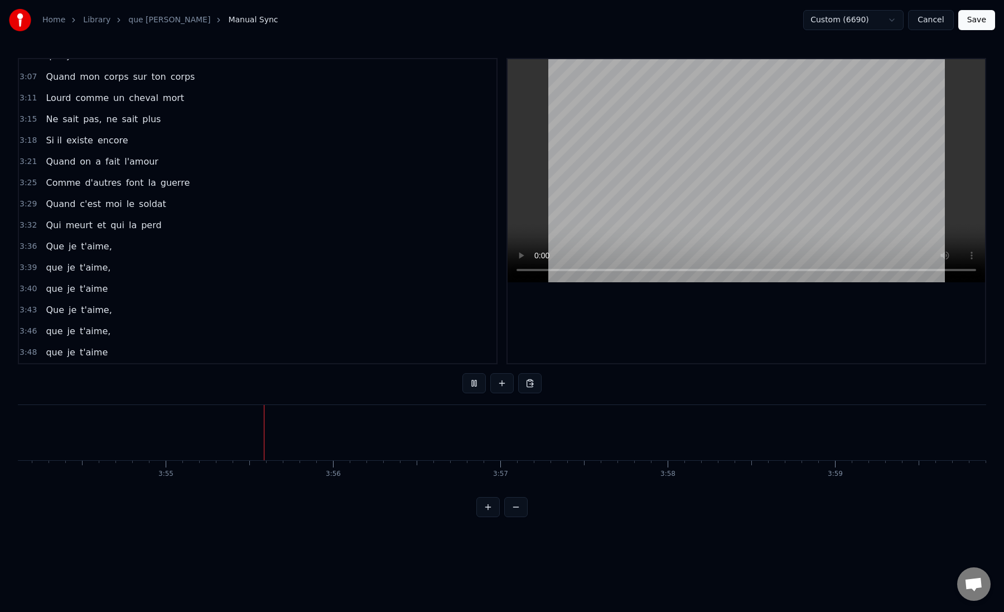
scroll to position [0, 39210]
click at [984, 18] on button "Save" at bounding box center [977, 20] width 37 height 20
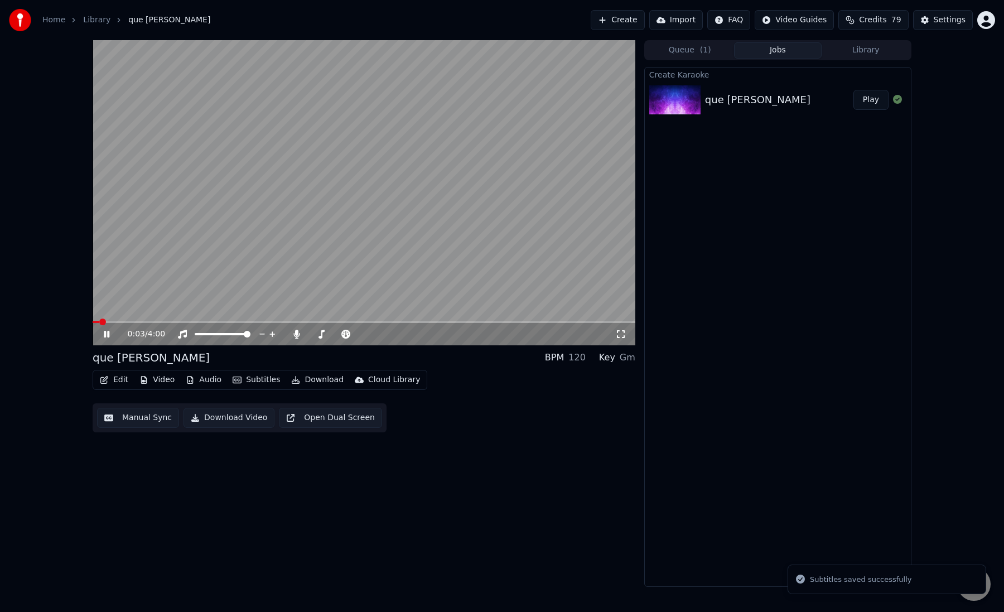
click at [136, 323] on div "0:03 / 4:00" at bounding box center [364, 334] width 543 height 22
click at [131, 323] on span at bounding box center [364, 322] width 543 height 2
click at [158, 323] on div "0:18 / 4:00" at bounding box center [364, 334] width 543 height 22
click at [156, 324] on div "0:20 / 4:00" at bounding box center [364, 334] width 543 height 22
click at [161, 321] on span at bounding box center [364, 322] width 543 height 2
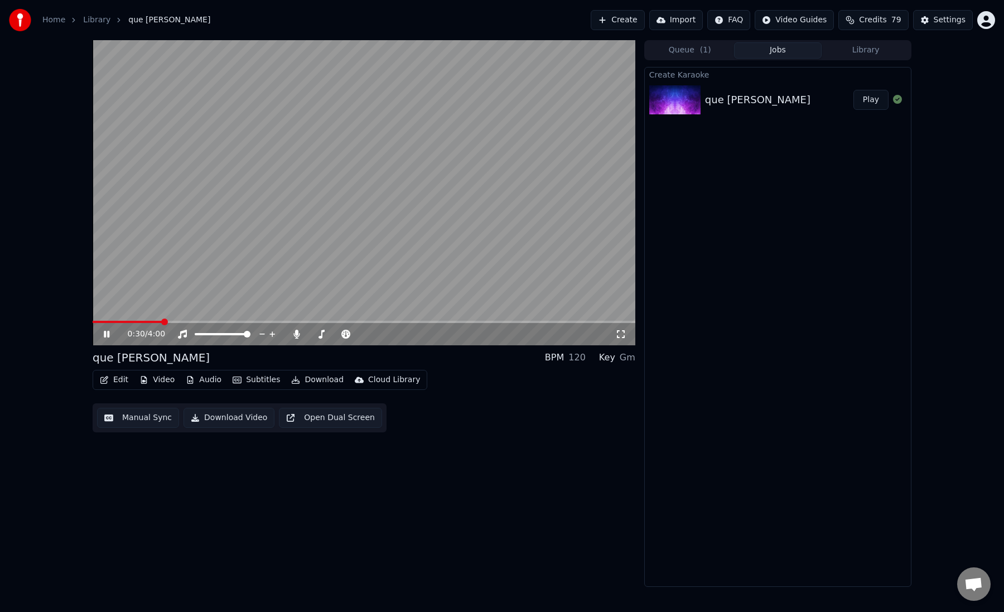
click at [156, 321] on span at bounding box center [127, 322] width 69 height 2
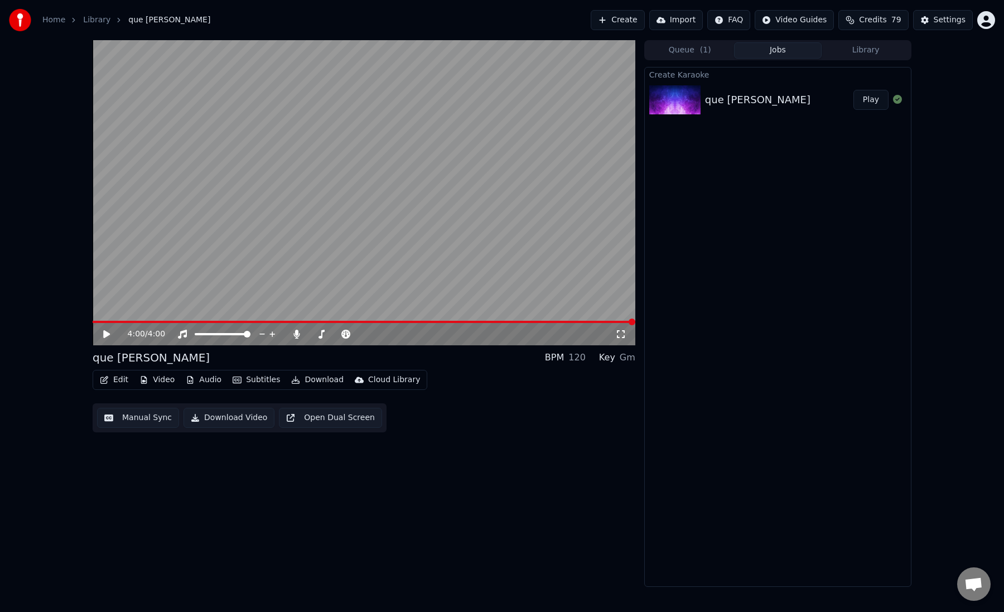
click at [312, 381] on button "Download" at bounding box center [317, 380] width 61 height 16
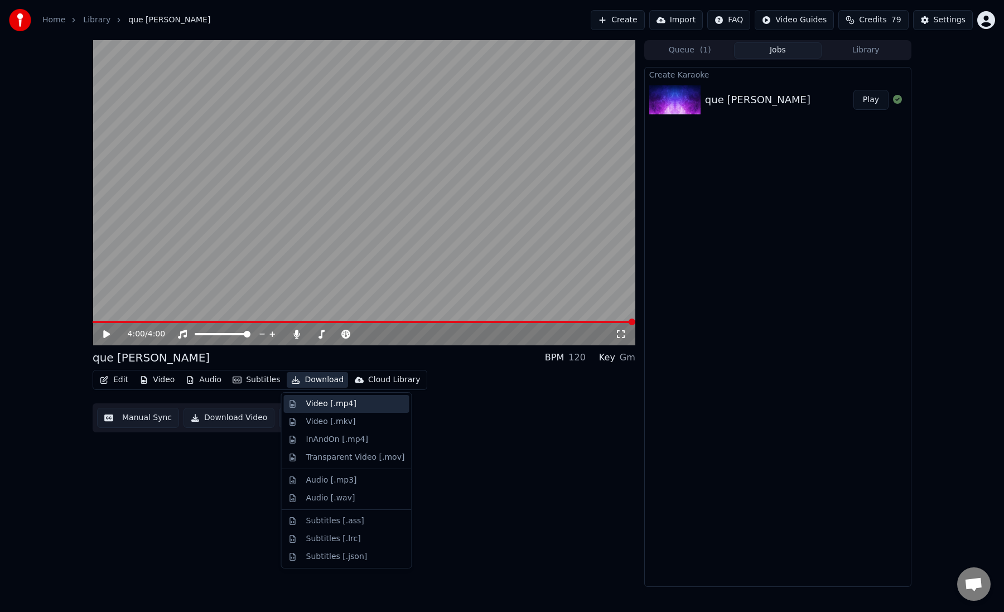
click at [323, 403] on div "Video [.mp4]" at bounding box center [331, 403] width 50 height 11
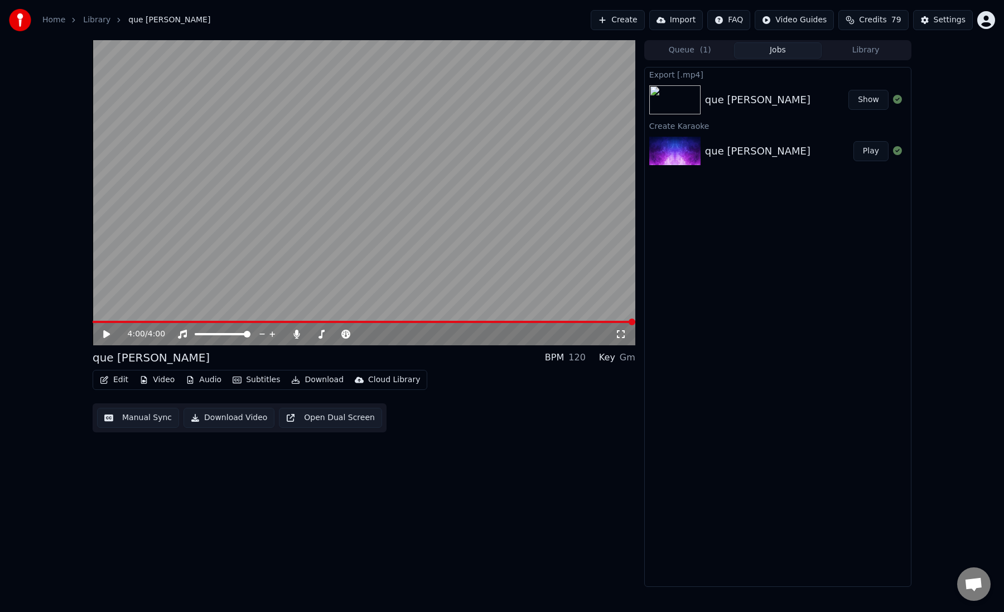
click at [868, 102] on button "Show" at bounding box center [869, 100] width 40 height 20
click at [28, 79] on div "4:00 / 4:00 que je t aime BPM 120 Key Gm Edit Video Audio Subtitles Download Cl…" at bounding box center [502, 313] width 1004 height 547
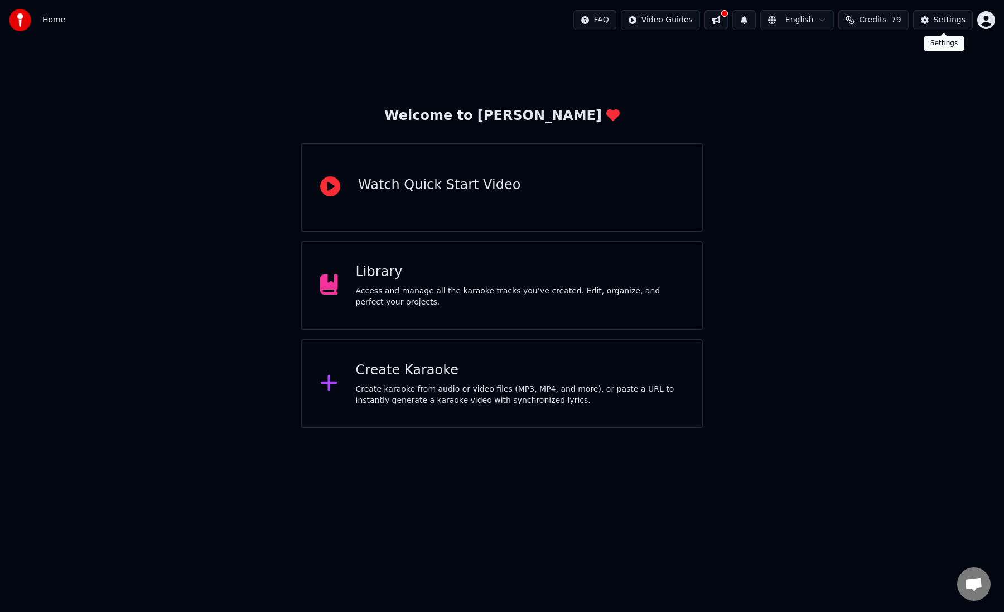
click at [931, 23] on button "Settings" at bounding box center [944, 20] width 60 height 20
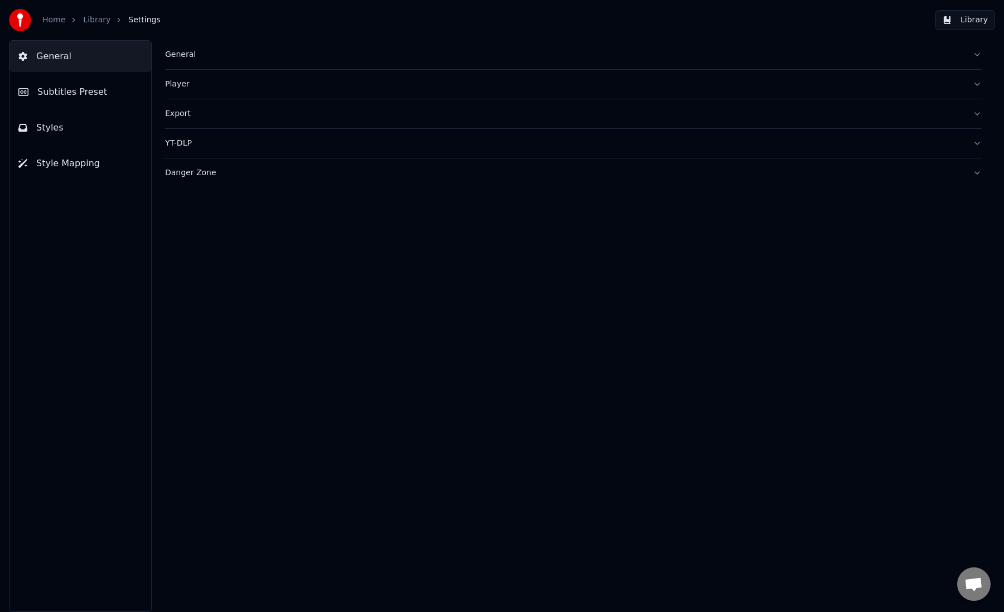
click at [200, 115] on div "Export" at bounding box center [564, 113] width 799 height 11
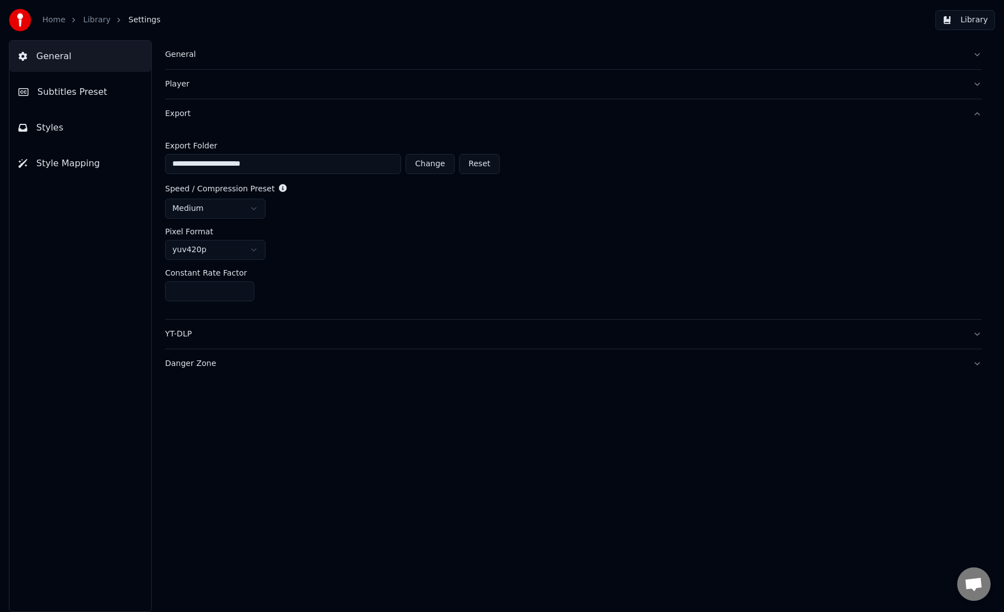
click at [266, 334] on div "YT-DLP" at bounding box center [564, 334] width 799 height 11
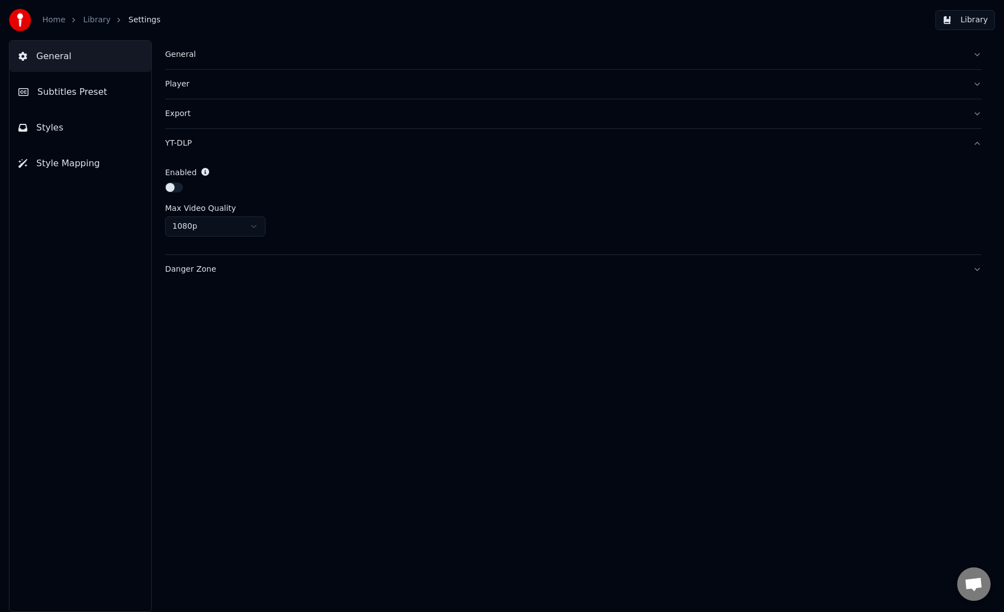
click at [288, 273] on div "Danger Zone" at bounding box center [564, 269] width 799 height 11
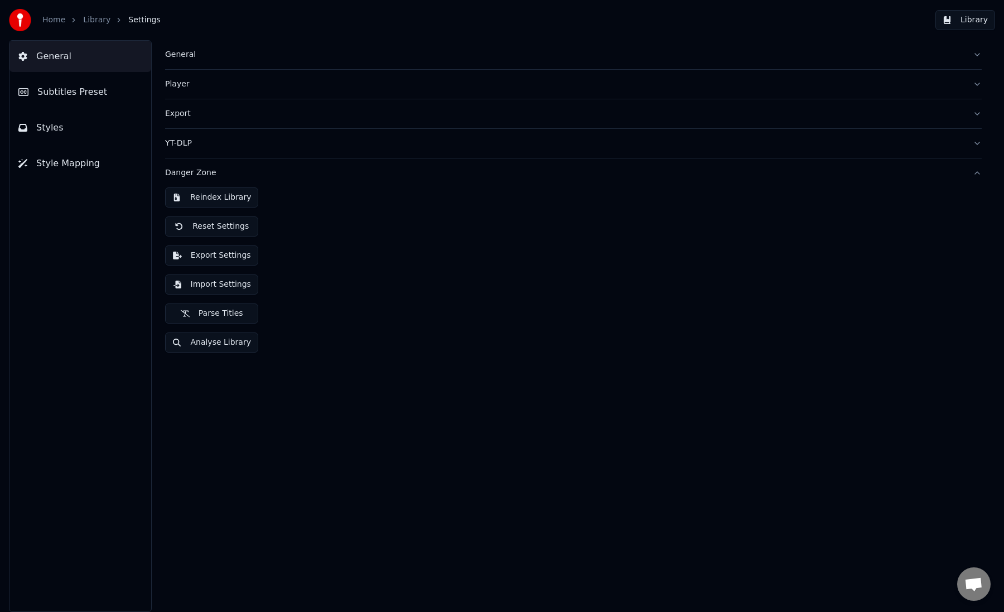
click at [235, 257] on button "Export Settings" at bounding box center [211, 256] width 93 height 20
click at [292, 169] on div "Danger Zone" at bounding box center [564, 172] width 799 height 11
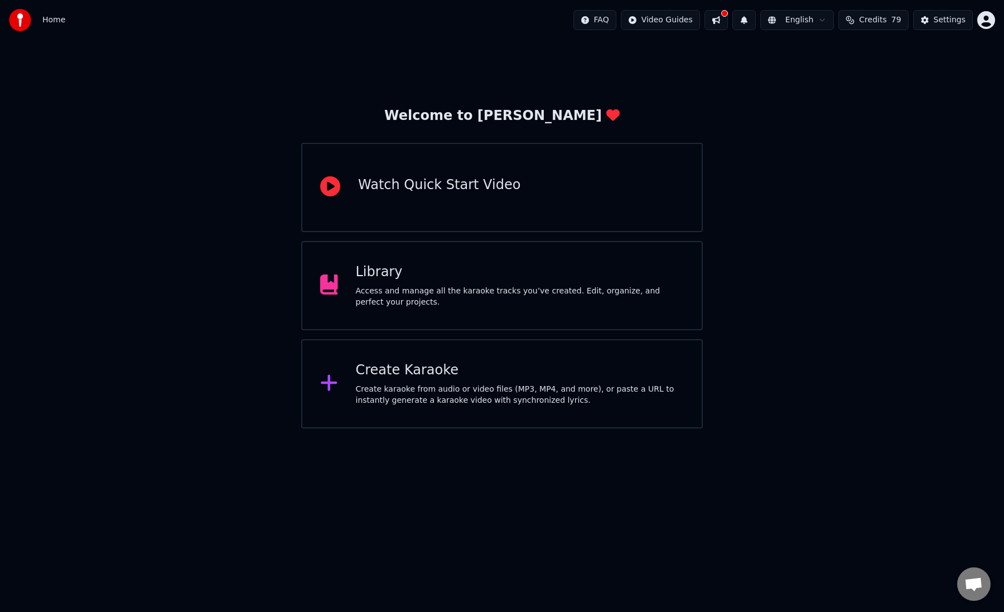
click at [412, 374] on div "Create Karaoke" at bounding box center [520, 371] width 329 height 18
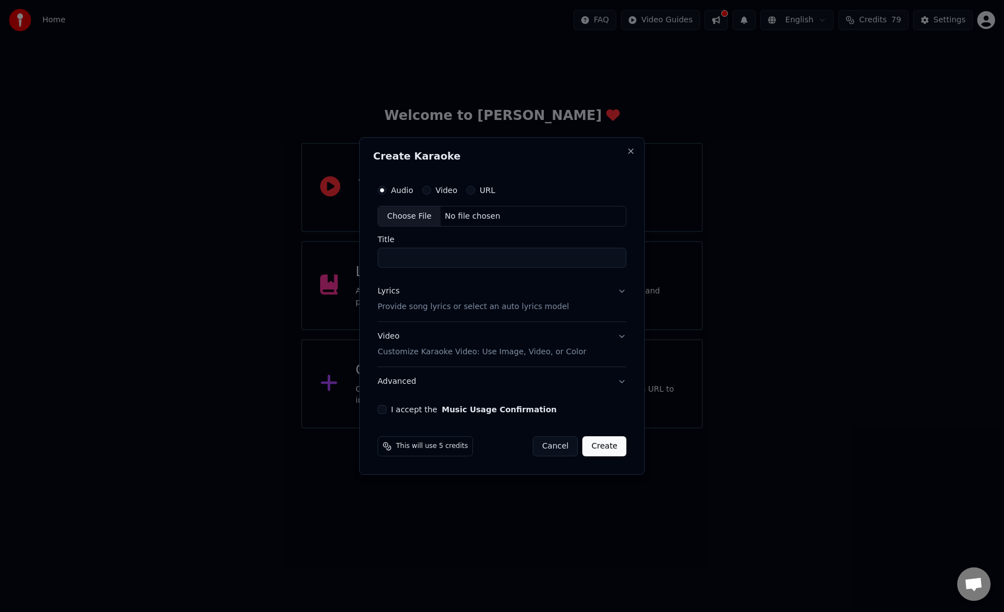
click at [418, 216] on div "Choose File" at bounding box center [409, 216] width 63 height 20
type input "**********"
click at [624, 293] on button "Lyrics Provide song lyrics or select an auto lyrics model" at bounding box center [502, 299] width 253 height 45
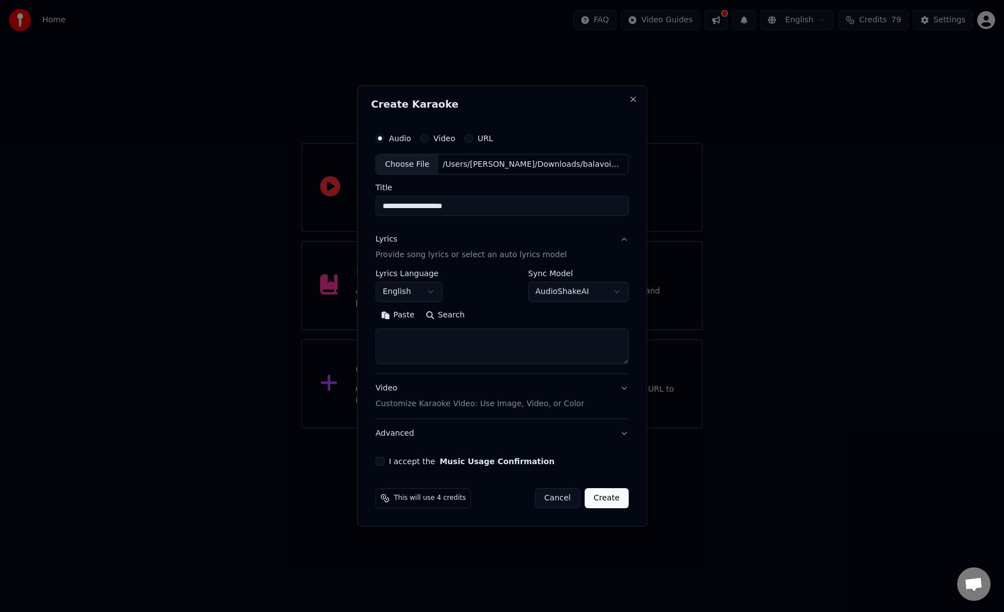
click at [401, 338] on textarea at bounding box center [502, 347] width 253 height 36
click at [421, 296] on body "**********" at bounding box center [502, 214] width 1004 height 429
select select "**"
click at [420, 346] on textarea at bounding box center [502, 347] width 253 height 36
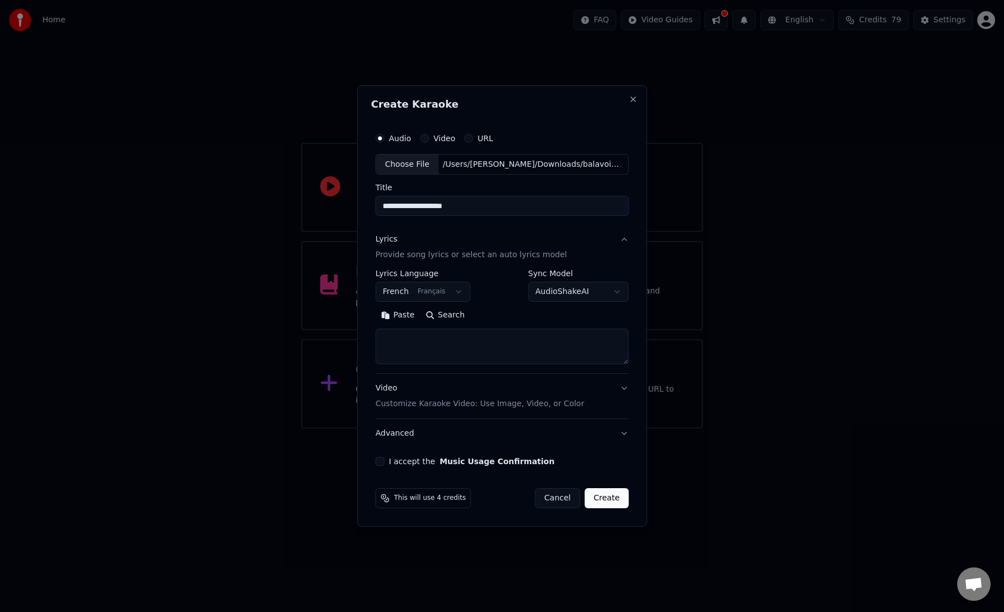
paste textarea "**********"
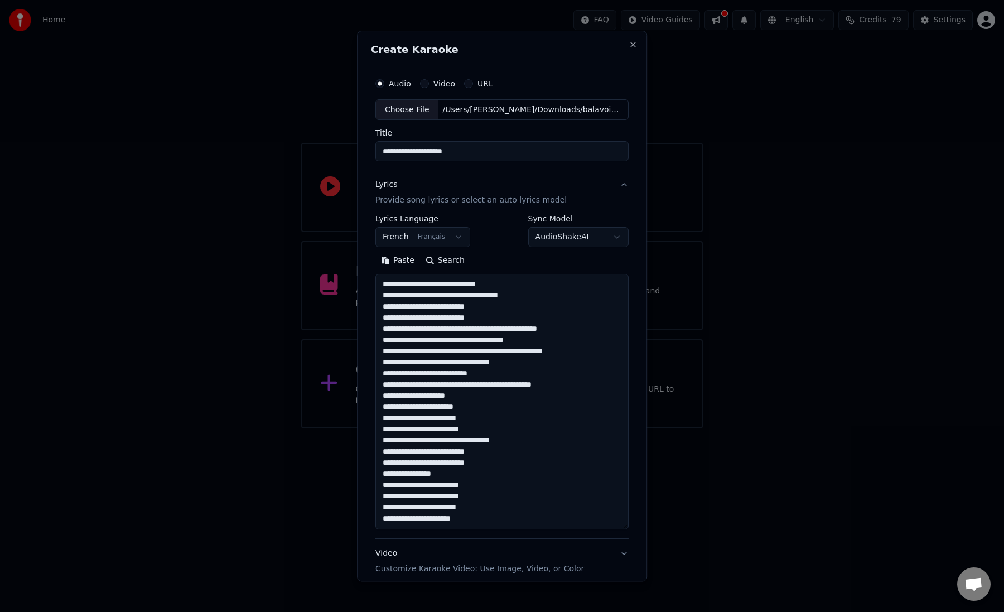
scroll to position [214, 0]
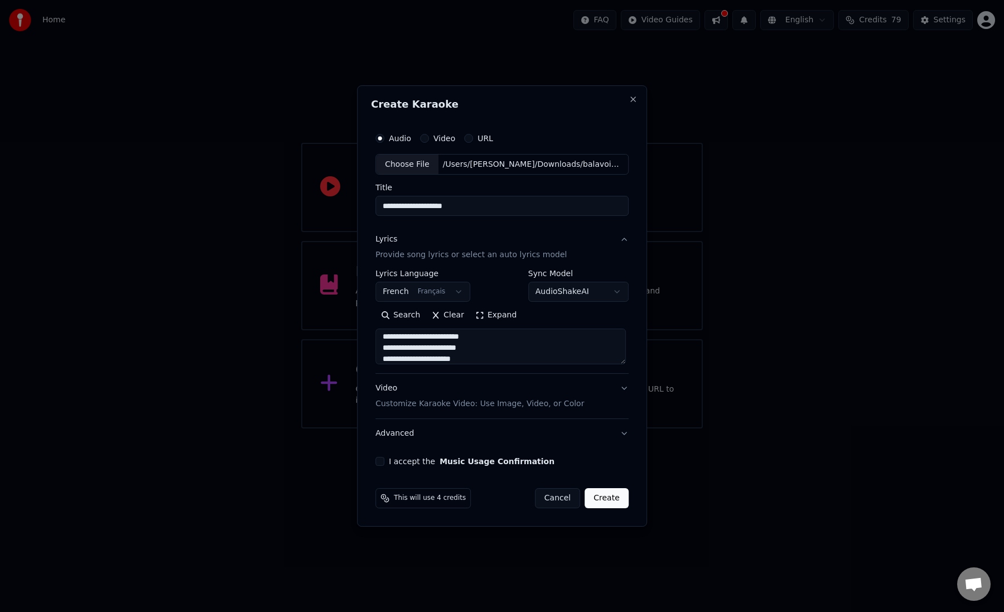
click at [499, 316] on button "Expand" at bounding box center [496, 316] width 52 height 18
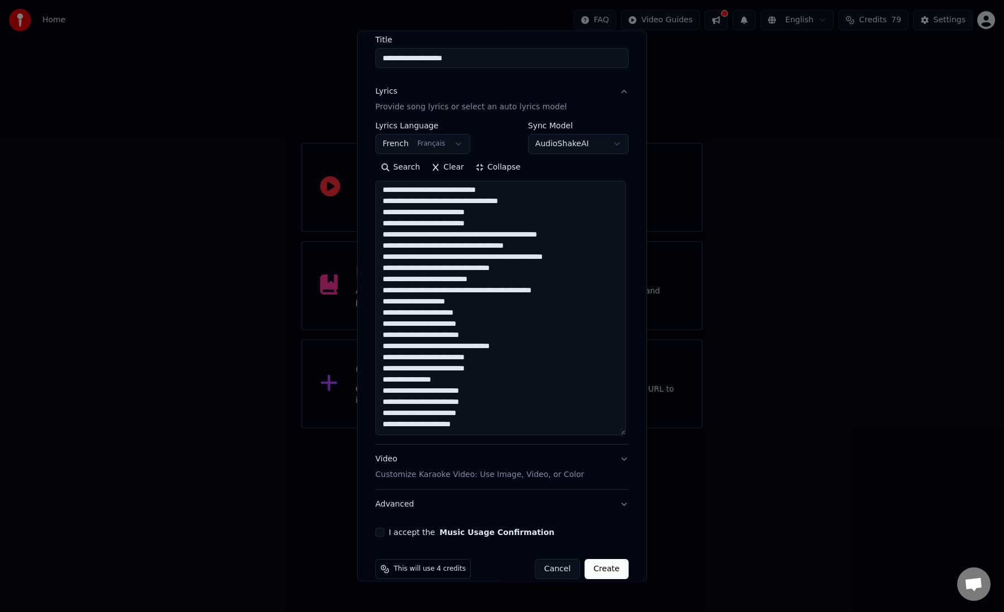
scroll to position [0, 0]
click at [496, 429] on textarea "**********" at bounding box center [501, 308] width 251 height 254
click at [547, 254] on textarea "**********" at bounding box center [501, 308] width 251 height 254
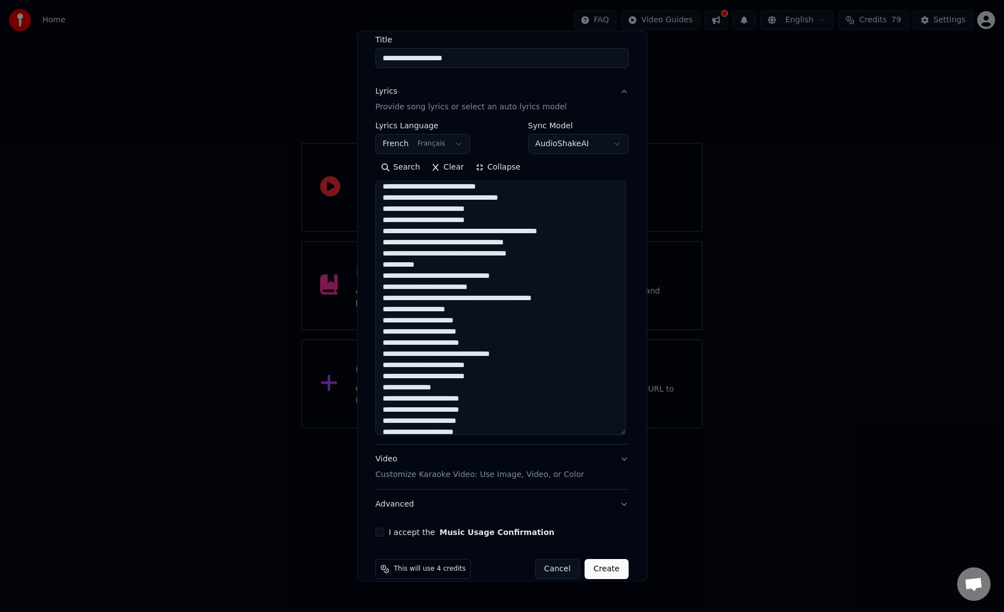
scroll to position [0, 0]
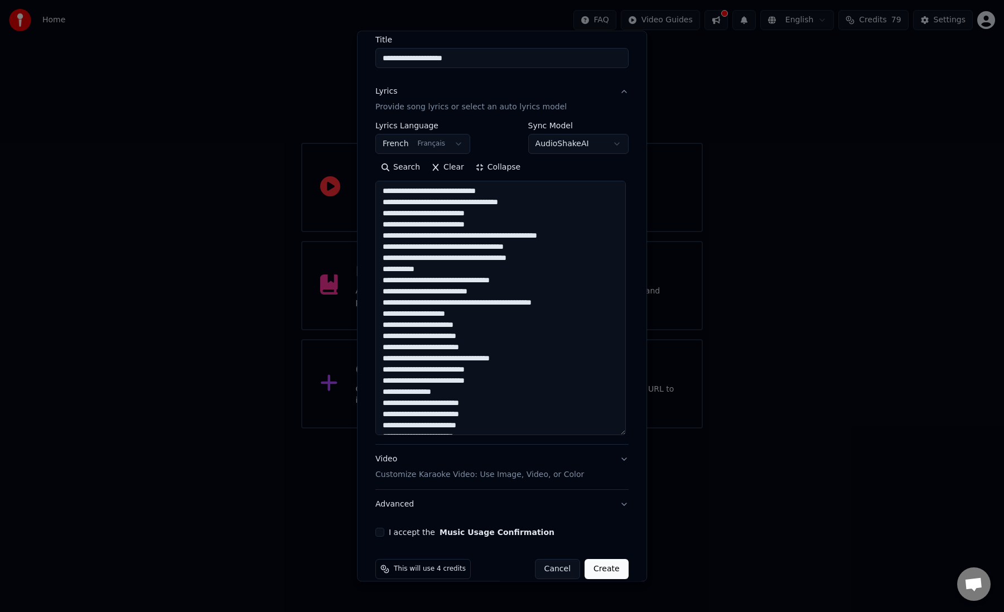
click at [450, 237] on textarea "**********" at bounding box center [501, 308] width 251 height 254
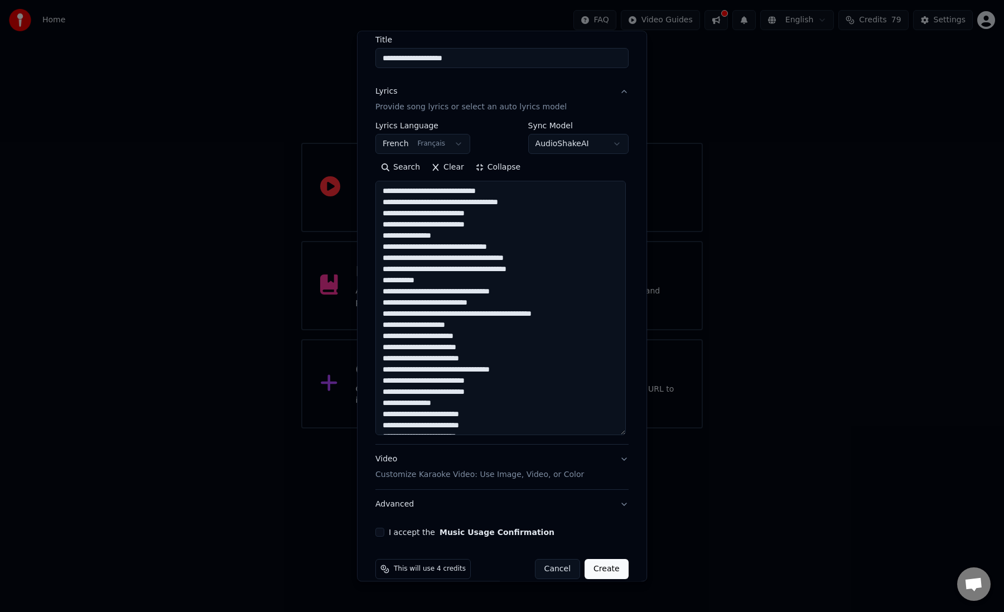
click at [448, 315] on textarea "**********" at bounding box center [501, 308] width 251 height 254
click at [445, 328] on textarea "**********" at bounding box center [501, 308] width 251 height 254
click at [443, 262] on textarea "**********" at bounding box center [501, 308] width 251 height 254
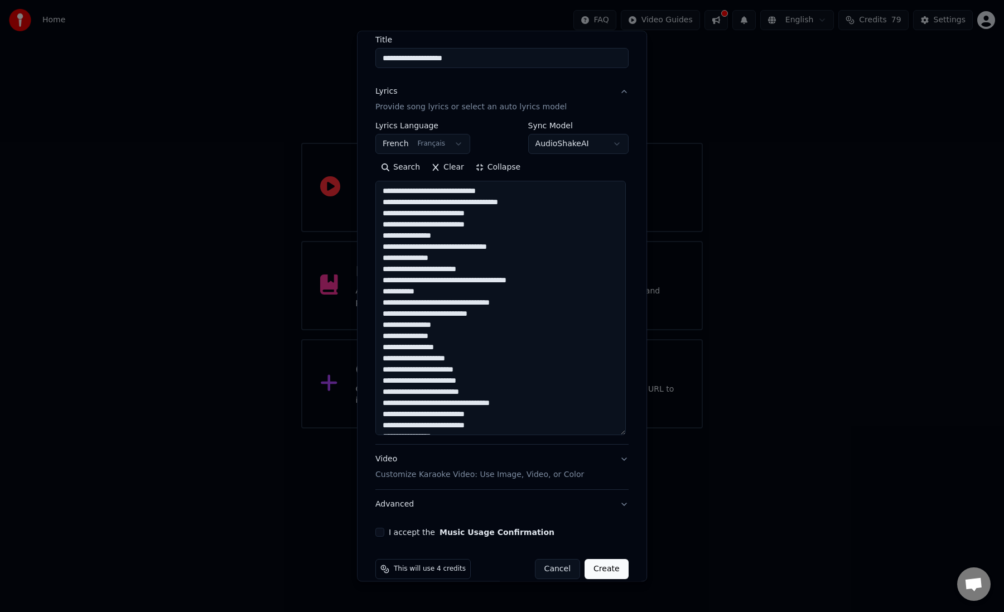
click at [467, 282] on textarea "**********" at bounding box center [501, 308] width 251 height 254
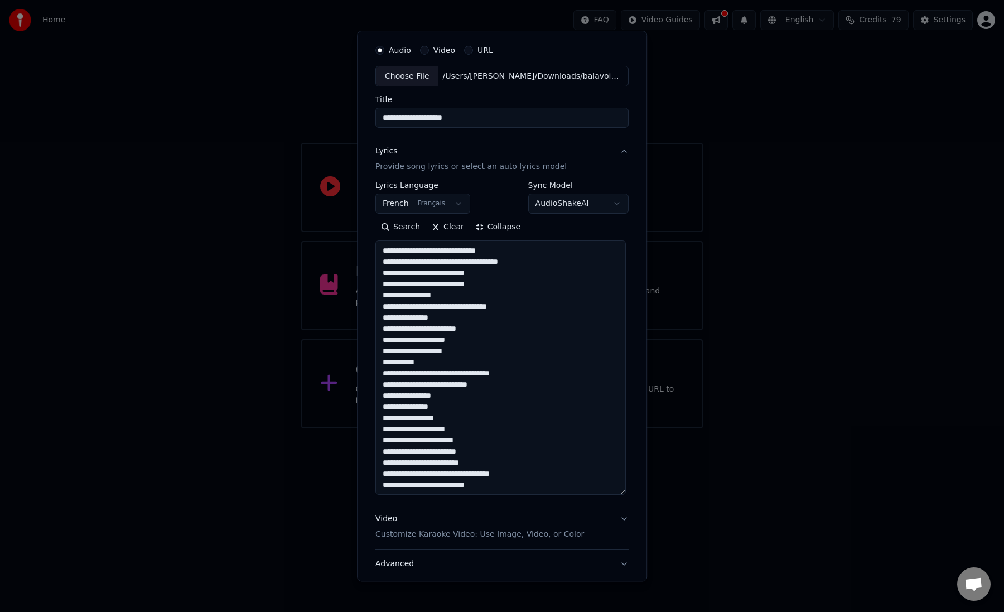
scroll to position [79, 0]
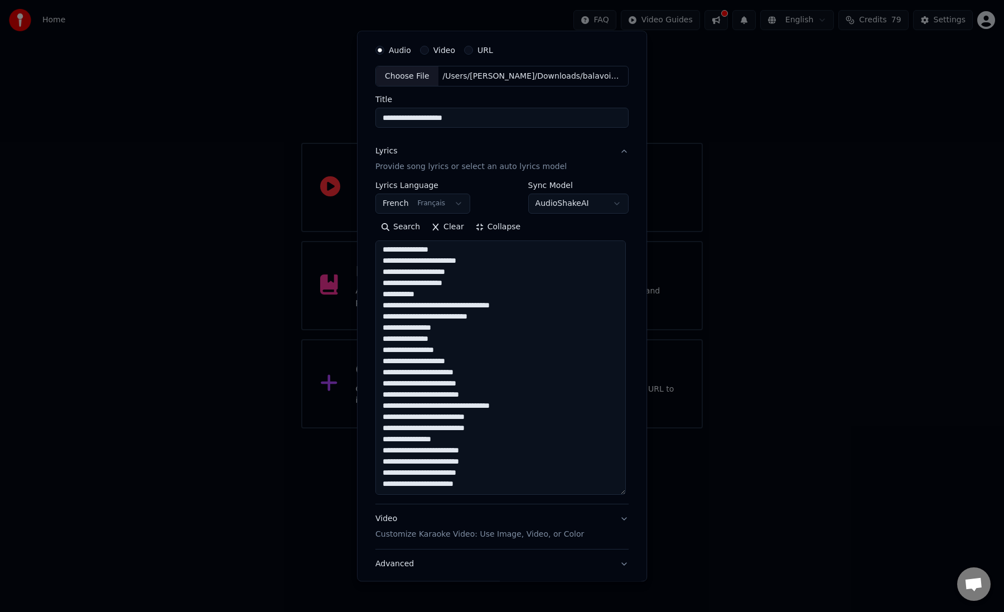
click at [486, 479] on textarea "**********" at bounding box center [501, 368] width 251 height 254
paste textarea "**********"
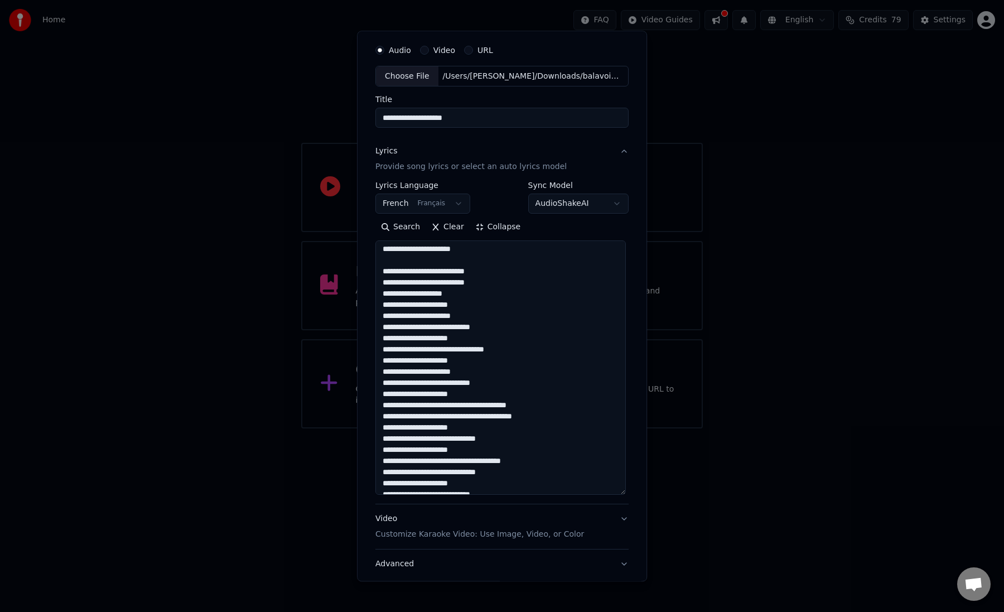
scroll to position [347, 0]
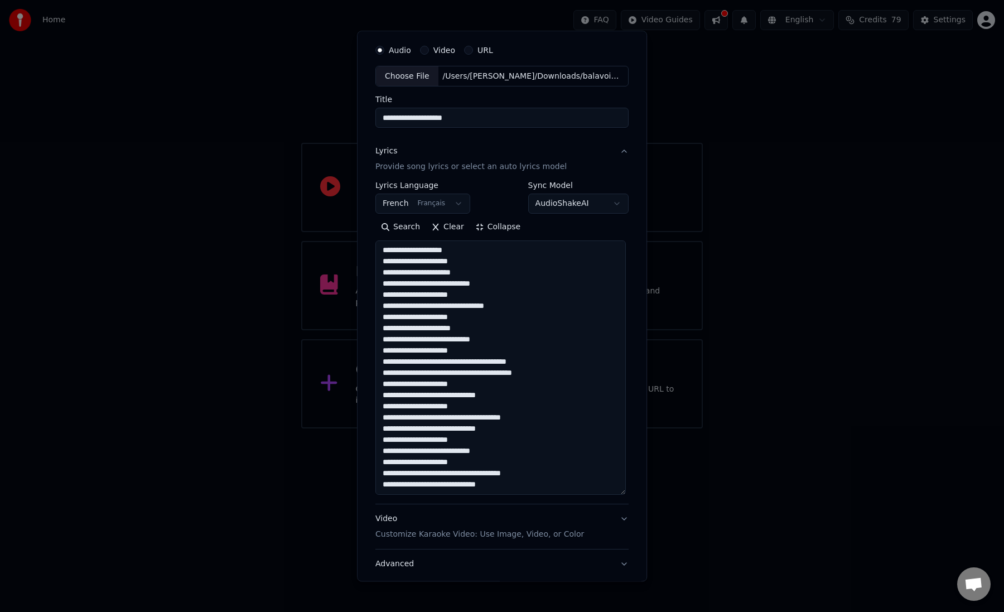
type textarea "**********"
click at [624, 517] on button "Video Customize Karaoke Video: Use Image, Video, or Color" at bounding box center [502, 527] width 253 height 45
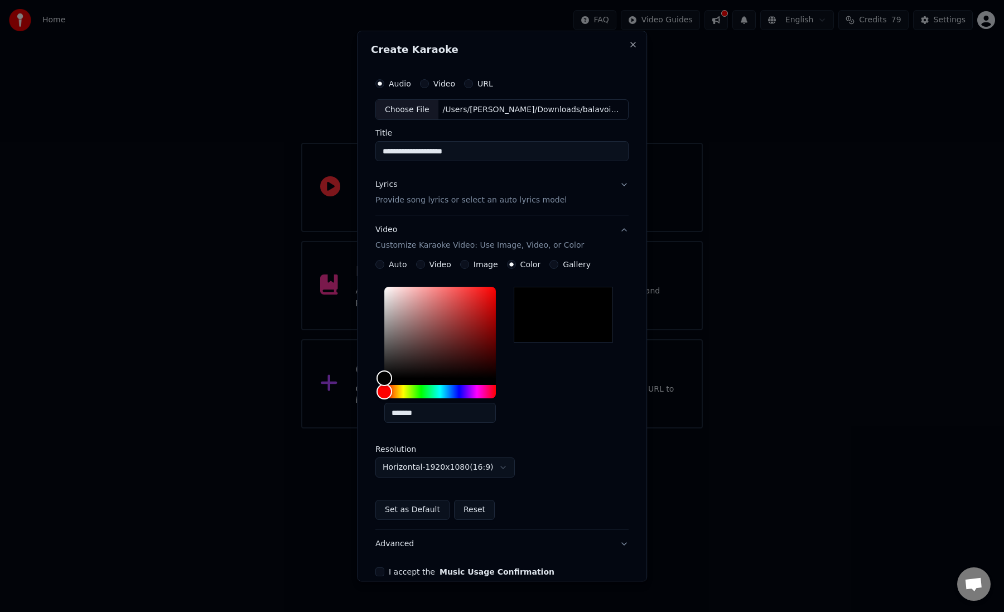
scroll to position [56, 0]
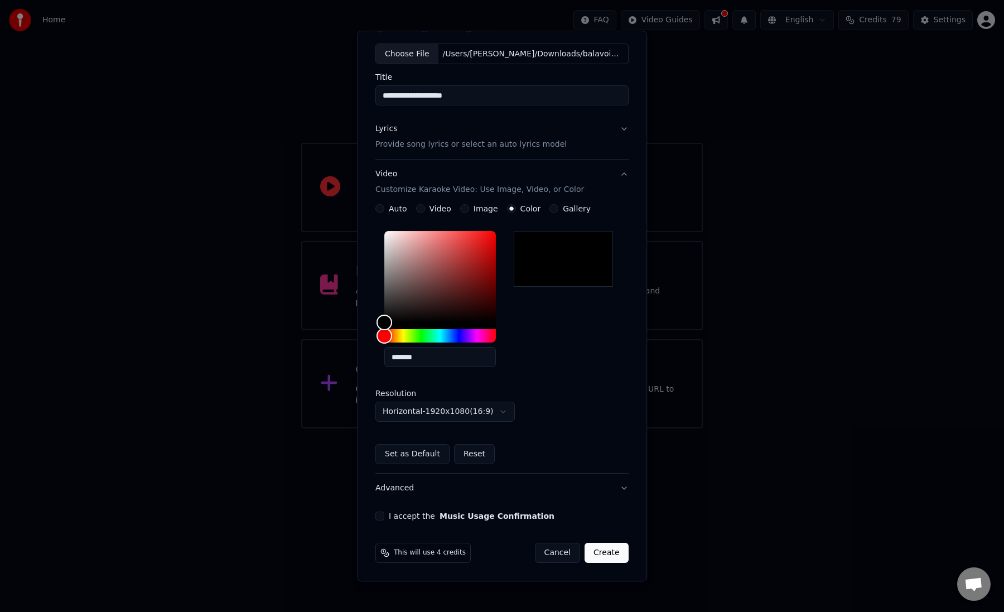
click at [384, 516] on button "I accept the Music Usage Confirmation" at bounding box center [380, 516] width 9 height 9
click at [603, 554] on button "Create" at bounding box center [607, 554] width 44 height 20
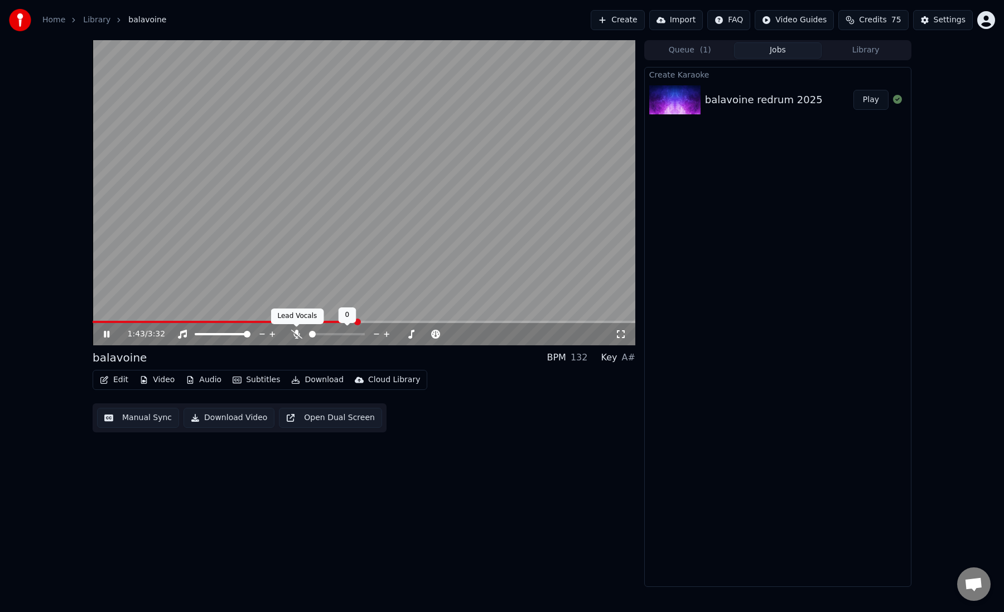
click at [297, 337] on icon at bounding box center [296, 334] width 11 height 9
click at [368, 323] on div "1:45 / 3:32" at bounding box center [364, 334] width 543 height 22
click at [376, 321] on span at bounding box center [364, 322] width 543 height 2
click at [103, 323] on span at bounding box center [239, 322] width 292 height 2
click at [124, 319] on video at bounding box center [364, 192] width 543 height 305
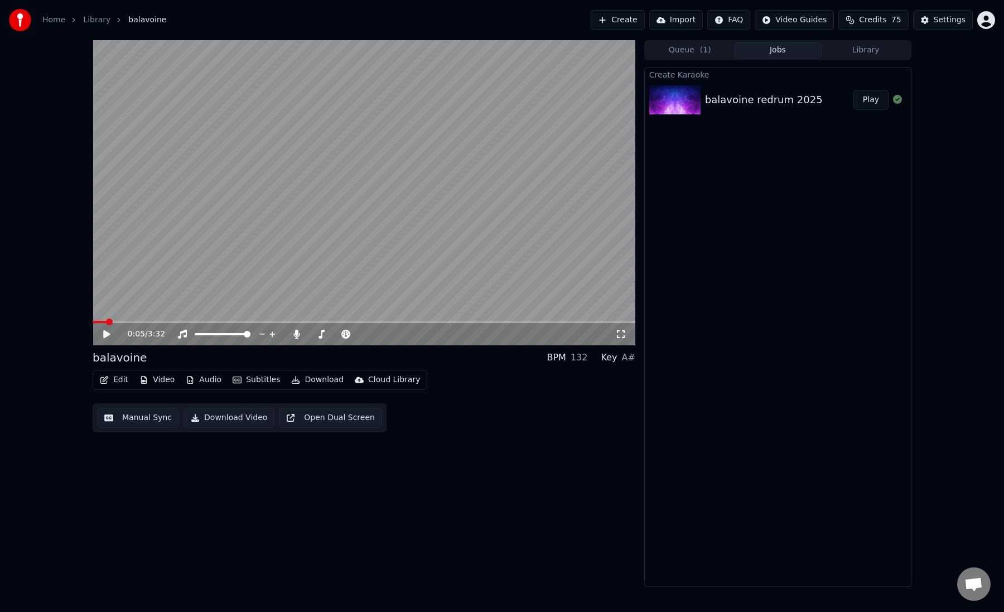
click at [124, 321] on span at bounding box center [364, 322] width 543 height 2
click at [107, 333] on icon at bounding box center [106, 334] width 7 height 8
click at [106, 335] on icon at bounding box center [115, 334] width 26 height 9
click at [116, 383] on button "Edit" at bounding box center [113, 380] width 37 height 16
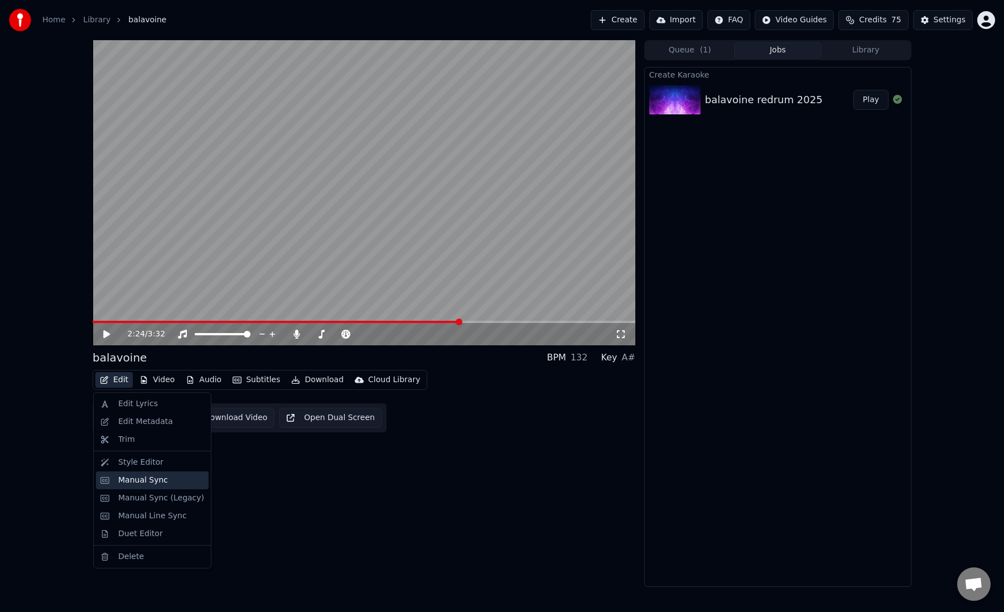
click at [135, 478] on div "Manual Sync" at bounding box center [143, 480] width 50 height 11
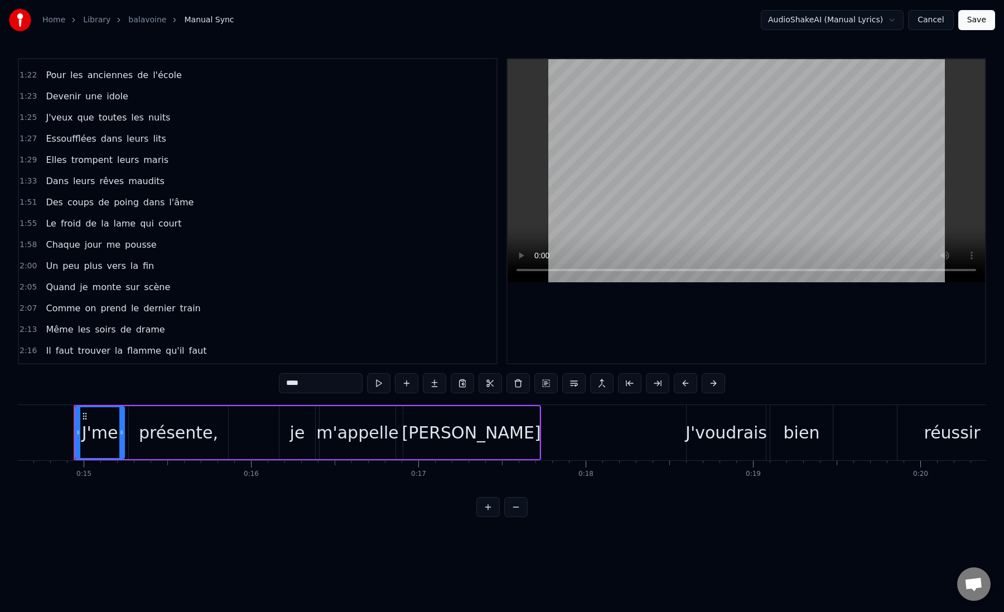
scroll to position [468, 0]
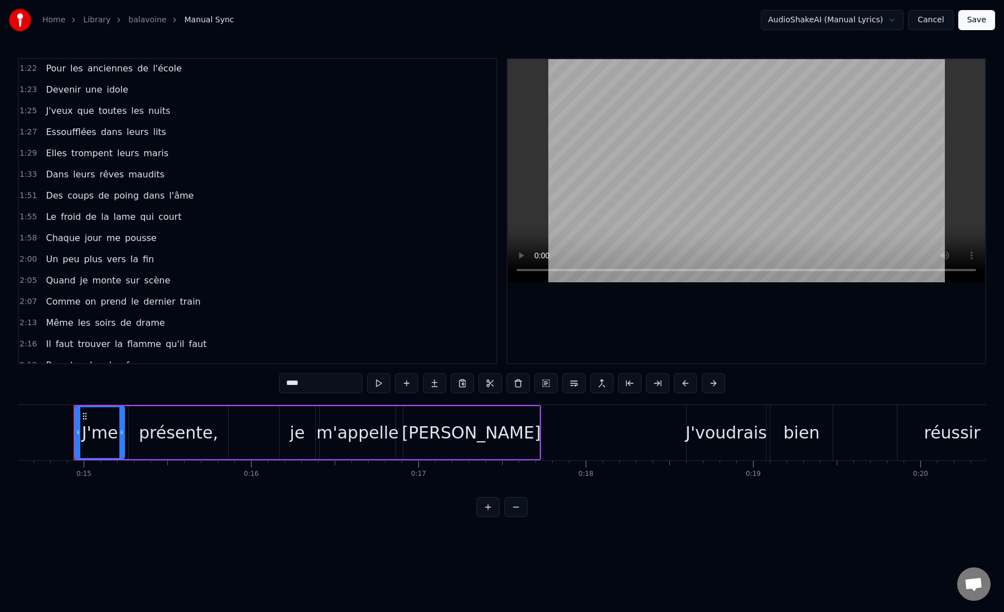
click at [28, 196] on span "1:51" at bounding box center [28, 195] width 17 height 11
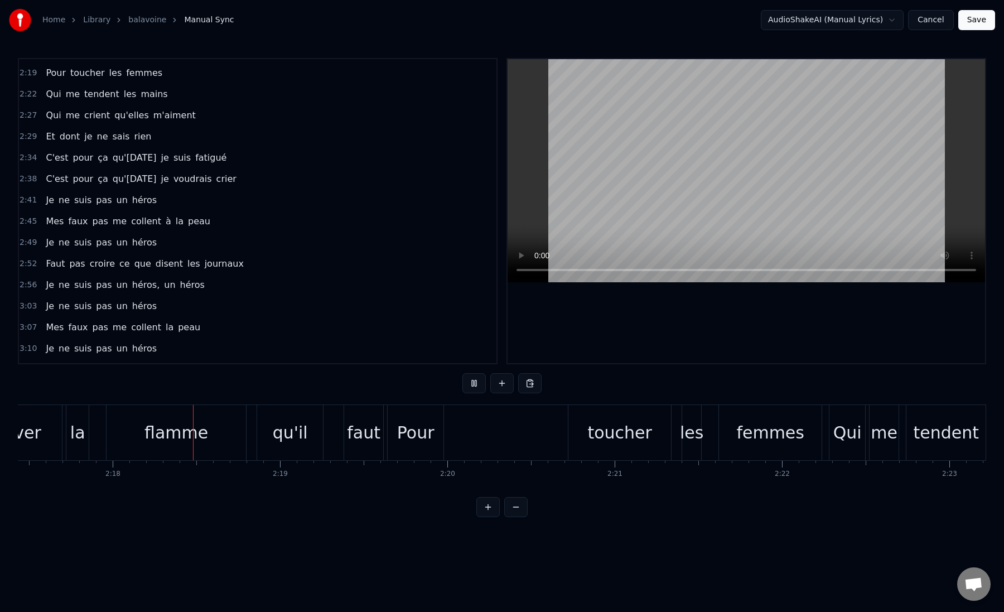
scroll to position [0, 23014]
click at [421, 427] on div "Pour" at bounding box center [409, 432] width 37 height 25
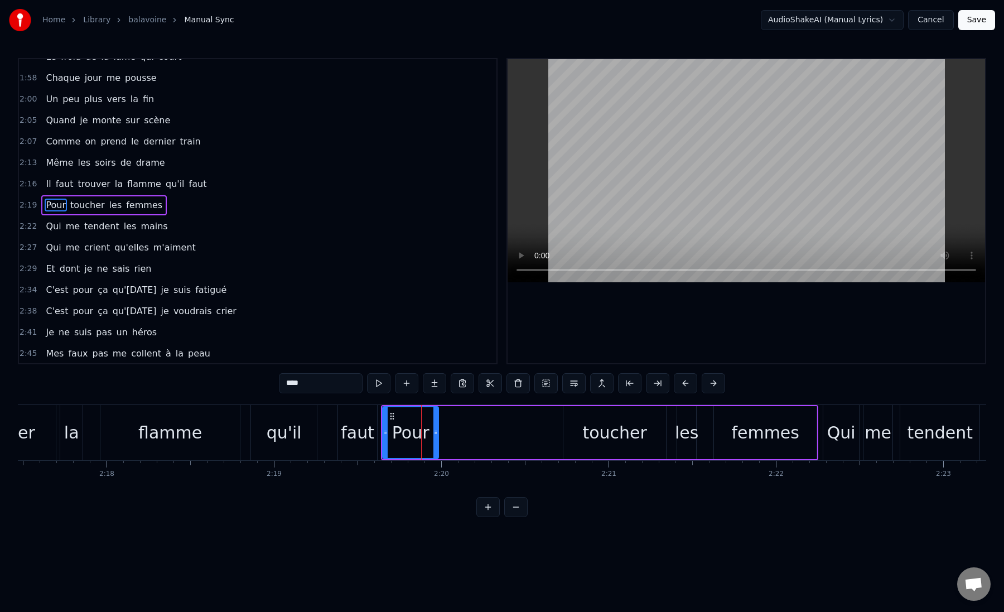
scroll to position [622, 0]
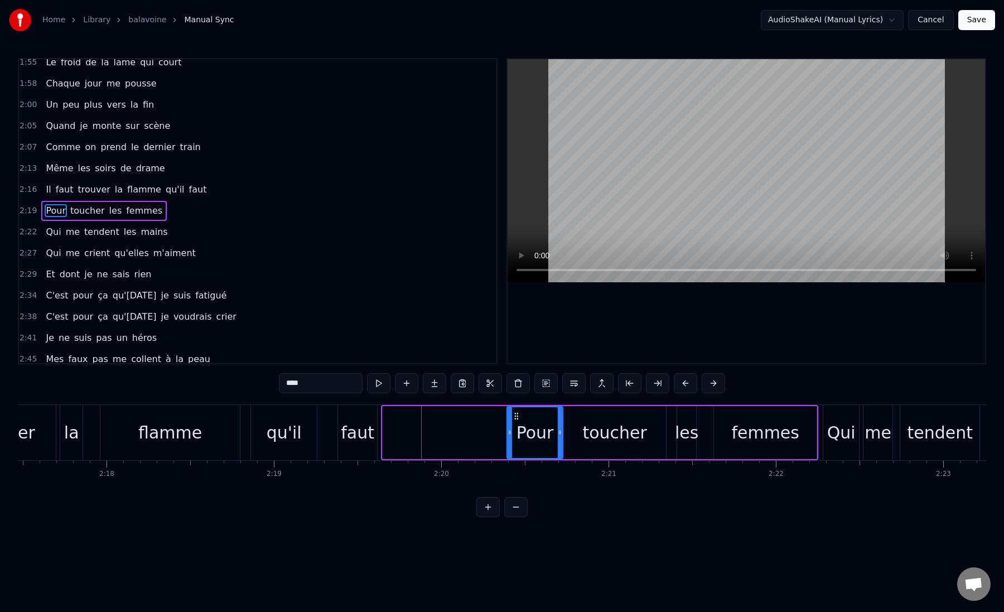
drag, startPoint x: 391, startPoint y: 416, endPoint x: 515, endPoint y: 425, distance: 124.8
click at [515, 425] on div "Pour" at bounding box center [535, 432] width 55 height 51
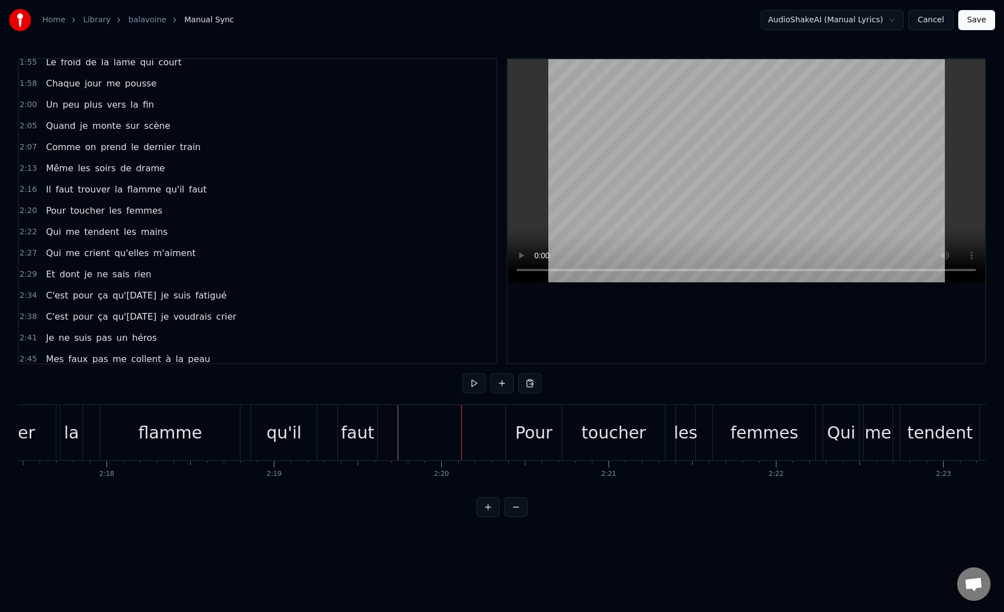
click at [350, 430] on div "faut" at bounding box center [357, 432] width 33 height 25
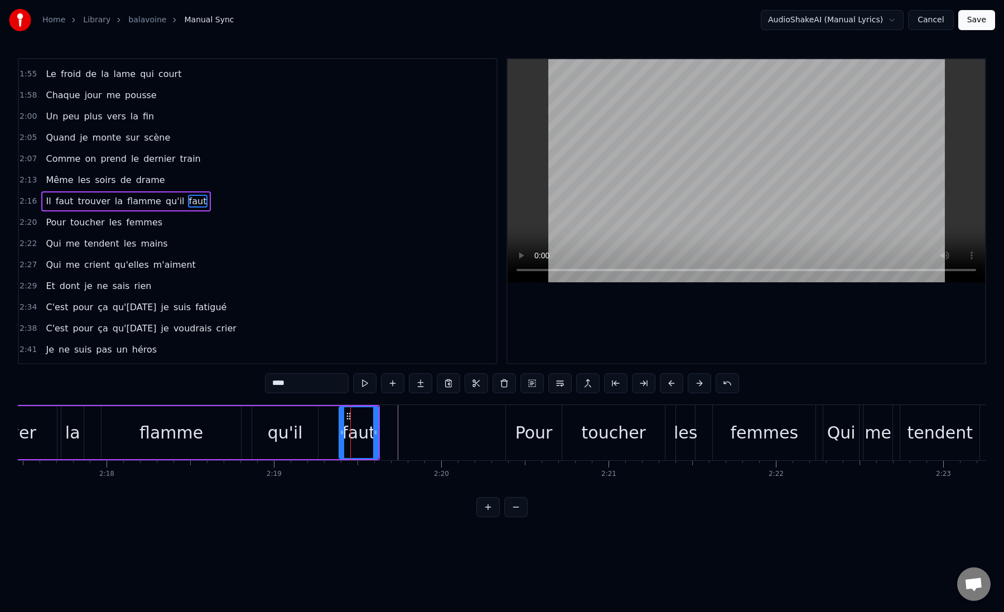
scroll to position [601, 0]
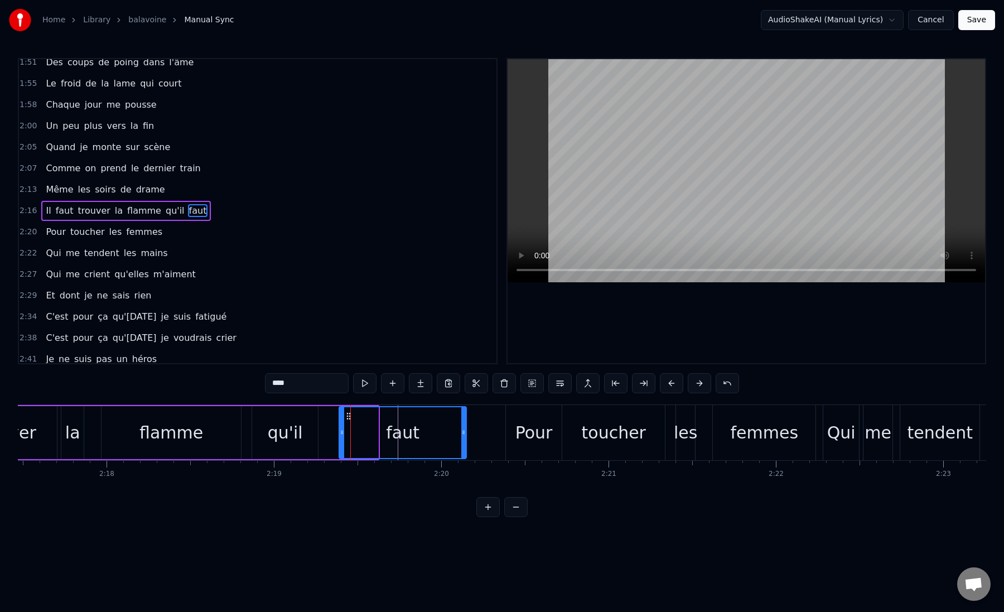
drag, startPoint x: 375, startPoint y: 432, endPoint x: 466, endPoint y: 435, distance: 91.0
click at [466, 435] on icon at bounding box center [463, 432] width 4 height 9
click at [345, 433] on div "faut" at bounding box center [404, 432] width 129 height 51
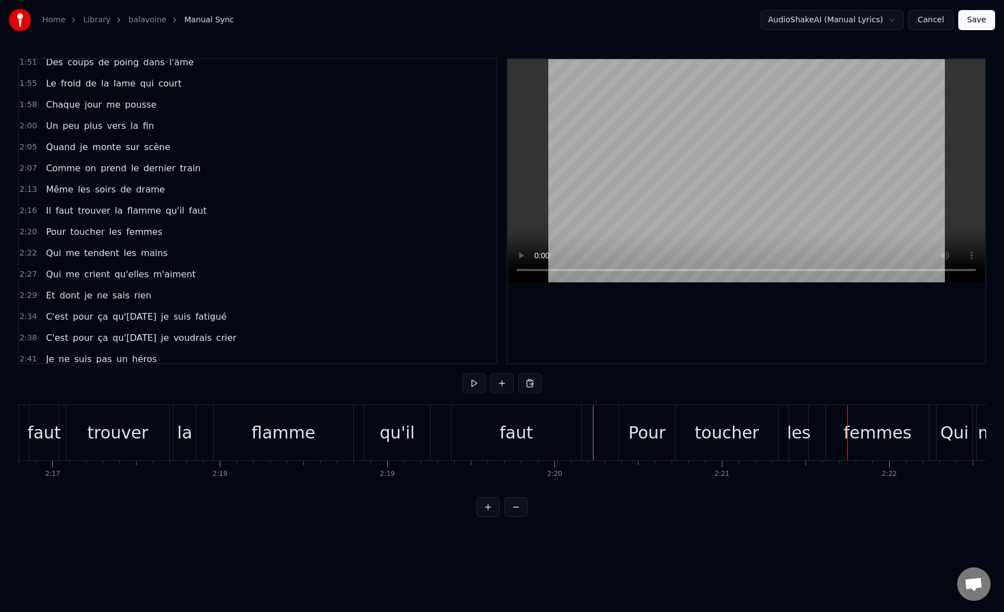
scroll to position [0, 22871]
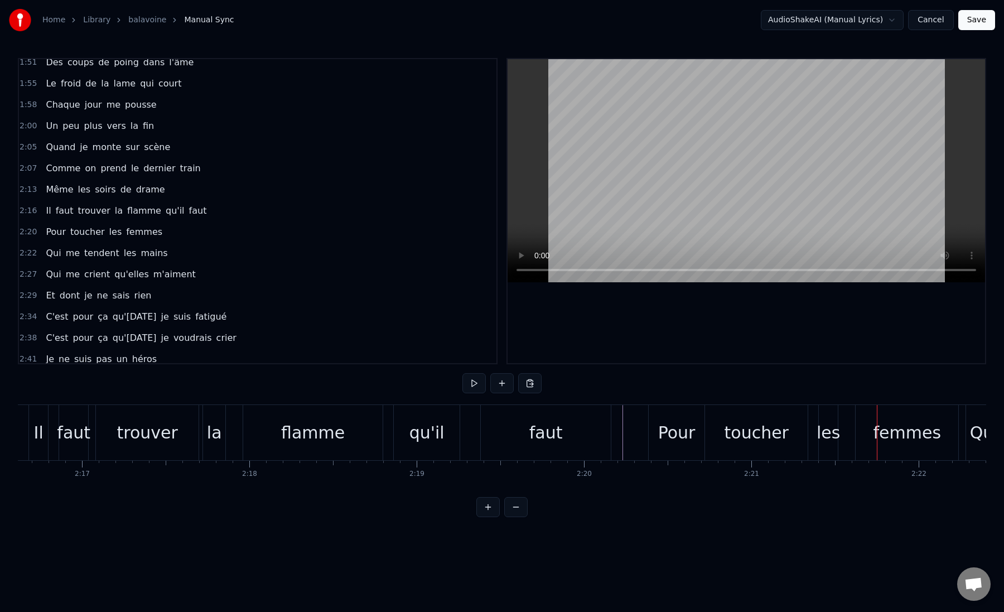
click at [92, 442] on div "Il faut trouver la flamme qu'il faut" at bounding box center [320, 432] width 585 height 55
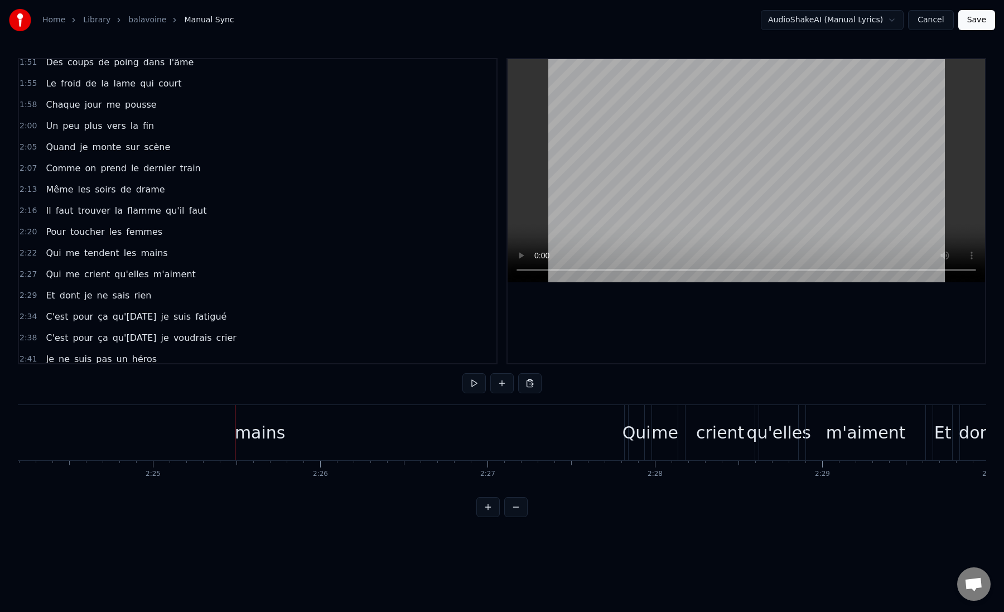
scroll to position [0, 24163]
drag, startPoint x: 599, startPoint y: 441, endPoint x: 584, endPoint y: 439, distance: 15.2
click at [584, 439] on div "mains" at bounding box center [236, 432] width 729 height 55
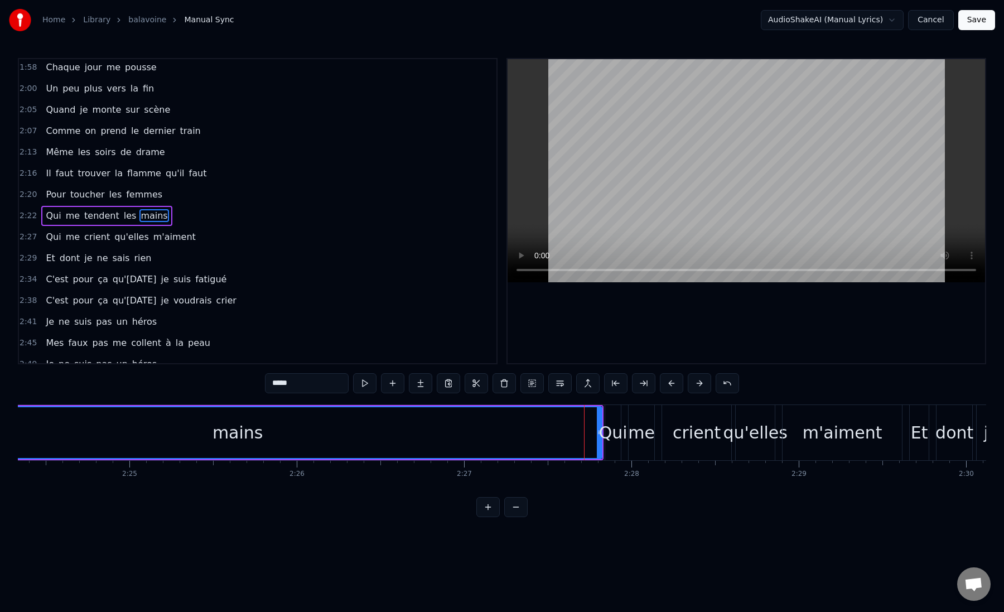
scroll to position [643, 0]
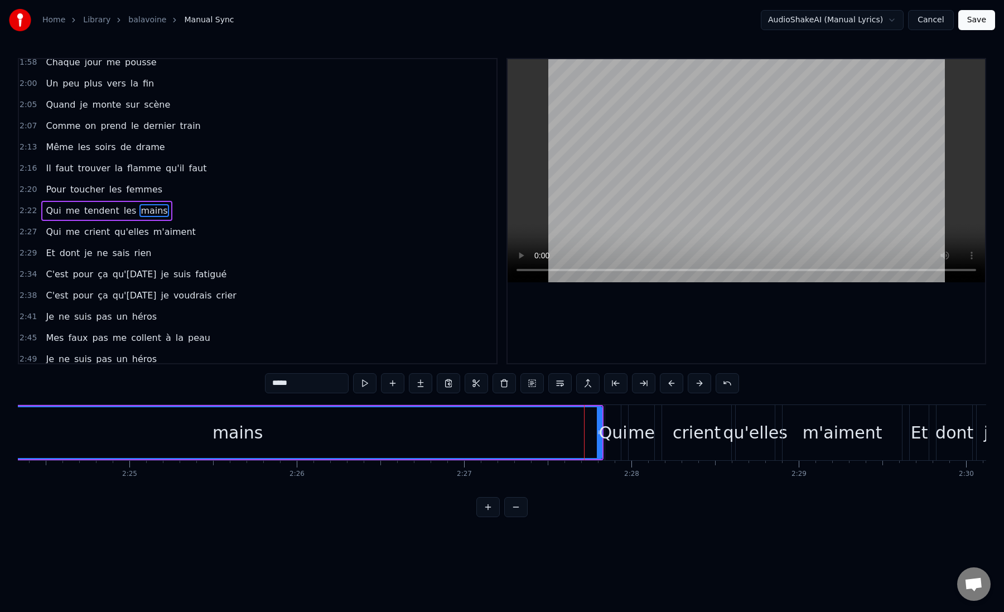
drag, startPoint x: 597, startPoint y: 420, endPoint x: 513, endPoint y: 421, distance: 83.2
click at [513, 421] on div "mains" at bounding box center [238, 432] width 728 height 51
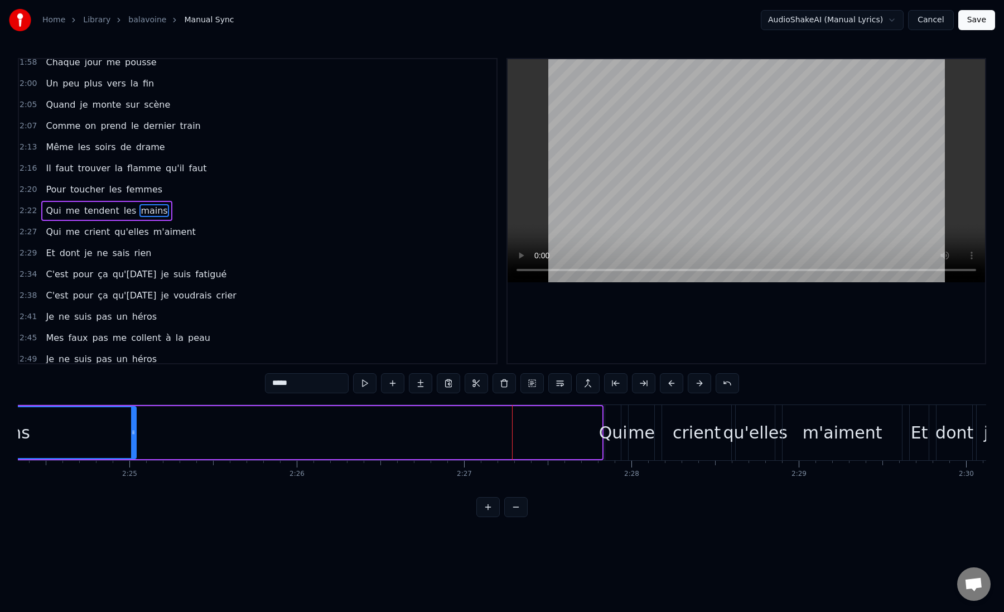
drag, startPoint x: 600, startPoint y: 432, endPoint x: 73, endPoint y: 431, distance: 527.4
click at [131, 431] on icon at bounding box center [133, 432] width 4 height 9
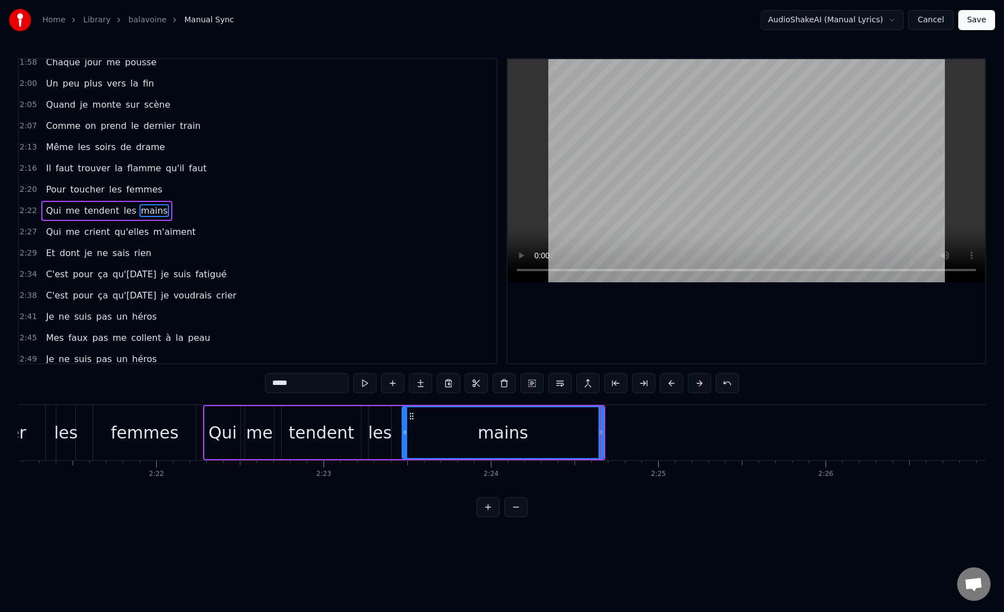
scroll to position [0, 23536]
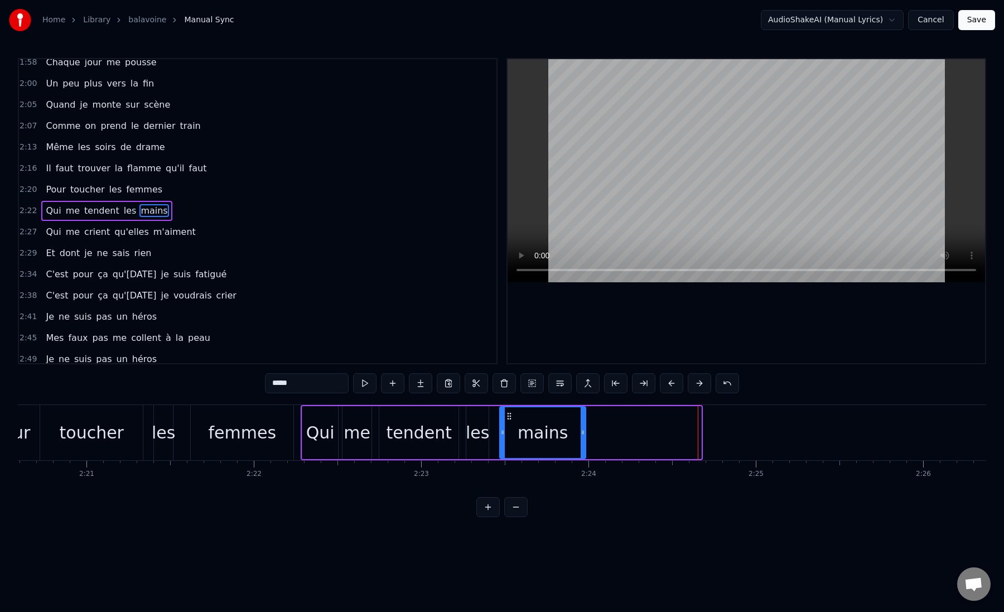
drag, startPoint x: 699, startPoint y: 432, endPoint x: 581, endPoint y: 438, distance: 117.3
click at [581, 438] on div at bounding box center [583, 432] width 4 height 51
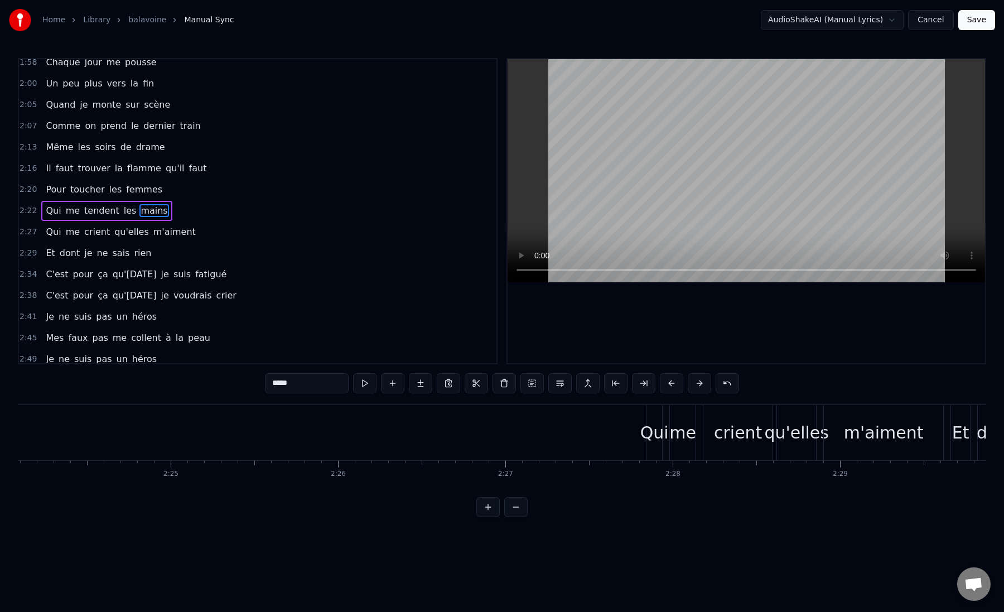
scroll to position [0, 24148]
click at [624, 434] on div "Qui" at bounding box center [628, 432] width 28 height 25
type input "***"
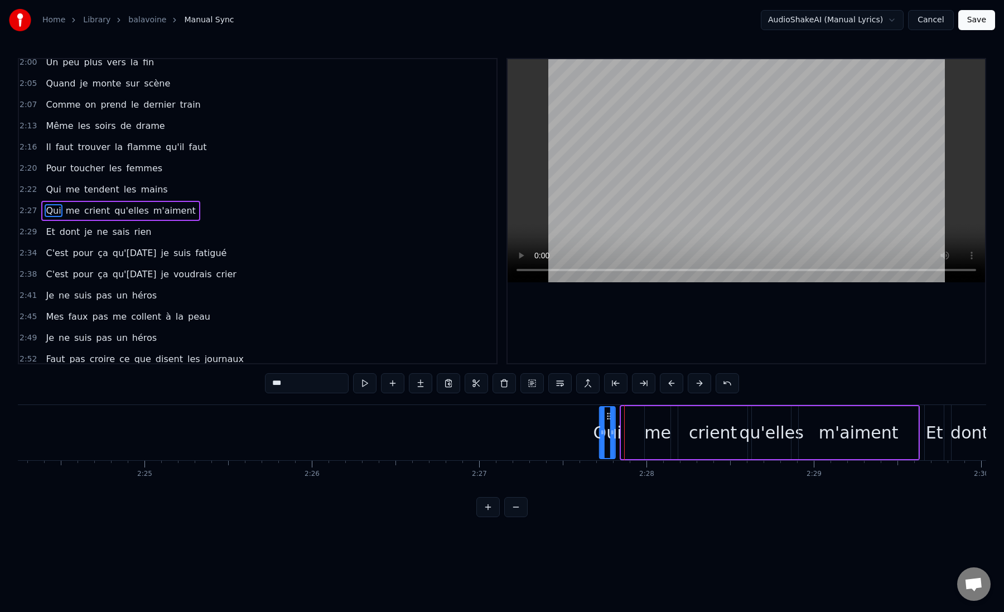
drag, startPoint x: 631, startPoint y: 415, endPoint x: 609, endPoint y: 417, distance: 21.8
click at [609, 417] on icon at bounding box center [609, 416] width 9 height 9
drag, startPoint x: 614, startPoint y: 433, endPoint x: 639, endPoint y: 432, distance: 25.1
click at [639, 432] on icon at bounding box center [638, 432] width 4 height 9
click at [602, 434] on circle at bounding box center [602, 434] width 1 height 1
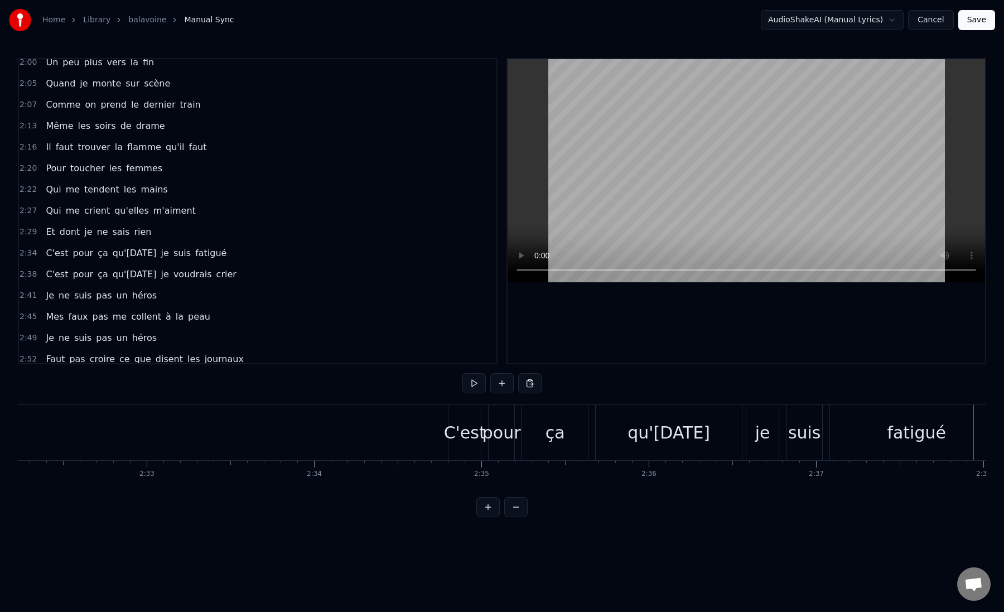
scroll to position [0, 25458]
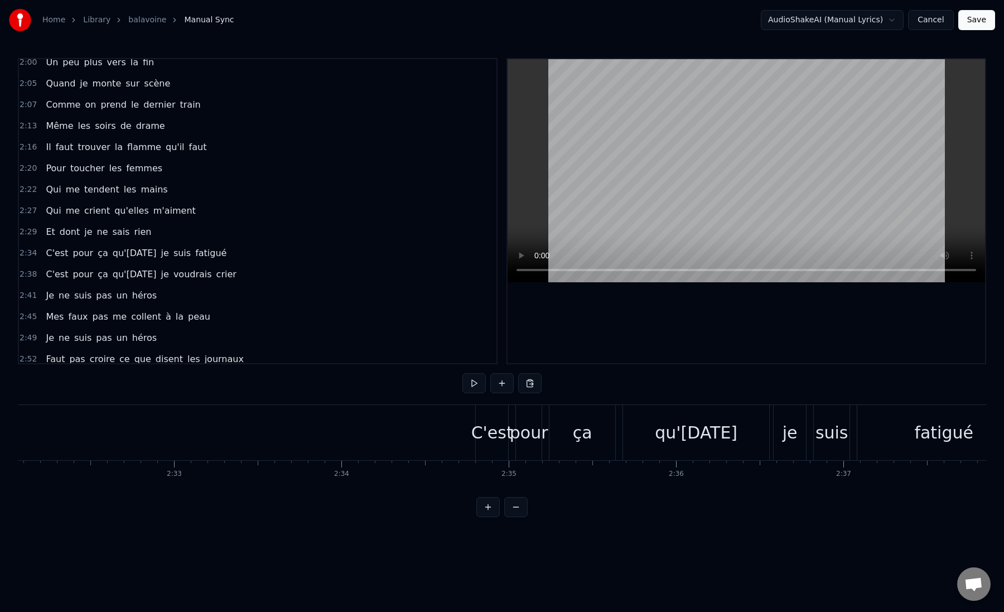
click at [495, 427] on div "C'est" at bounding box center [493, 432] width 42 height 25
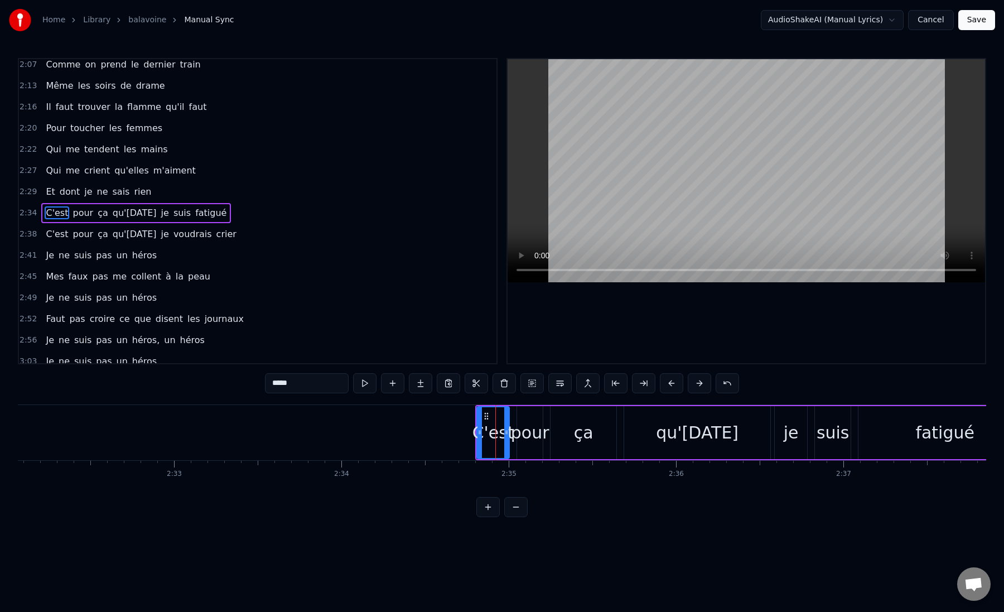
scroll to position [707, 0]
drag, startPoint x: 478, startPoint y: 425, endPoint x: 463, endPoint y: 425, distance: 15.6
click at [463, 425] on div at bounding box center [464, 432] width 4 height 51
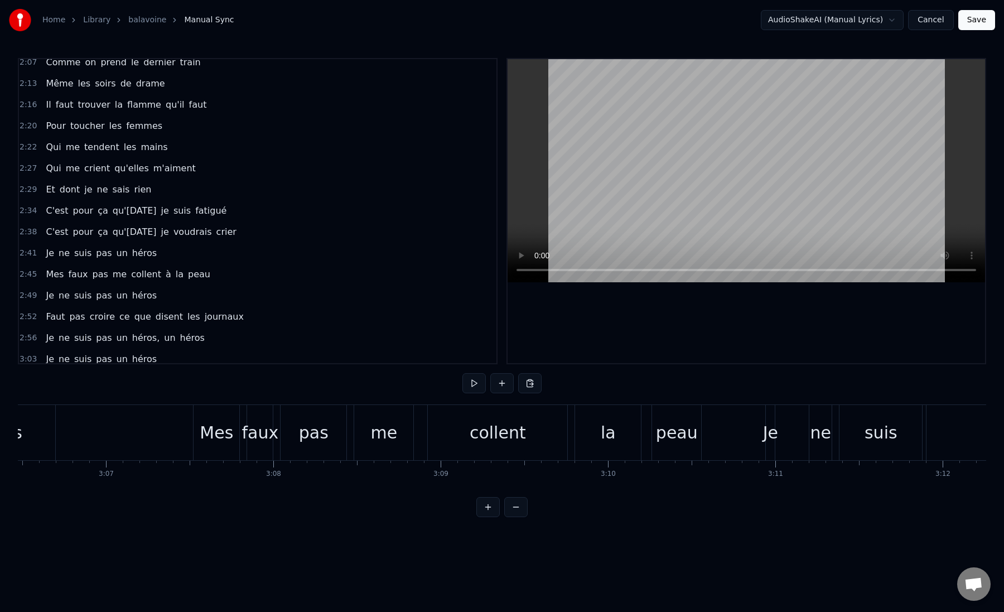
scroll to position [0, 31174]
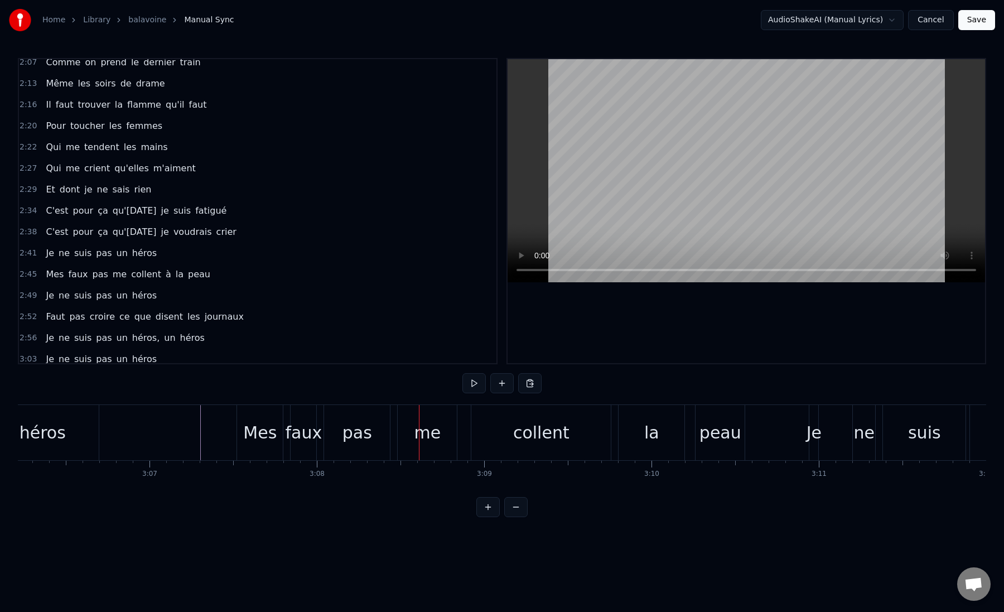
click at [979, 21] on button "Save" at bounding box center [977, 20] width 37 height 20
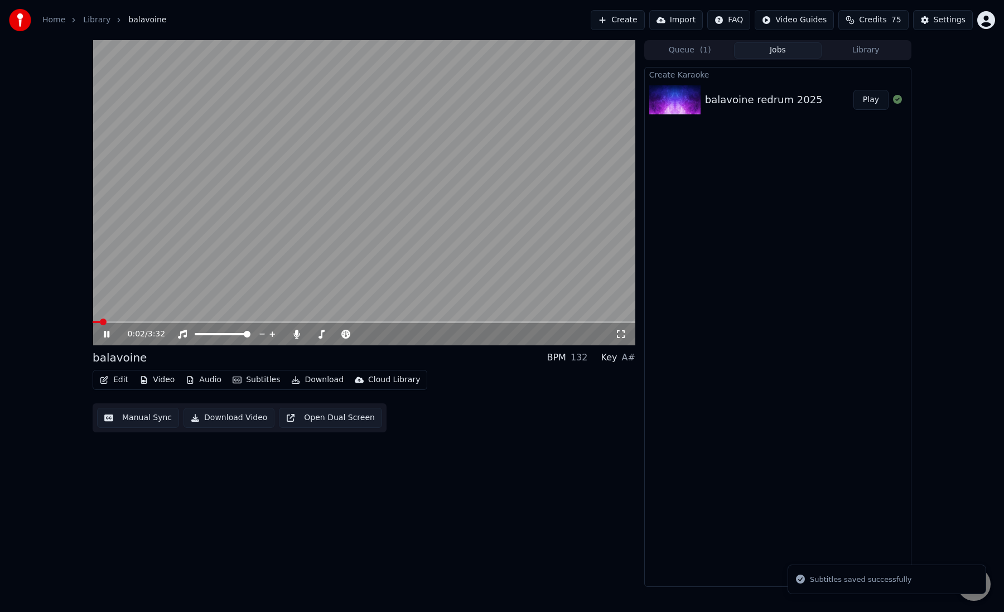
click at [104, 335] on icon at bounding box center [107, 334] width 6 height 7
click at [315, 379] on button "Download" at bounding box center [317, 380] width 61 height 16
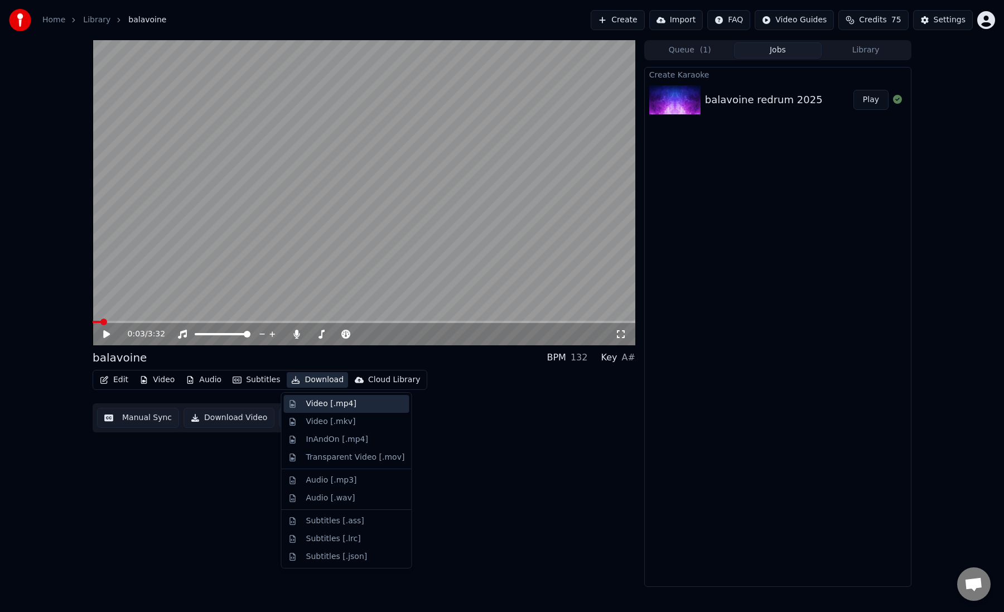
click at [321, 406] on div "Video [.mp4]" at bounding box center [331, 403] width 50 height 11
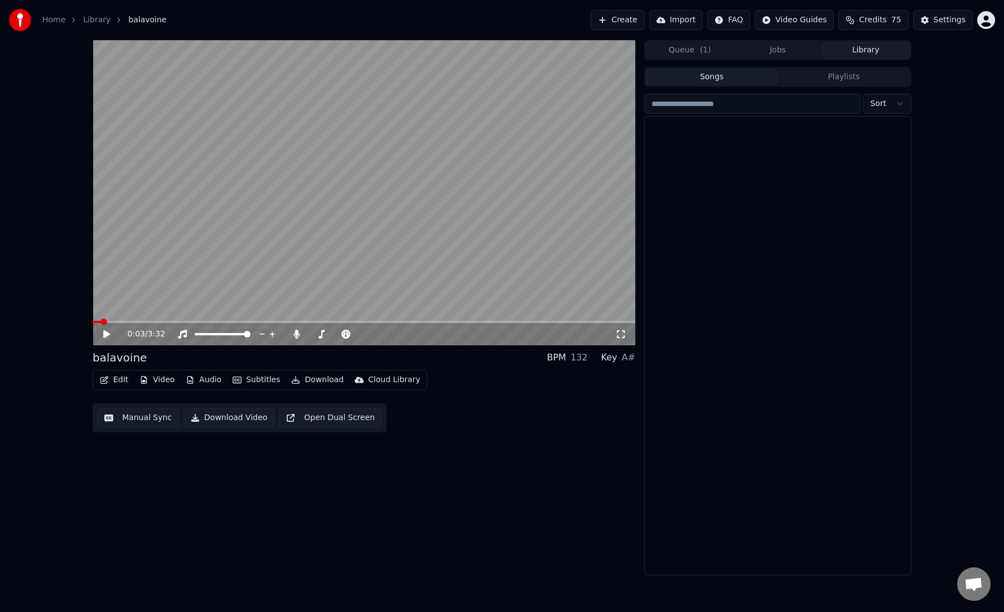
click at [844, 51] on button "Library" at bounding box center [866, 50] width 88 height 16
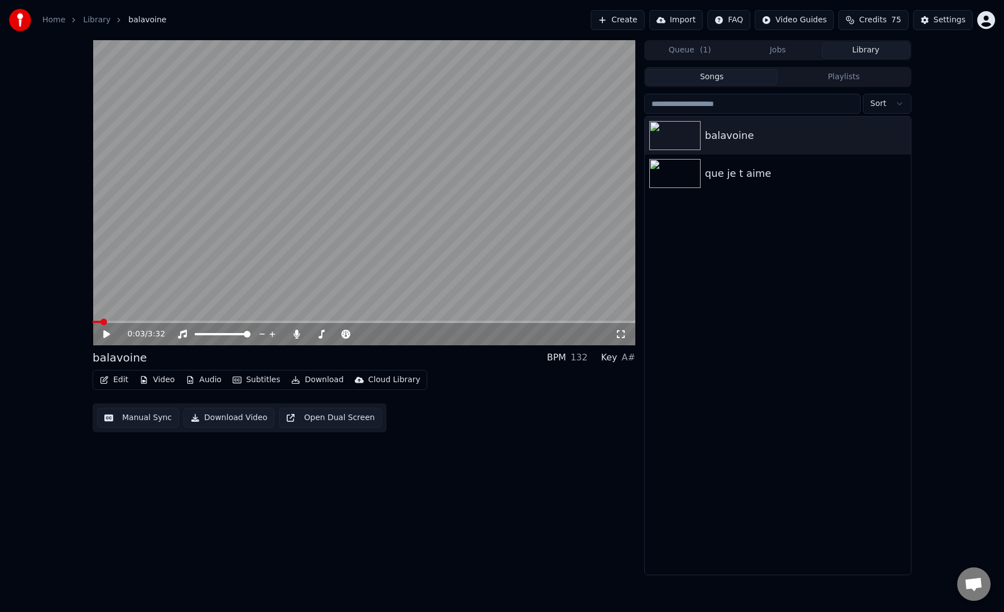
click at [782, 51] on button "Jobs" at bounding box center [778, 50] width 88 height 16
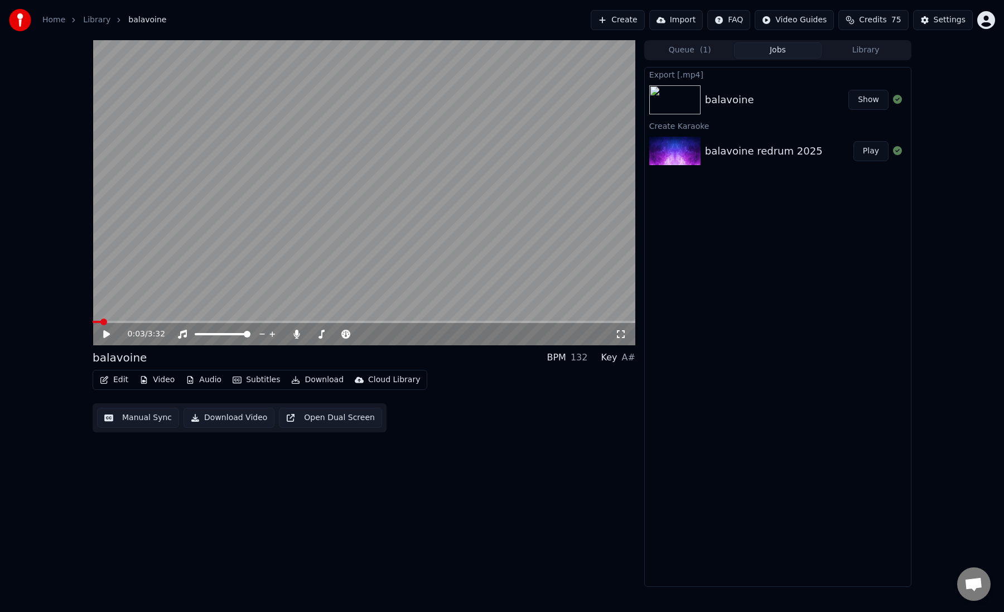
click at [689, 51] on button "Queue ( 1 )" at bounding box center [690, 50] width 88 height 16
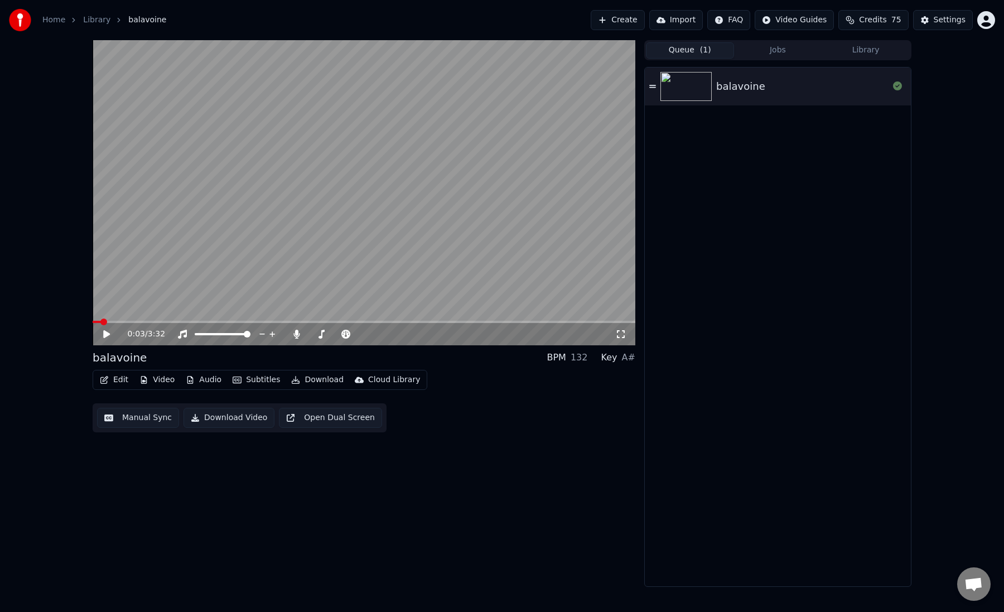
click at [771, 47] on button "Jobs" at bounding box center [778, 50] width 88 height 16
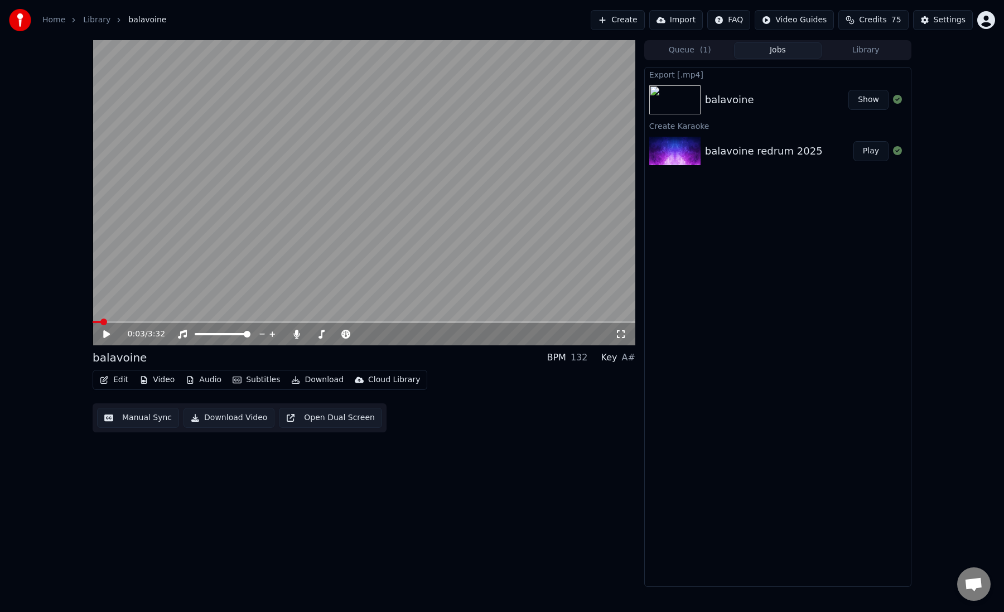
click at [14, 119] on div "0:03 / 3:32 balavoine BPM 132 Key A# Edit Video Audio Subtitles Download Cloud …" at bounding box center [502, 313] width 1004 height 547
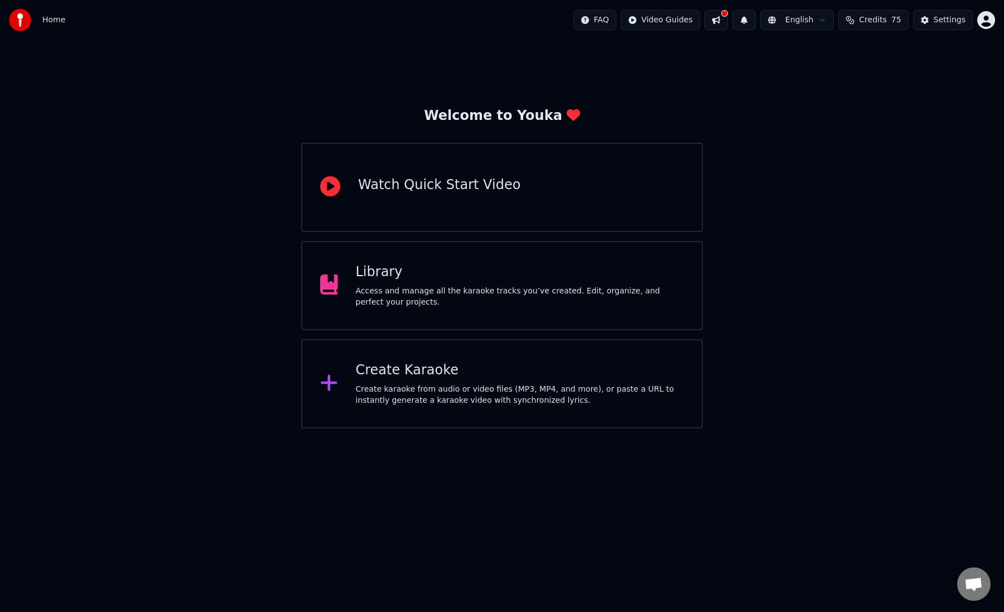
click at [406, 378] on div "Create Karaoke" at bounding box center [520, 371] width 329 height 18
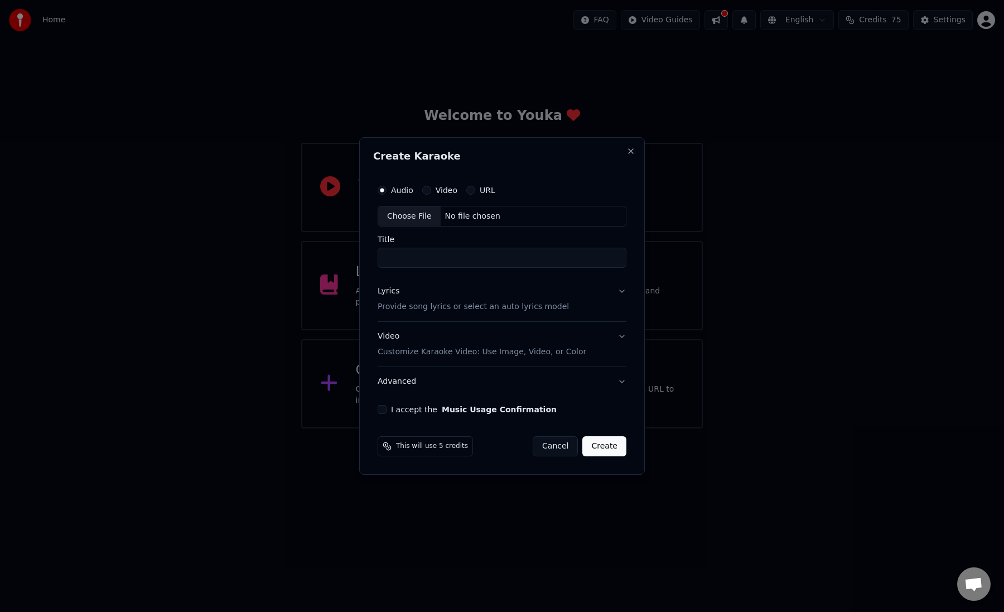
click at [422, 218] on div "Choose File" at bounding box center [409, 216] width 63 height 20
drag, startPoint x: 449, startPoint y: 258, endPoint x: 564, endPoint y: 257, distance: 115.0
click at [564, 257] on input "**********" at bounding box center [502, 258] width 253 height 20
type input "**********"
click at [621, 297] on button "Lyrics Provide song lyrics or select an auto lyrics model" at bounding box center [502, 299] width 253 height 45
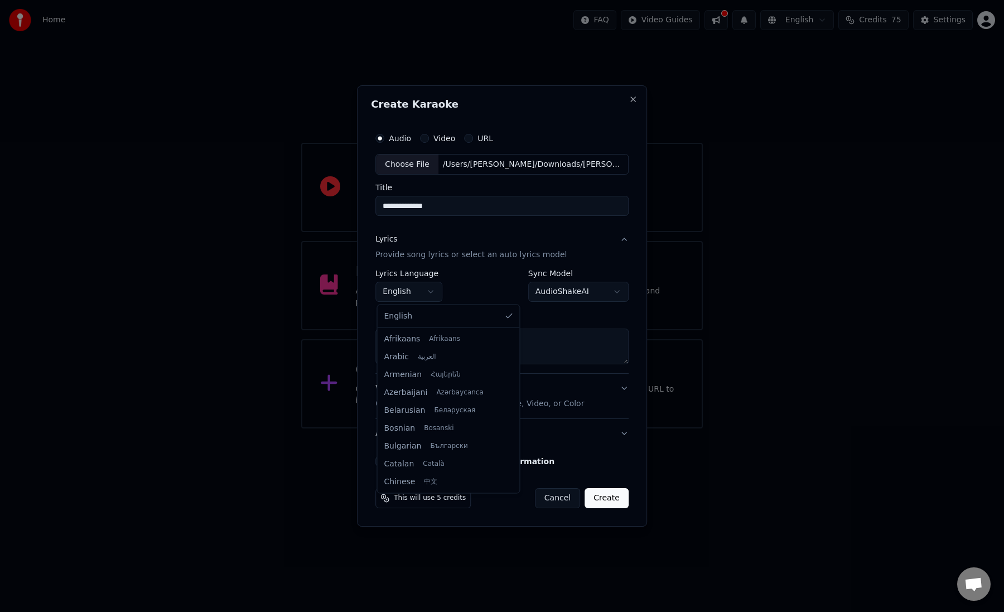
click at [427, 295] on body "**********" at bounding box center [502, 214] width 1004 height 429
select select "**"
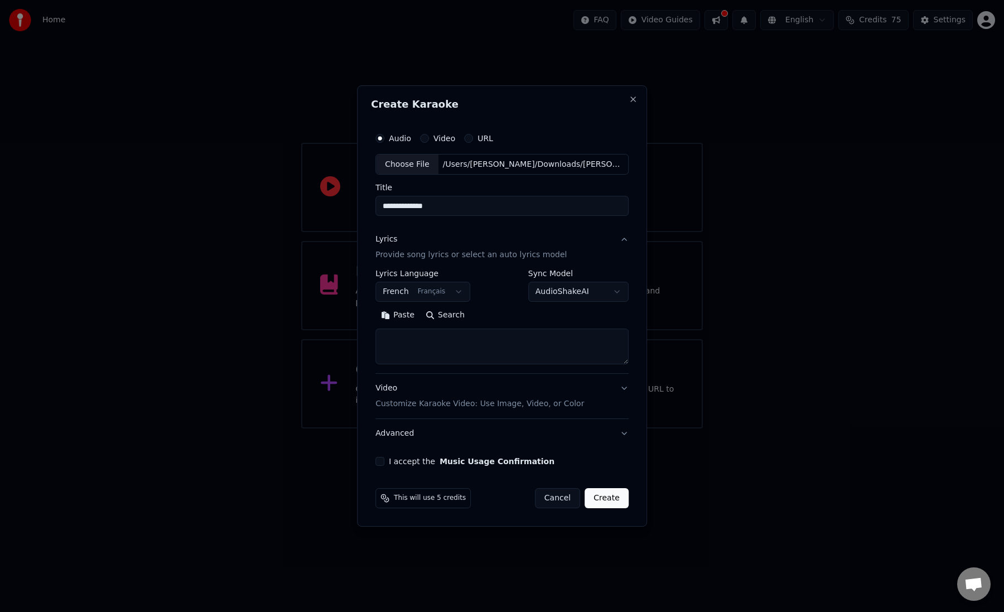
click at [420, 340] on textarea at bounding box center [502, 347] width 253 height 36
click at [401, 339] on textarea at bounding box center [502, 347] width 253 height 36
paste textarea "**********"
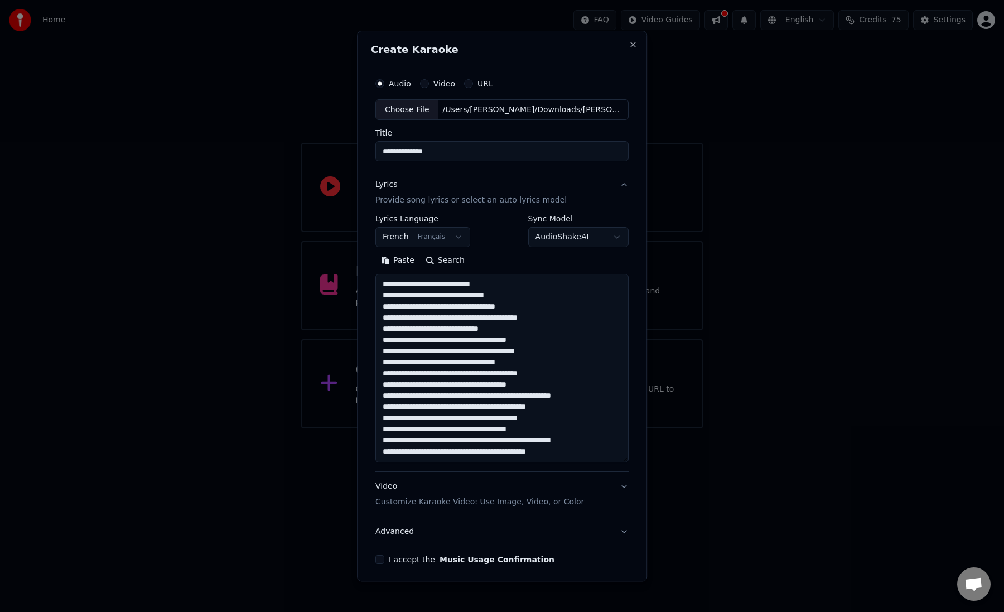
scroll to position [147, 0]
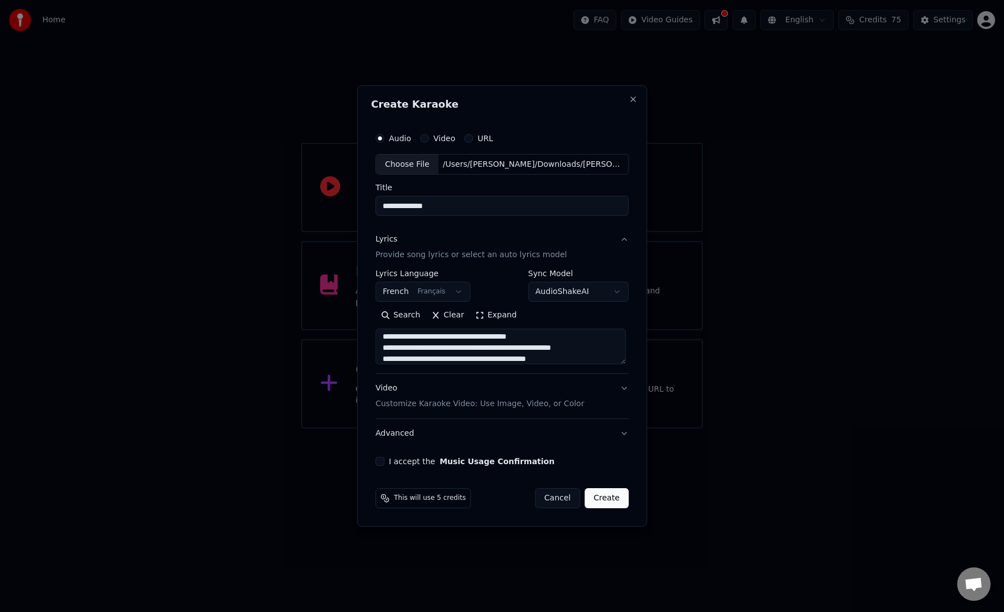
click at [497, 312] on button "Expand" at bounding box center [496, 316] width 52 height 18
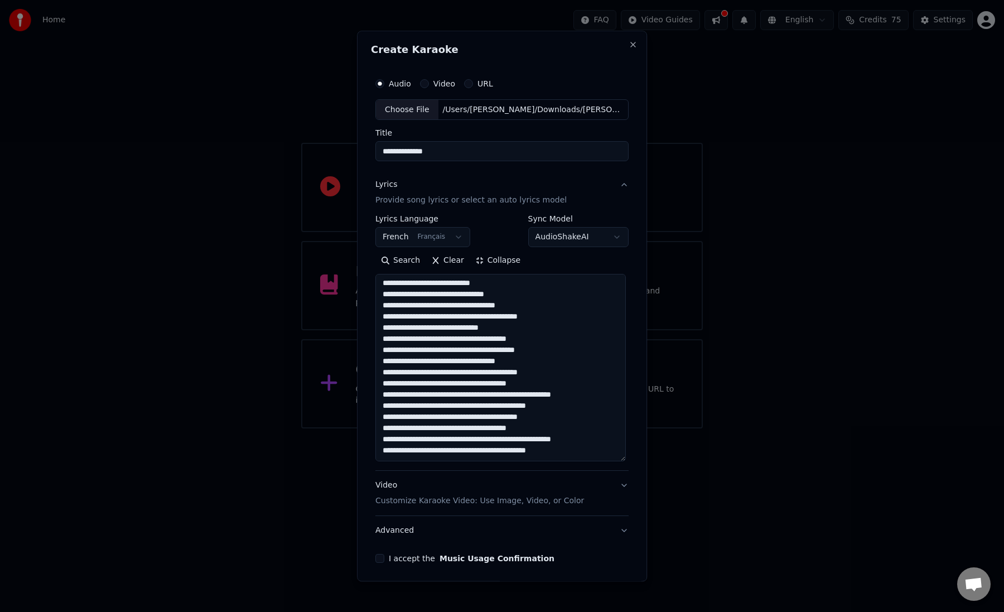
click at [582, 452] on textarea "**********" at bounding box center [501, 369] width 251 height 188
paste textarea "**********"
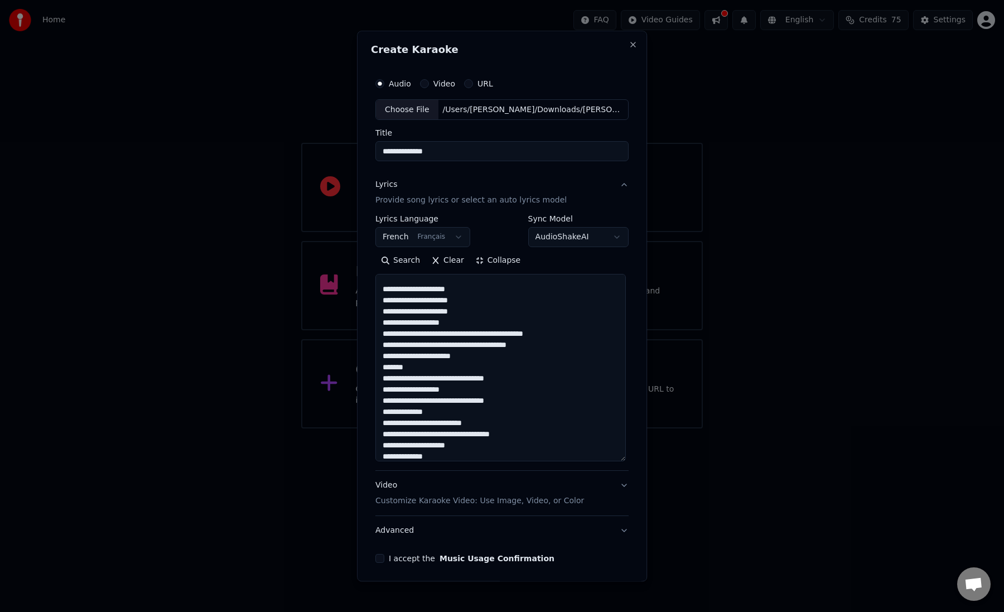
scroll to position [182, 0]
click at [477, 339] on textarea at bounding box center [501, 369] width 251 height 188
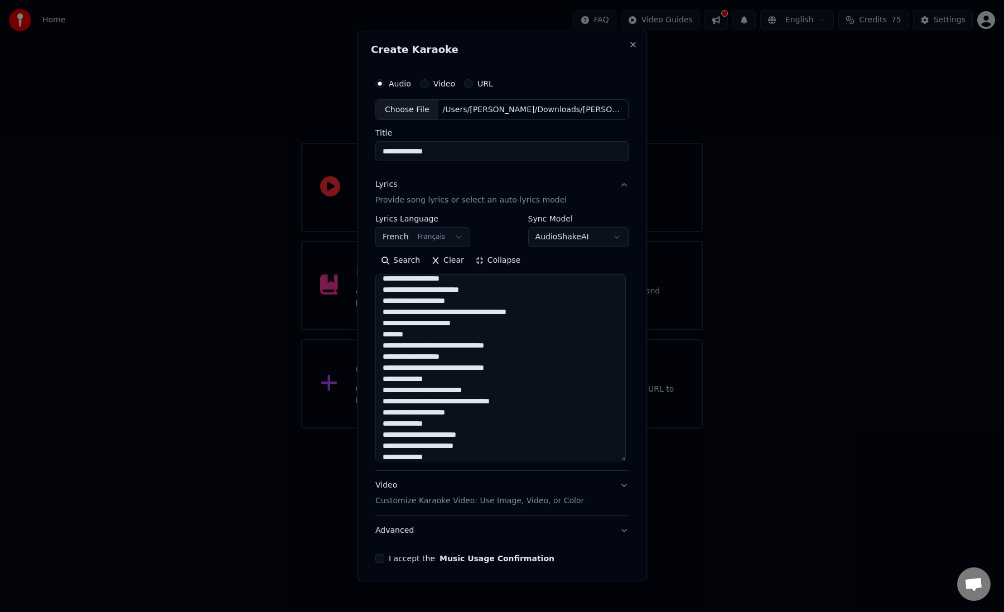
scroll to position [227, 0]
click at [455, 315] on textarea at bounding box center [501, 369] width 251 height 188
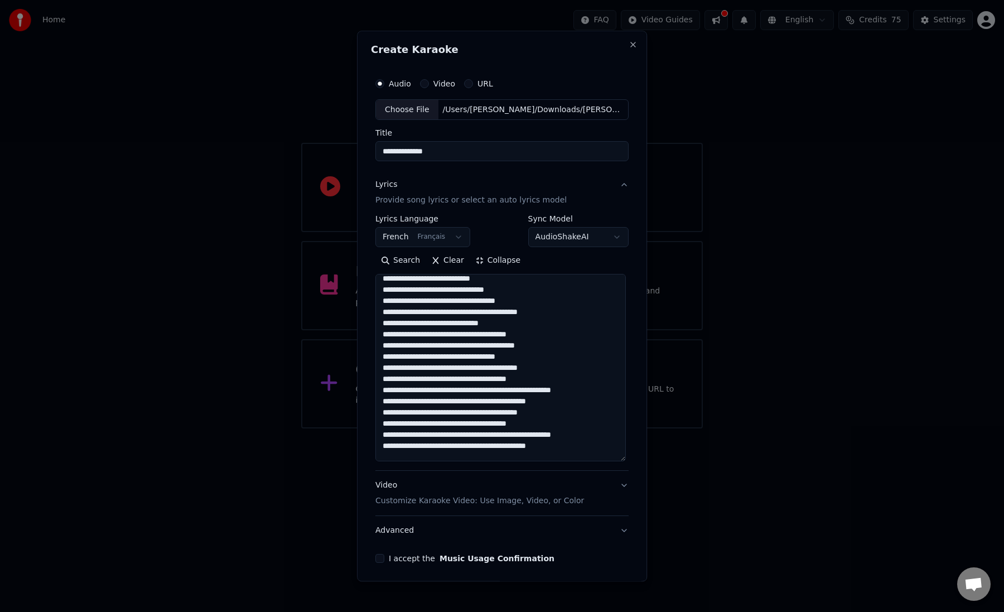
scroll to position [0, 0]
click at [491, 376] on textarea at bounding box center [501, 369] width 251 height 188
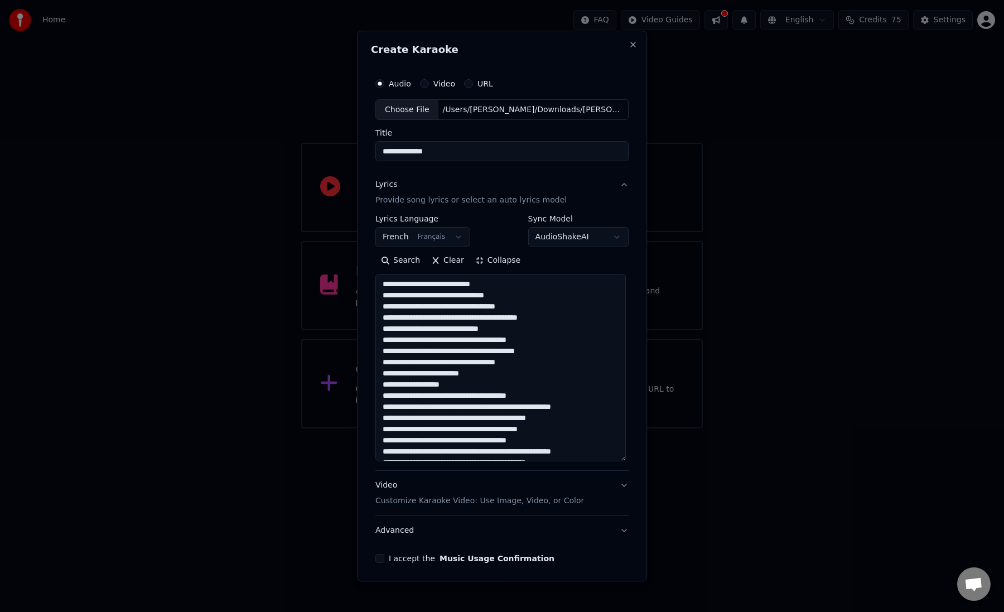
click at [477, 398] on textarea at bounding box center [501, 369] width 251 height 188
click at [475, 422] on textarea at bounding box center [501, 369] width 251 height 188
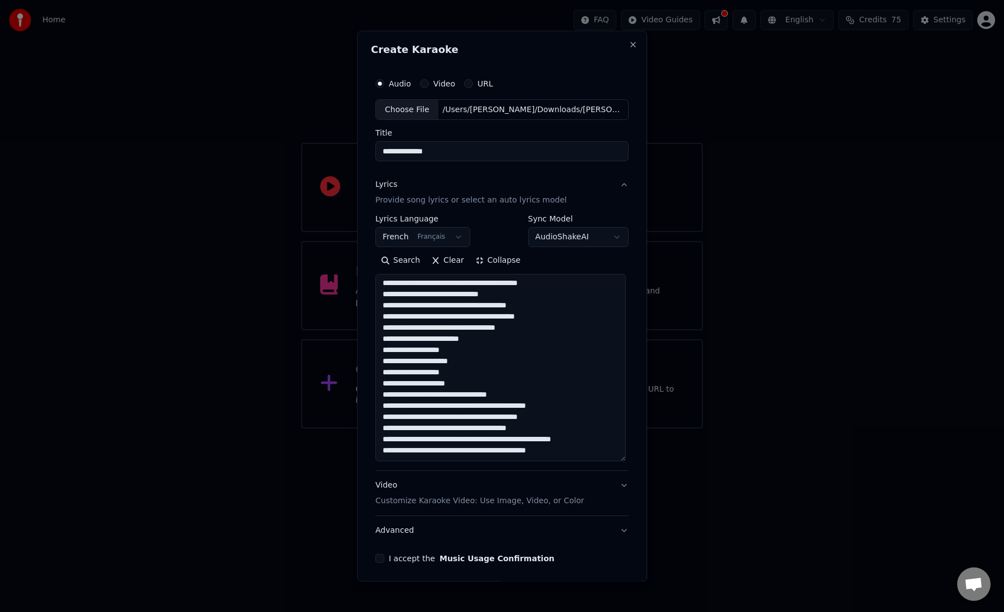
scroll to position [54, 0]
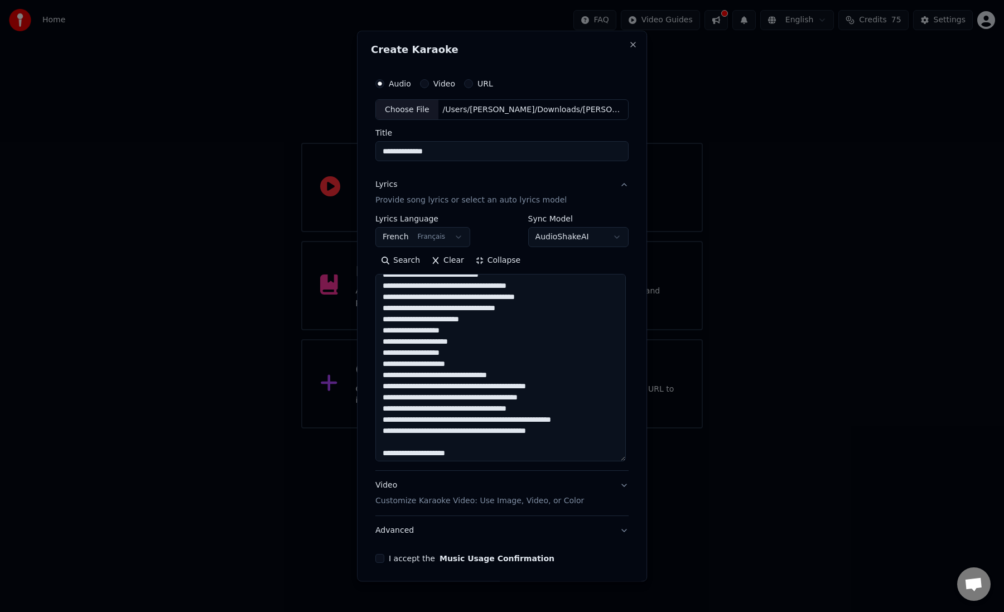
click at [475, 389] on textarea at bounding box center [501, 369] width 251 height 188
click at [491, 412] on textarea at bounding box center [501, 369] width 251 height 188
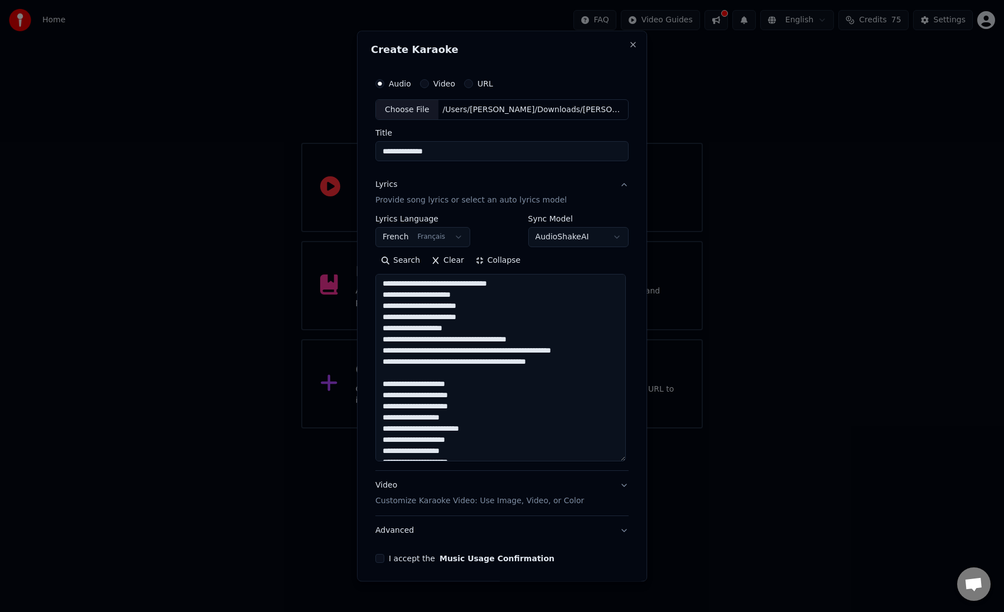
scroll to position [169, 0]
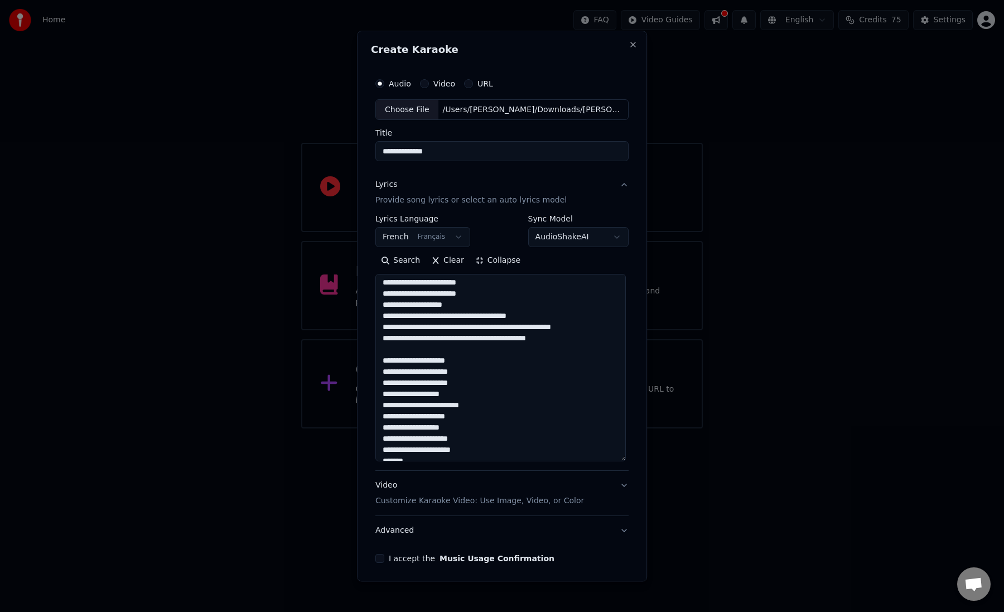
click at [476, 319] on textarea at bounding box center [501, 369] width 251 height 188
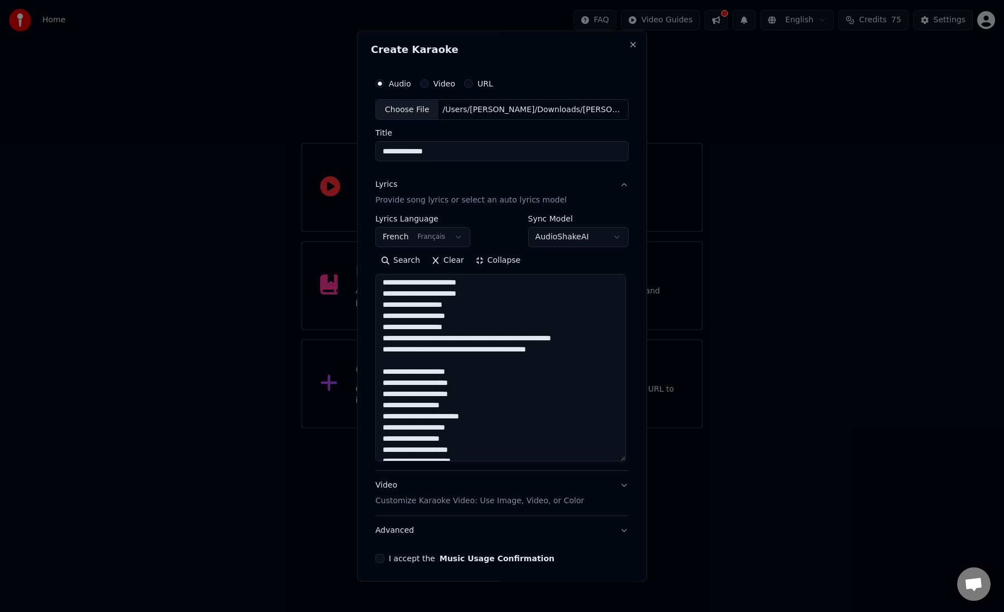
click at [475, 343] on textarea at bounding box center [501, 369] width 251 height 188
click at [480, 364] on textarea at bounding box center [501, 369] width 251 height 188
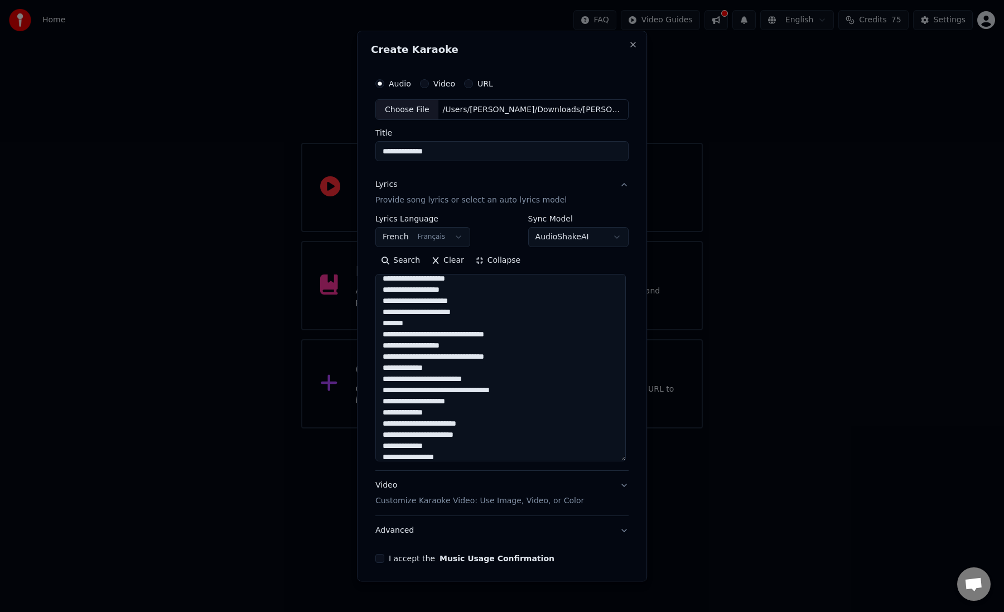
scroll to position [369, 0]
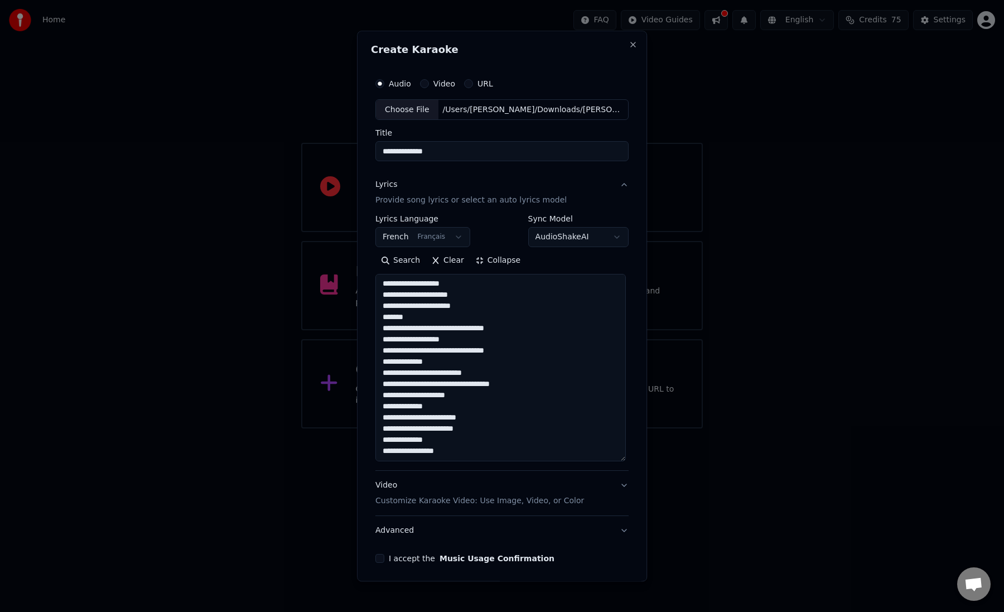
click at [450, 429] on textarea at bounding box center [501, 369] width 251 height 188
paste textarea "**********"
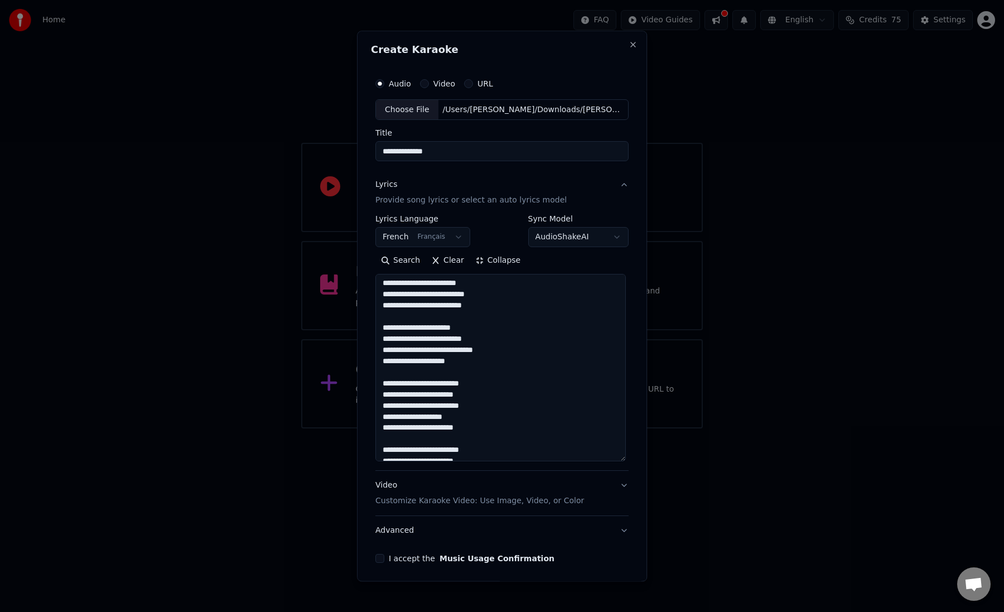
scroll to position [603, 0]
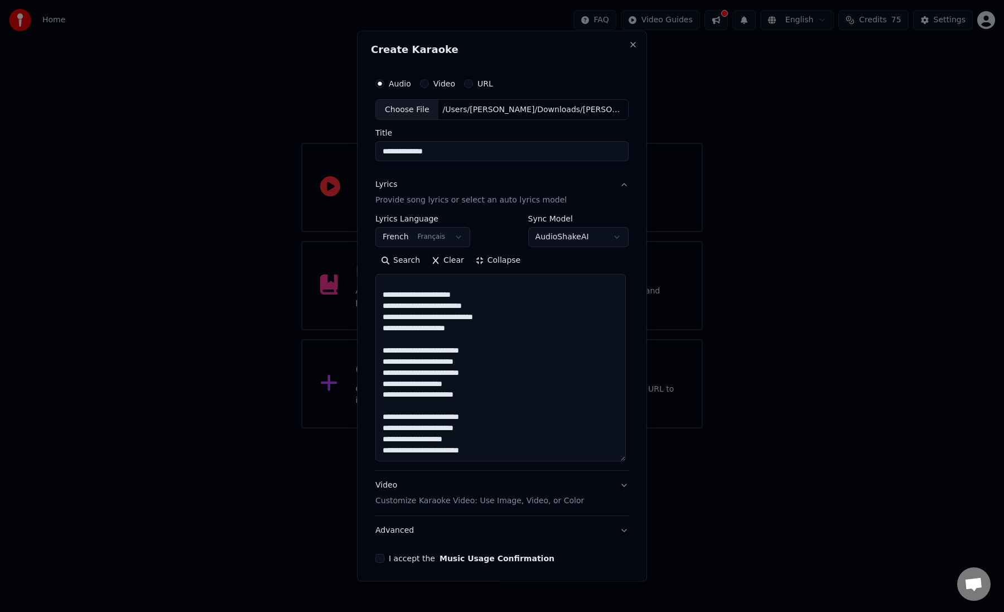
type textarea "**********"
click at [383, 559] on button "I accept the Music Usage Confirmation" at bounding box center [380, 559] width 9 height 9
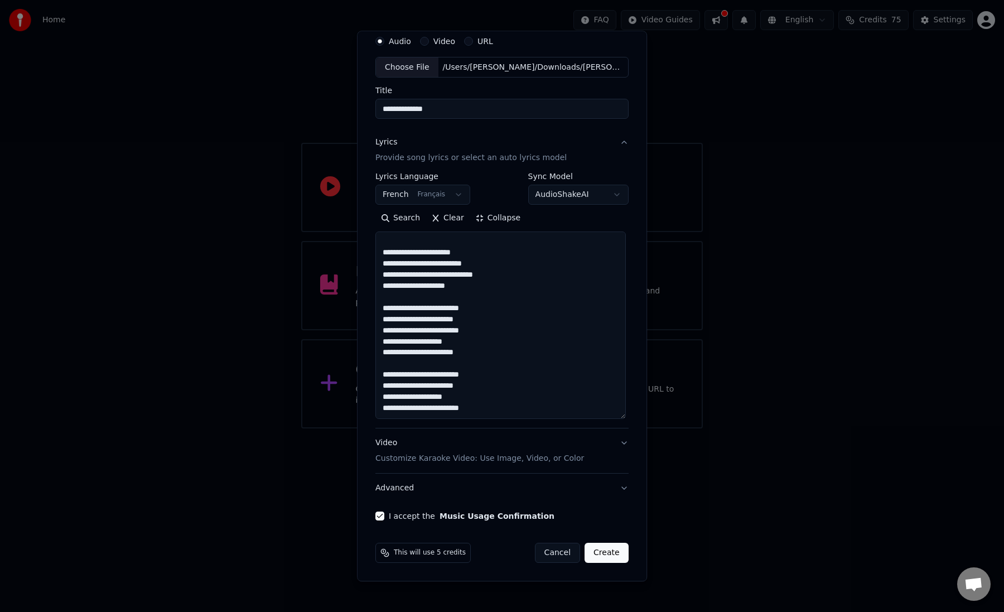
click at [600, 555] on button "Create" at bounding box center [607, 554] width 44 height 20
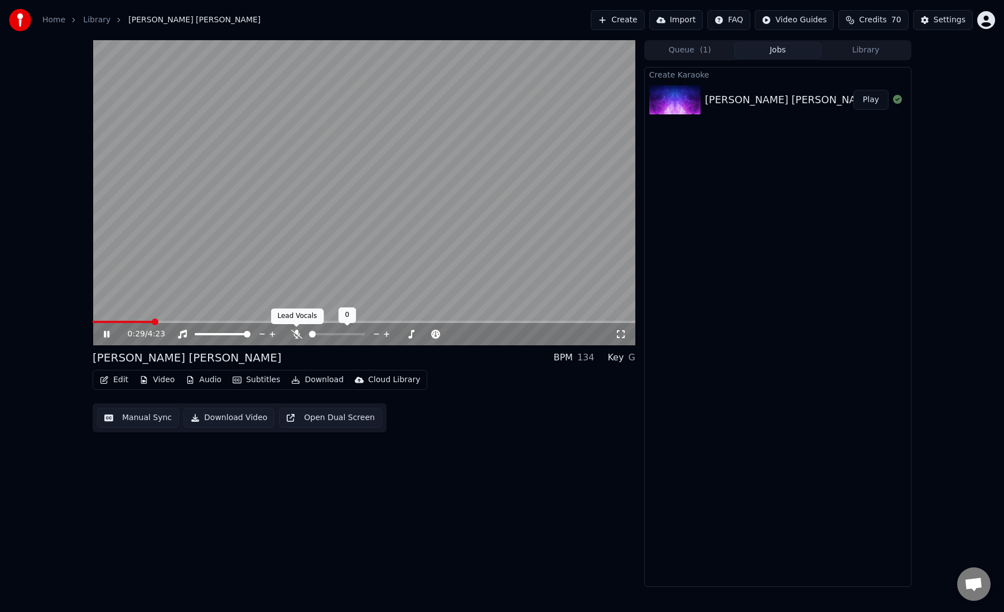
click at [297, 333] on icon at bounding box center [296, 334] width 11 height 9
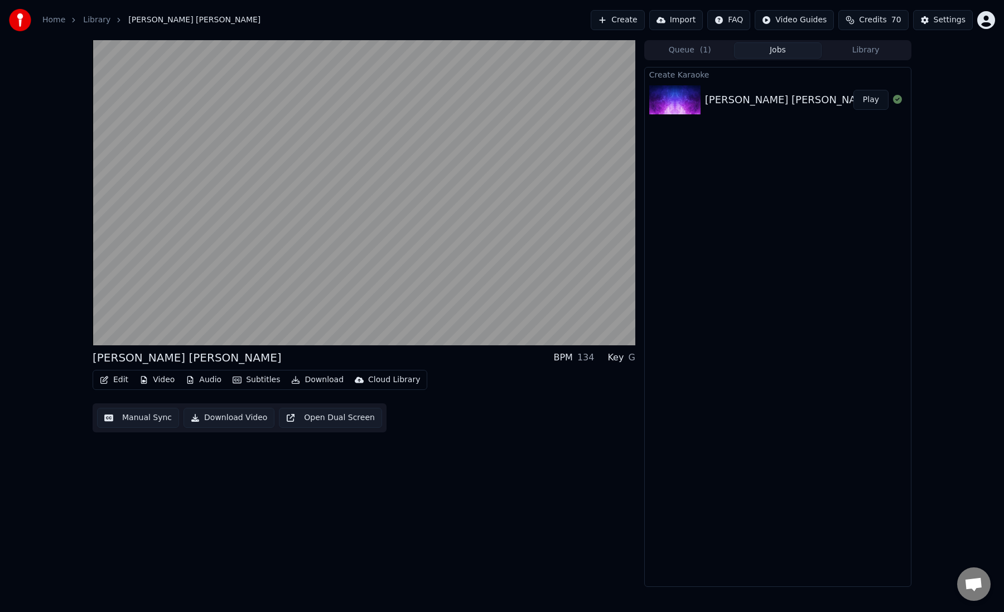
click at [204, 377] on button "Audio" at bounding box center [203, 380] width 45 height 16
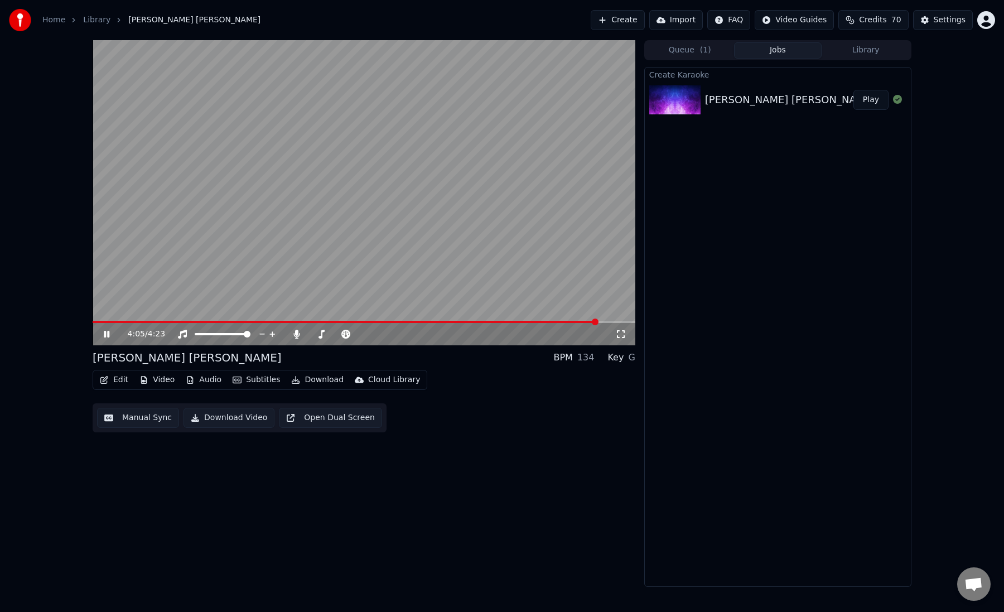
click at [108, 335] on icon at bounding box center [107, 334] width 6 height 7
click at [89, 19] on link "Library" at bounding box center [96, 20] width 27 height 11
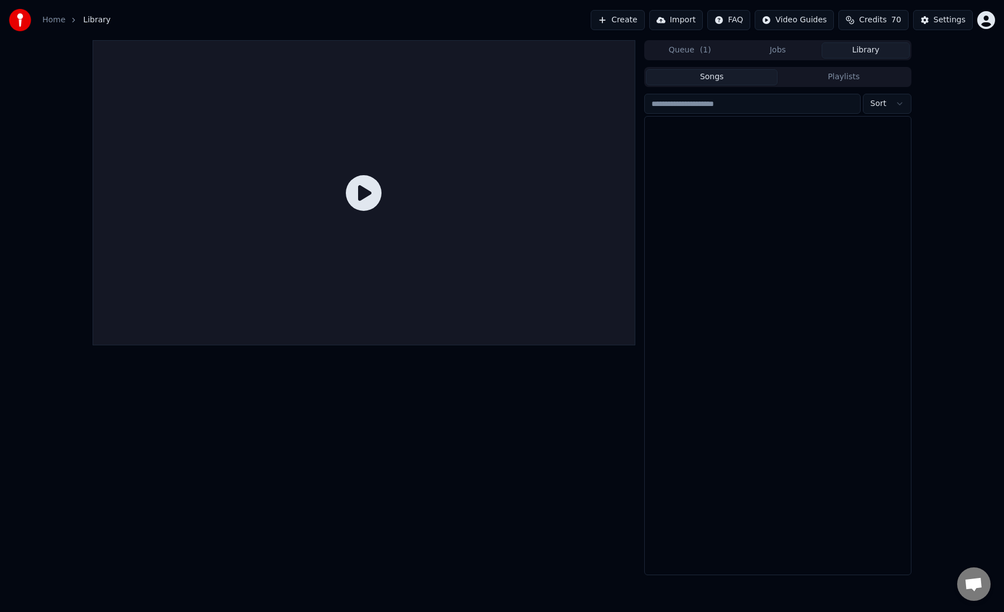
click at [873, 51] on button "Library" at bounding box center [866, 50] width 88 height 16
